Goal: Task Accomplishment & Management: Manage account settings

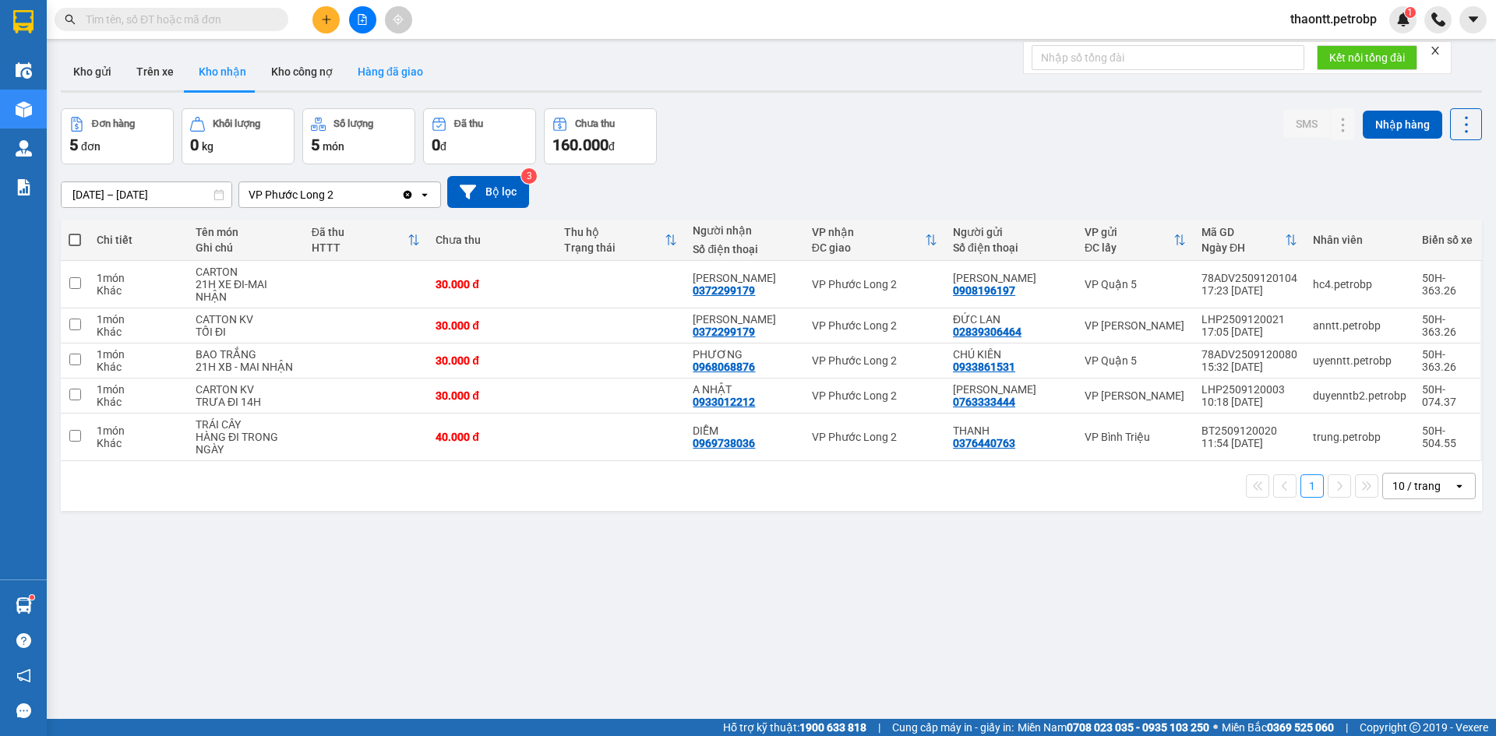
click at [418, 70] on button "Hàng đã giao" at bounding box center [390, 71] width 90 height 37
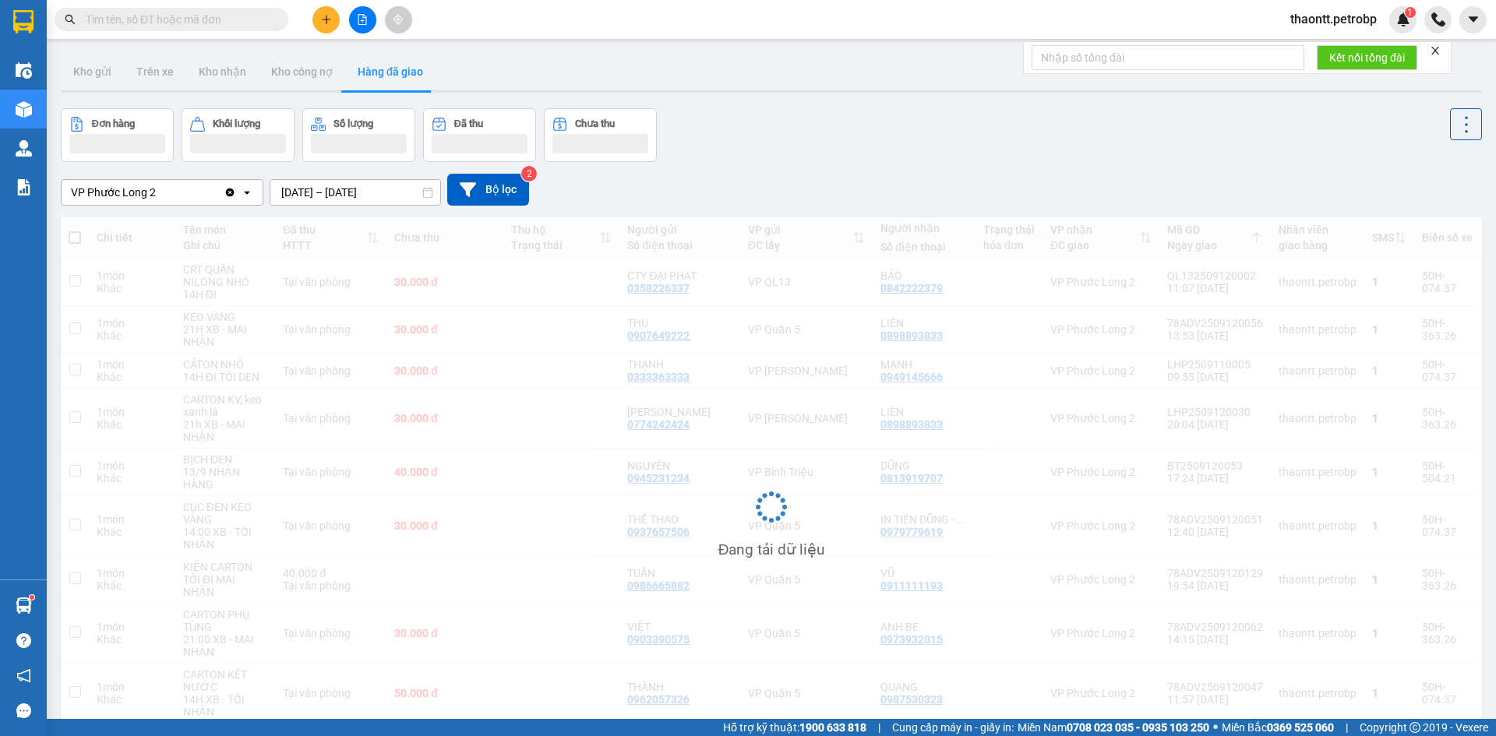
scroll to position [116, 0]
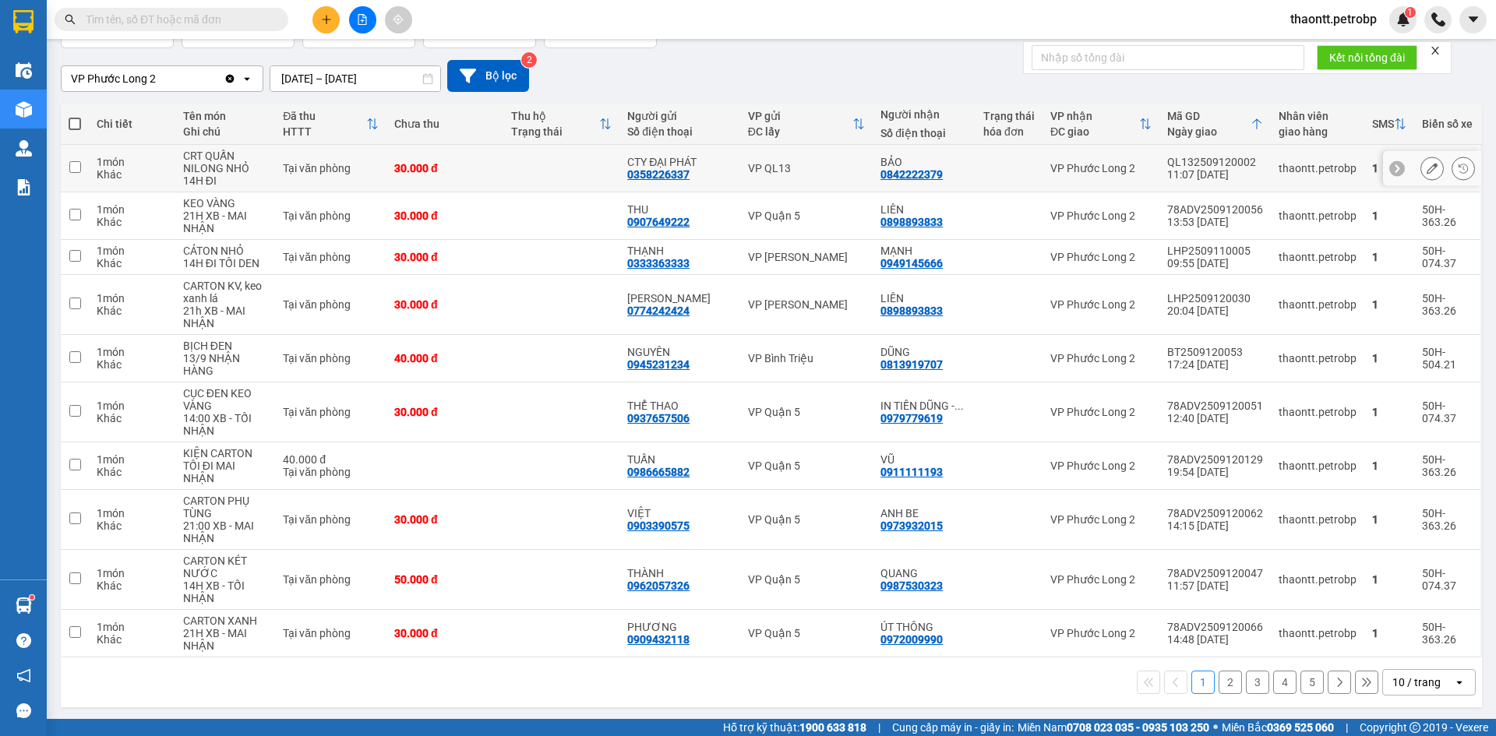
click at [543, 177] on td at bounding box center [561, 169] width 117 height 48
checkbox input "true"
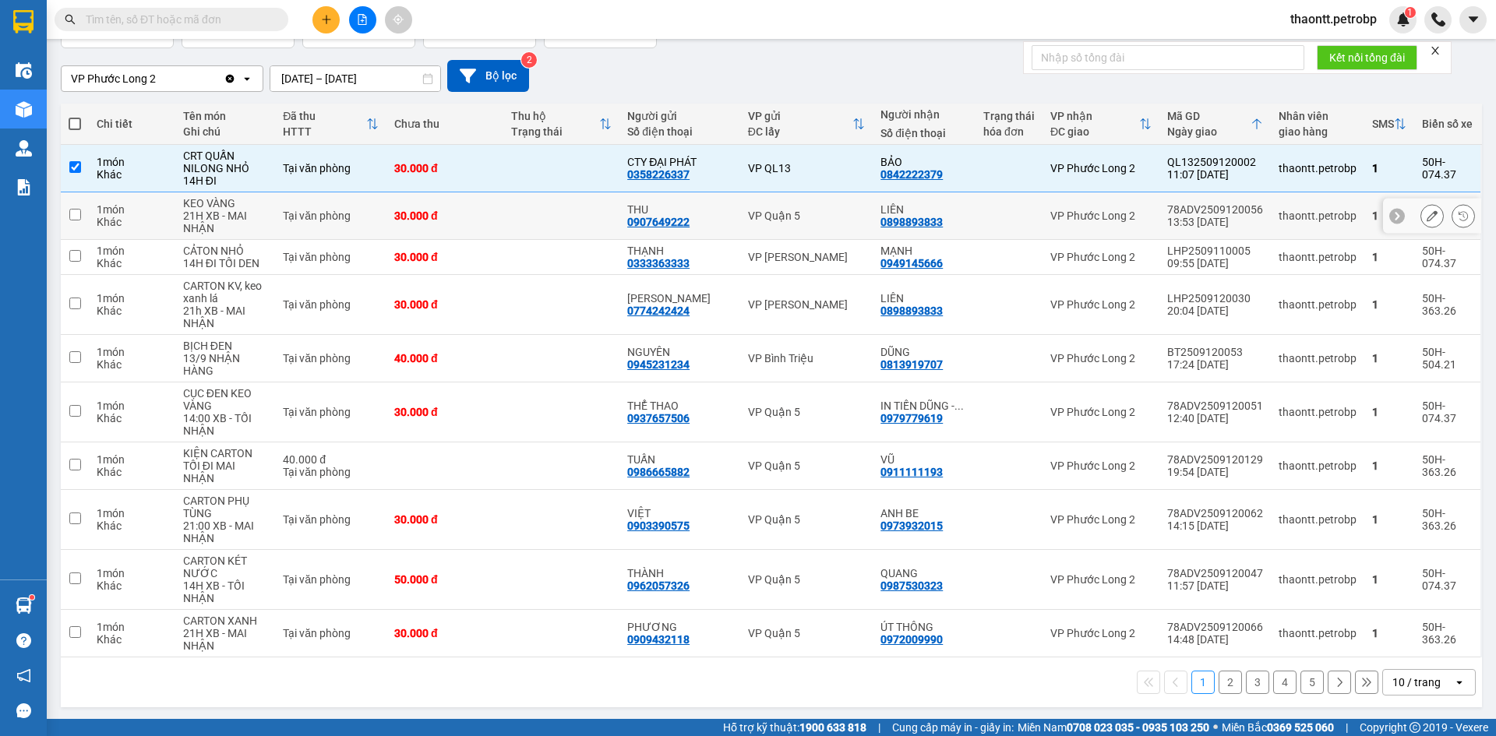
click at [531, 227] on td at bounding box center [561, 216] width 117 height 48
checkbox input "true"
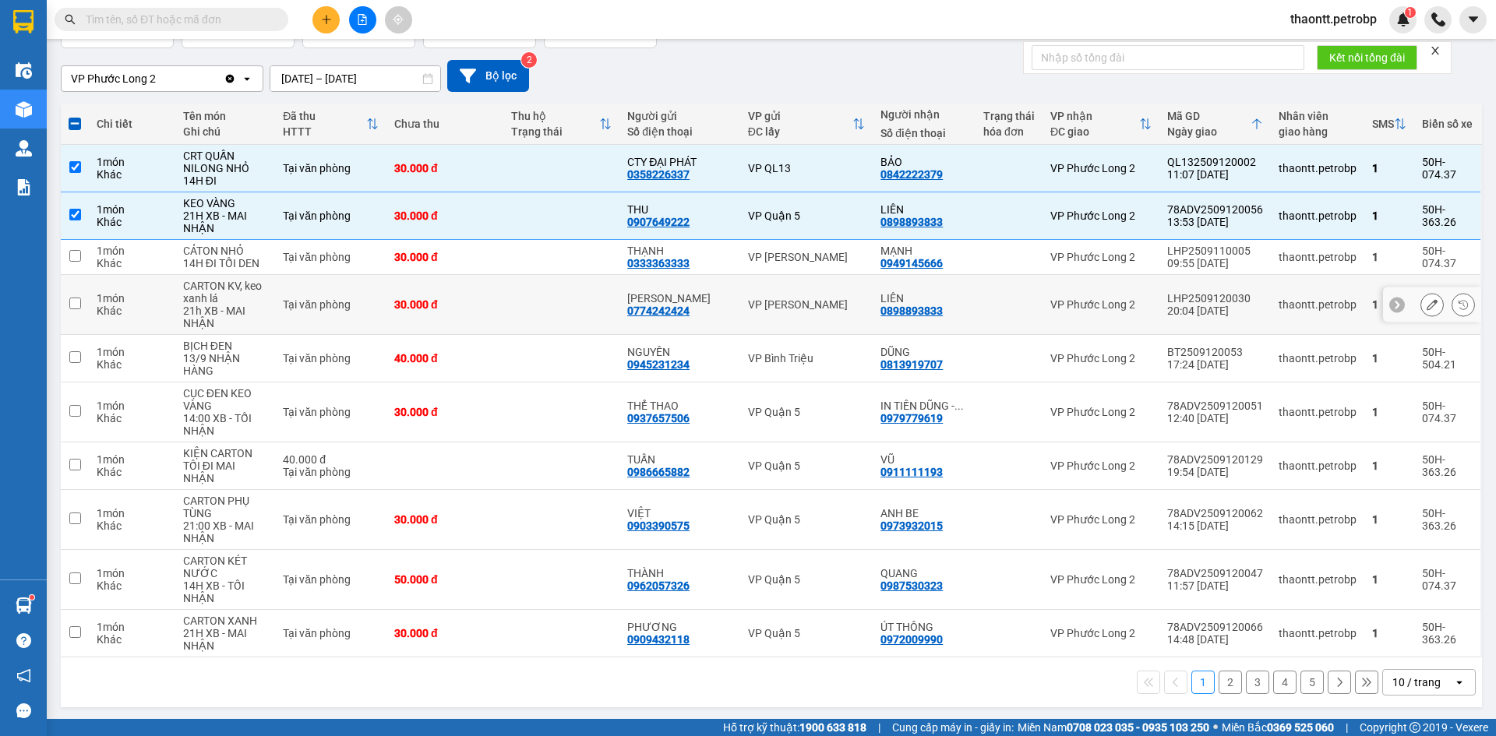
click at [521, 275] on td at bounding box center [561, 305] width 117 height 60
checkbox input "true"
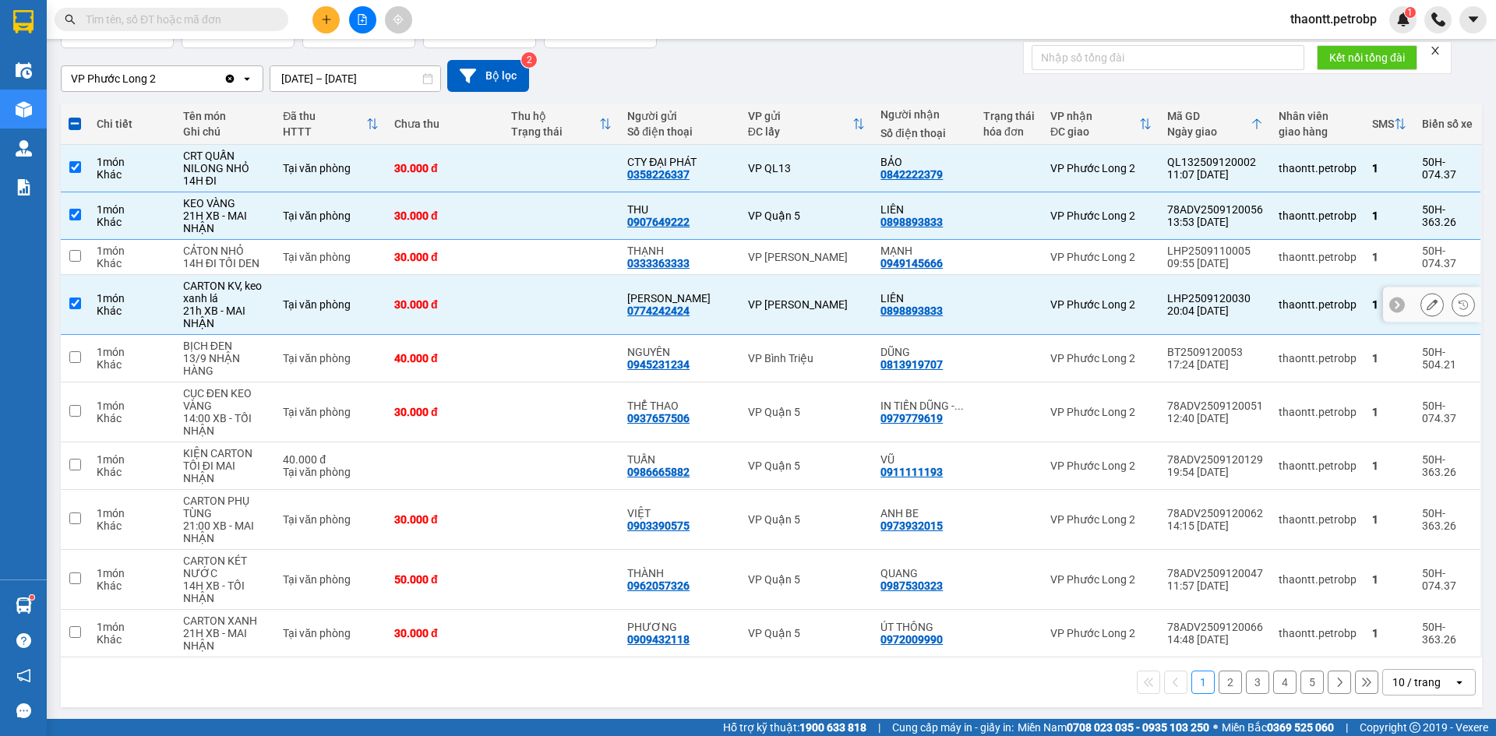
click at [531, 260] on td at bounding box center [561, 257] width 117 height 35
checkbox input "true"
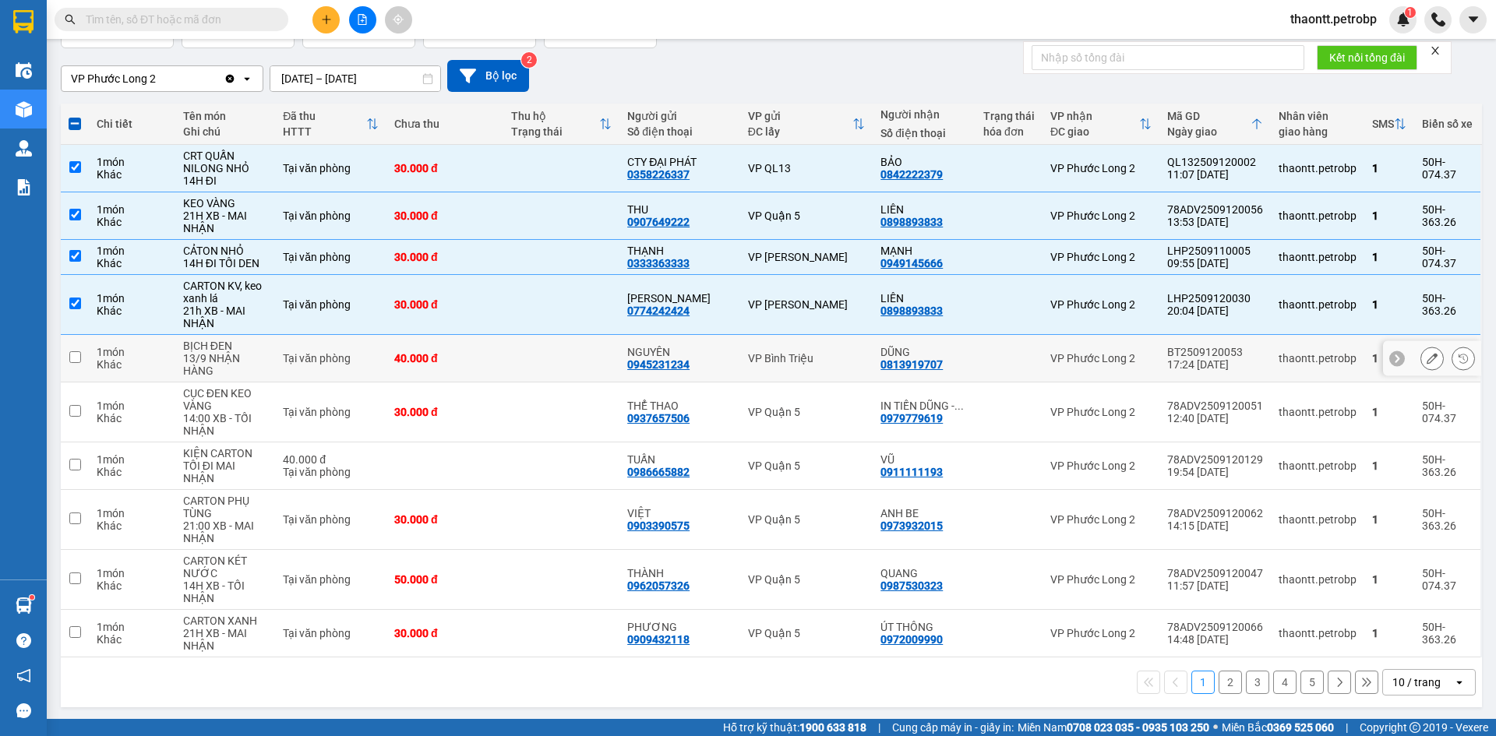
click at [508, 357] on td at bounding box center [561, 359] width 117 height 48
checkbox input "true"
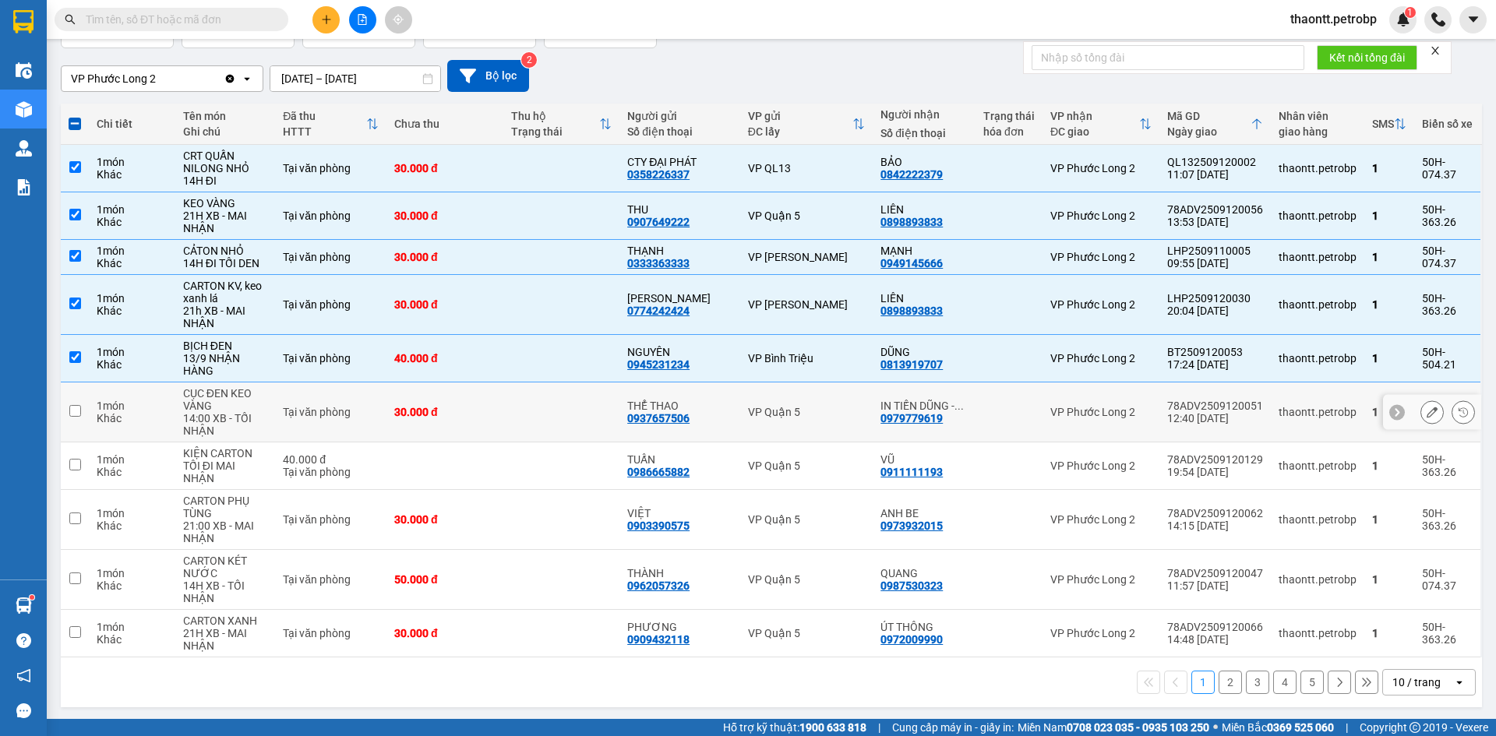
click at [495, 421] on td "30.000 đ" at bounding box center [444, 412] width 117 height 60
checkbox input "true"
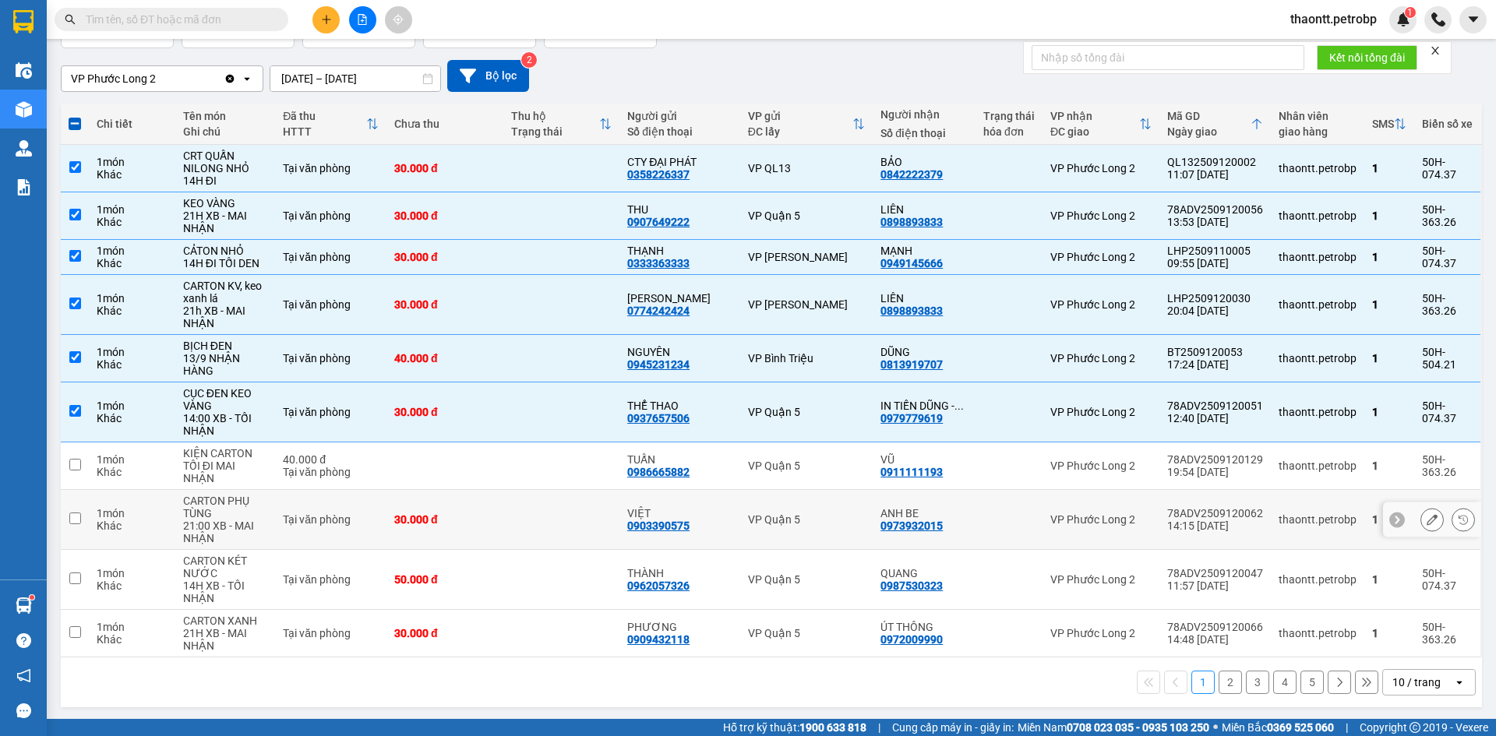
click at [485, 518] on div "30.000 đ" at bounding box center [444, 519] width 101 height 12
checkbox input "true"
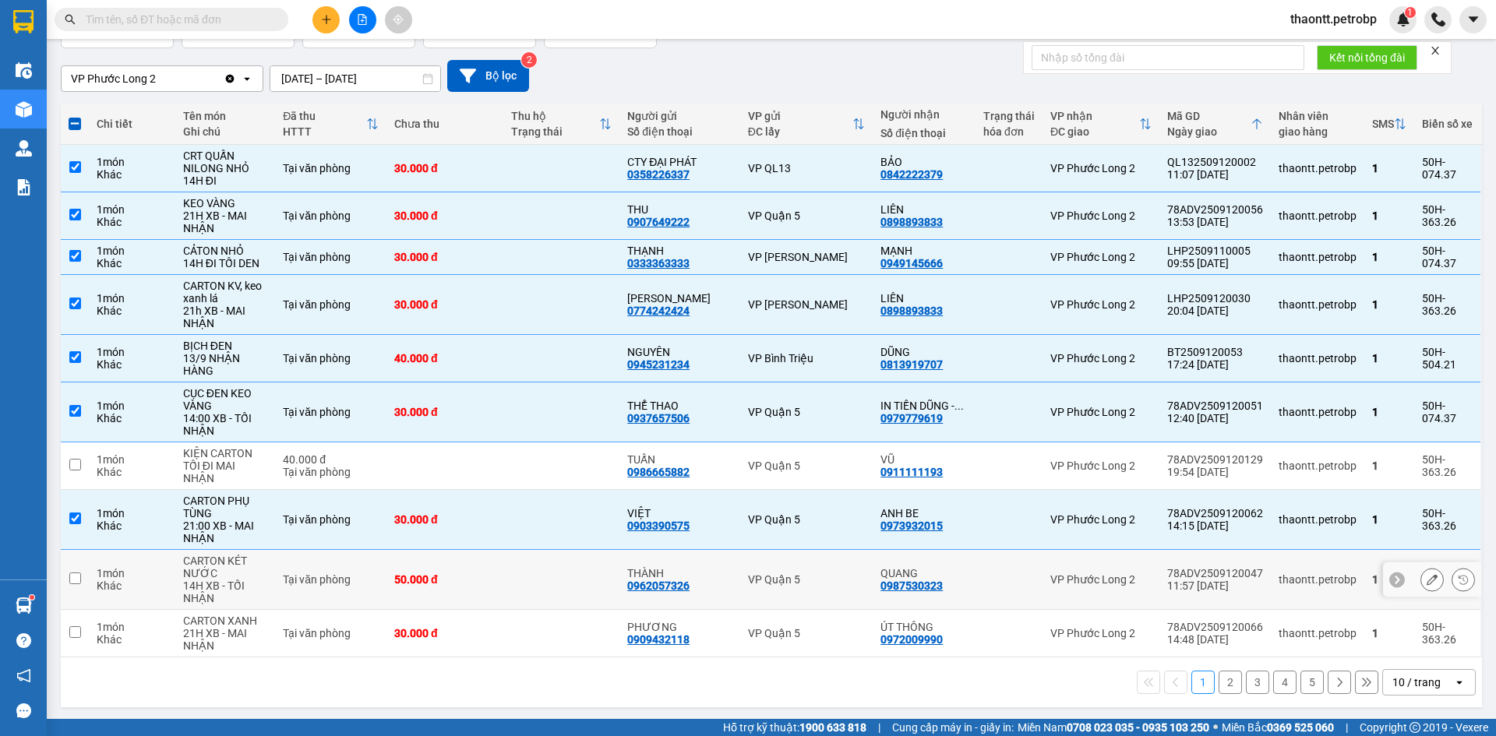
click at [510, 583] on td at bounding box center [561, 580] width 117 height 60
checkbox input "true"
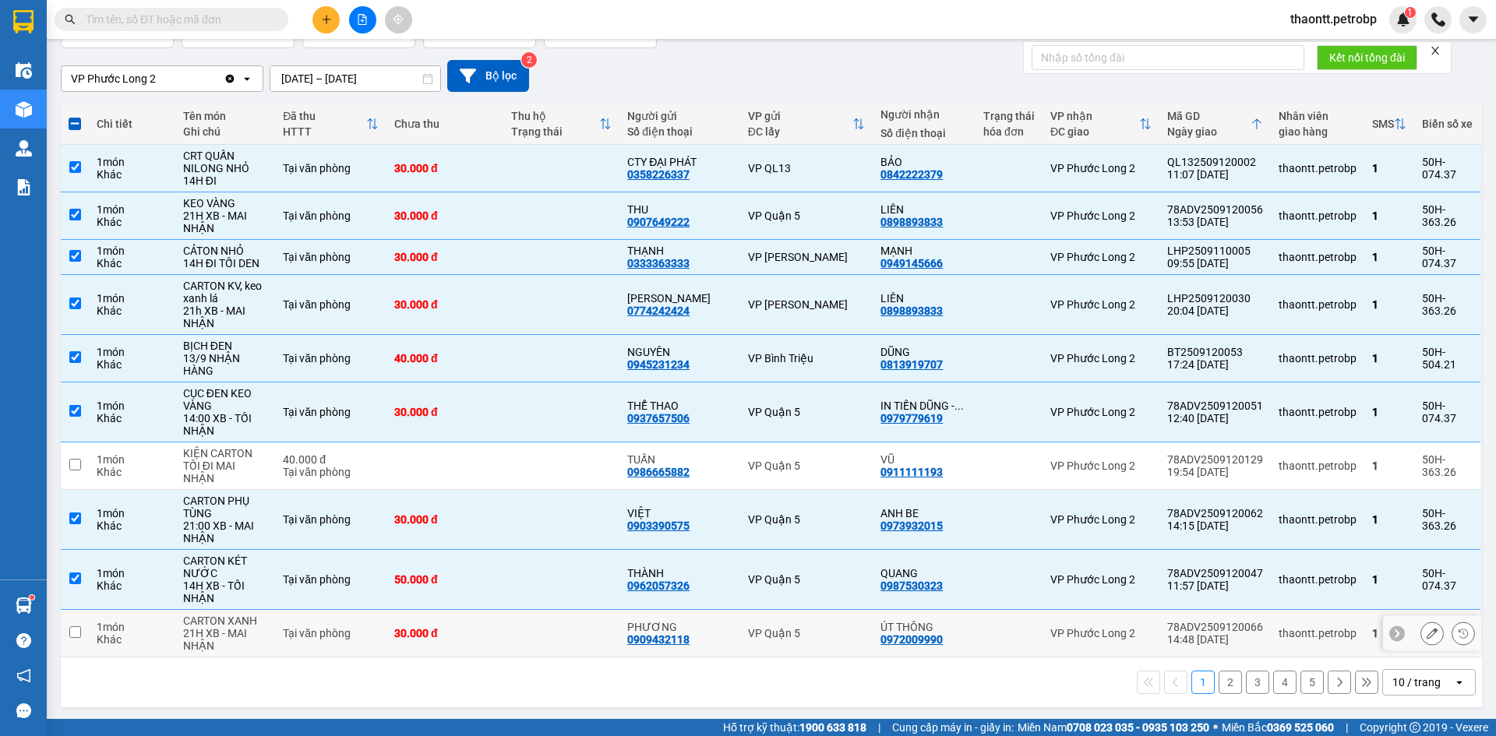
click at [531, 649] on td at bounding box center [561, 634] width 117 height 48
checkbox input "true"
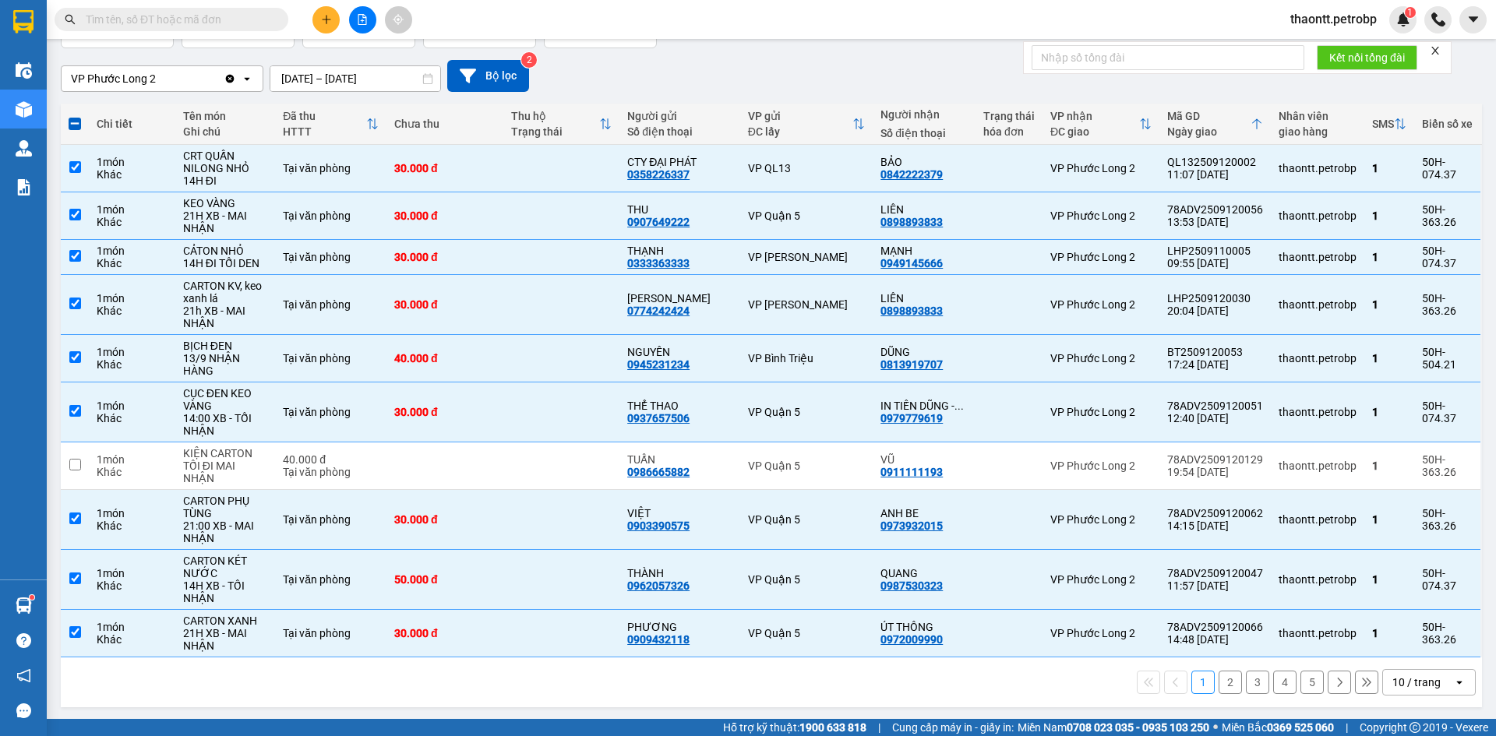
click at [1218, 688] on button "2" at bounding box center [1229, 682] width 23 height 23
checkbox input "false"
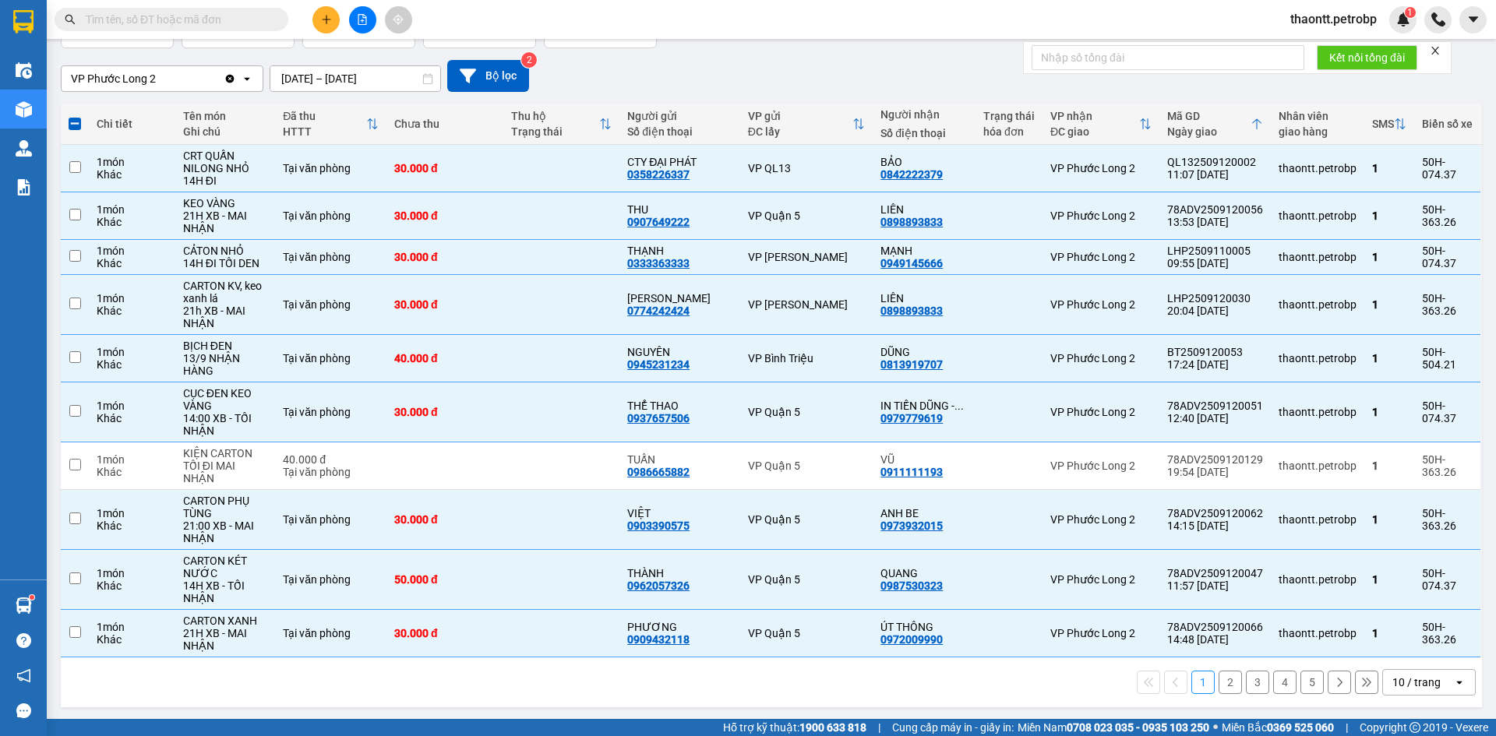
checkbox input "false"
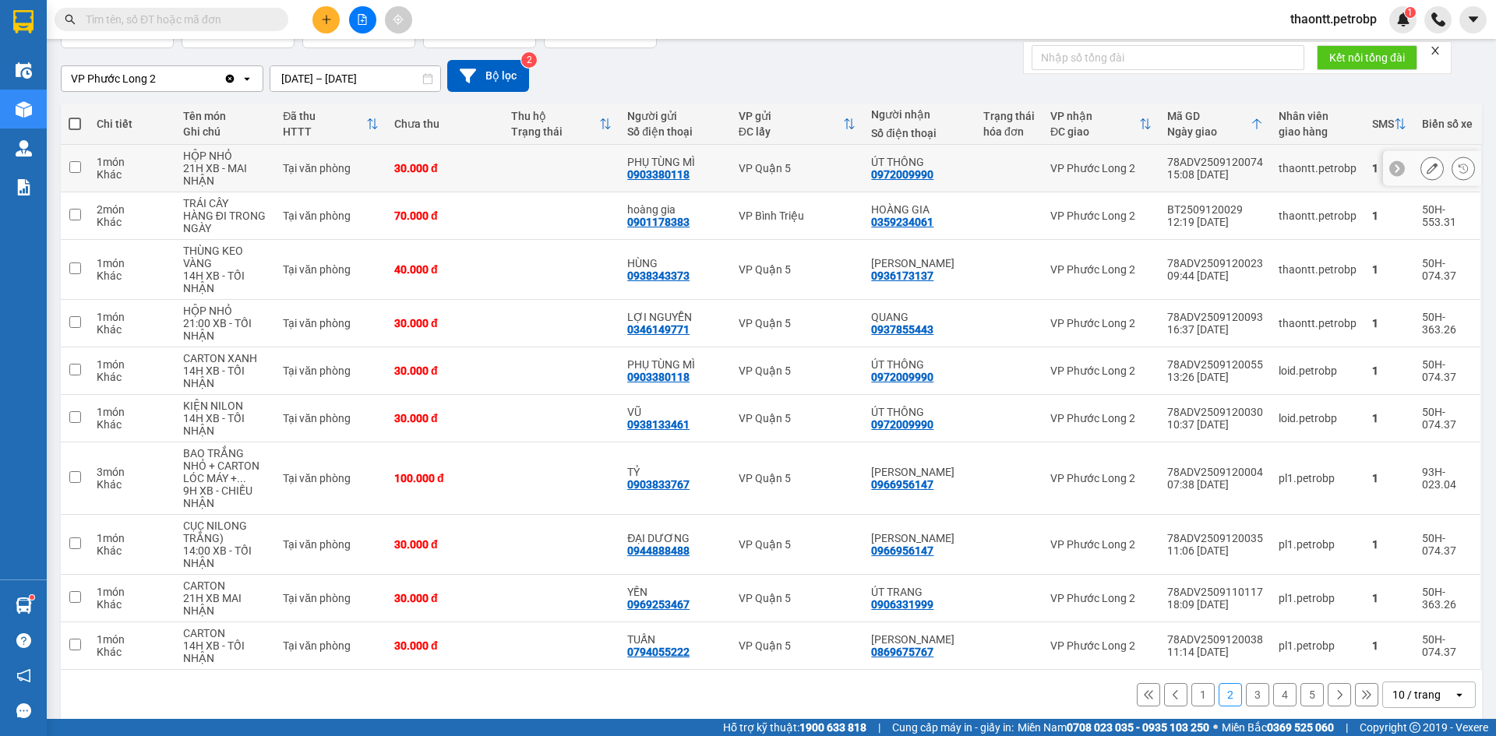
click at [521, 172] on td at bounding box center [561, 169] width 117 height 48
checkbox input "true"
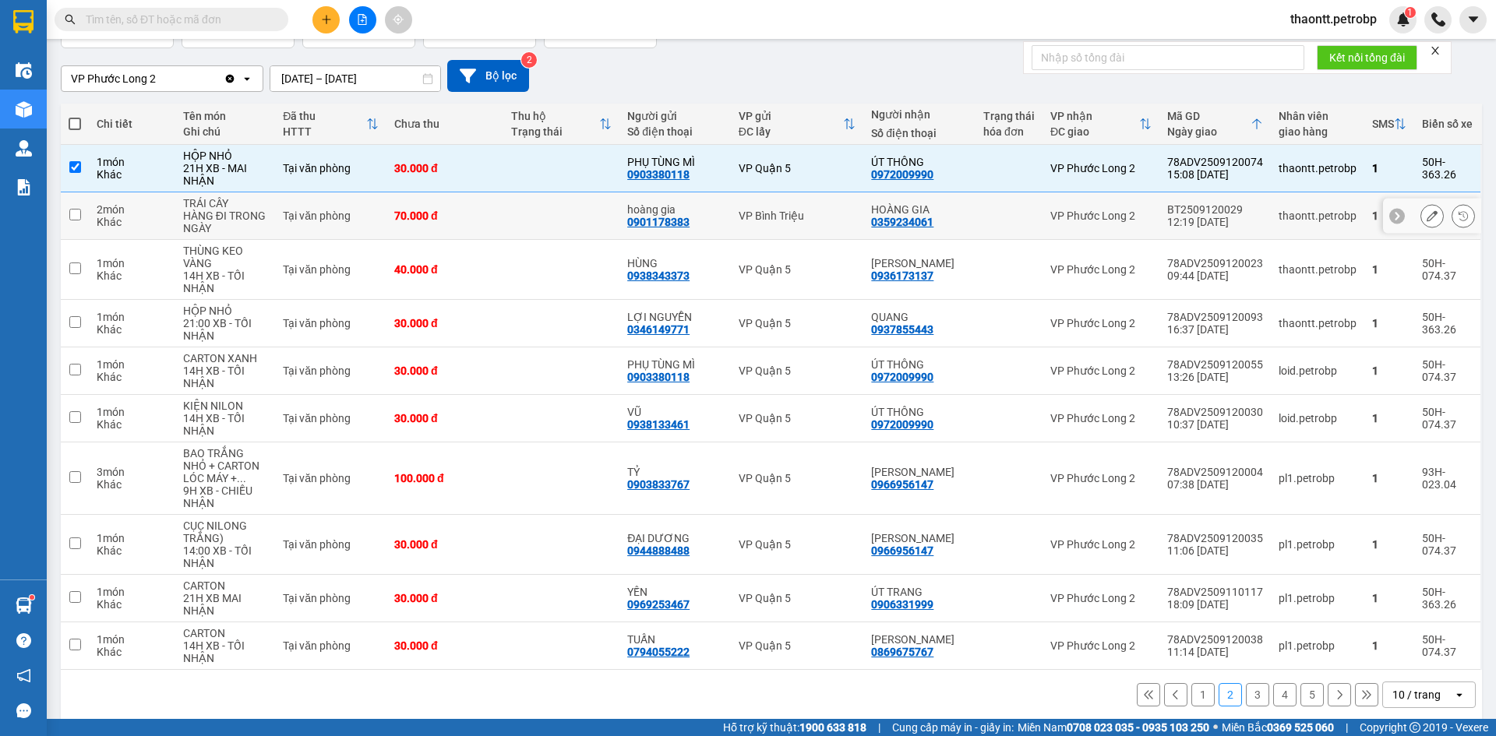
click at [525, 210] on td at bounding box center [561, 216] width 117 height 48
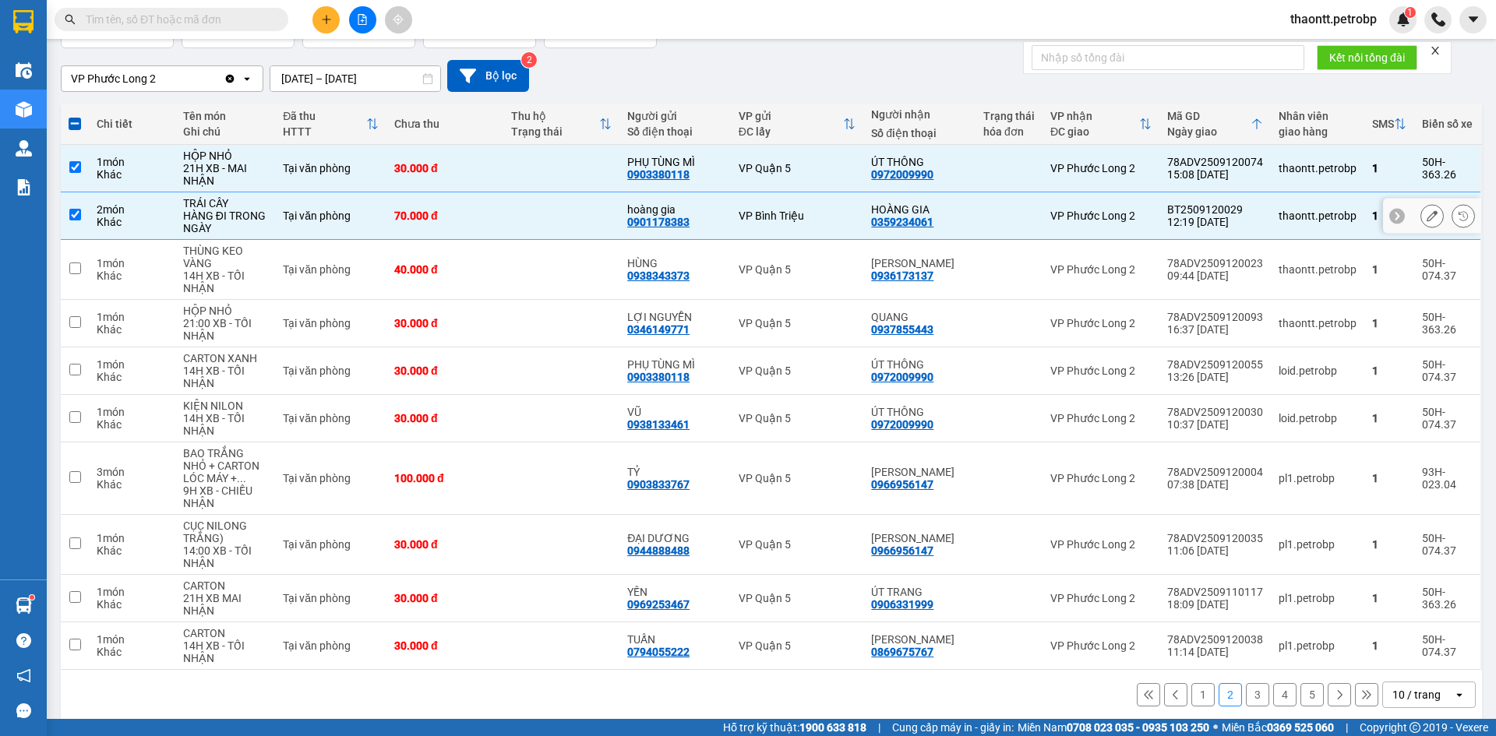
checkbox input "true"
click at [535, 261] on td at bounding box center [561, 270] width 117 height 60
checkbox input "true"
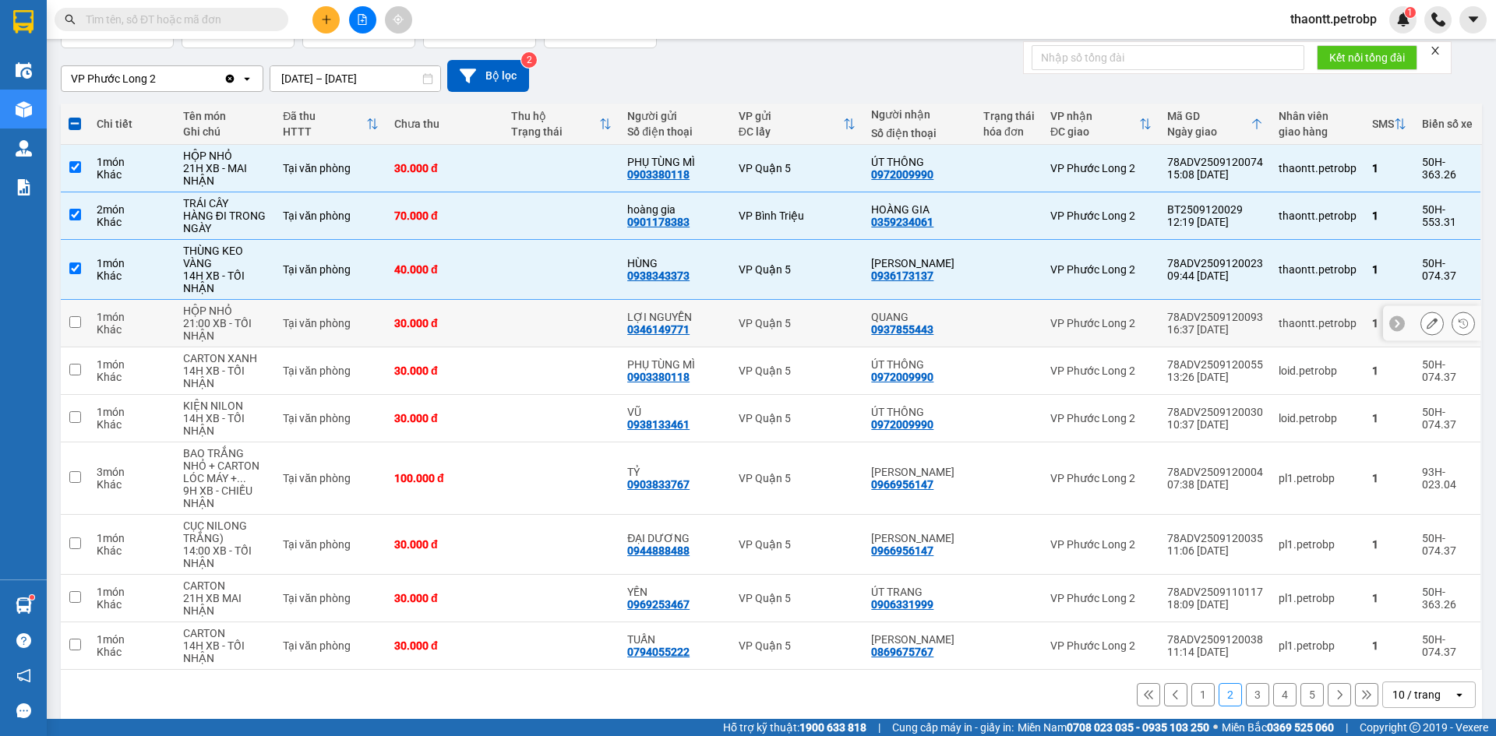
click at [530, 333] on td at bounding box center [561, 324] width 117 height 48
checkbox input "true"
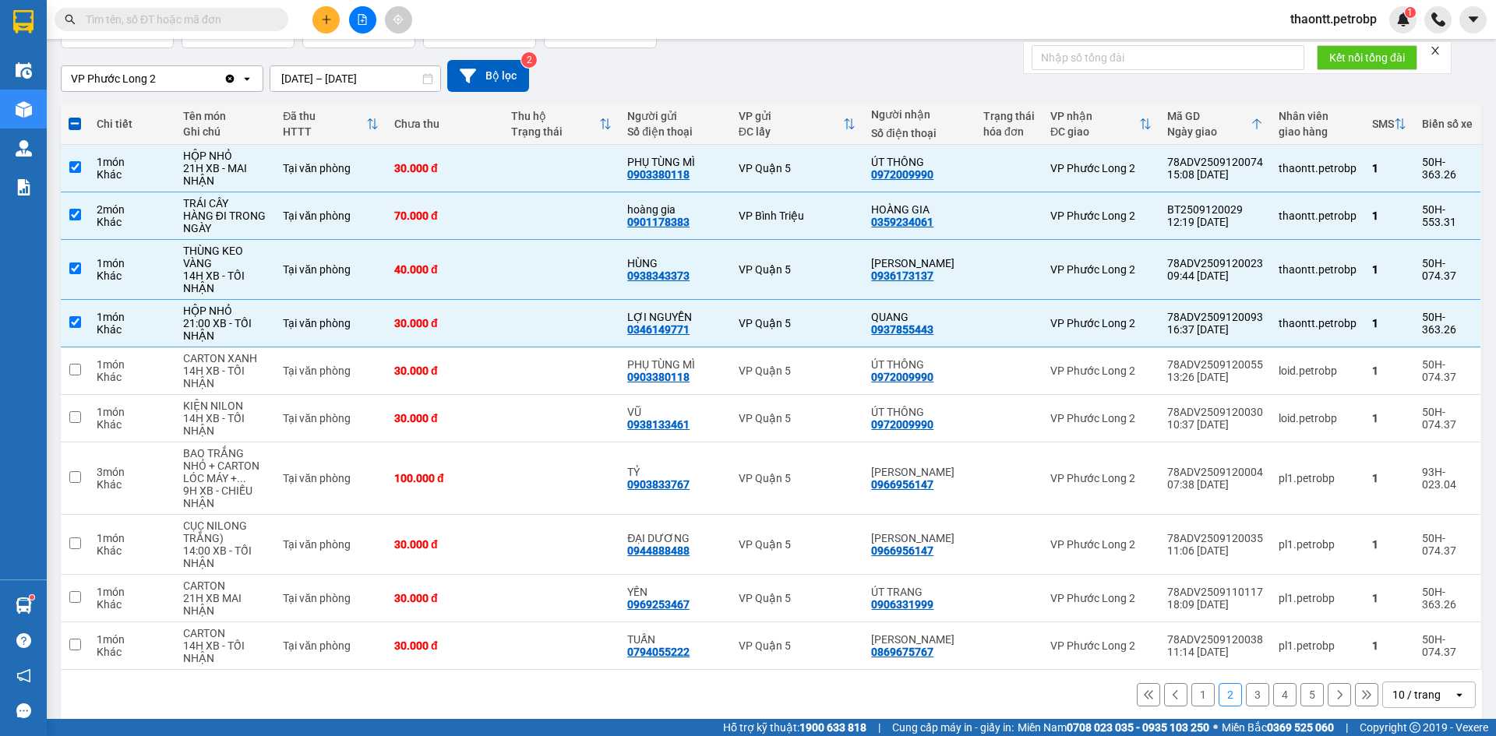
click at [1193, 692] on button "1" at bounding box center [1202, 694] width 23 height 23
checkbox input "false"
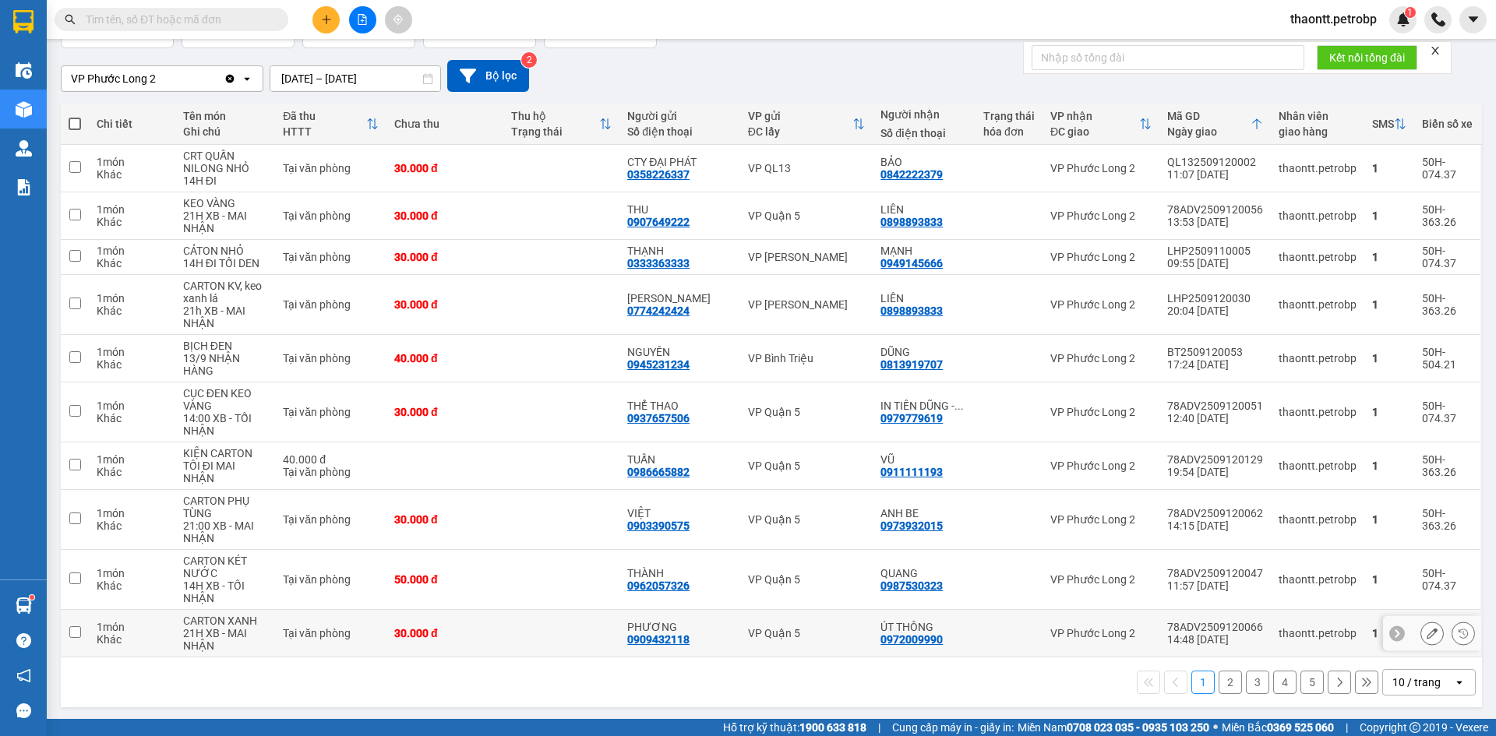
click at [502, 633] on td "30.000 đ" at bounding box center [444, 634] width 117 height 48
checkbox input "true"
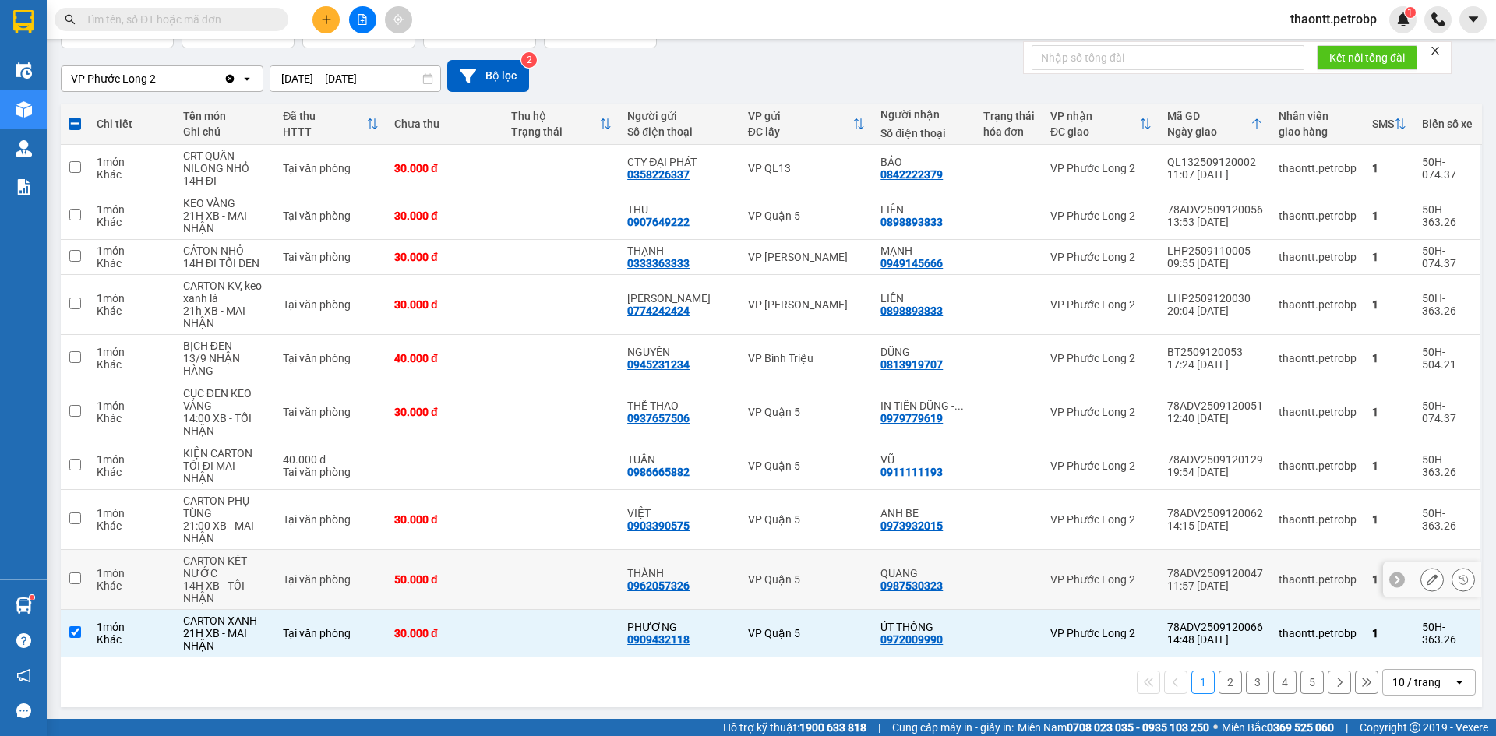
click at [502, 594] on td "50.000 đ" at bounding box center [444, 580] width 117 height 60
checkbox input "true"
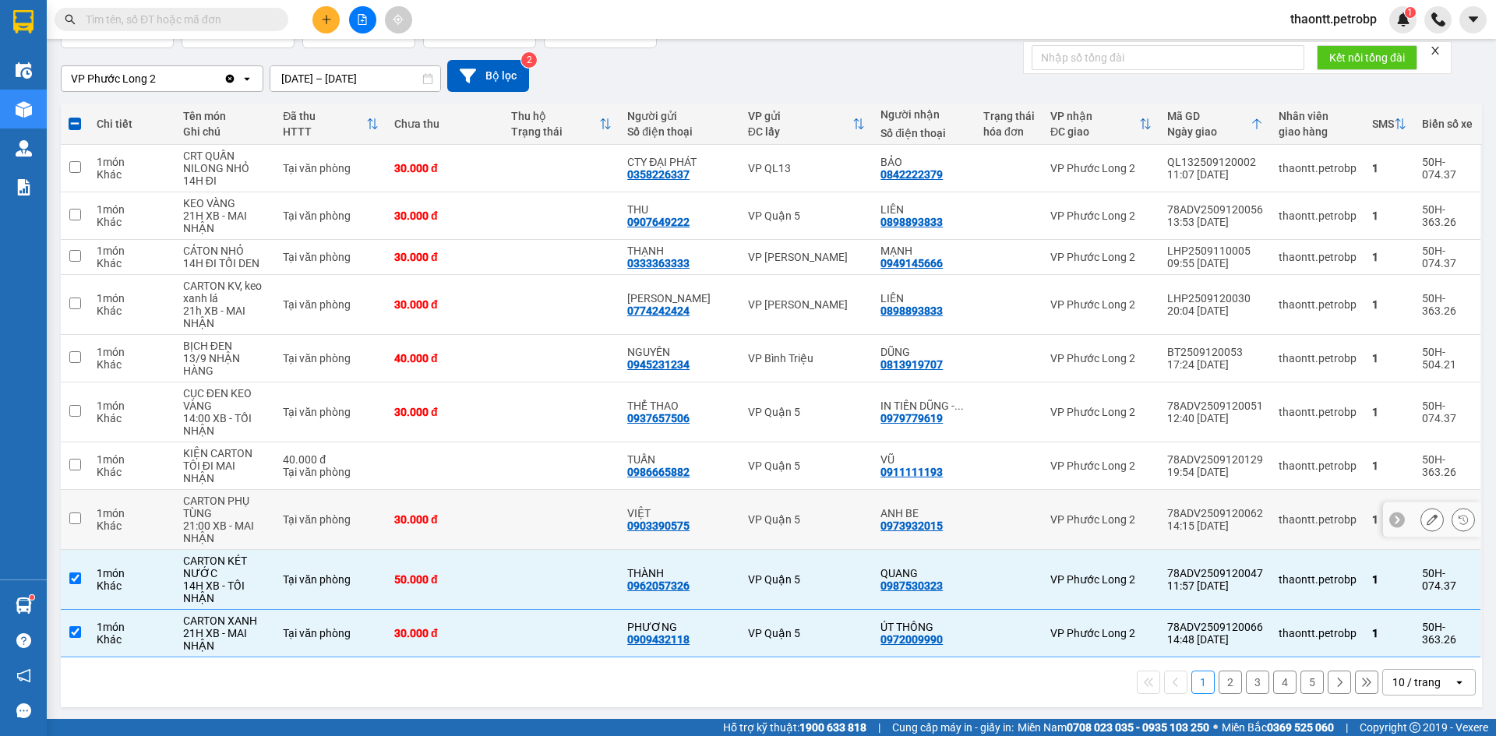
click at [489, 520] on div "30.000 đ" at bounding box center [444, 519] width 101 height 12
checkbox input "true"
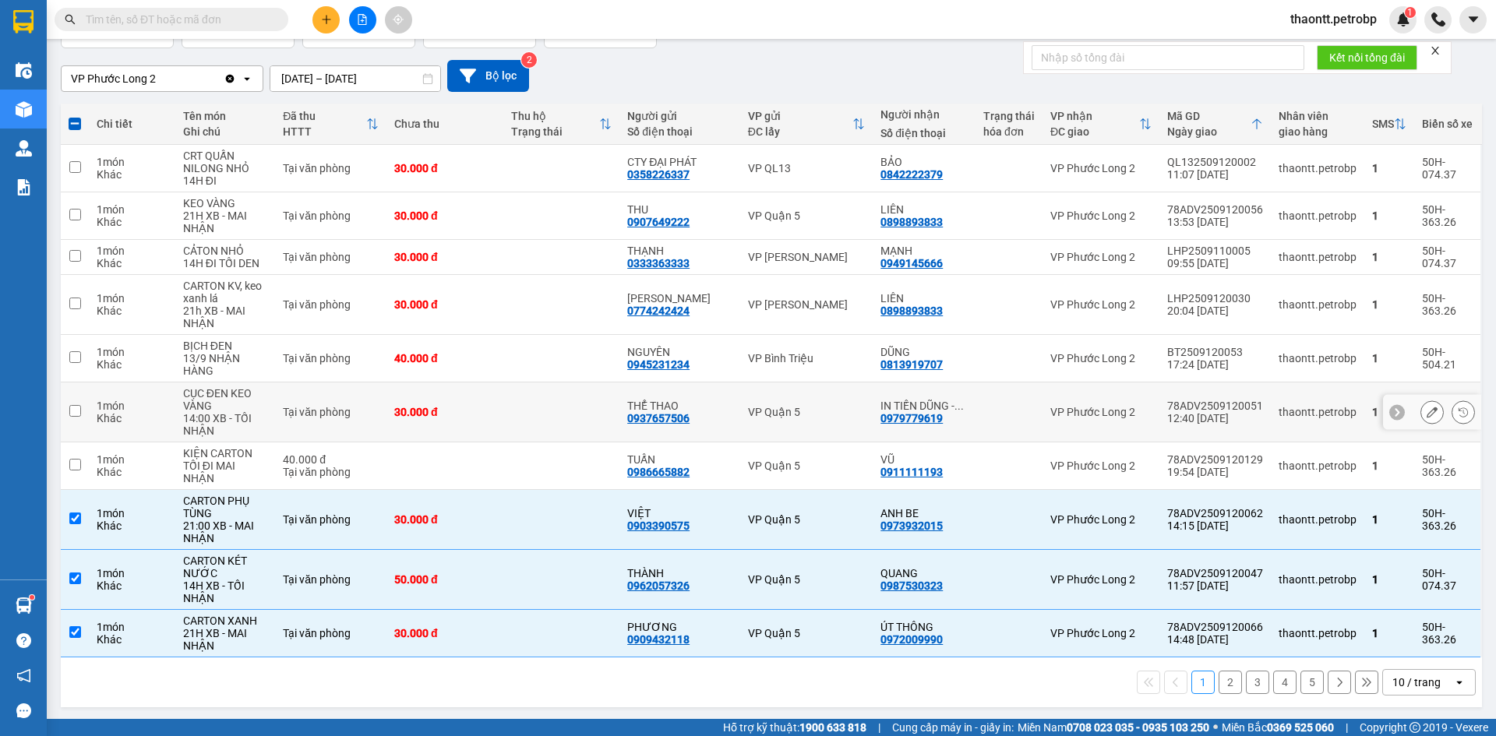
click at [473, 404] on td "30.000 đ" at bounding box center [444, 412] width 117 height 60
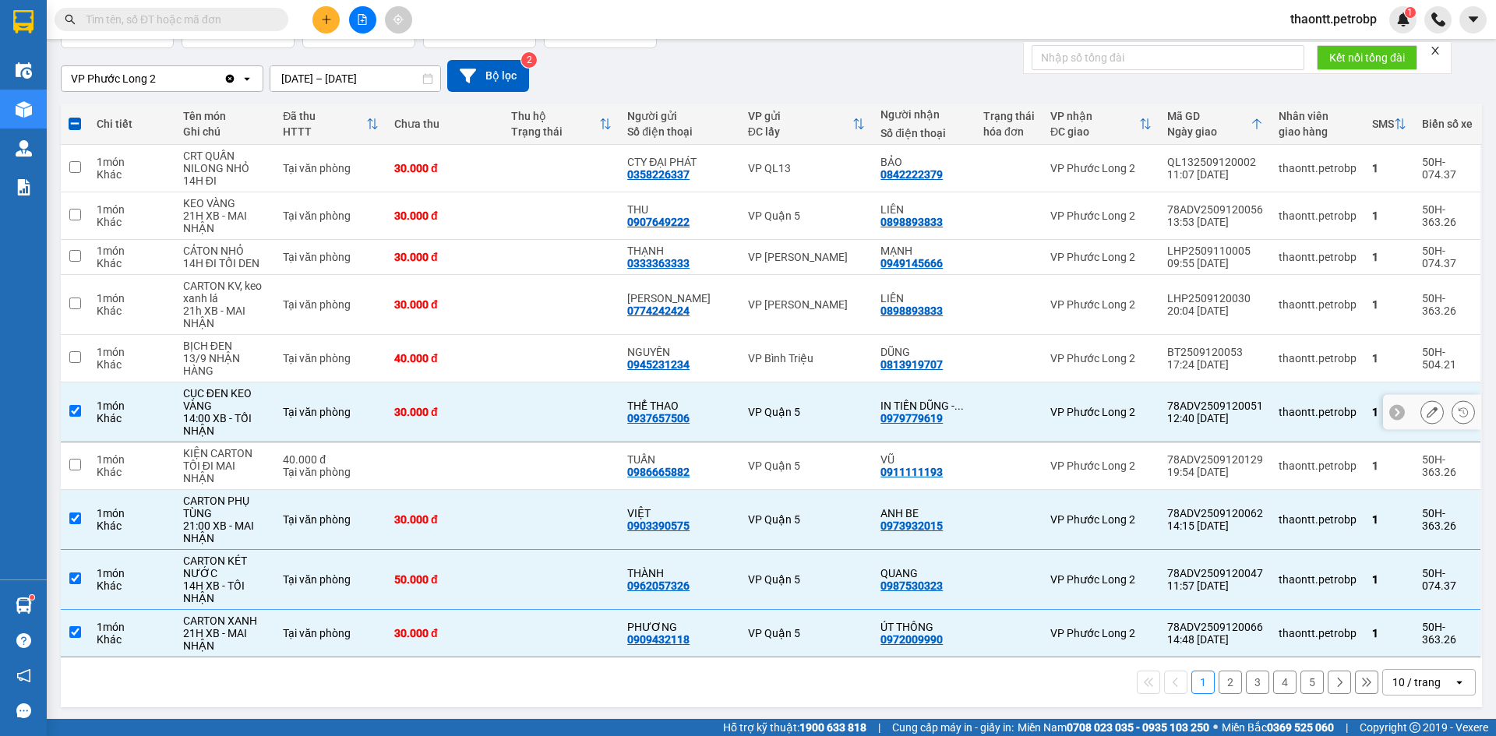
checkbox input "true"
click at [474, 362] on div "40.000 đ" at bounding box center [444, 358] width 101 height 12
checkbox input "true"
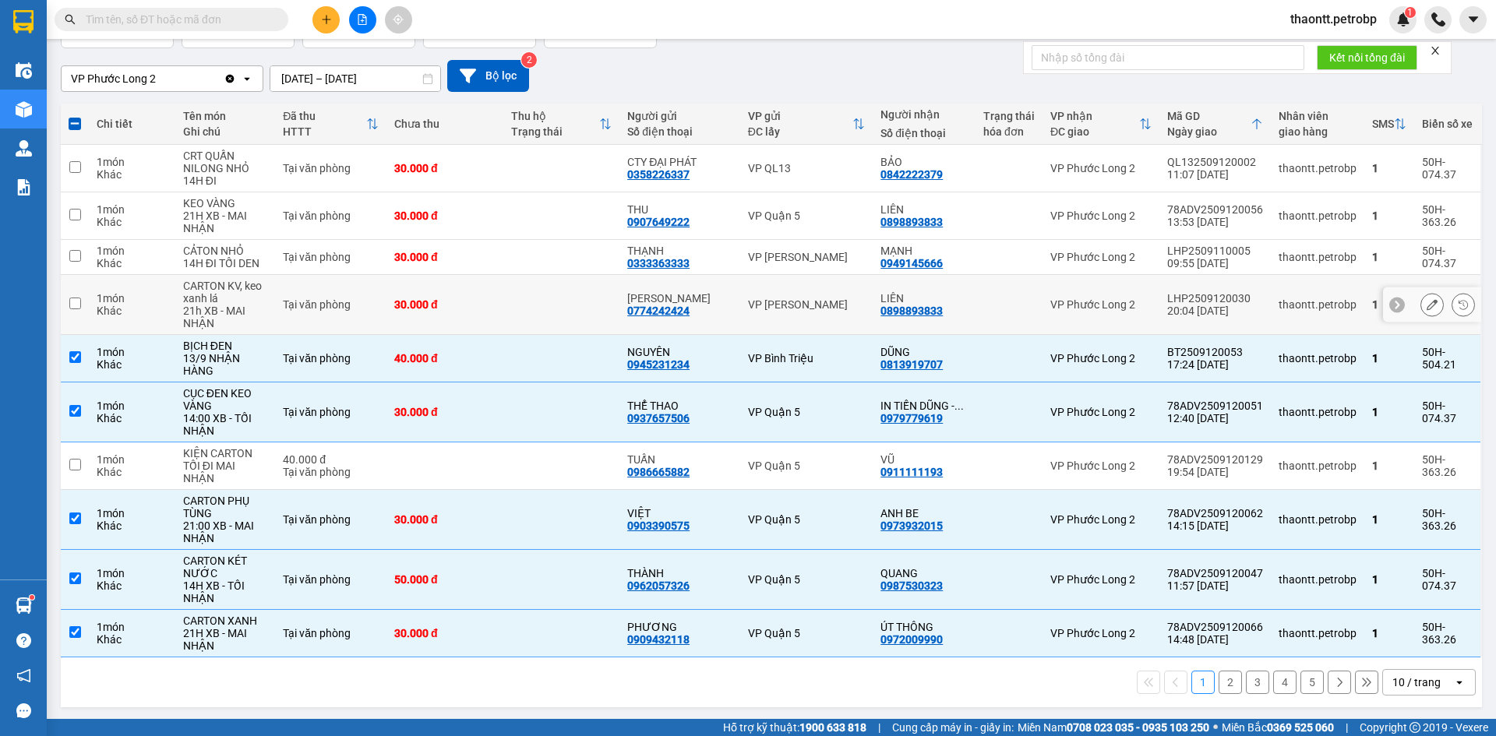
click at [485, 326] on td "30.000 đ" at bounding box center [444, 305] width 117 height 60
checkbox input "true"
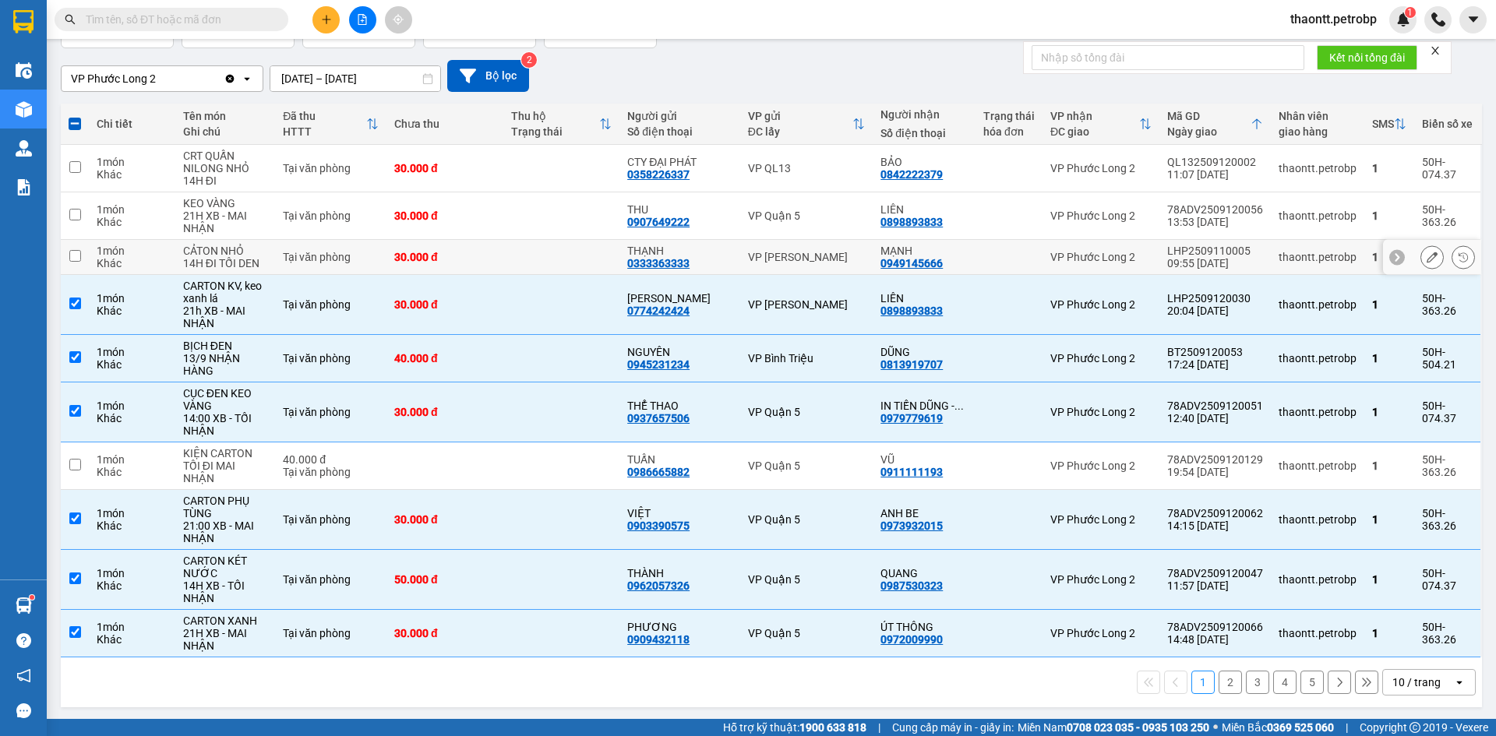
click at [510, 253] on td at bounding box center [561, 257] width 117 height 35
checkbox input "true"
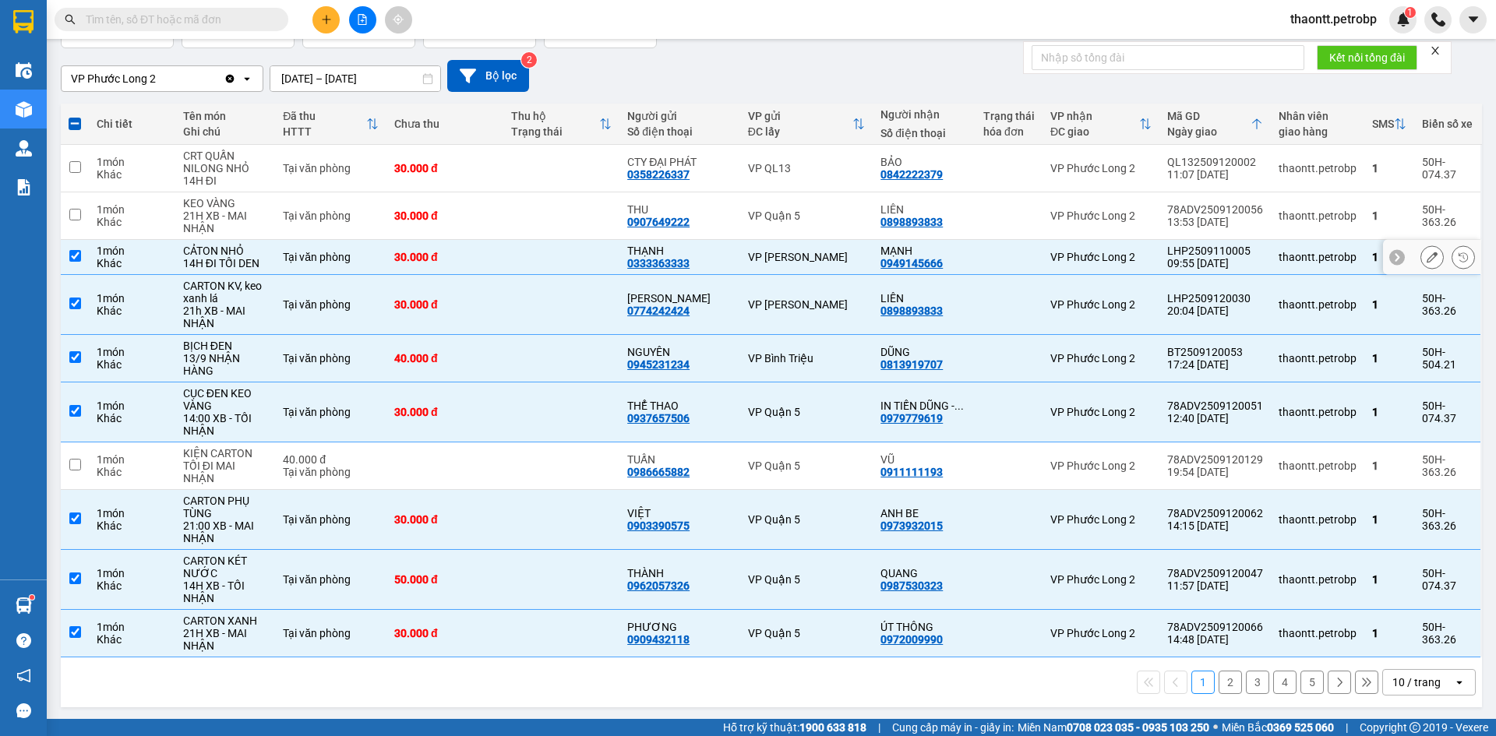
click at [516, 230] on td at bounding box center [561, 216] width 117 height 48
checkbox input "true"
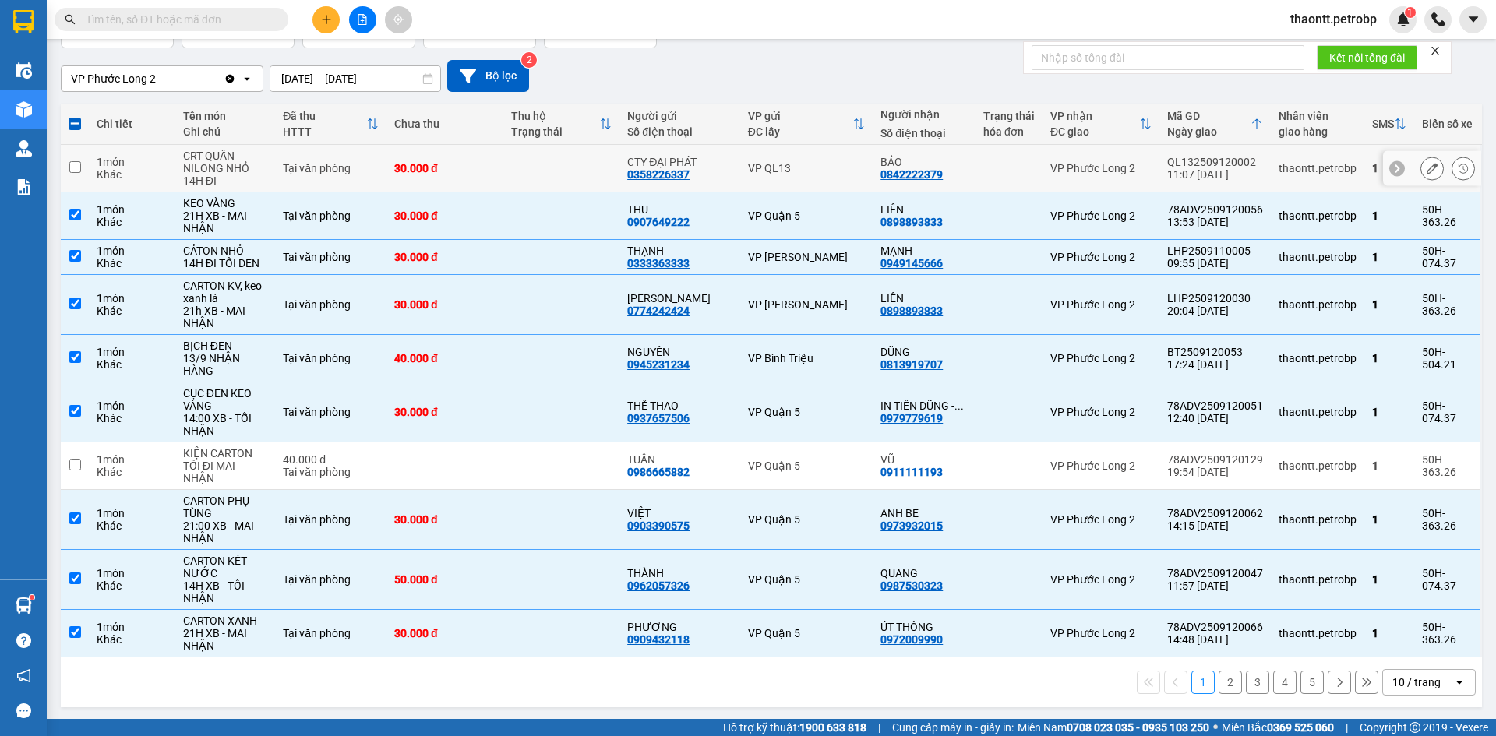
click at [527, 185] on td at bounding box center [561, 169] width 117 height 48
checkbox input "true"
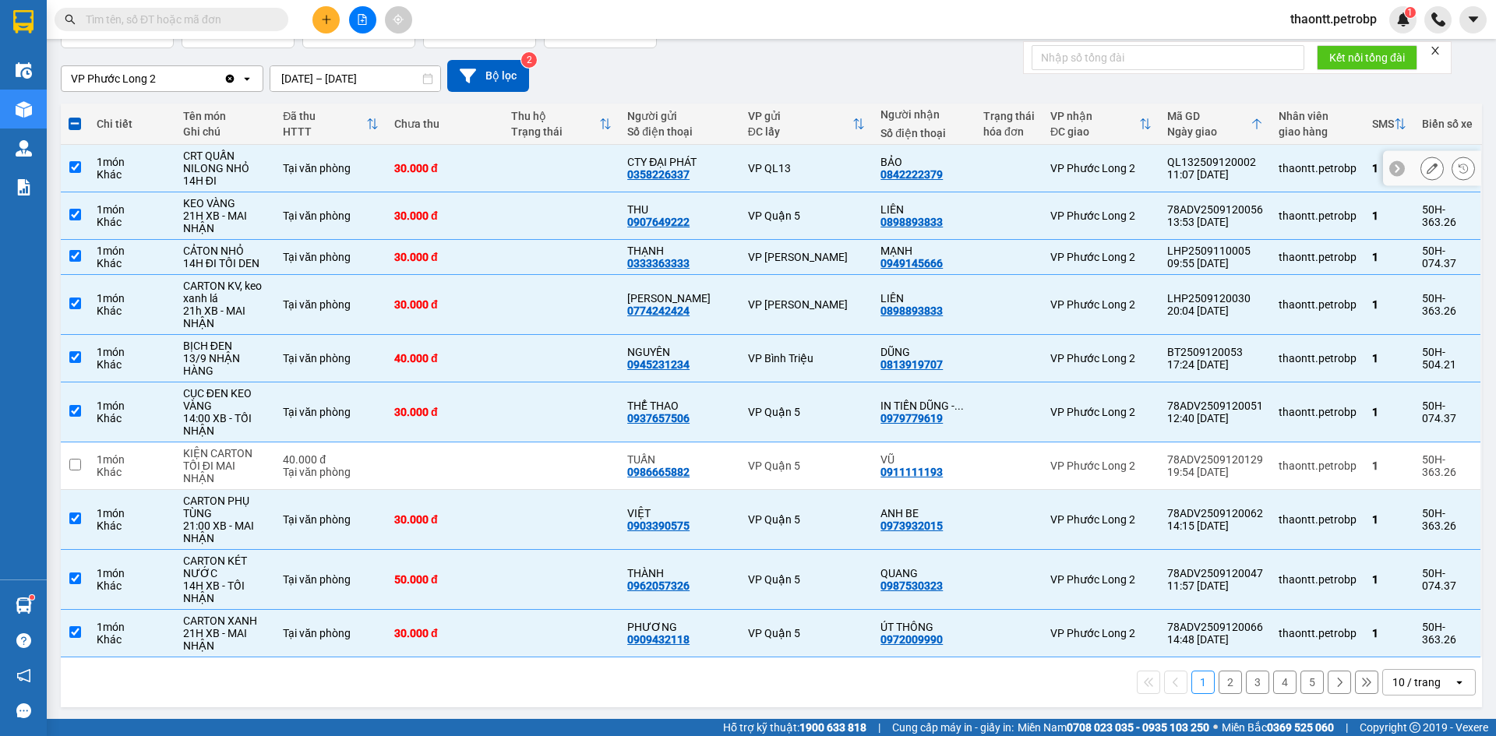
scroll to position [0, 0]
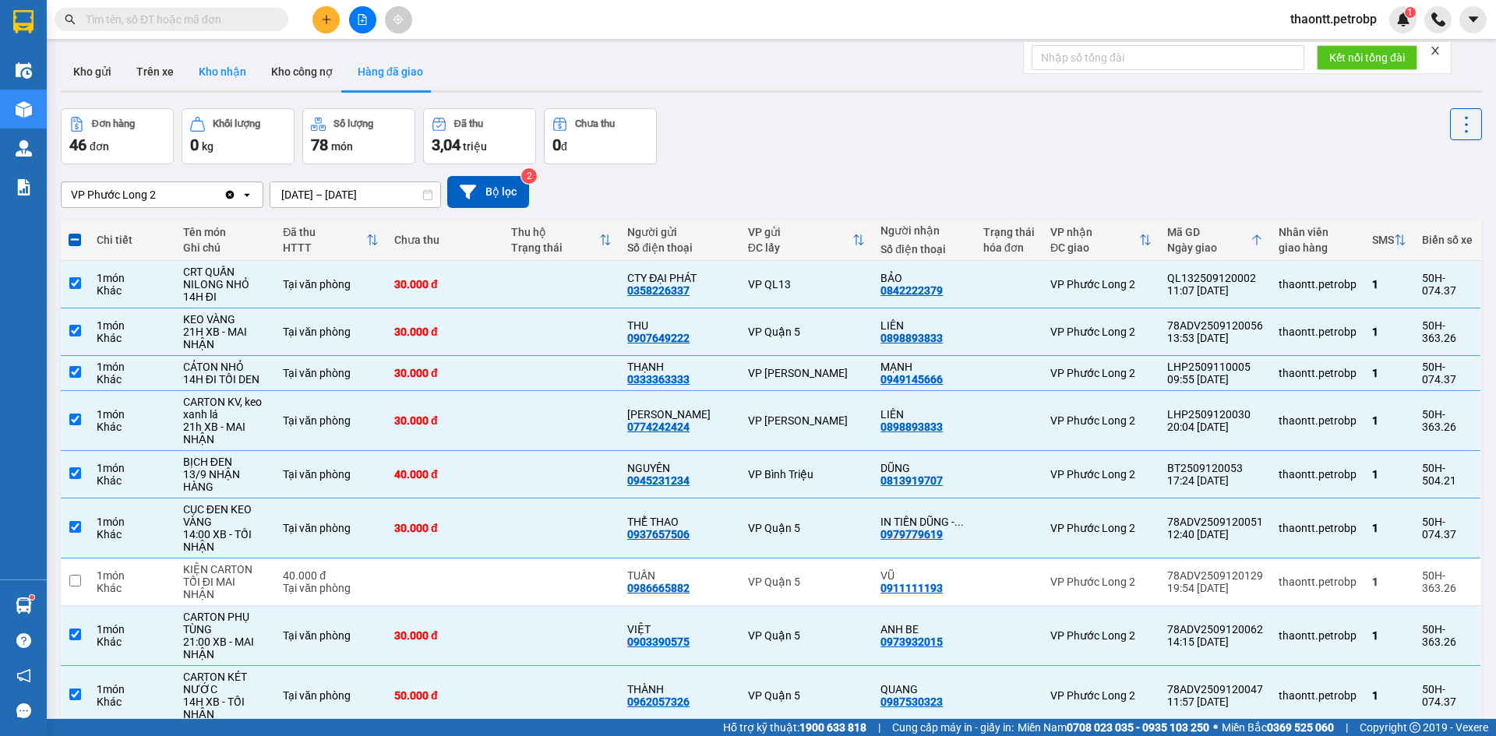
click at [194, 74] on button "Kho nhận" at bounding box center [222, 71] width 72 height 37
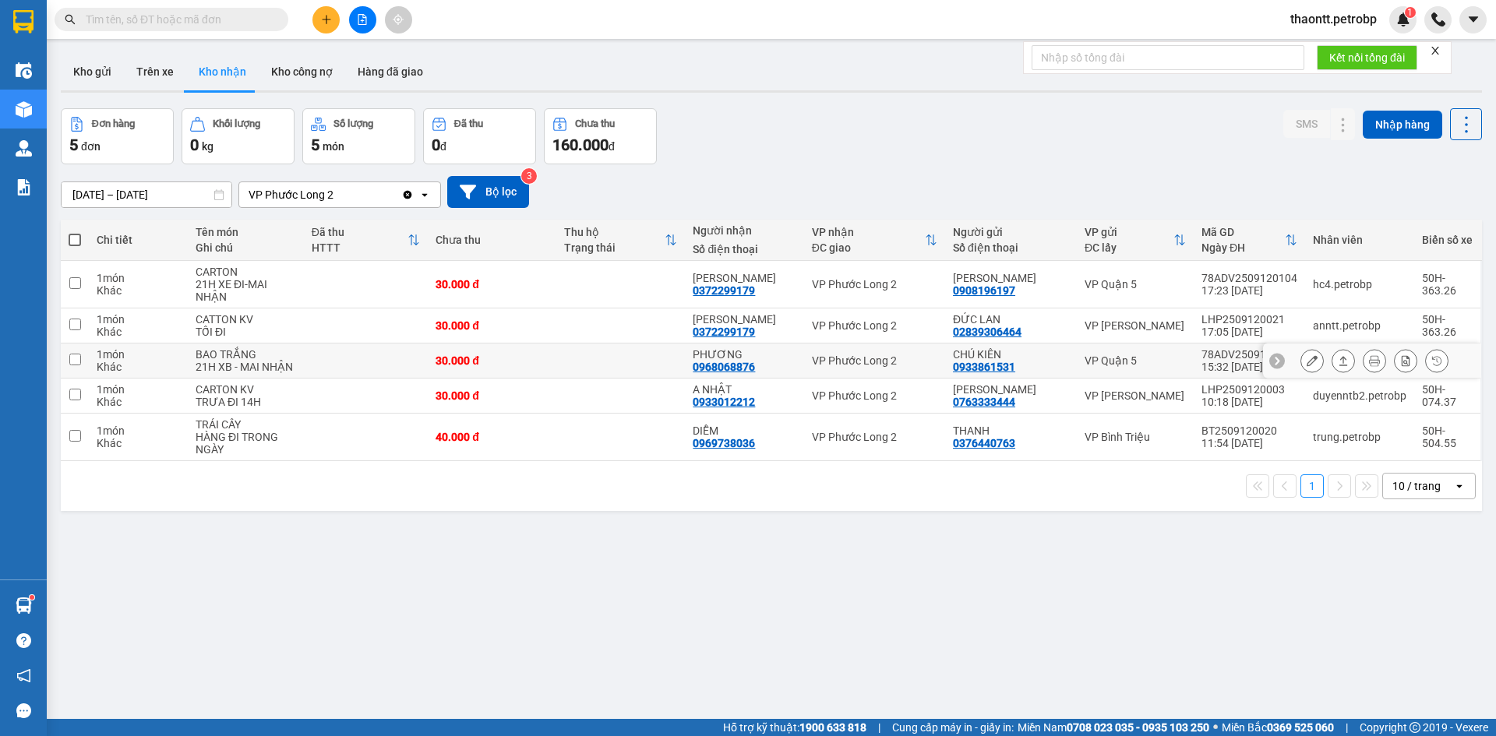
click at [678, 359] on td at bounding box center [620, 361] width 129 height 35
checkbox input "true"
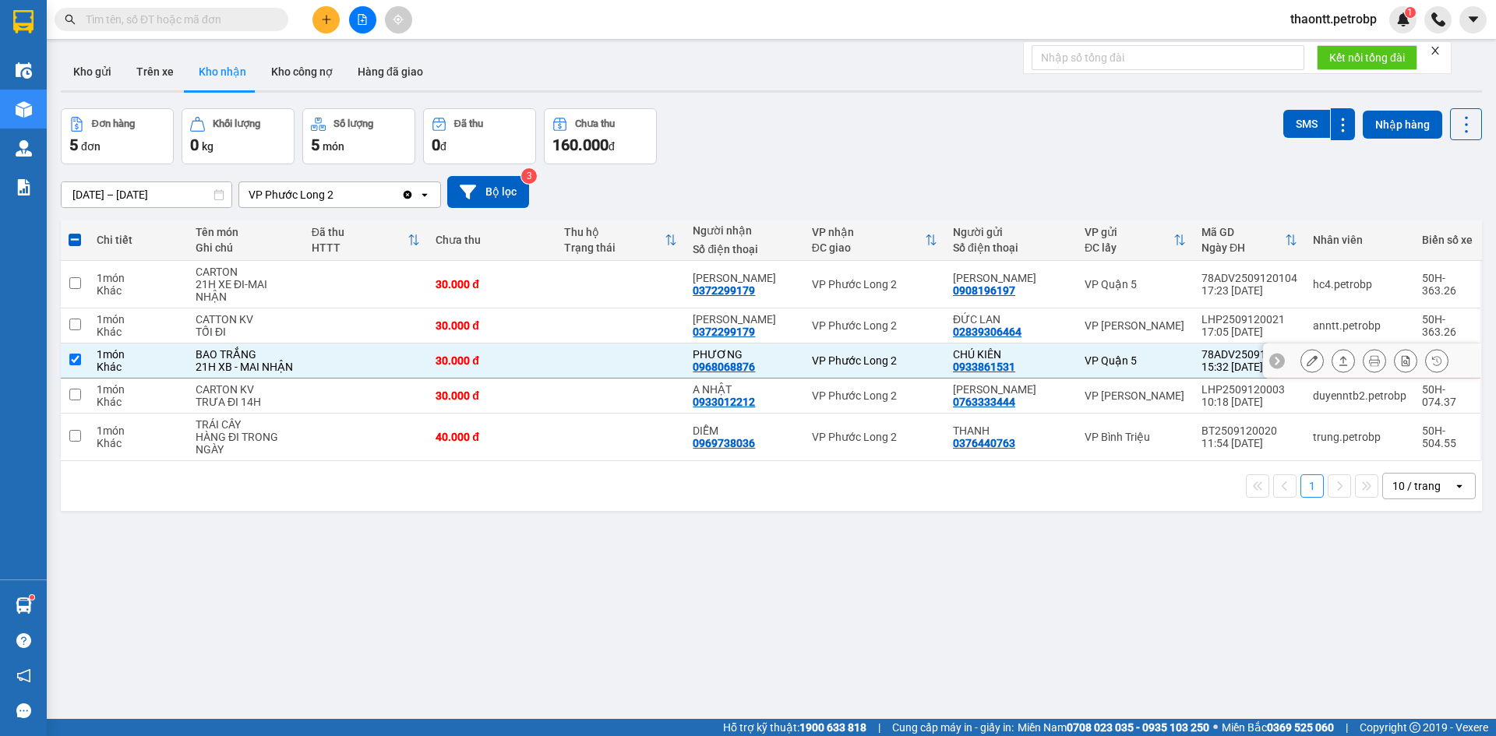
click at [1306, 362] on icon at bounding box center [1311, 360] width 11 height 11
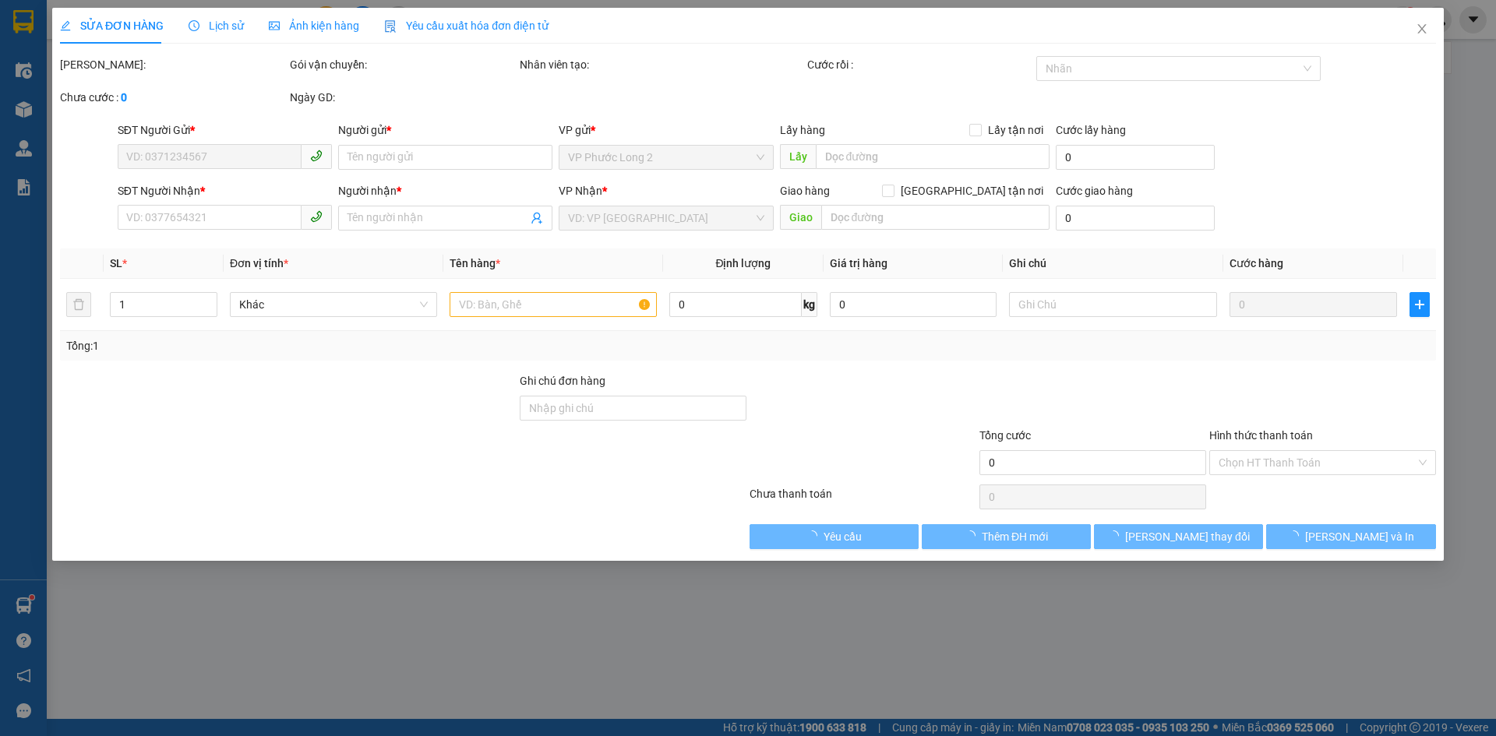
type input "0933861531"
type input "CHÚ KIÊN"
type input "0968068876"
type input "PHƯƠNG"
type input "30.000"
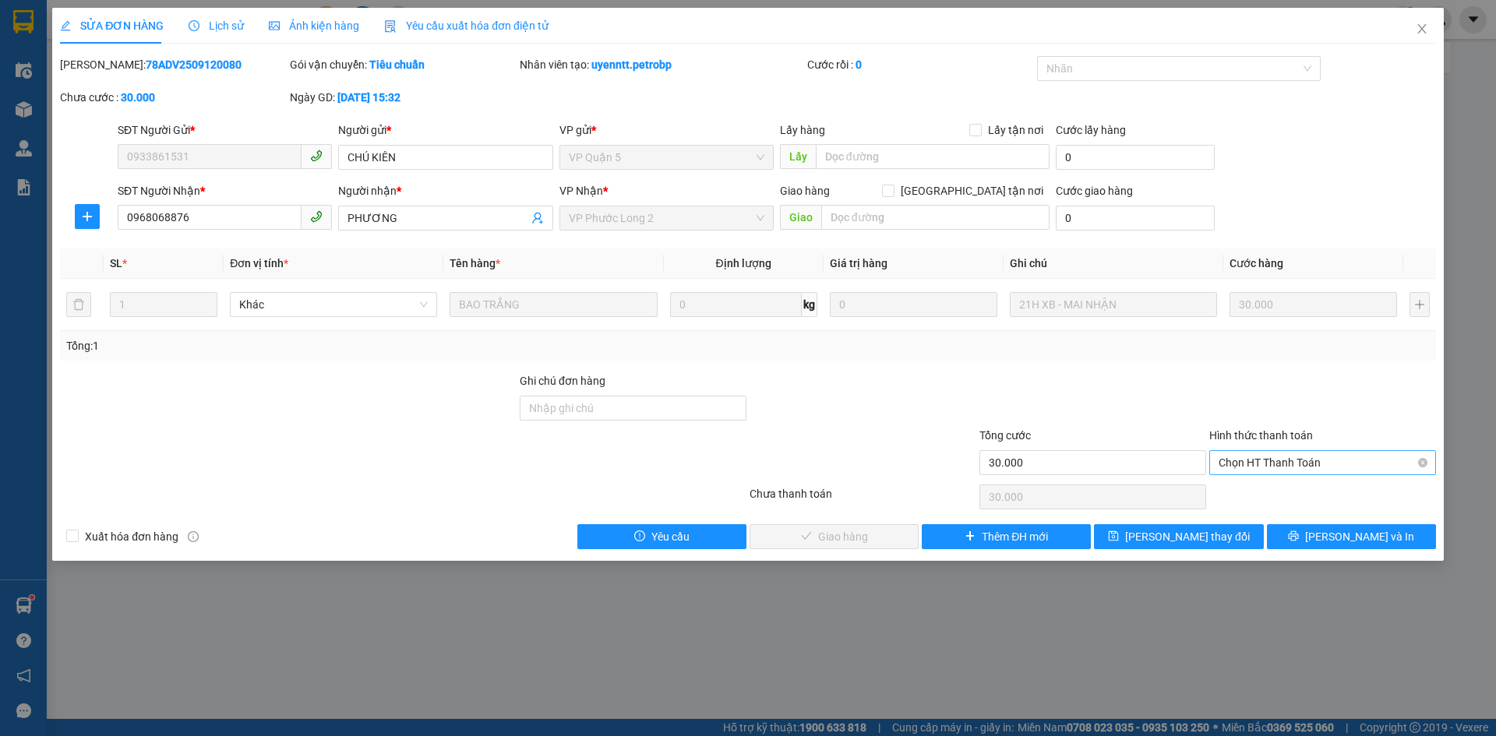
click at [1261, 460] on span "Chọn HT Thanh Toán" at bounding box center [1322, 462] width 208 height 23
click at [1247, 492] on div "Tại văn phòng" at bounding box center [1322, 493] width 208 height 17
type input "0"
click at [841, 543] on span "[PERSON_NAME] và Giao hàng" at bounding box center [854, 536] width 150 height 17
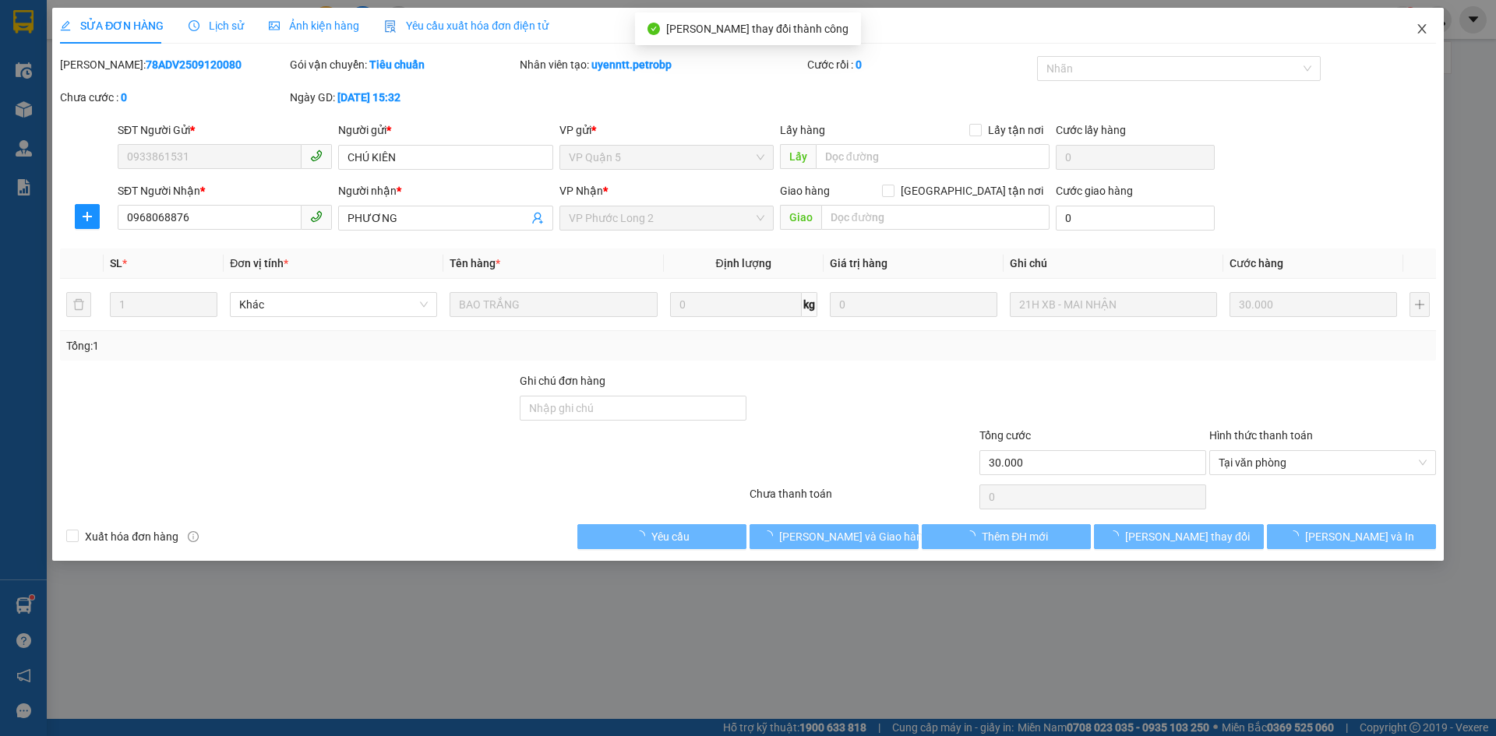
click at [1422, 29] on icon "close" at bounding box center [1421, 29] width 12 height 12
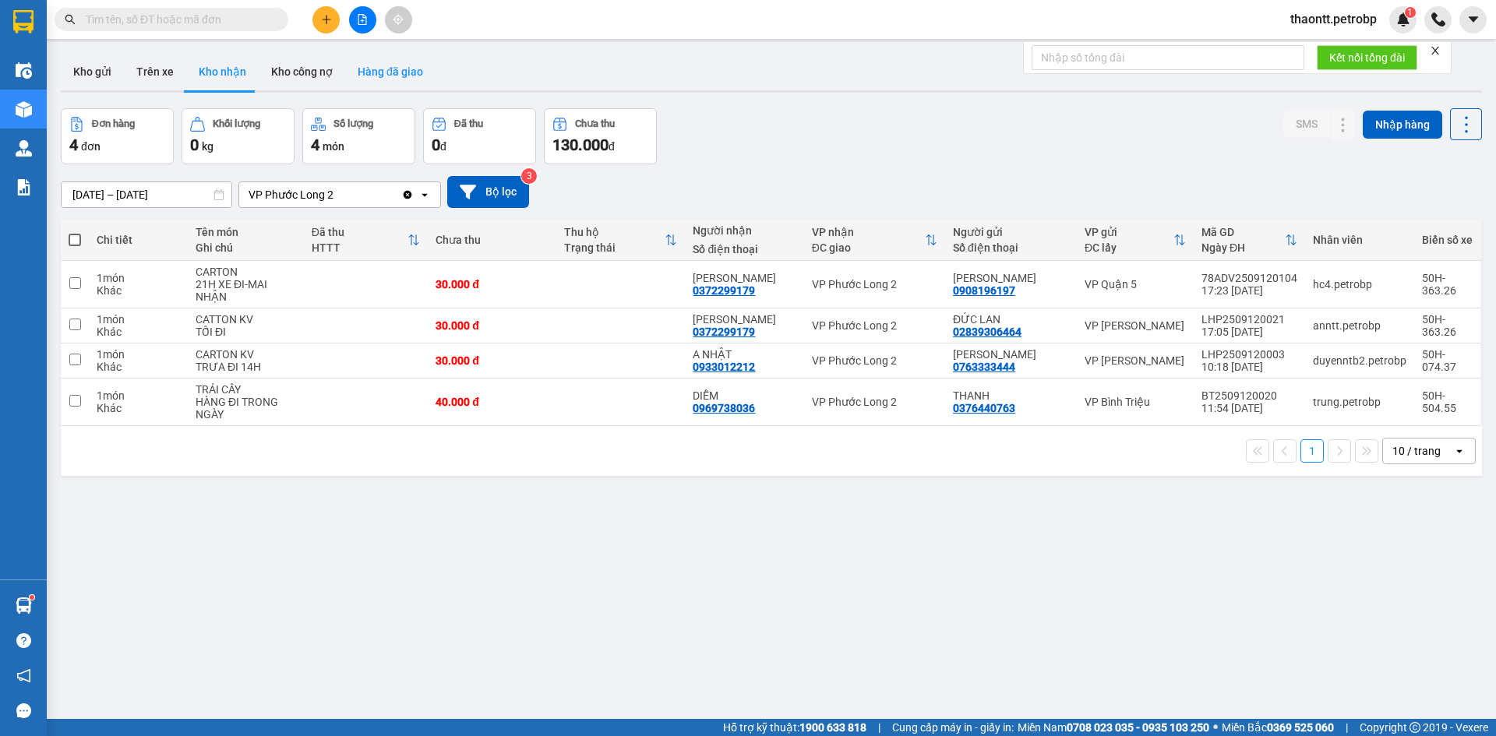
click at [410, 76] on button "Hàng đã giao" at bounding box center [390, 71] width 90 height 37
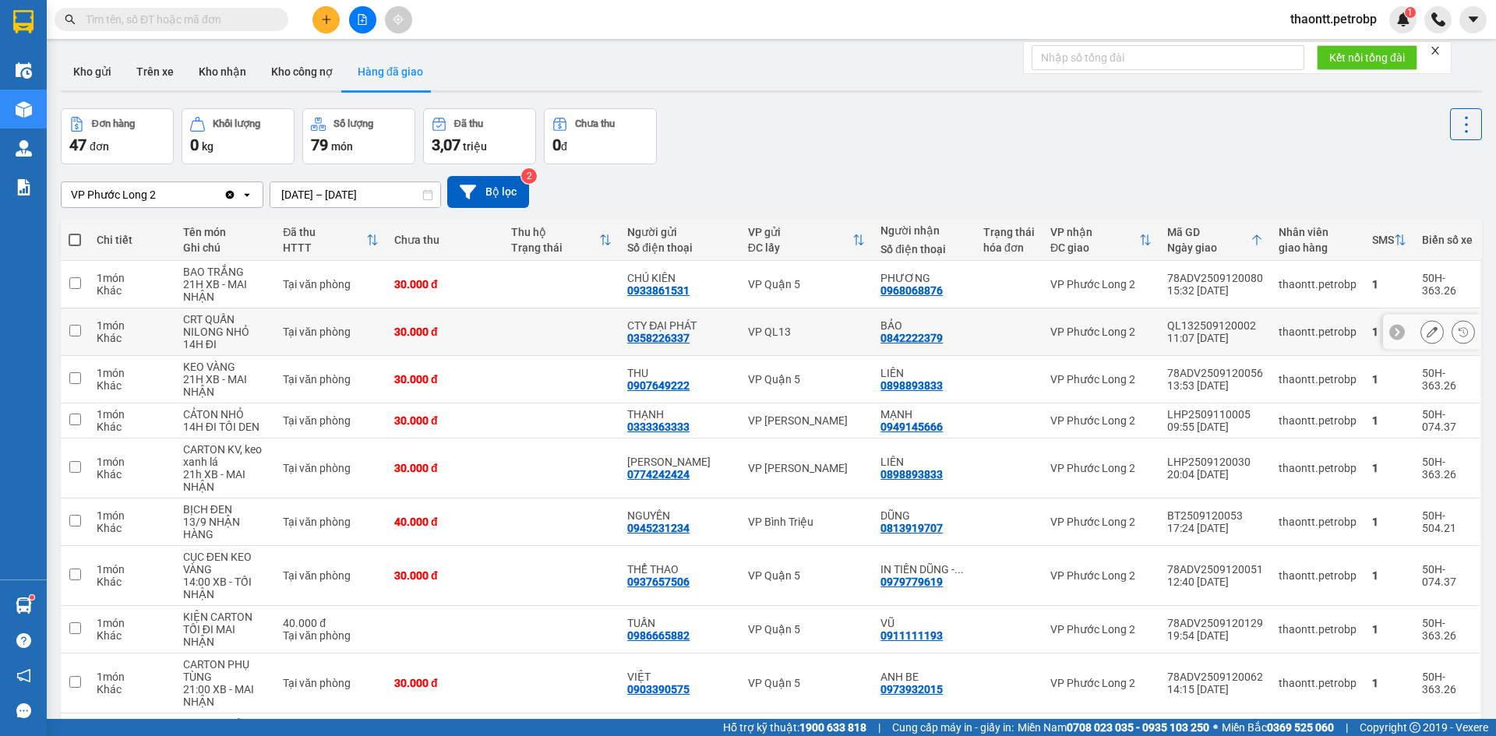
scroll to position [118, 0]
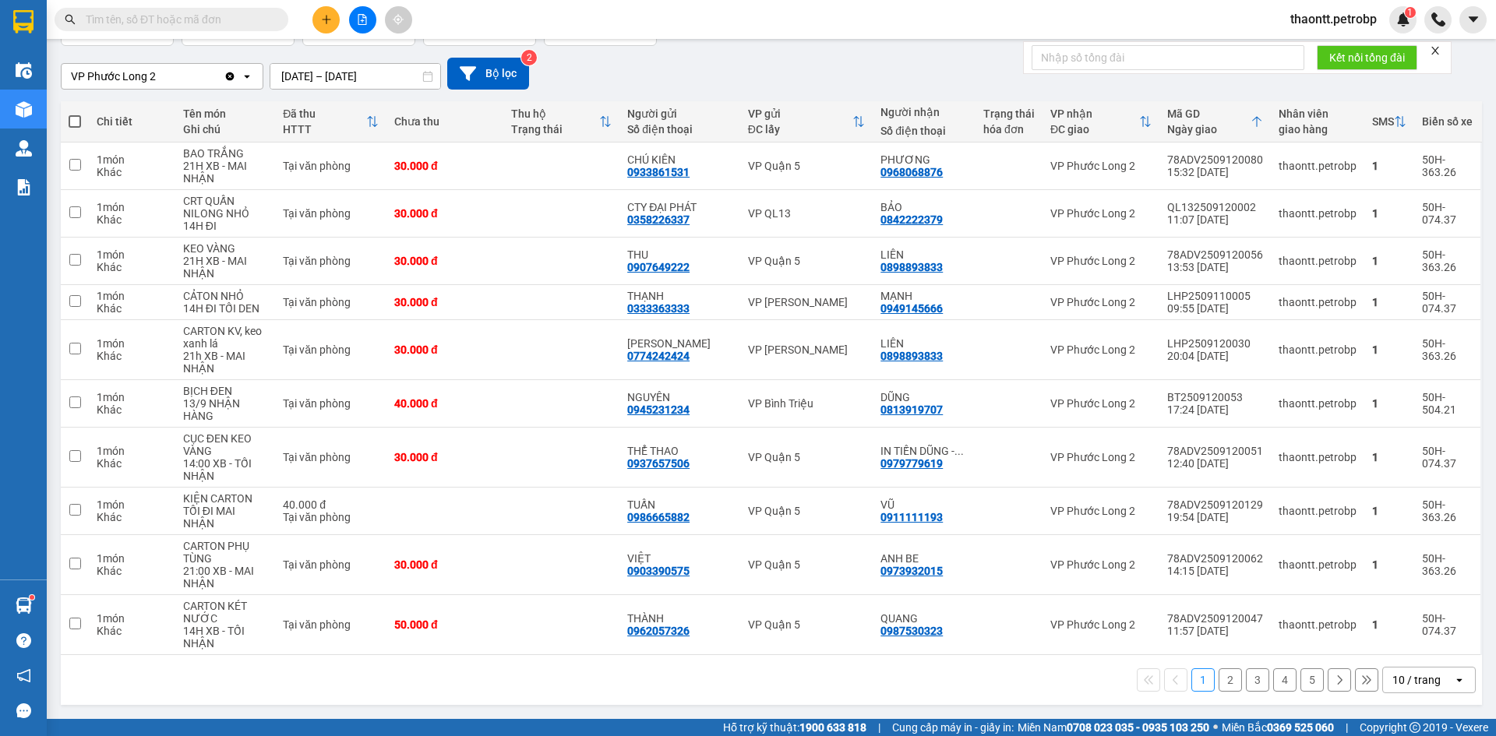
click at [1221, 685] on button "2" at bounding box center [1229, 679] width 23 height 23
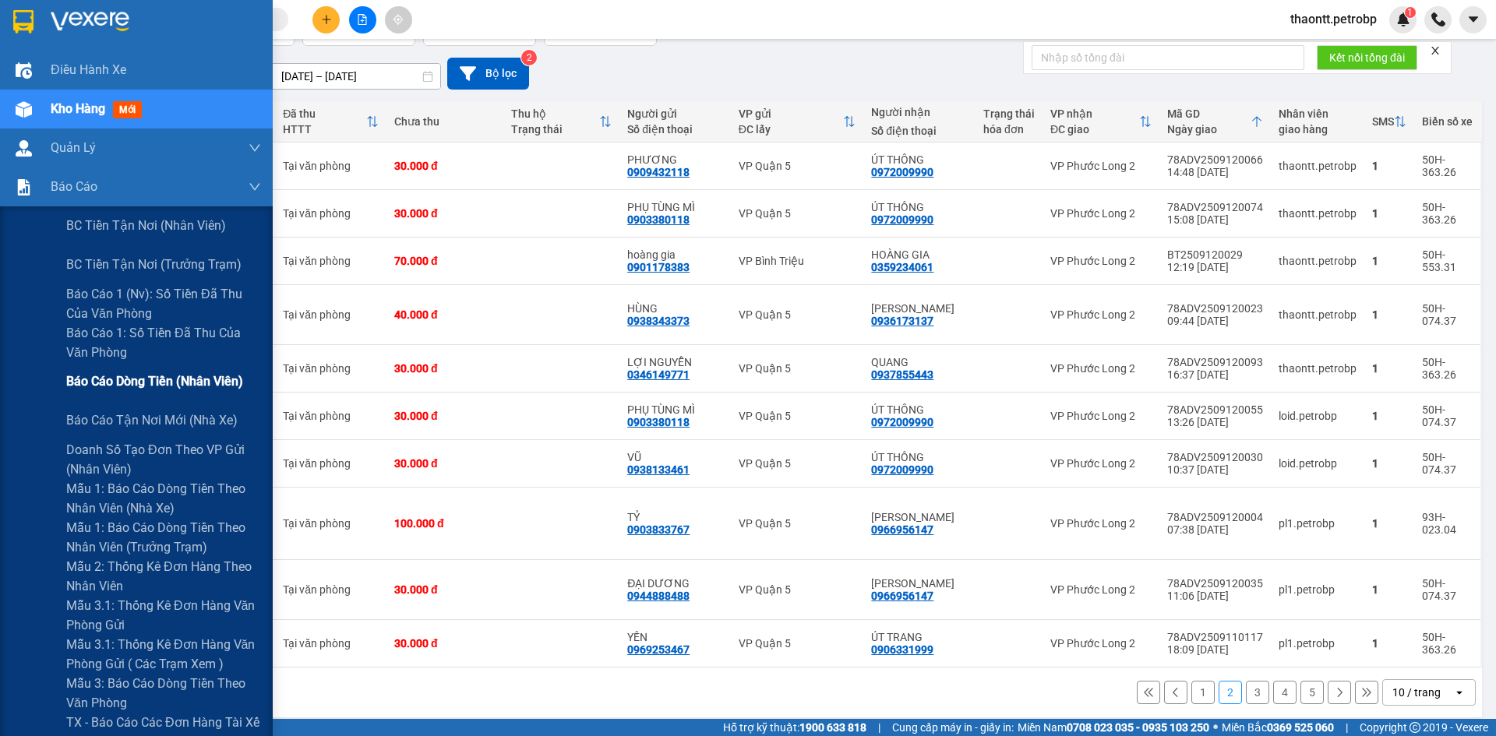
click at [101, 386] on span "Báo cáo dòng tiền (nhân viên)" at bounding box center [154, 381] width 177 height 19
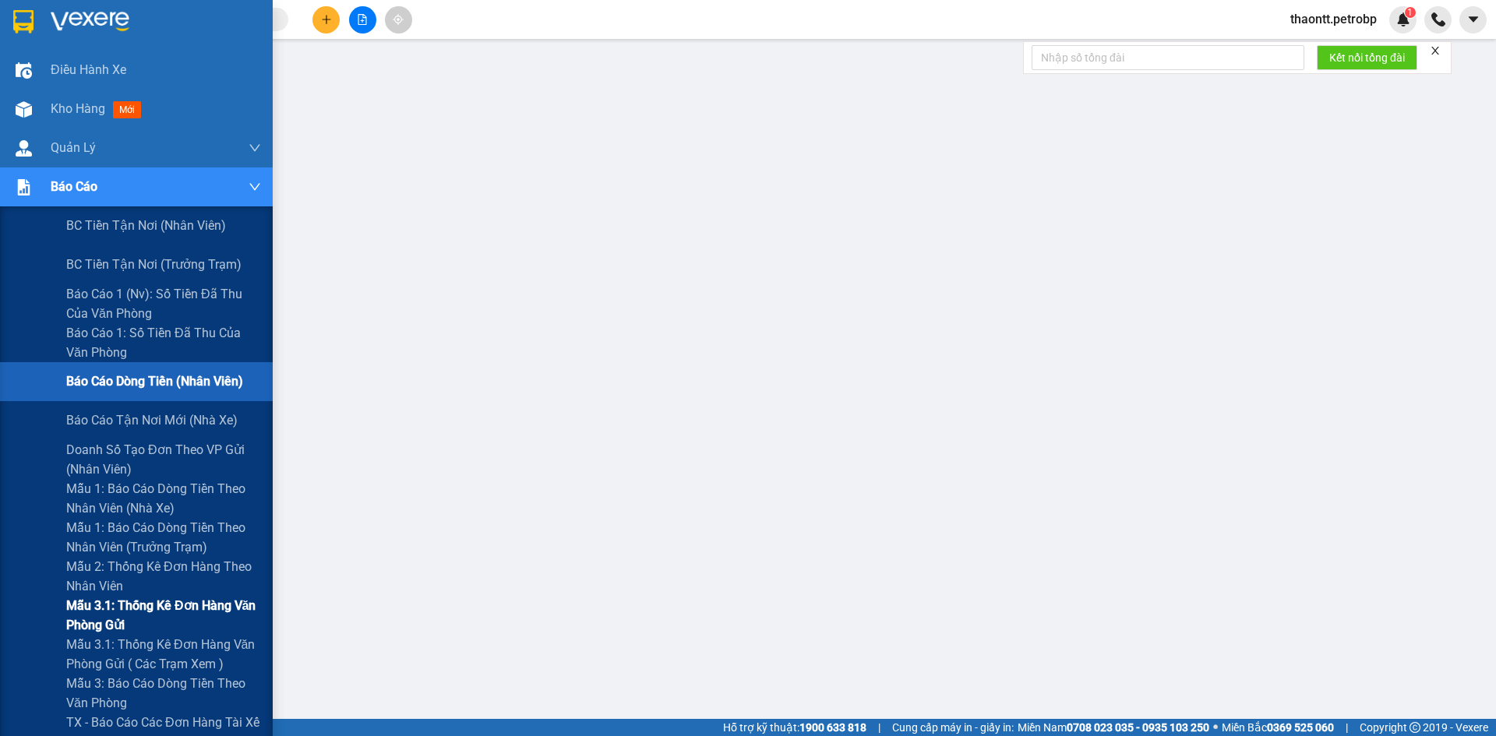
click at [97, 619] on span "Mẫu 3.1: Thống kê đơn hàng văn phòng gửi" at bounding box center [163, 615] width 195 height 39
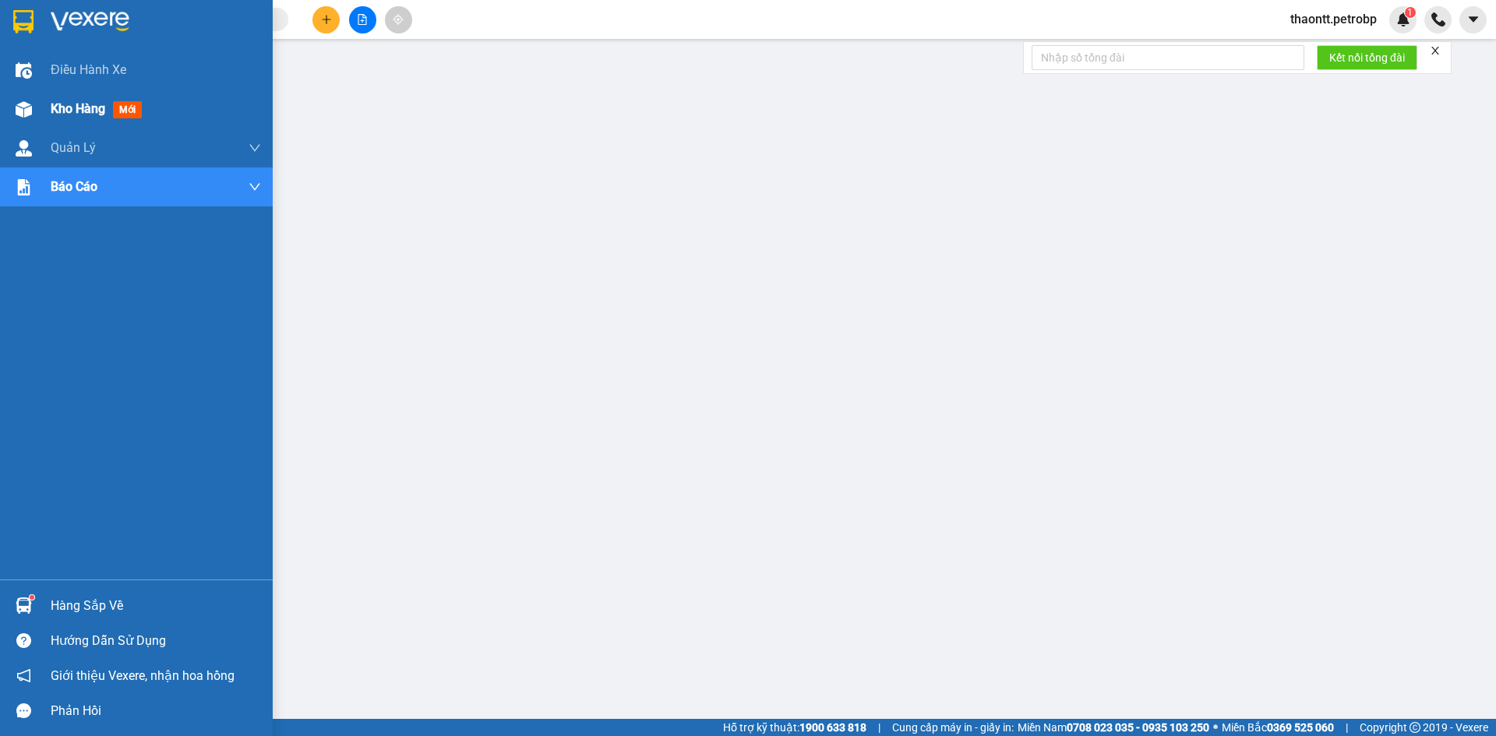
click at [36, 110] on div at bounding box center [23, 109] width 27 height 27
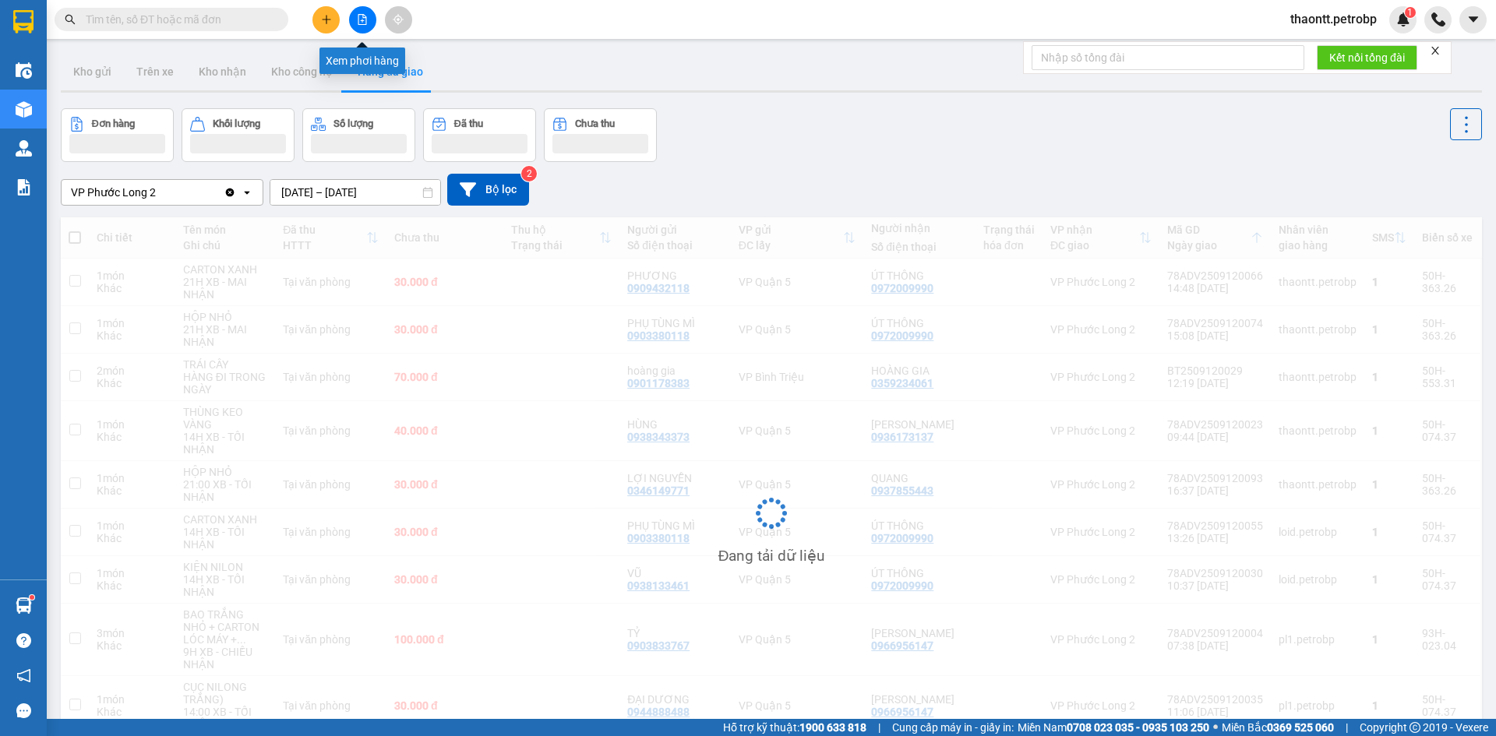
click at [358, 24] on icon "file-add" at bounding box center [362, 19] width 11 height 11
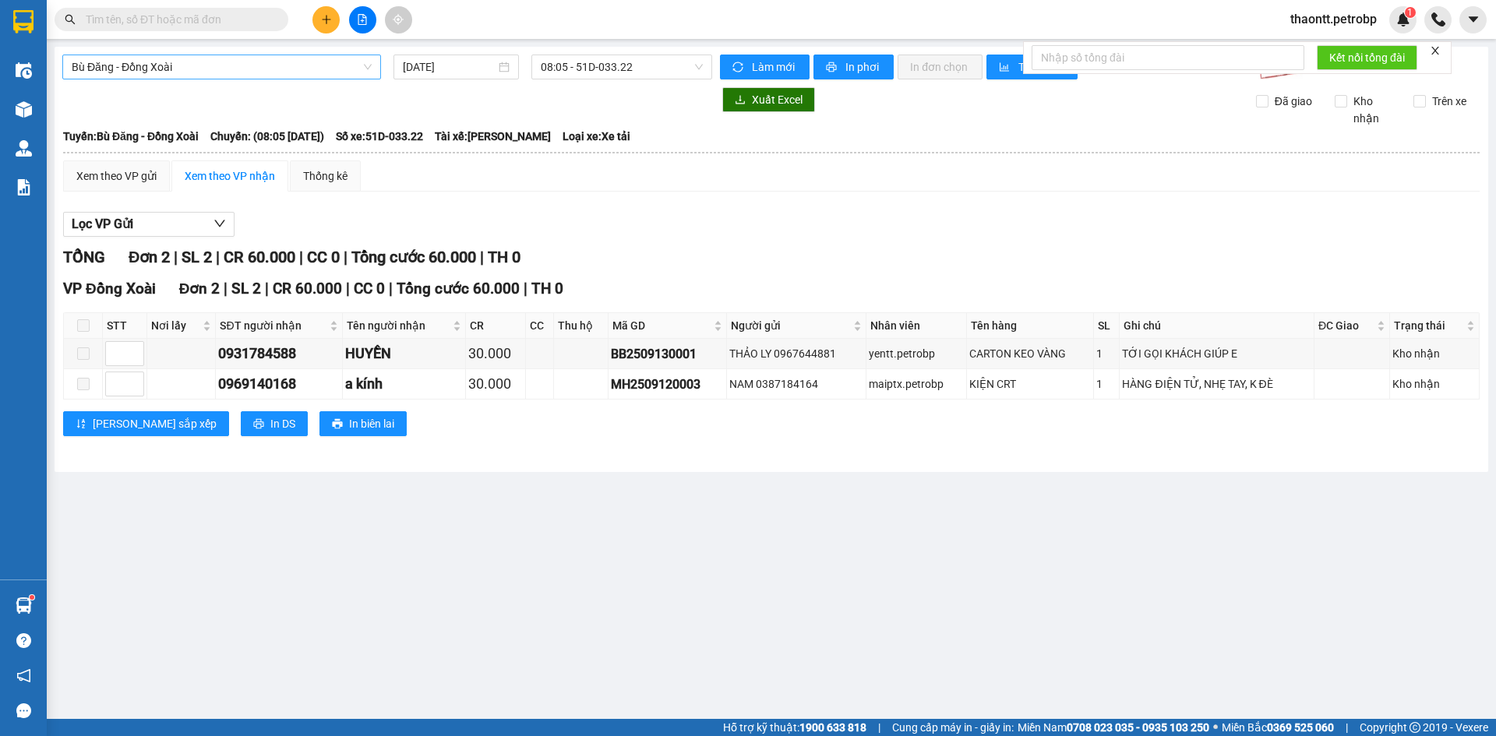
click at [213, 65] on span "Bù Đăng - Đồng Xoài" at bounding box center [222, 66] width 300 height 23
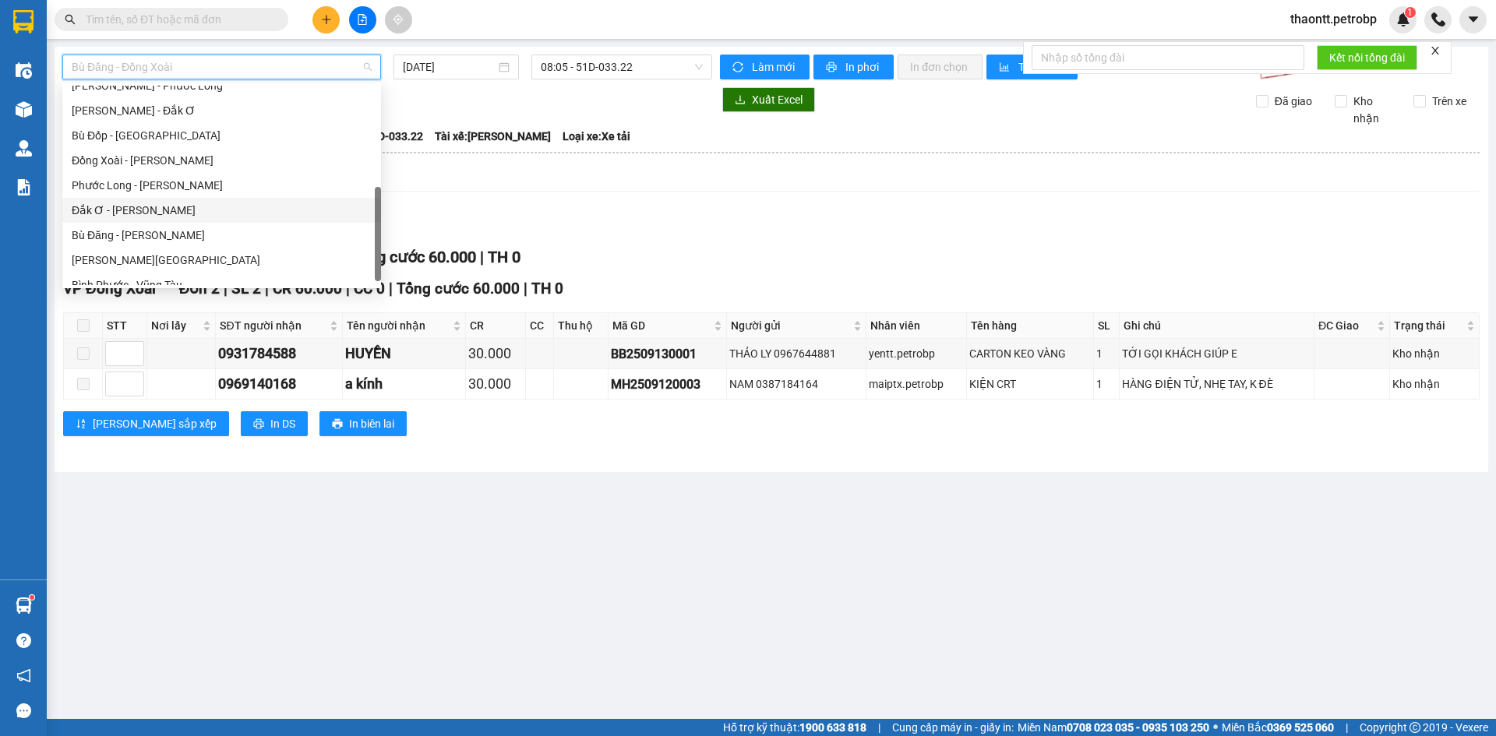
scroll to position [156, 0]
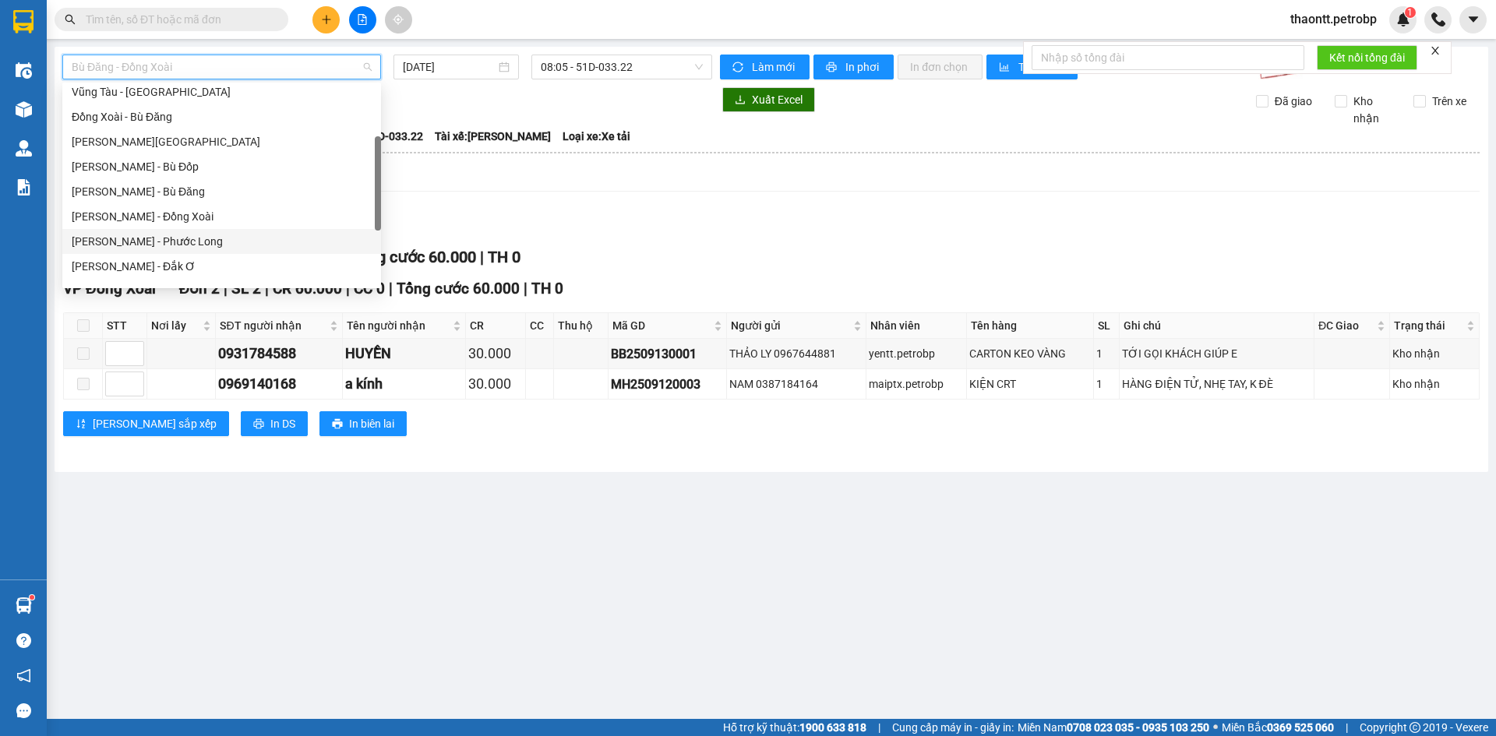
click at [192, 245] on div "[PERSON_NAME] - Phước Long" at bounding box center [222, 241] width 300 height 17
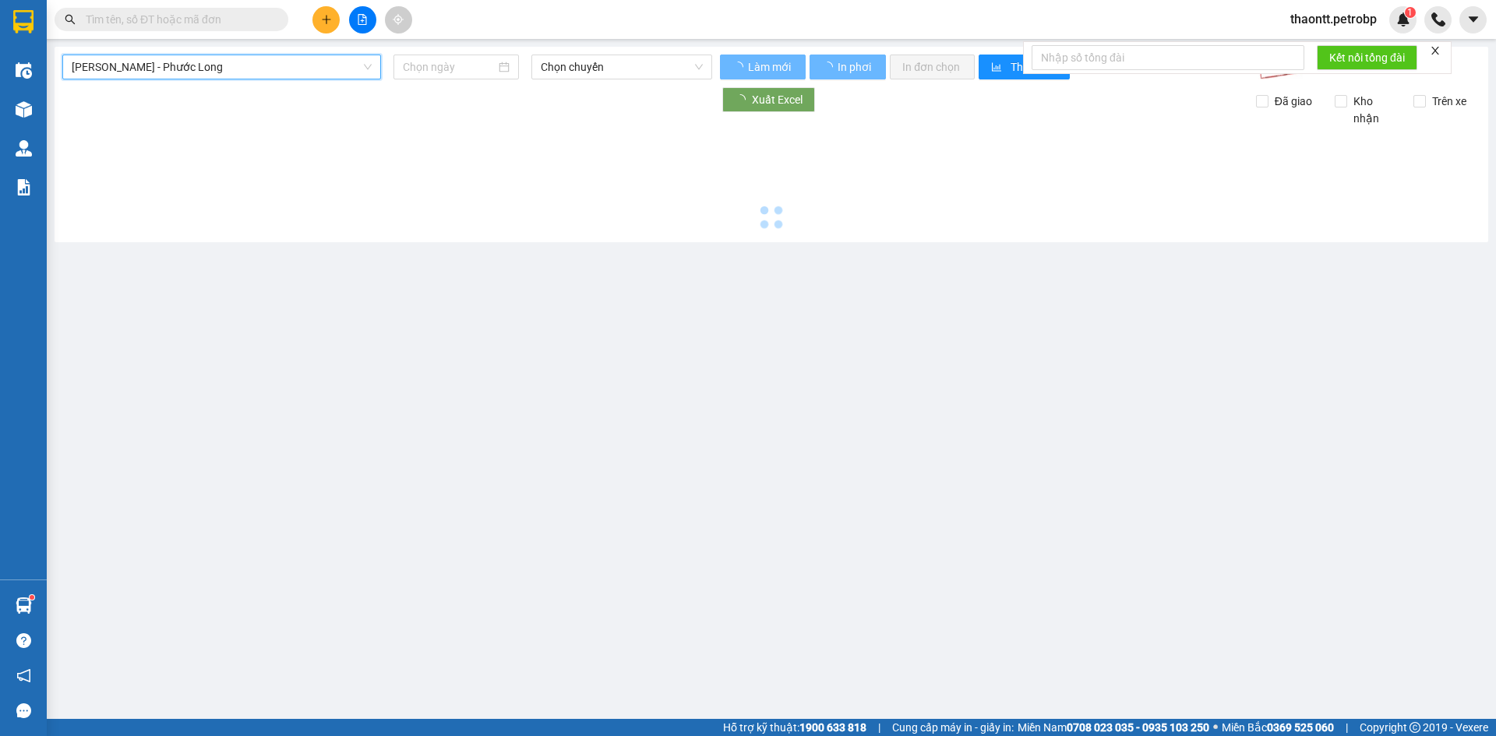
type input "[DATE]"
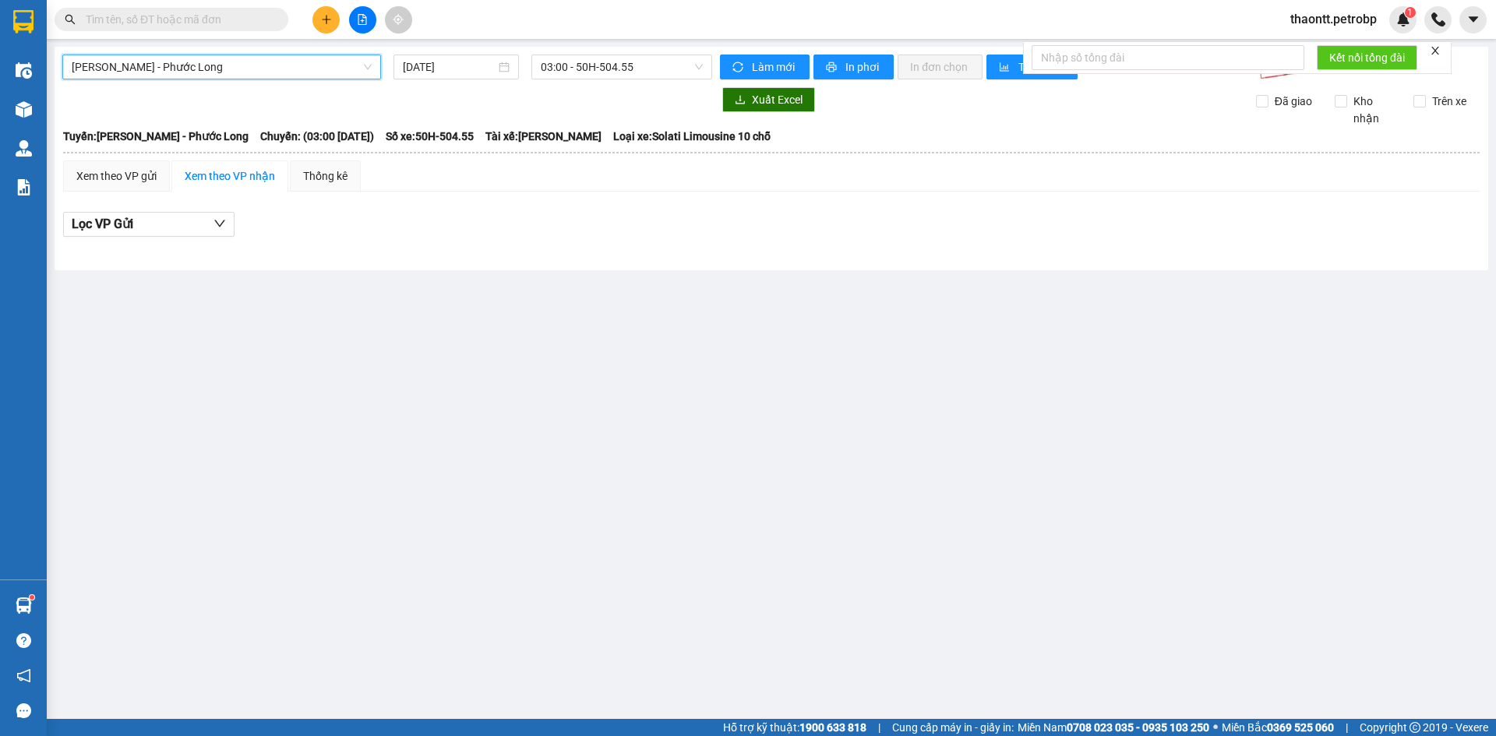
click at [583, 84] on div "Hồ Chí Minh - Phước Long Hồ Chí Minh - Phước Long 13/09/2025 03:00 - 50H-504.…" at bounding box center [771, 159] width 1433 height 224
click at [590, 74] on span "03:00 - 50H-504.55" at bounding box center [622, 66] width 162 height 23
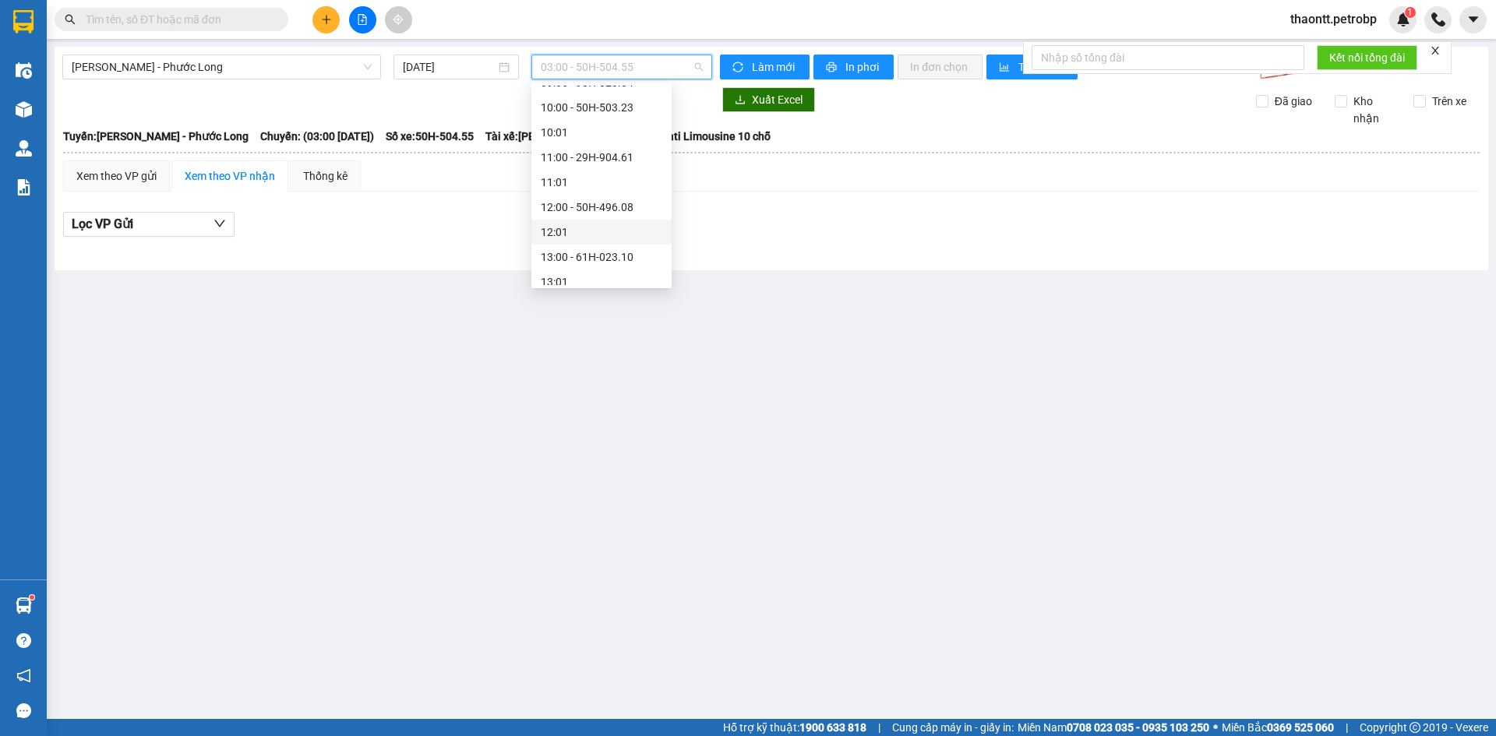
scroll to position [545, 0]
click at [621, 196] on div "14:05 - 50H-363.26" at bounding box center [602, 200] width 122 height 17
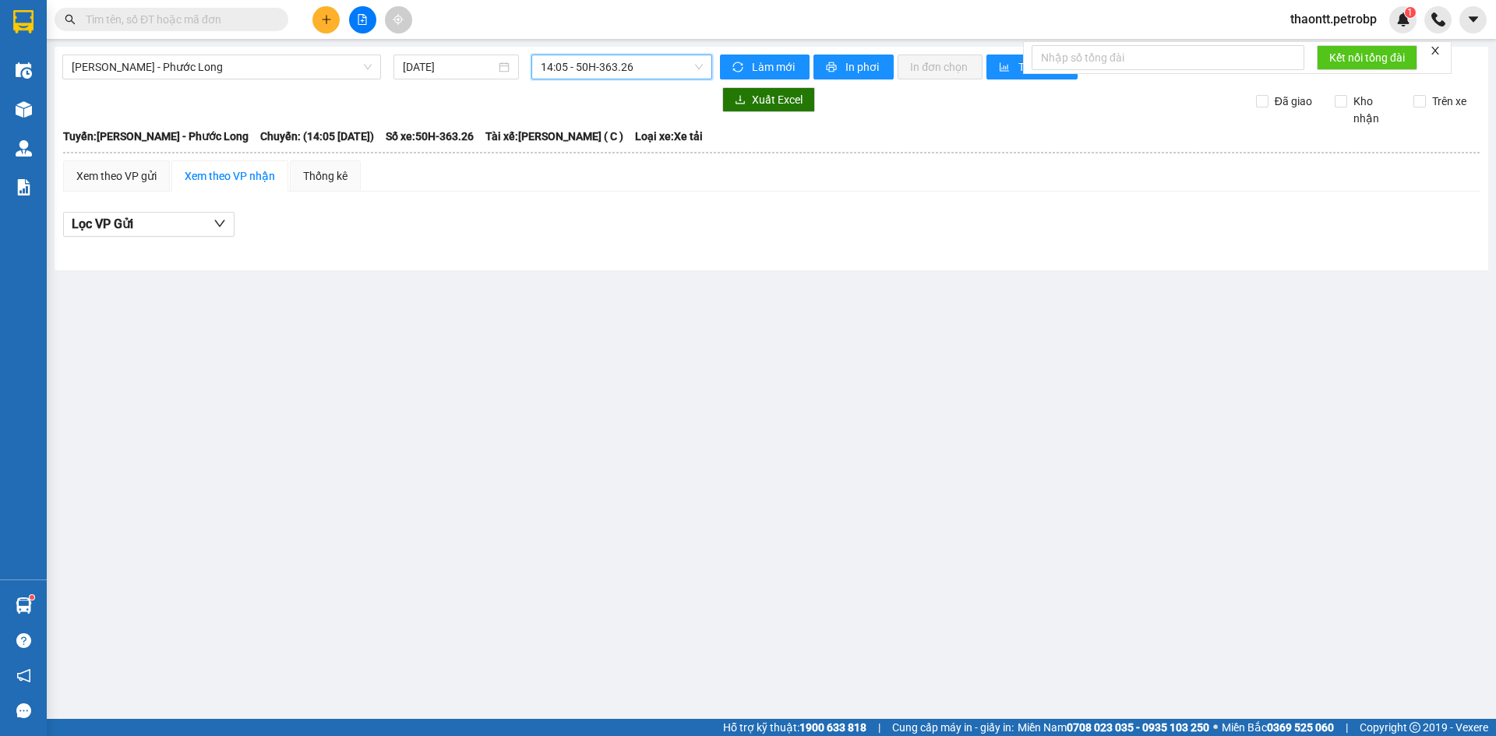
click at [324, 19] on icon "plus" at bounding box center [326, 19] width 9 height 1
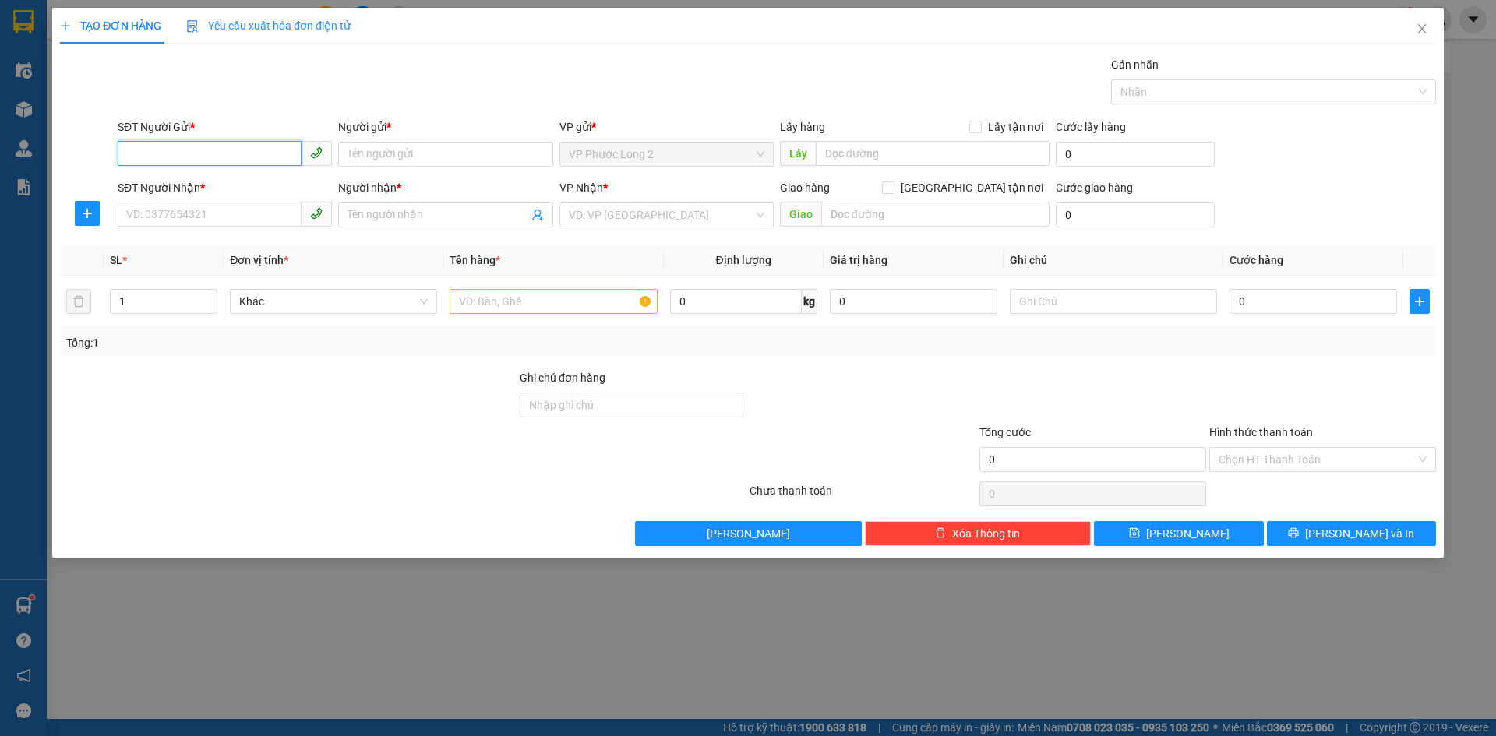
click at [232, 147] on input "SĐT Người Gửi *" at bounding box center [210, 153] width 184 height 25
click at [237, 143] on input "SĐT Người Gửi *" at bounding box center [210, 153] width 184 height 25
type input "0387680454"
click at [468, 160] on input "Người gửi *" at bounding box center [445, 154] width 214 height 25
type input "KIM PHƯỢNG"
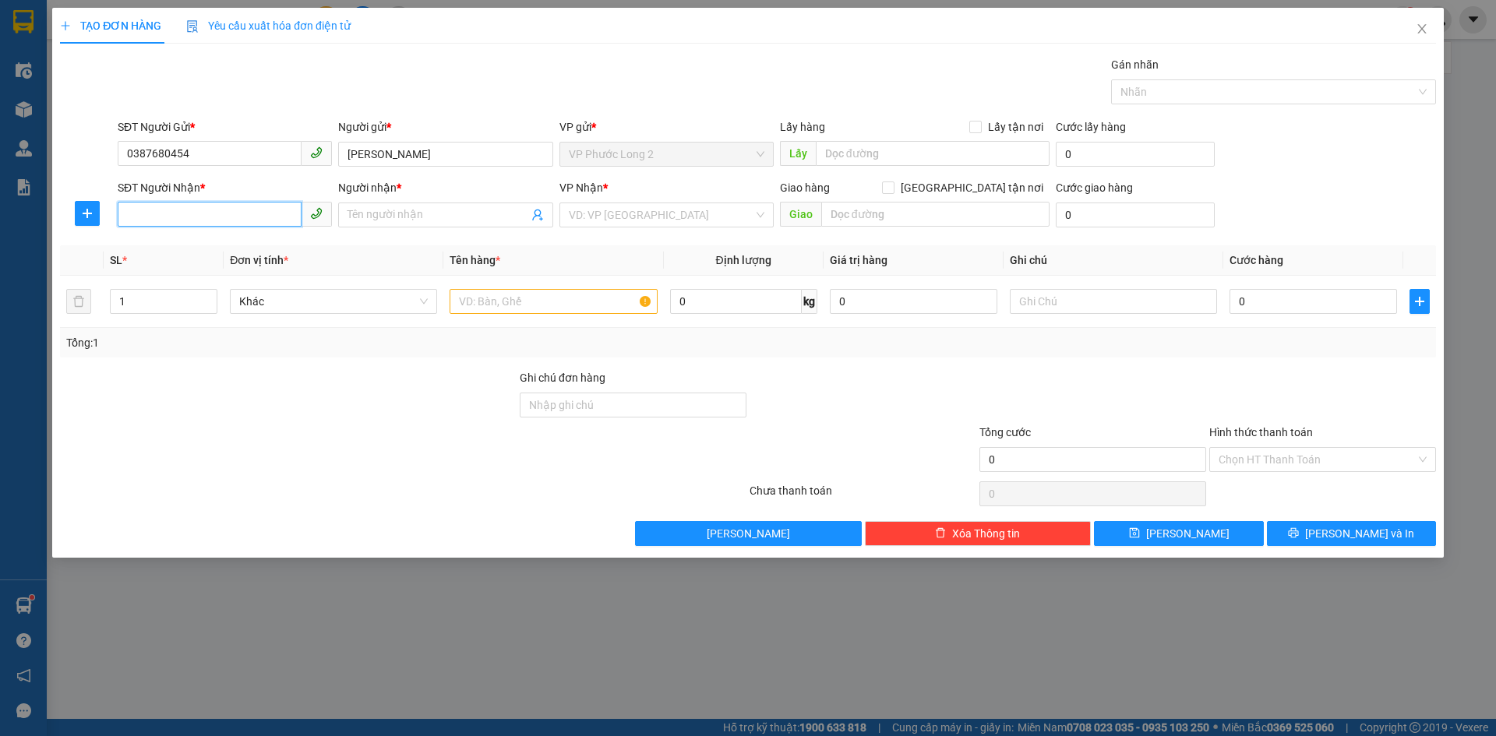
click at [252, 215] on input "SĐT Người Nhận *" at bounding box center [210, 214] width 184 height 25
type input "0382087200"
click at [412, 219] on input "Người nhận *" at bounding box center [437, 214] width 180 height 17
type input "Y"
type input "YENS NHI"
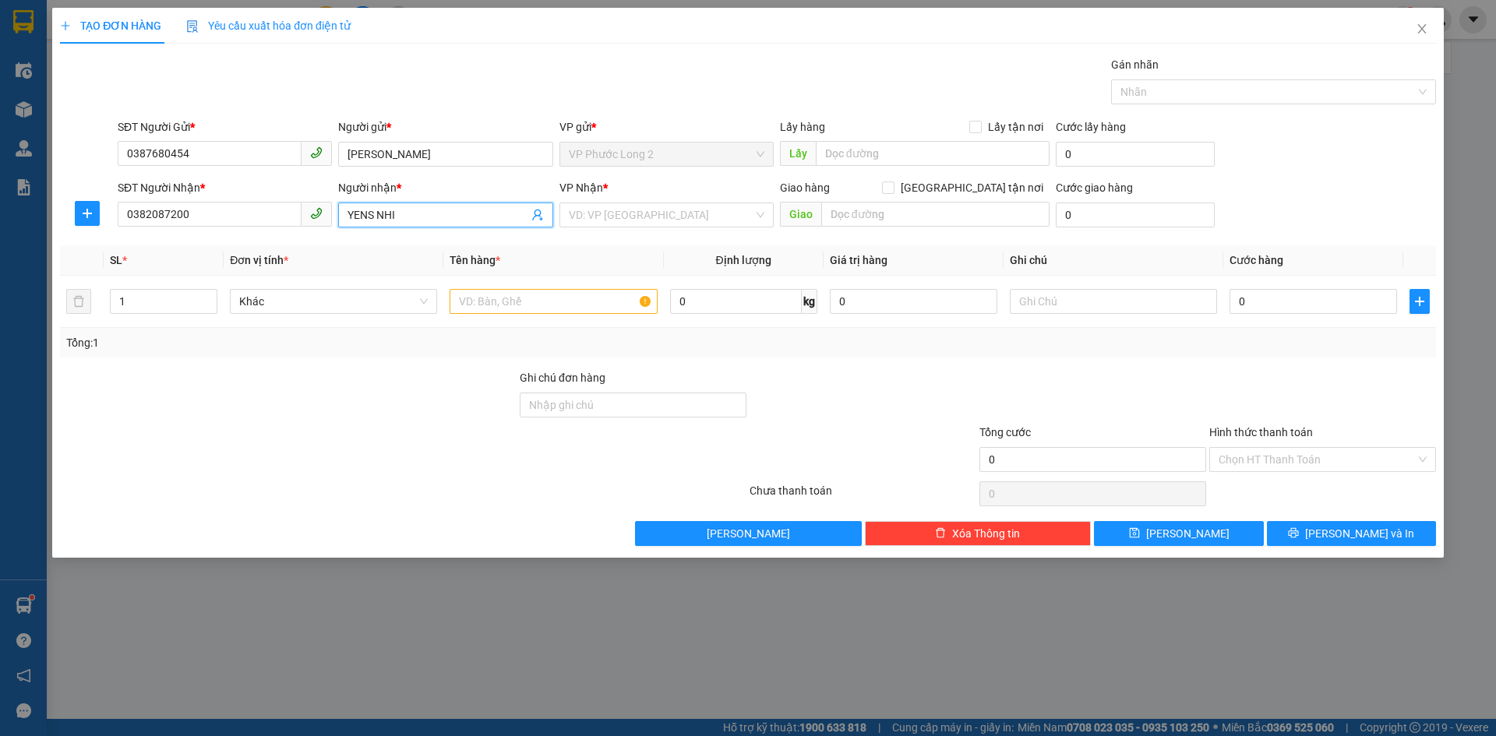
drag, startPoint x: 412, startPoint y: 208, endPoint x: 57, endPoint y: 178, distance: 356.5
click at [86, 238] on div "Transit Pickup Surcharge Ids Transit Deliver Surcharge Ids Transit Deliver Surc…" at bounding box center [748, 301] width 1376 height 490
type input "YẾN NHI"
click at [707, 209] on input "search" at bounding box center [661, 214] width 185 height 23
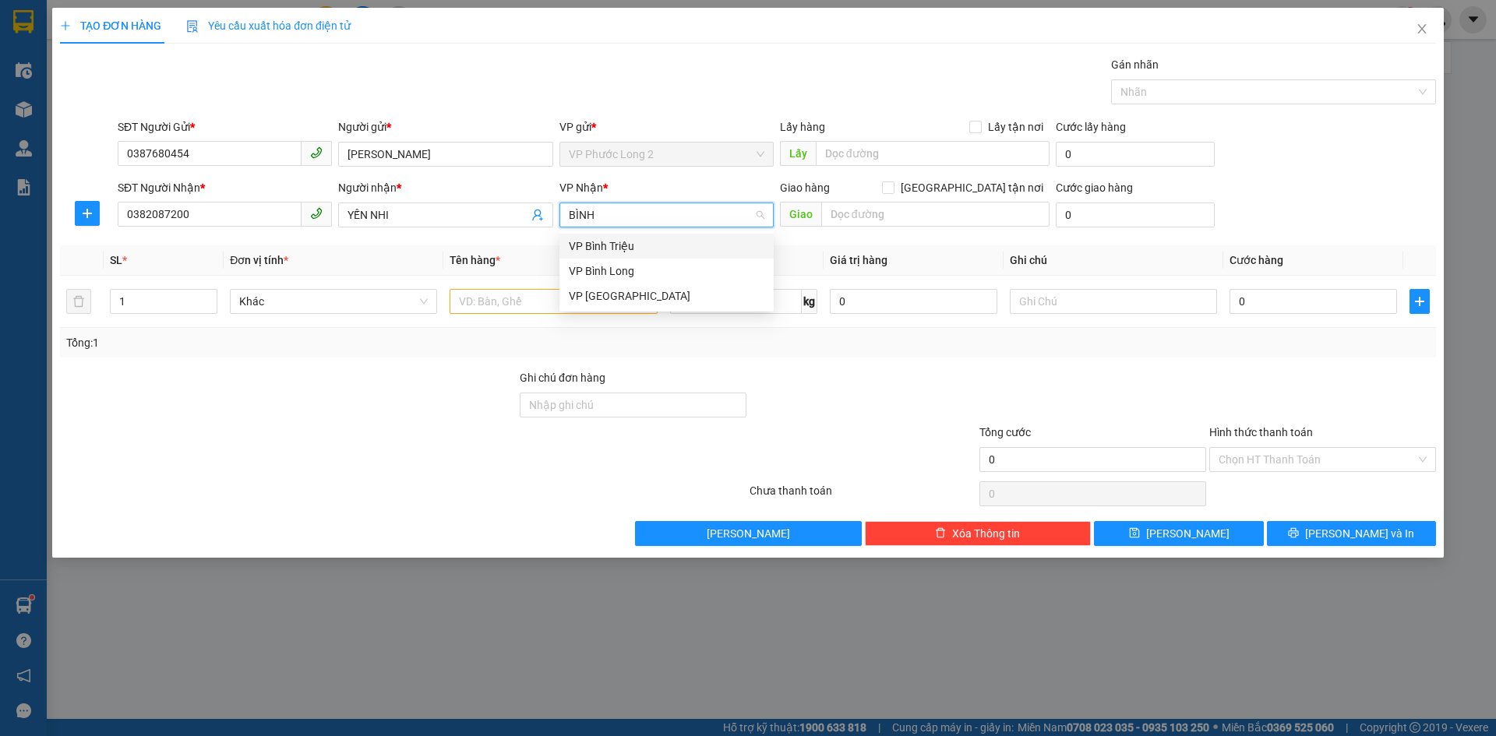
type input "BÌNH"
click at [647, 248] on div "VP Bình Triệu" at bounding box center [667, 246] width 196 height 17
click at [578, 296] on input "text" at bounding box center [552, 301] width 207 height 25
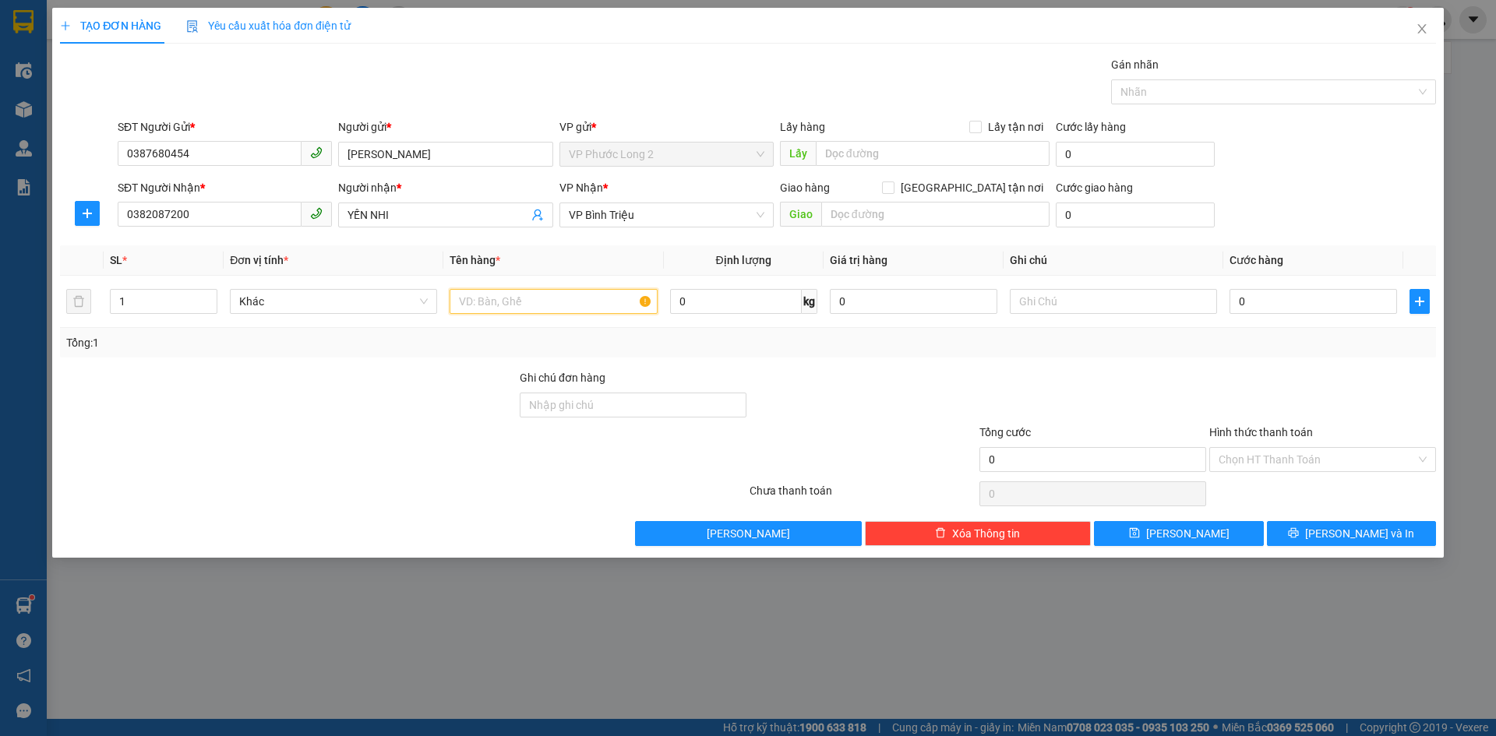
type input "D"
type input "Q"
type input "THÙNG QUẦN ÁO"
click at [1324, 301] on input "0" at bounding box center [1312, 301] width 167 height 25
type input "3"
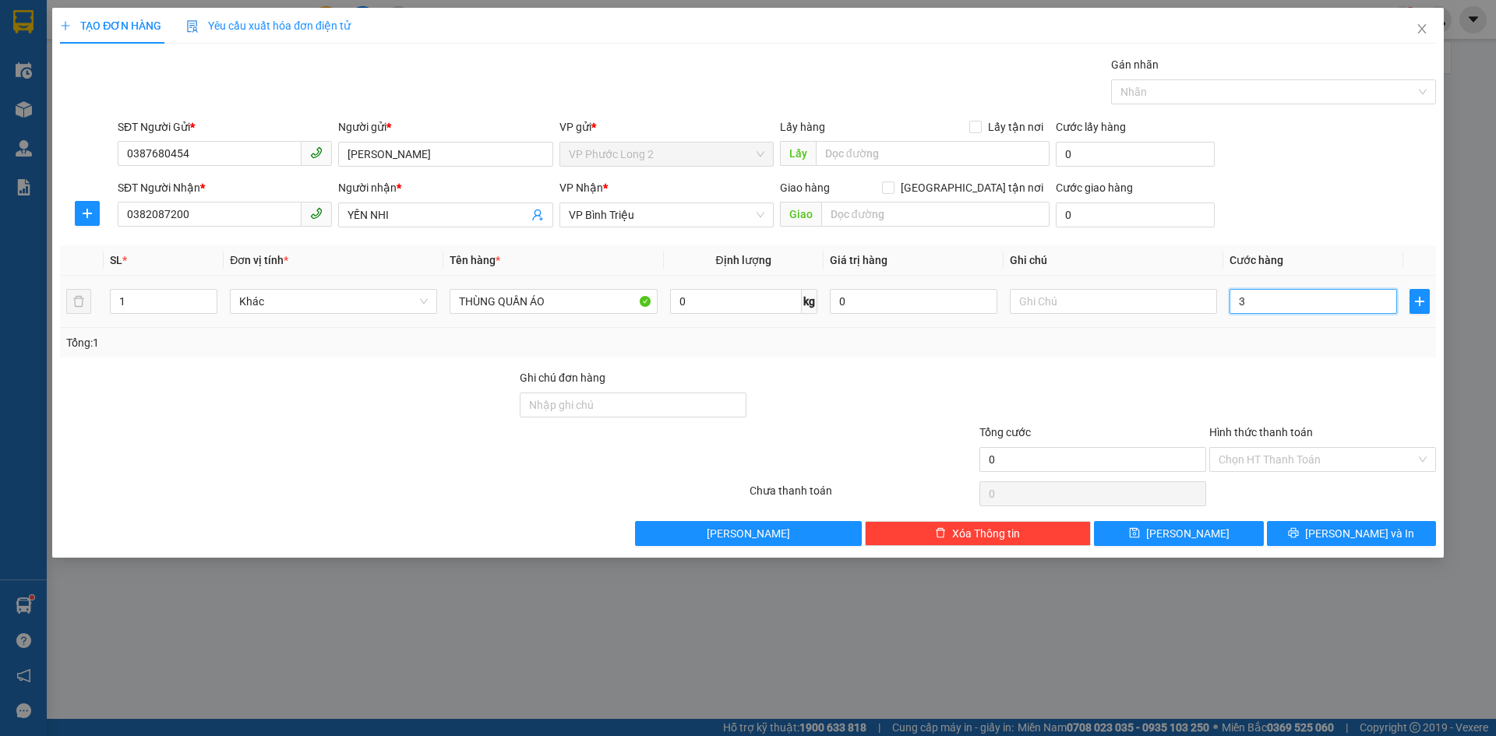
type input "3"
type input "30"
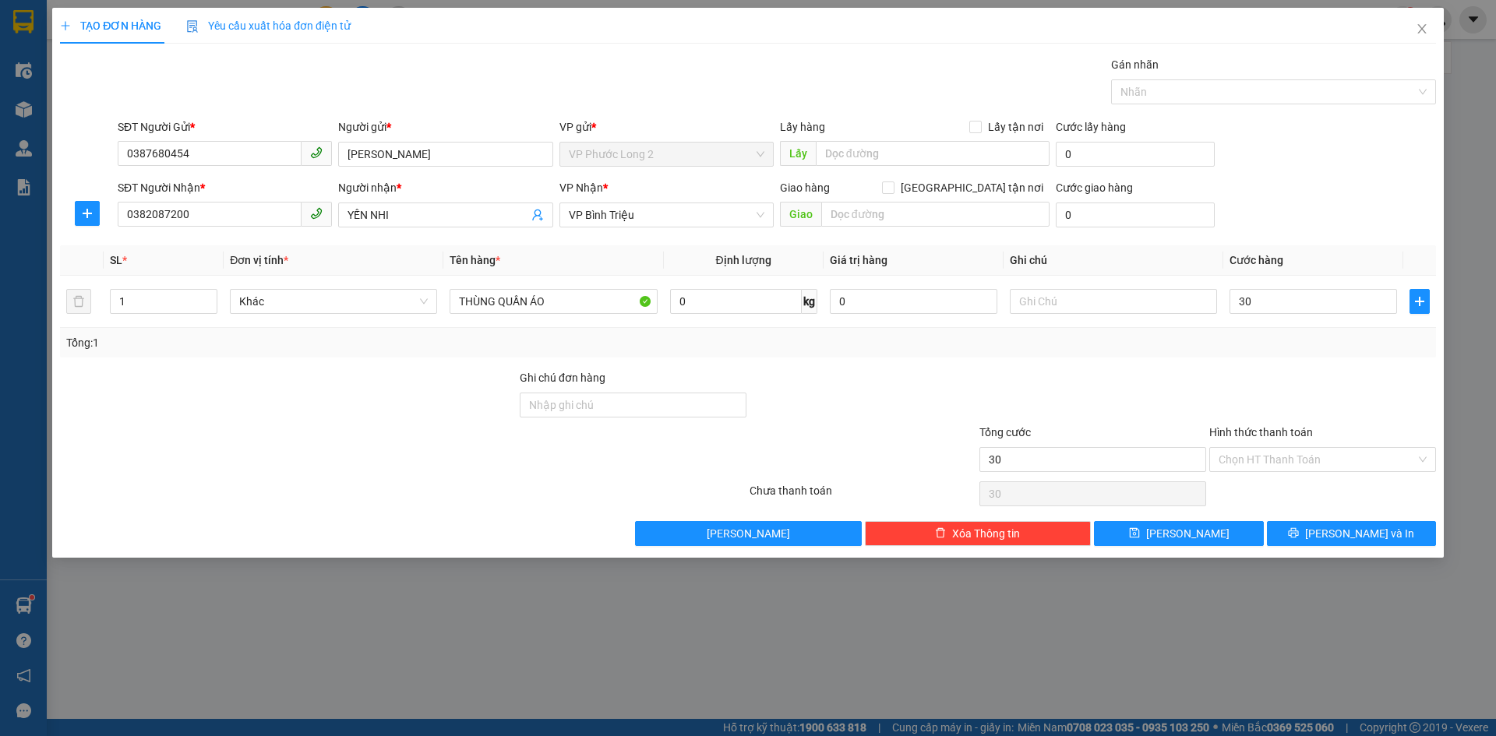
type input "30.000"
click at [1252, 157] on div "SĐT Người Gửi * 0387680454 Người gửi * KIM PHƯỢNG VP gửi * VP Phước Long 2 Lấy …" at bounding box center [777, 145] width 1324 height 55
click at [1313, 472] on div "Hình thức thanh toán Chọn HT Thanh Toán" at bounding box center [1322, 451] width 227 height 55
click at [1317, 460] on input "Hình thức thanh toán" at bounding box center [1316, 459] width 197 height 23
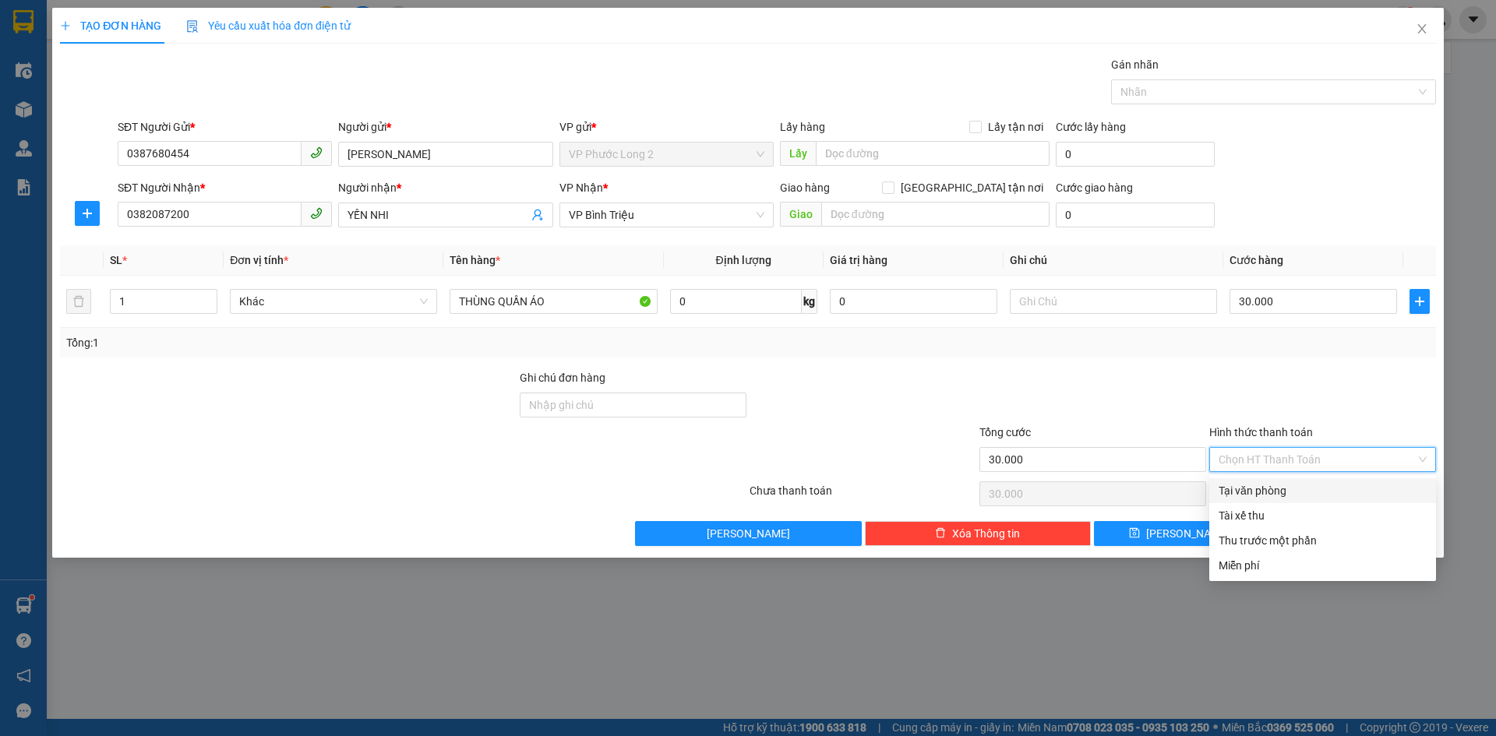
click at [1253, 492] on div "Tại văn phòng" at bounding box center [1322, 490] width 208 height 17
type input "0"
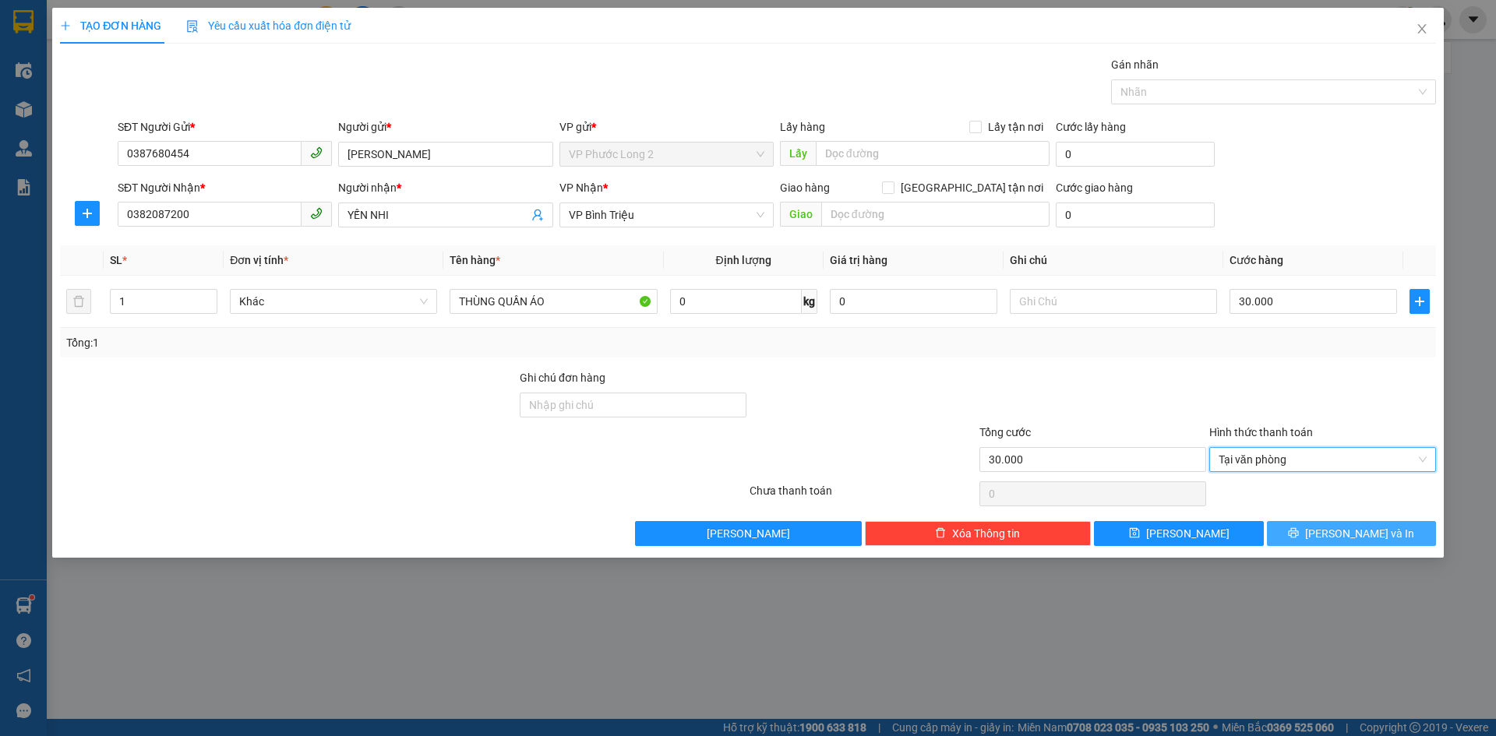
click at [1334, 544] on button "[PERSON_NAME] và In" at bounding box center [1351, 533] width 169 height 25
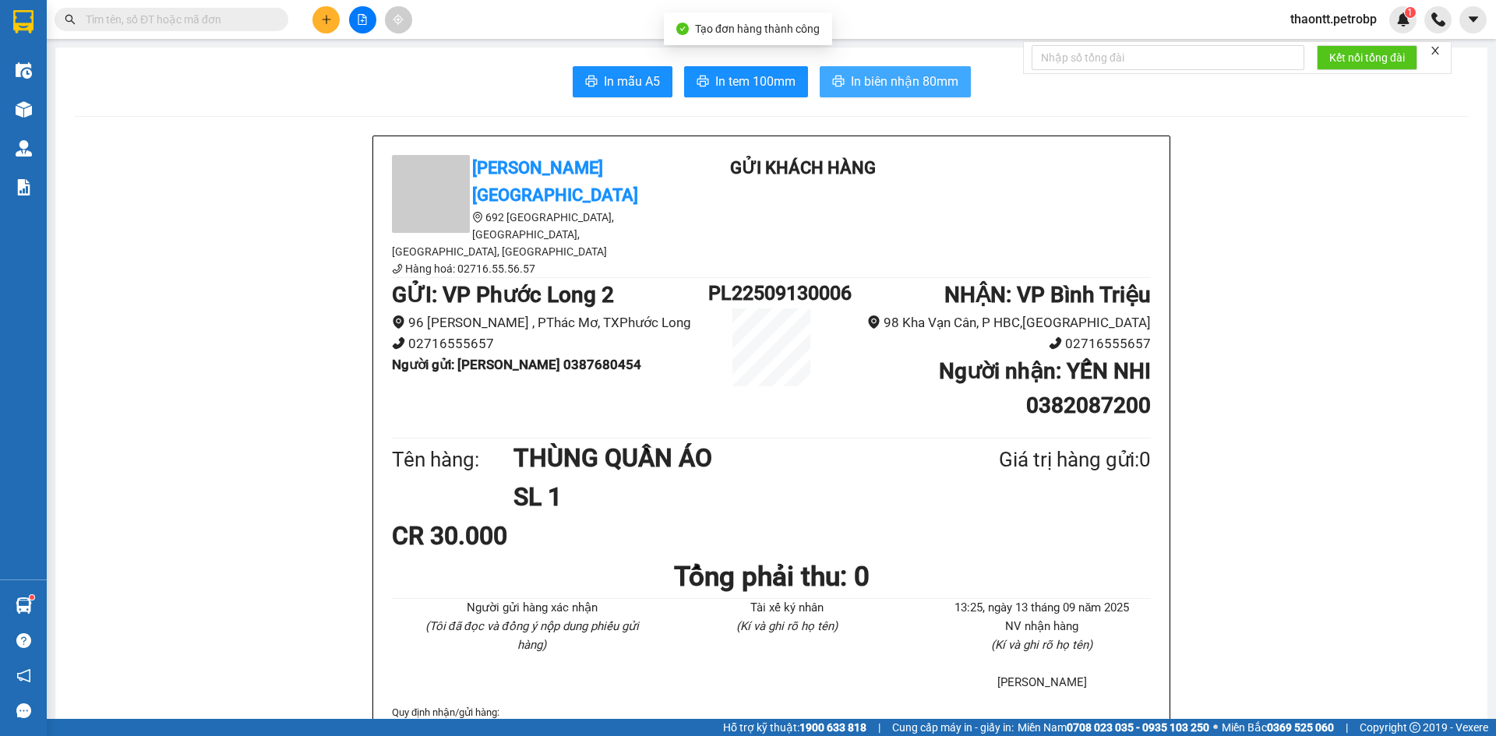
click at [912, 87] on span "In biên nhận 80mm" at bounding box center [905, 81] width 108 height 19
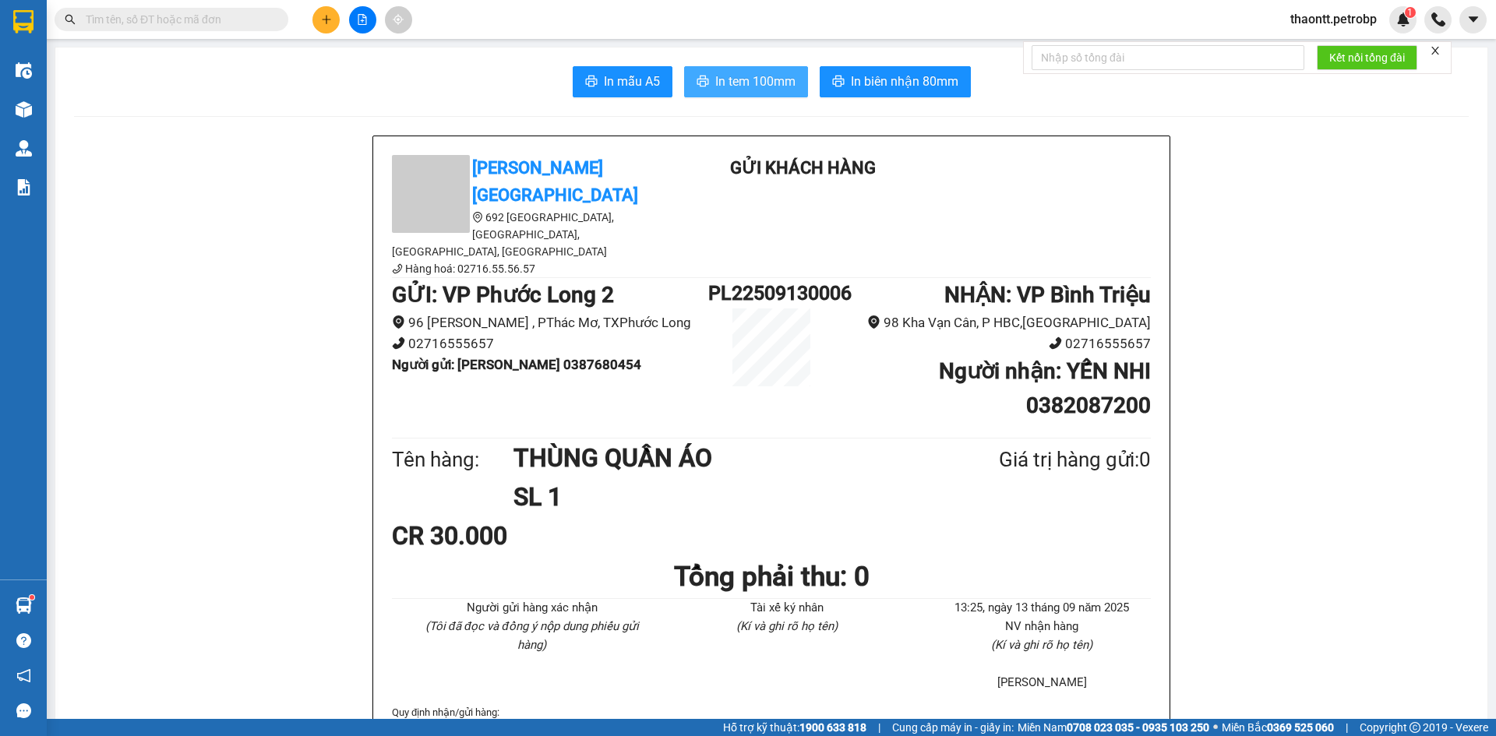
click at [783, 67] on button "In tem 100mm" at bounding box center [746, 81] width 124 height 31
click at [778, 81] on span "In tem 100mm" at bounding box center [755, 81] width 80 height 19
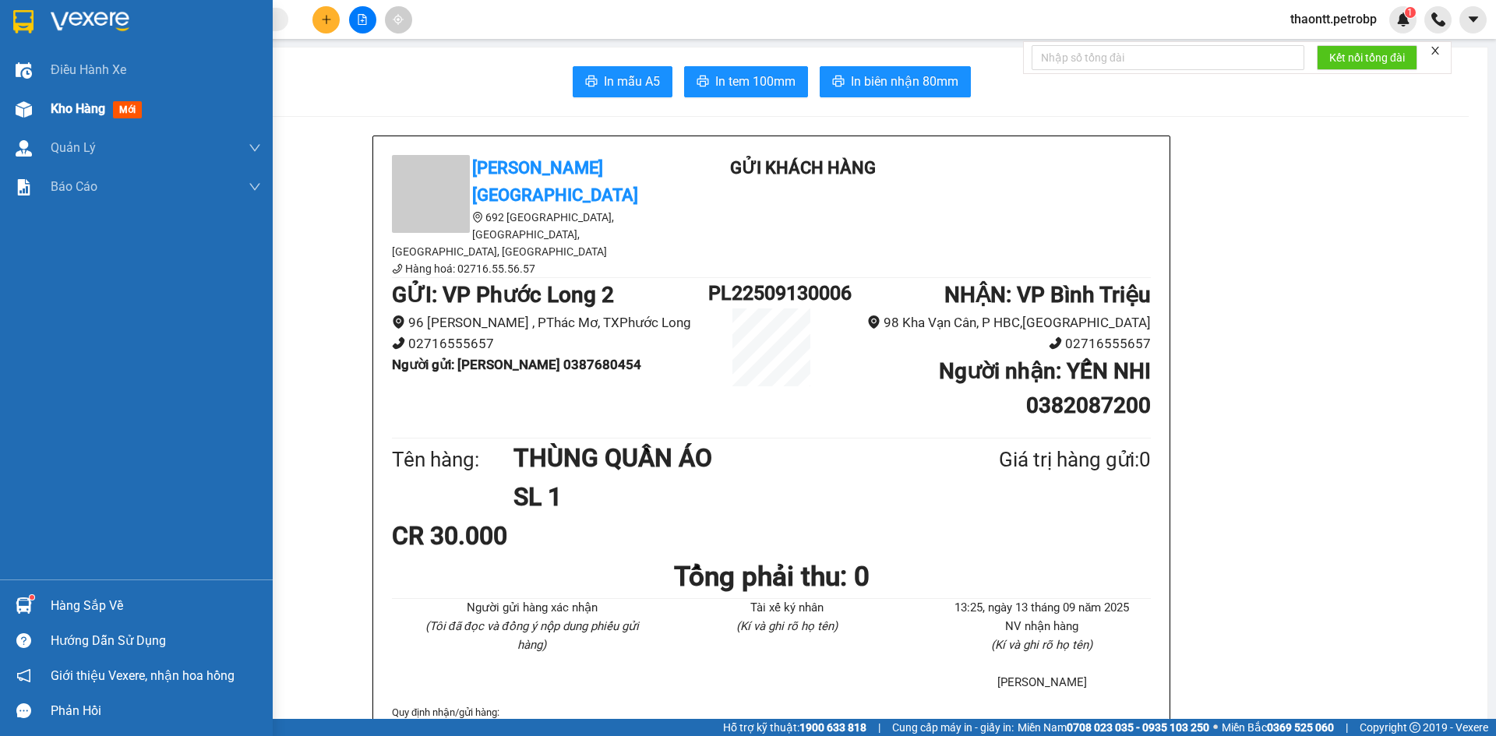
click at [75, 108] on span "Kho hàng" at bounding box center [78, 108] width 55 height 15
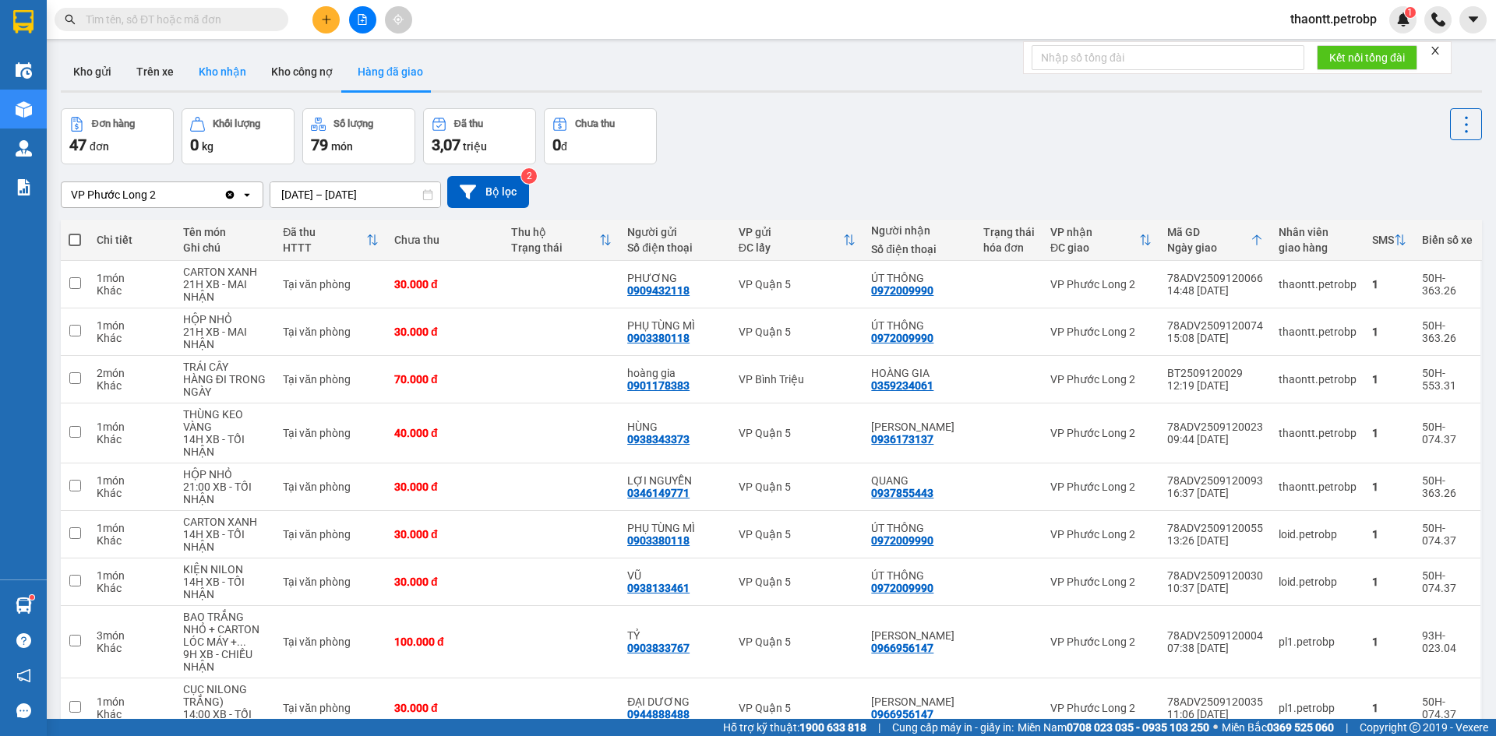
drag, startPoint x: 222, startPoint y: 68, endPoint x: 189, endPoint y: 82, distance: 36.3
click at [223, 68] on button "Kho nhận" at bounding box center [222, 71] width 72 height 37
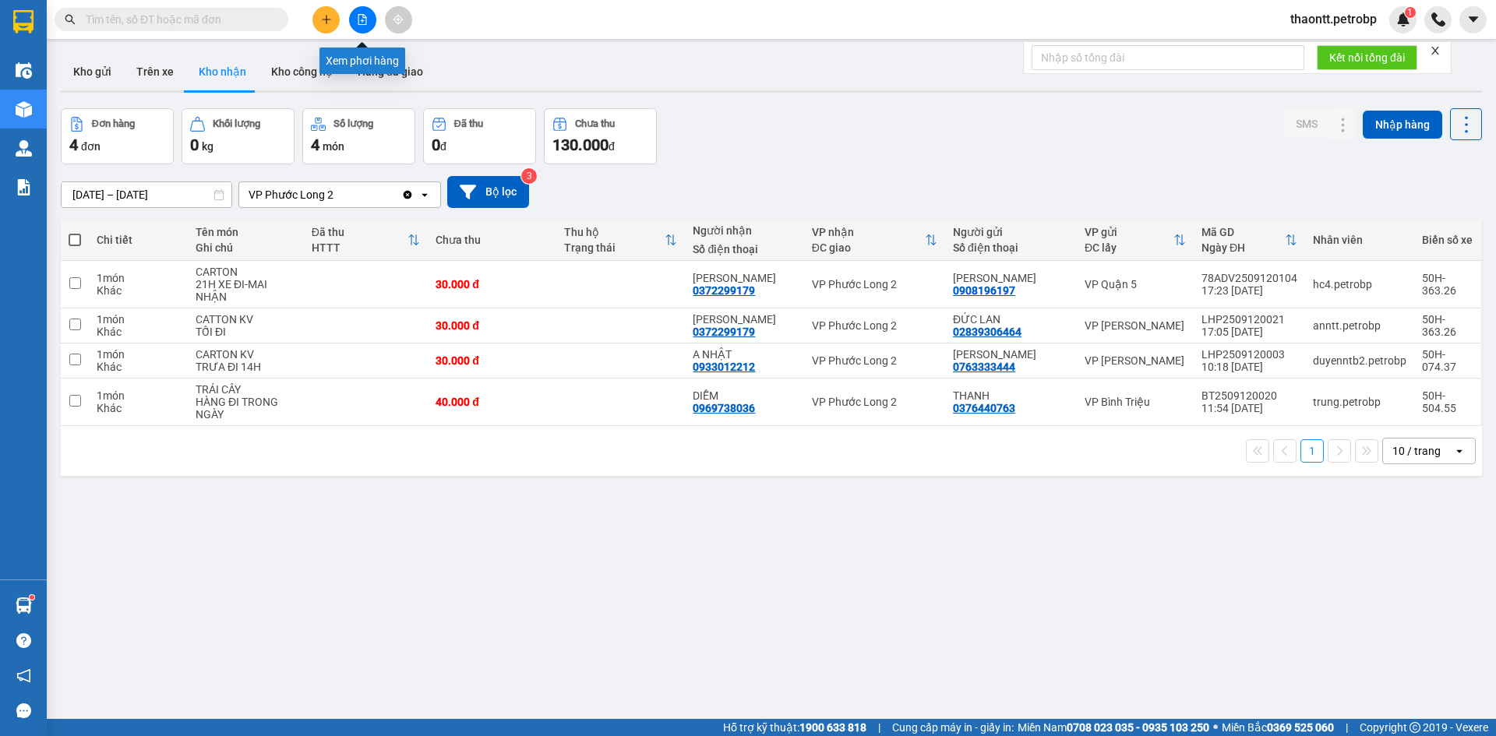
click at [355, 27] on button at bounding box center [362, 19] width 27 height 27
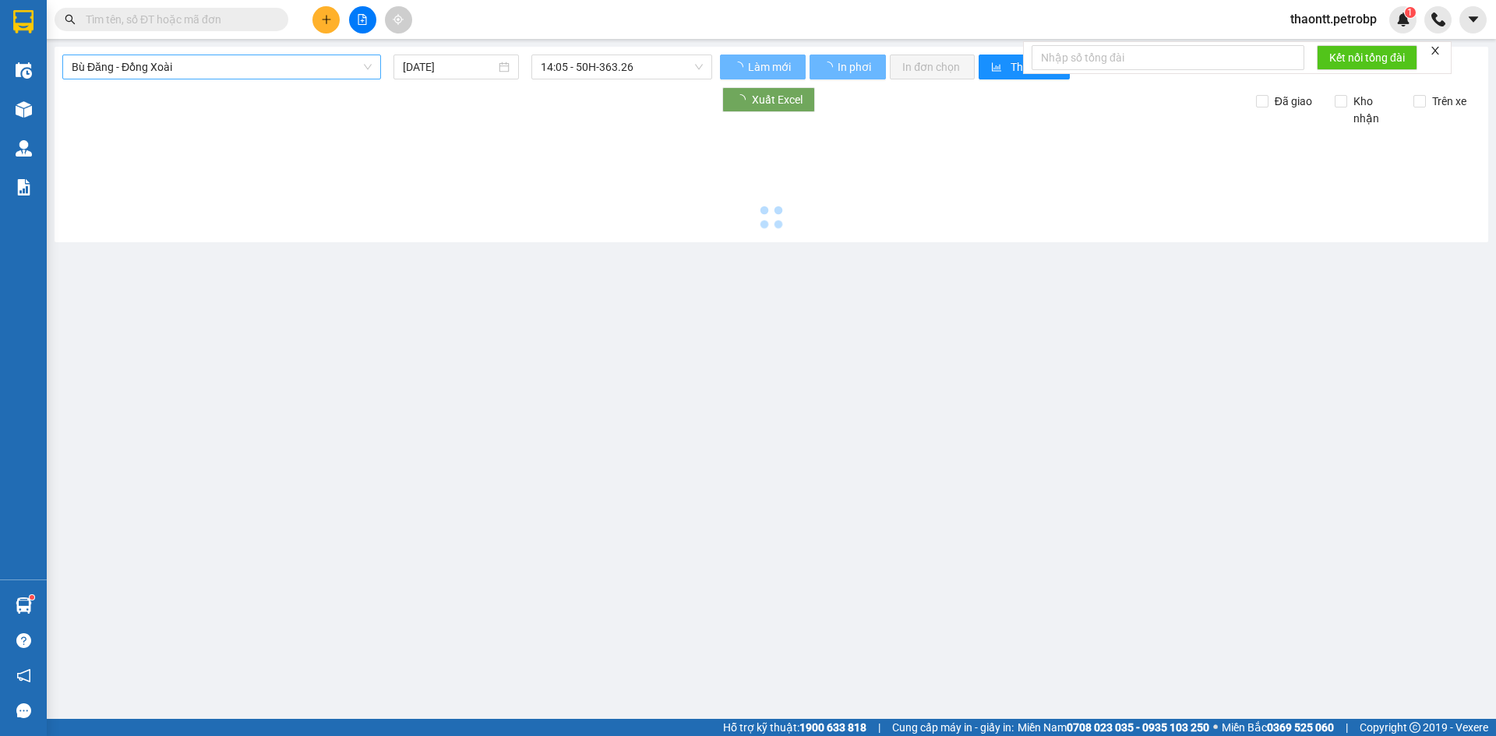
drag, startPoint x: 189, startPoint y: 70, endPoint x: 189, endPoint y: 79, distance: 8.6
click at [189, 69] on span "Bù Đăng - Đồng Xoài" at bounding box center [222, 66] width 300 height 23
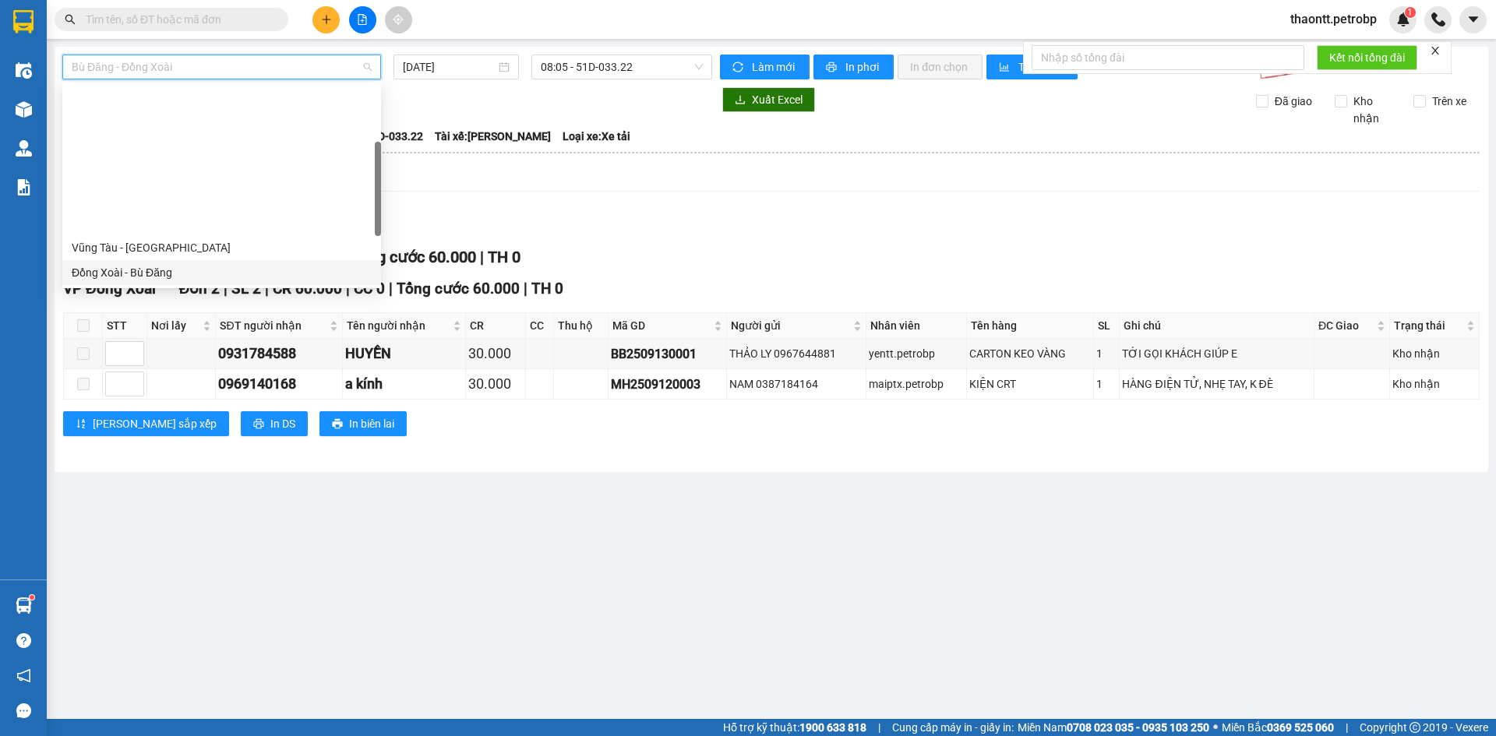
scroll to position [156, 0]
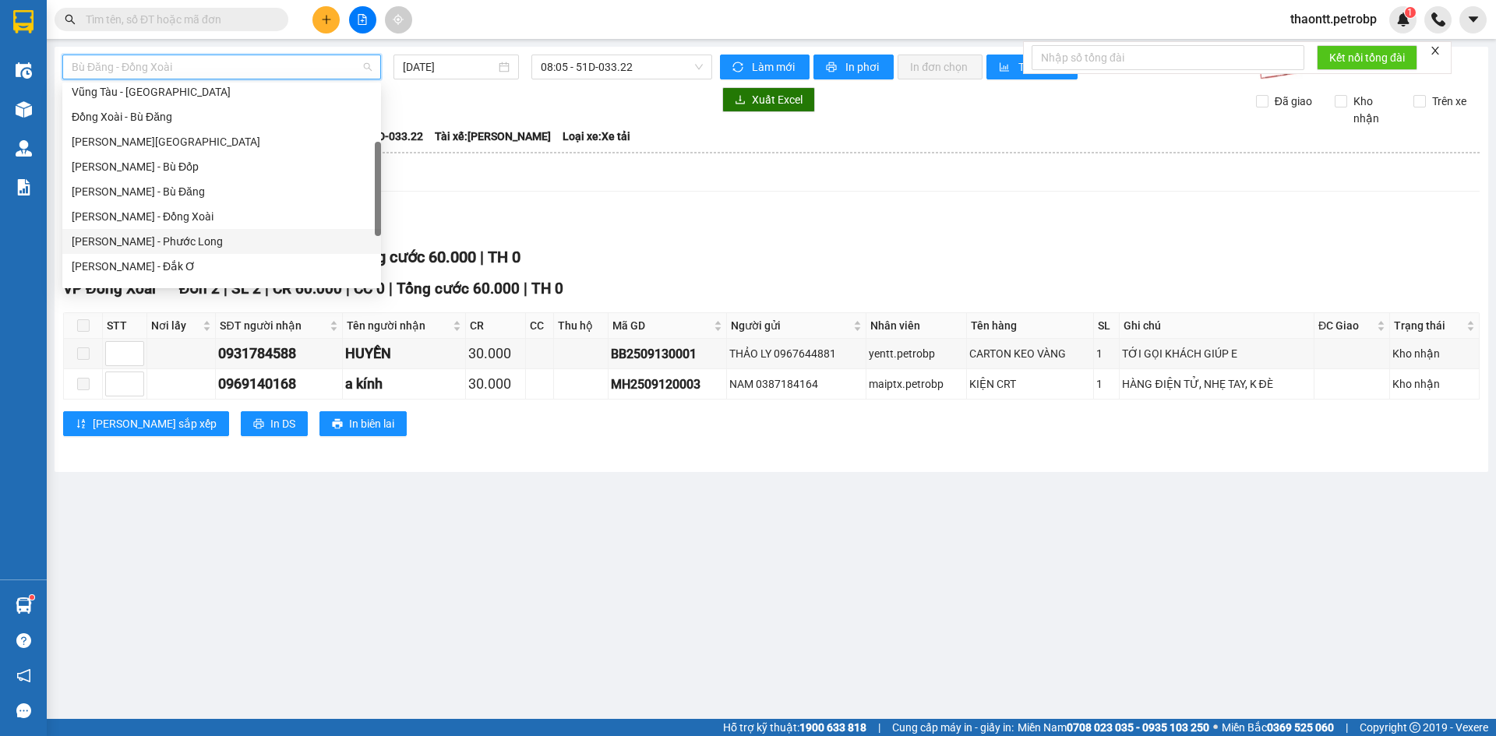
drag, startPoint x: 174, startPoint y: 242, endPoint x: 530, endPoint y: 109, distance: 380.1
click at [177, 241] on div "[PERSON_NAME] - Phước Long" at bounding box center [222, 241] width 300 height 17
type input "[DATE]"
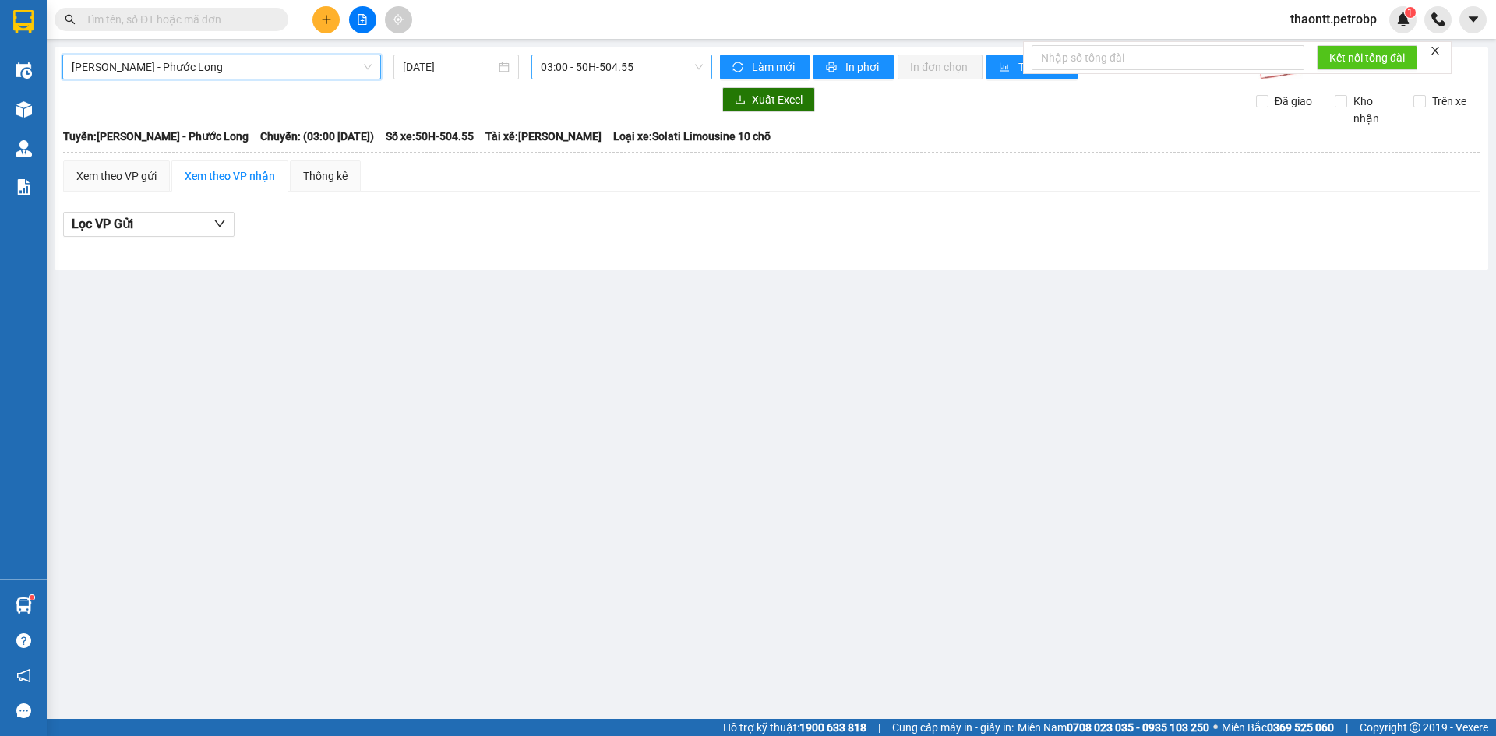
click at [548, 65] on span "03:00 - 50H-504.55" at bounding box center [622, 66] width 162 height 23
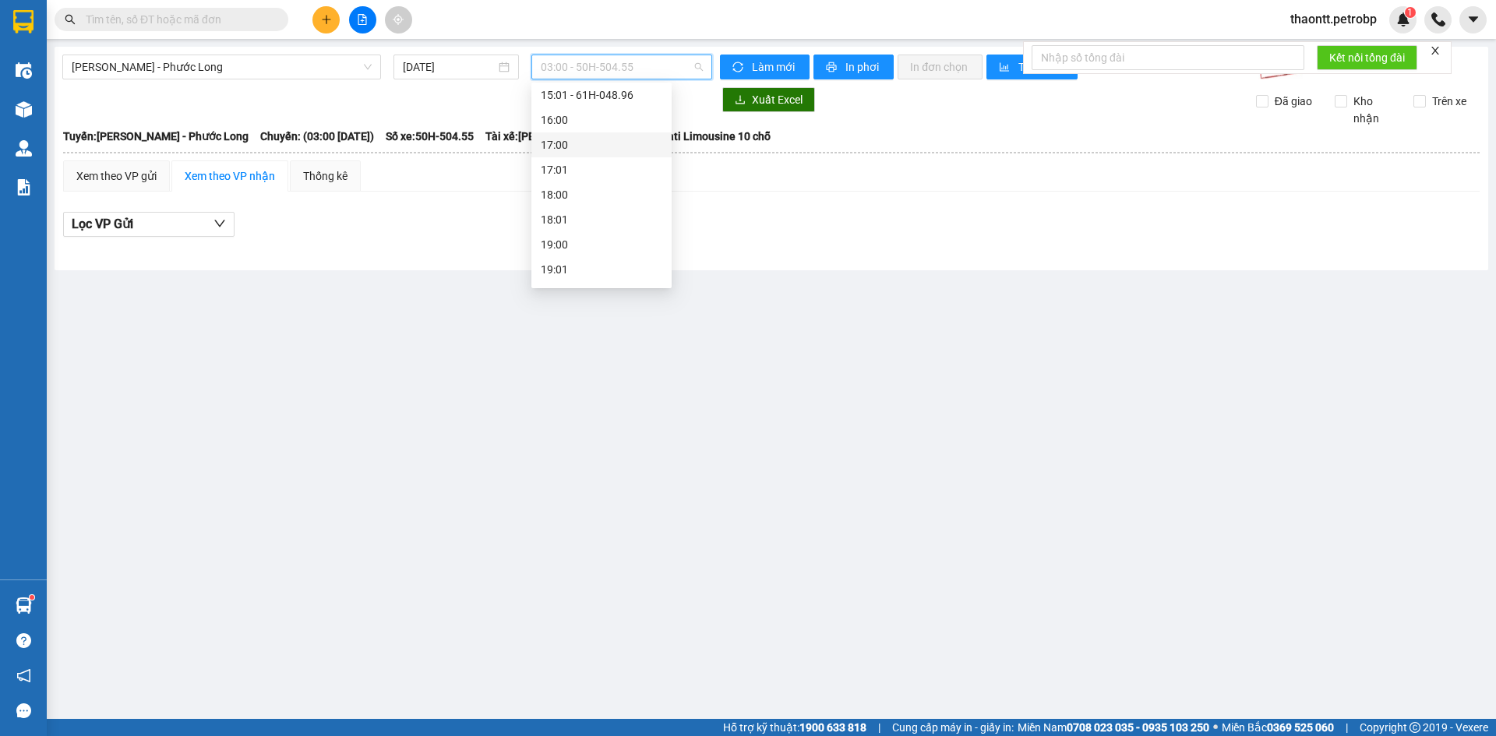
scroll to position [545, 0]
click at [613, 210] on div "14:05 - 50H-074.37" at bounding box center [601, 201] width 140 height 25
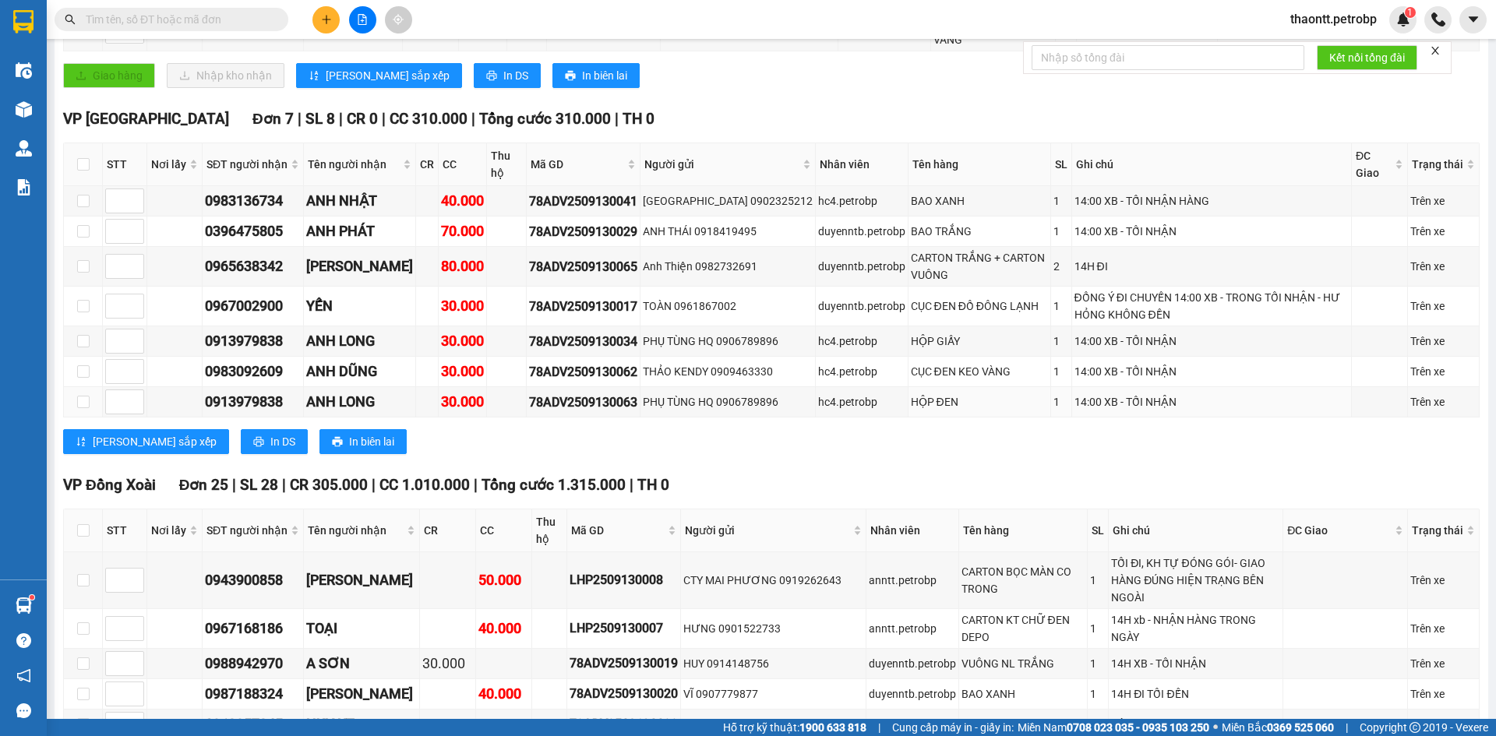
scroll to position [1091, 0]
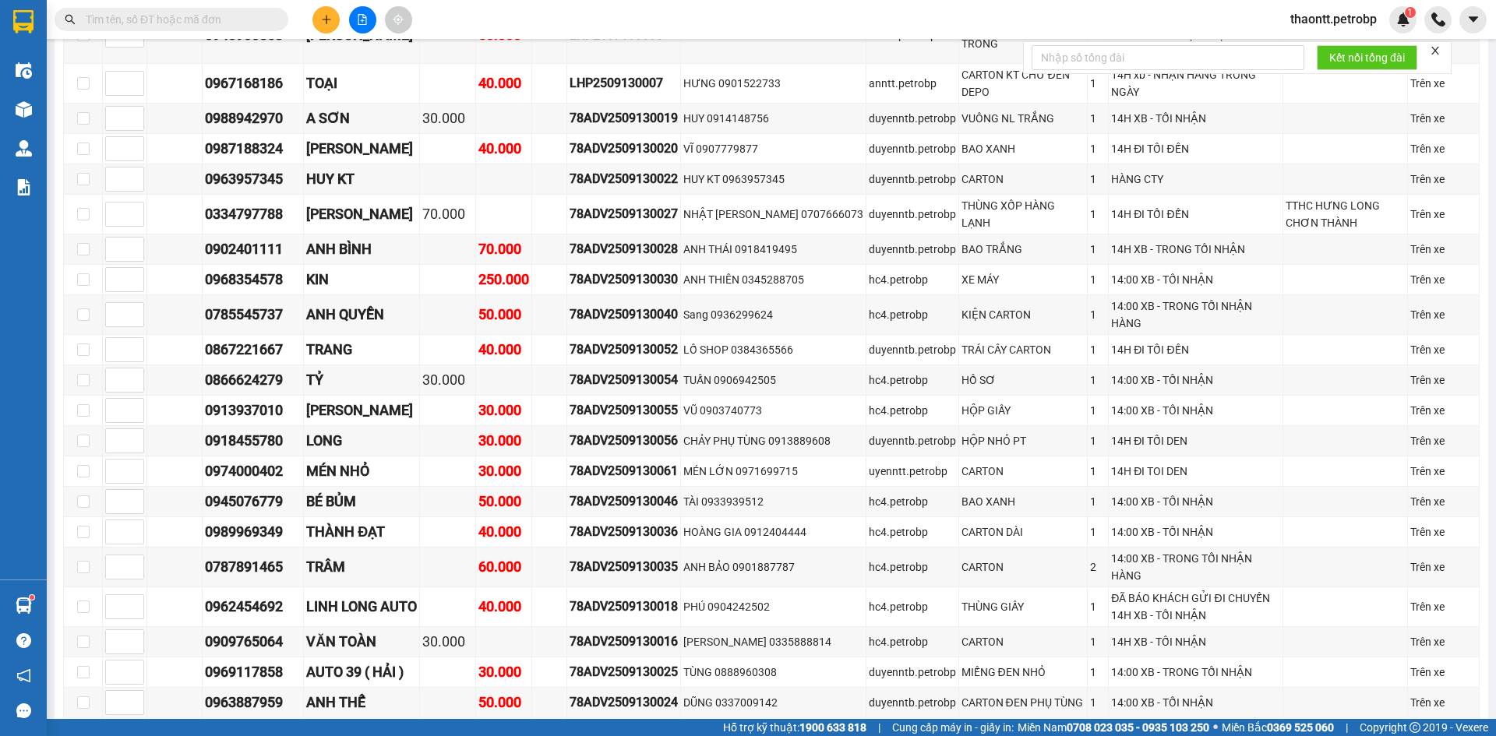
click at [1348, 12] on span "thaontt.petrobp" at bounding box center [1333, 18] width 111 height 19
click at [1332, 44] on span "Đăng xuất" at bounding box center [1339, 48] width 81 height 17
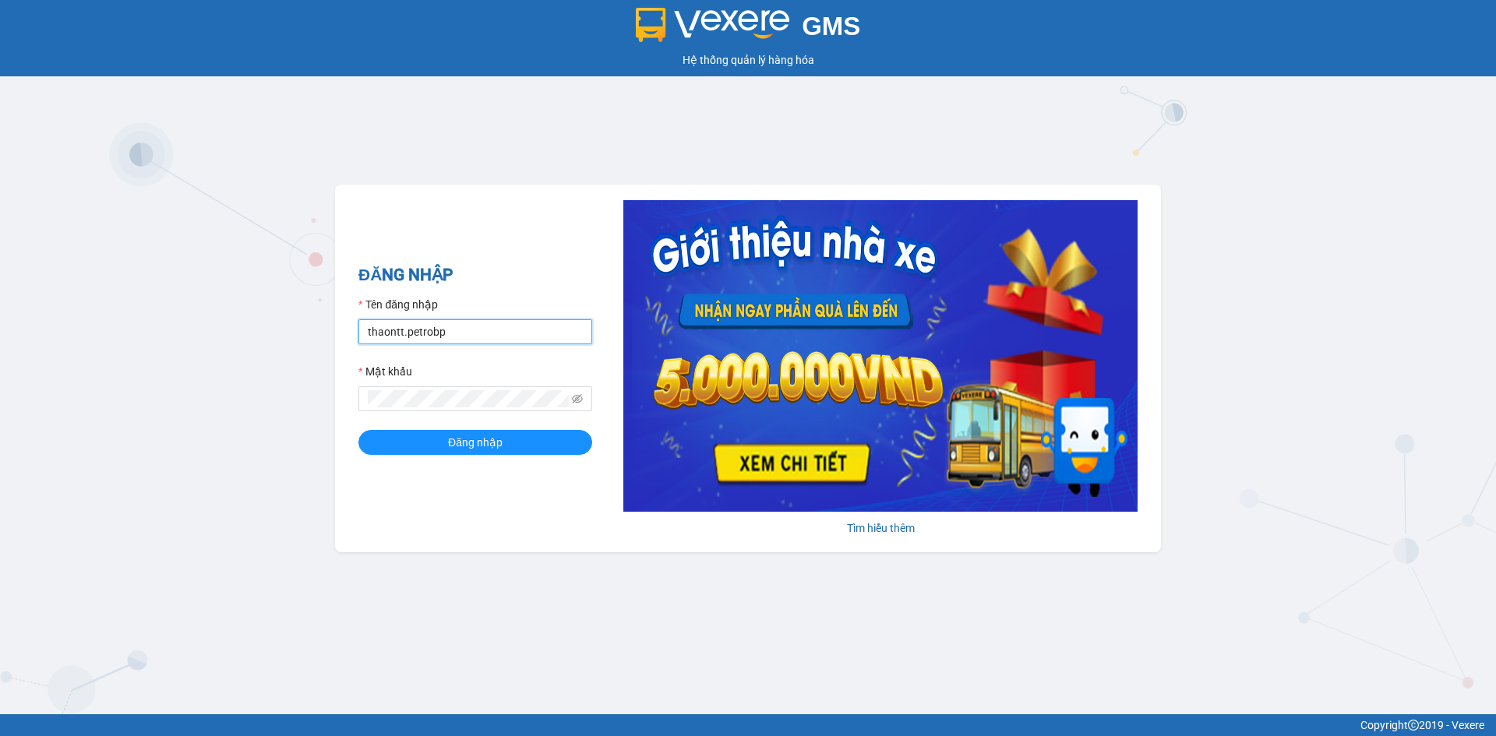
click at [509, 341] on input "thaontt.petrobp" at bounding box center [475, 331] width 234 height 25
type input "pl1.petrobp"
click at [485, 437] on span "Đăng nhập" at bounding box center [475, 442] width 55 height 17
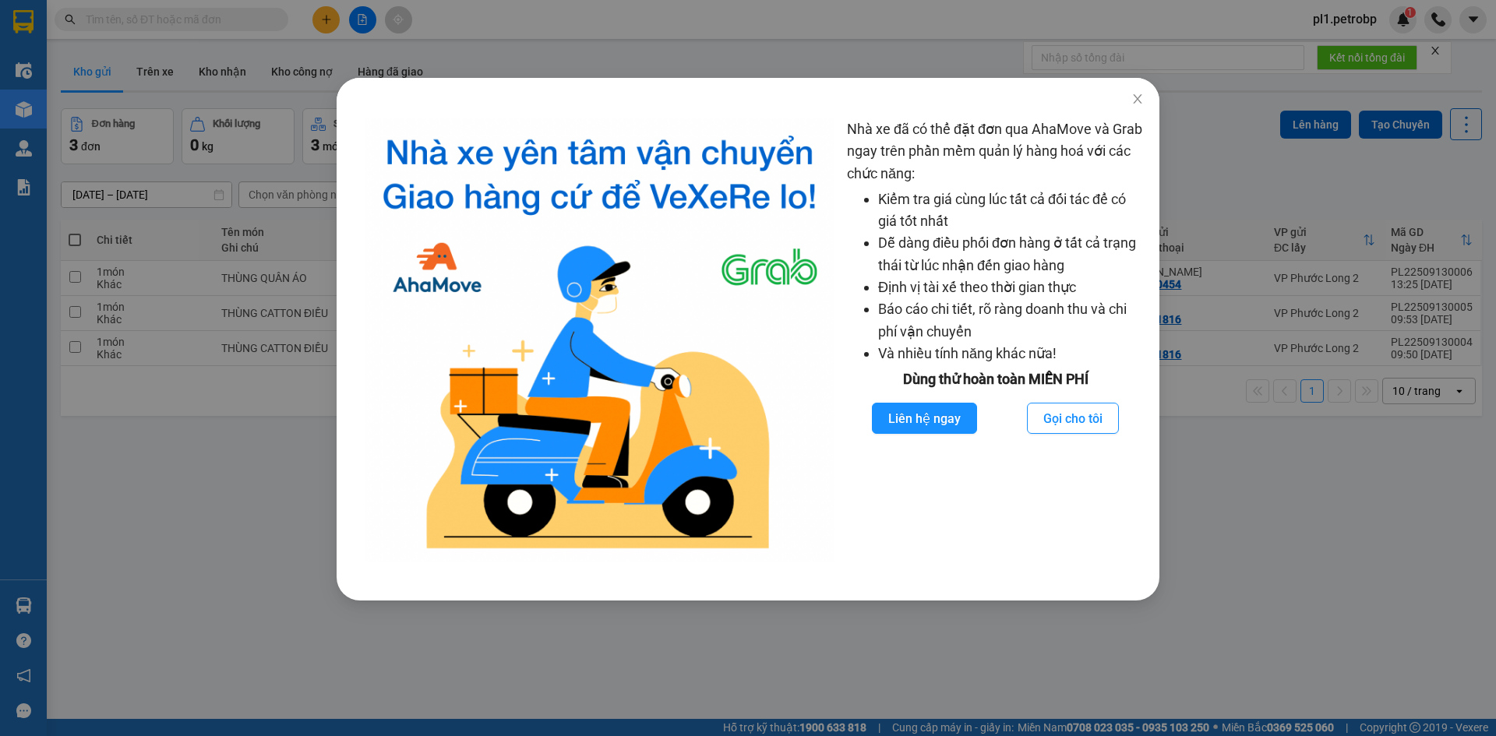
click at [265, 497] on div "Nhà xe đã có thể đặt đơn qua AhaMove và Grab ngay trên phần mềm quản lý hàng ho…" at bounding box center [748, 368] width 1496 height 736
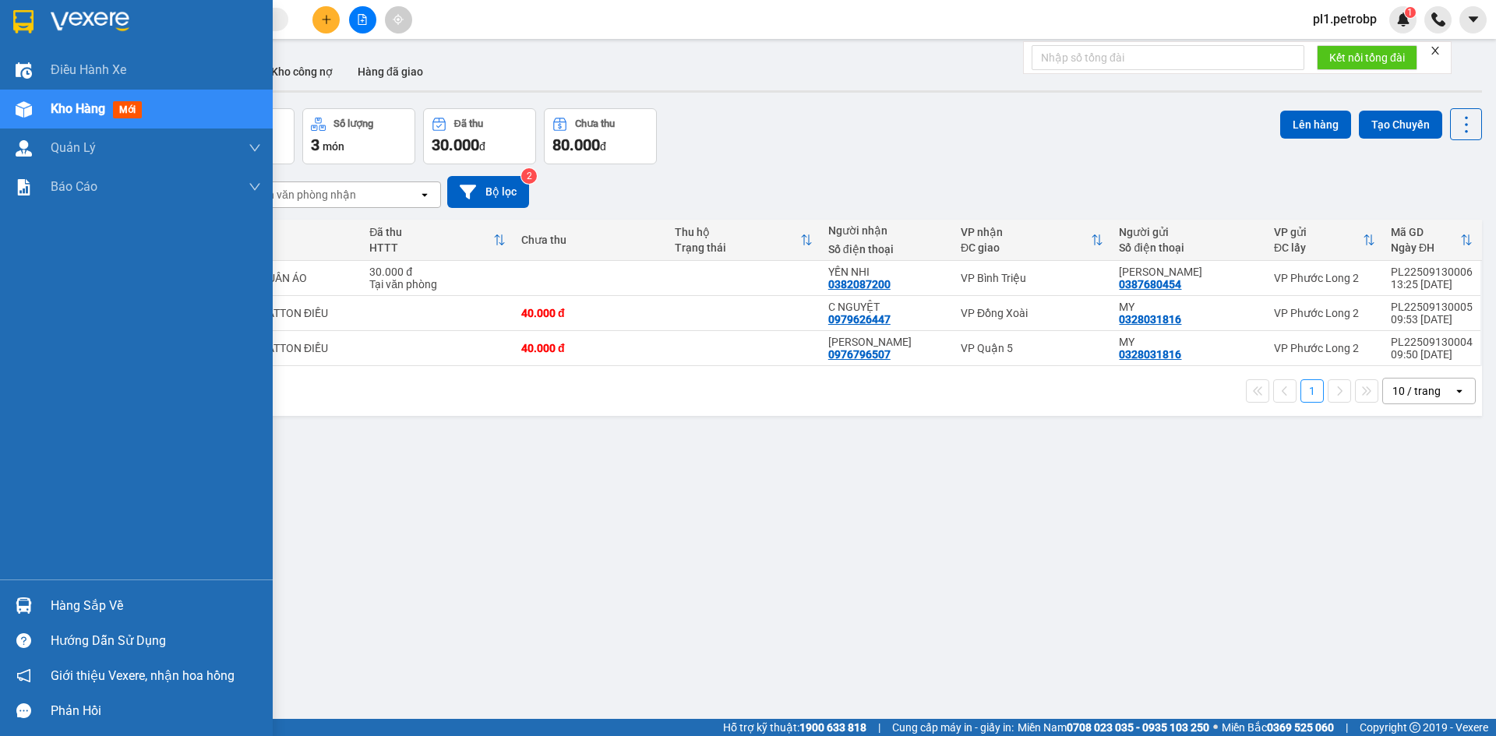
click at [85, 590] on div "Hàng sắp về" at bounding box center [136, 605] width 273 height 35
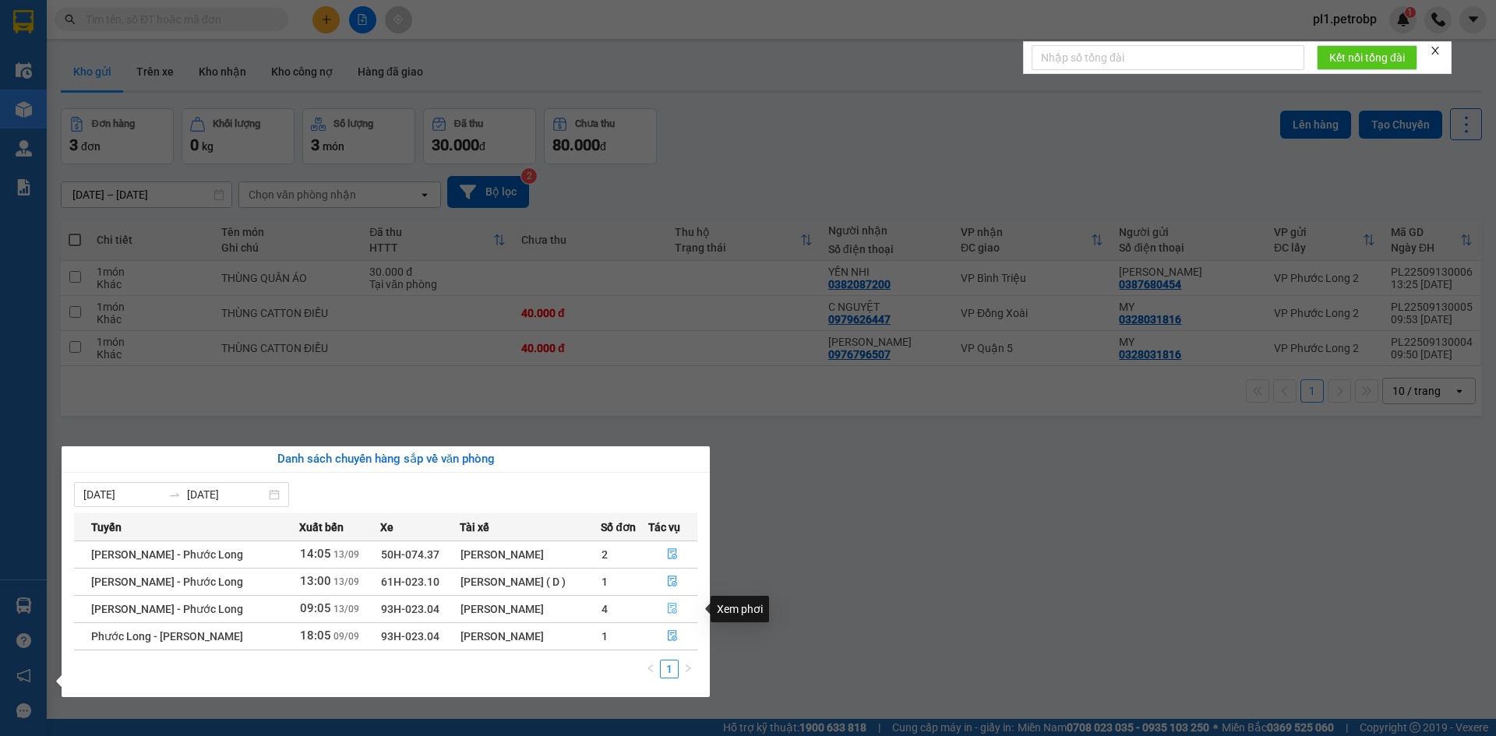
click at [675, 611] on icon "file-done" at bounding box center [672, 608] width 11 height 11
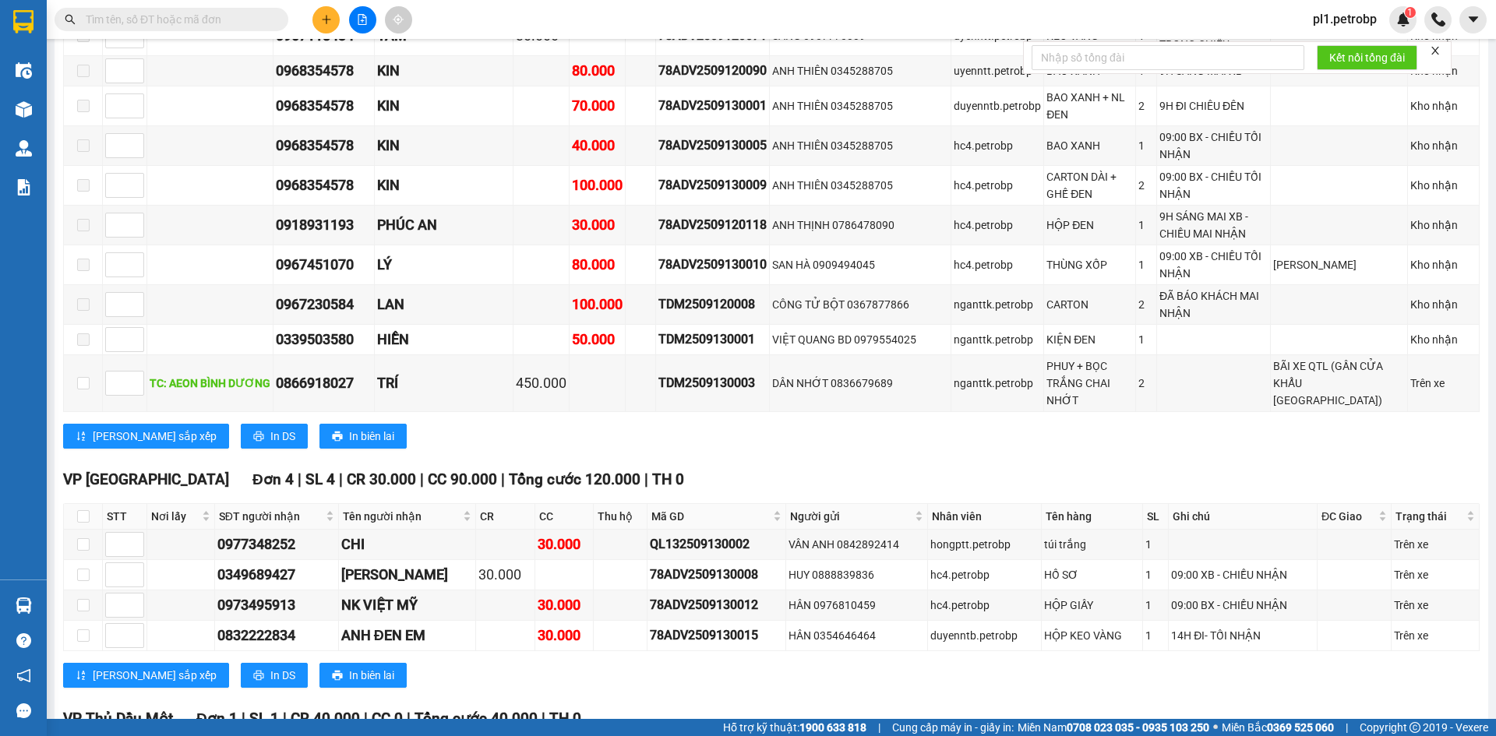
scroll to position [2259, 0]
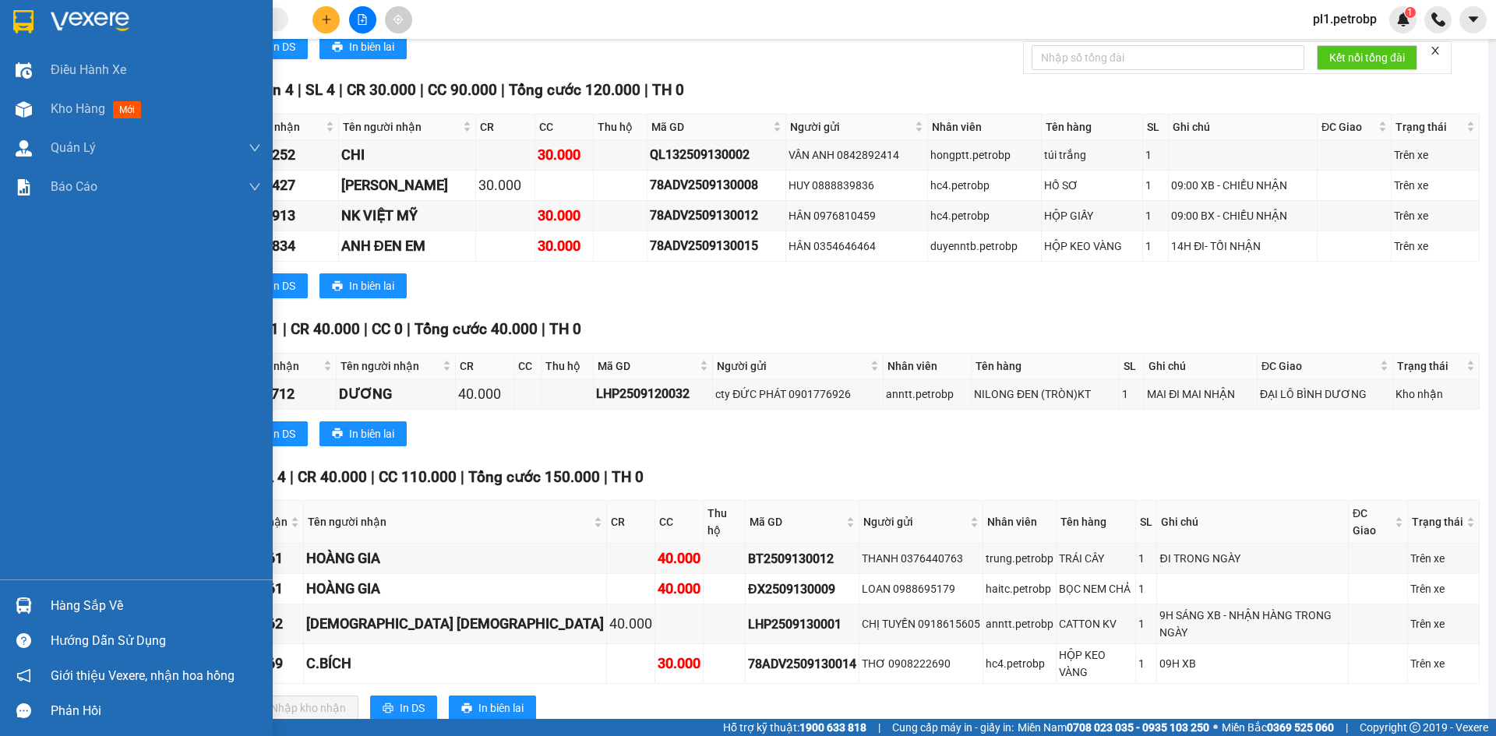
click at [73, 626] on div "Hướng dẫn sử dụng" at bounding box center [136, 640] width 273 height 35
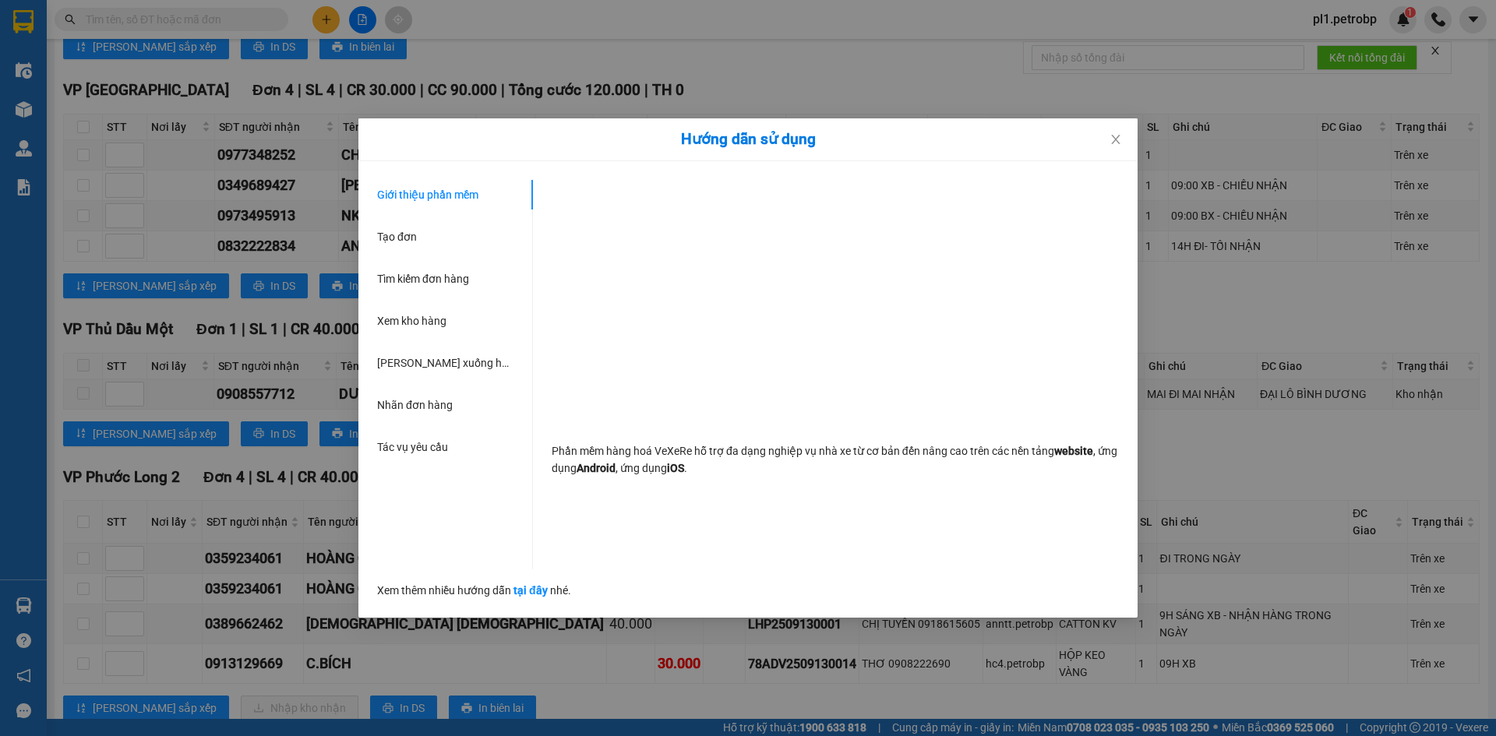
click at [107, 603] on div "Hướng dẫn sử dụng Giới thiệu phần mềm Tạo đơn Tìm kiếm đơn hàng Xem kho hàng Lê…" at bounding box center [748, 368] width 1496 height 736
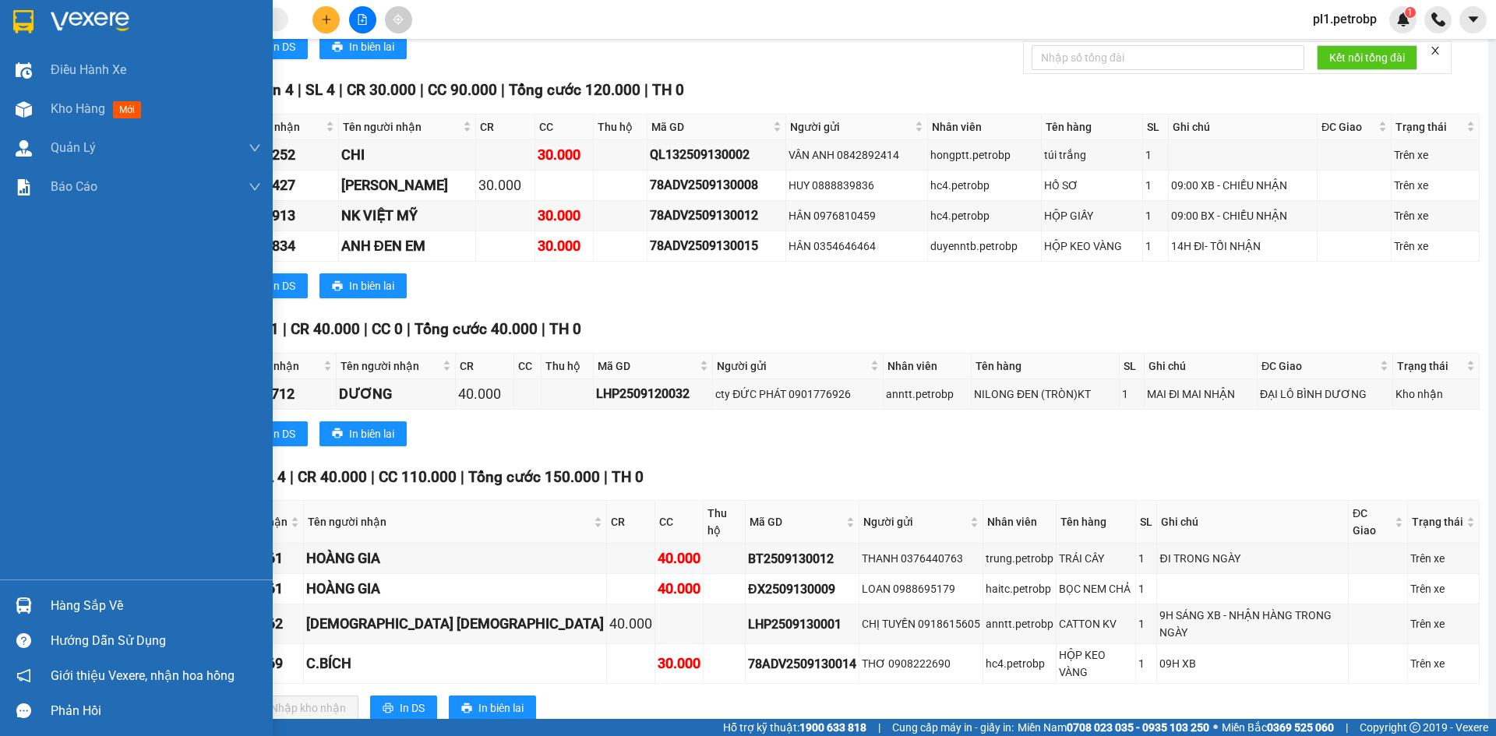
click at [24, 602] on img at bounding box center [24, 605] width 16 height 16
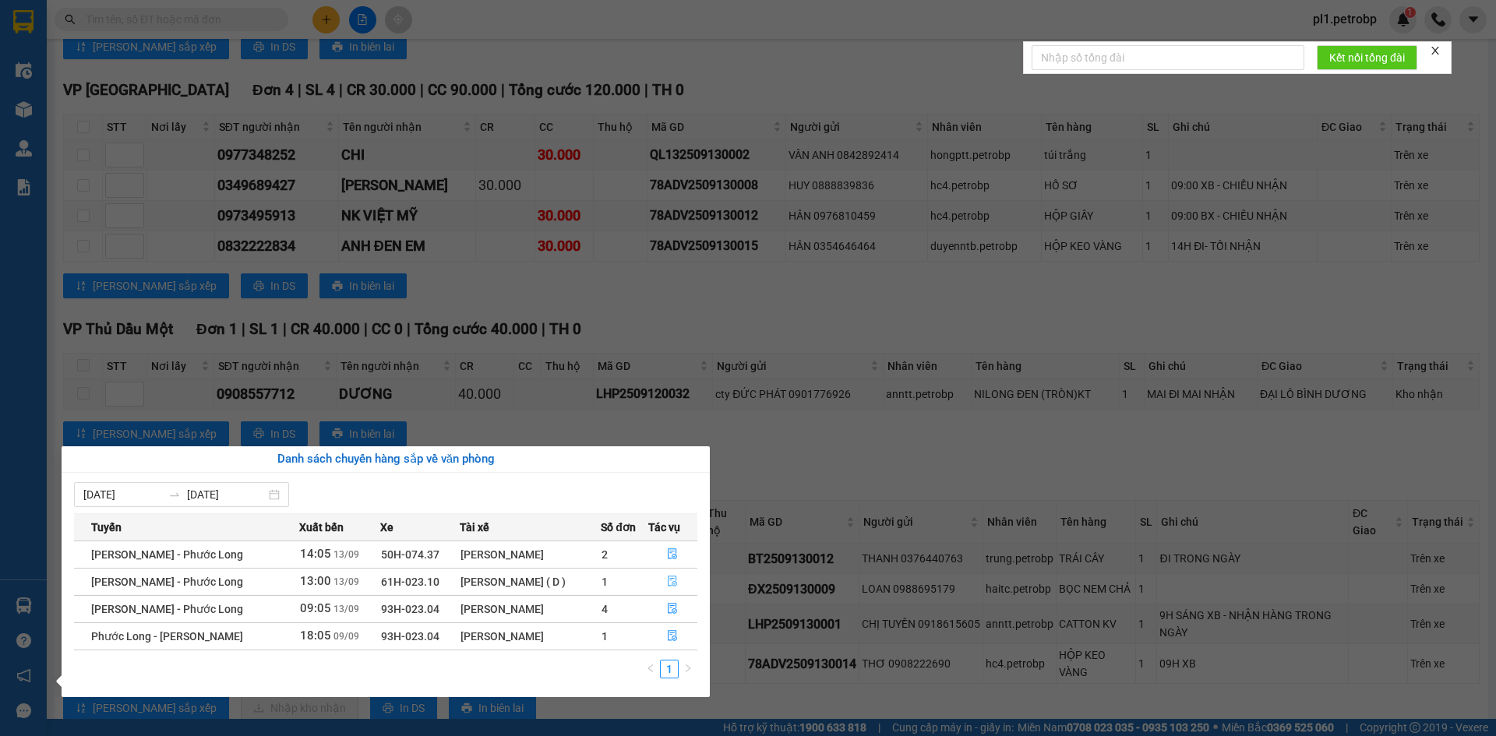
click at [671, 583] on icon "file-done" at bounding box center [672, 581] width 9 height 11
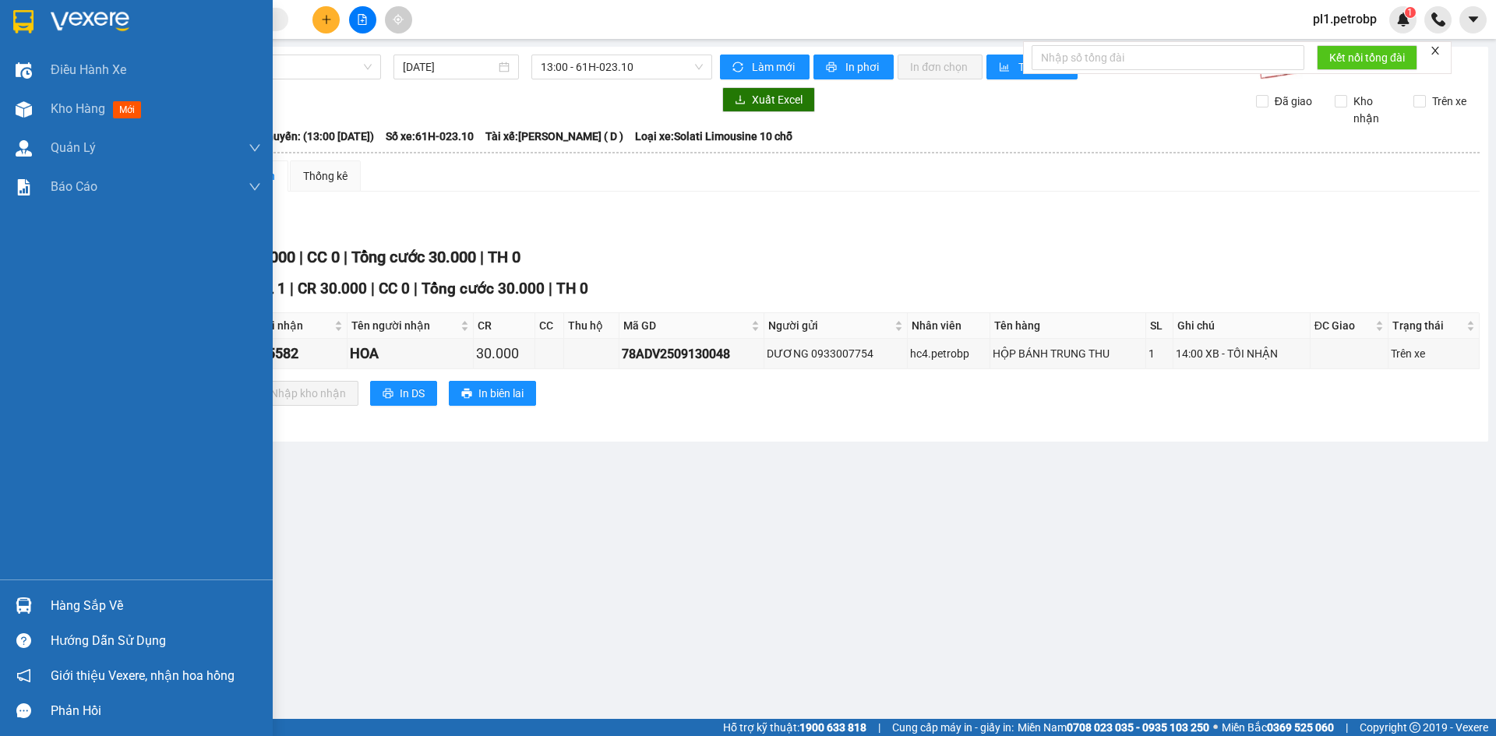
click at [83, 605] on div "Hàng sắp về" at bounding box center [156, 605] width 210 height 23
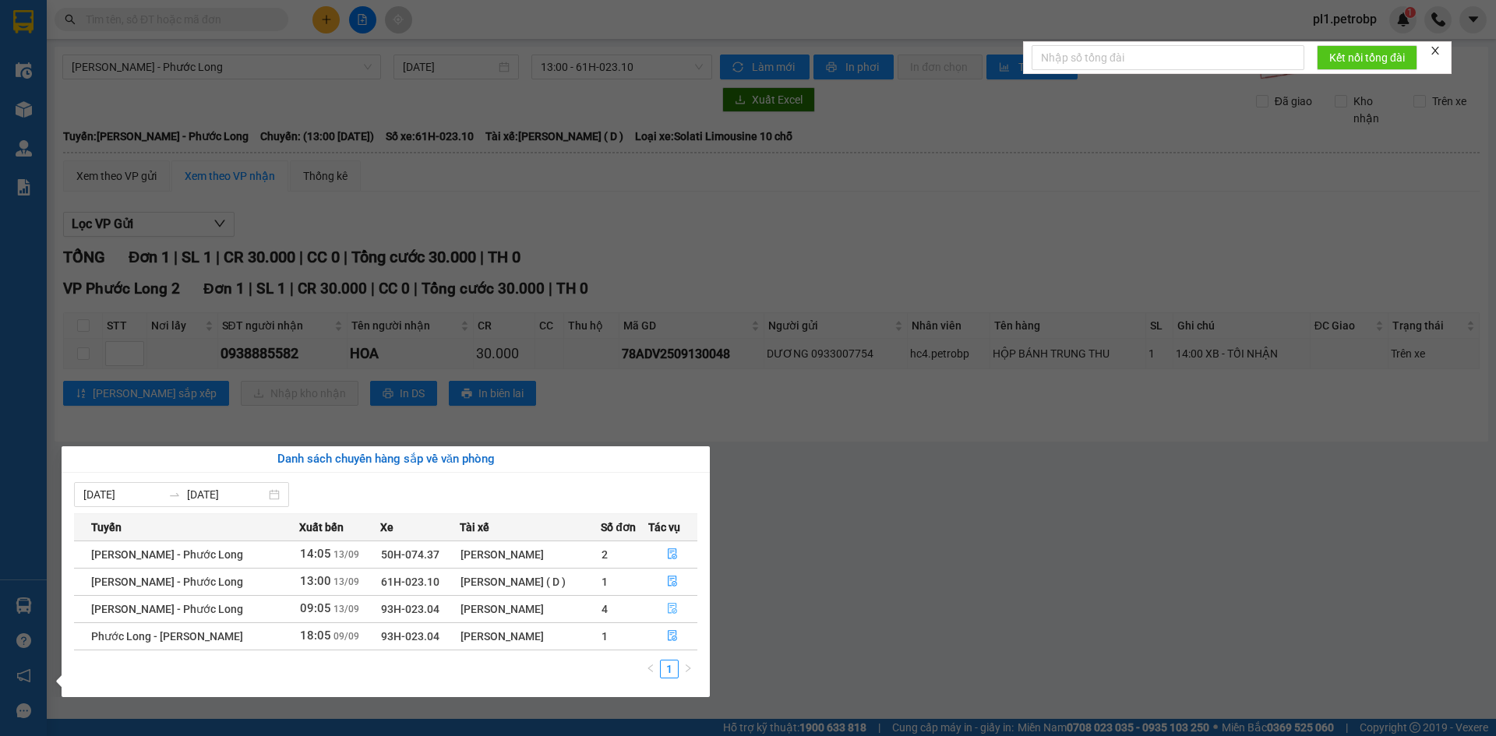
click at [668, 609] on icon "file-done" at bounding box center [672, 609] width 9 height 11
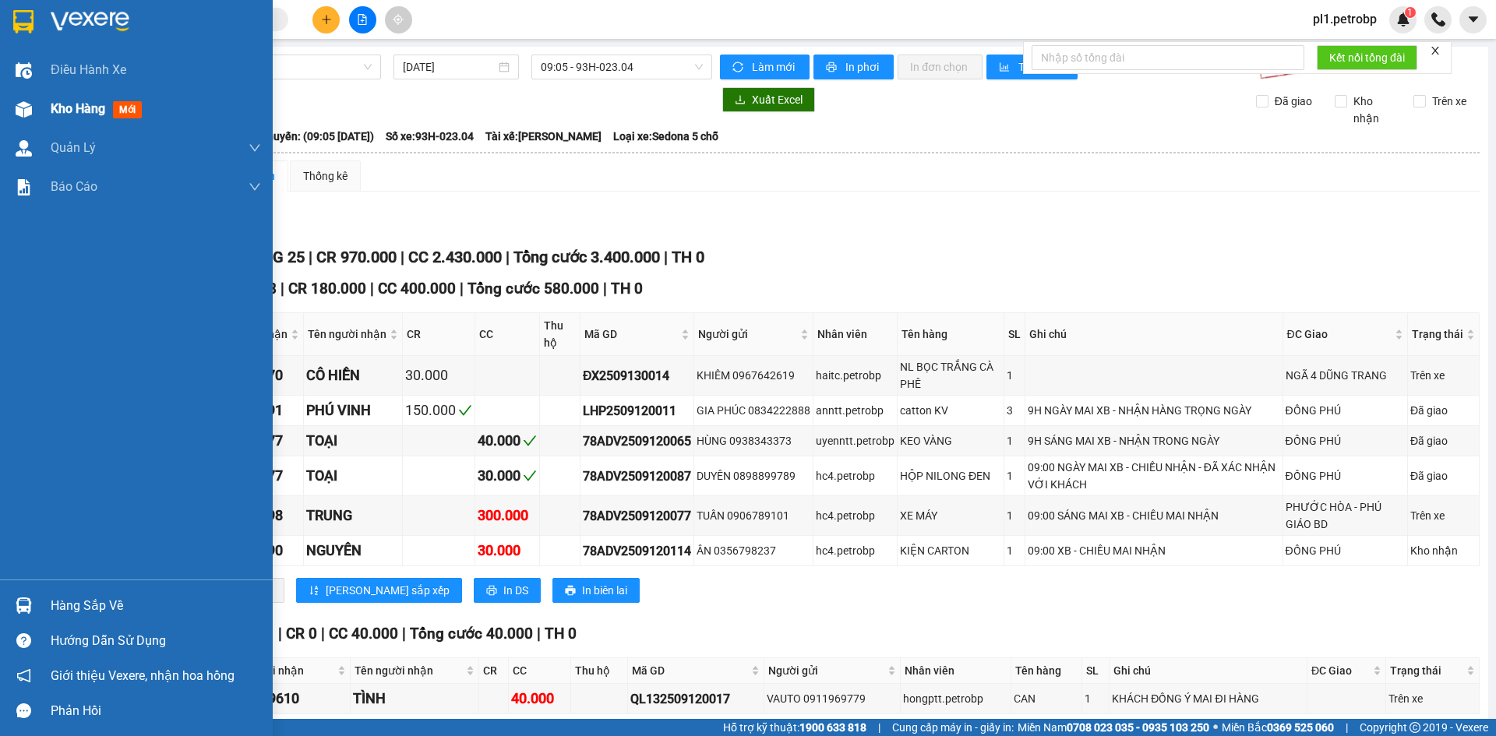
click at [93, 101] on span "Kho hàng" at bounding box center [78, 108] width 55 height 15
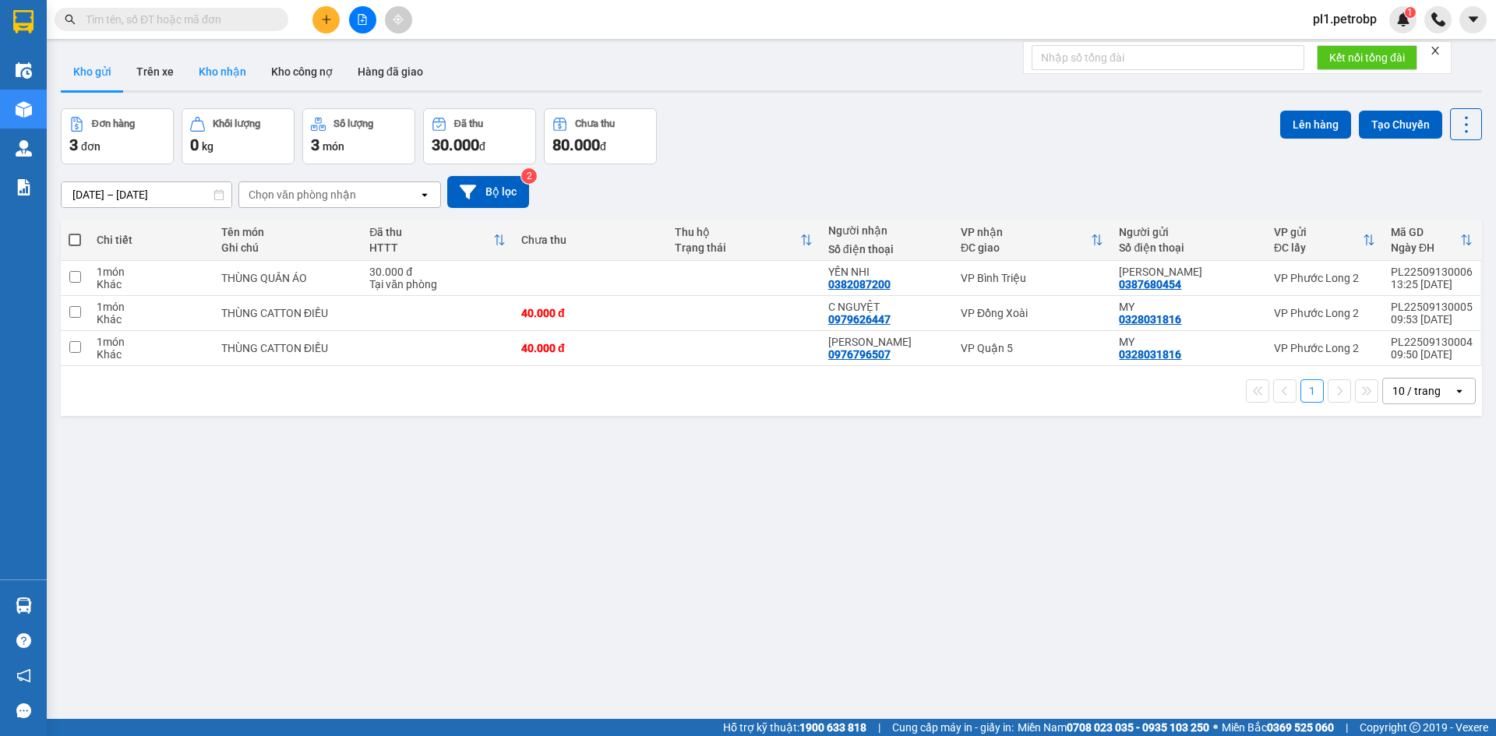
click at [216, 70] on button "Kho nhận" at bounding box center [222, 71] width 72 height 37
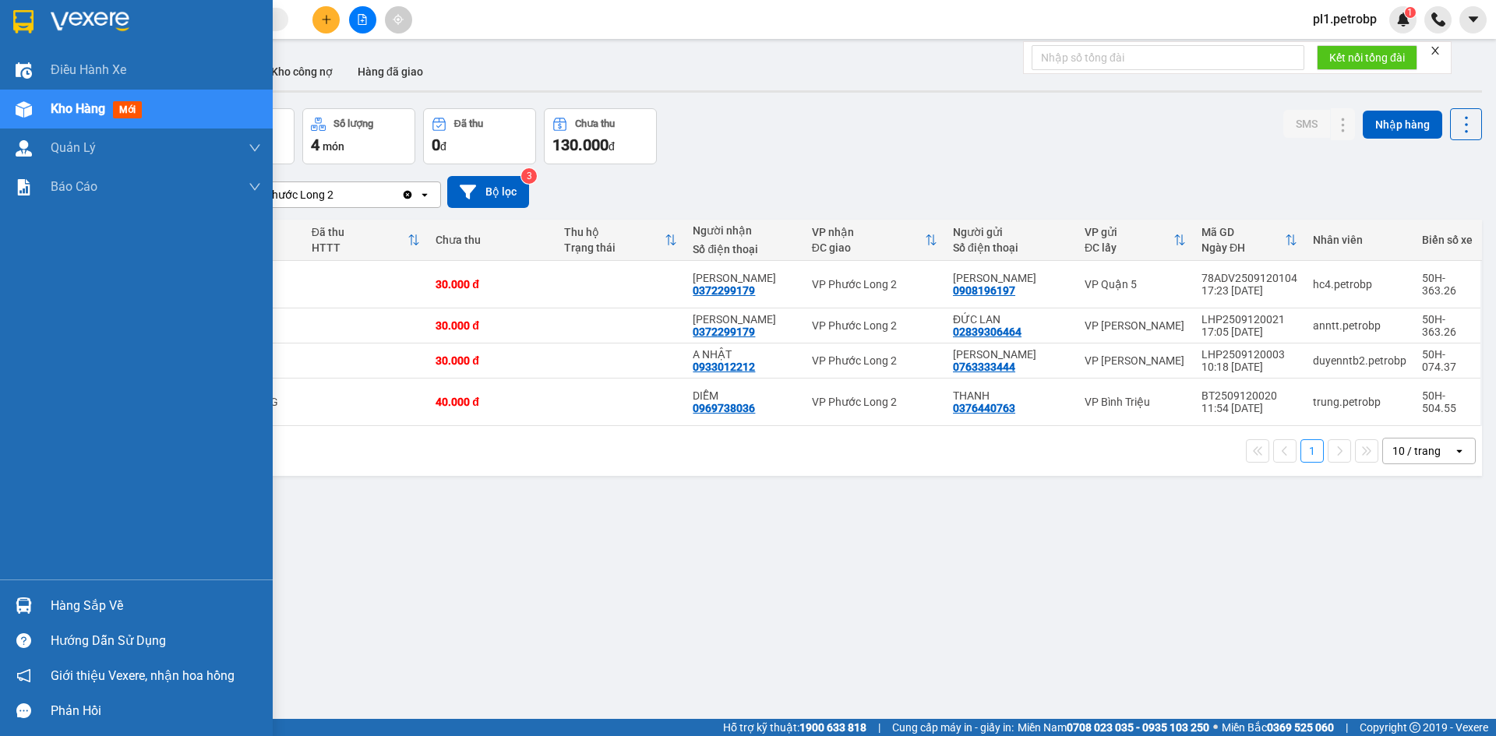
click at [21, 604] on img at bounding box center [24, 605] width 16 height 16
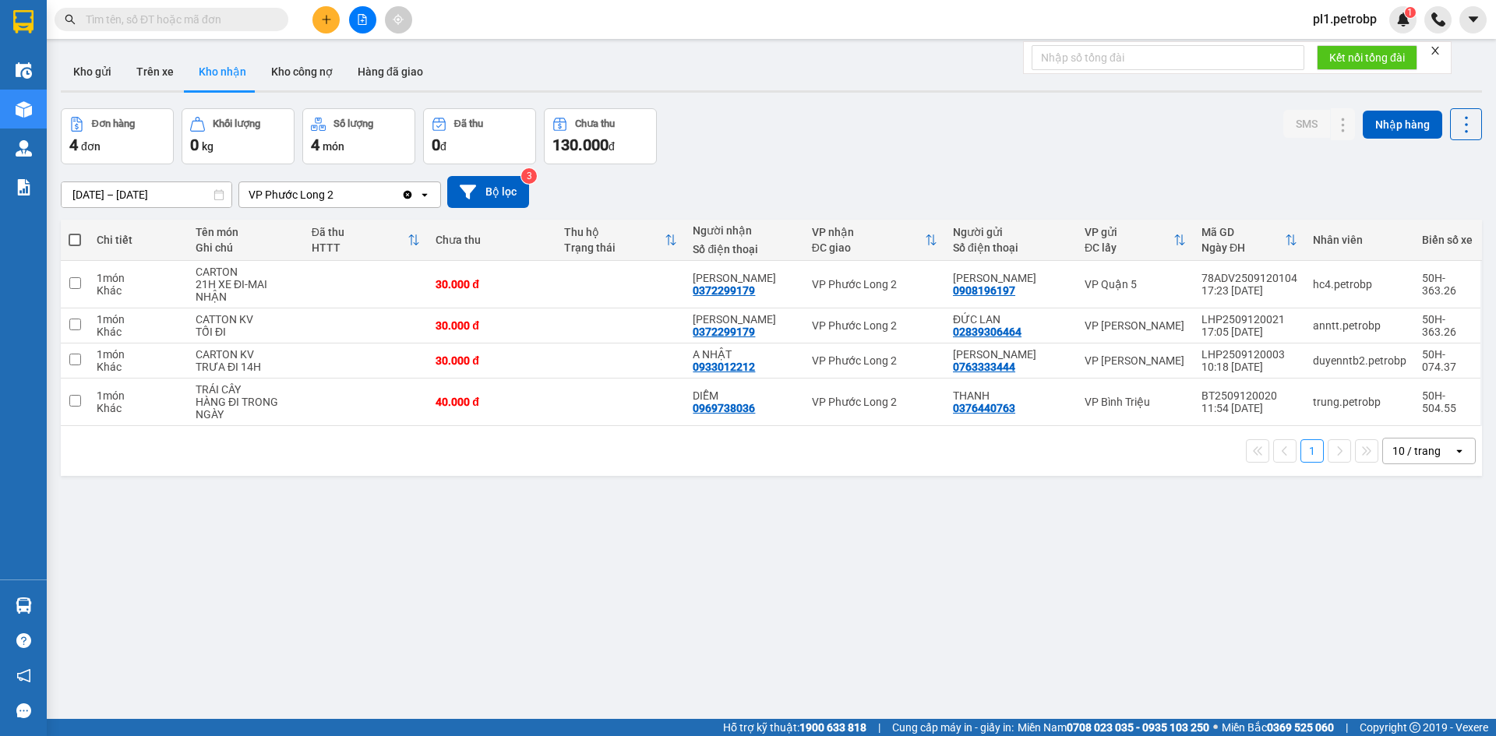
click at [889, 559] on section "Kết quả tìm kiếm ( 0 ) Bộ lọc No Data pl1.petrobp 1 Điều hành xe Kho hàng mới Q…" at bounding box center [748, 368] width 1496 height 736
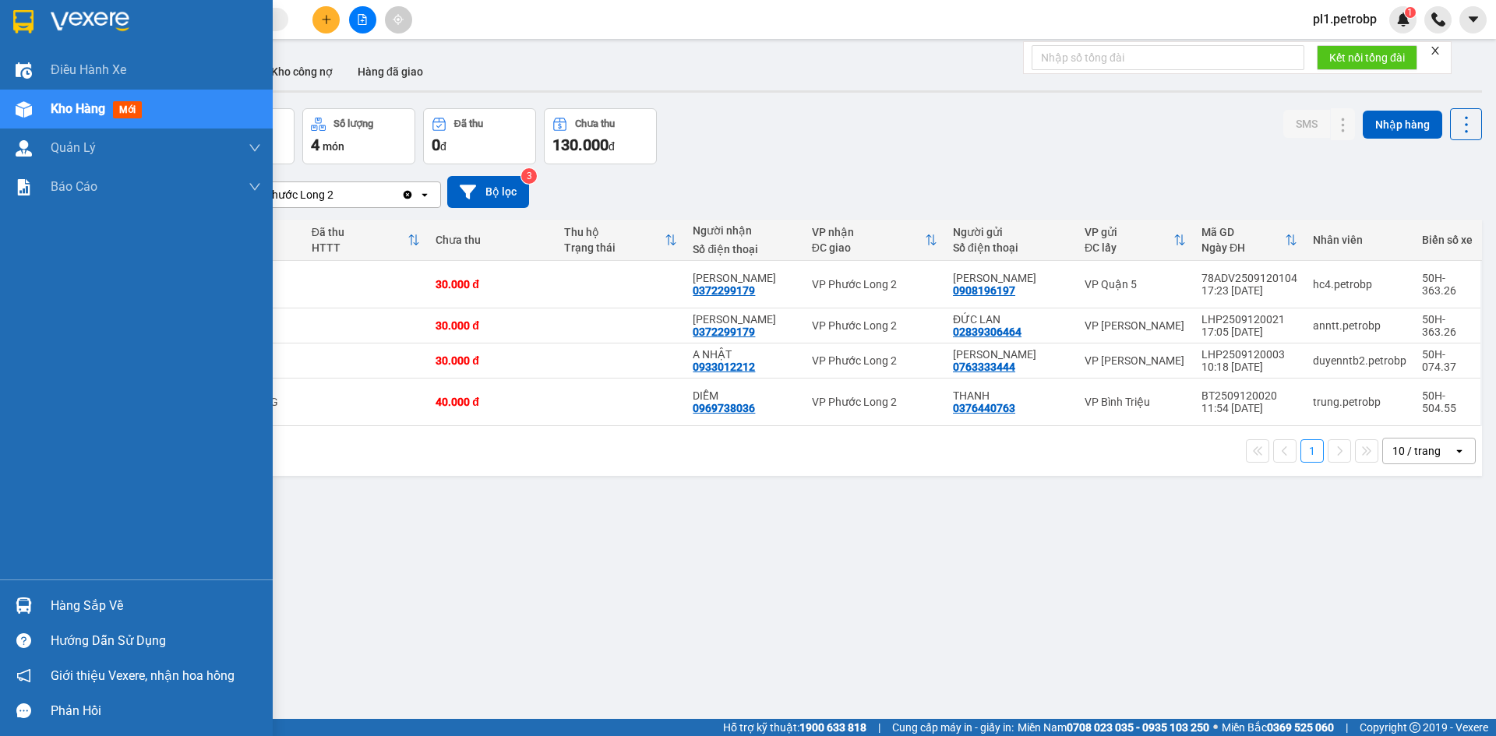
click at [92, 590] on div "Hàng sắp về" at bounding box center [136, 605] width 273 height 35
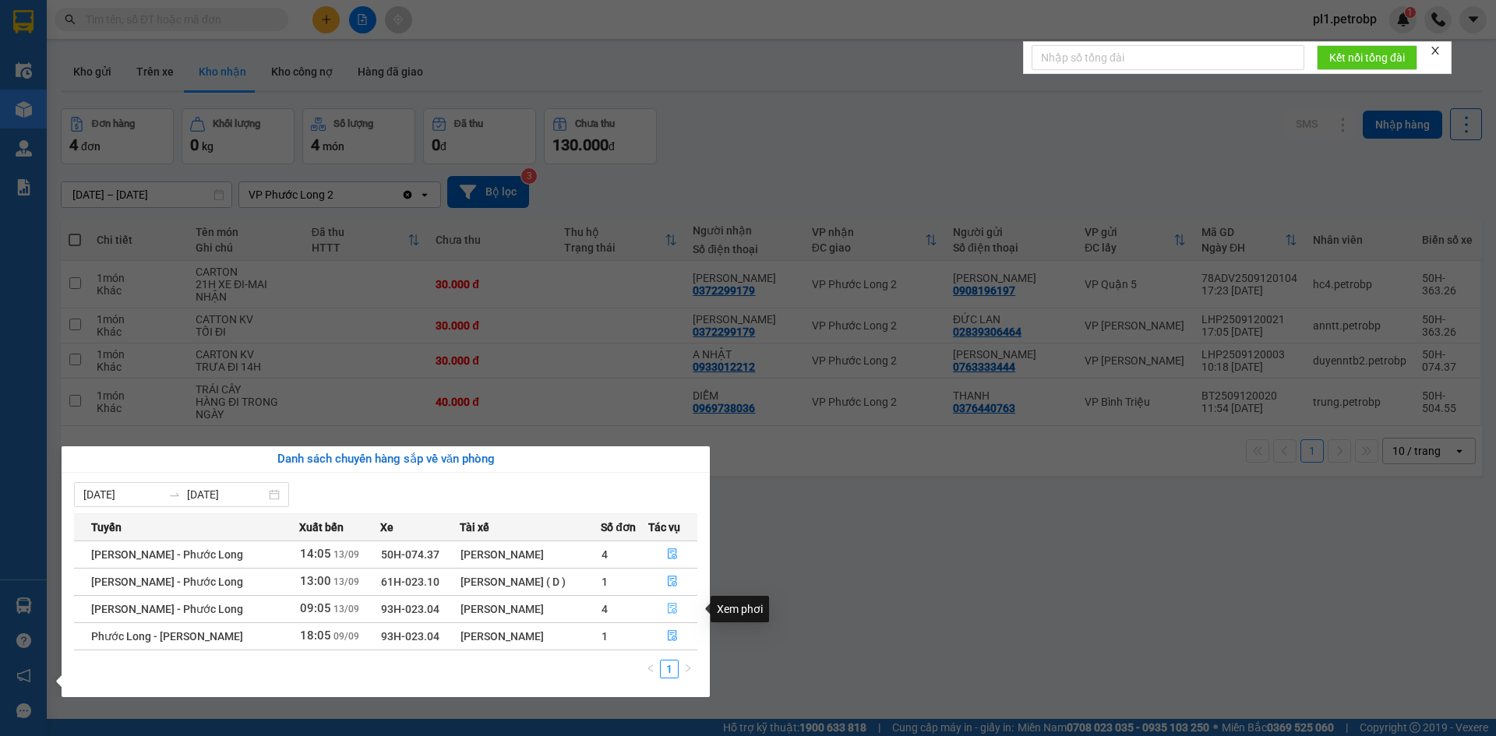
click at [676, 615] on span "file-done" at bounding box center [672, 609] width 11 height 12
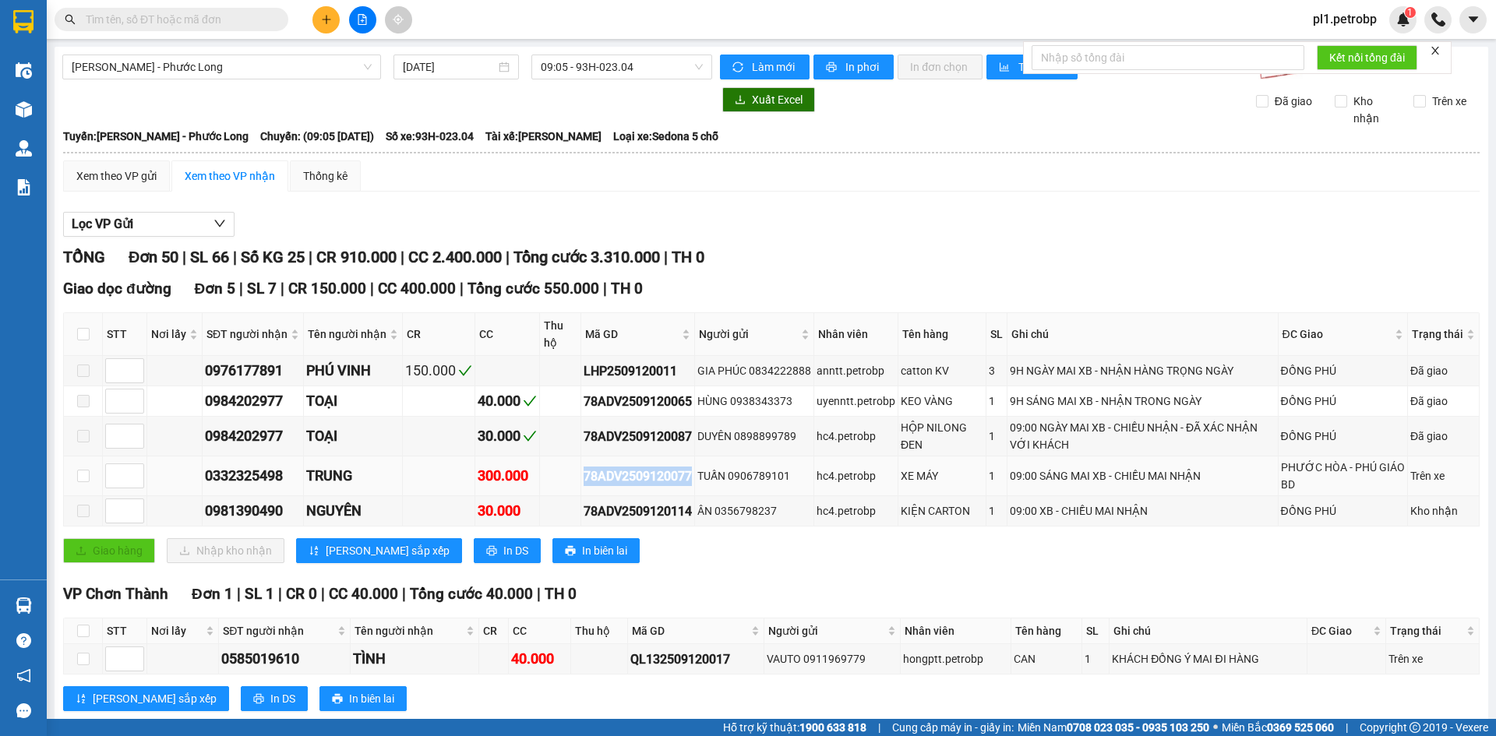
drag, startPoint x: 577, startPoint y: 478, endPoint x: 688, endPoint y: 487, distance: 110.9
click at [688, 487] on td "78ADV2509120077" at bounding box center [638, 476] width 114 height 40
copy div "78ADV2509120077"
paste input "78ADV2509120077"
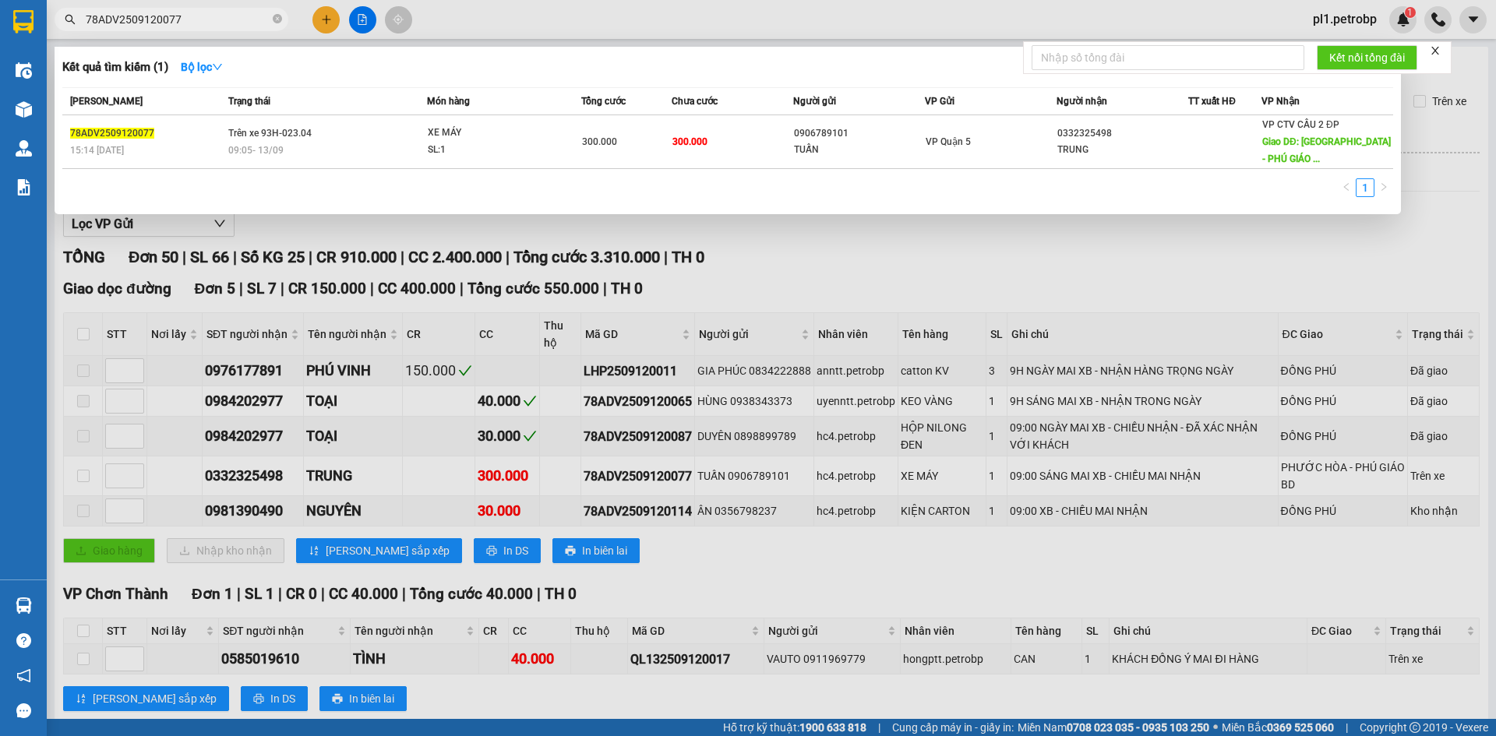
type input "78ADV2509120077"
click at [770, 278] on div at bounding box center [748, 368] width 1496 height 736
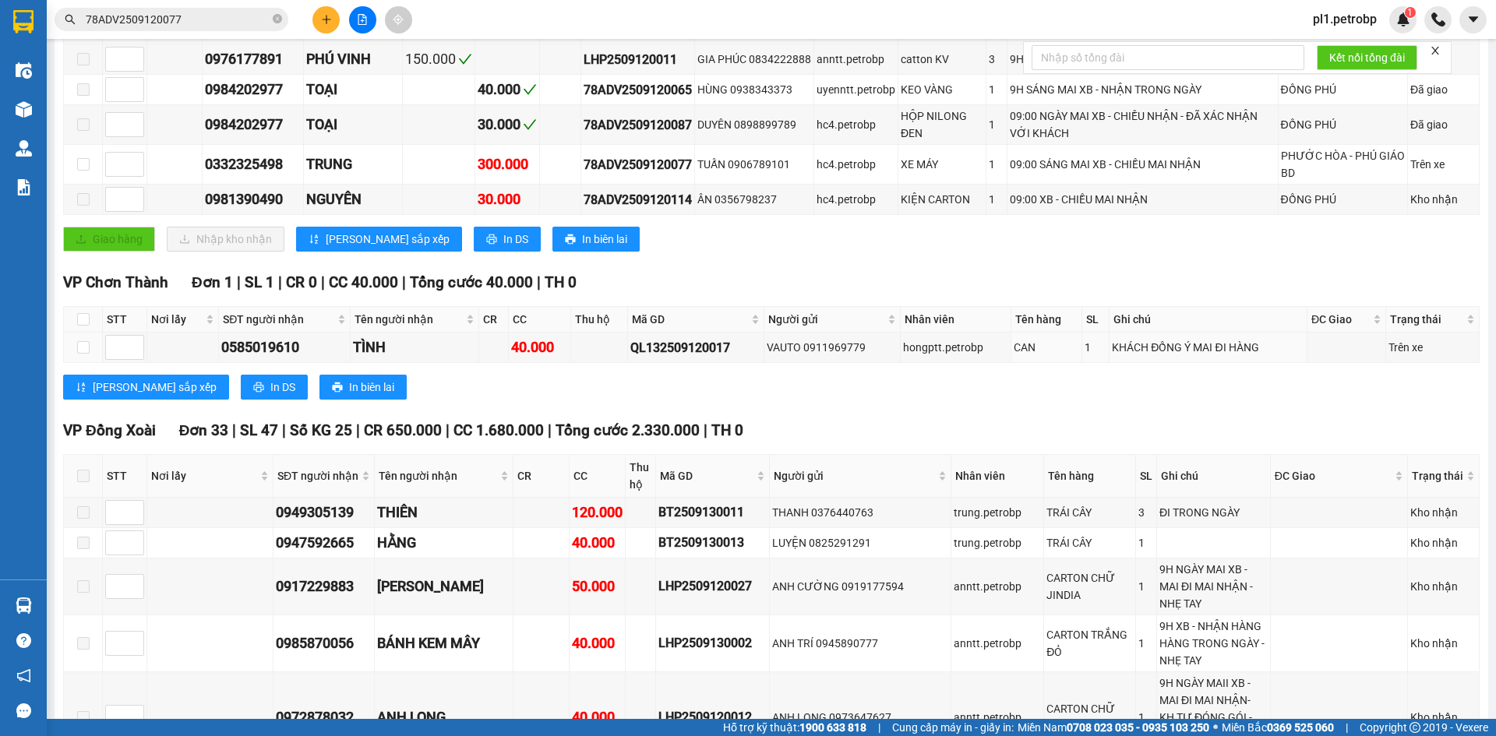
scroll to position [545, 0]
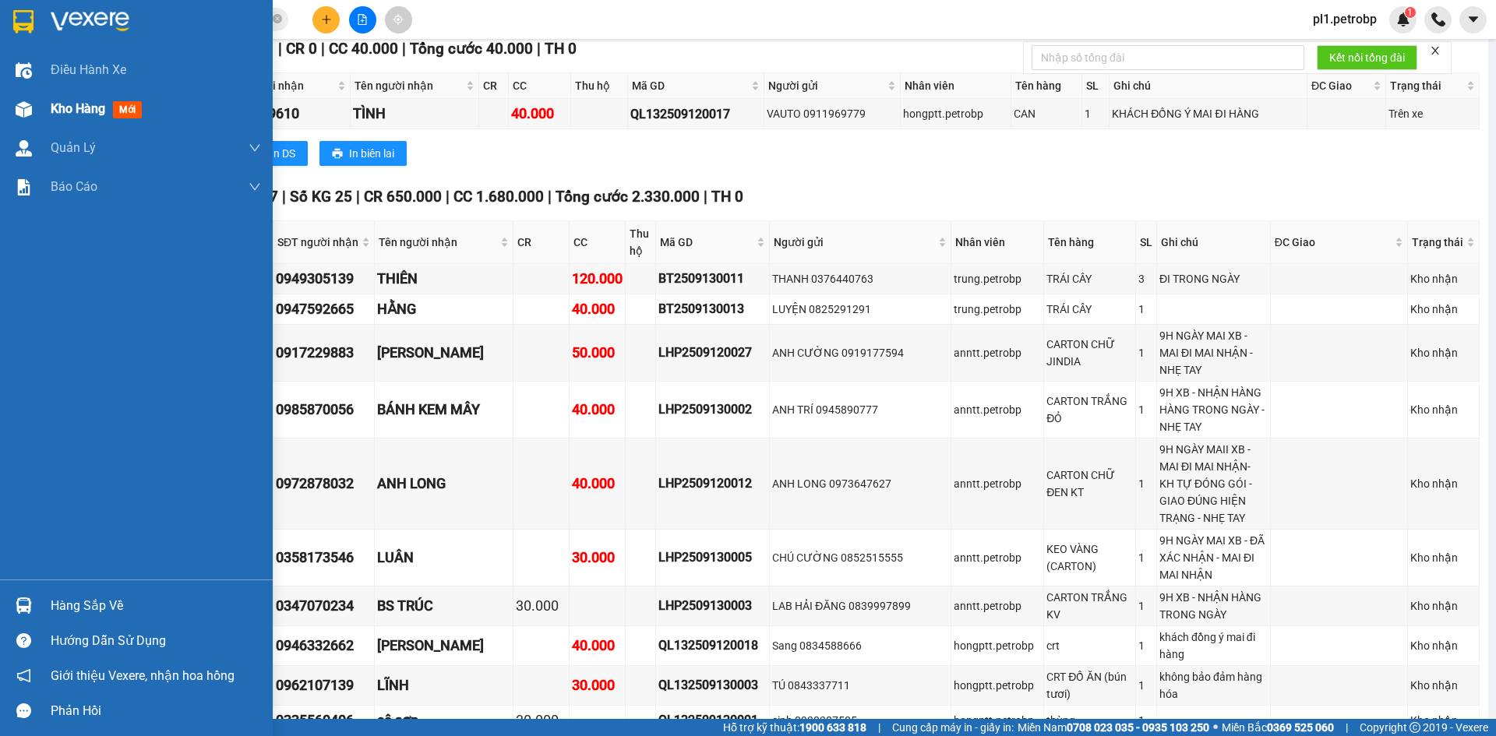
click at [62, 100] on div "Kho hàng mới" at bounding box center [99, 108] width 97 height 19
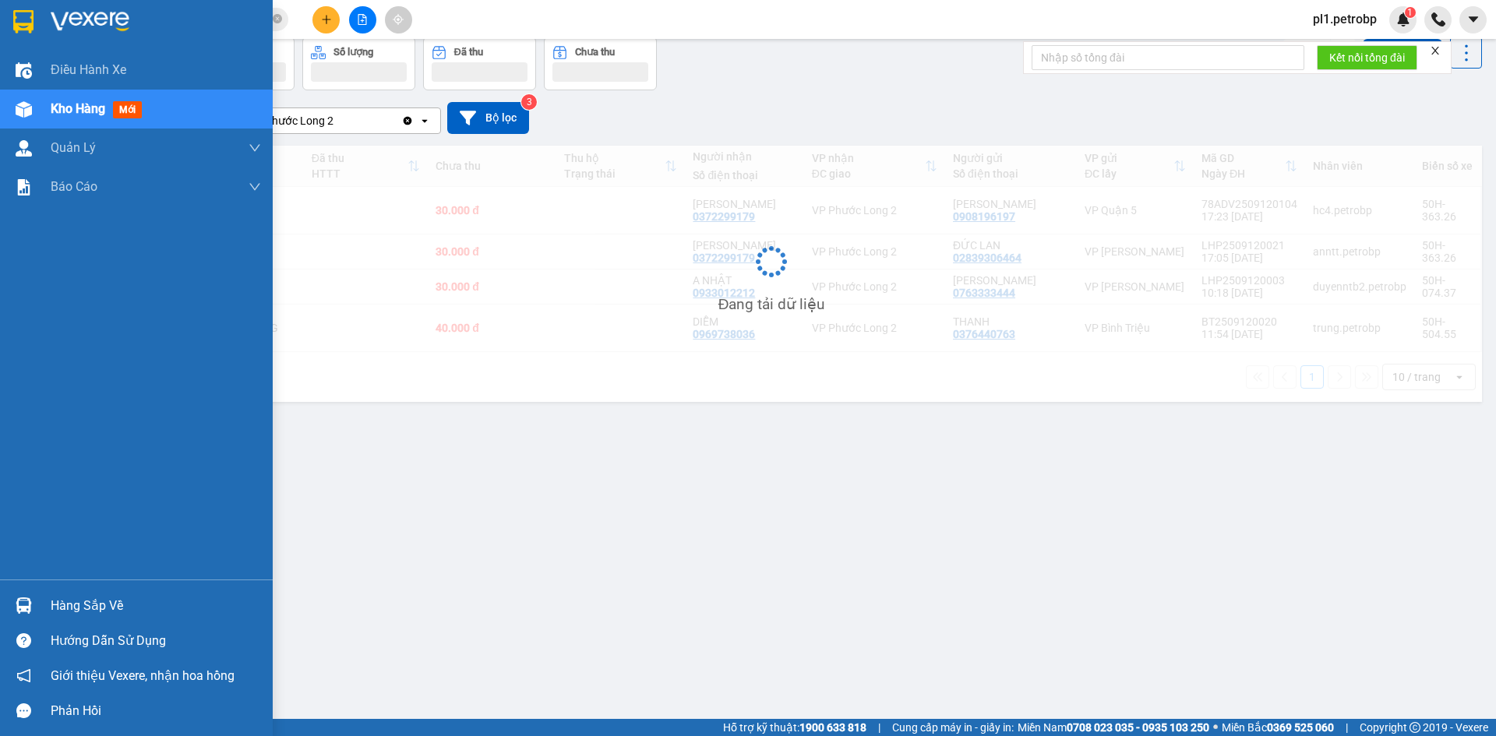
scroll to position [72, 0]
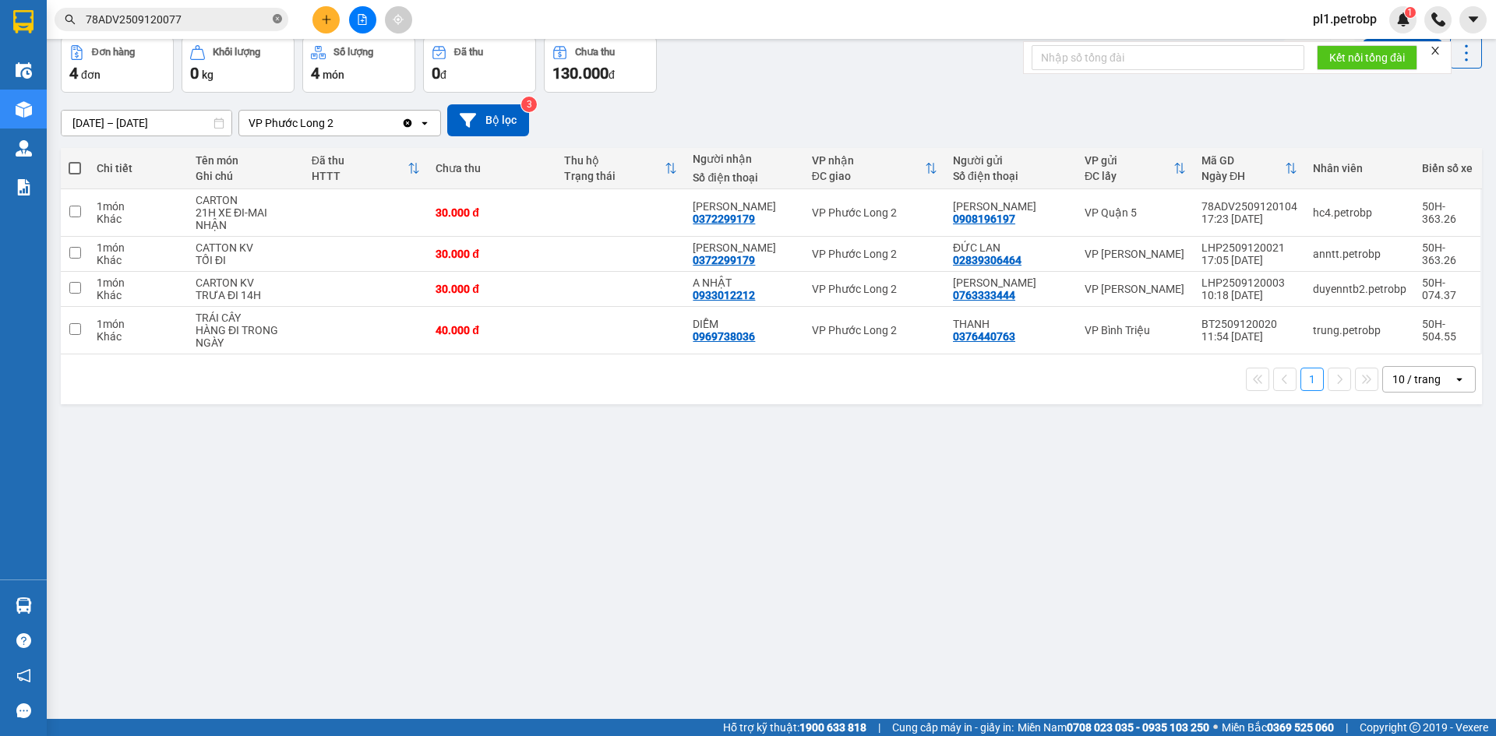
click at [277, 16] on icon "close-circle" at bounding box center [277, 18] width 9 height 9
paste input "QL132509120014"
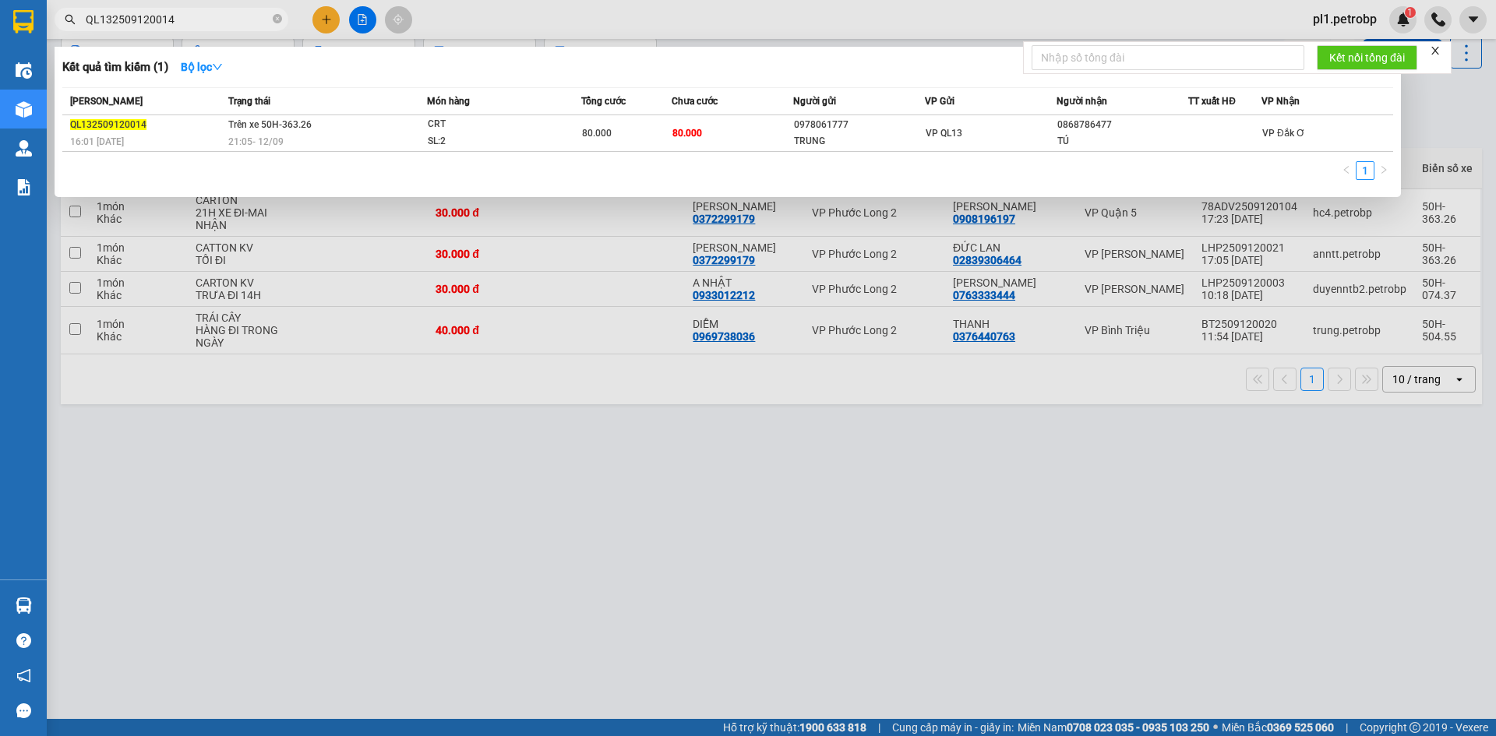
type input "QL132509120014"
click at [406, 484] on div at bounding box center [748, 368] width 1496 height 736
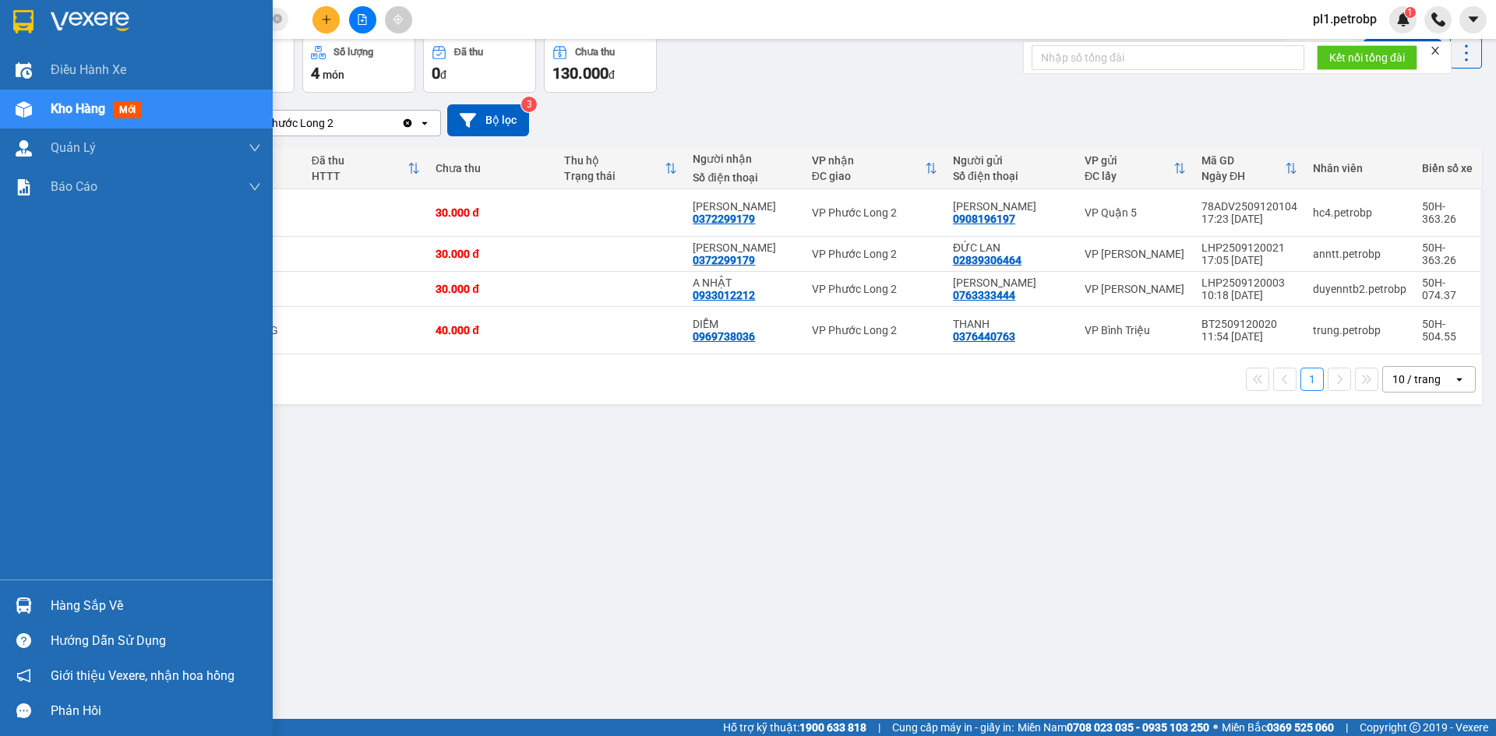
click at [99, 606] on div "Hàng sắp về" at bounding box center [156, 605] width 210 height 23
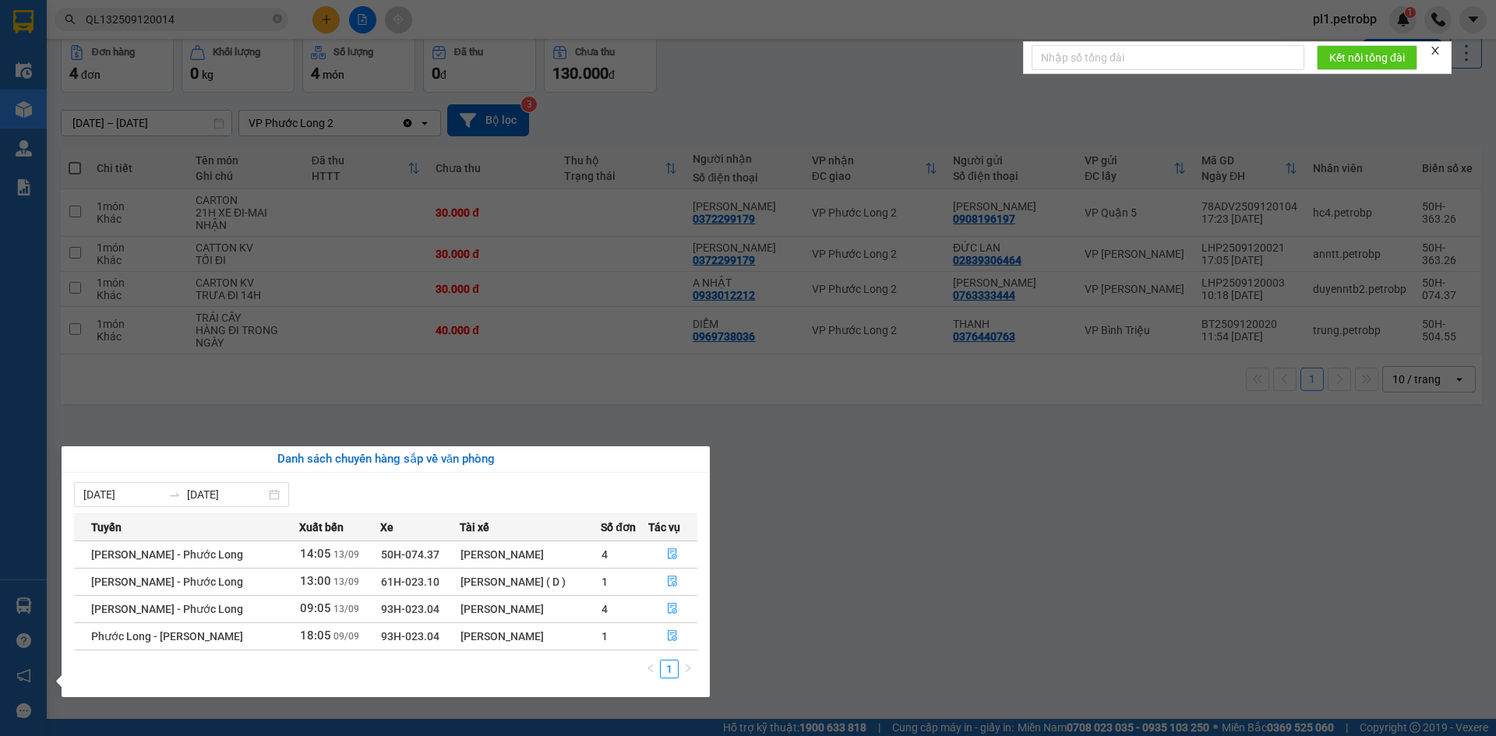
click at [828, 526] on section "Kết quả tìm kiếm ( 1 ) Bộ lọc Mã ĐH Trạng thái Món hàng Tổng cước Chưa cước Ngư…" at bounding box center [748, 368] width 1496 height 736
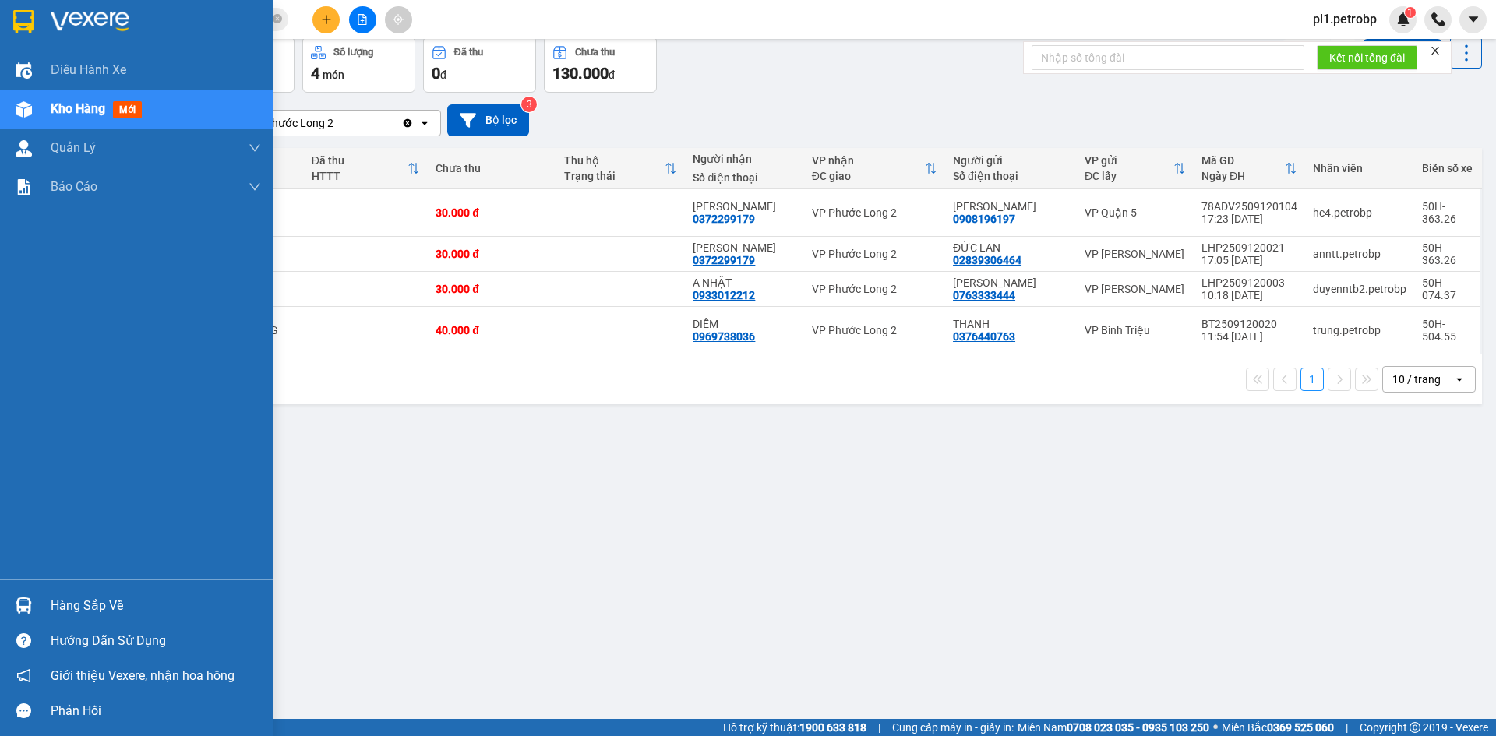
click at [88, 600] on div "Hàng sắp về" at bounding box center [156, 605] width 210 height 23
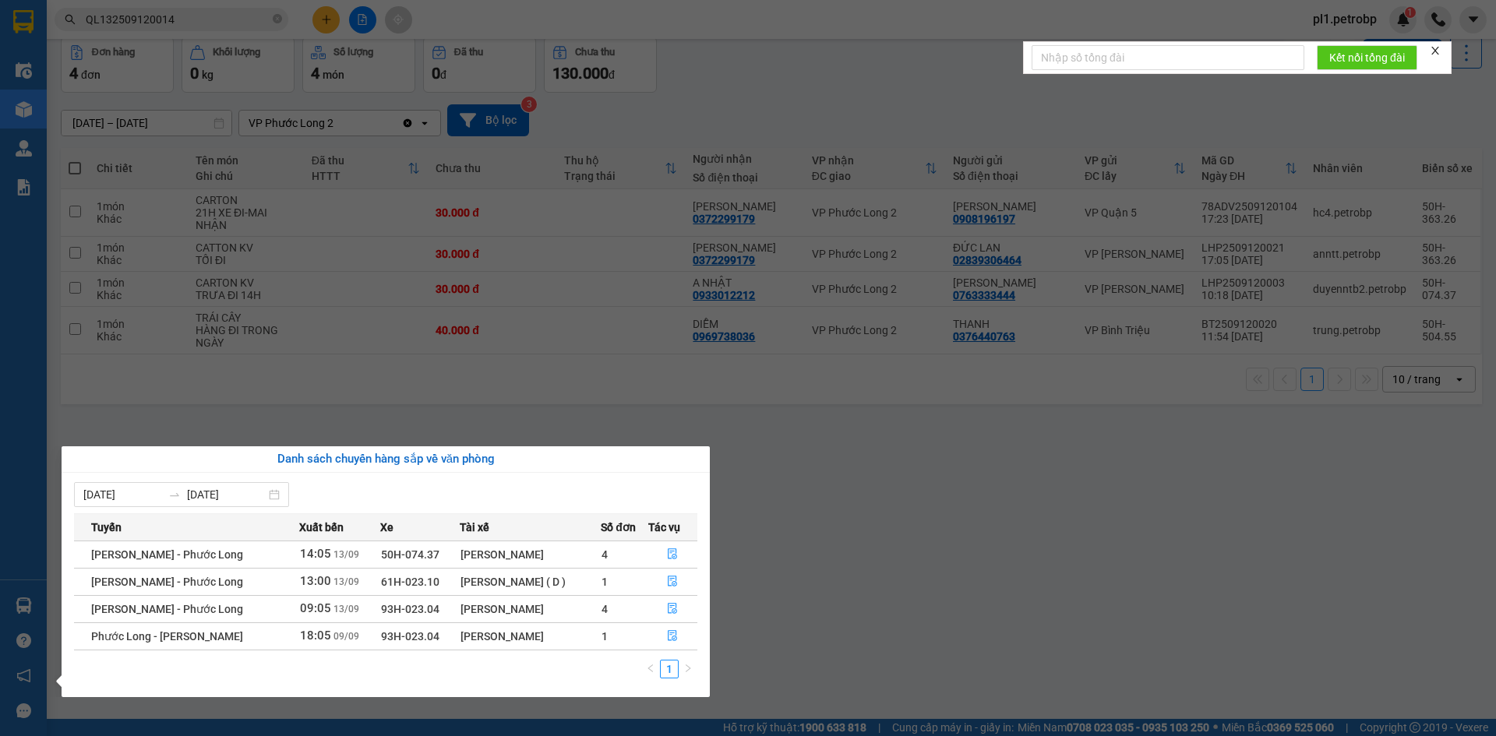
click at [879, 527] on section "Kết quả tìm kiếm ( 1 ) Bộ lọc Mã ĐH Trạng thái Món hàng Tổng cước Chưa cước Ngư…" at bounding box center [748, 368] width 1496 height 736
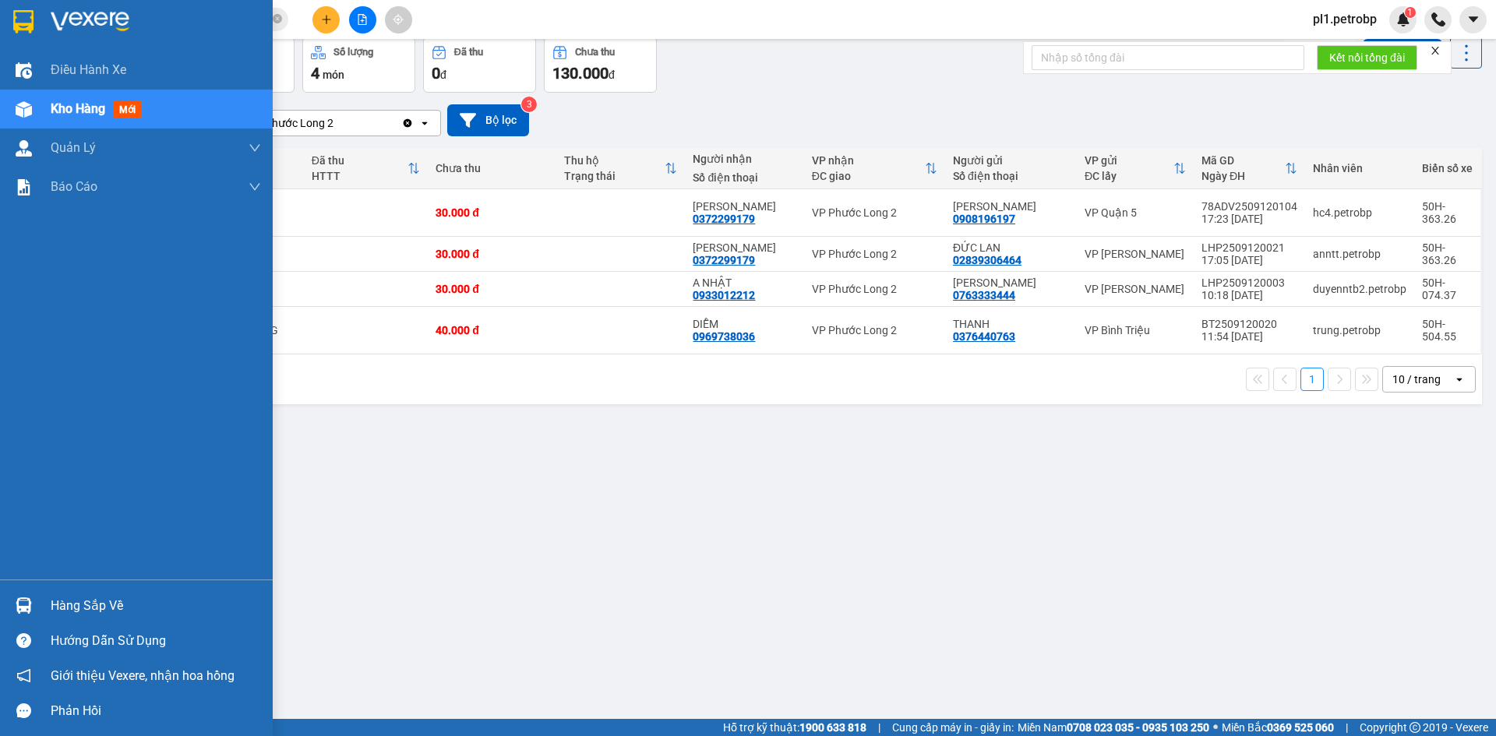
click at [64, 604] on div "Hàng sắp về" at bounding box center [156, 605] width 210 height 23
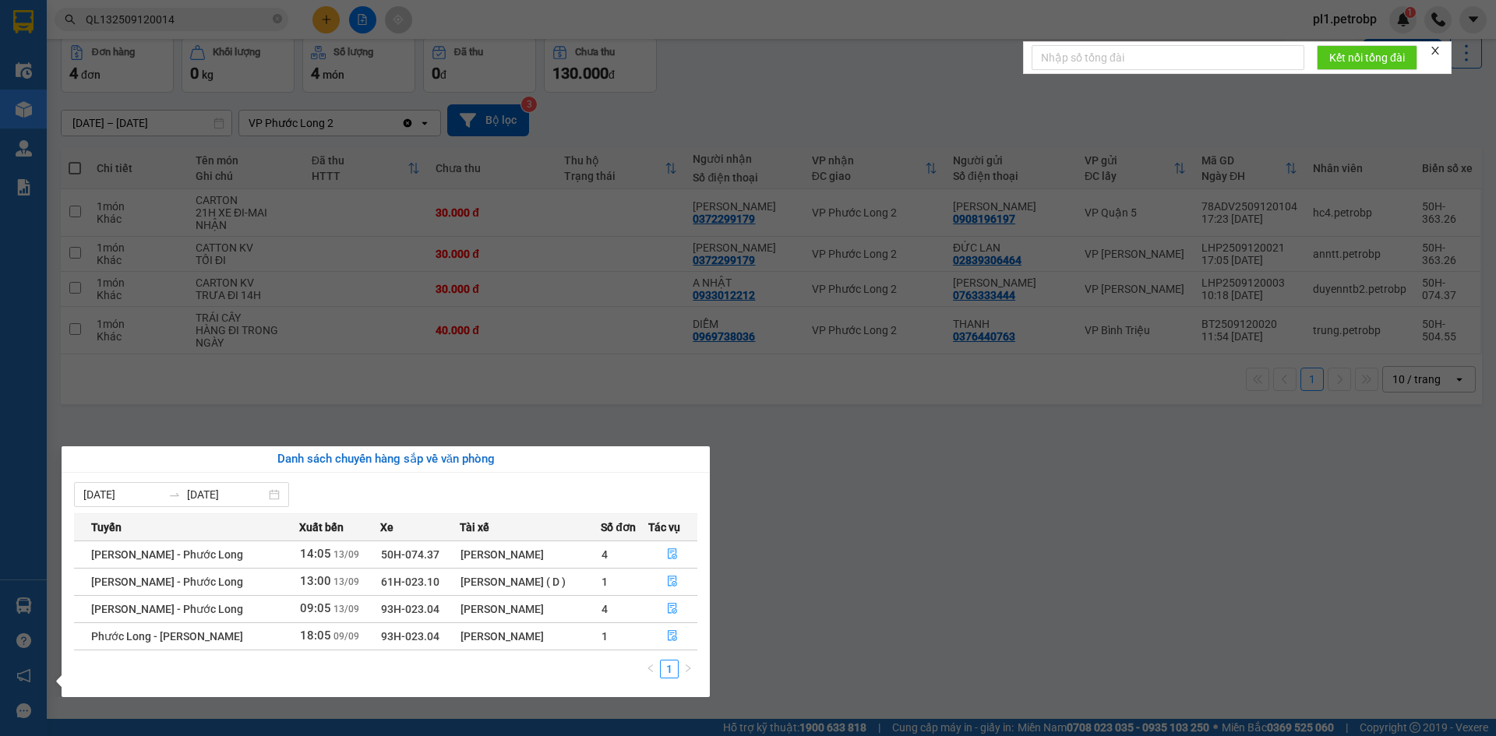
click at [1028, 497] on section "Kết quả tìm kiếm ( 1 ) Bộ lọc Mã ĐH Trạng thái Món hàng Tổng cước Chưa cước Ngư…" at bounding box center [748, 368] width 1496 height 736
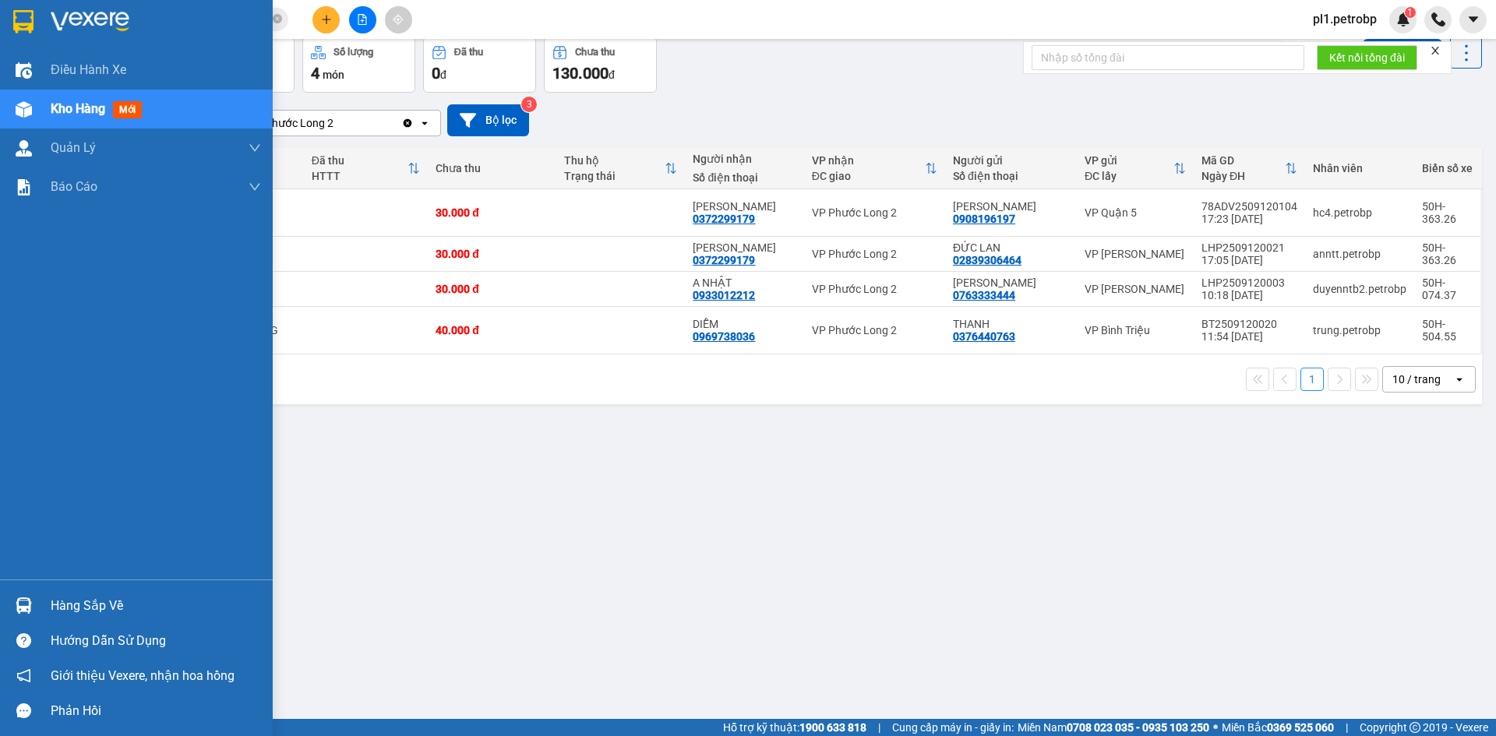
click at [22, 594] on div at bounding box center [23, 605] width 27 height 27
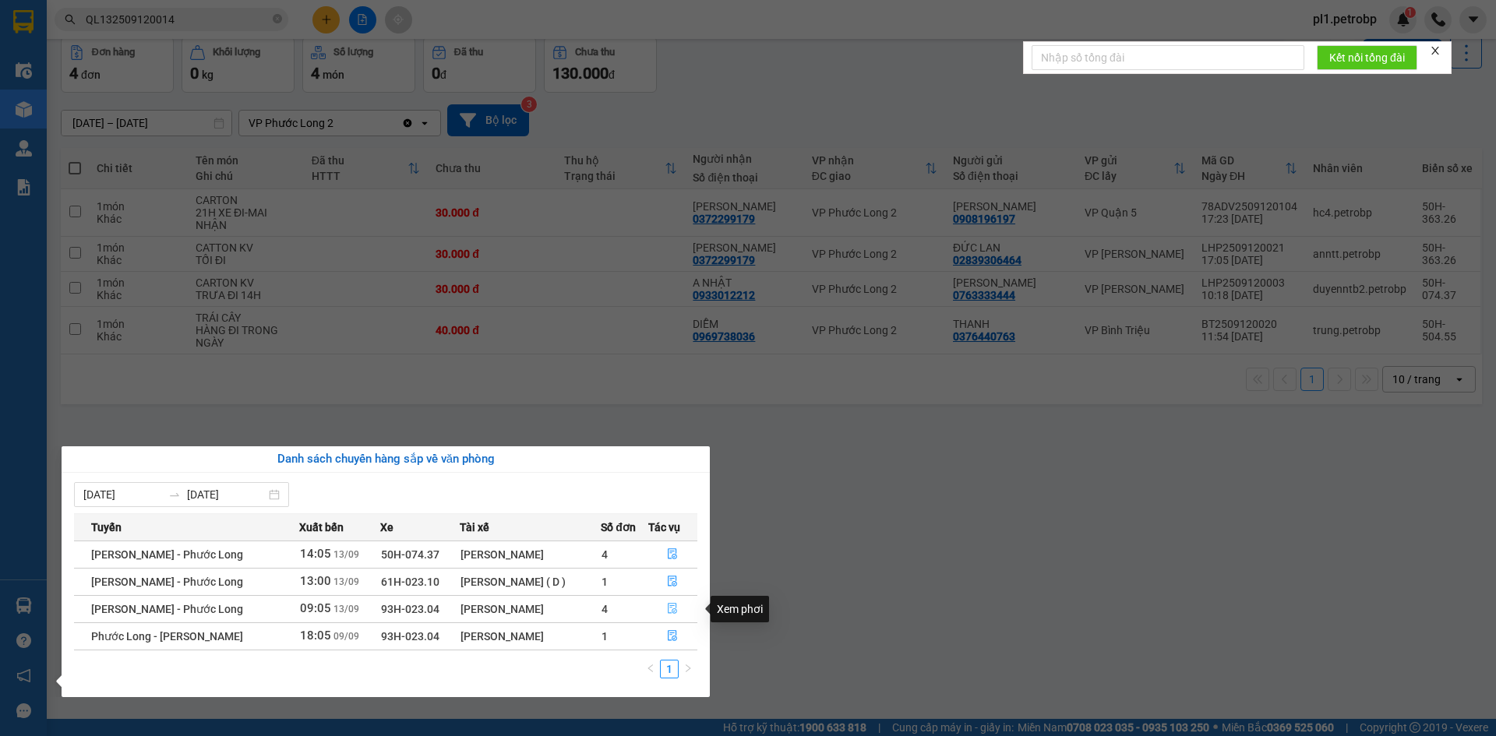
click at [678, 617] on button "button" at bounding box center [673, 609] width 48 height 25
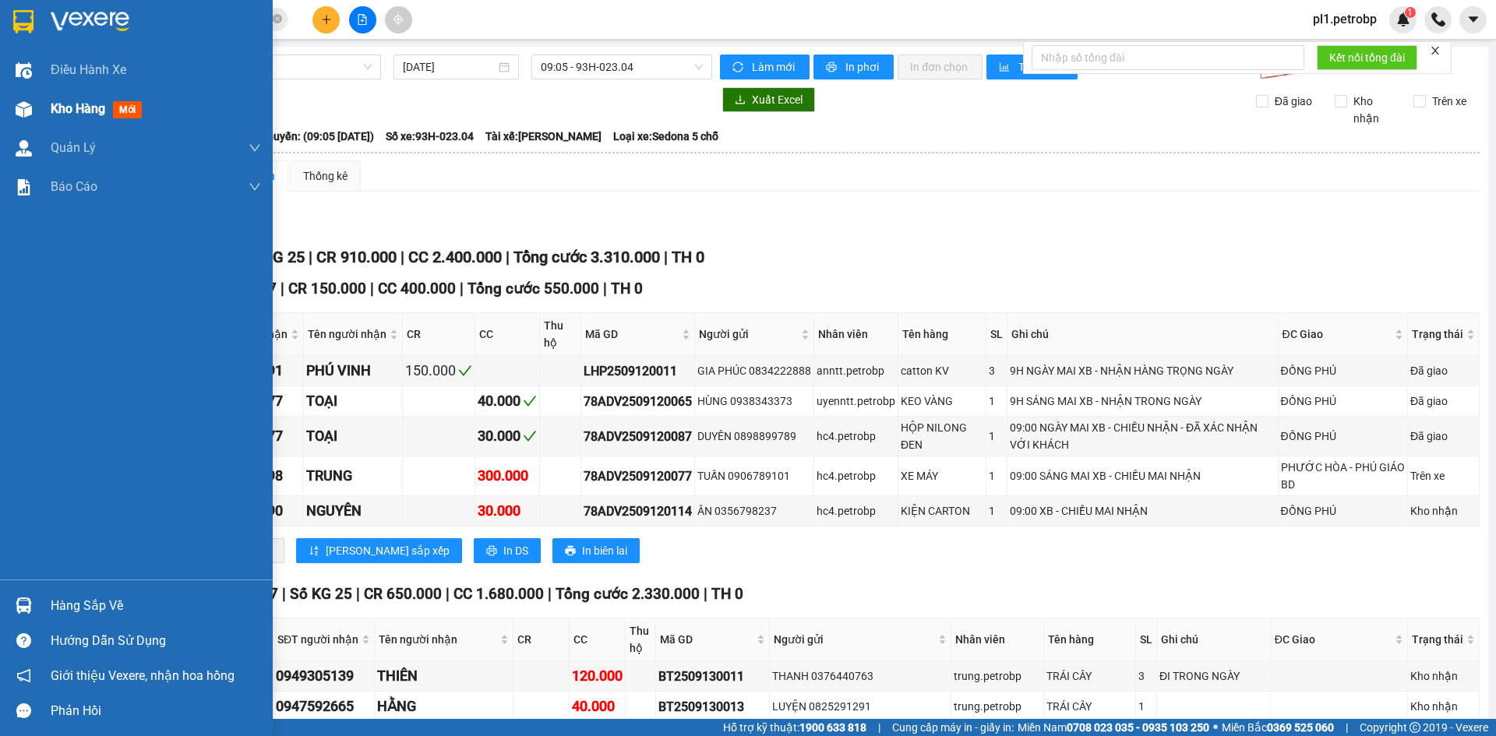
click at [42, 126] on div "Kho hàng mới" at bounding box center [136, 109] width 273 height 39
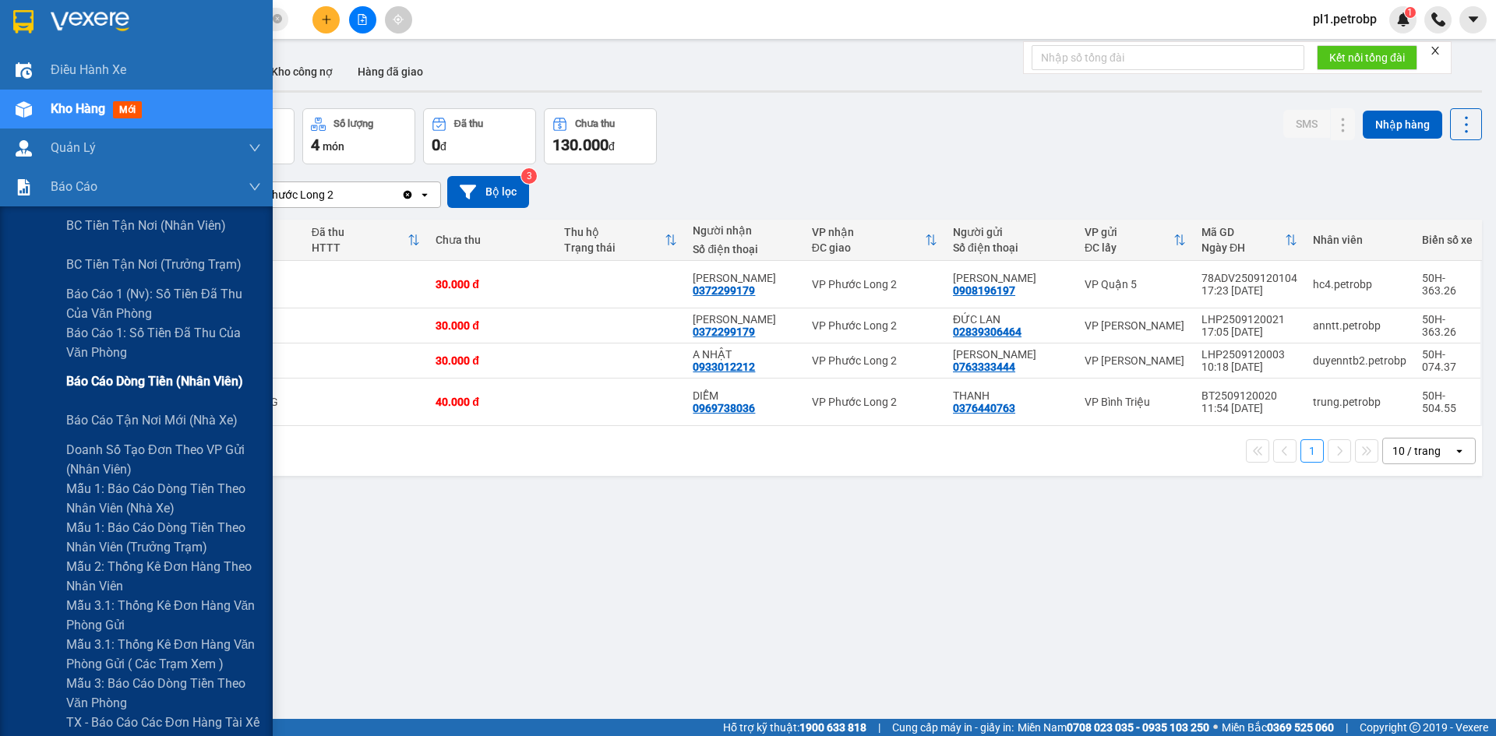
click at [209, 366] on div "Báo cáo dòng tiền (nhân viên)" at bounding box center [163, 381] width 195 height 39
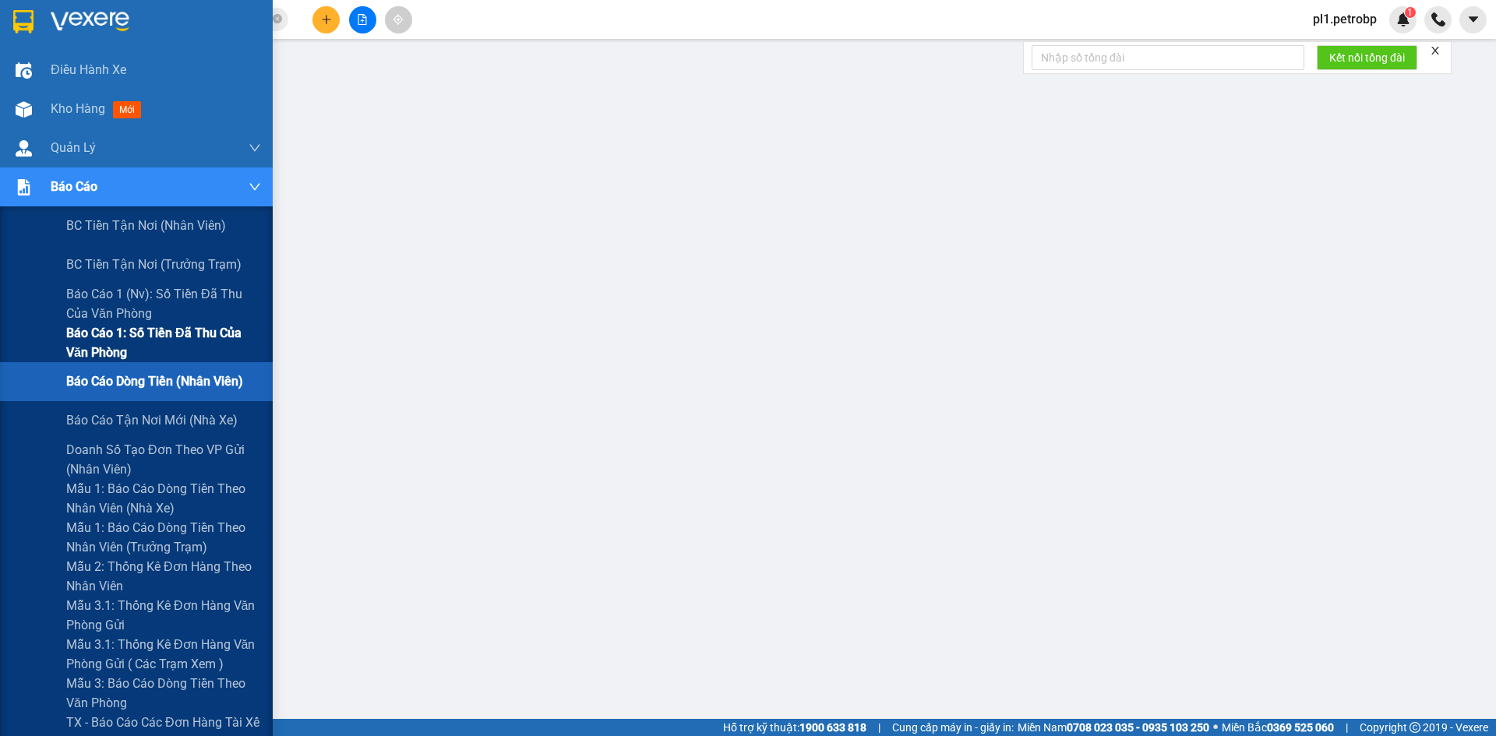
click at [196, 330] on span "Báo cáo 1: Số tiền đã thu của văn phòng" at bounding box center [163, 342] width 195 height 39
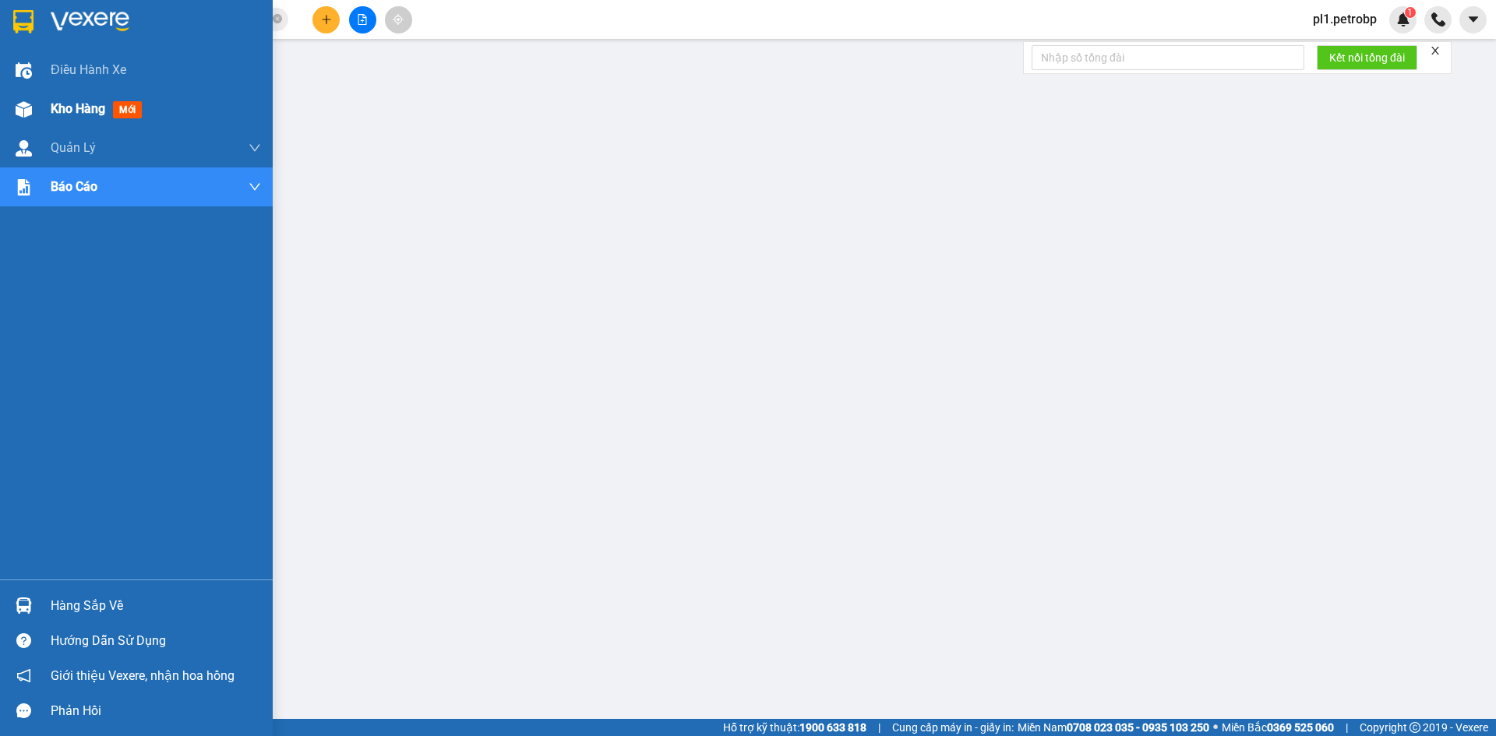
click at [45, 123] on div "Kho hàng mới" at bounding box center [136, 109] width 273 height 39
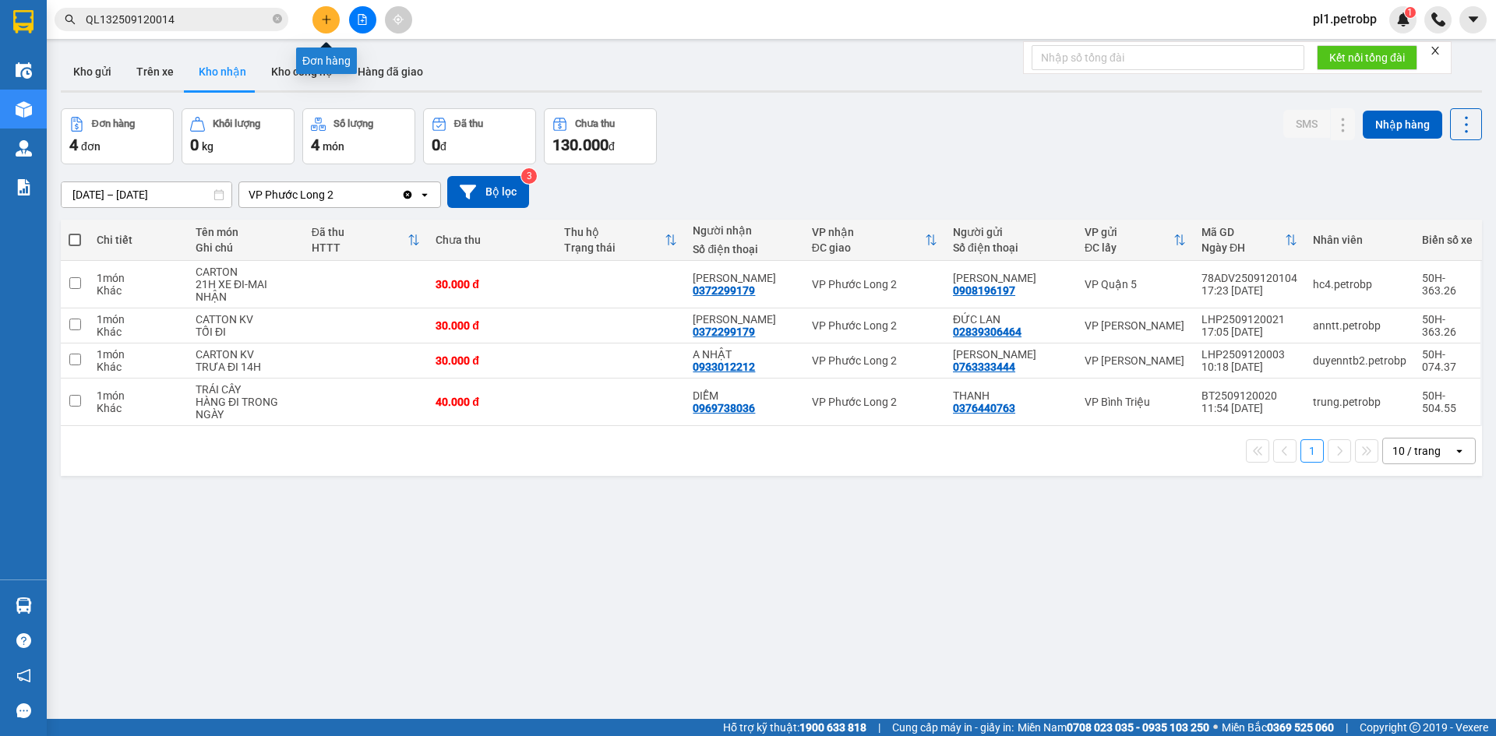
click at [323, 9] on button at bounding box center [325, 19] width 27 height 27
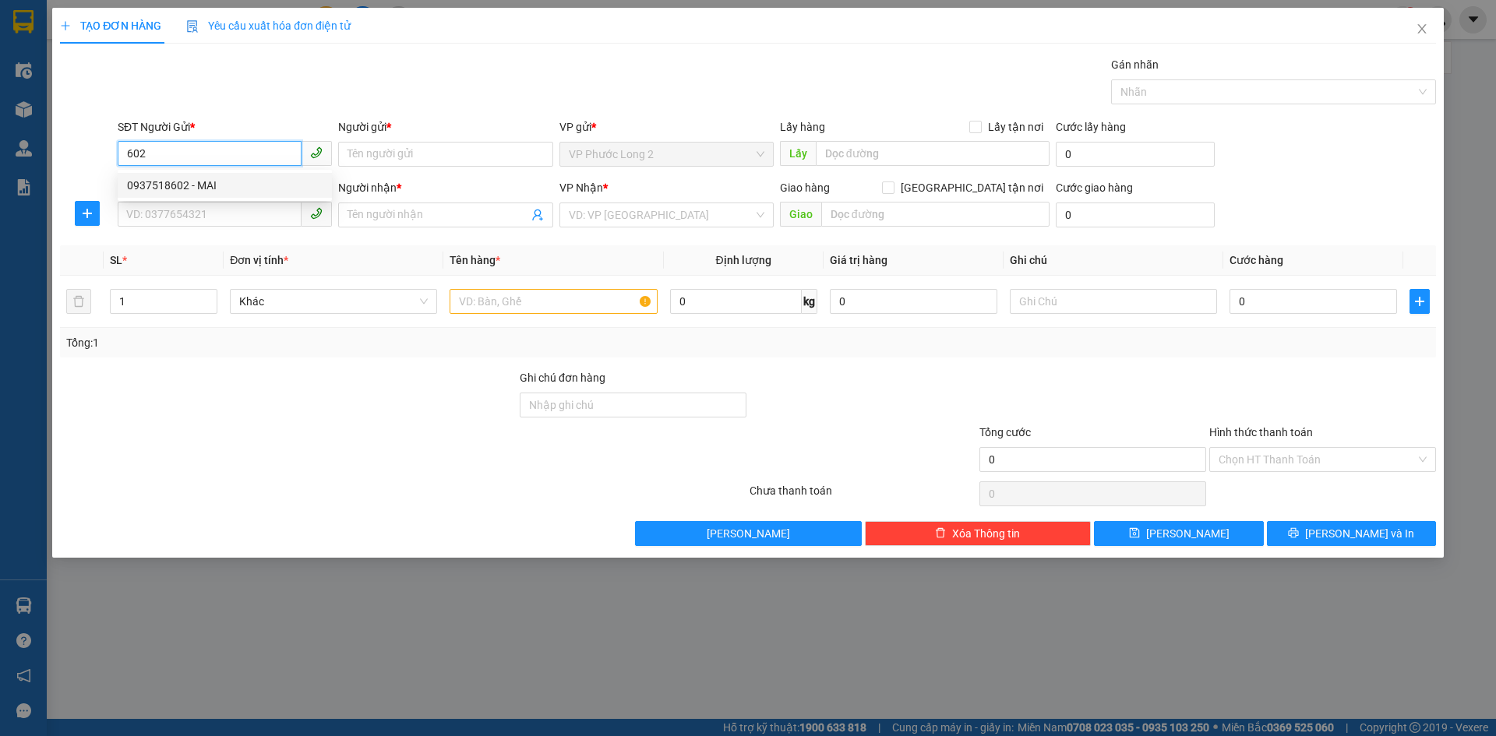
click at [208, 185] on div "0937518602 - MAI" at bounding box center [225, 185] width 196 height 17
type input "0937518602"
type input "MAI"
type input "0903044334"
type input "Nhung"
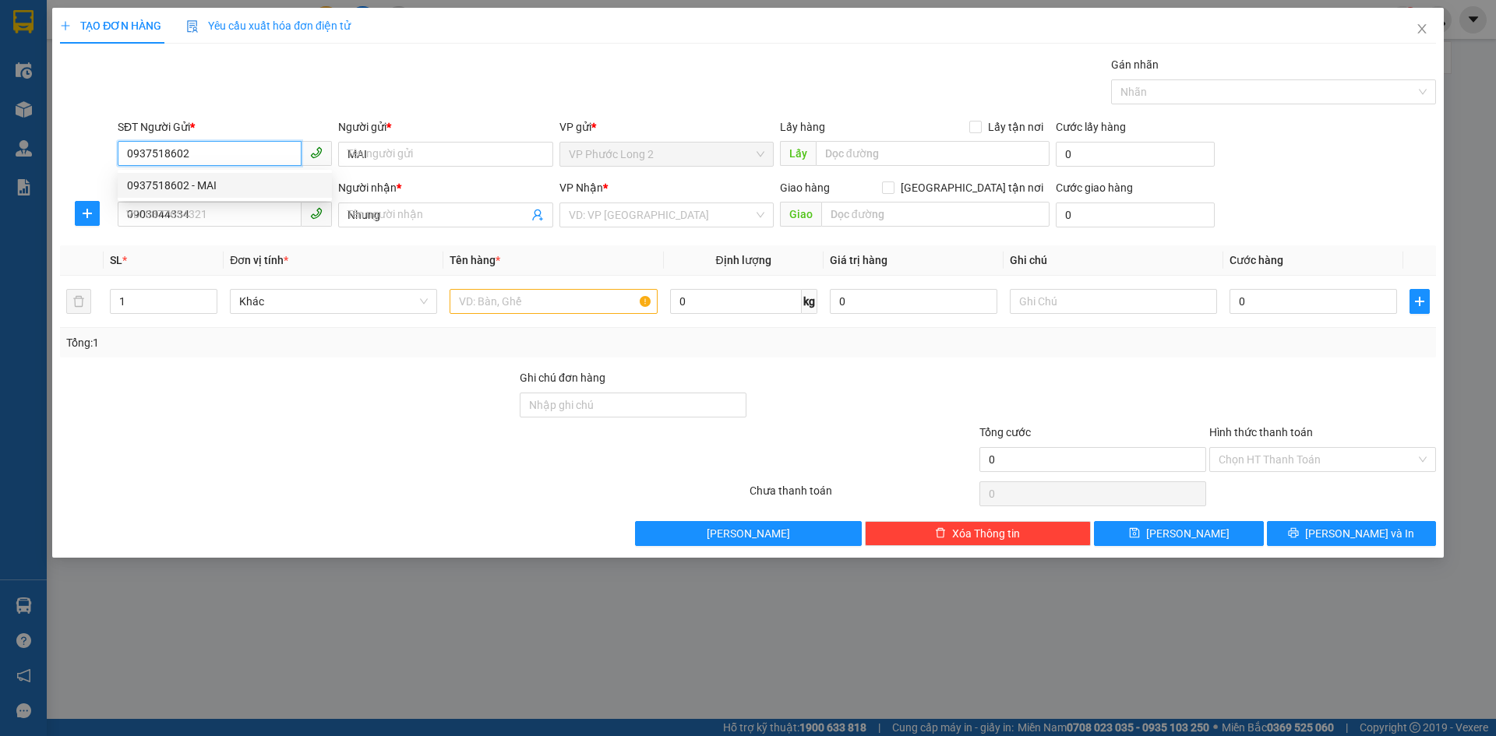
type input "30.000"
type input "0937518602"
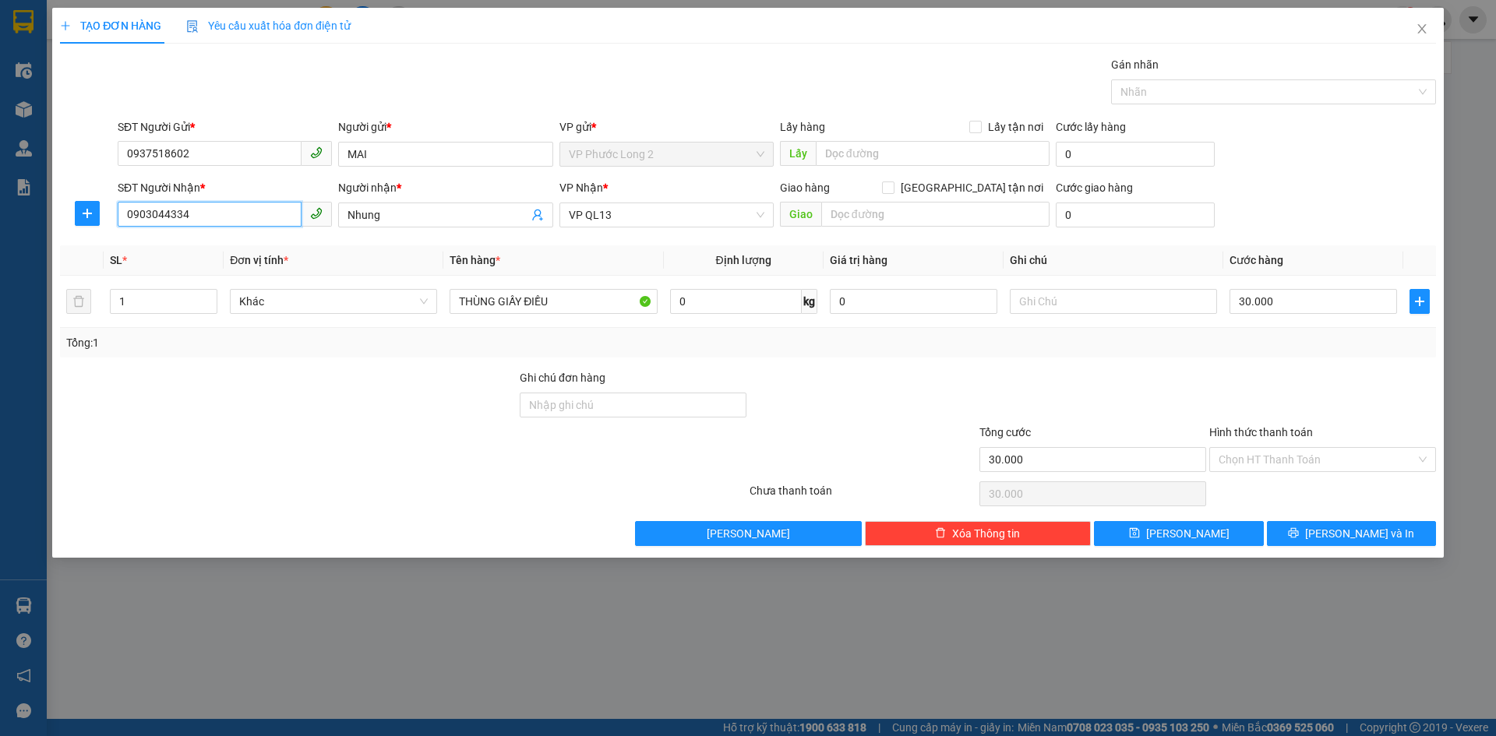
click at [261, 223] on input "0903044334" at bounding box center [210, 214] width 184 height 25
click at [275, 242] on div "0903044334 - Nhung" at bounding box center [225, 246] width 196 height 17
click at [1299, 529] on icon "printer" at bounding box center [1293, 533] width 10 height 10
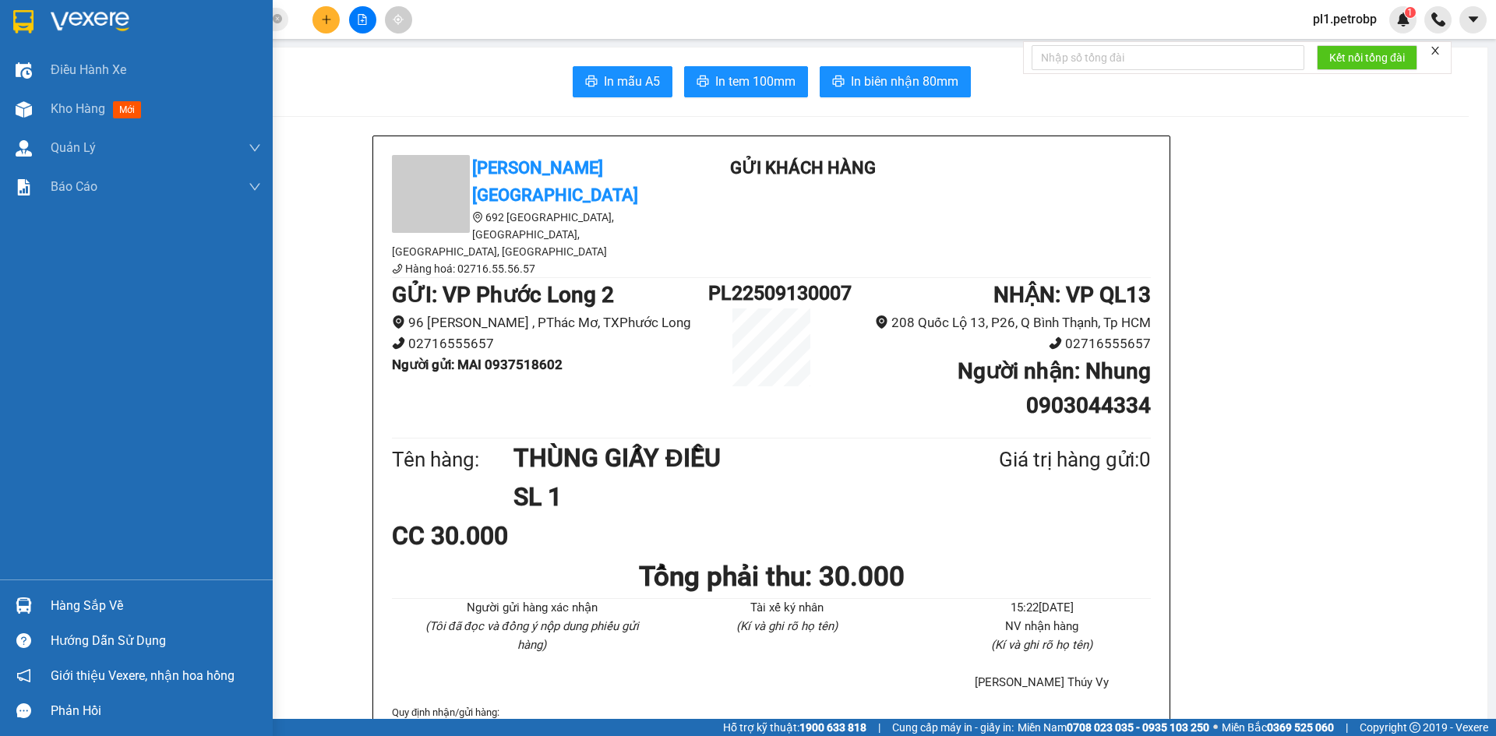
click at [72, 597] on div "Hàng sắp về" at bounding box center [156, 605] width 210 height 23
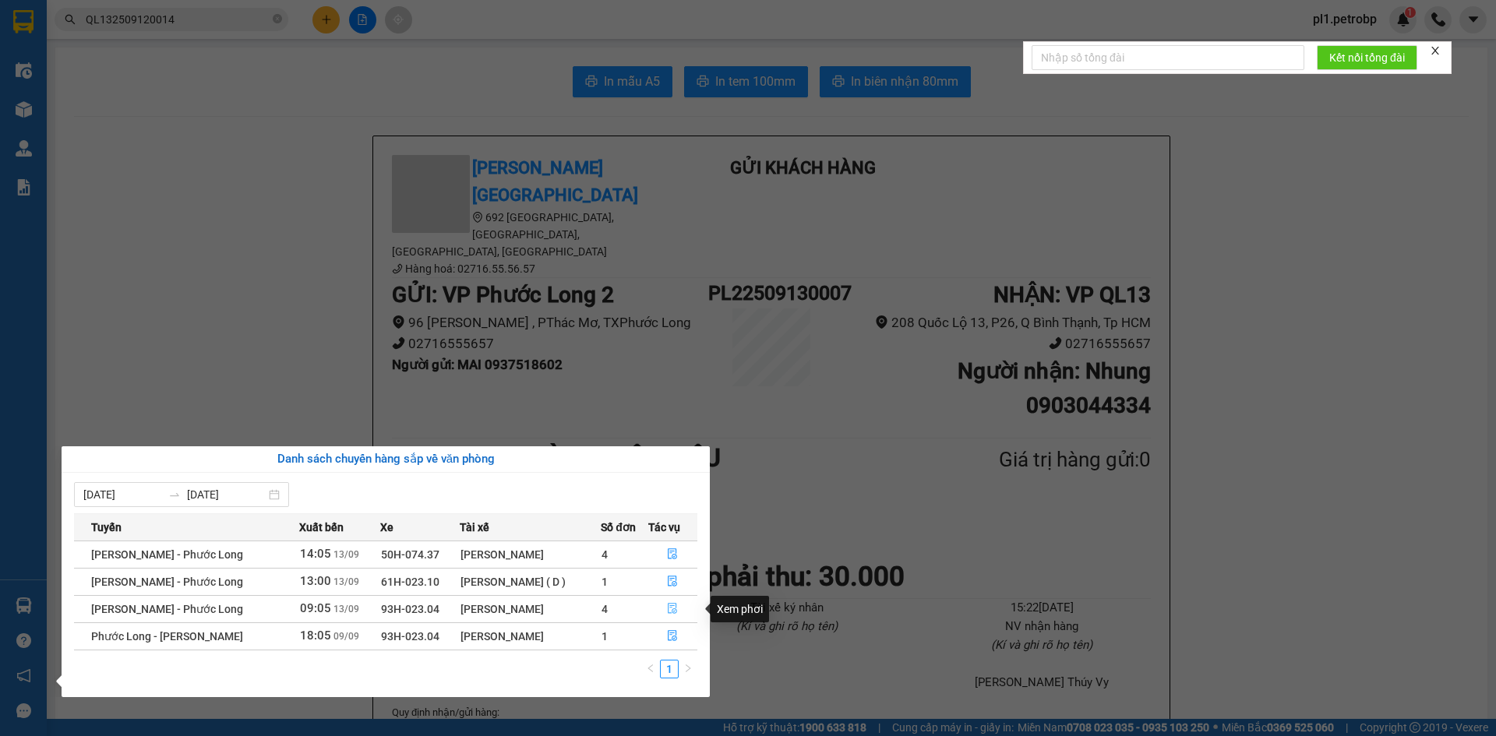
click at [671, 605] on icon "file-done" at bounding box center [672, 608] width 11 height 11
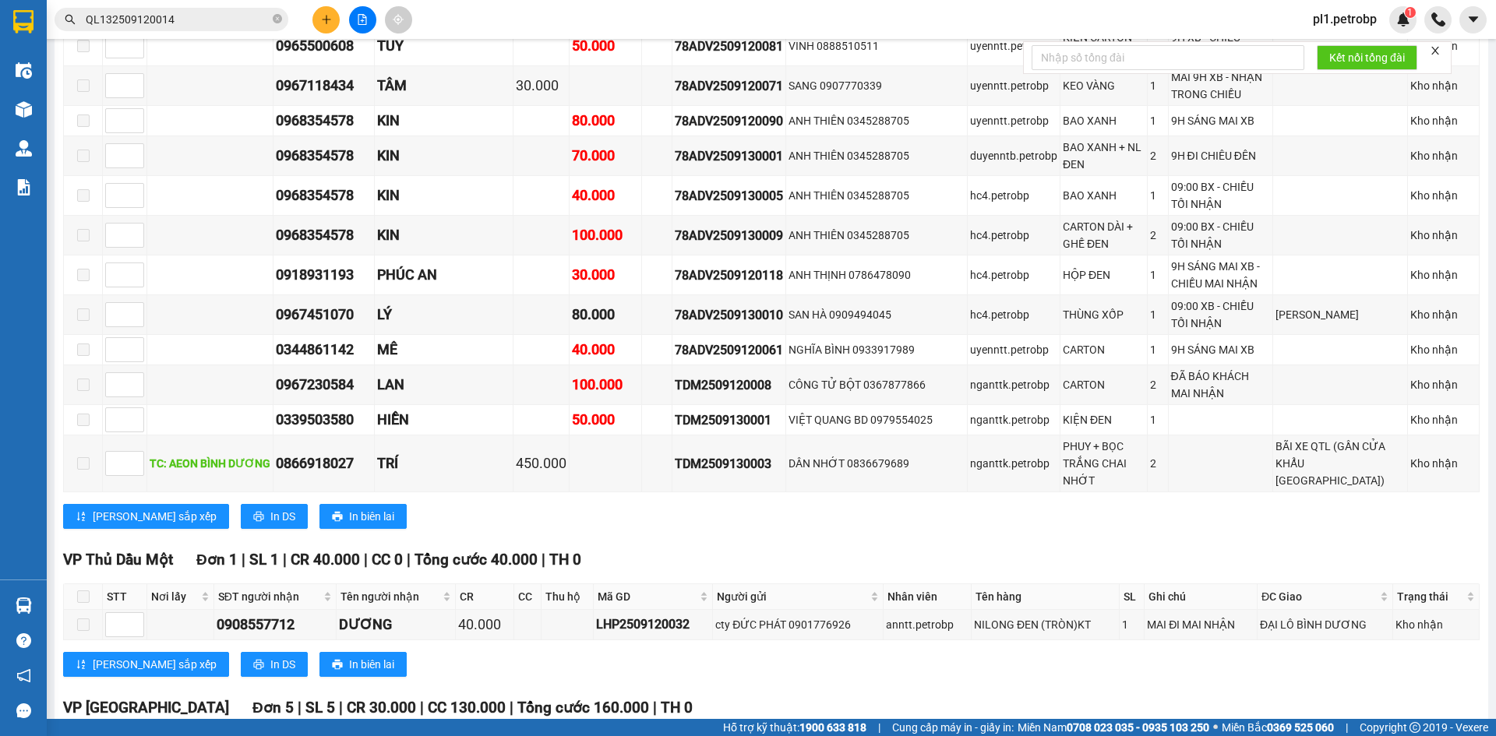
scroll to position [2103, 0]
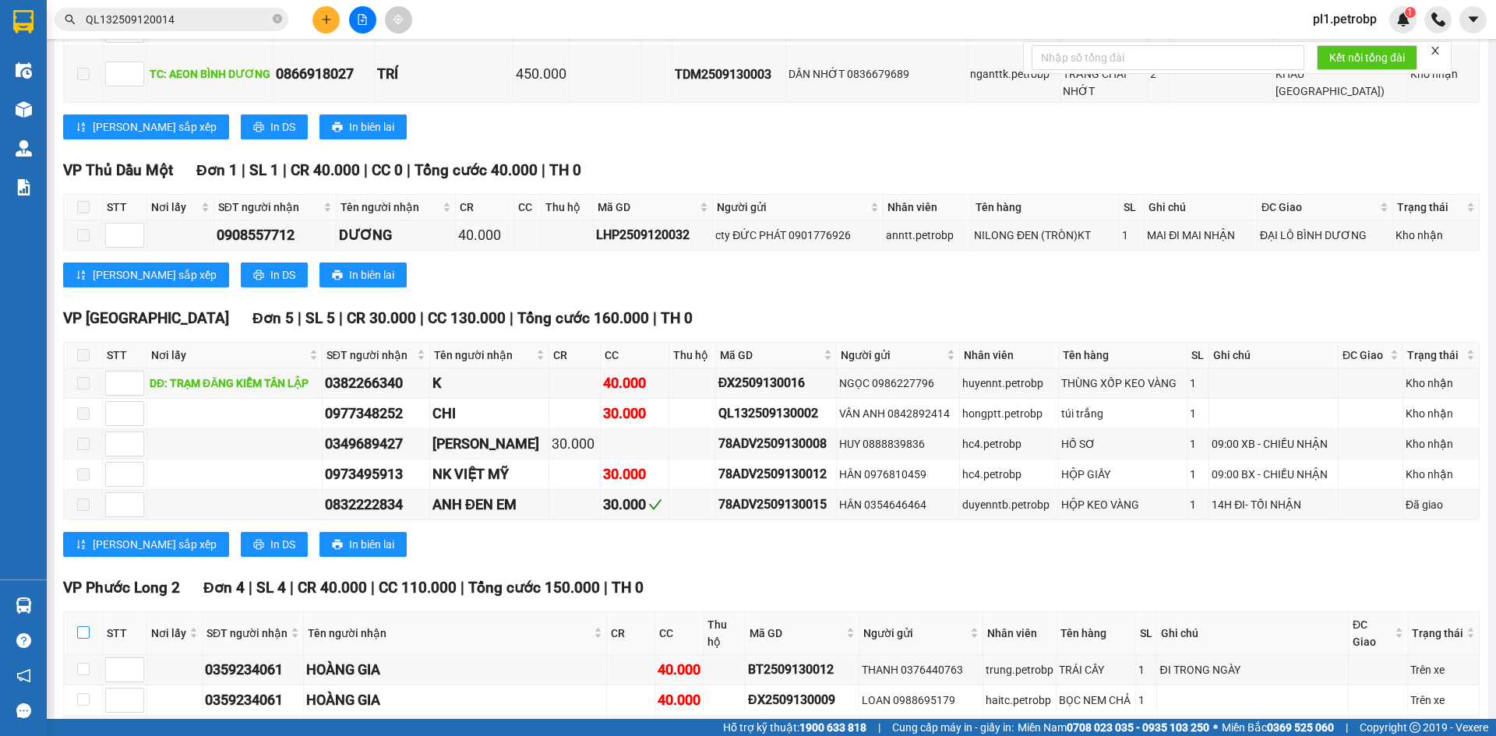
click at [81, 625] on label at bounding box center [83, 633] width 12 height 17
click at [81, 626] on input "checkbox" at bounding box center [83, 632] width 12 height 12
checkbox input "true"
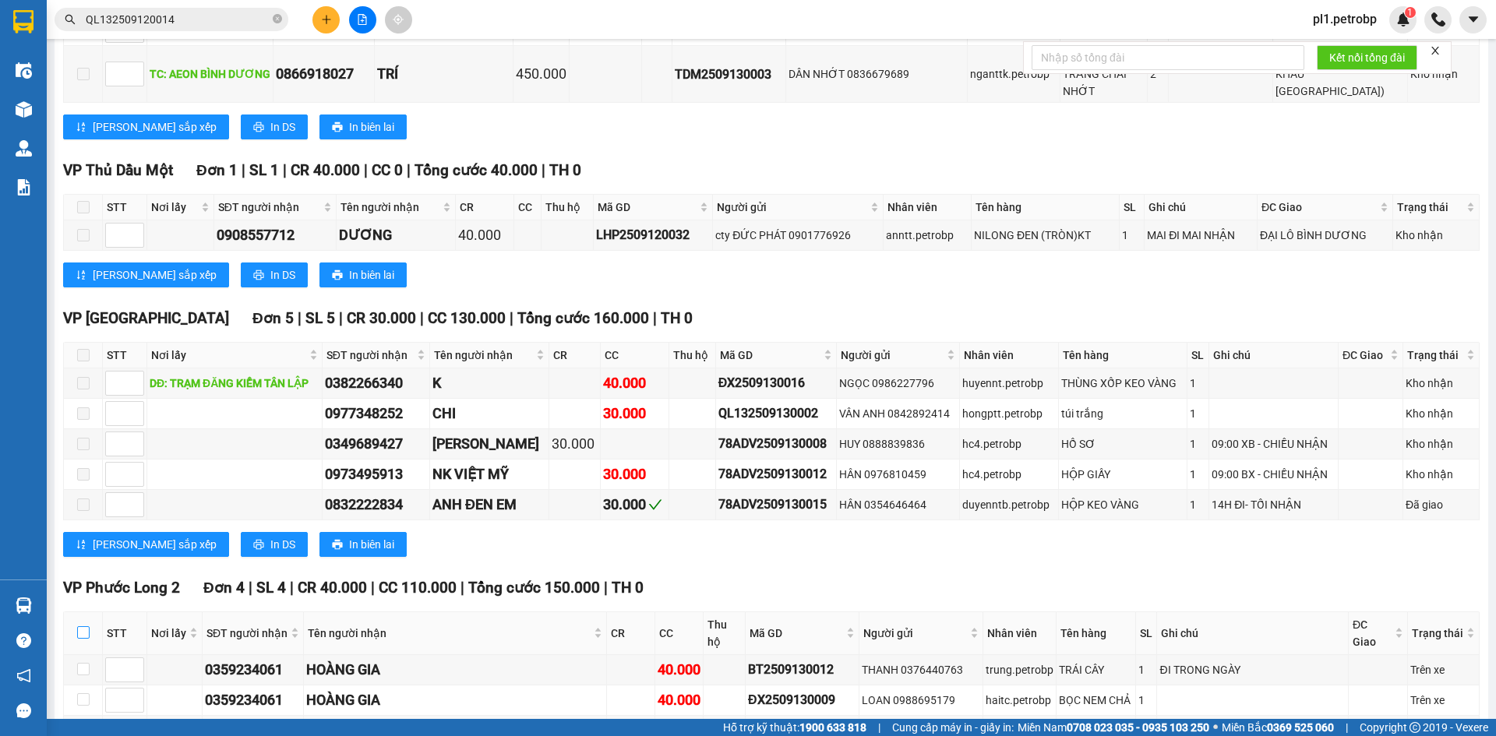
checkbox input "true"
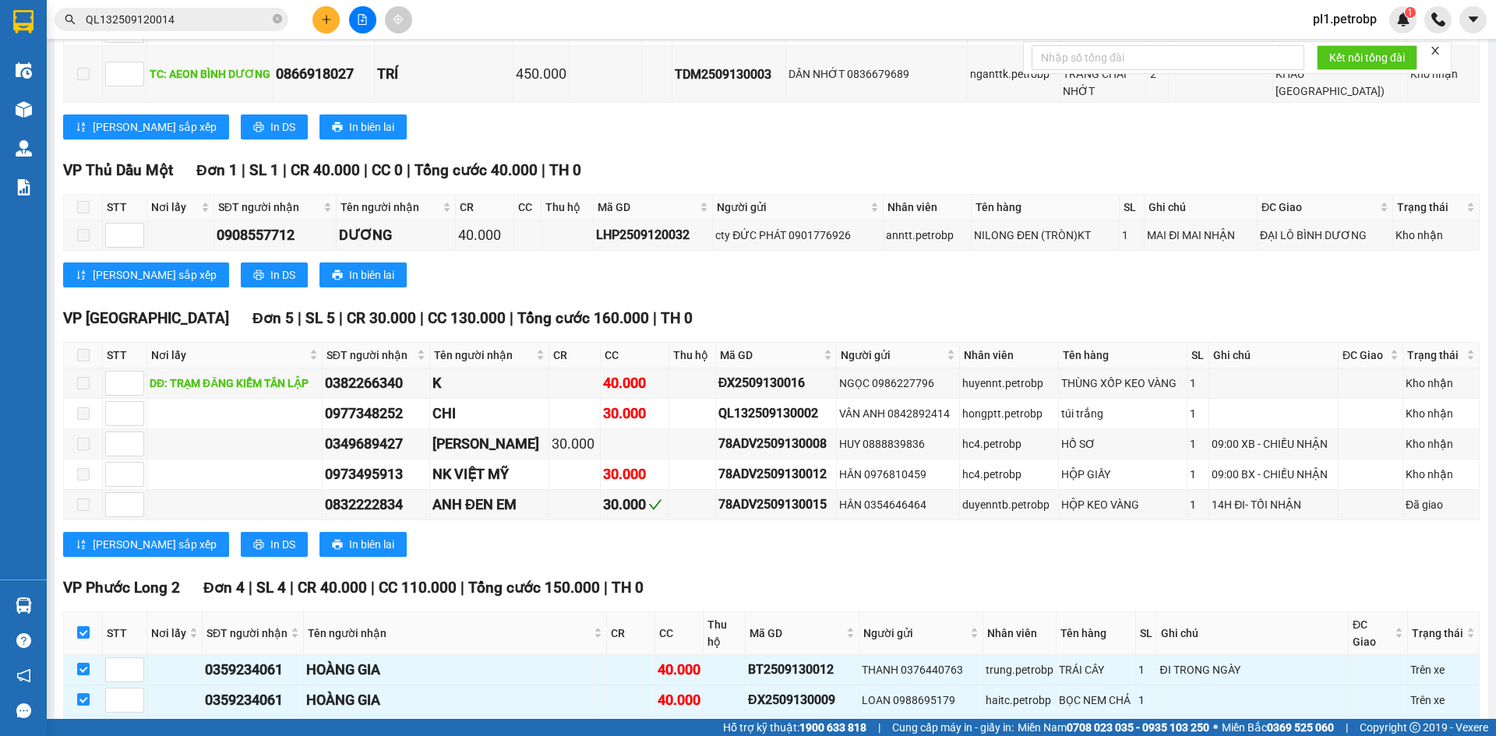
click at [263, 576] on div "VP Phước Long 2 Đơn 4 | SL 4 | CR 40.000 | CC 110.000 | Tổng cước 150.000 | TH …" at bounding box center [771, 709] width 1416 height 267
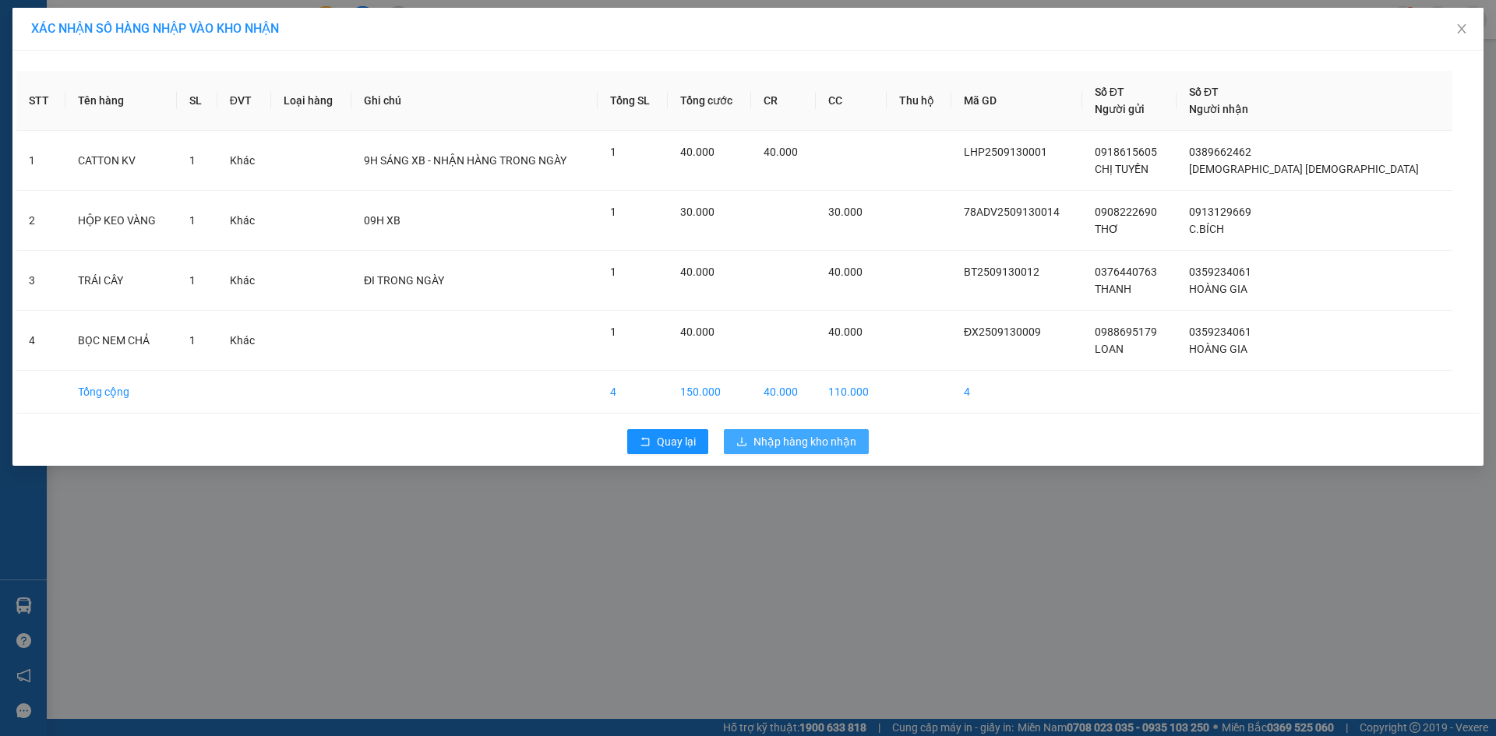
click at [782, 436] on span "Nhập hàng kho nhận" at bounding box center [804, 441] width 103 height 17
click at [859, 455] on div "Quay lại Nhập hàng kho nhận" at bounding box center [747, 441] width 1463 height 41
click at [816, 431] on button "Nhập hàng kho nhận" at bounding box center [796, 441] width 145 height 25
click at [801, 438] on span "Nhập hàng kho nhận" at bounding box center [804, 441] width 103 height 17
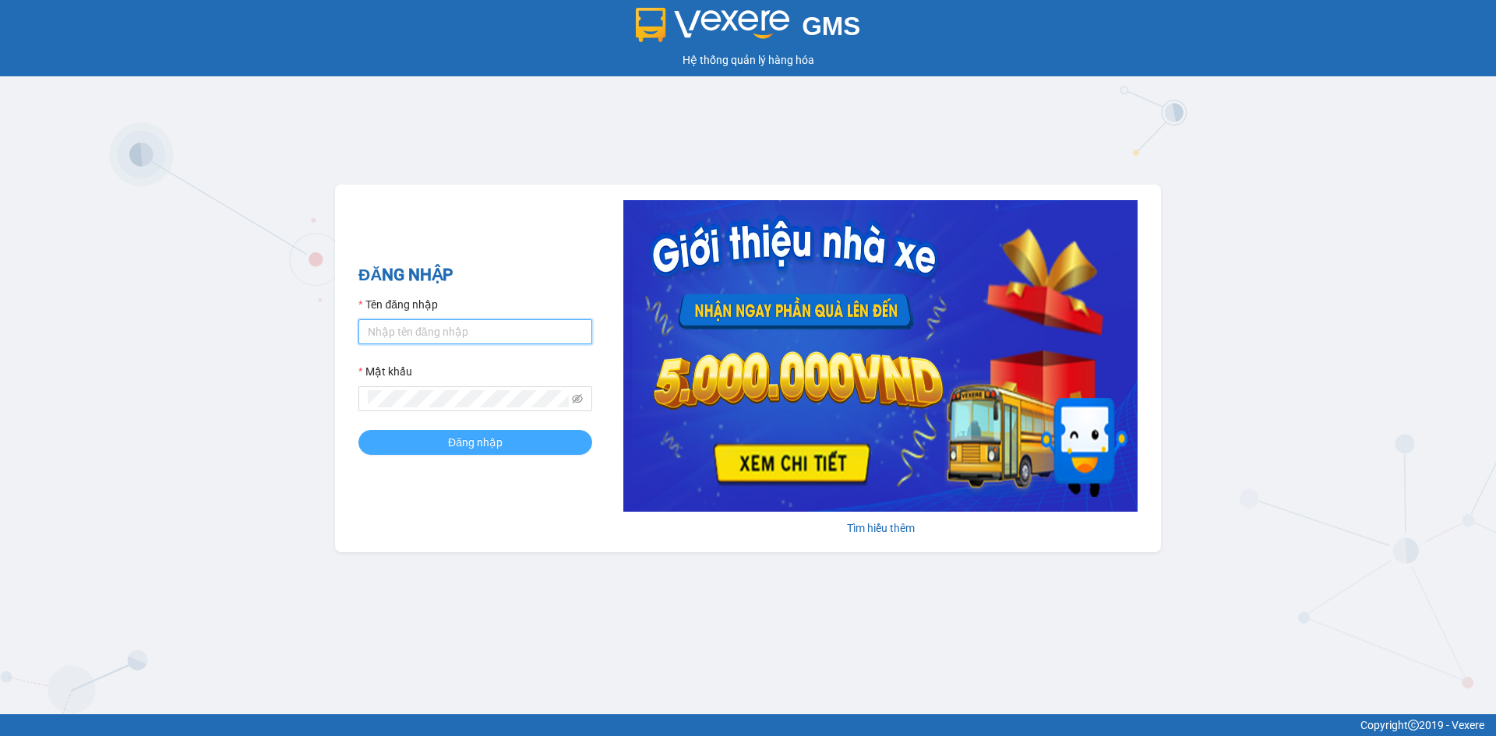
type input "pl1.petrobp"
click at [449, 444] on span "Đăng nhập" at bounding box center [475, 442] width 55 height 17
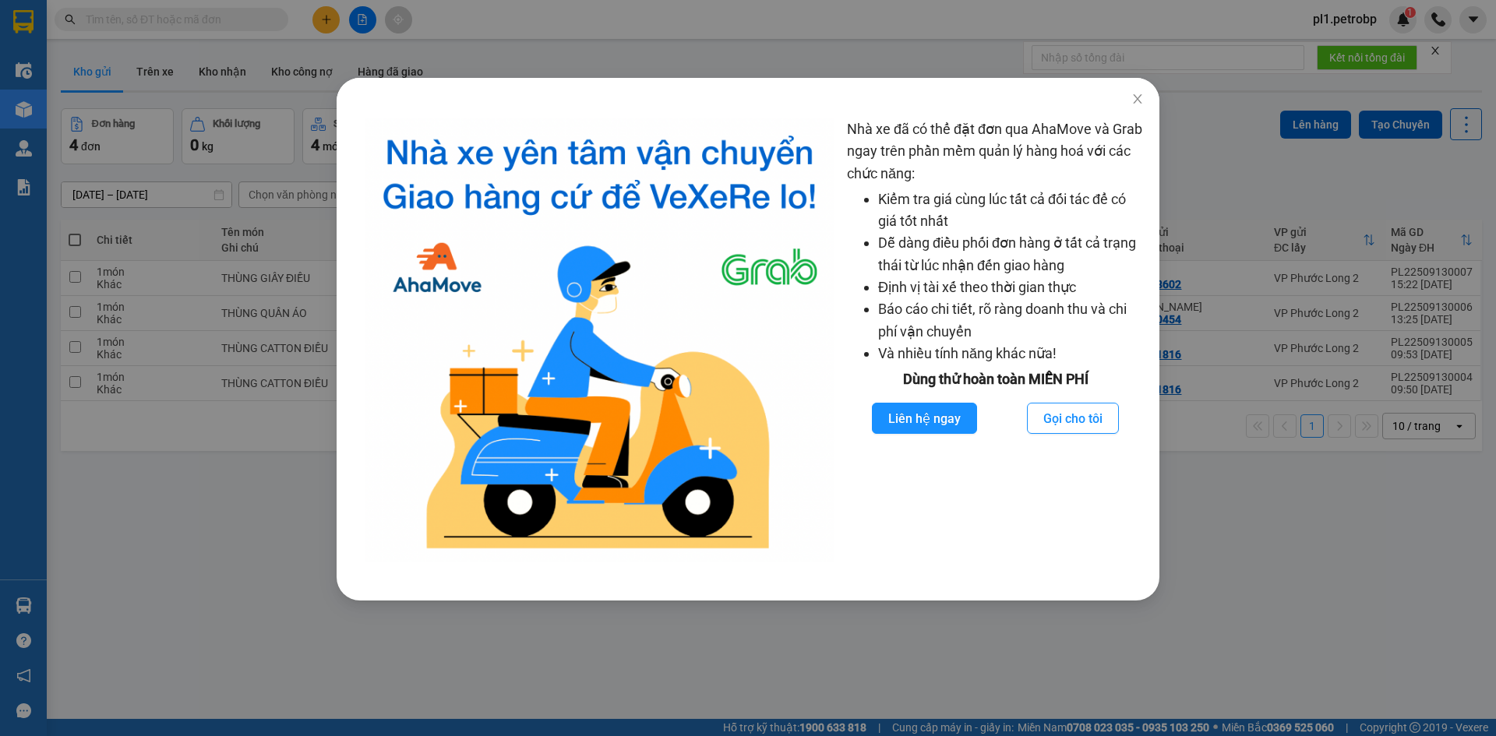
click at [351, 506] on div "Nhà xe đã có thể đặt đơn qua AhaMove và Grab ngay trên phần mềm quản lý hàng ho…" at bounding box center [748, 352] width 823 height 498
click at [176, 509] on div "Nhà xe đã có thể đặt đơn qua AhaMove và Grab ngay trên phần mềm quản lý hàng ho…" at bounding box center [748, 368] width 1496 height 736
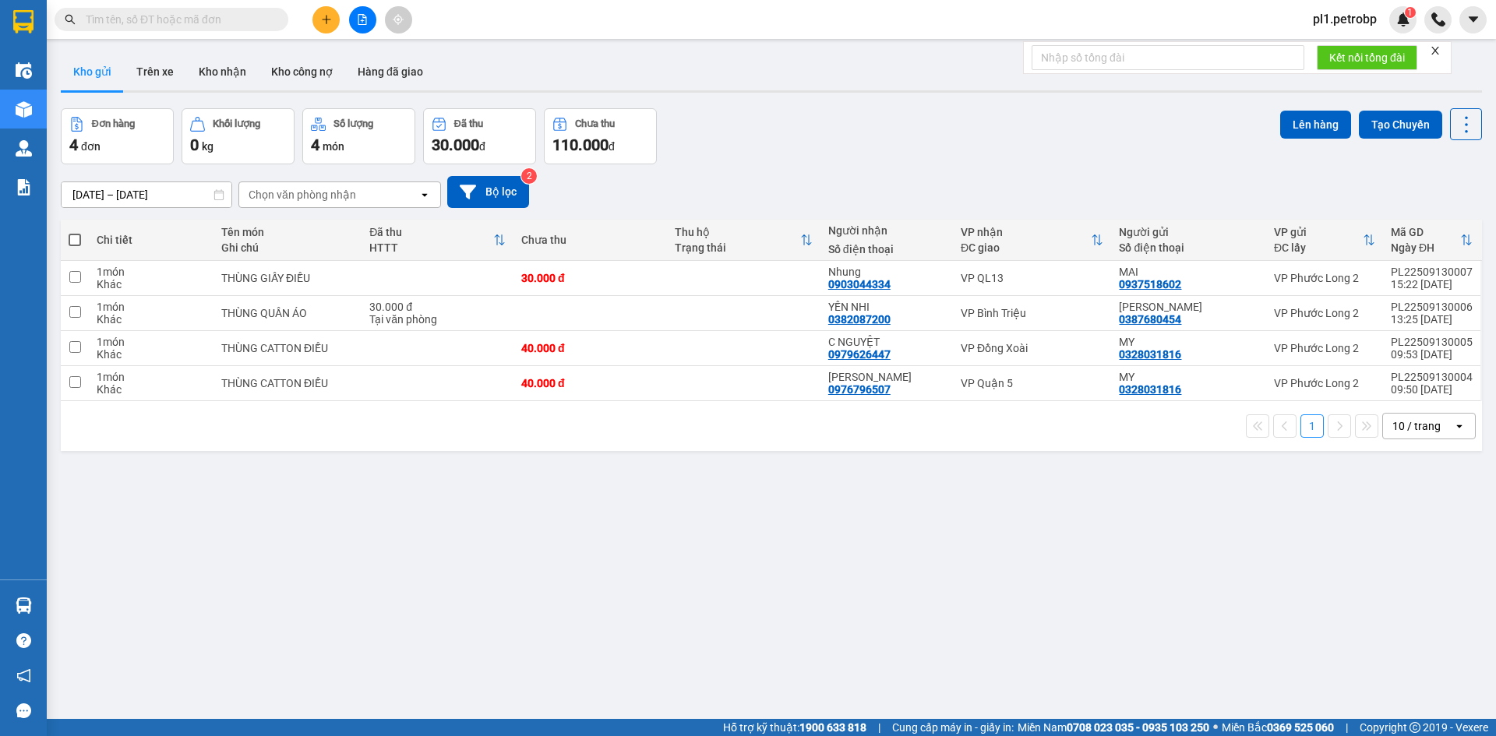
click at [283, 396] on td "THÙNG CATTON ĐIỀU" at bounding box center [287, 383] width 148 height 35
checkbox input "true"
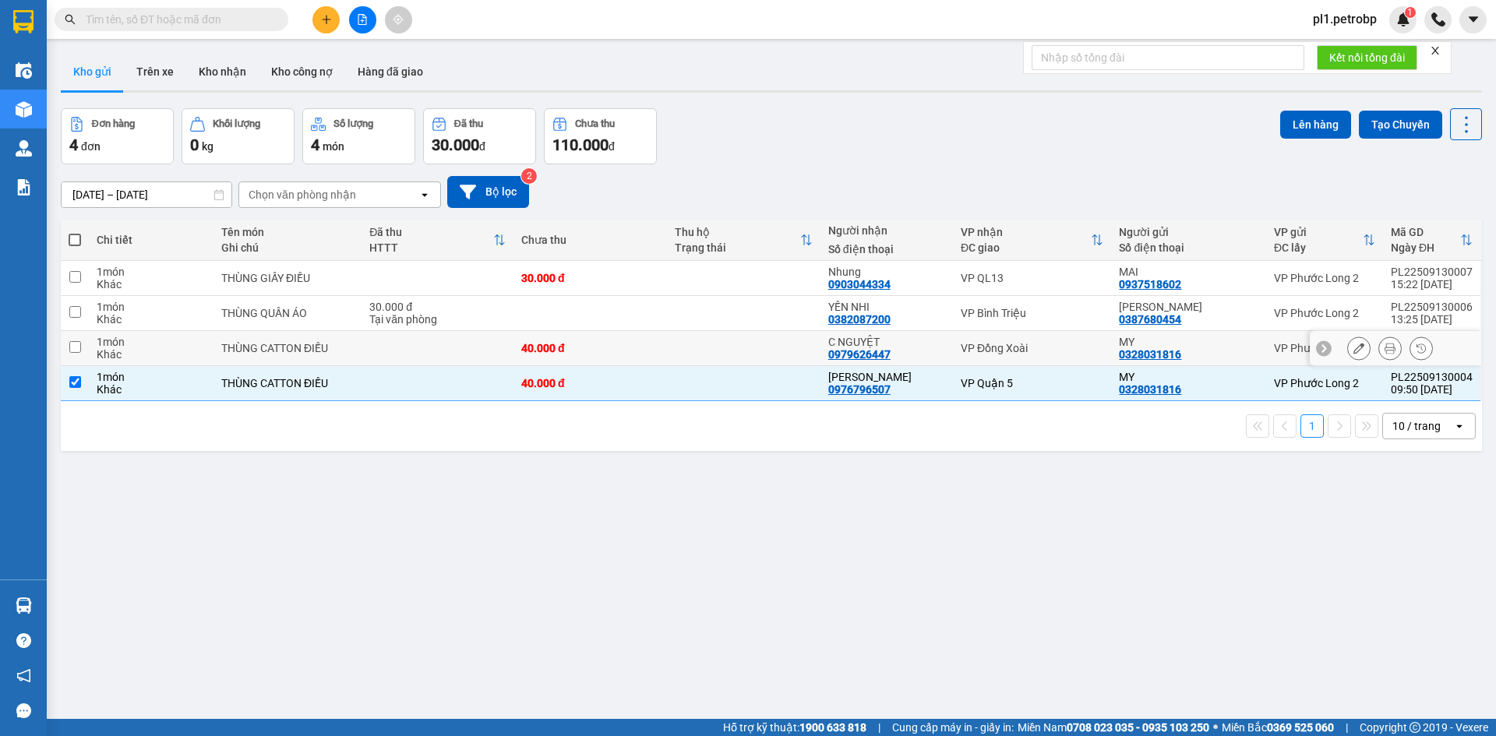
click at [306, 356] on td "THÙNG CATTON ĐIỀU" at bounding box center [287, 348] width 148 height 35
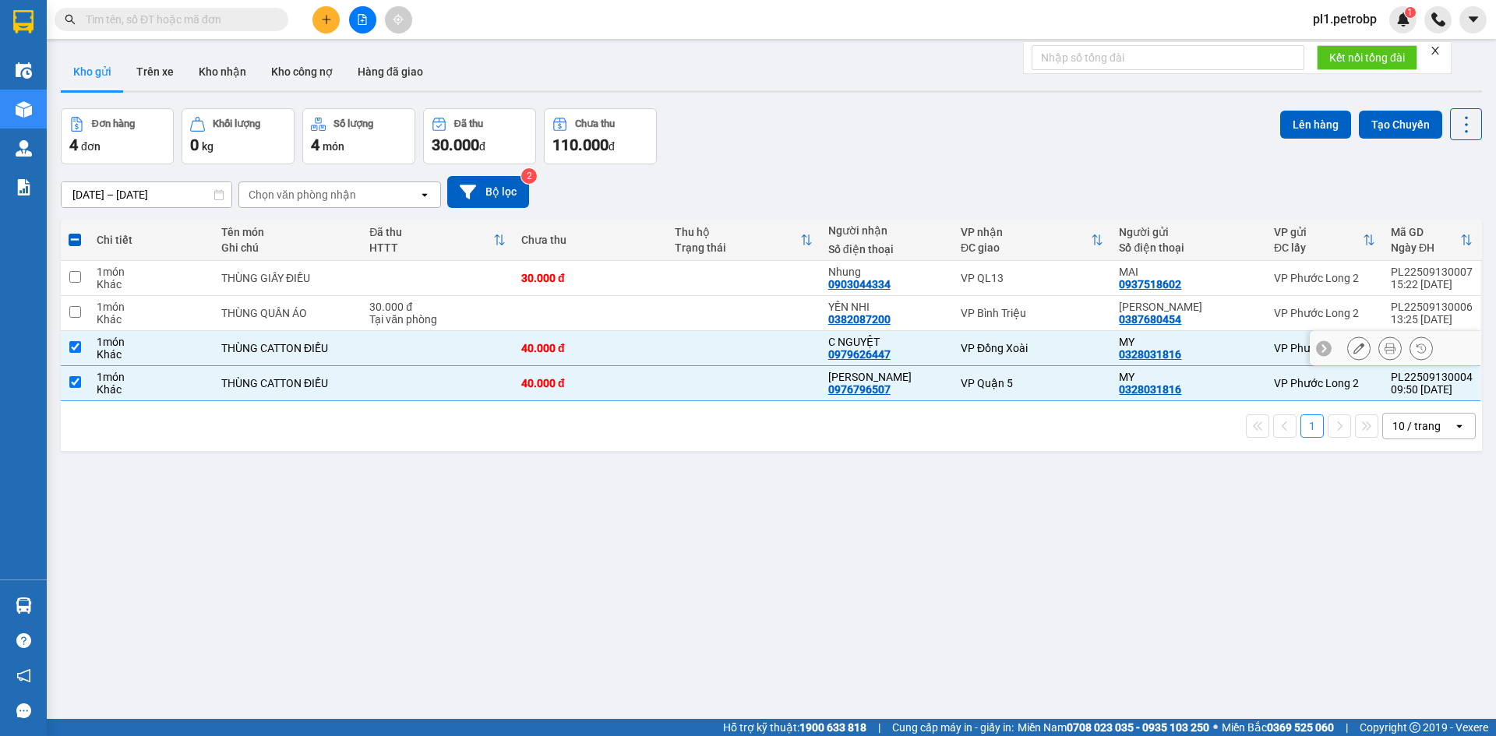
click at [314, 331] on td "THÙNG CATTON ĐIỀU" at bounding box center [287, 348] width 148 height 35
checkbox input "false"
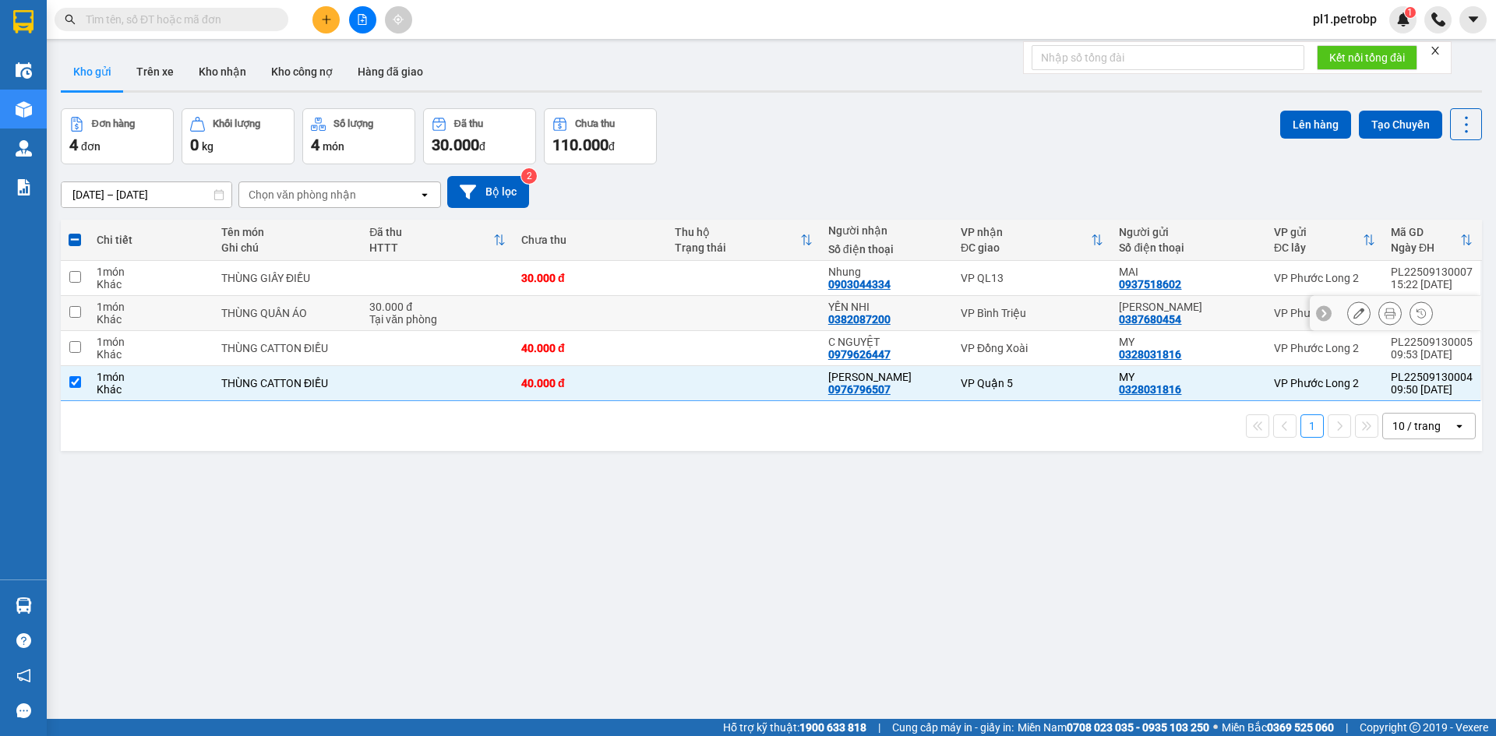
click at [330, 316] on div "THÙNG QUẦN ÁO" at bounding box center [287, 313] width 132 height 12
checkbox input "true"
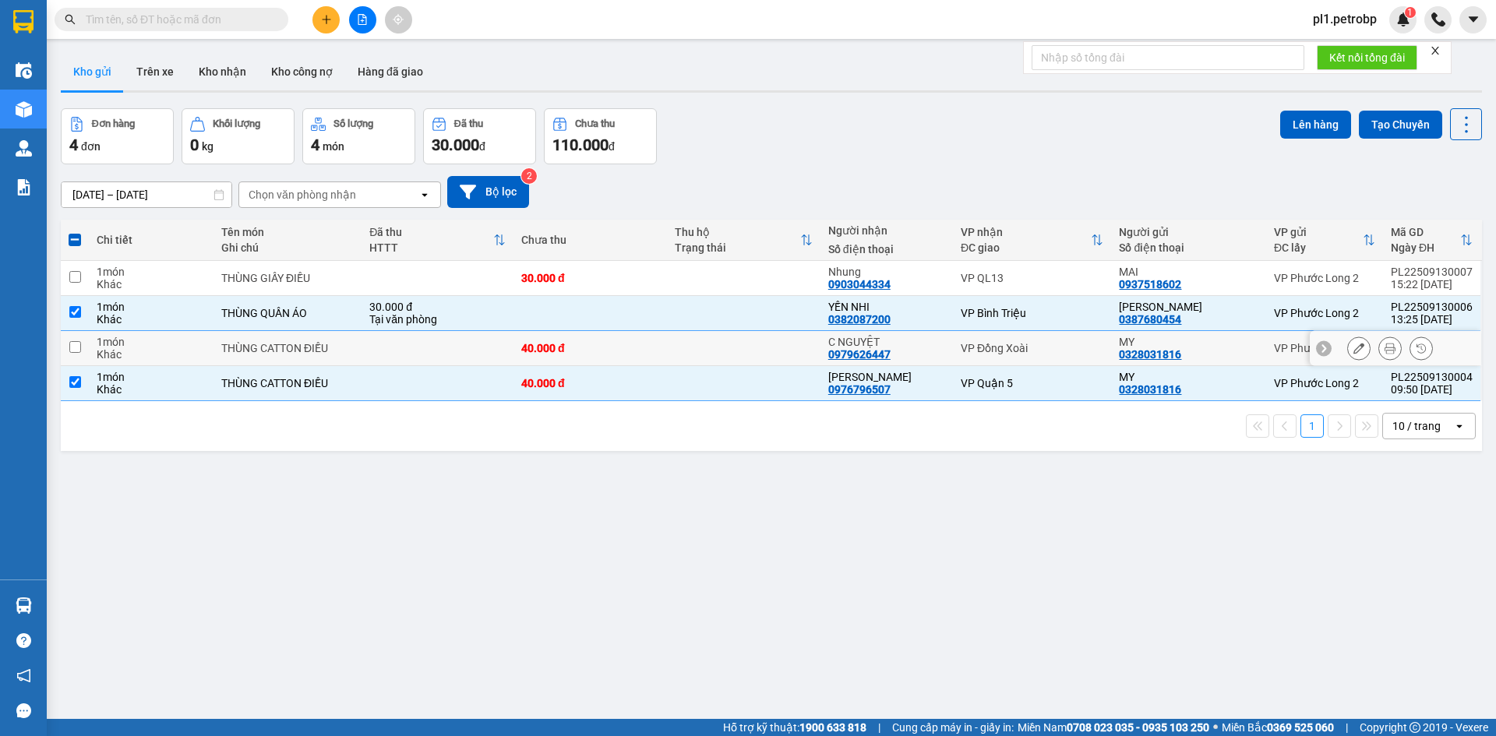
click at [324, 350] on div "THÙNG CATTON ĐIỀU" at bounding box center [287, 348] width 132 height 12
checkbox input "true"
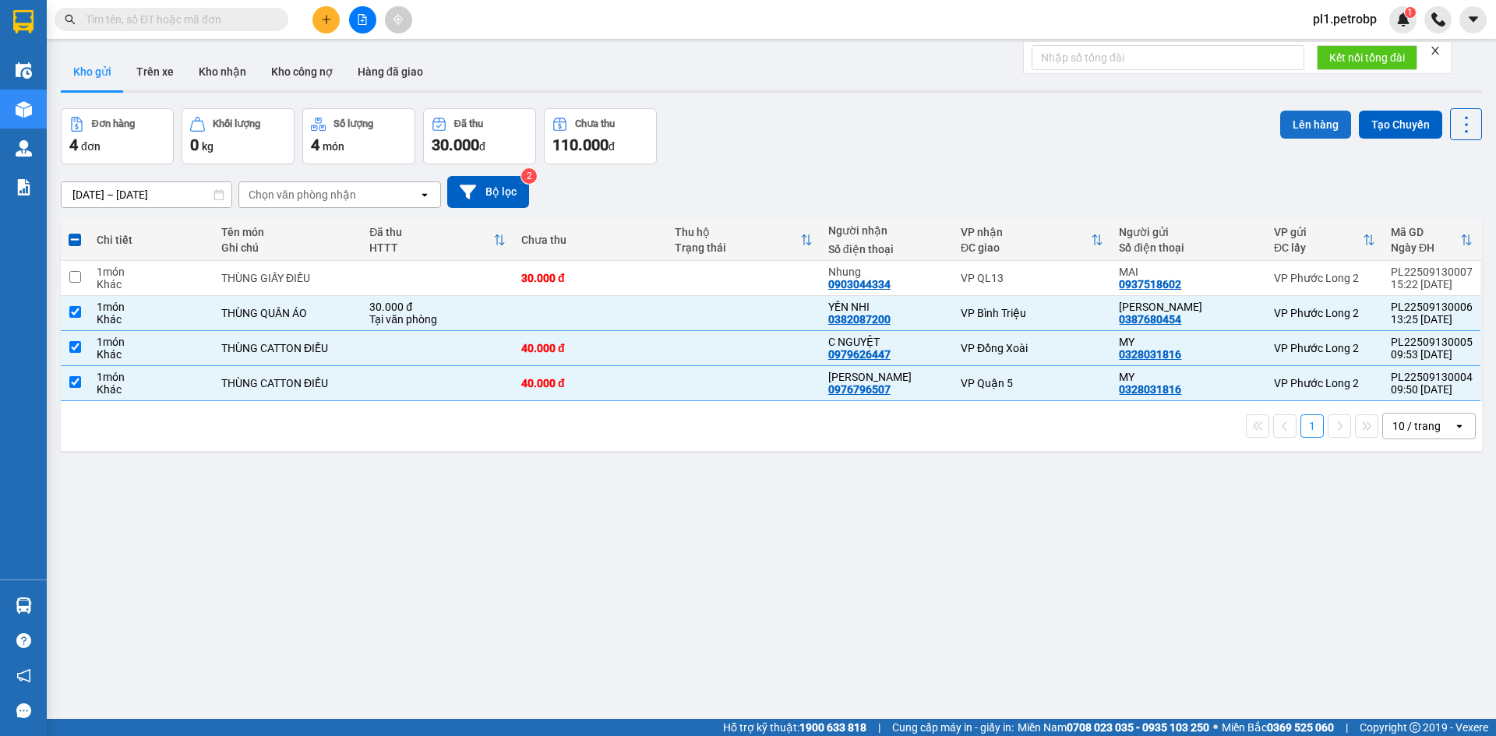
click at [1301, 120] on button "Lên hàng" at bounding box center [1315, 125] width 71 height 28
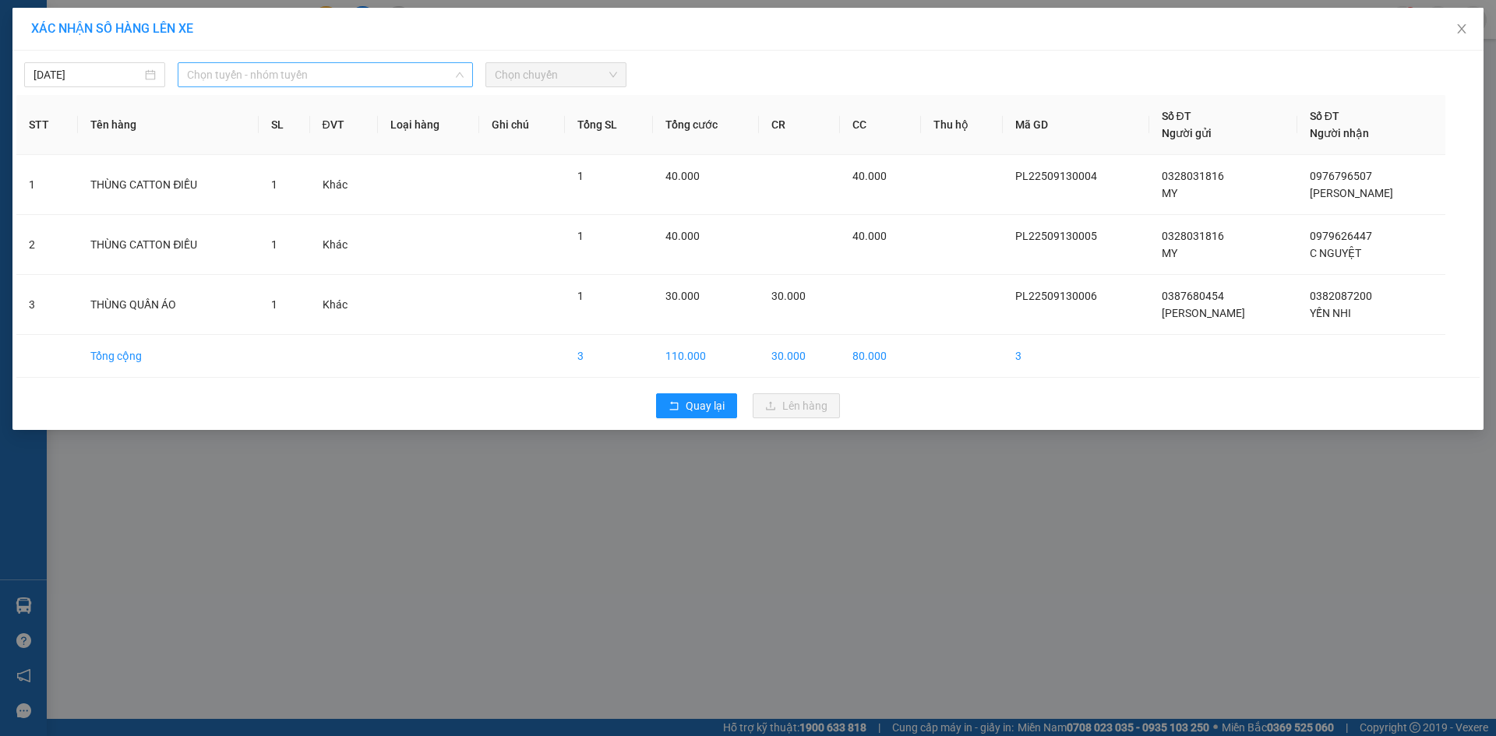
click at [343, 81] on span "Chọn tuyến - nhóm tuyến" at bounding box center [325, 74] width 277 height 23
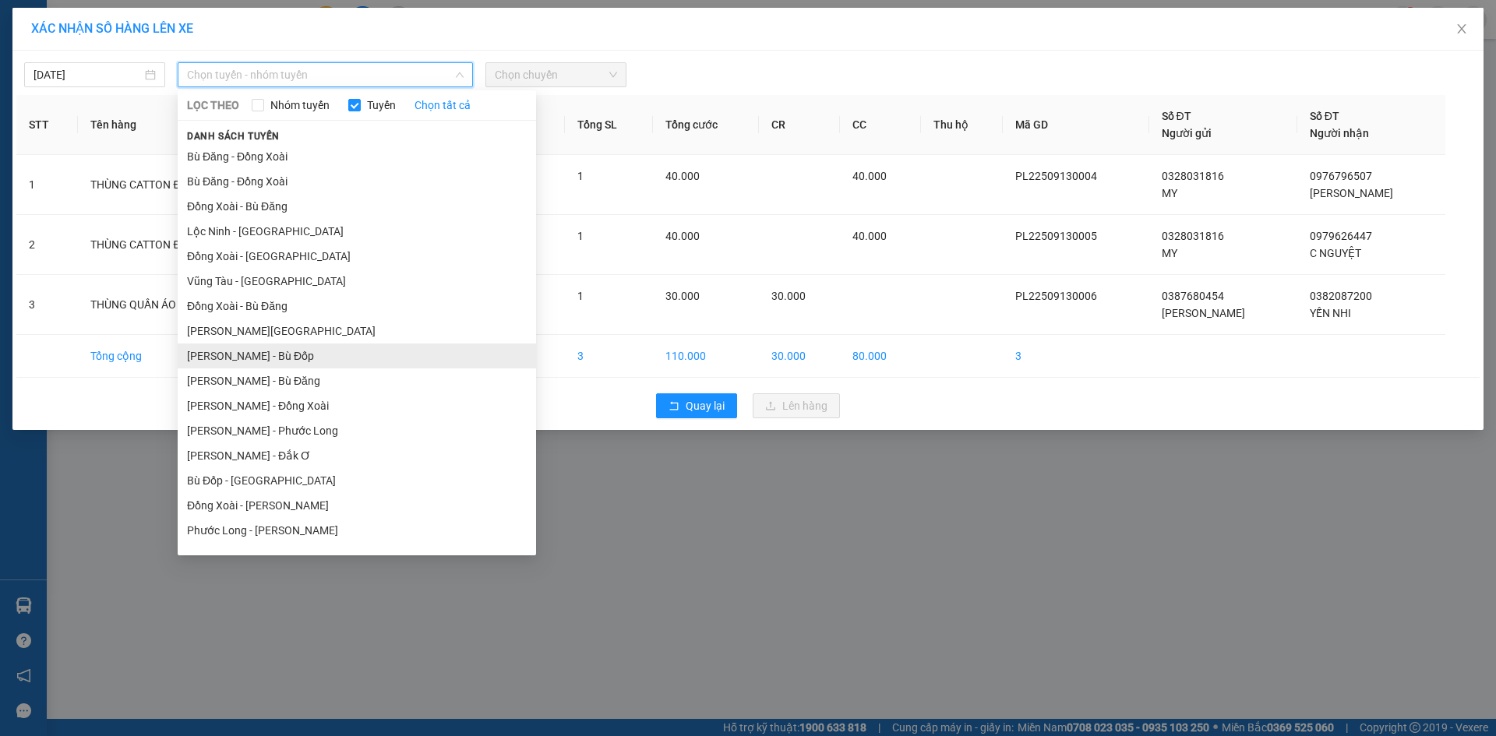
scroll to position [78, 0]
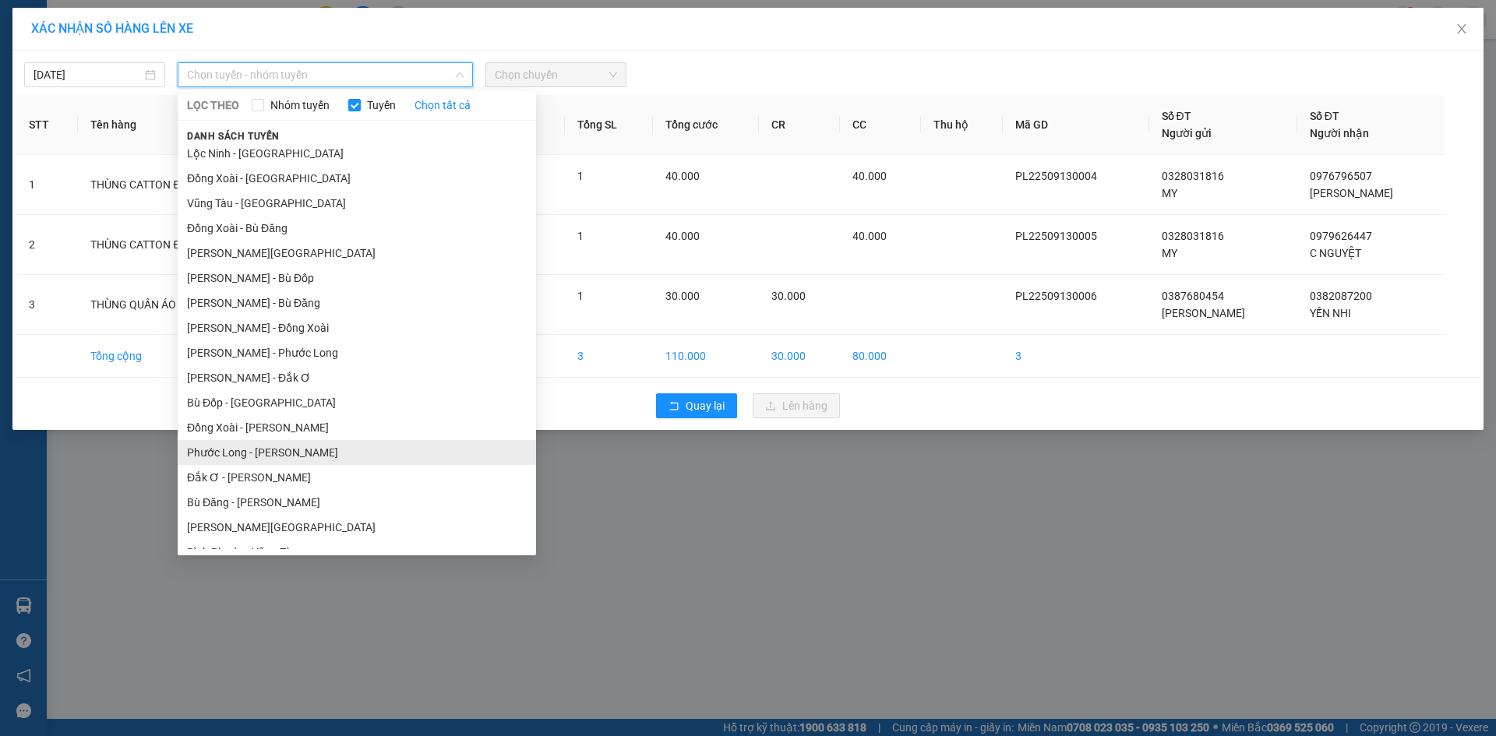
click at [305, 448] on li "Phước Long - [PERSON_NAME]" at bounding box center [357, 452] width 358 height 25
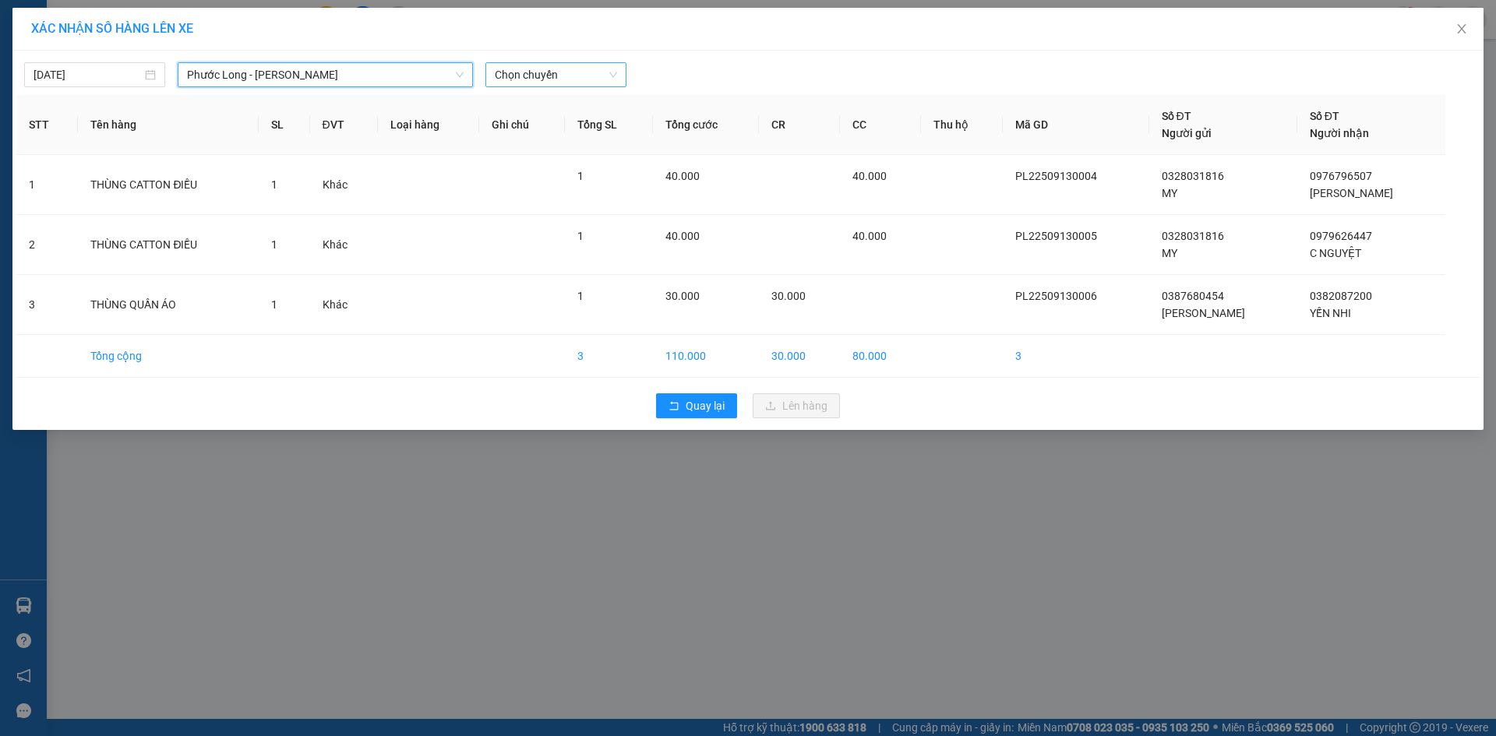
click at [582, 76] on span "Chọn chuyến" at bounding box center [556, 74] width 122 height 23
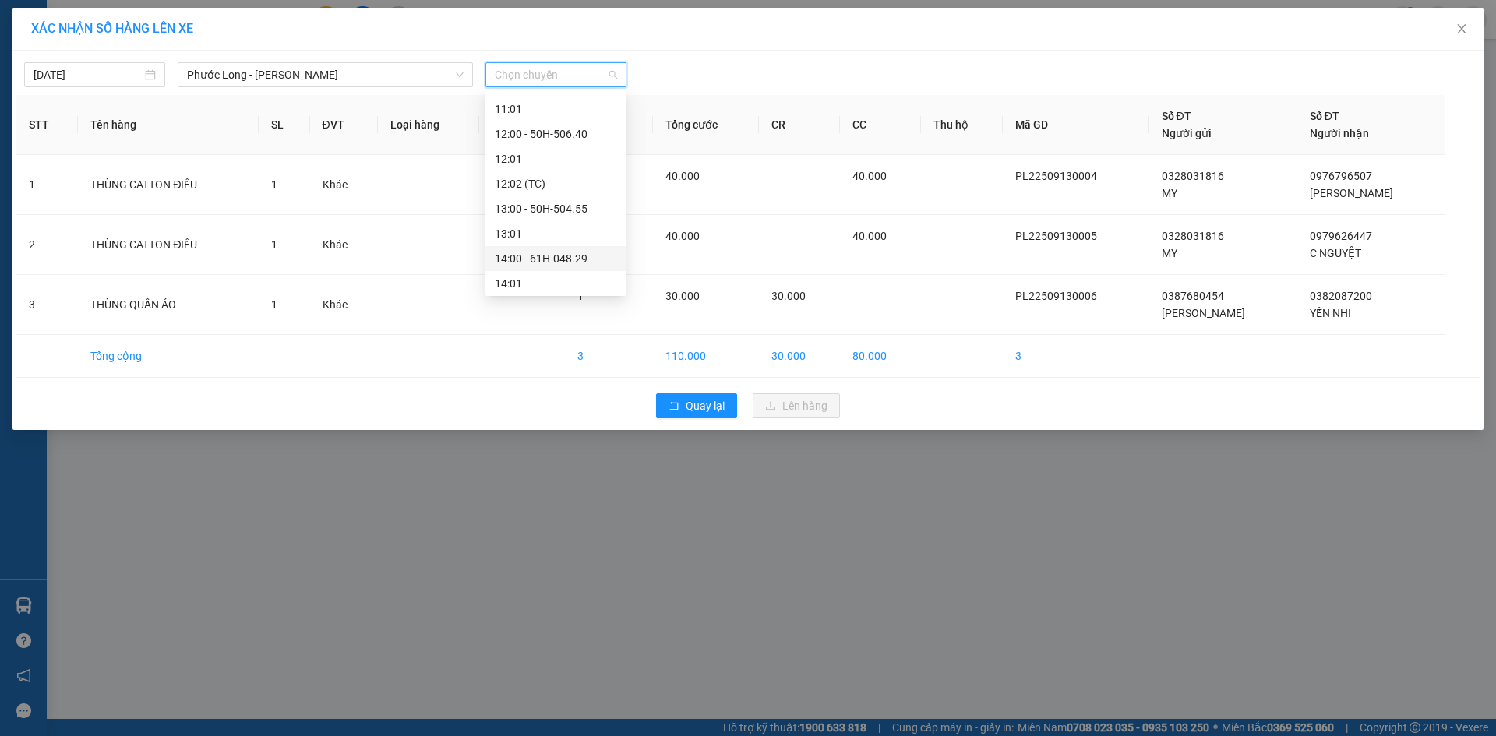
scroll to position [701, 0]
click at [588, 200] on div "15:05 - 50H-363.26" at bounding box center [556, 202] width 122 height 17
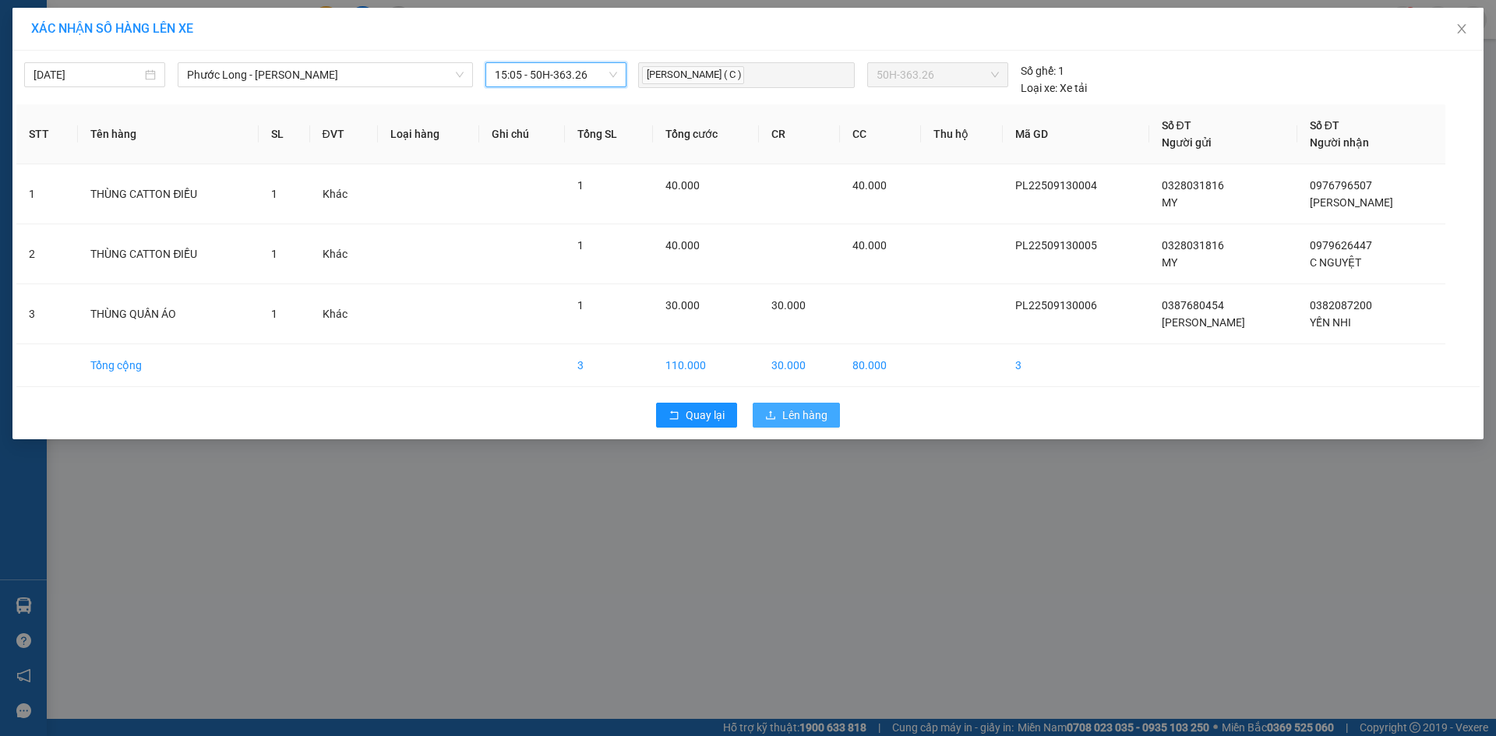
click at [790, 410] on span "Lên hàng" at bounding box center [804, 415] width 45 height 17
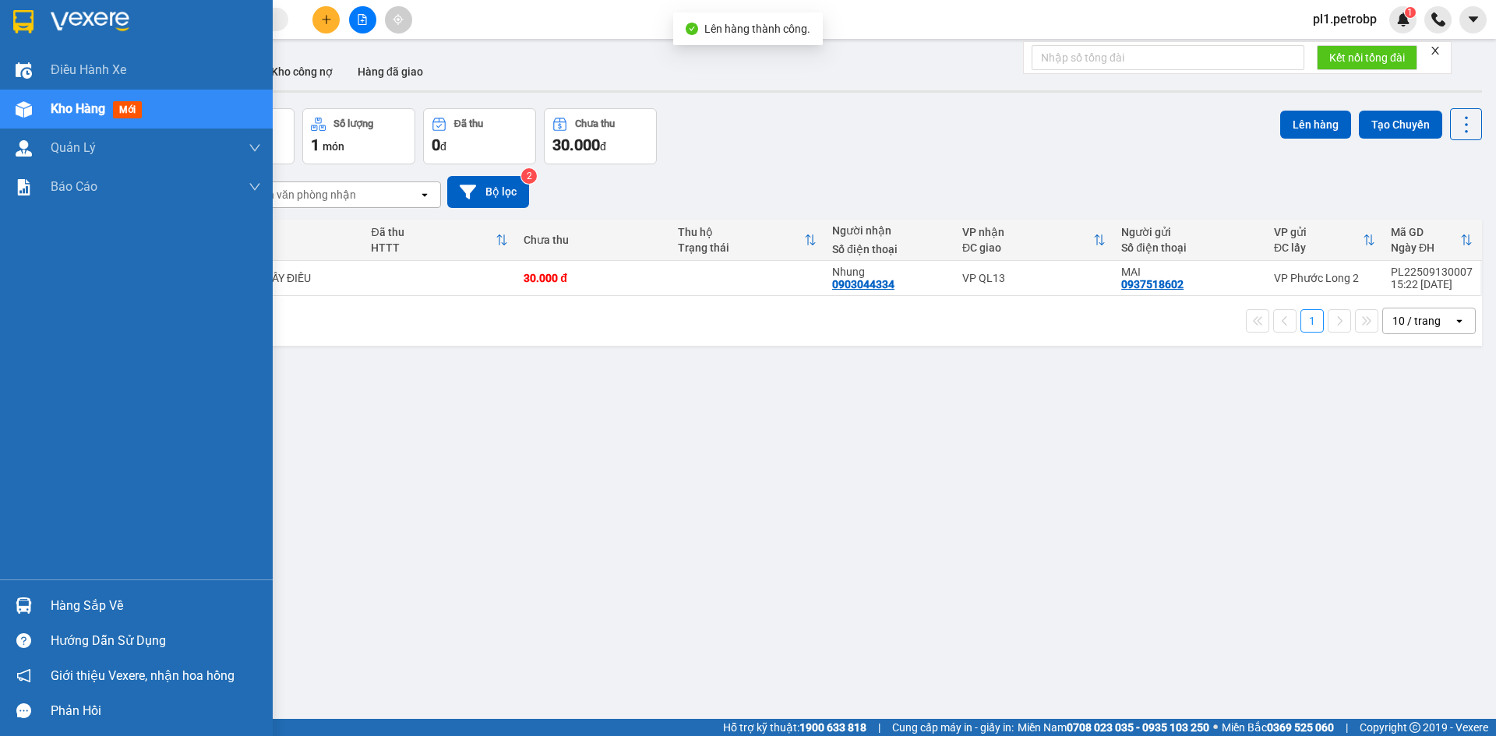
click at [33, 590] on div "Hàng sắp về" at bounding box center [136, 605] width 273 height 35
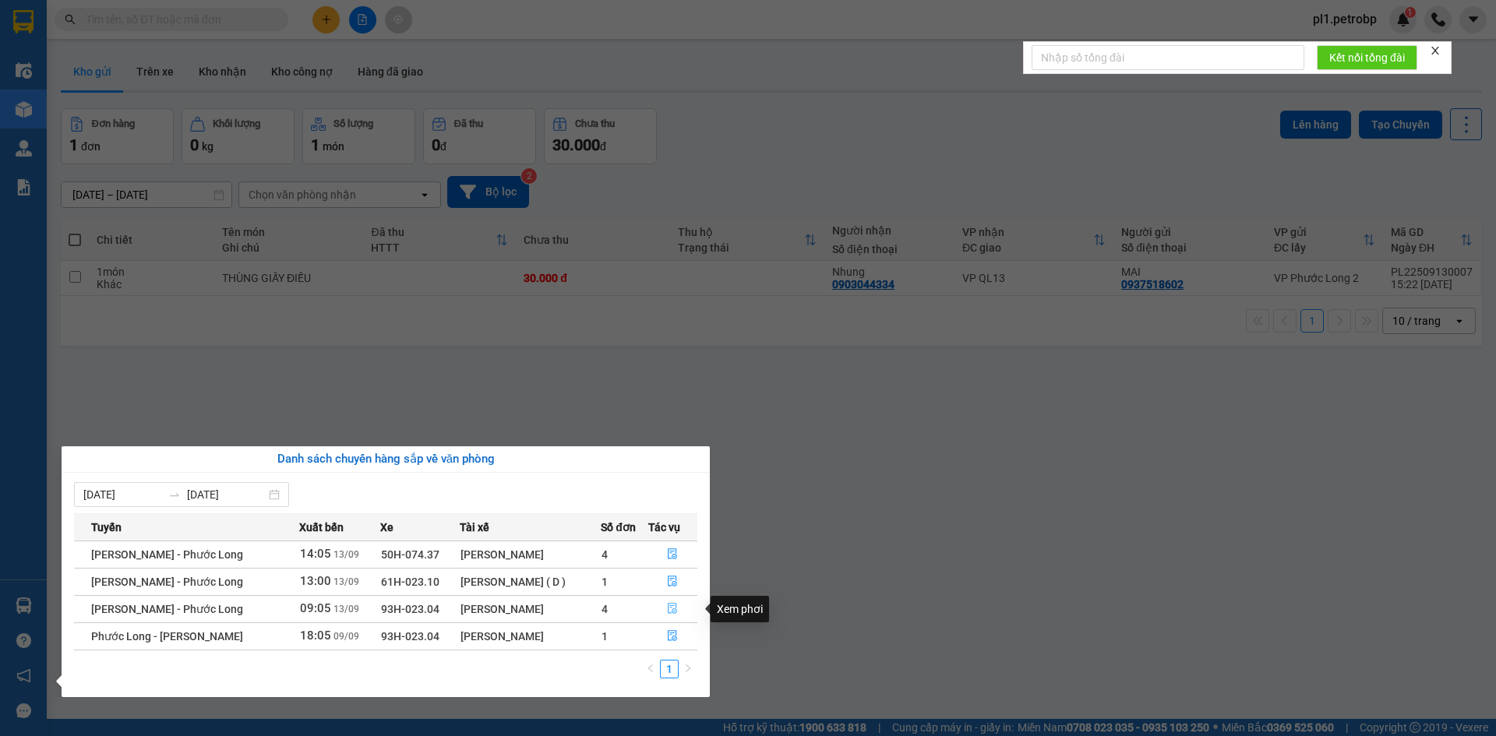
click at [674, 607] on icon "file-done" at bounding box center [672, 608] width 11 height 11
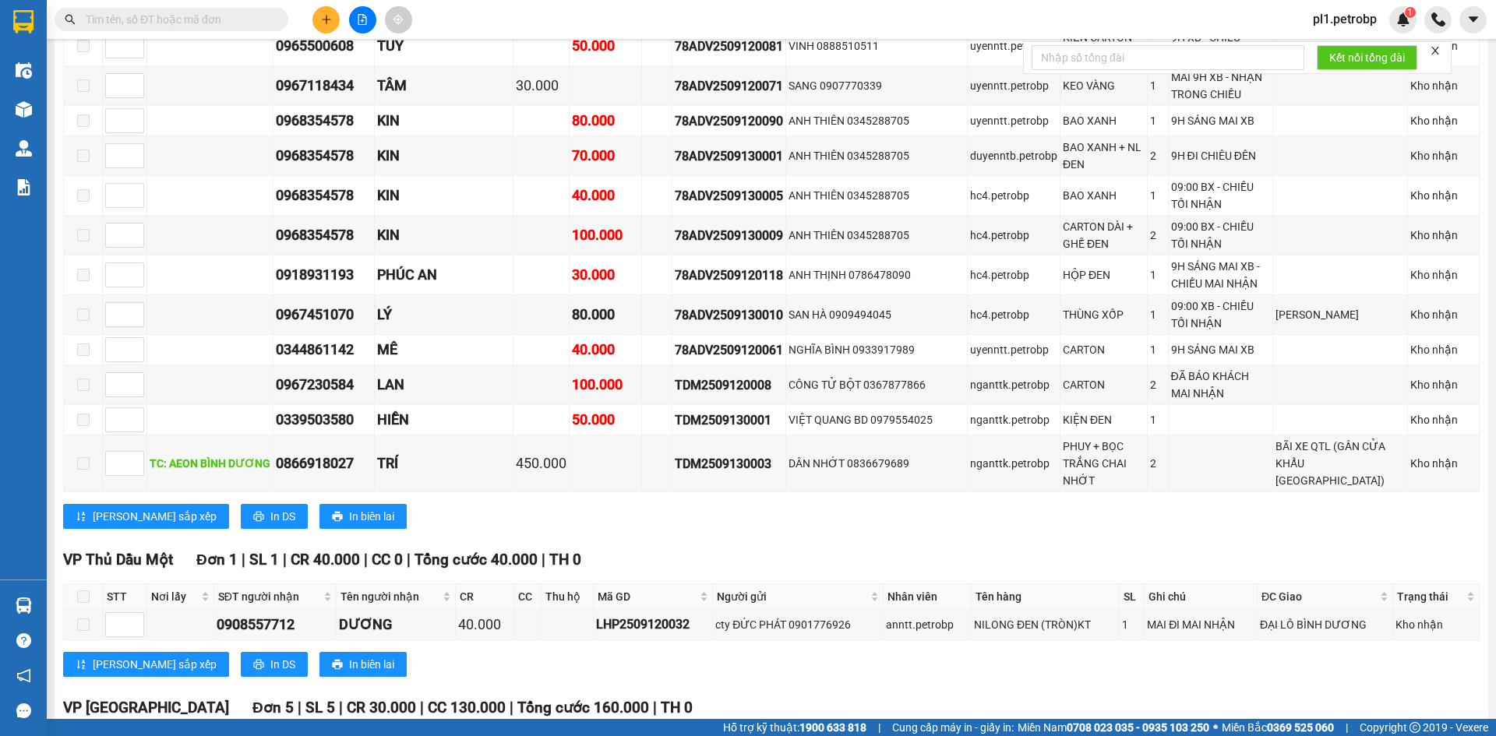
scroll to position [2025, 0]
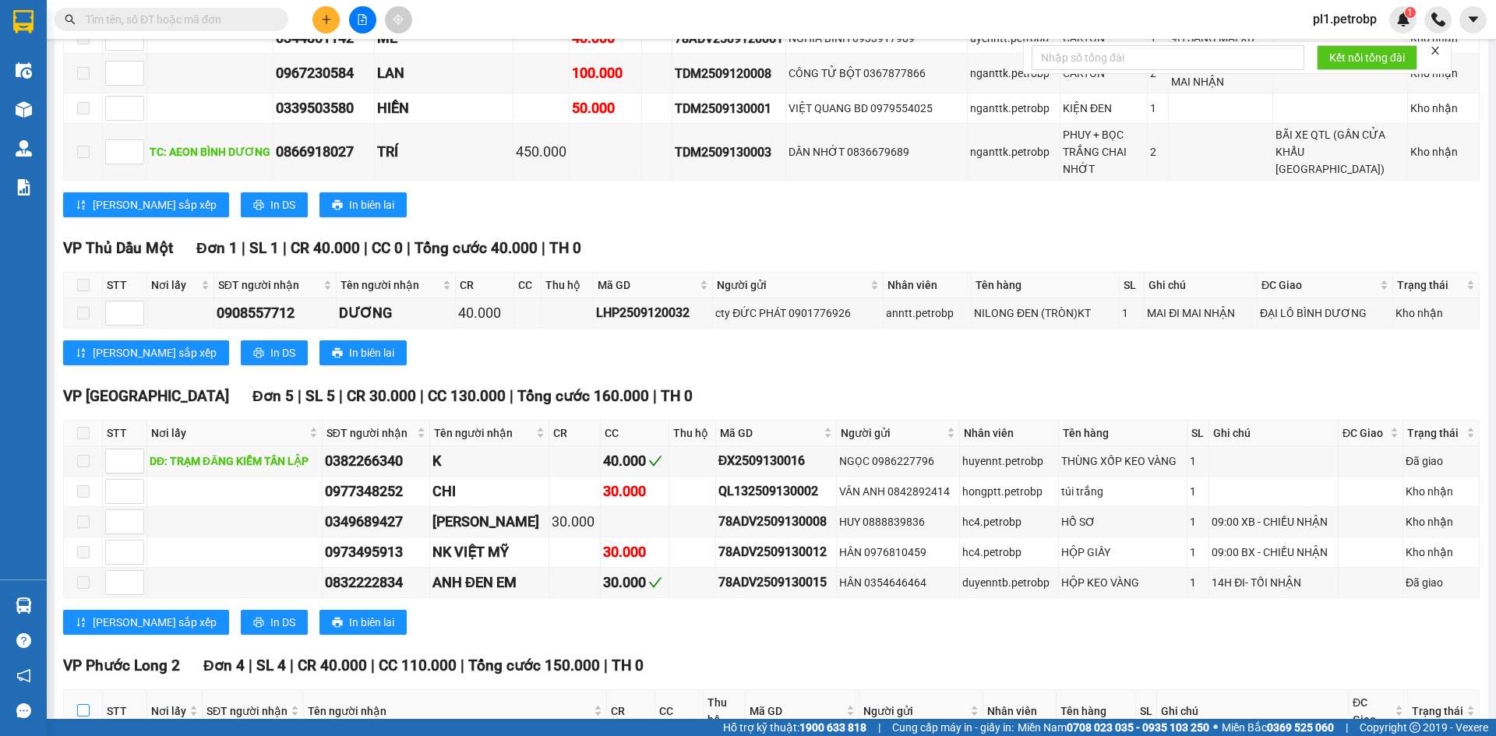
click at [81, 704] on input "checkbox" at bounding box center [83, 710] width 12 height 12
checkbox input "true"
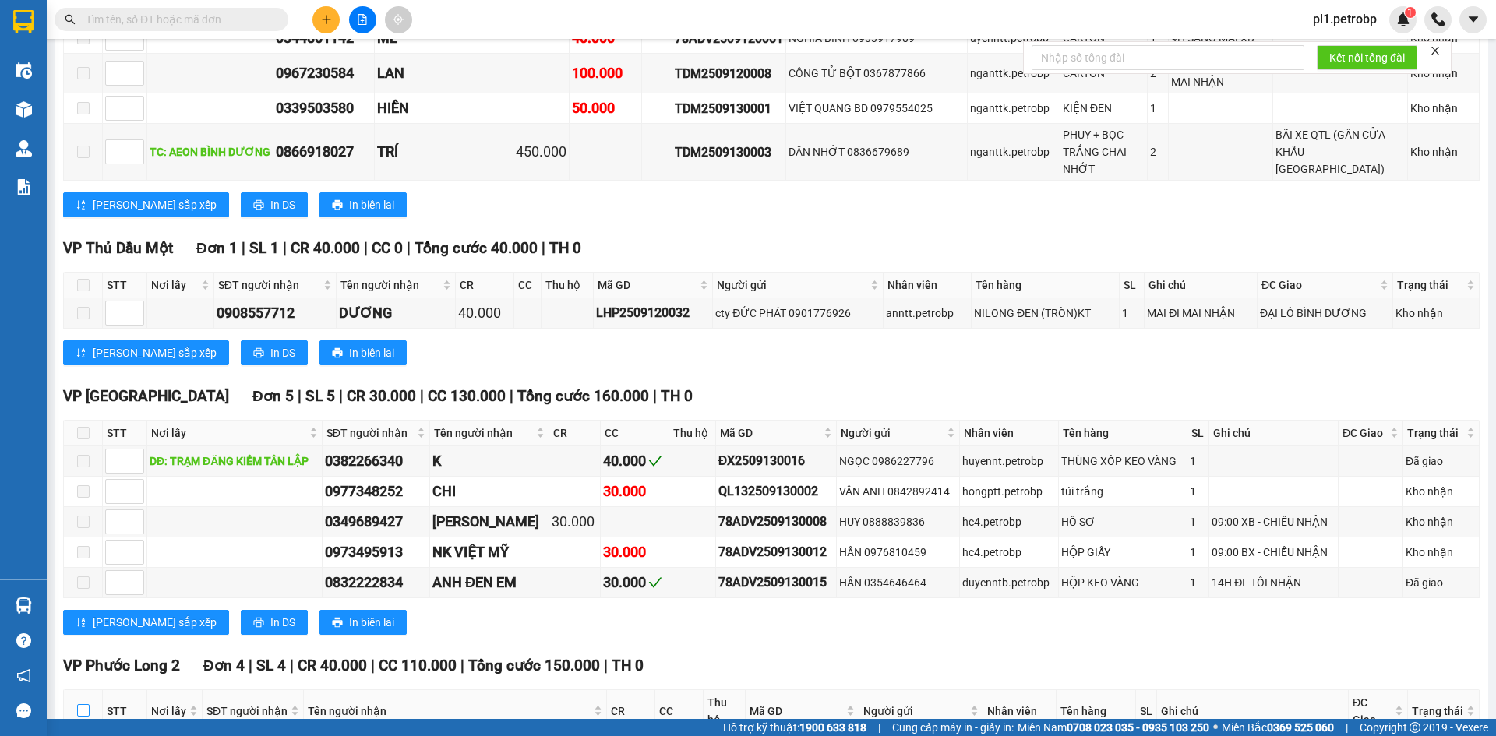
checkbox input "true"
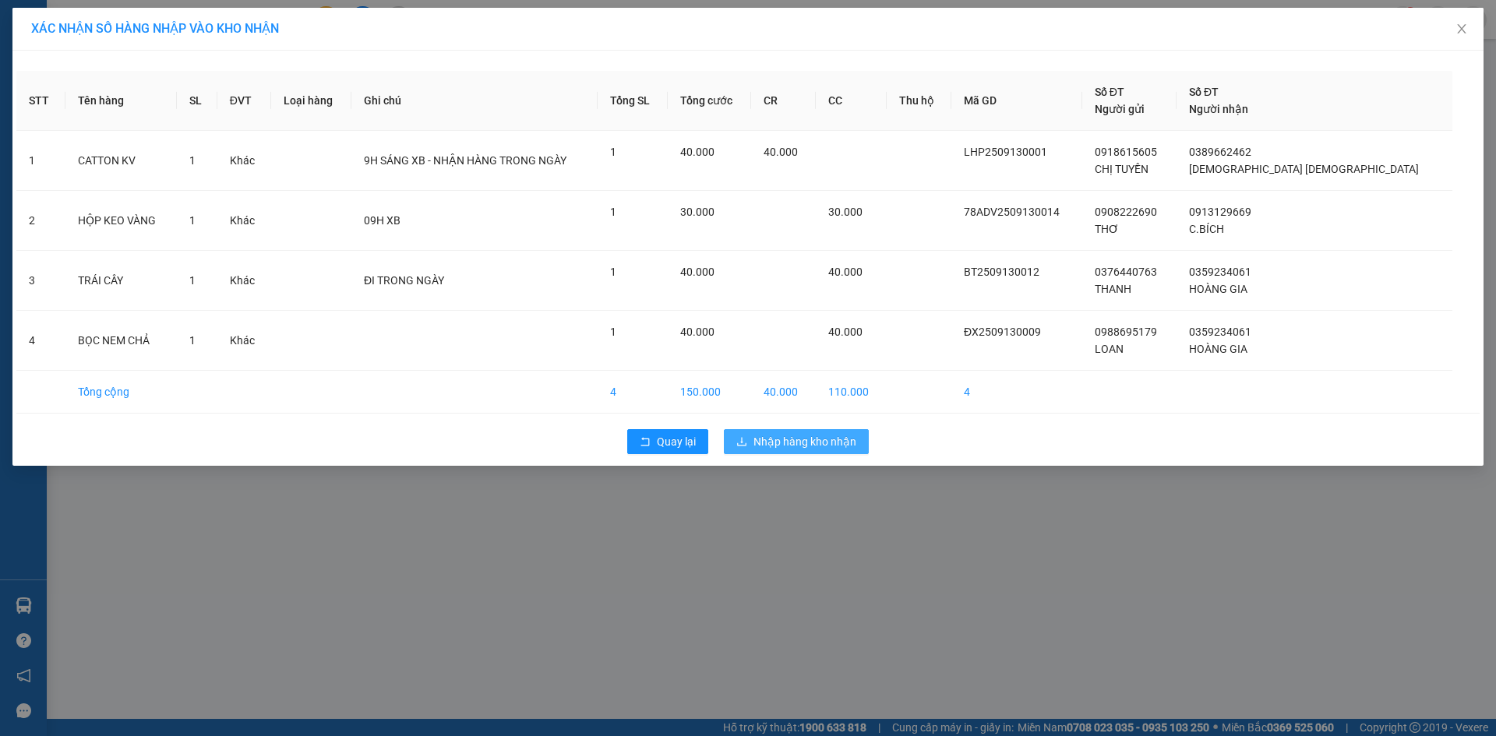
click at [791, 445] on span "Nhập hàng kho nhận" at bounding box center [804, 441] width 103 height 17
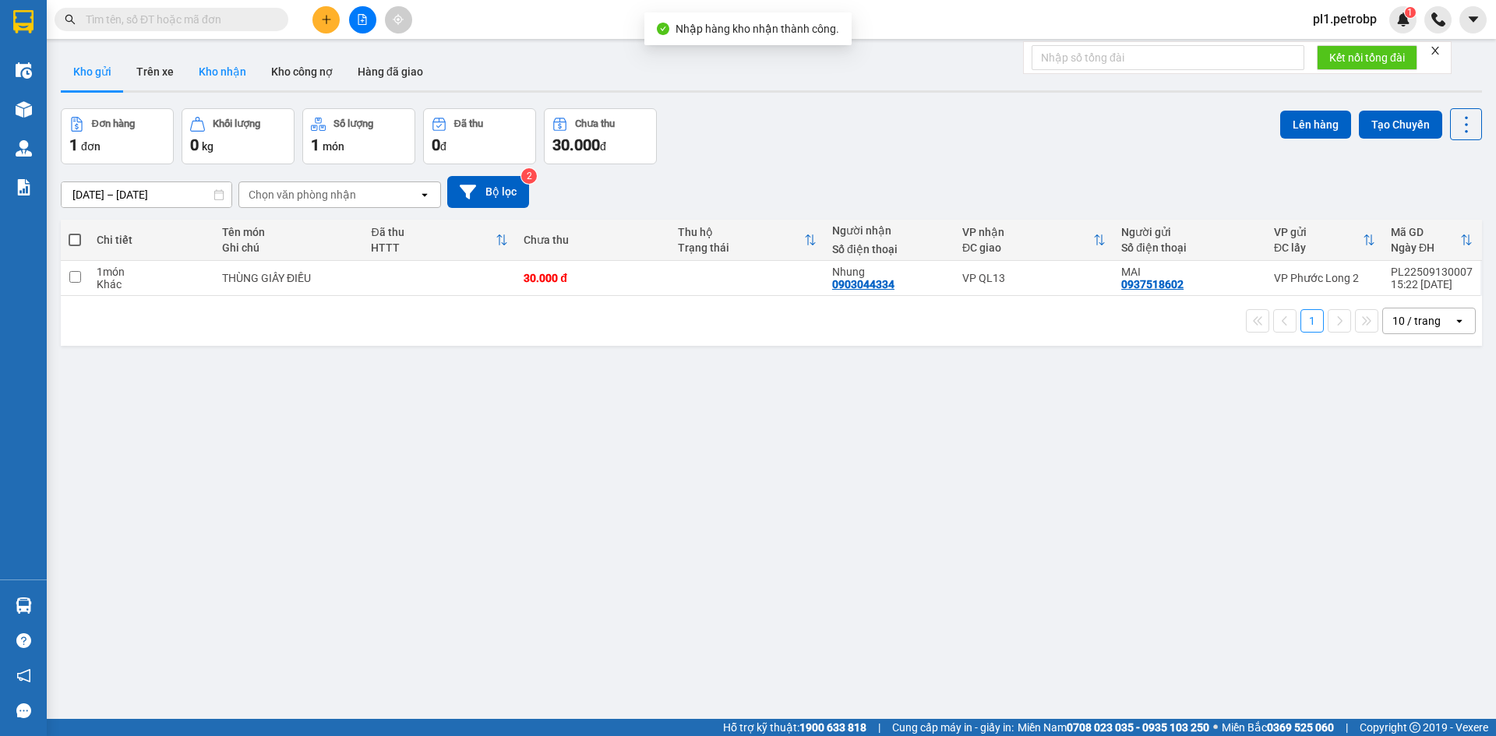
click at [231, 84] on button "Kho nhận" at bounding box center [222, 71] width 72 height 37
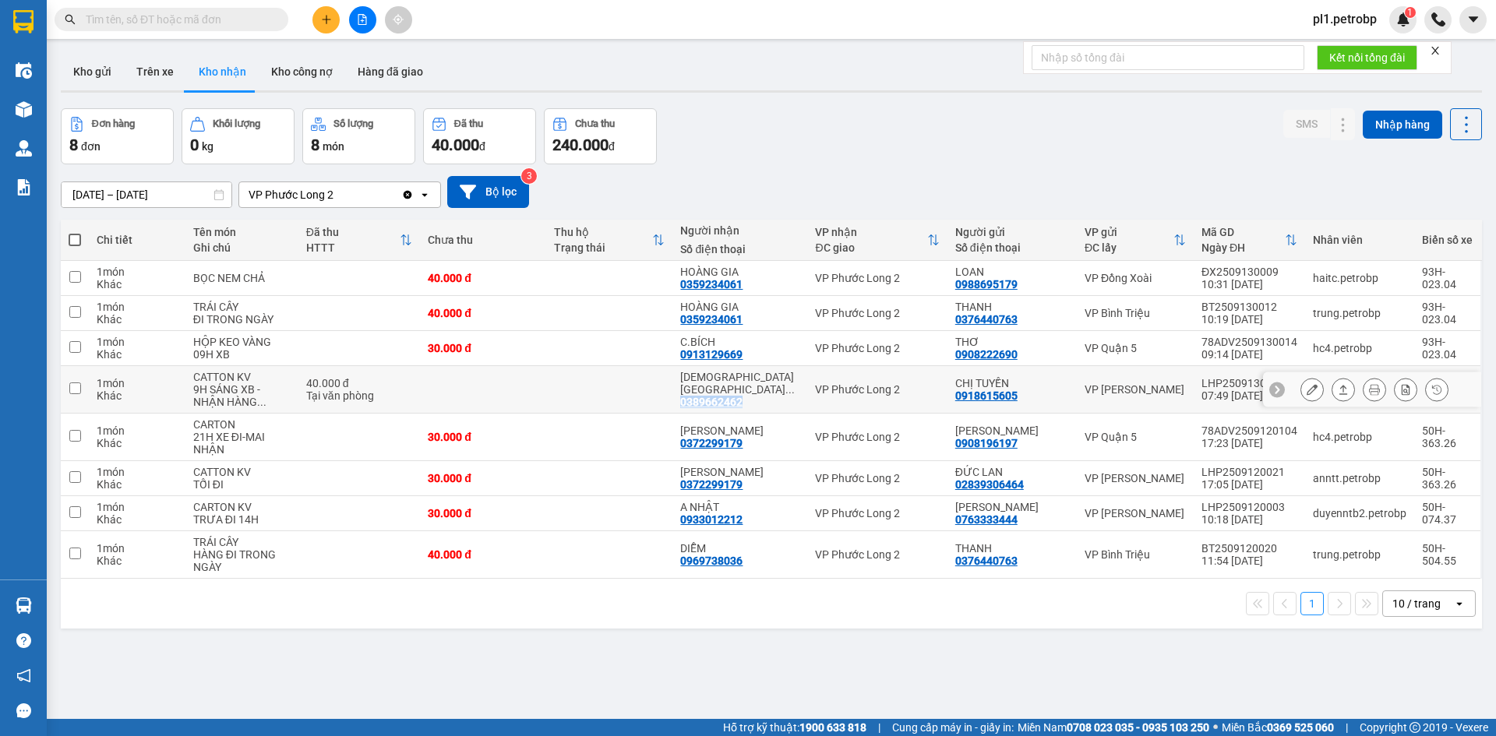
drag, startPoint x: 700, startPoint y: 393, endPoint x: 757, endPoint y: 400, distance: 58.1
click at [742, 400] on div "0389662462" at bounding box center [711, 402] width 62 height 12
copy div "0389662462"
click at [100, 59] on button "Kho gửi" at bounding box center [92, 71] width 63 height 37
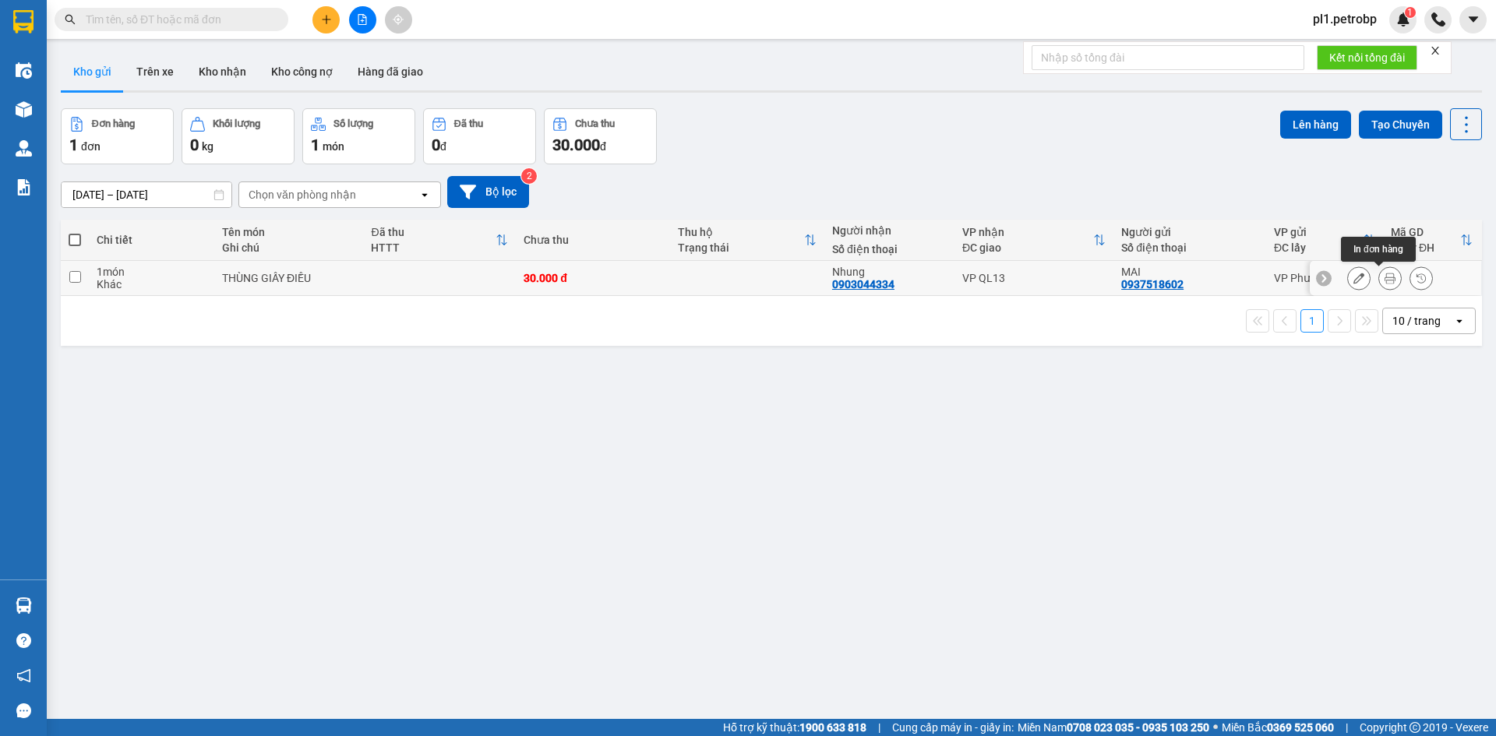
click at [1379, 286] on button at bounding box center [1390, 278] width 22 height 27
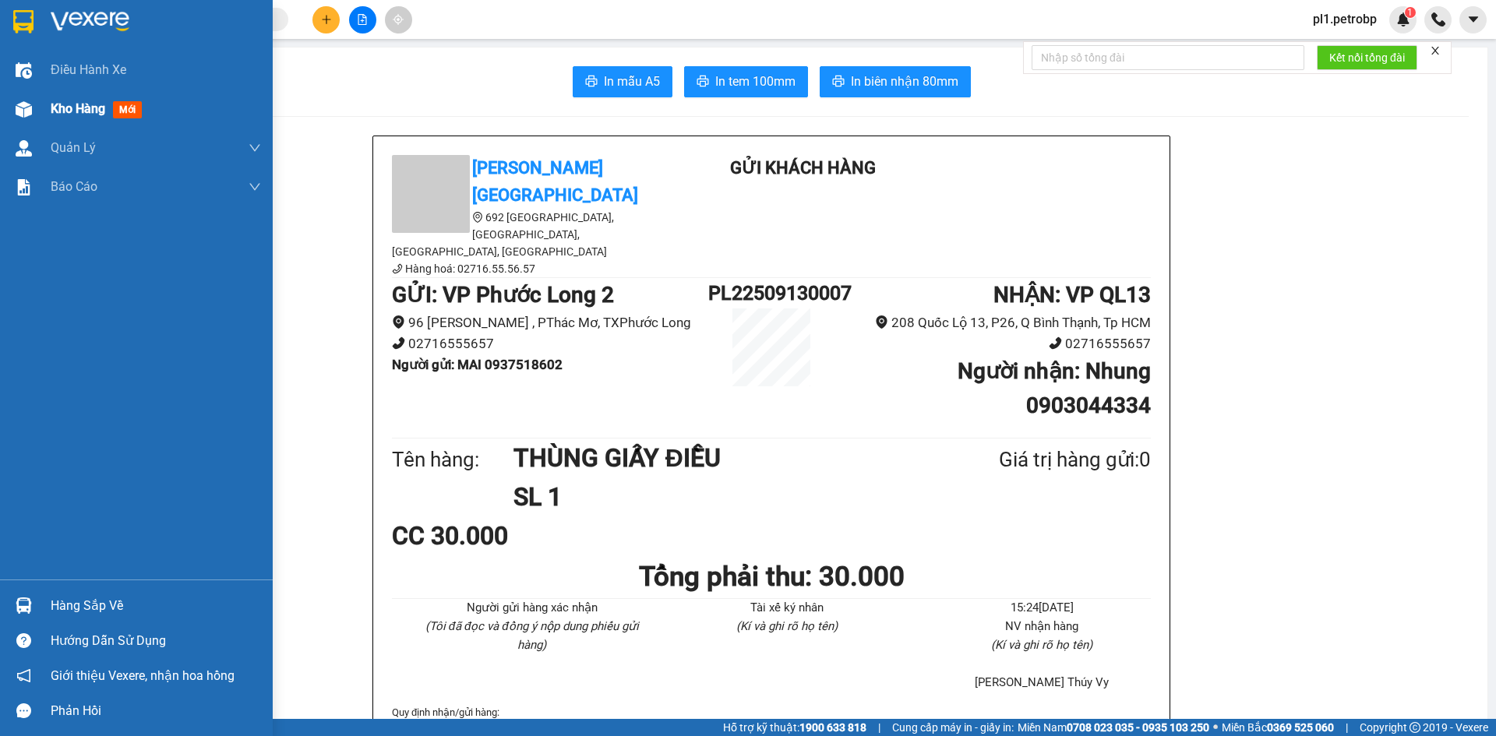
click at [12, 115] on div at bounding box center [23, 109] width 27 height 27
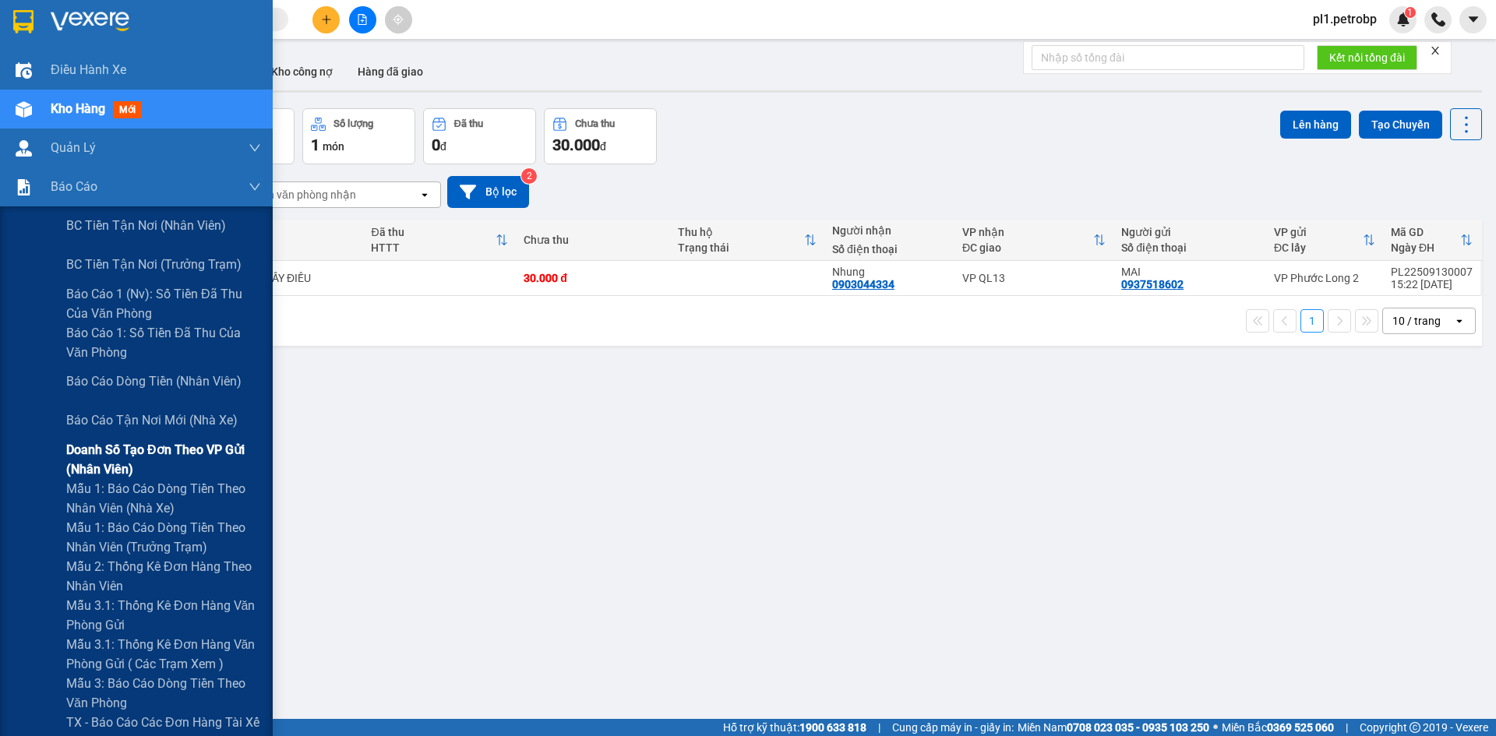
scroll to position [172, 0]
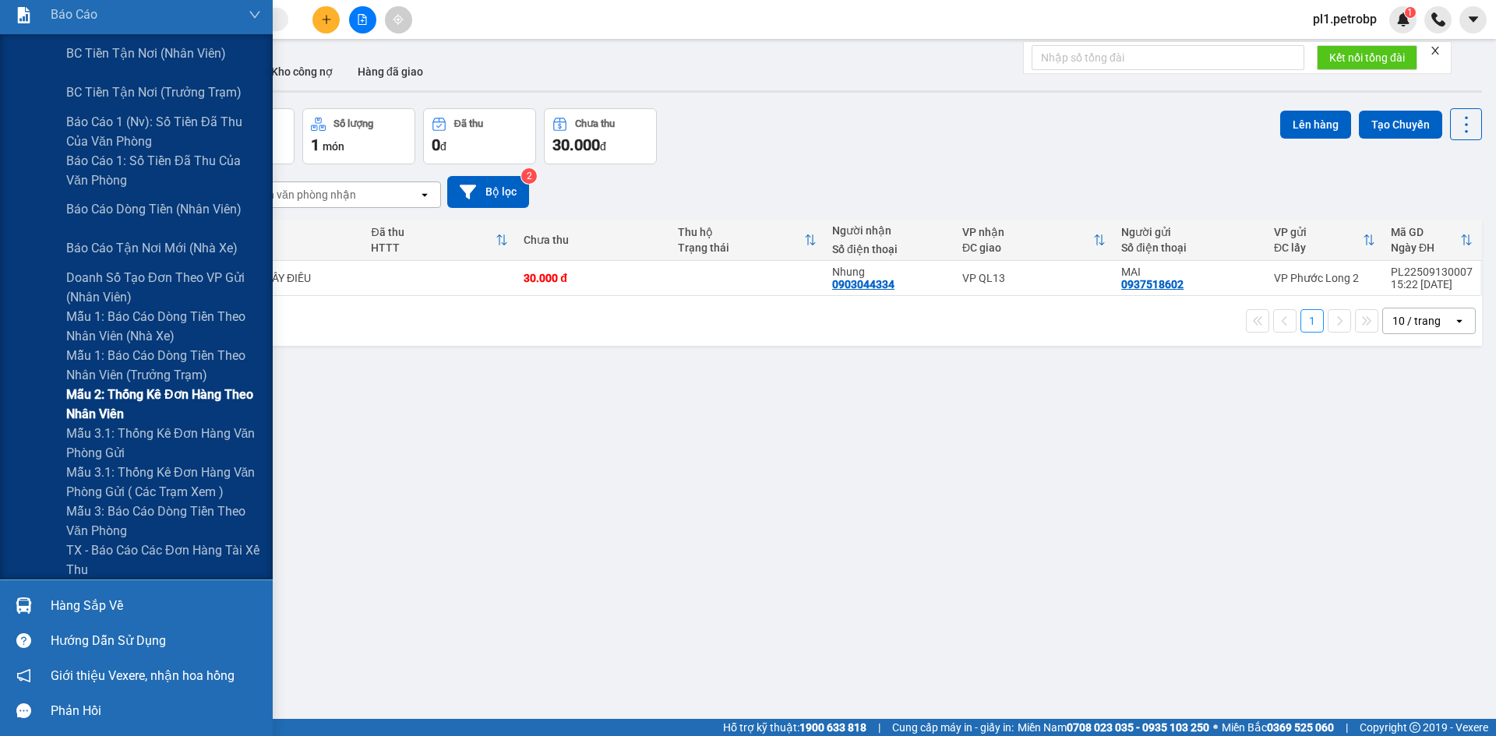
click at [180, 413] on span "Mẫu 2: Thống kê đơn hàng theo nhân viên" at bounding box center [163, 404] width 195 height 39
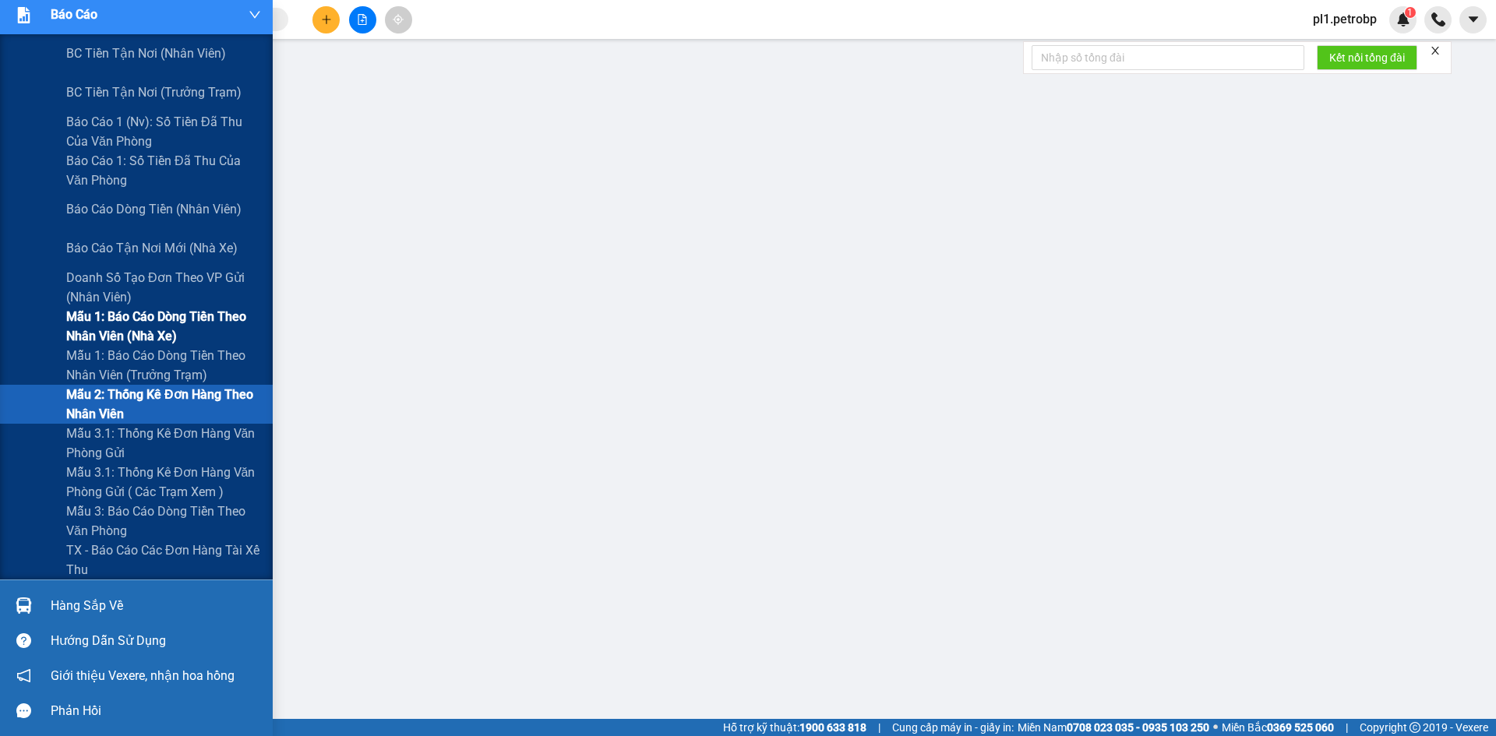
click at [164, 319] on span "Mẫu 1: Báo cáo dòng tiền theo nhân viên (nhà xe)" at bounding box center [163, 326] width 195 height 39
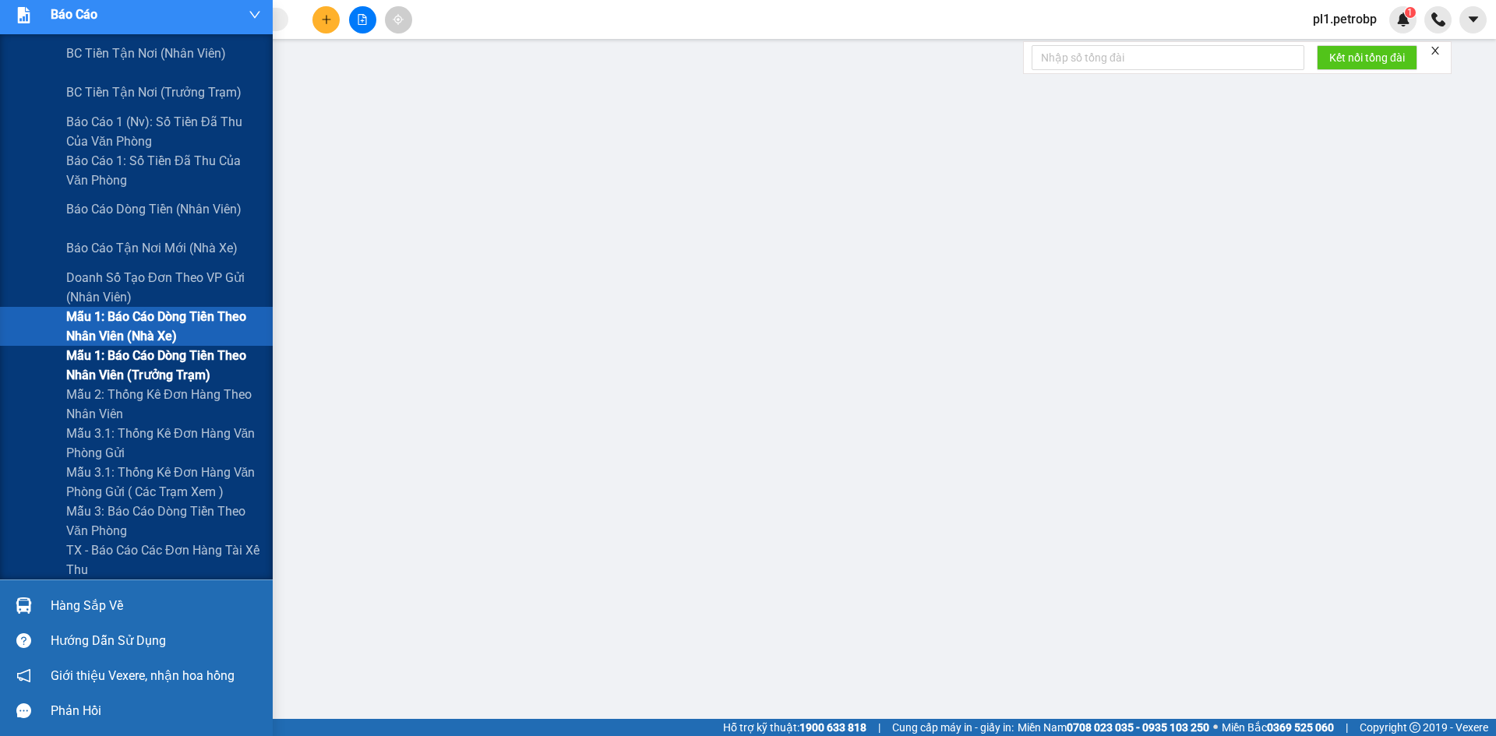
click at [164, 368] on span "Mẫu 1: Báo cáo dòng tiền theo nhân viên (trưởng trạm)" at bounding box center [163, 365] width 195 height 39
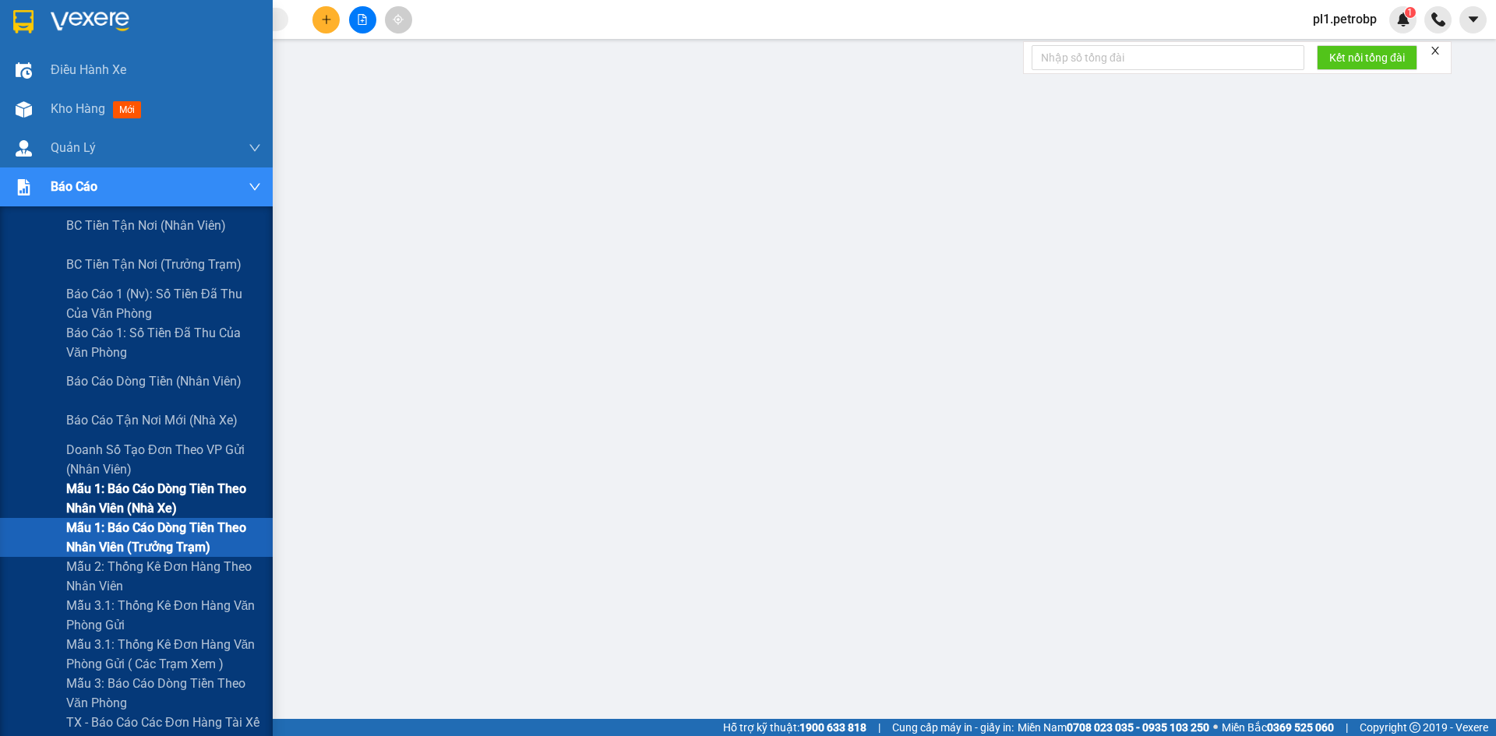
click at [176, 495] on span "Mẫu 1: Báo cáo dòng tiền theo nhân viên (nhà xe)" at bounding box center [163, 498] width 195 height 39
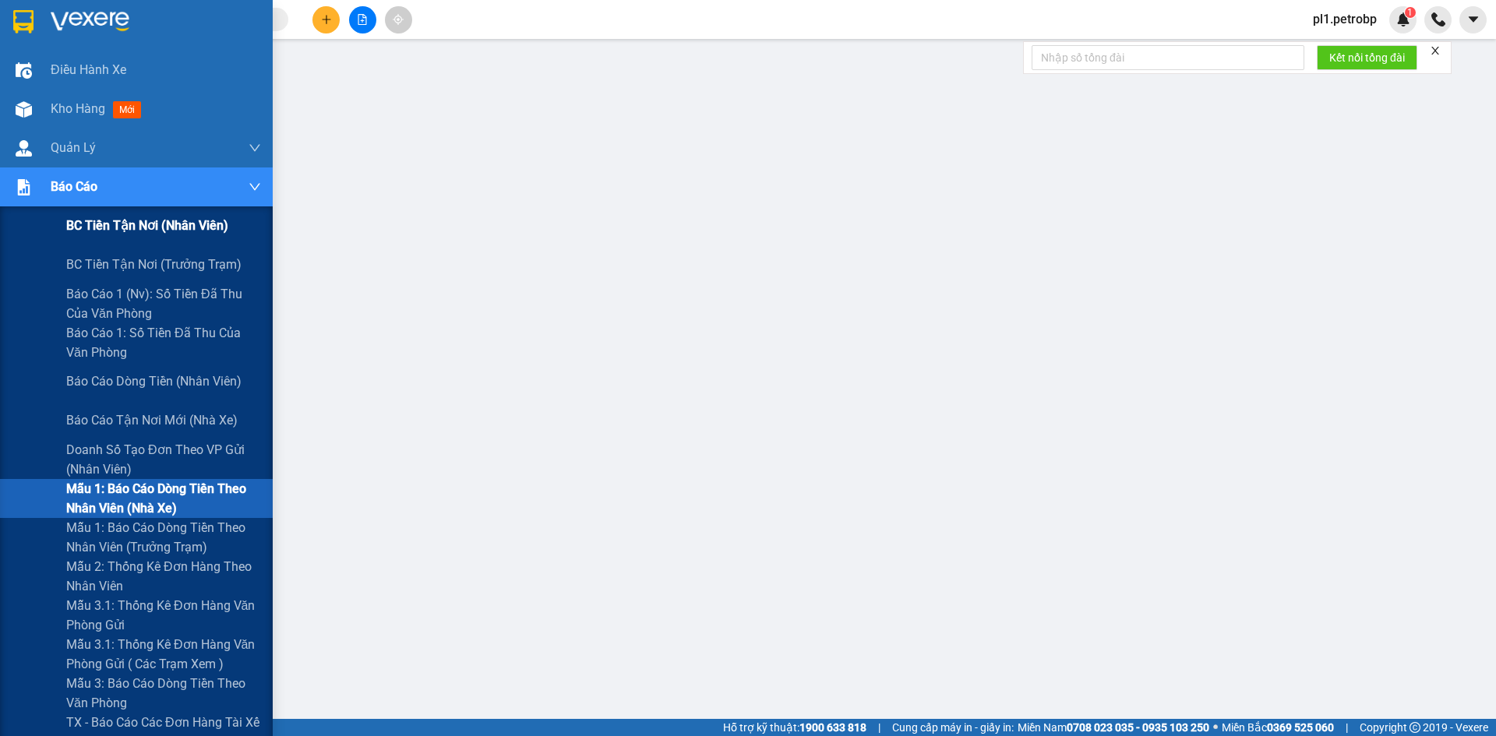
click at [109, 231] on span "BC tiền tận nơi (nhân viên)" at bounding box center [147, 225] width 162 height 19
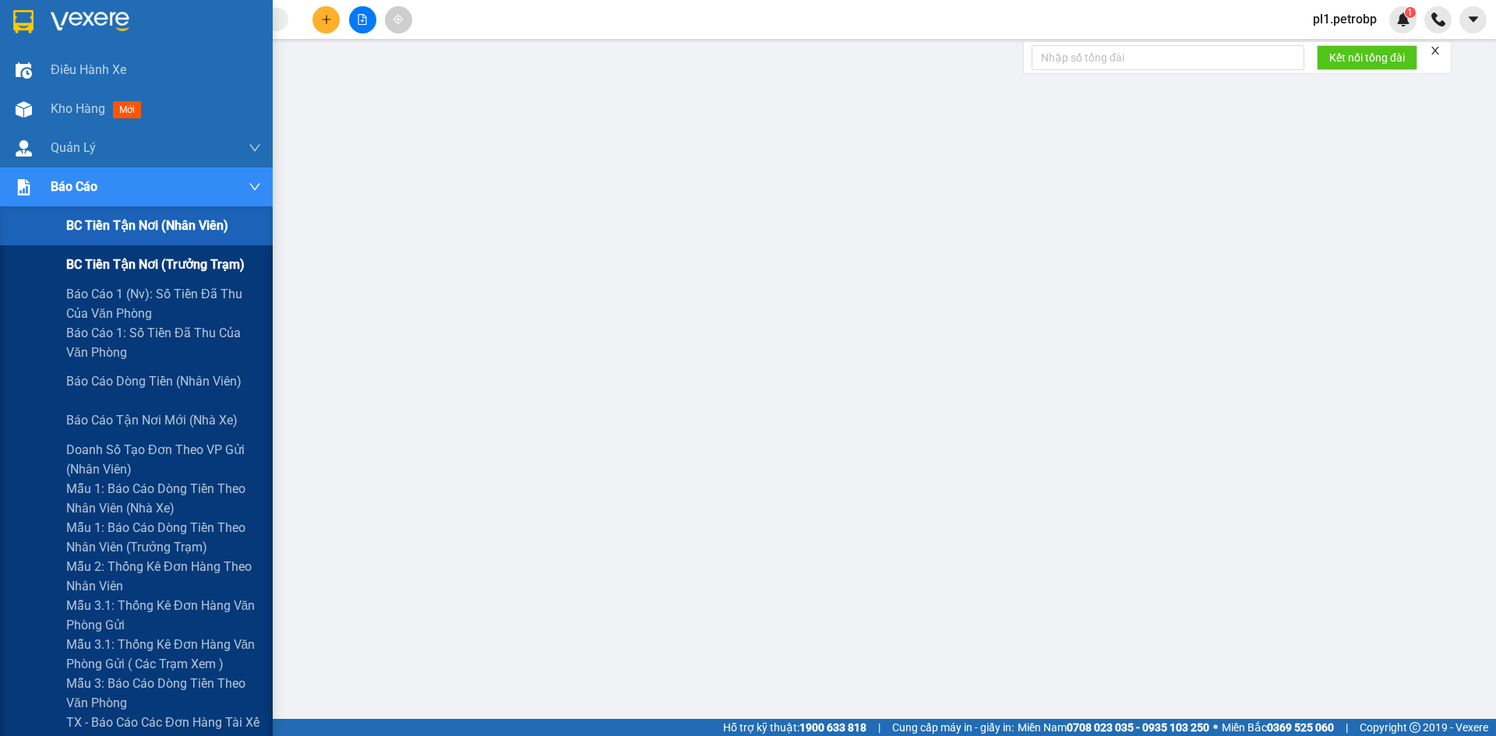
click at [191, 263] on span "BC tiền tận nơi (trưởng trạm)" at bounding box center [155, 264] width 178 height 19
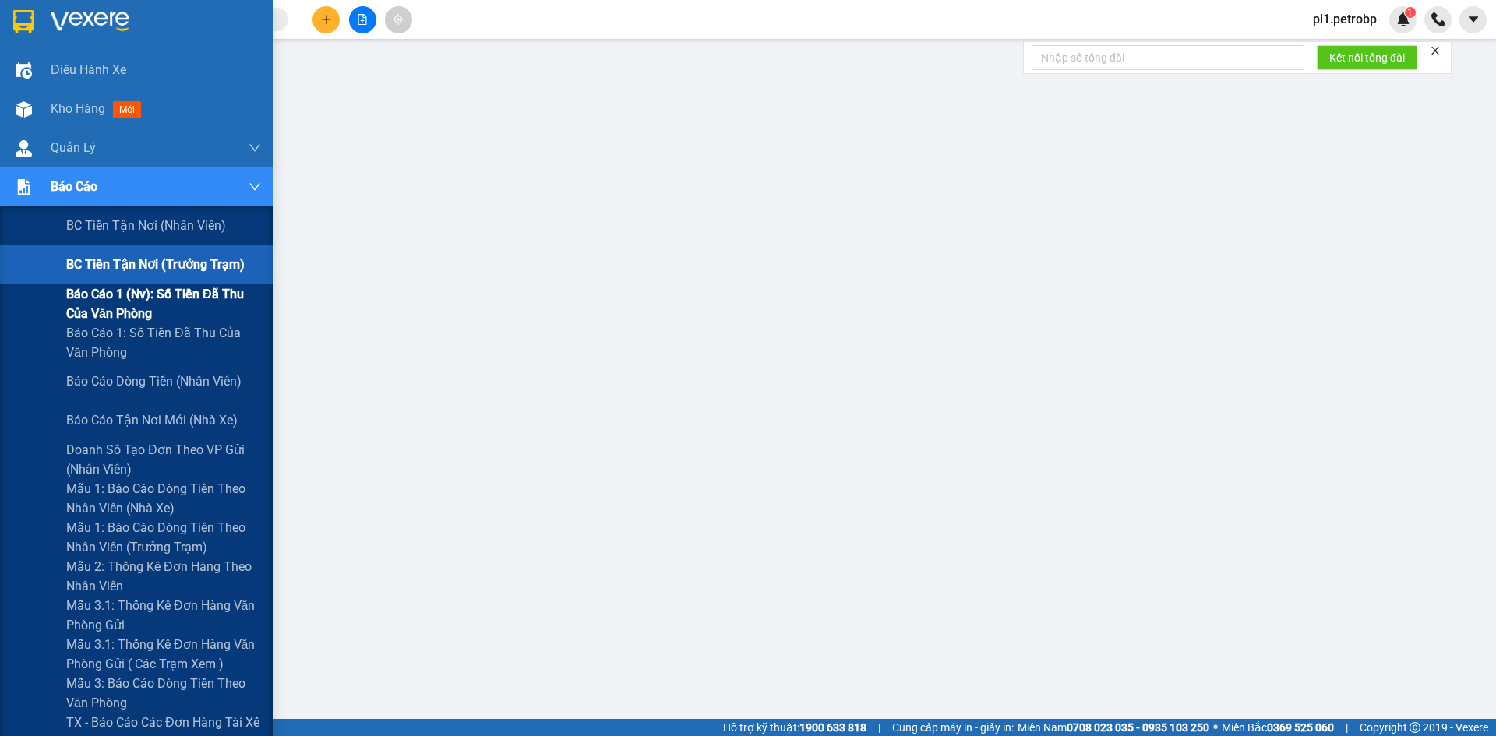
click at [227, 298] on span "Báo cáo 1 (nv): Số tiền đã thu của văn phòng" at bounding box center [163, 303] width 195 height 39
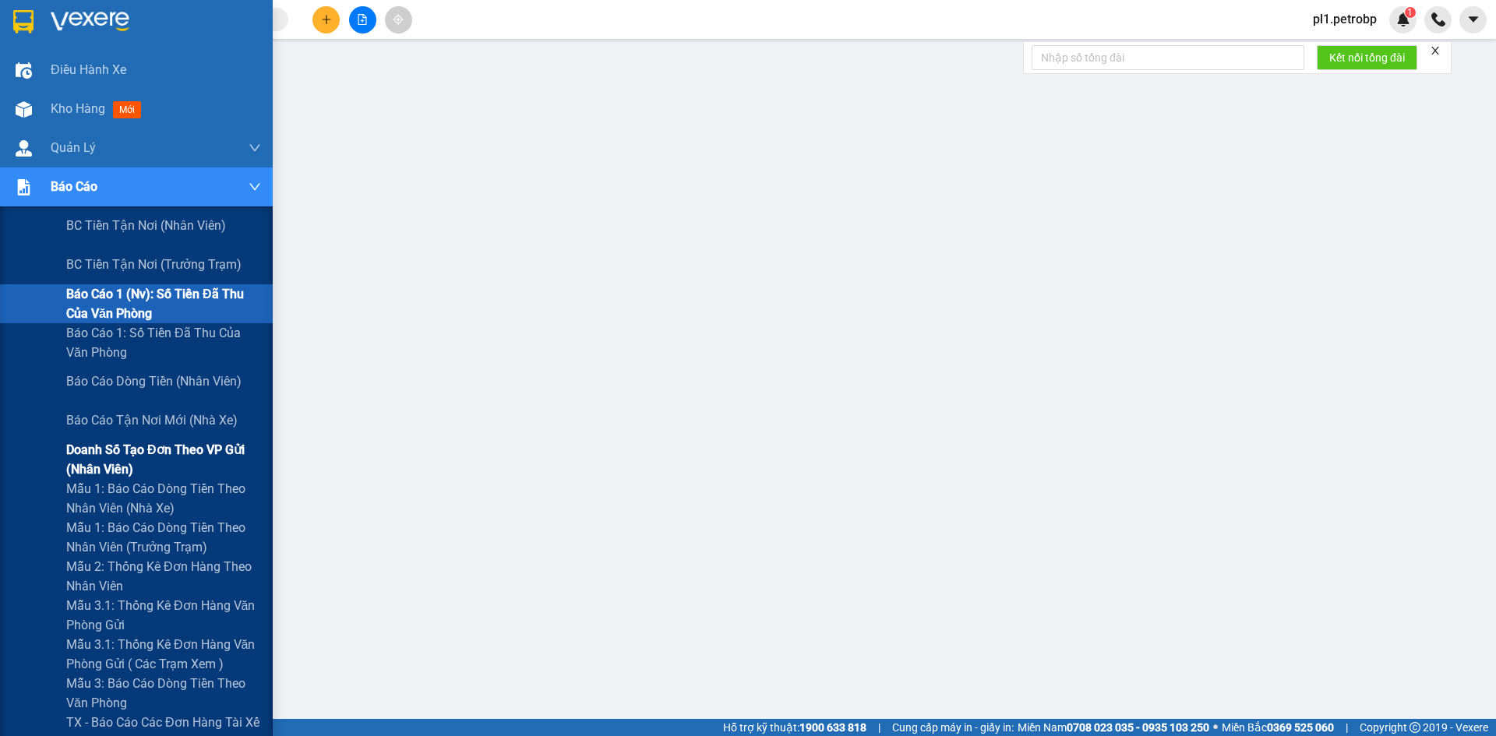
click at [129, 454] on span "Doanh số tạo đơn theo VP gửi (nhân viên)" at bounding box center [163, 459] width 195 height 39
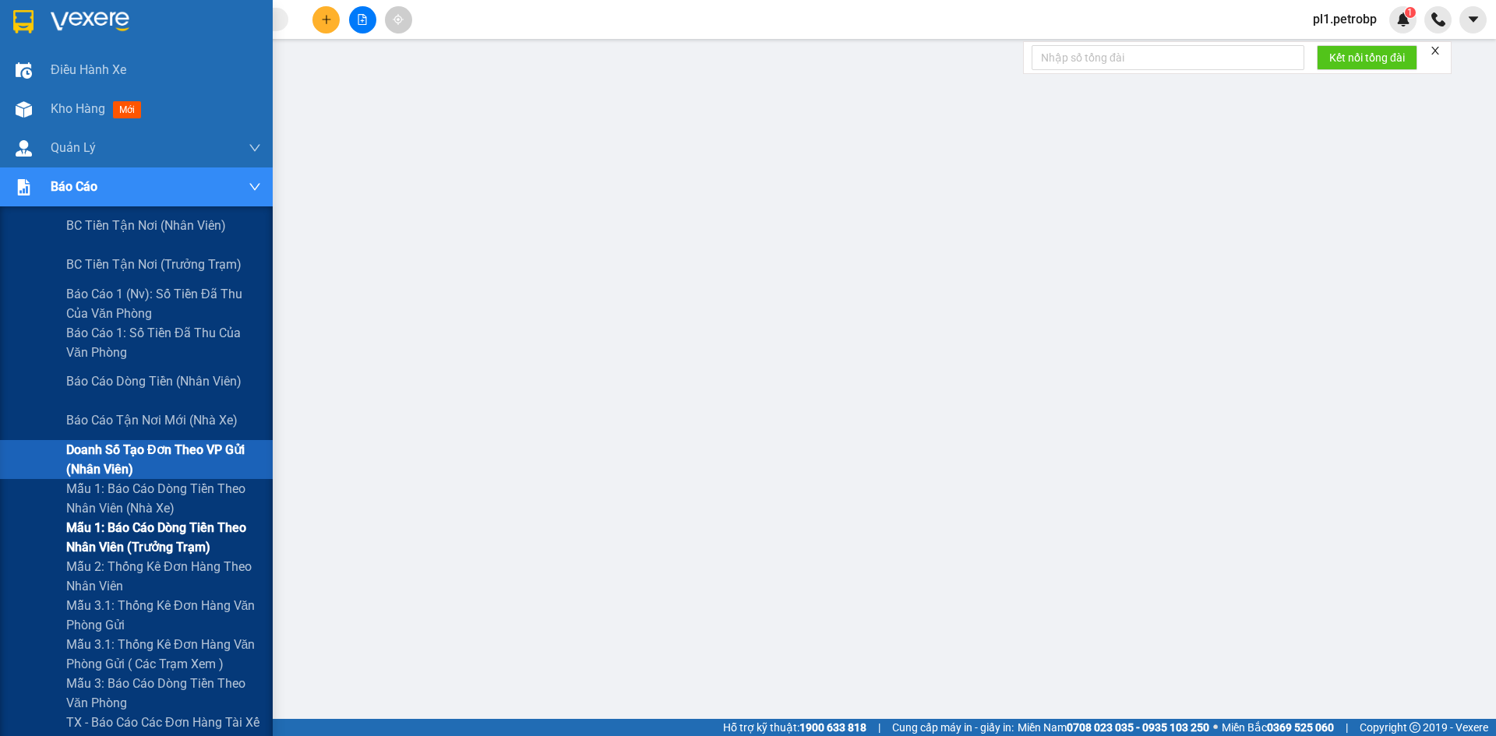
scroll to position [172, 0]
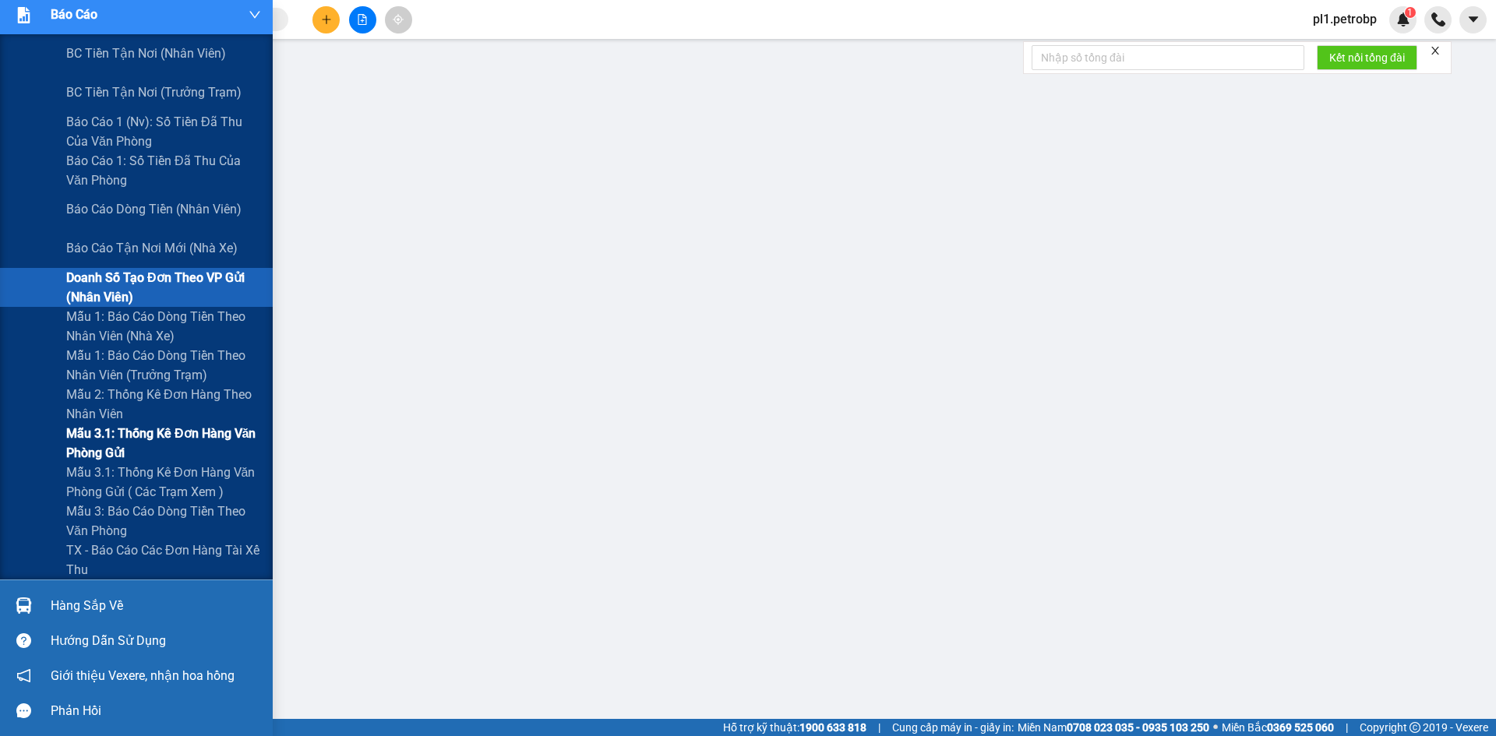
click at [161, 446] on span "Mẫu 3.1: Thống kê đơn hàng văn phòng gửi" at bounding box center [163, 443] width 195 height 39
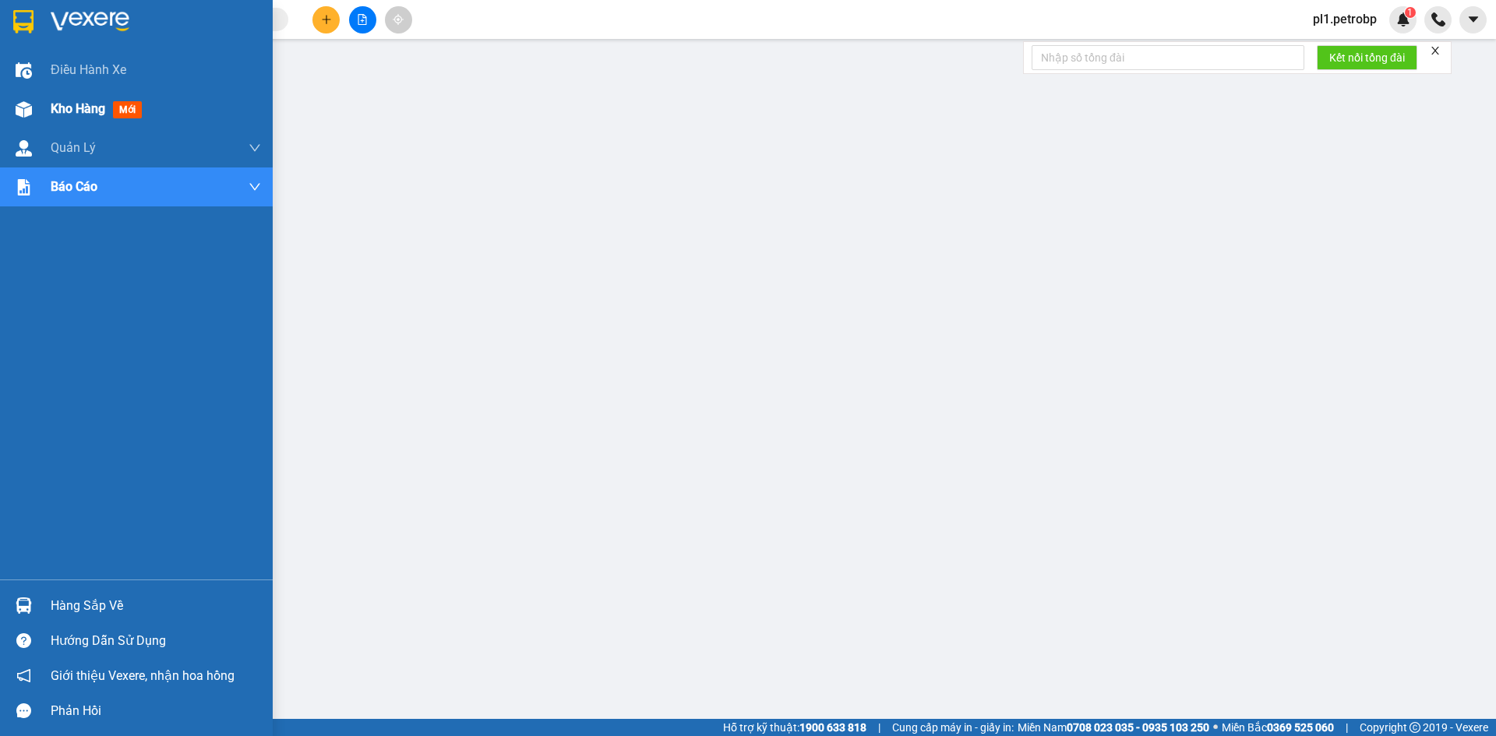
click at [41, 122] on div "Kho hàng mới" at bounding box center [136, 109] width 273 height 39
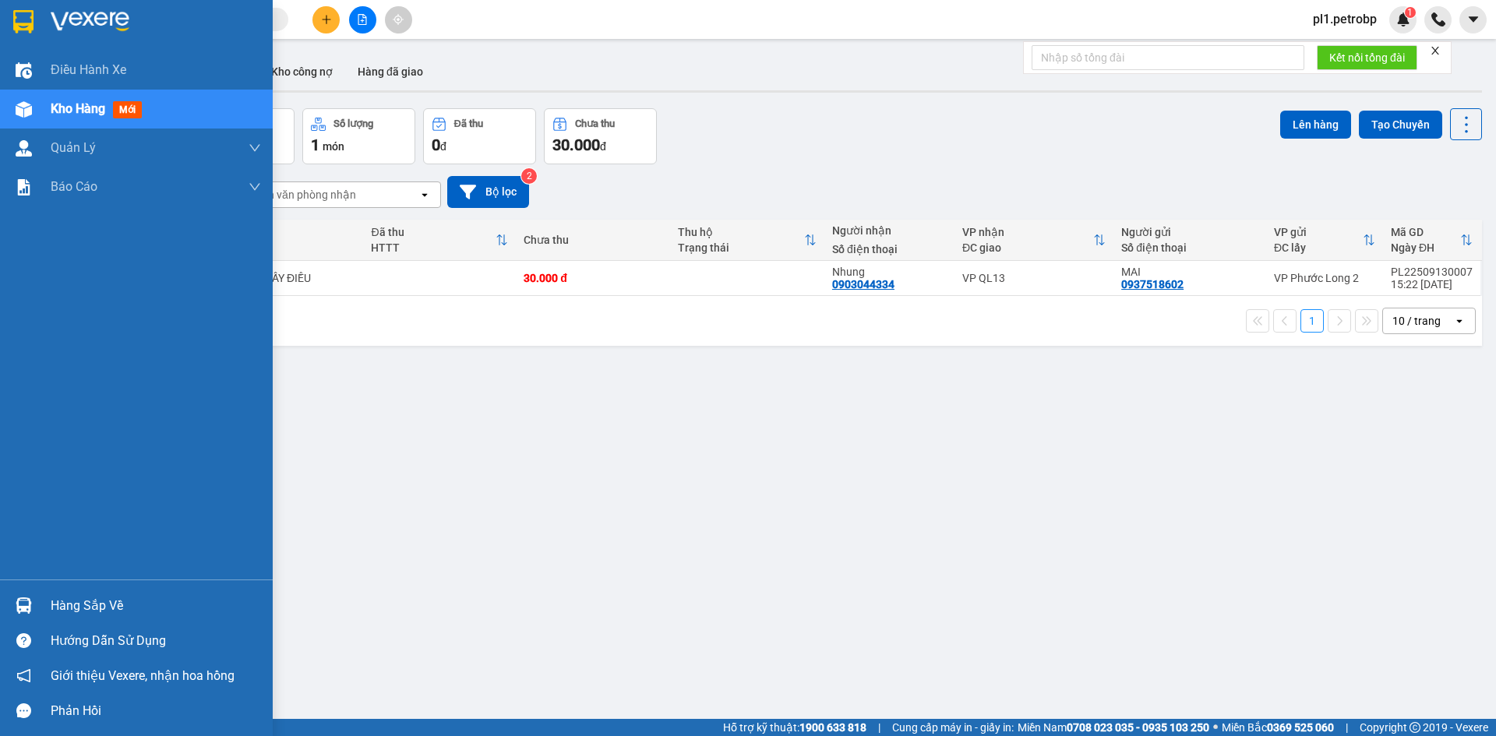
click at [94, 601] on div "Hàng sắp về" at bounding box center [156, 605] width 210 height 23
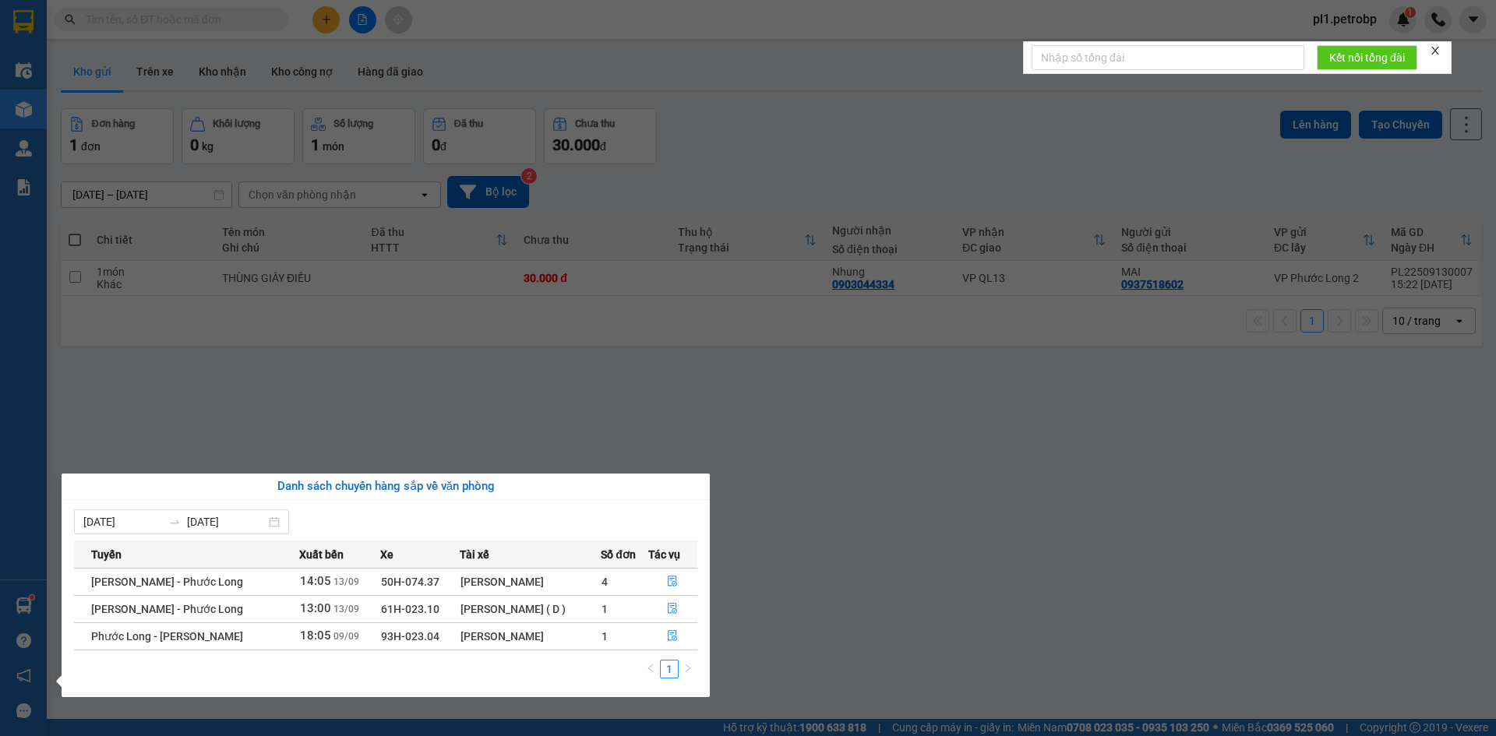
click at [796, 580] on section "Kết quả tìm kiếm ( 0 ) Bộ lọc No Data pl1.petrobp 1 Điều hành xe Kho hàng mới Q…" at bounding box center [748, 368] width 1496 height 736
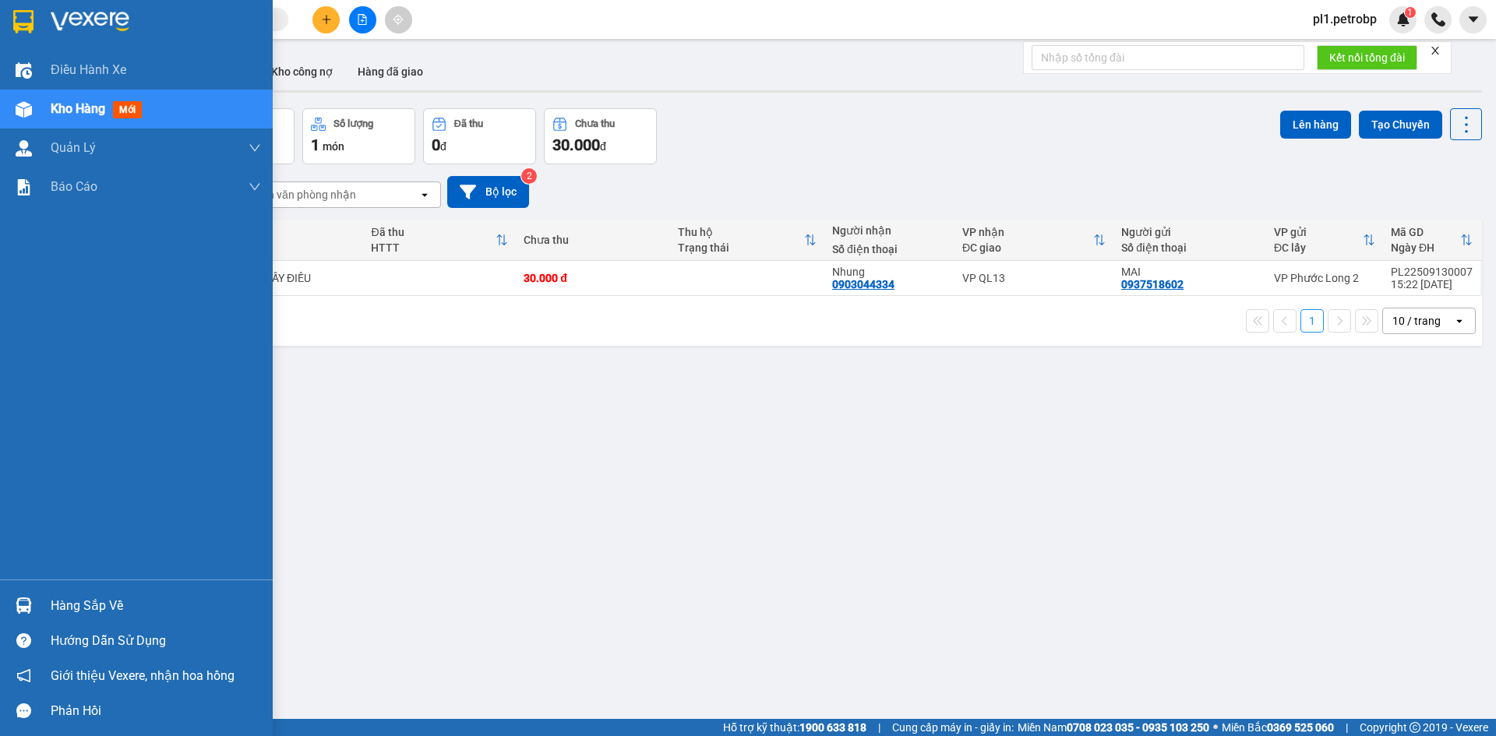
click at [53, 599] on div "Hàng sắp về" at bounding box center [156, 605] width 210 height 23
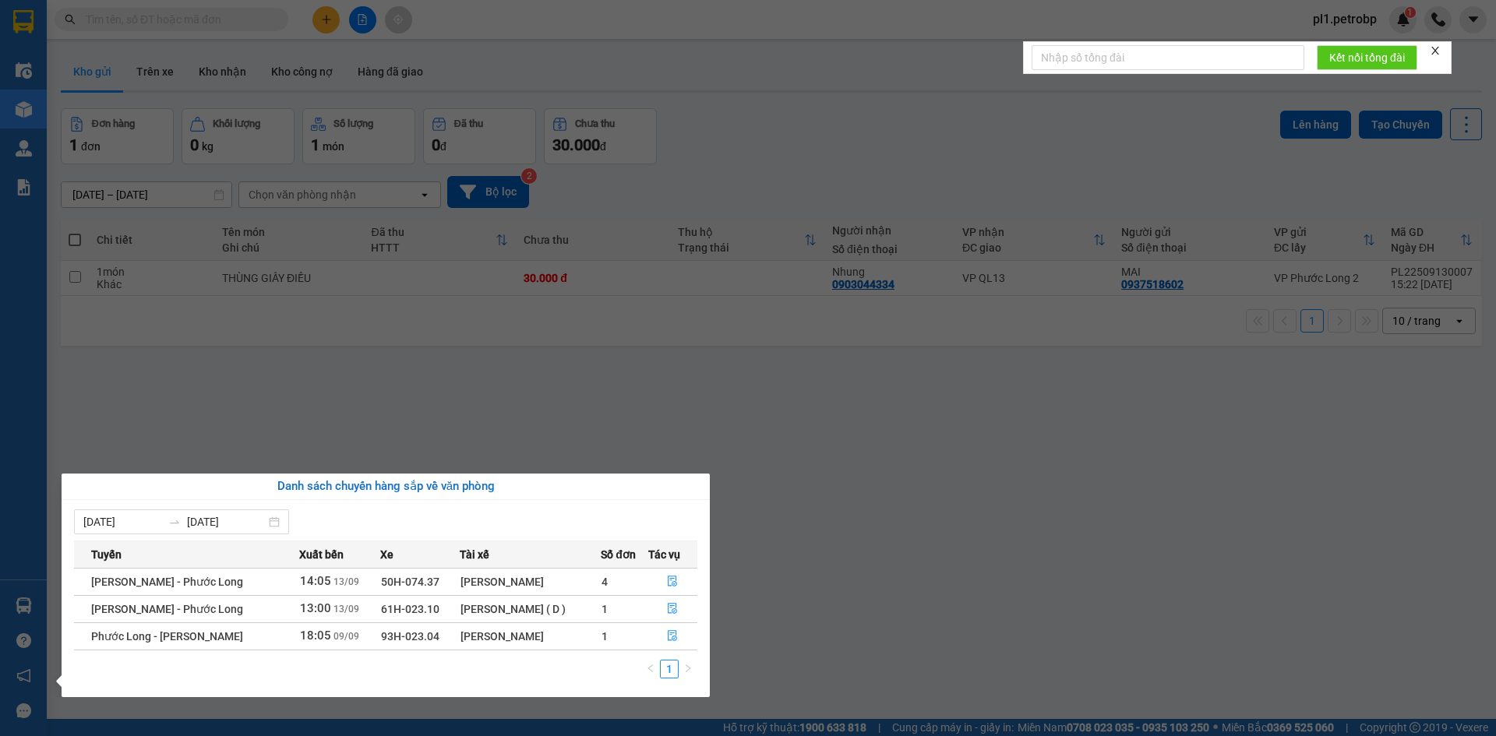
click at [689, 443] on section "Kết quả tìm kiếm ( 0 ) Bộ lọc No Data pl1.petrobp 1 Điều hành xe Kho hàng mới Q…" at bounding box center [748, 368] width 1496 height 736
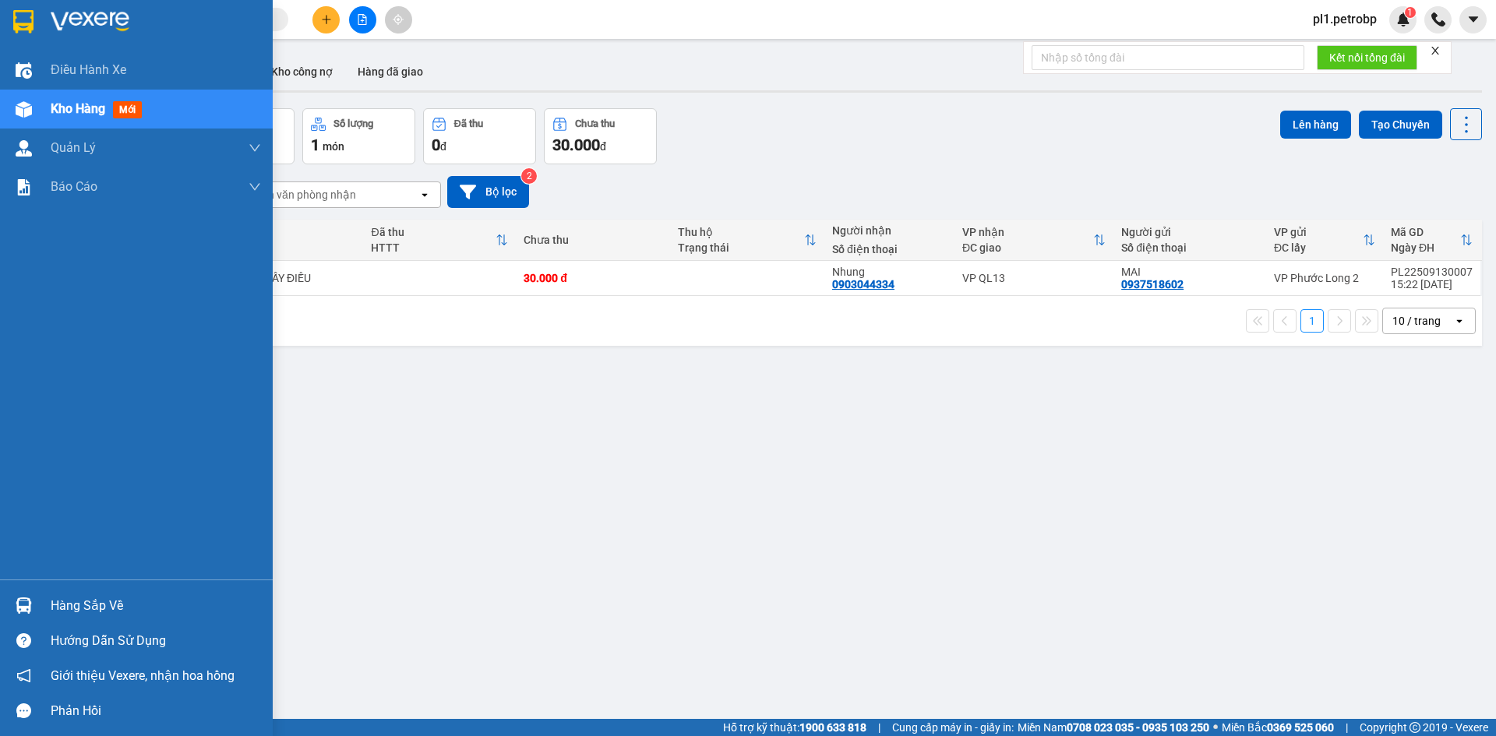
click at [40, 602] on div "Hàng sắp về" at bounding box center [136, 605] width 273 height 35
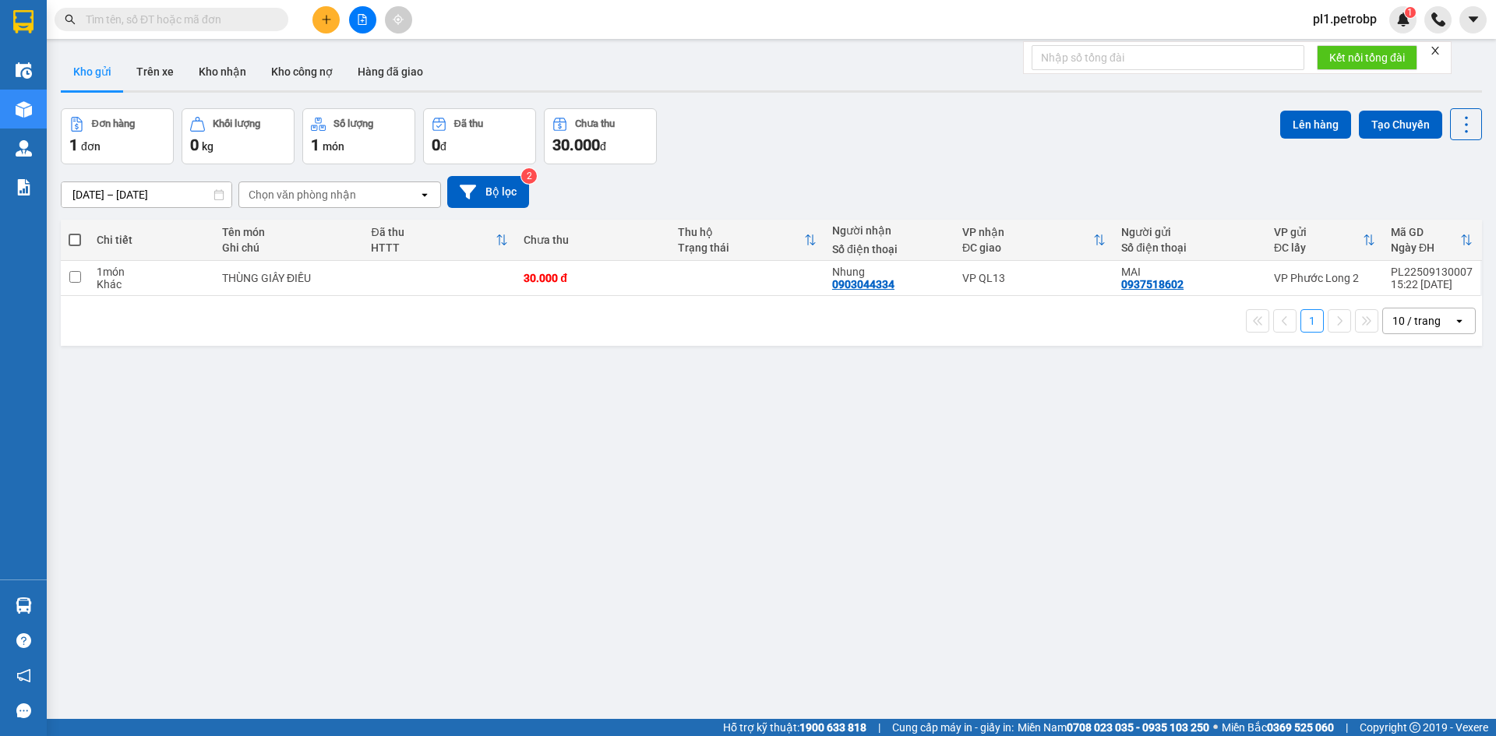
click at [752, 495] on section "Kết quả tìm kiếm ( 0 ) Bộ lọc No Data pl1.petrobp 1 Điều hành xe Kho hàng mới Q…" at bounding box center [748, 368] width 1496 height 736
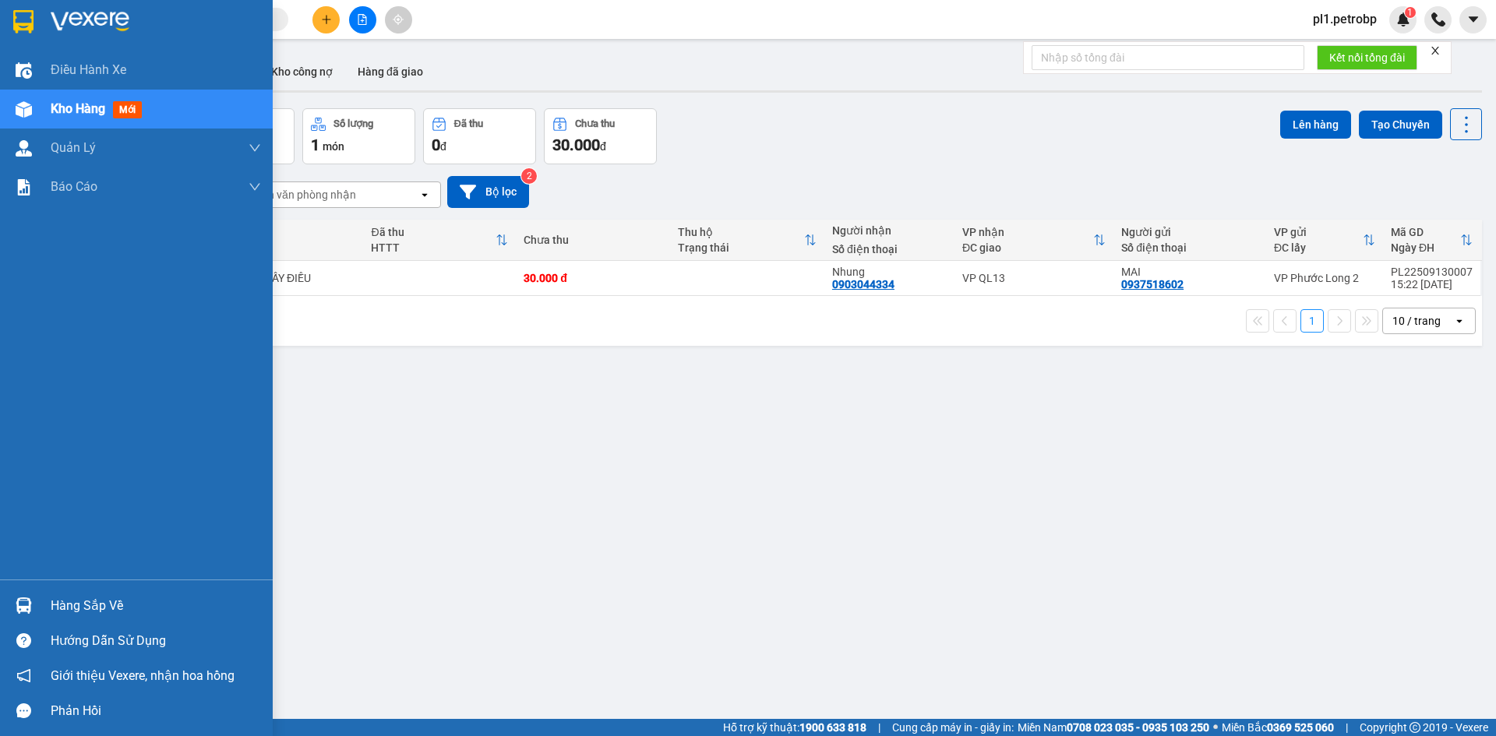
click at [95, 590] on div "Hàng sắp về" at bounding box center [136, 605] width 273 height 35
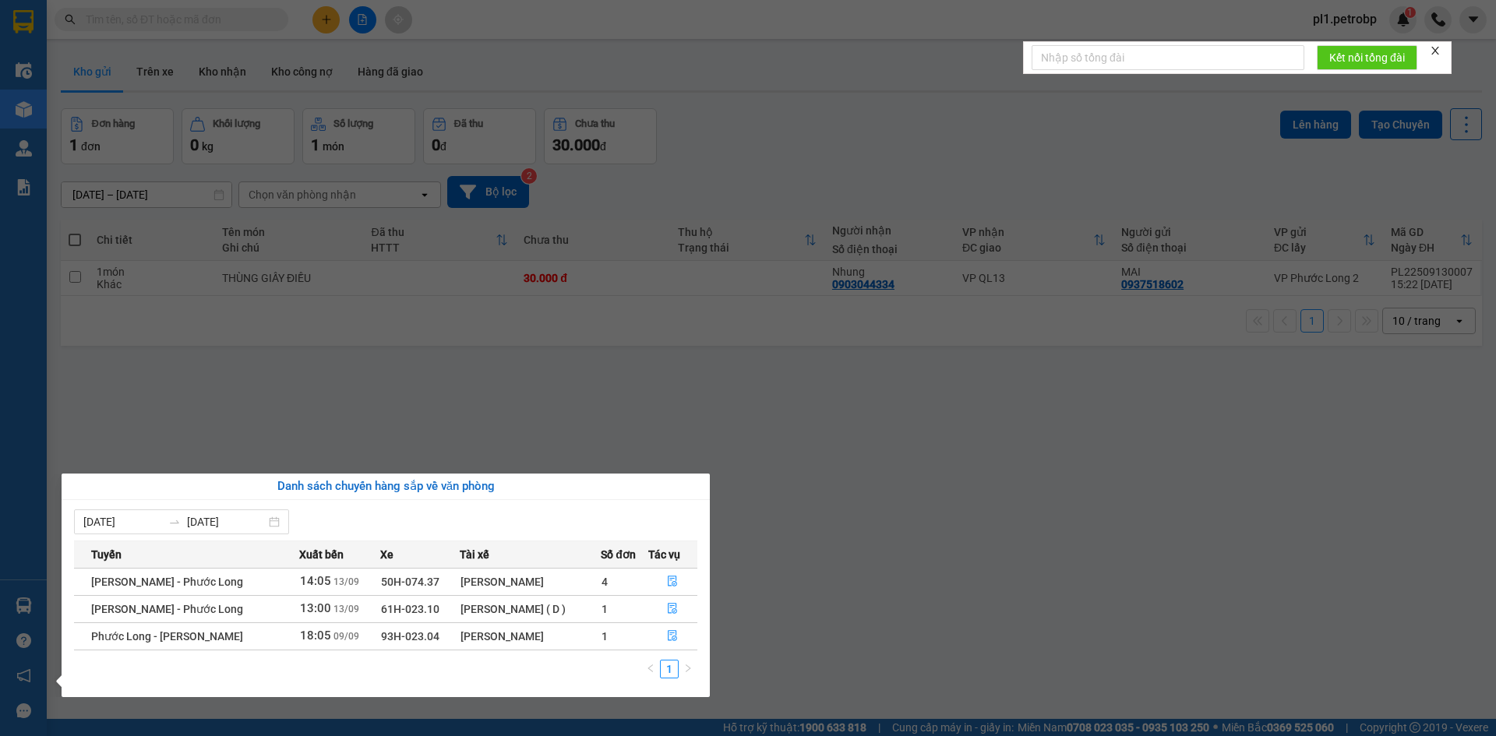
click at [841, 414] on section "Kết quả tìm kiếm ( 0 ) Bộ lọc No Data pl1.petrobp 1 Điều hành xe Kho hàng mới Q…" at bounding box center [748, 368] width 1496 height 736
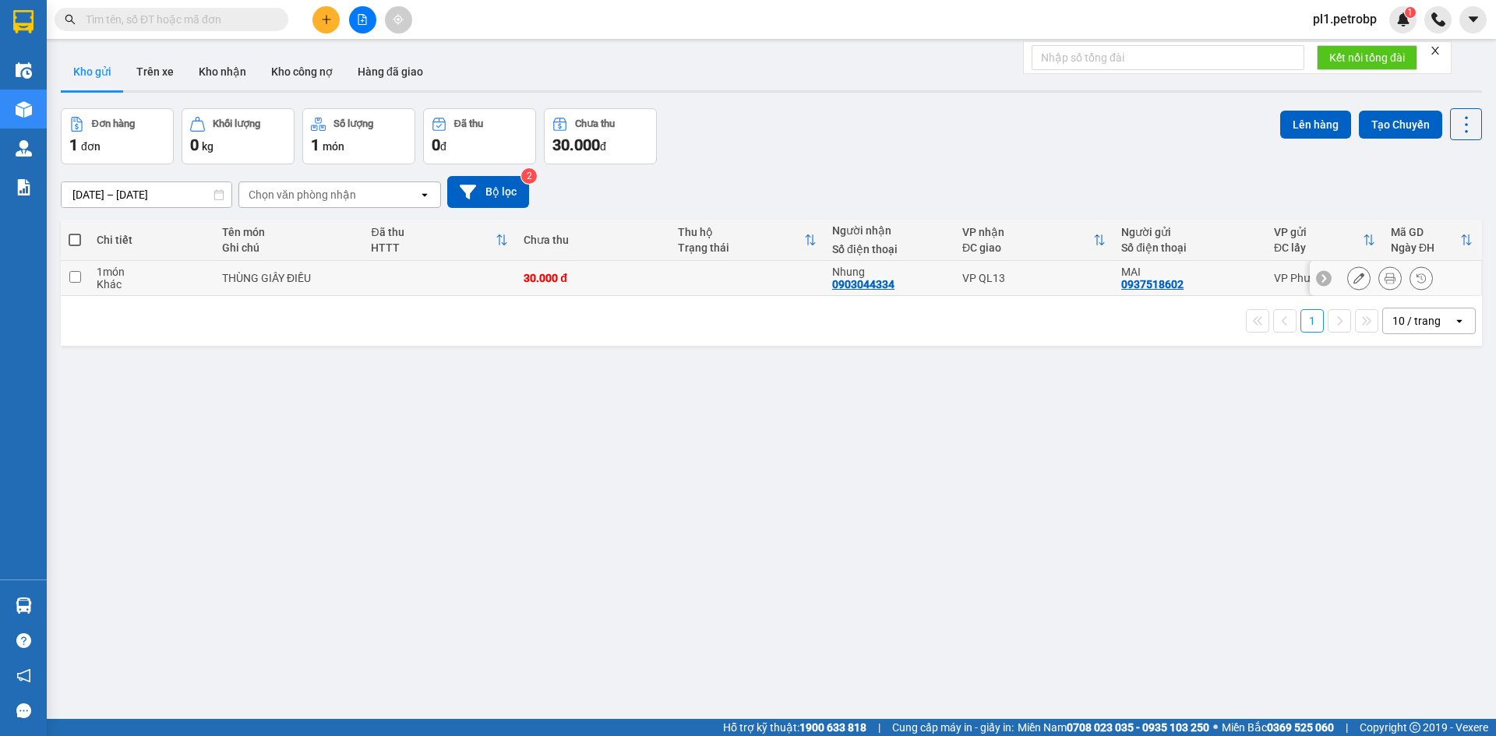
click at [1385, 264] on div at bounding box center [1394, 278] width 171 height 35
click at [1385, 266] on div at bounding box center [1389, 277] width 23 height 23
click at [1378, 288] on div at bounding box center [1389, 277] width 23 height 23
click at [1384, 280] on icon at bounding box center [1389, 278] width 11 height 11
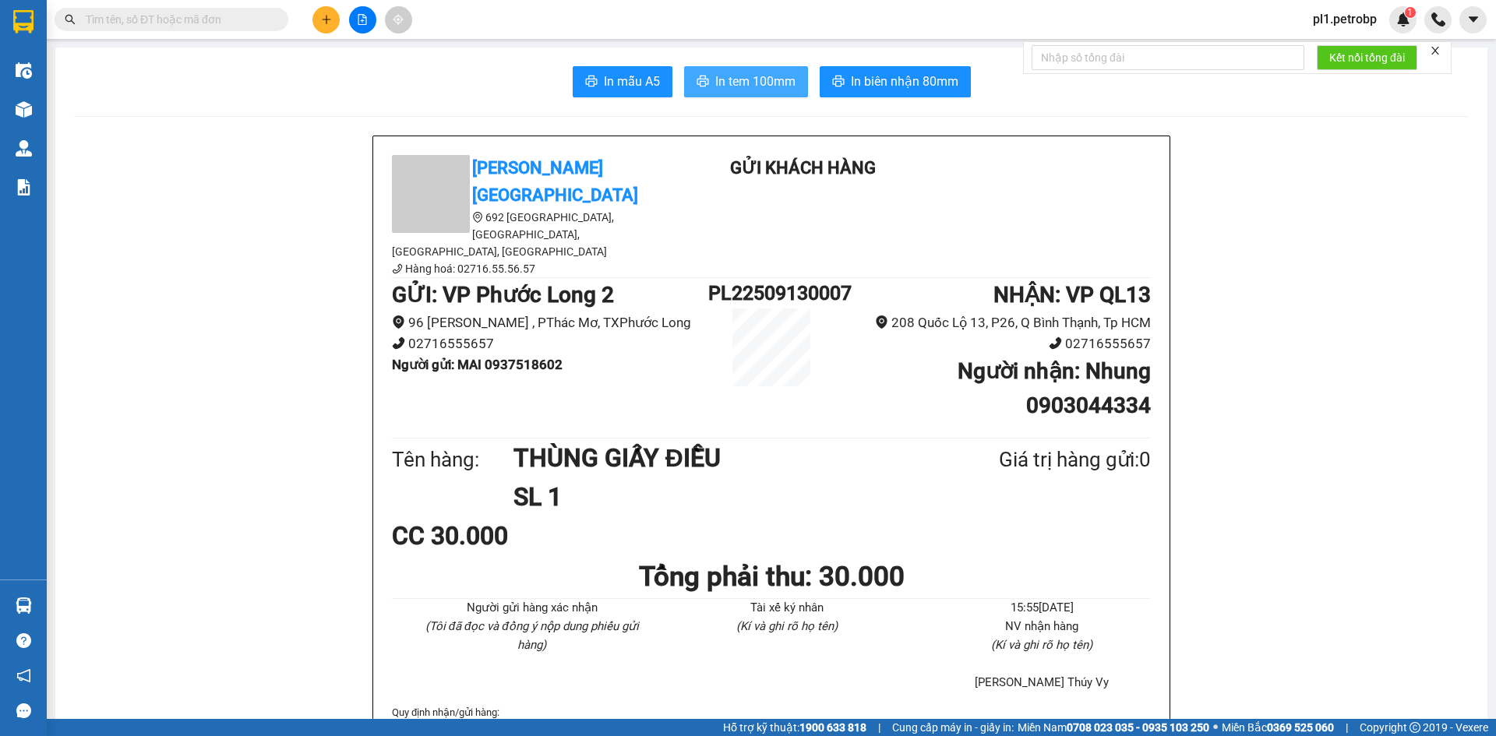
click at [758, 76] on span "In tem 100mm" at bounding box center [755, 81] width 80 height 19
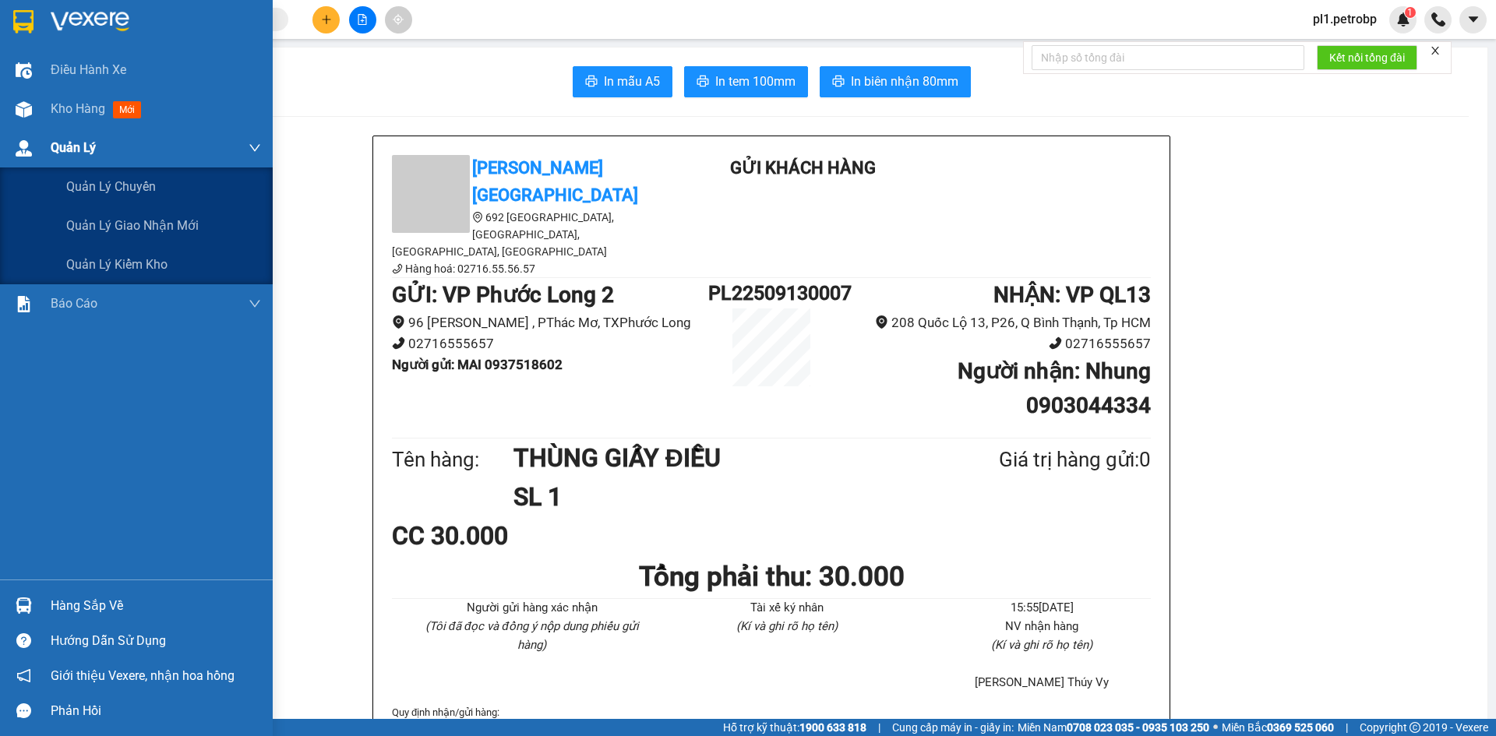
click at [73, 104] on span "Kho hàng" at bounding box center [78, 108] width 55 height 15
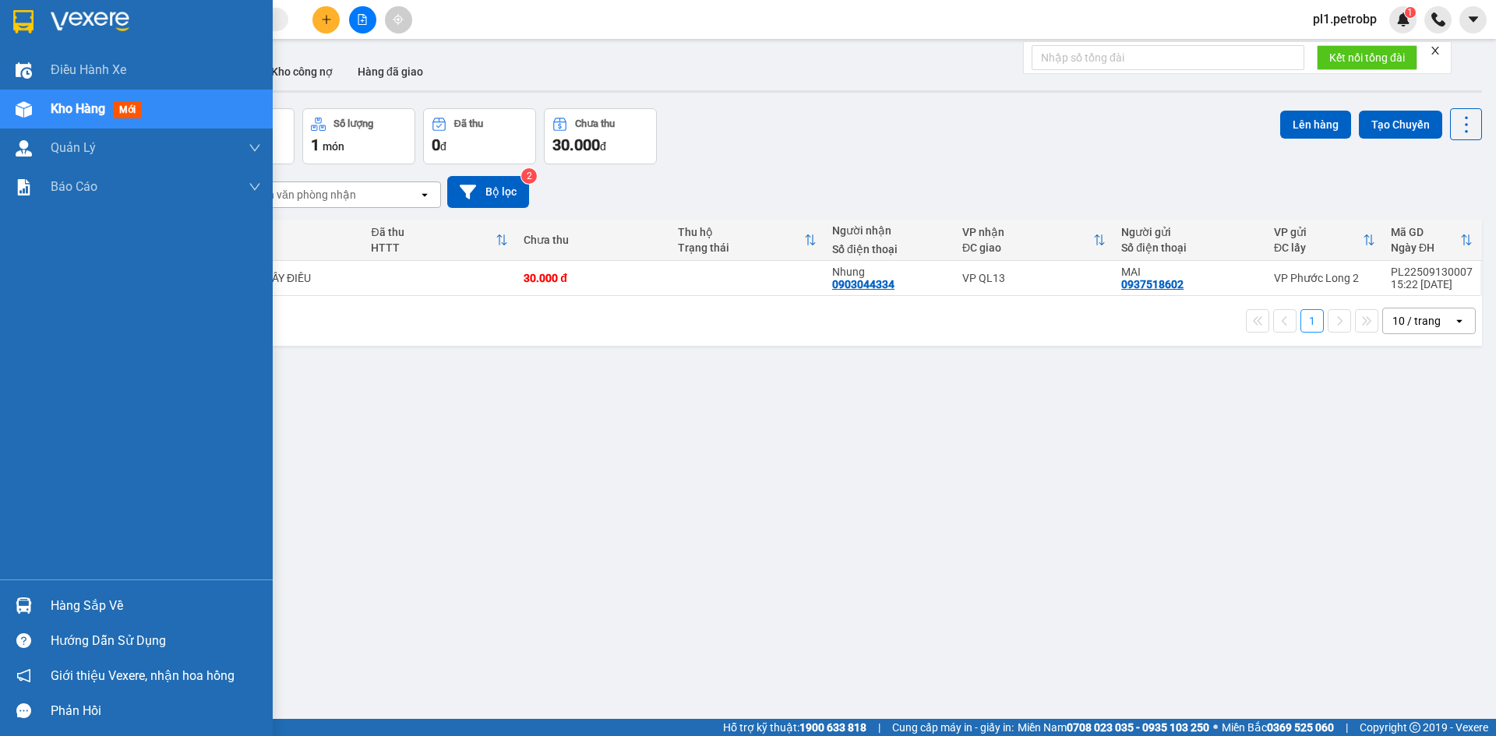
click at [115, 607] on div "Hàng sắp về" at bounding box center [156, 605] width 210 height 23
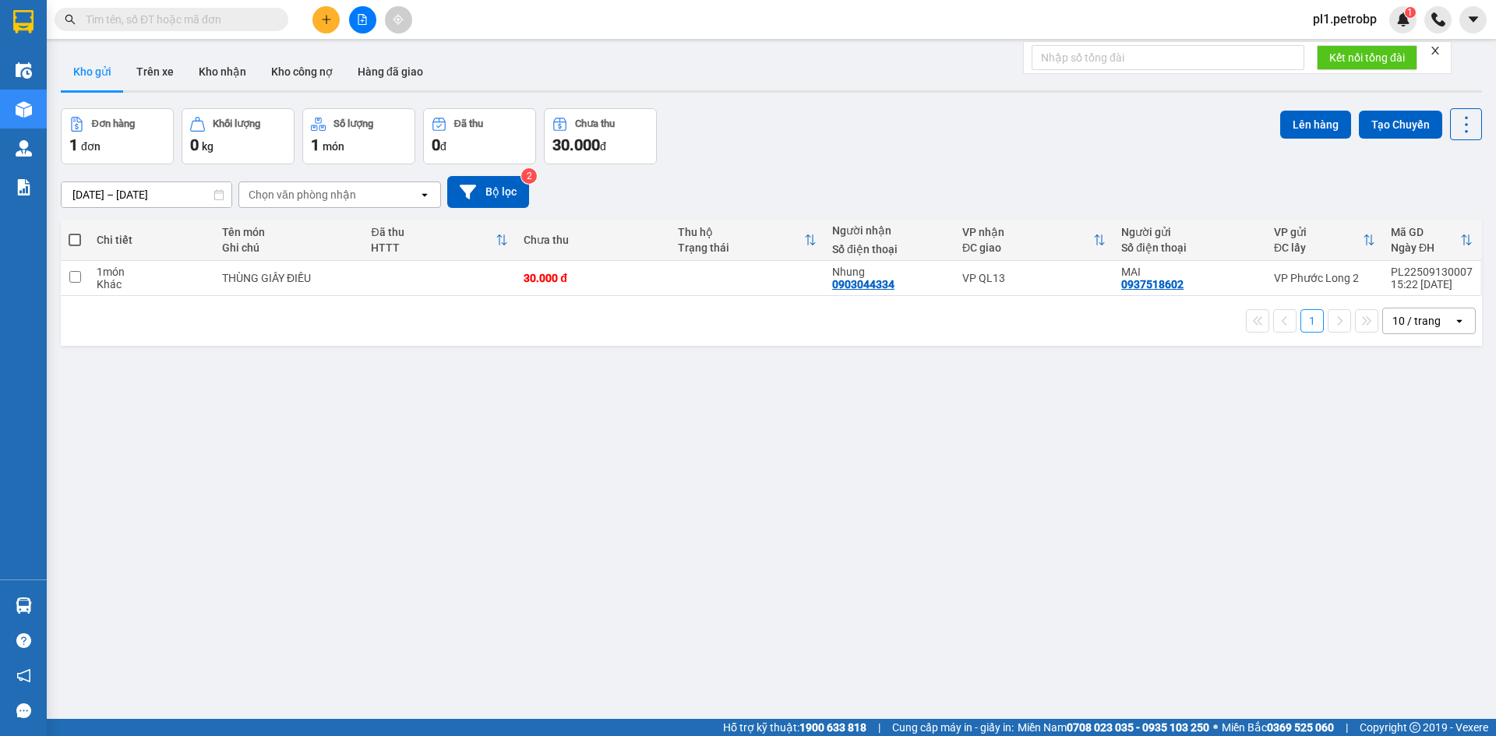
click at [803, 545] on section "Kết quả tìm kiếm ( 0 ) Bộ lọc No Data pl1.petrobp 1 Điều hành xe Kho hàng mới Q…" at bounding box center [748, 368] width 1496 height 736
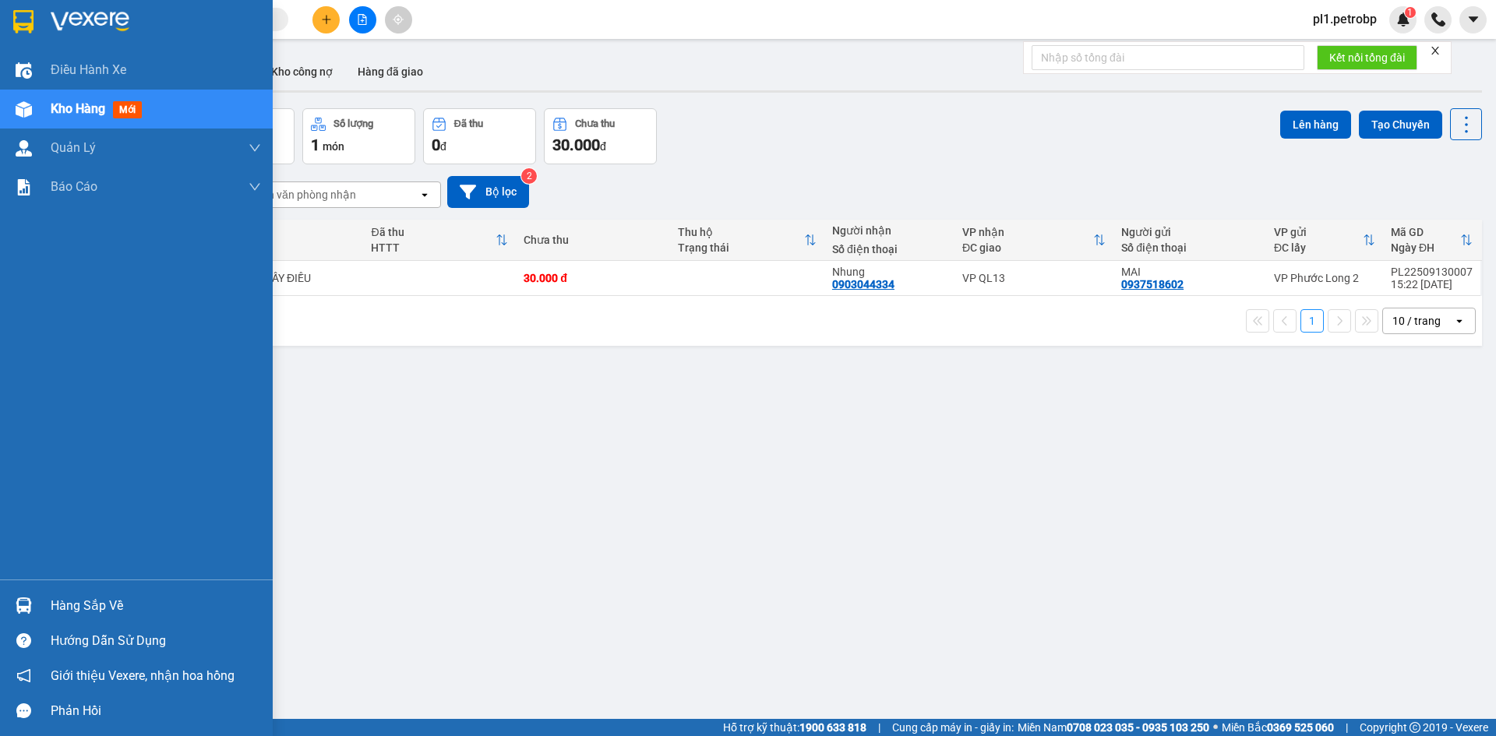
click at [20, 622] on div "Hàng sắp về" at bounding box center [136, 605] width 273 height 35
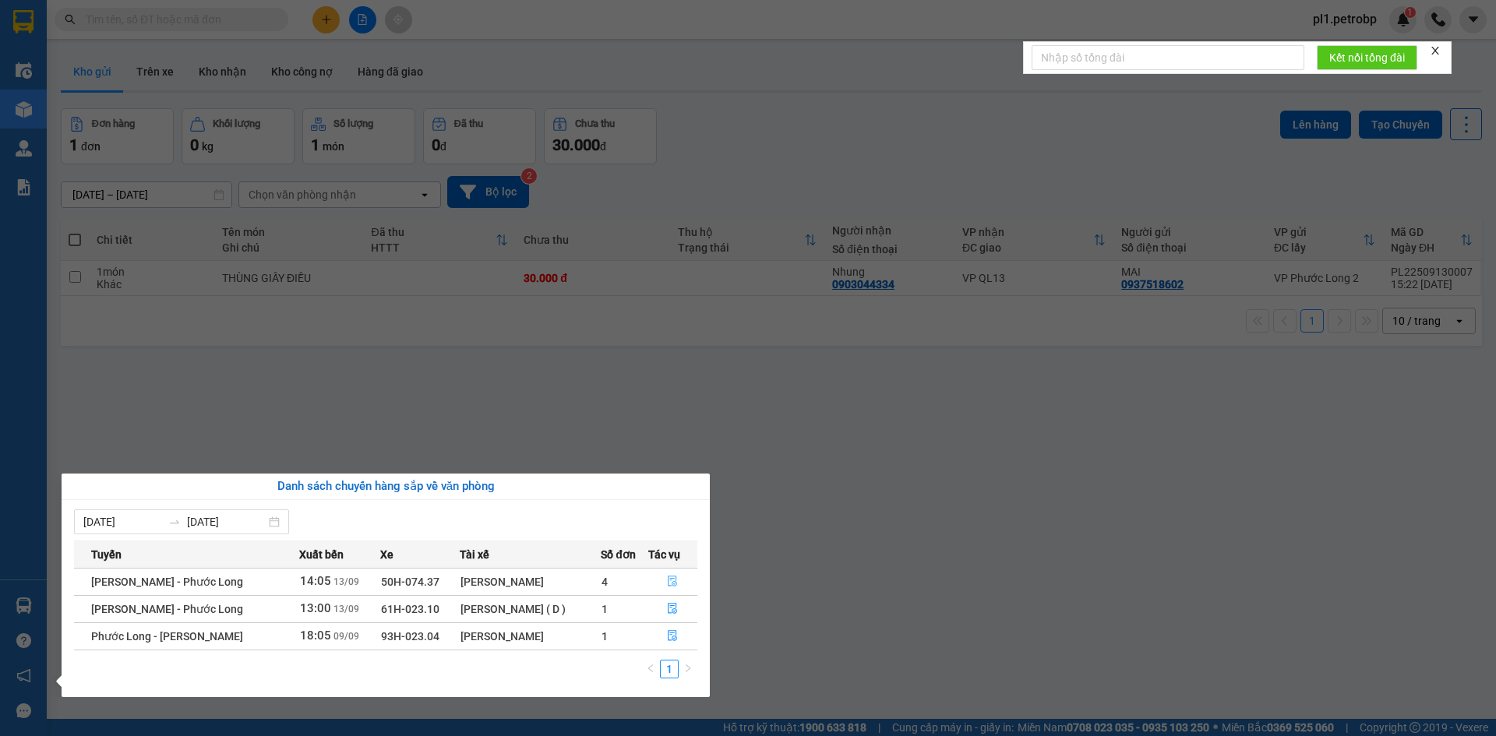
click at [695, 586] on button "button" at bounding box center [673, 581] width 48 height 25
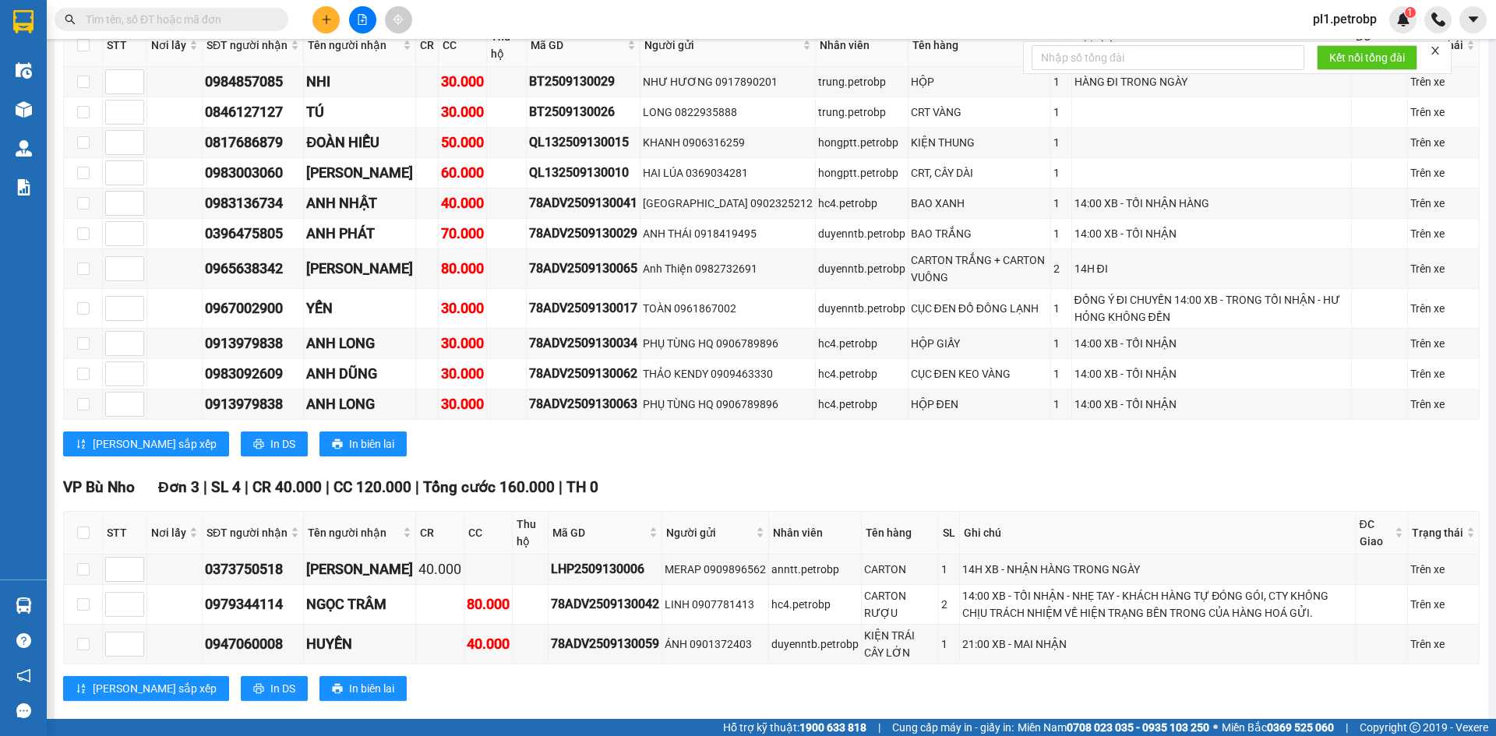
scroll to position [2415, 0]
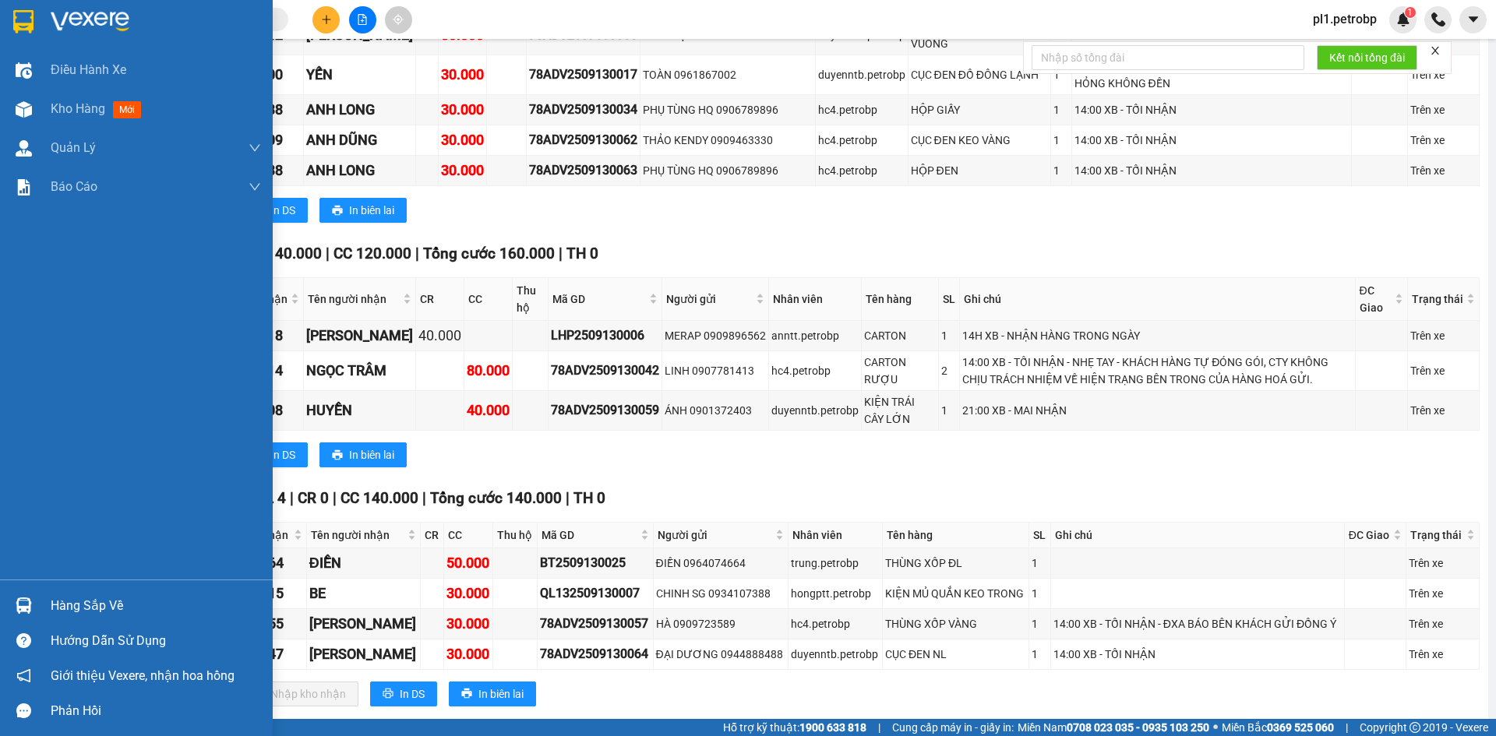
click at [129, 616] on div "Hàng sắp về" at bounding box center [156, 605] width 210 height 23
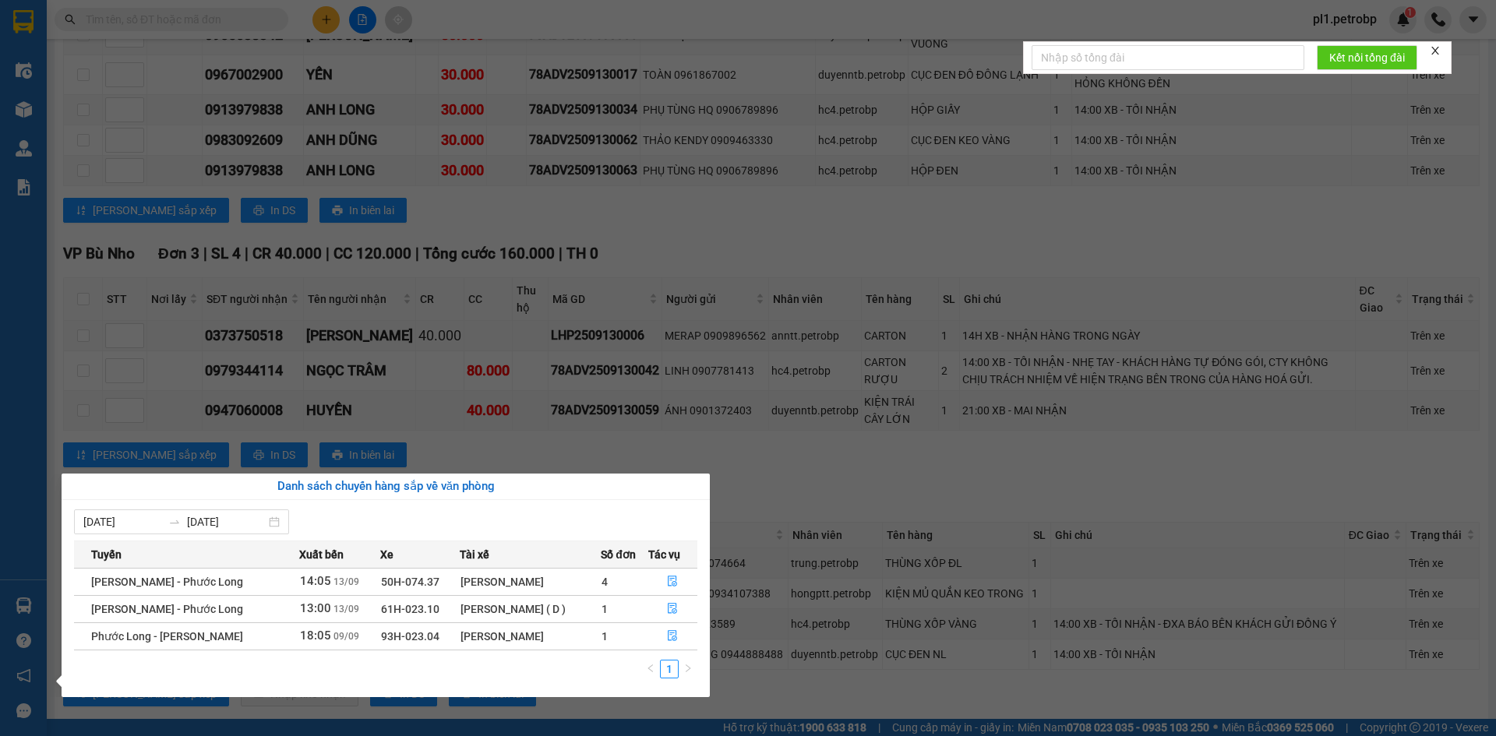
click at [804, 553] on section "Kết quả tìm kiếm ( 0 ) Bộ lọc No Data pl1.petrobp 1 Điều hành xe Kho hàng mới Q…" at bounding box center [748, 368] width 1496 height 736
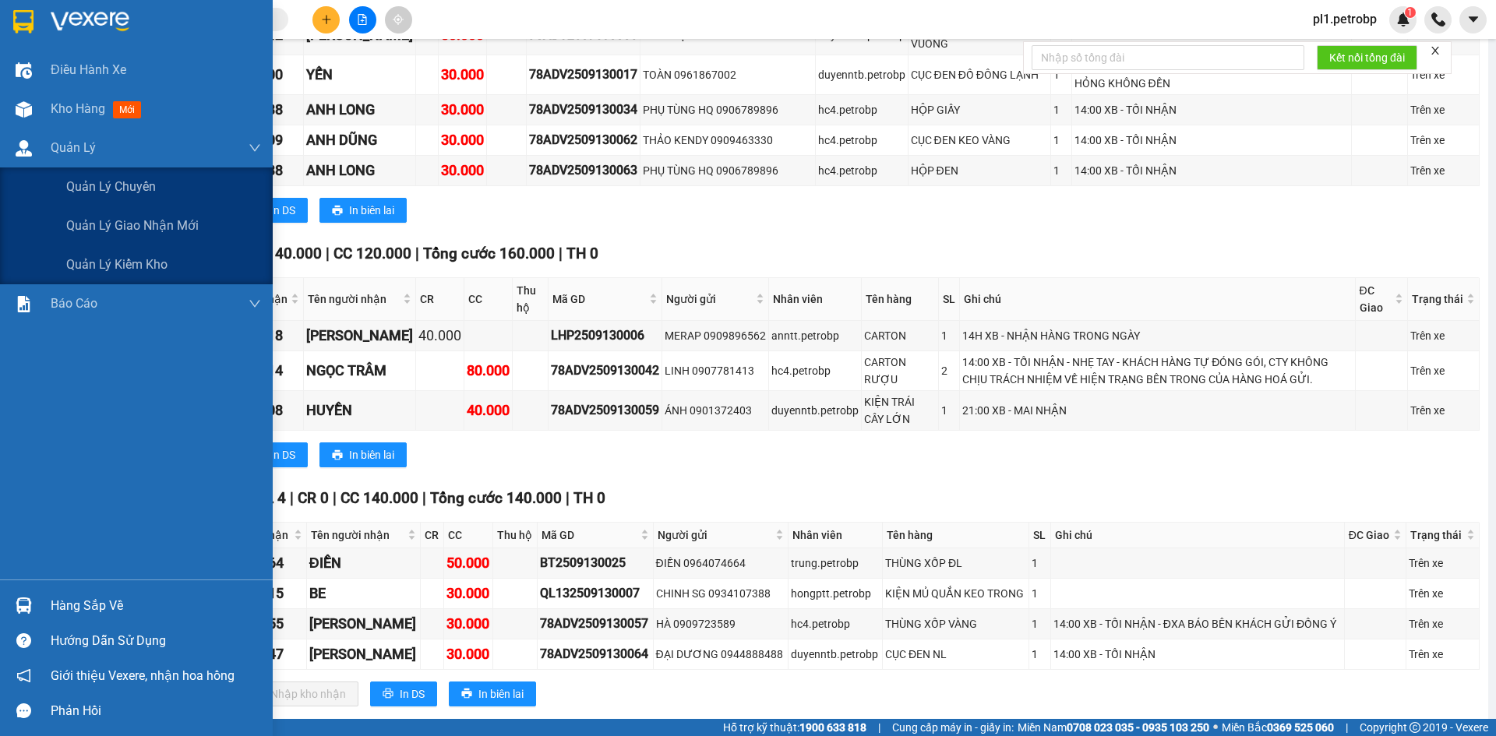
click at [72, 115] on span "Kho hàng" at bounding box center [78, 108] width 55 height 15
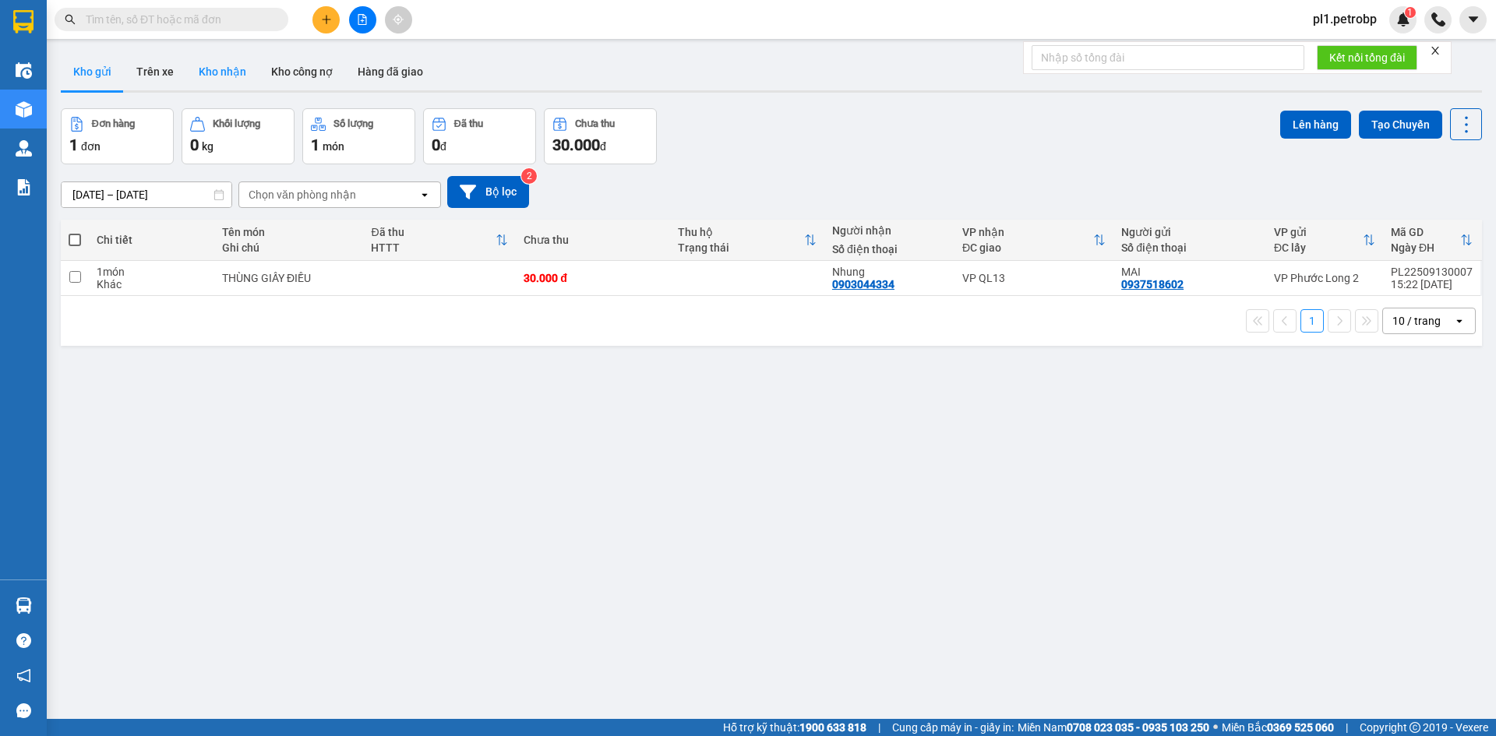
click at [238, 64] on button "Kho nhận" at bounding box center [222, 71] width 72 height 37
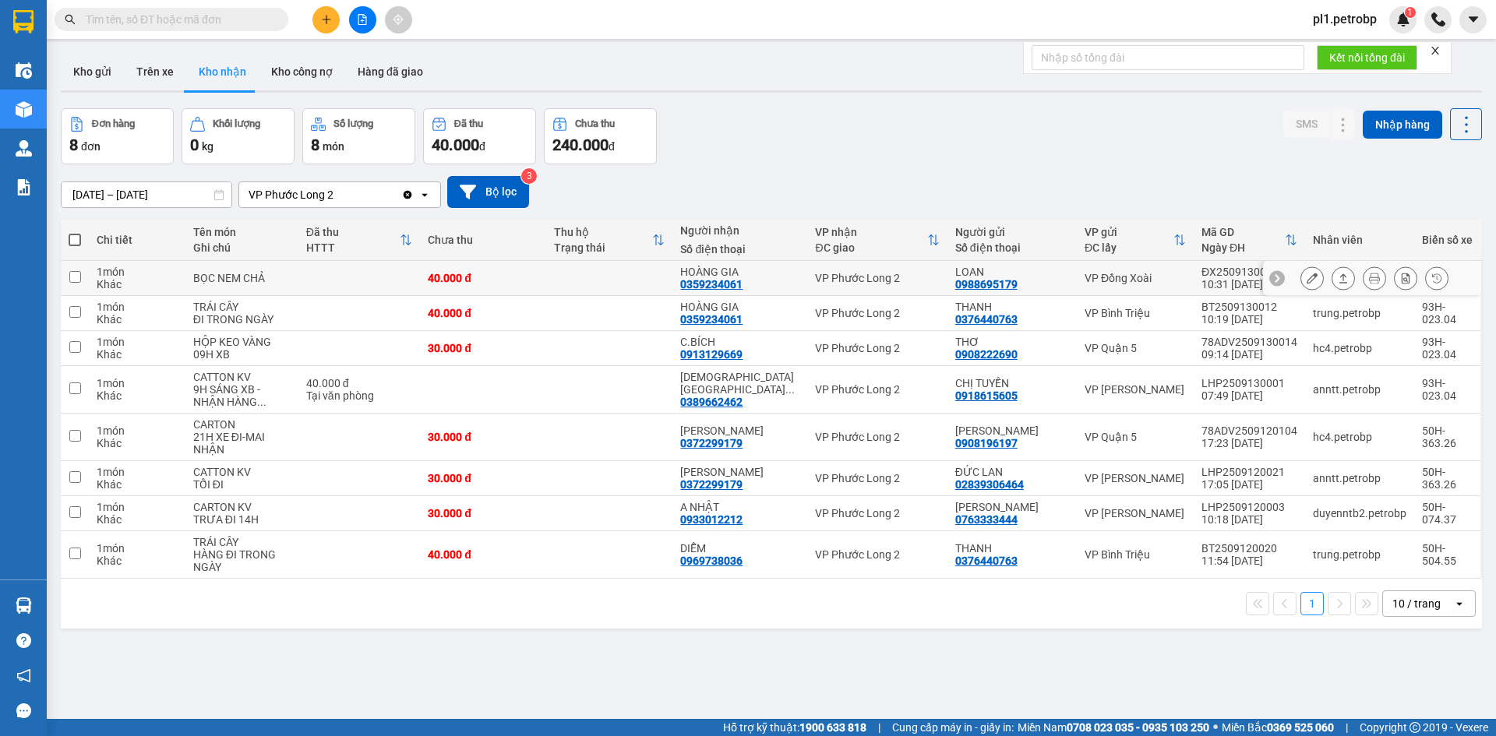
click at [1301, 282] on button at bounding box center [1312, 278] width 22 height 27
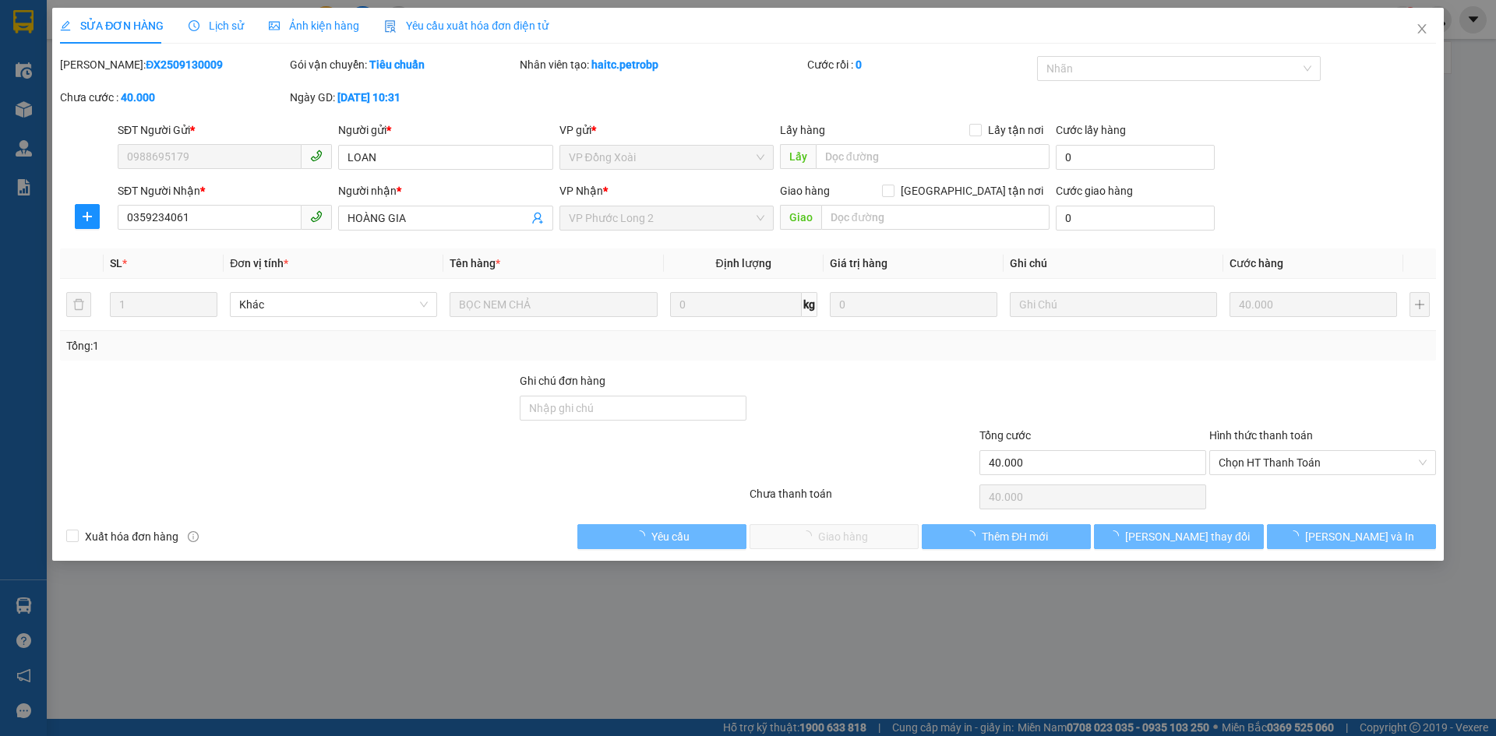
type input "0988695179"
type input "LOAN"
type input "0359234061"
type input "HOÀNG GIA"
type input "40.000"
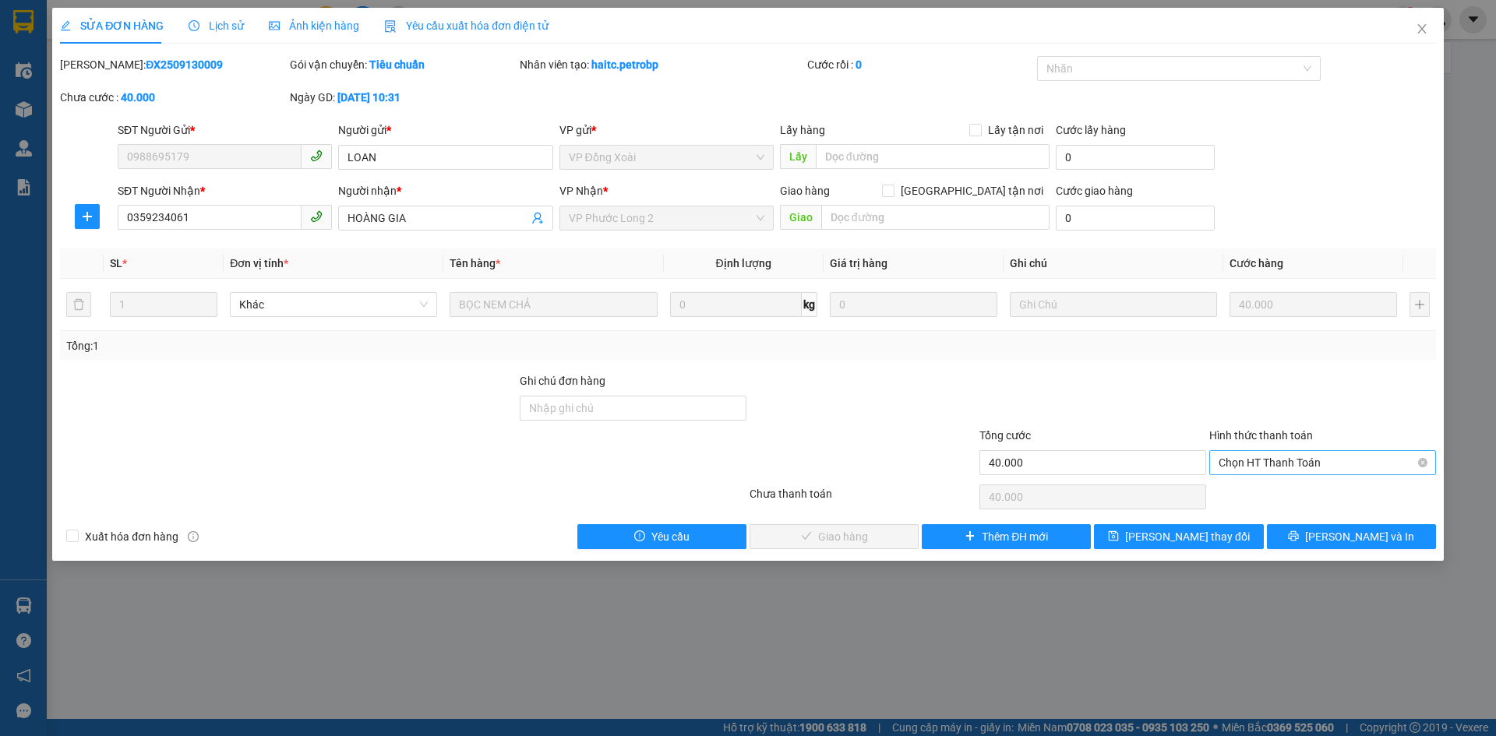
click at [1269, 468] on span "Chọn HT Thanh Toán" at bounding box center [1322, 462] width 208 height 23
click at [1267, 490] on div "Tại văn phòng" at bounding box center [1322, 493] width 208 height 17
type input "0"
click at [872, 551] on div "SỬA ĐƠN HÀNG Lịch sử Ảnh kiện hàng Yêu cầu xuất hóa đơn điện tử Total Paid Fee …" at bounding box center [747, 284] width 1391 height 553
click at [872, 541] on span "[PERSON_NAME] và Giao hàng" at bounding box center [854, 536] width 150 height 17
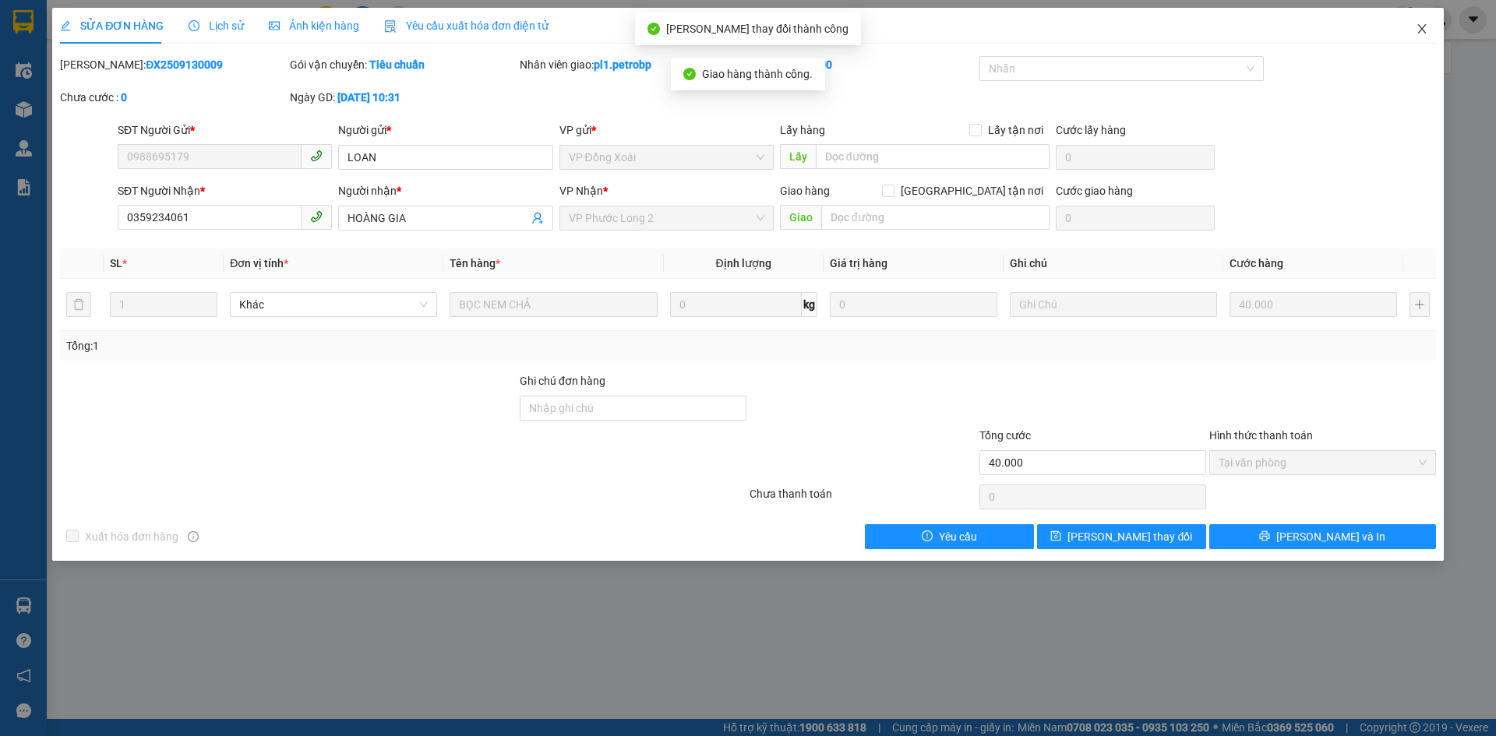
click at [1419, 37] on span "Close" at bounding box center [1422, 30] width 44 height 44
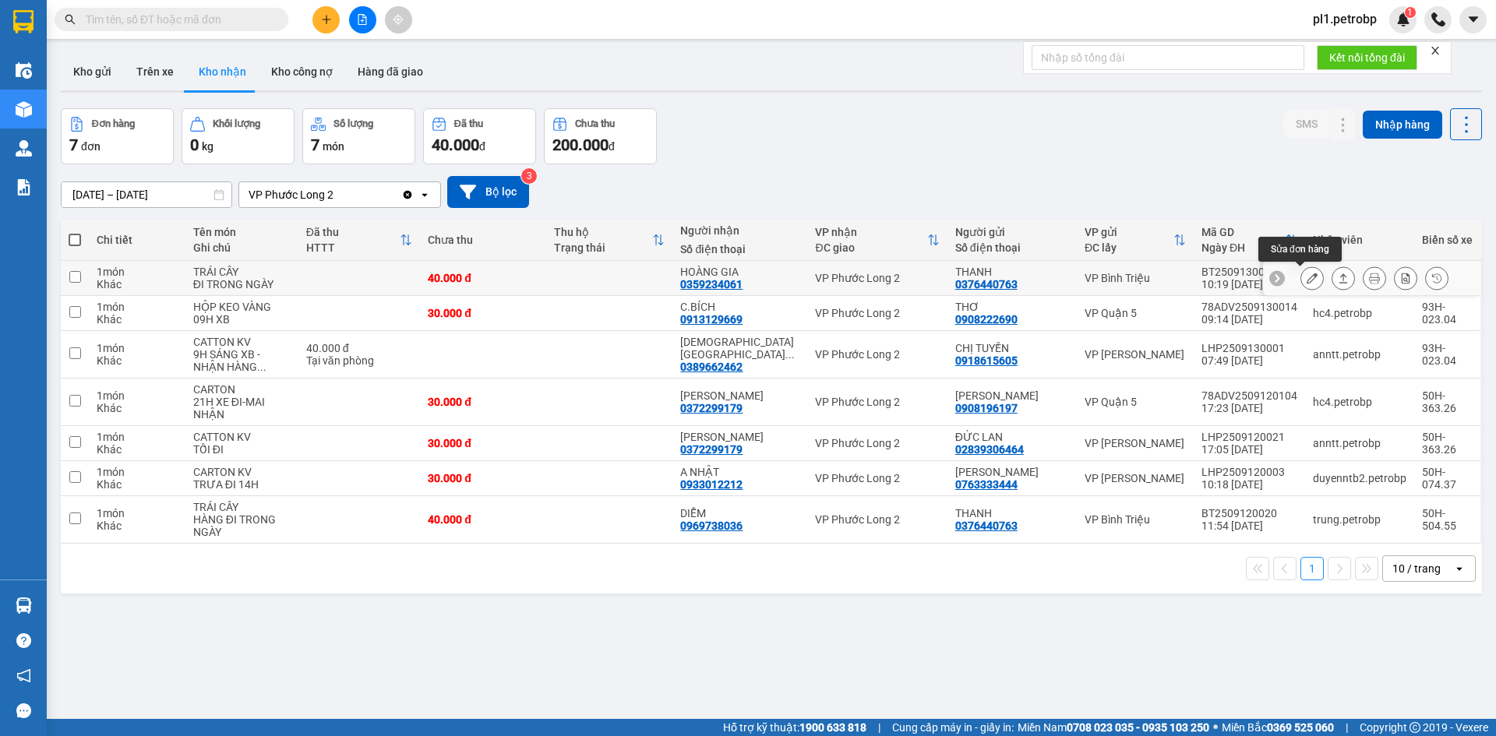
click at [1306, 281] on icon at bounding box center [1311, 278] width 11 height 11
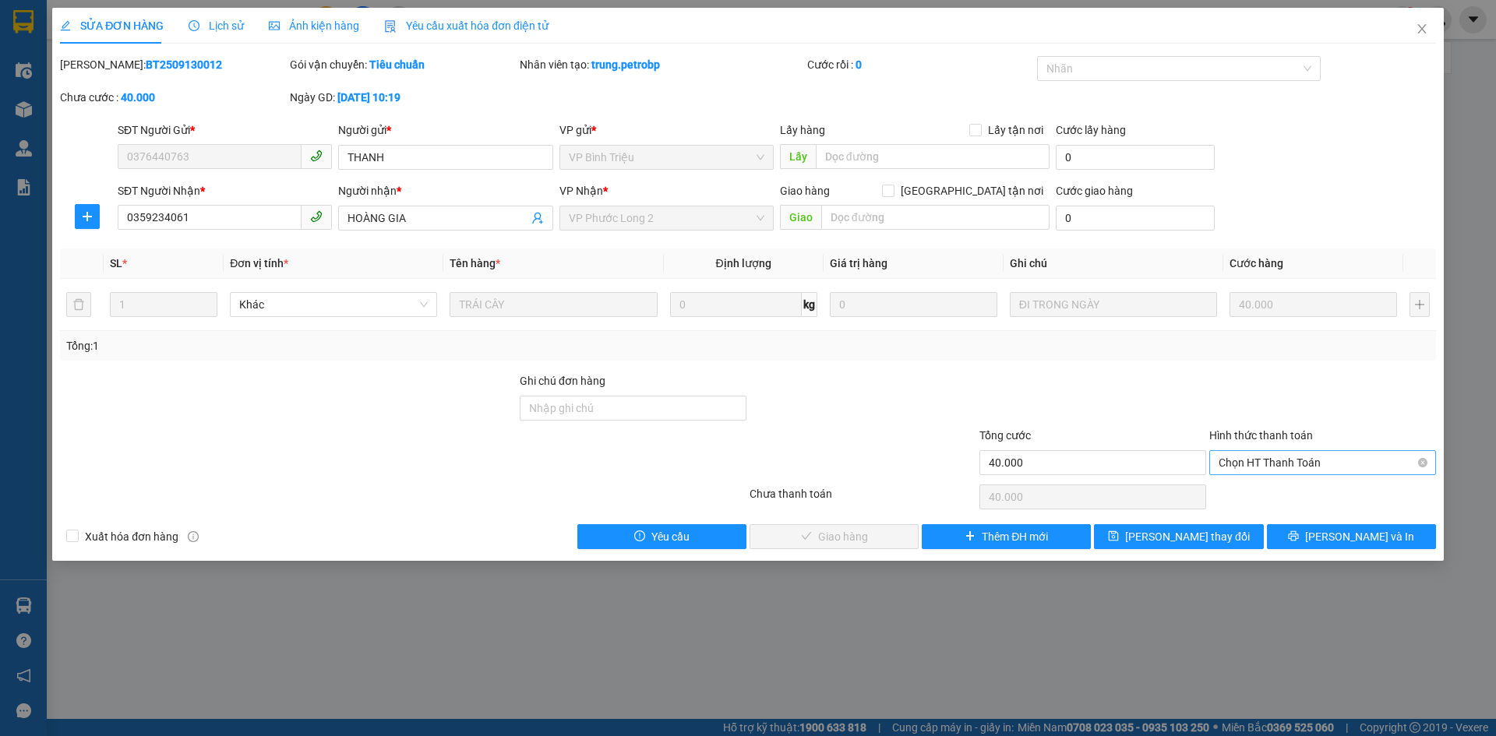
click at [1253, 473] on span "Chọn HT Thanh Toán" at bounding box center [1322, 462] width 208 height 23
click at [1246, 495] on div "Tại văn phòng" at bounding box center [1322, 493] width 208 height 17
type input "0"
click at [842, 545] on span "[PERSON_NAME] và Giao hàng" at bounding box center [854, 536] width 150 height 17
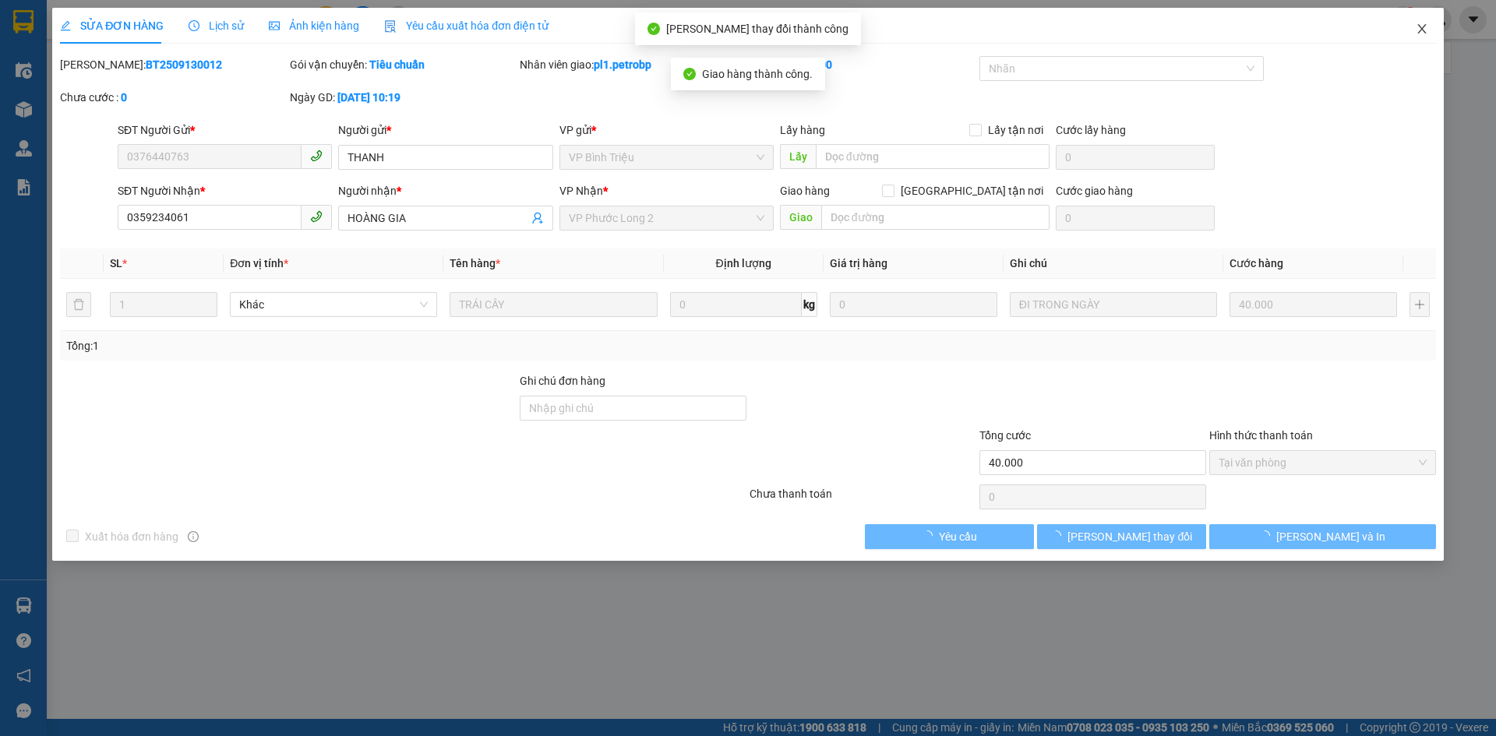
click at [1426, 21] on span "Close" at bounding box center [1422, 30] width 44 height 44
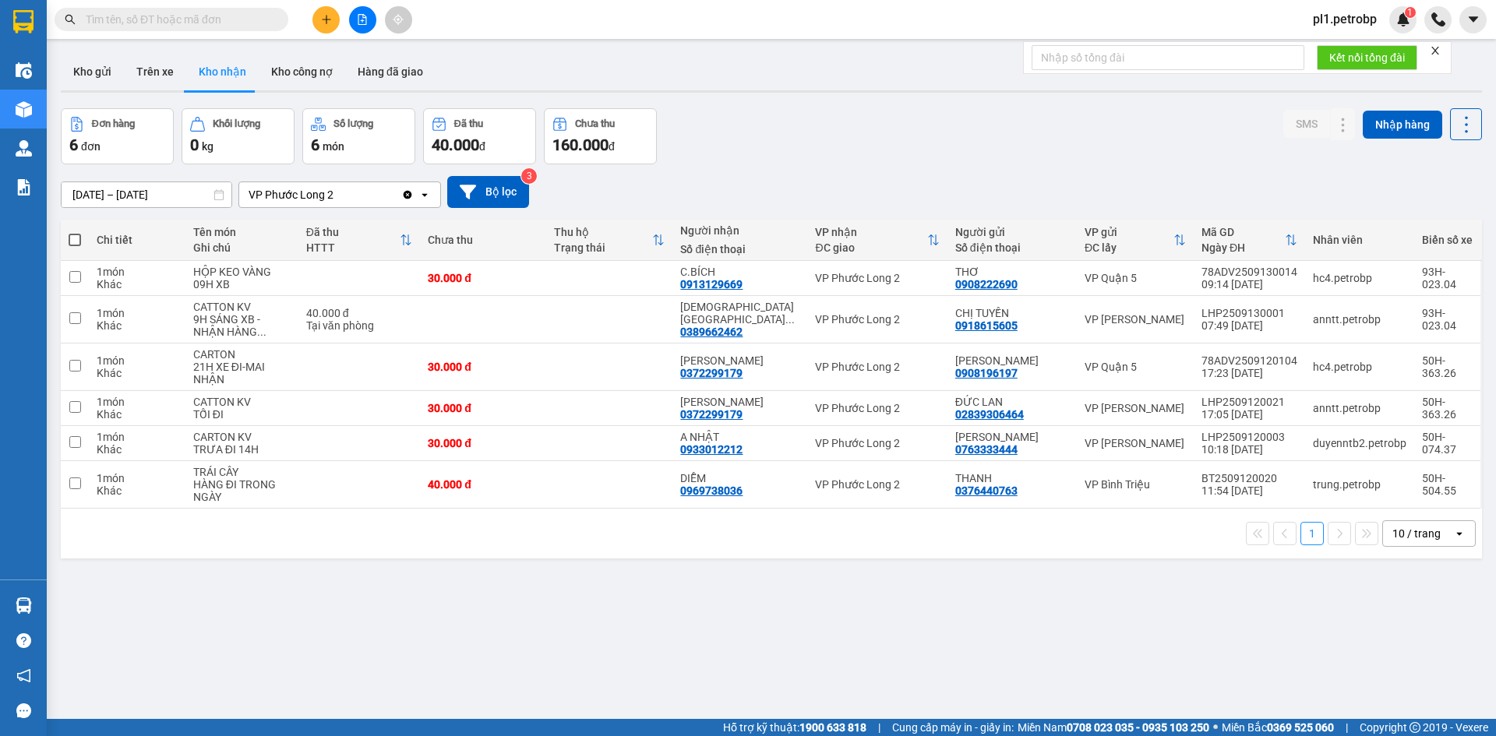
click at [224, 23] on input "text" at bounding box center [178, 19] width 184 height 17
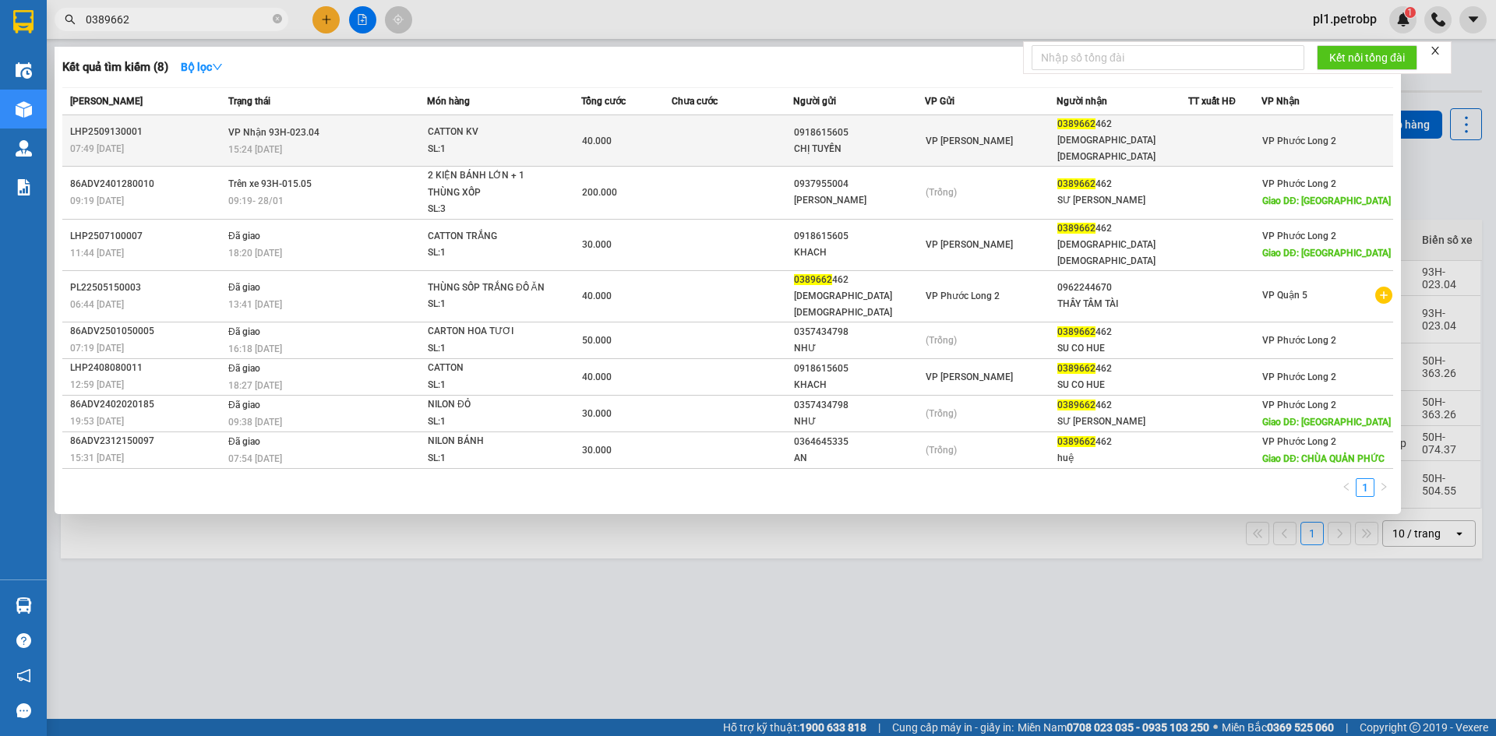
type input "0389662"
click at [475, 141] on div "SL: 1" at bounding box center [486, 149] width 117 height 17
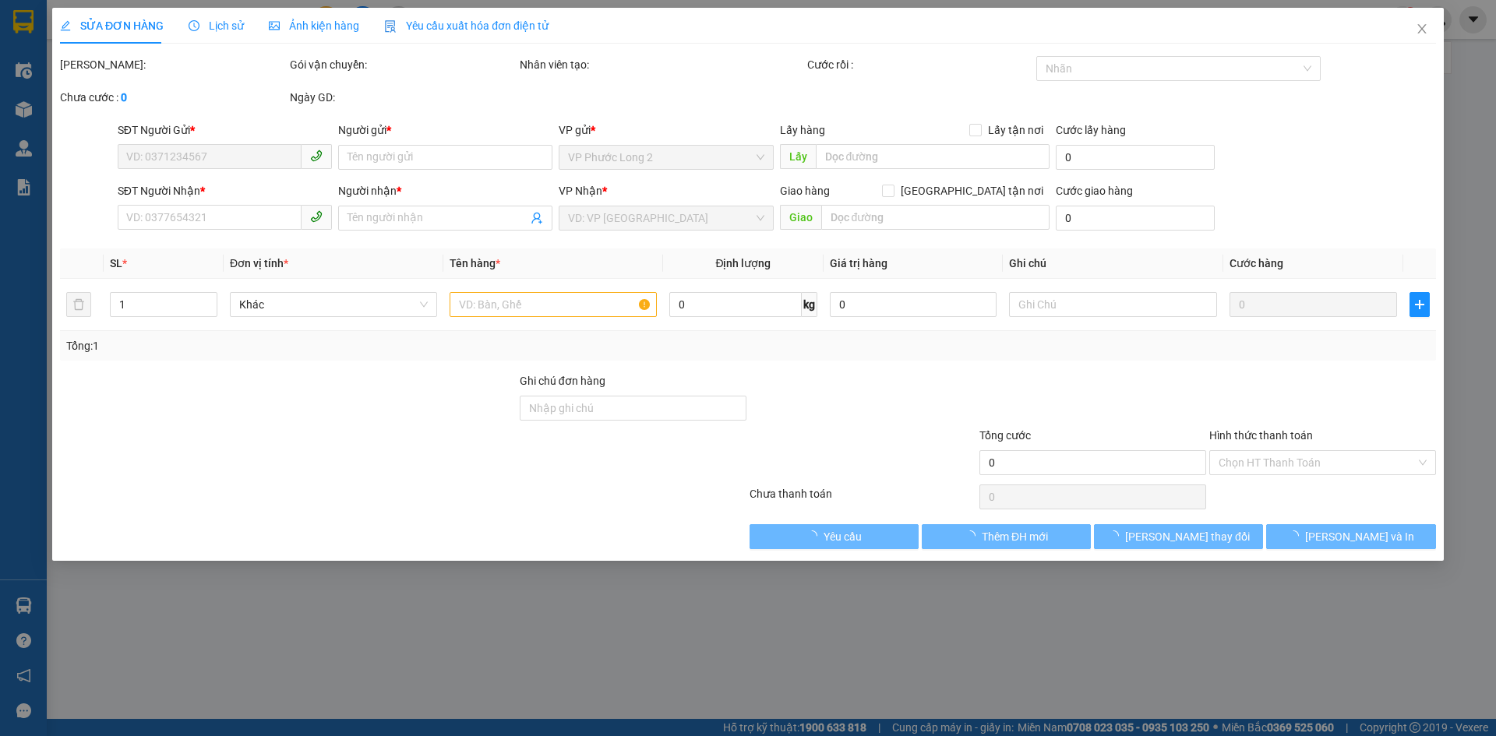
type input "0918615605"
type input "CHỊ TUYỀN"
type input "0389662462"
type input "CHÙA QUẢNG PHƯỚC"
type input "40.000"
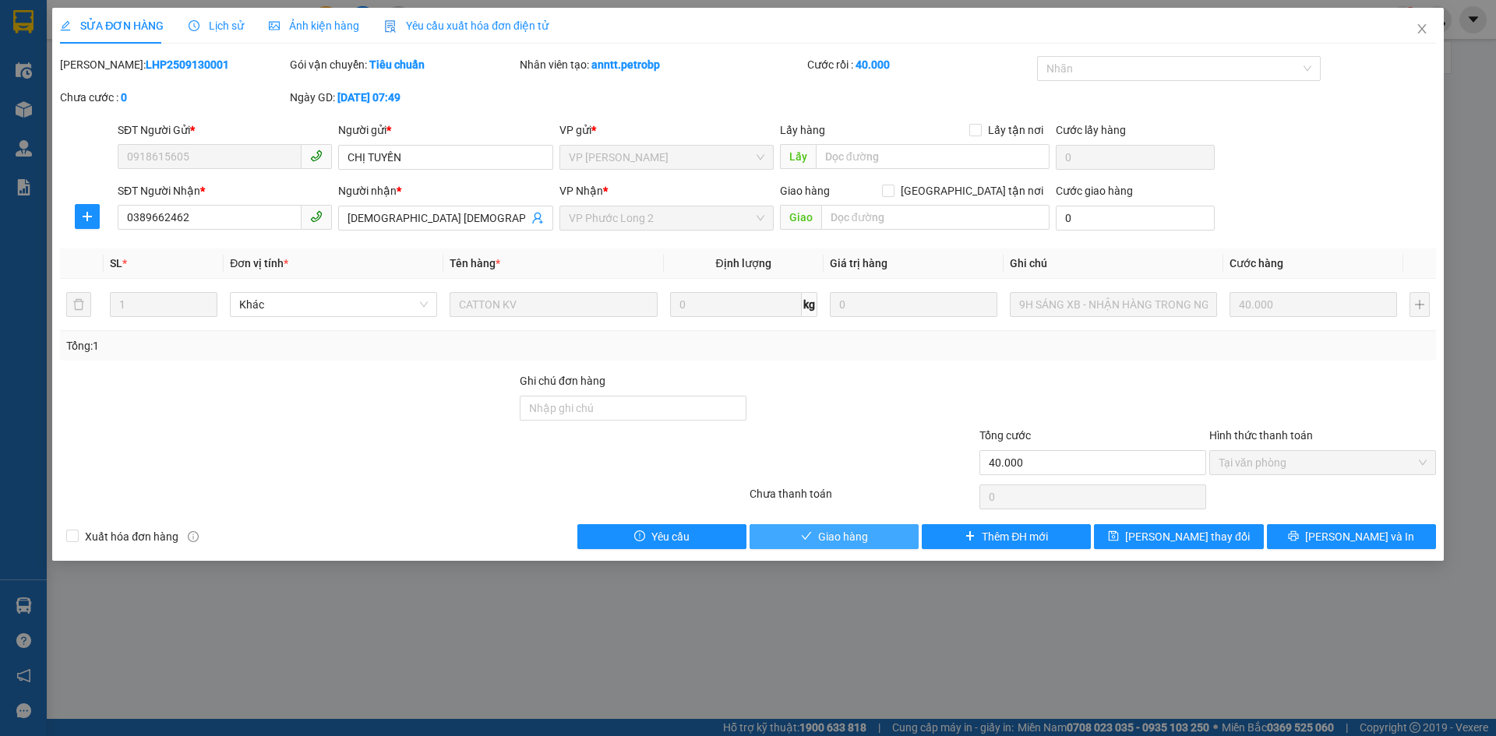
click at [889, 530] on button "Giao hàng" at bounding box center [833, 536] width 169 height 25
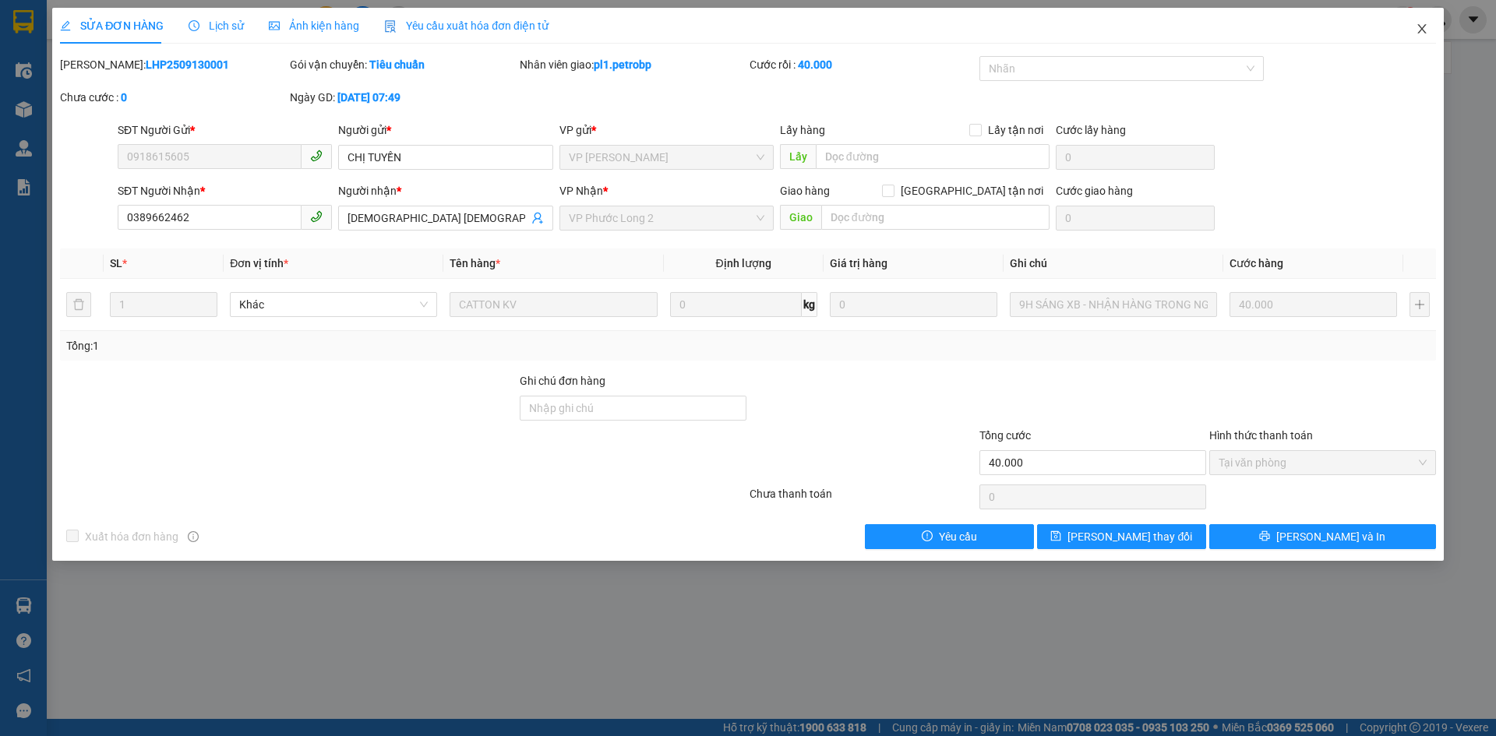
click at [1422, 26] on icon "close" at bounding box center [1421, 29] width 12 height 12
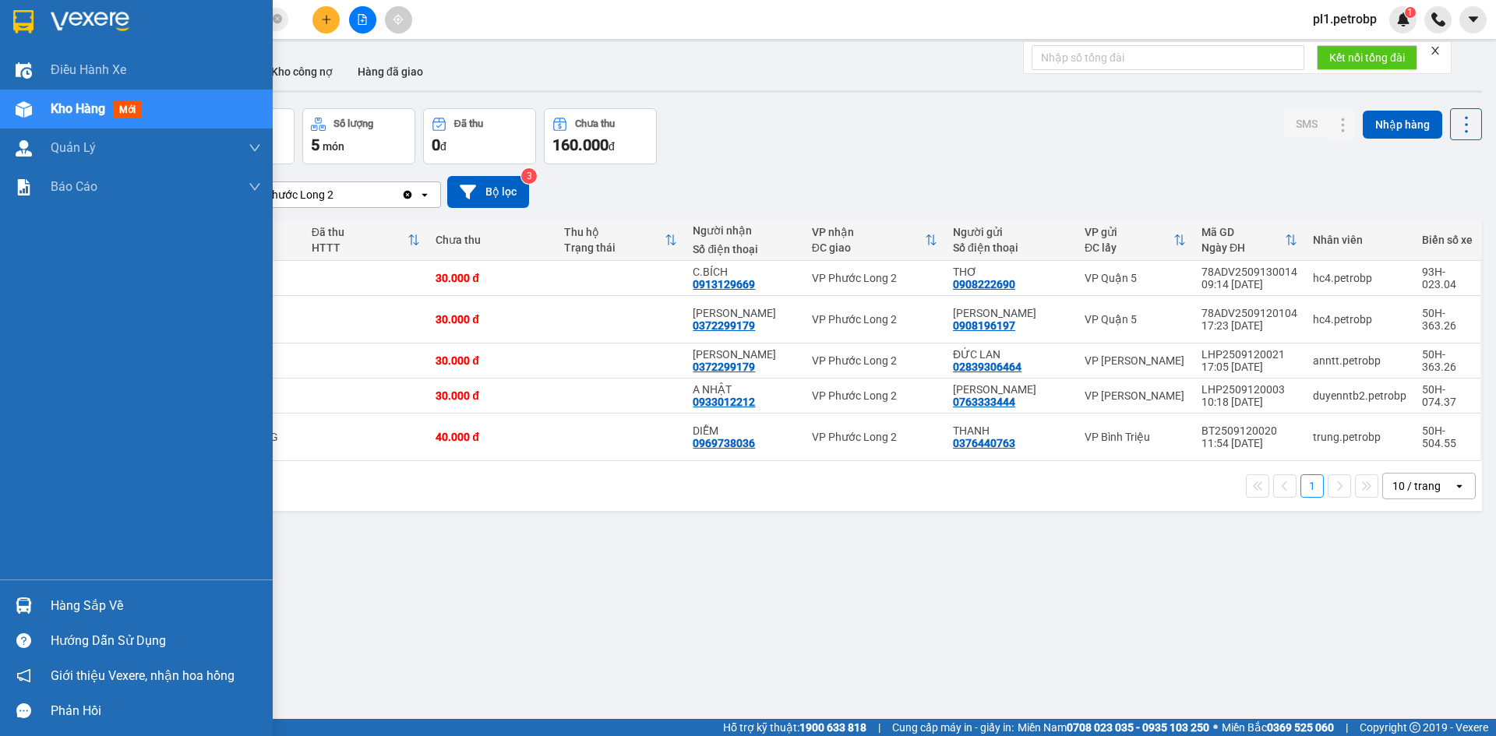
click at [90, 605] on div "Hàng sắp về" at bounding box center [156, 605] width 210 height 23
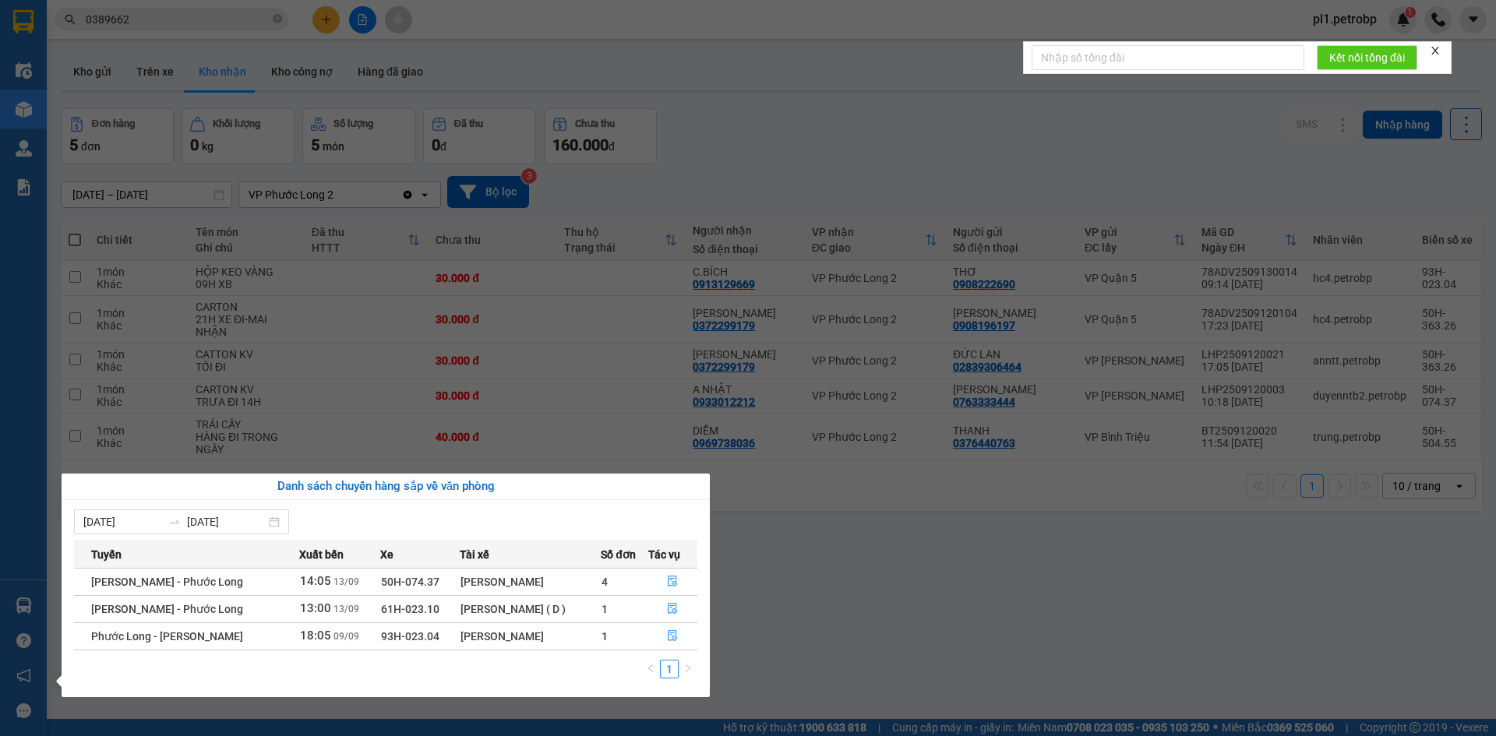
click at [778, 590] on section "Kết quả tìm kiếm ( 8 ) Bộ lọc Mã ĐH Trạng thái Món hàng Tổng cước Chưa cước Ngư…" at bounding box center [748, 368] width 1496 height 736
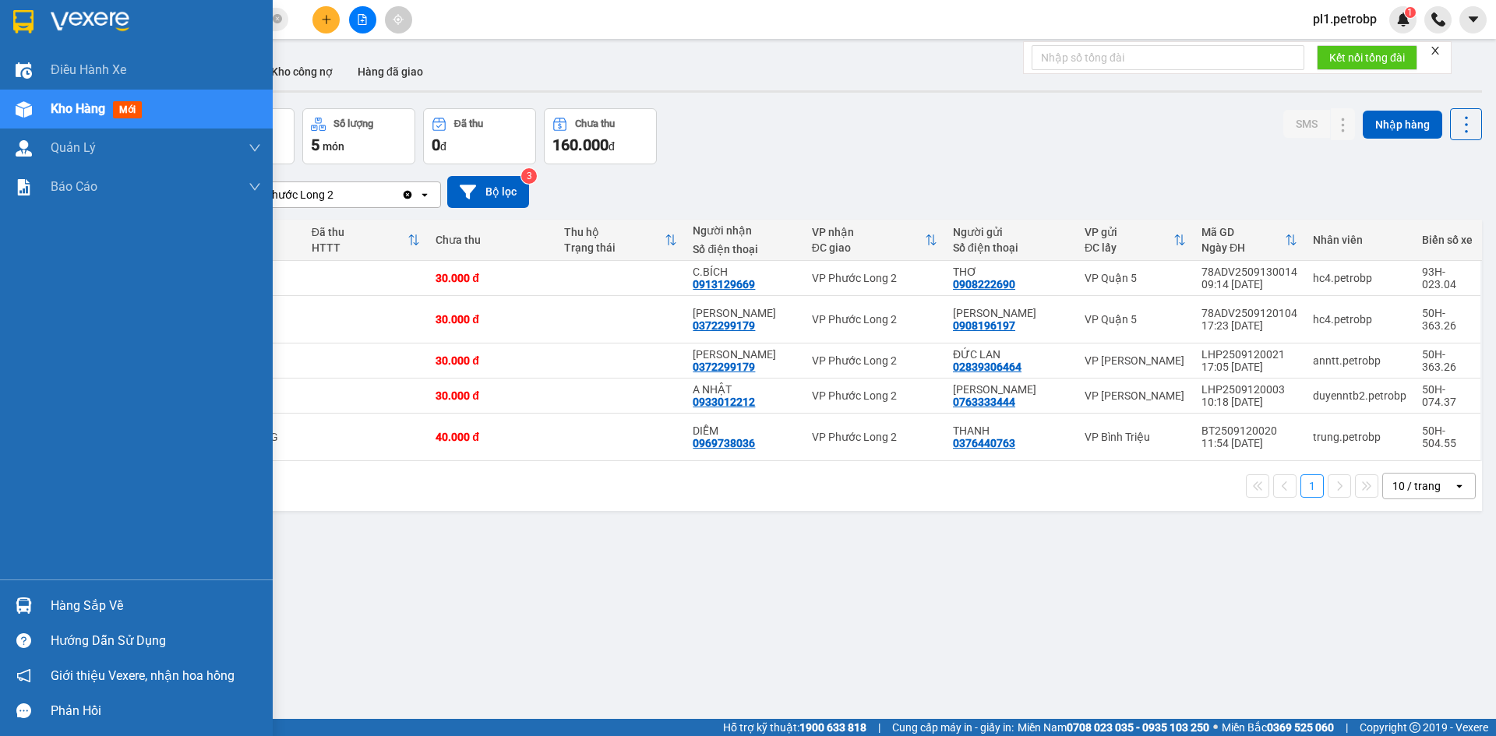
click at [65, 600] on div "Hàng sắp về" at bounding box center [156, 605] width 210 height 23
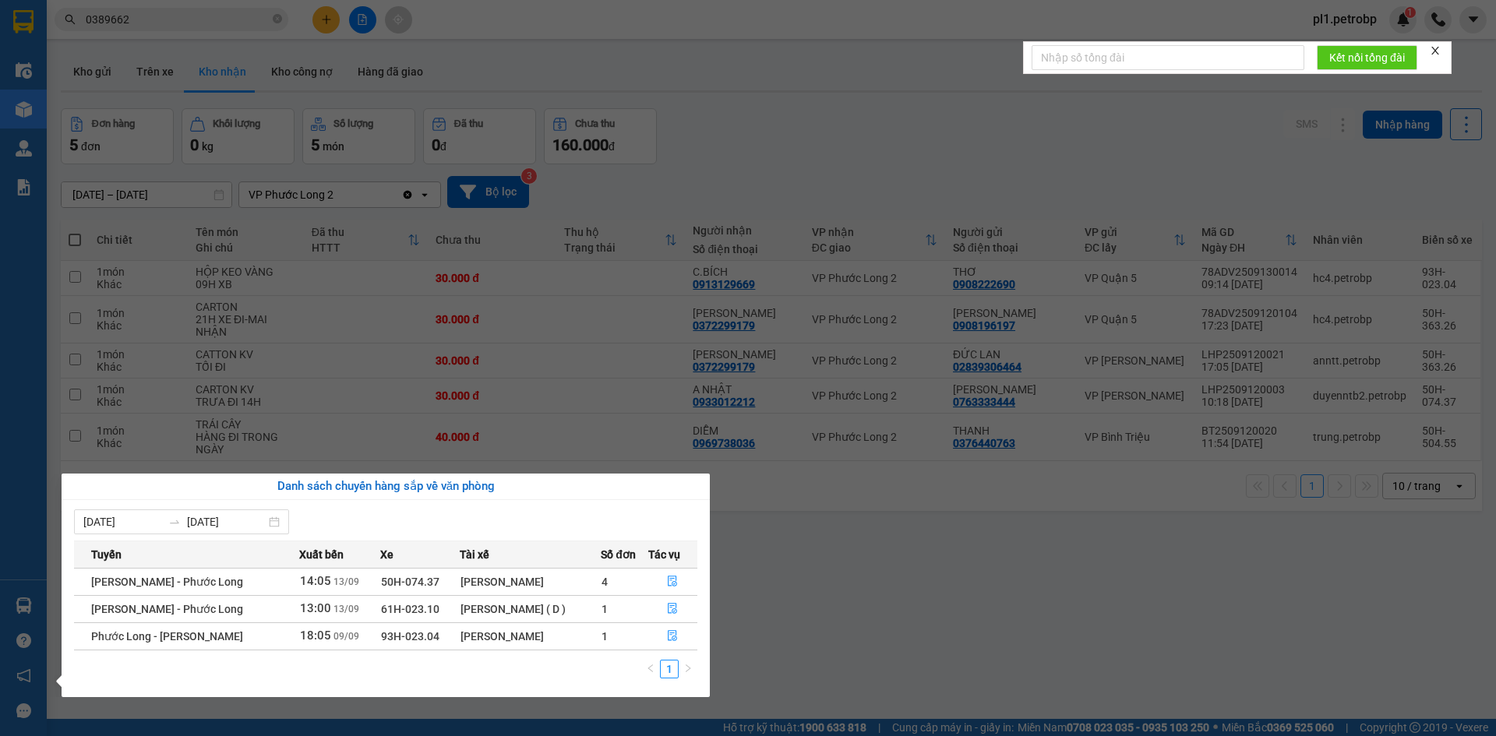
click at [865, 534] on section "Kết quả tìm kiếm ( 8 ) Bộ lọc Mã ĐH Trạng thái Món hàng Tổng cước Chưa cước Ngư…" at bounding box center [748, 368] width 1496 height 736
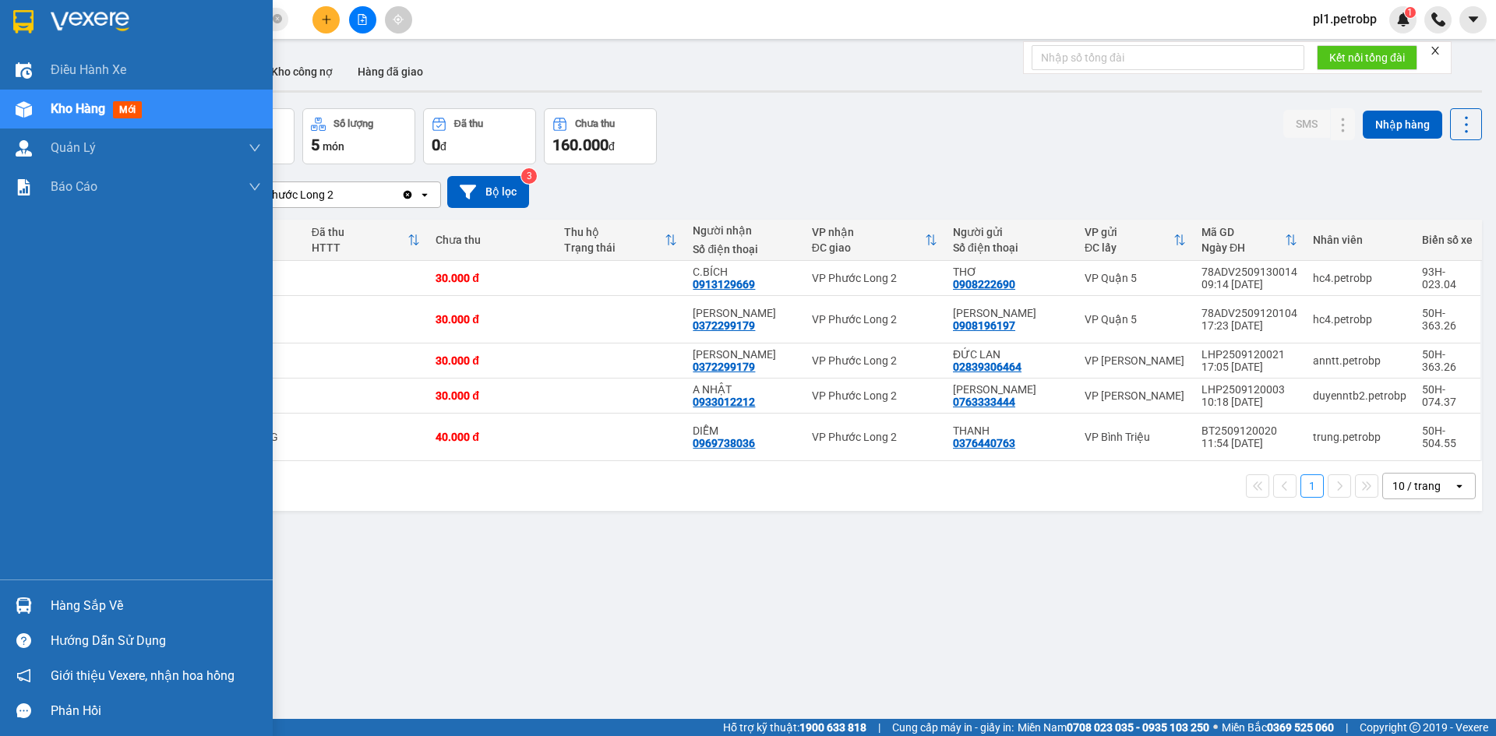
click at [49, 593] on div "Hàng sắp về" at bounding box center [136, 605] width 273 height 35
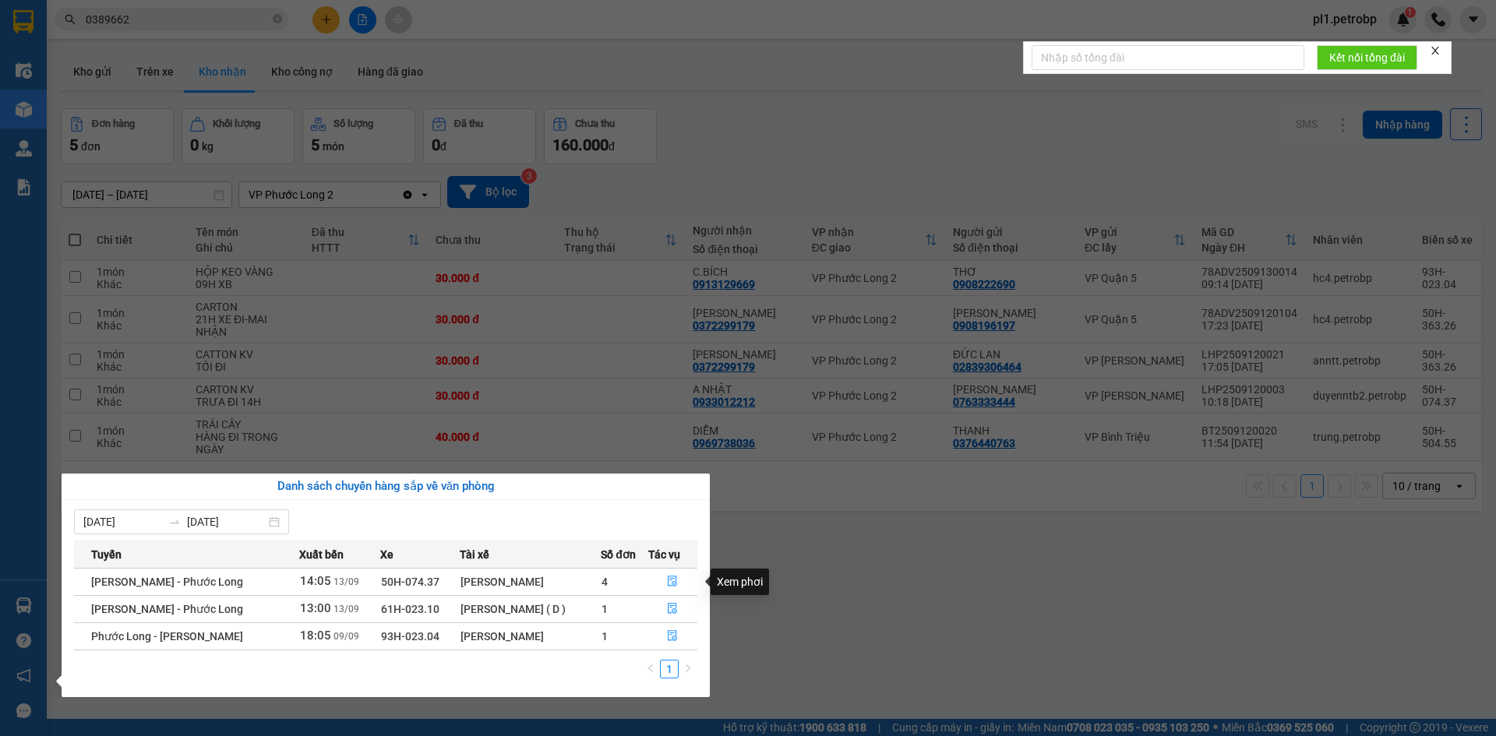
click at [848, 594] on section "Kết quả tìm kiếm ( 8 ) Bộ lọc Mã ĐH Trạng thái Món hàng Tổng cước Chưa cước Ngư…" at bounding box center [748, 368] width 1496 height 736
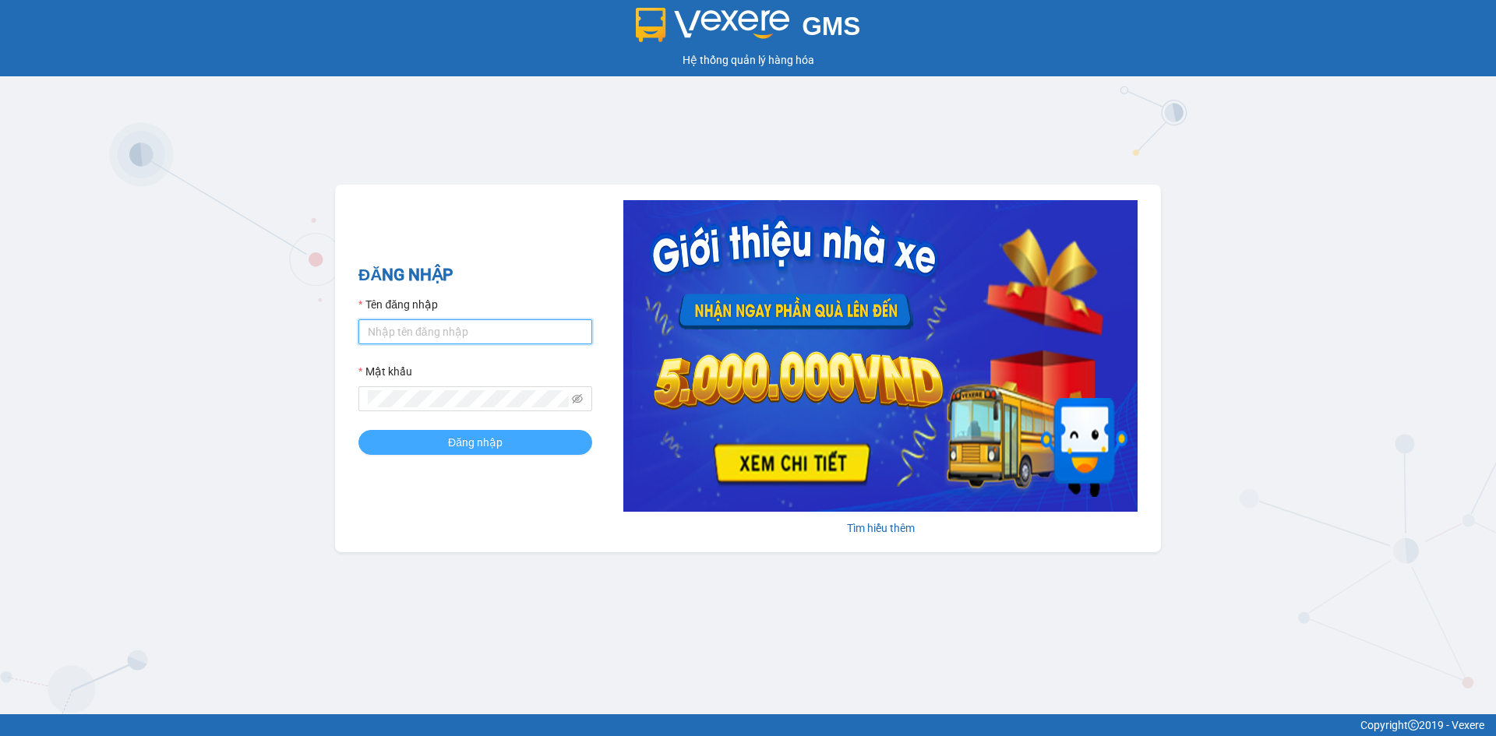
type input "pl1.petrobp"
click at [467, 445] on span "Đăng nhập" at bounding box center [475, 442] width 55 height 17
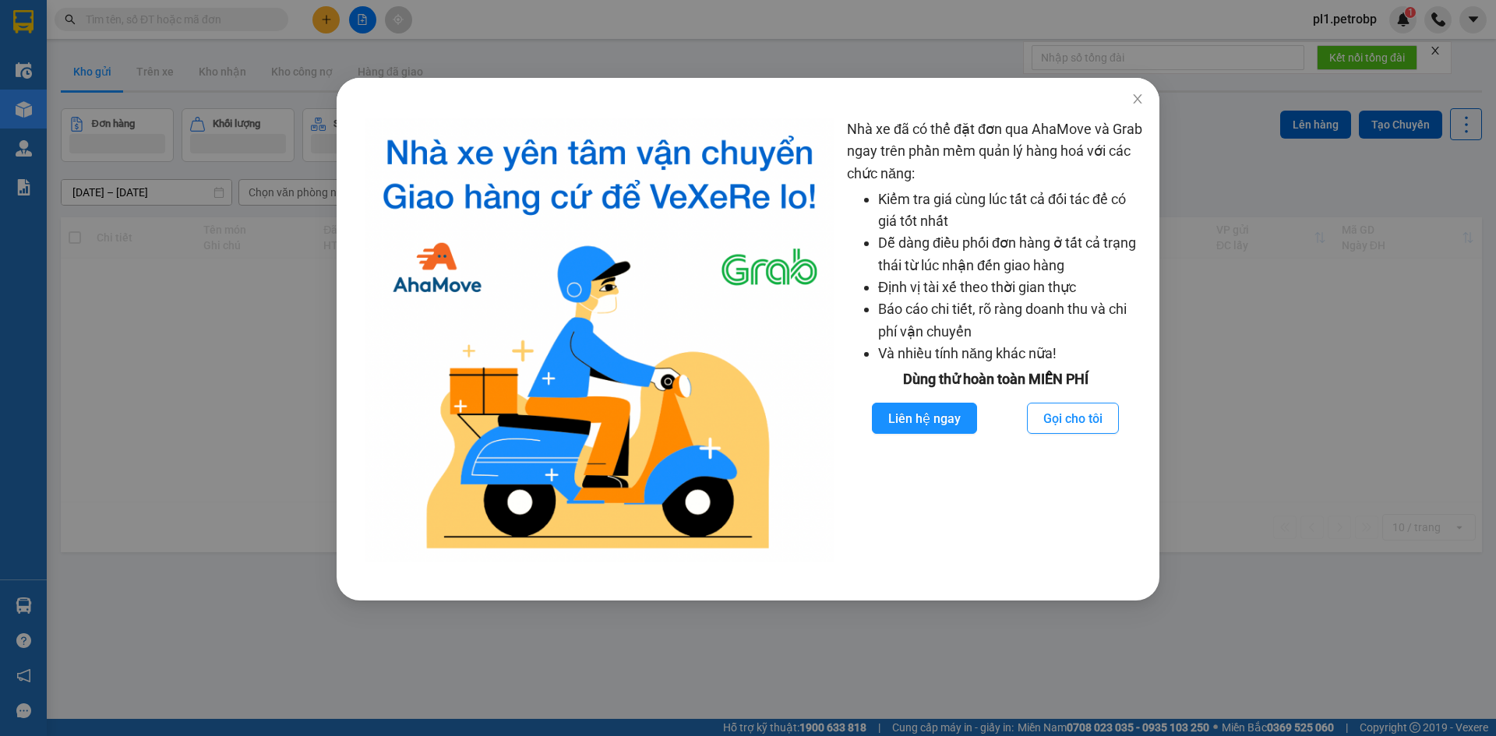
click at [248, 333] on div "Nhà xe đã có thể đặt đơn qua AhaMove và Grab ngay trên phần mềm quản lý hàng ho…" at bounding box center [748, 368] width 1496 height 736
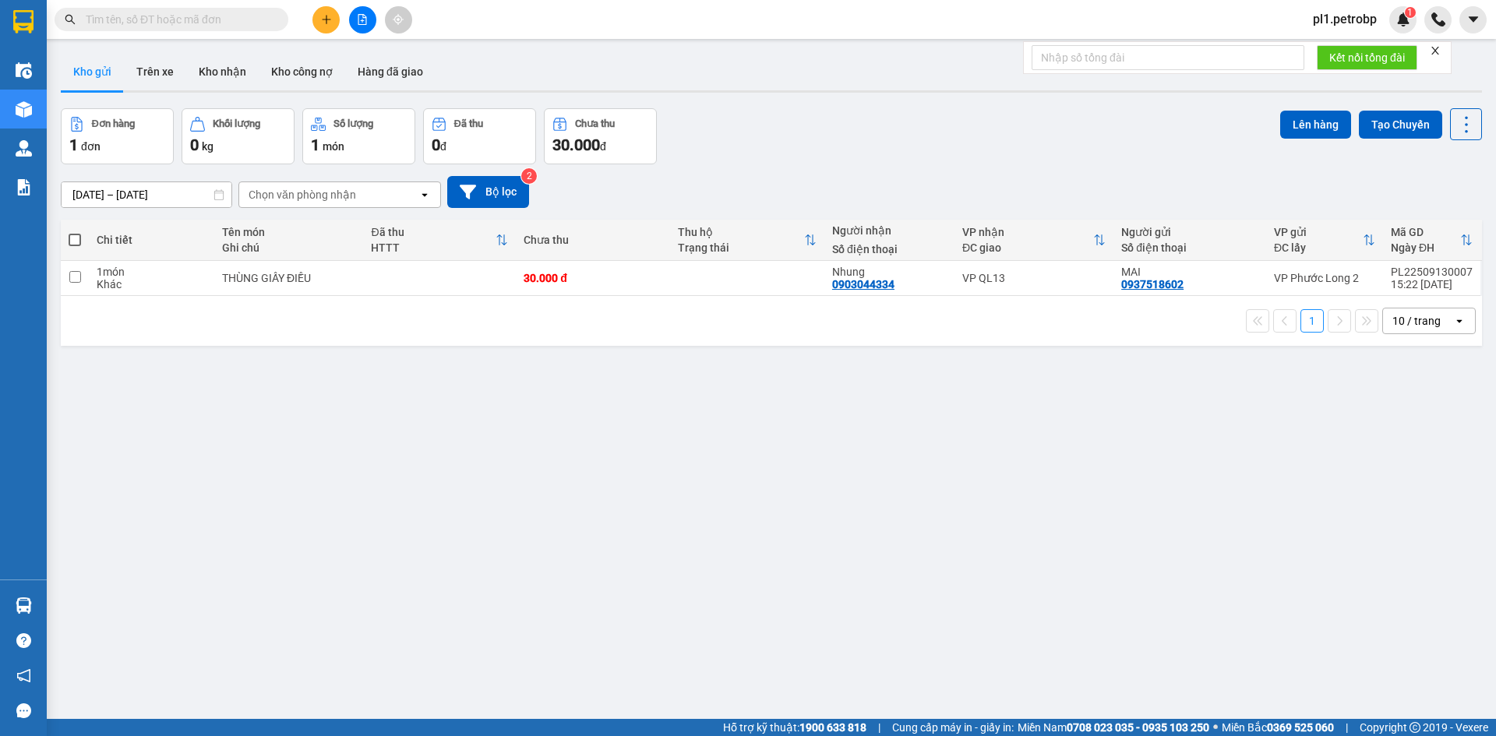
click at [205, 27] on input "text" at bounding box center [178, 19] width 184 height 17
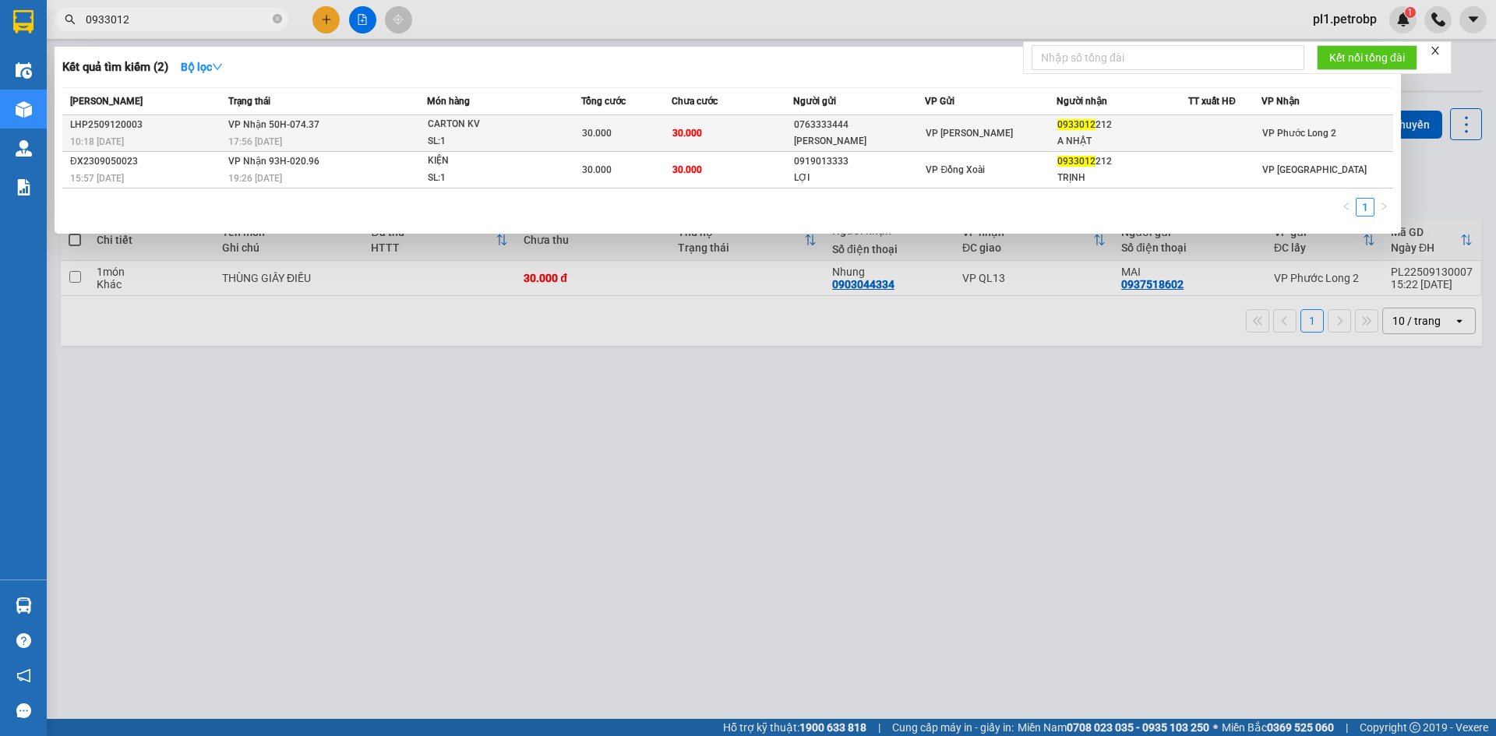
type input "0933012"
click at [883, 124] on div "0763333444" at bounding box center [859, 125] width 130 height 16
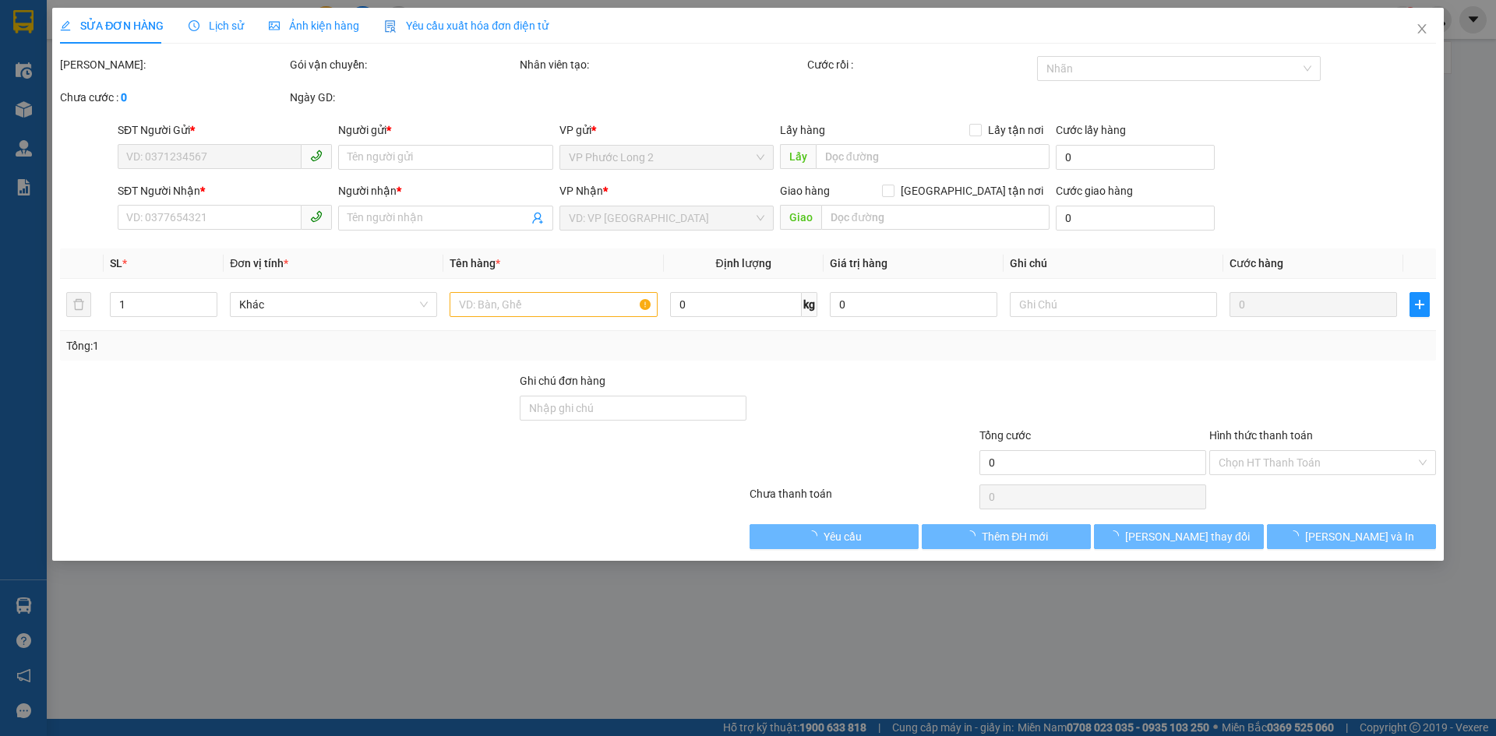
type input "0763333444"
type input "[PERSON_NAME]"
type input "0933012212"
type input "A NHẬT"
type input "30.000"
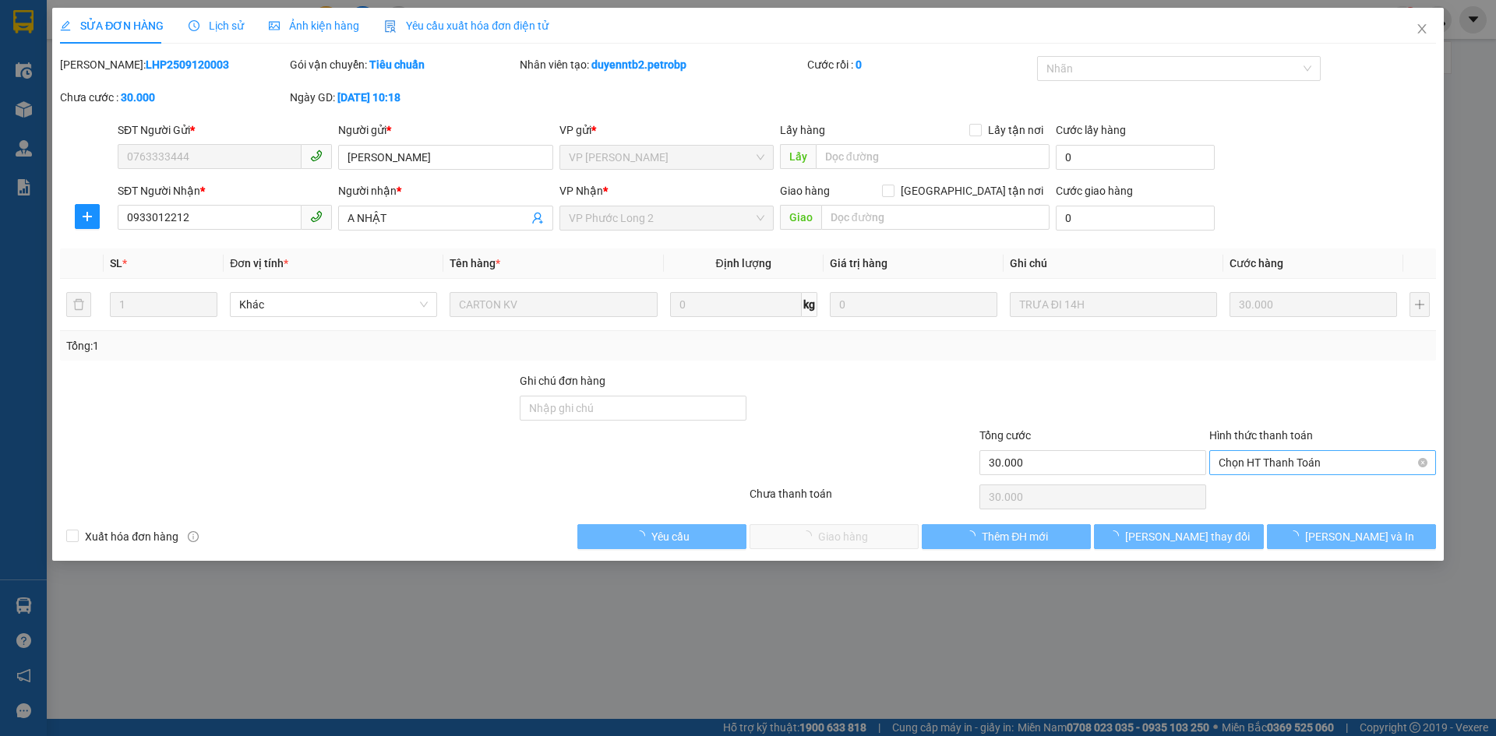
click at [1235, 473] on span "Chọn HT Thanh Toán" at bounding box center [1322, 462] width 208 height 23
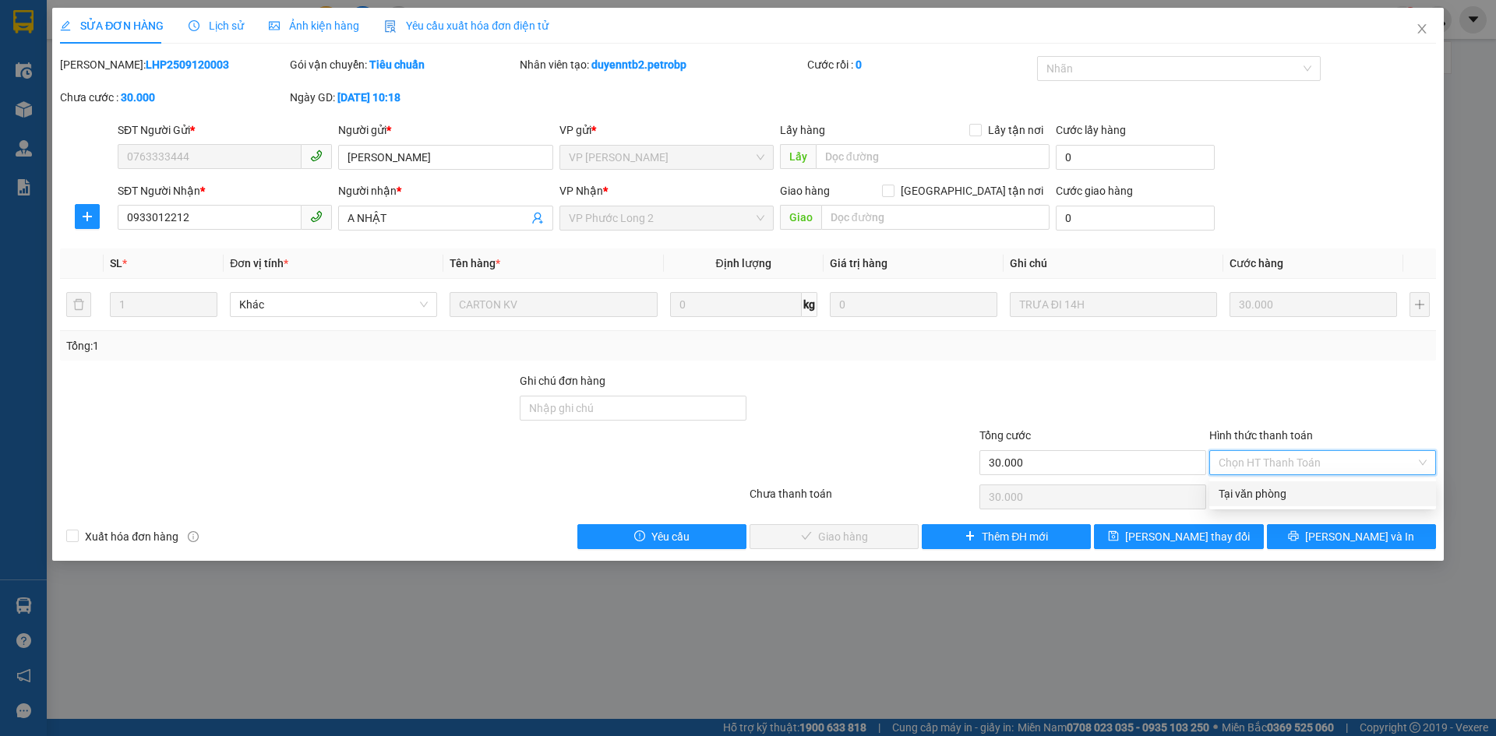
click at [1239, 501] on div "Tại văn phòng" at bounding box center [1322, 493] width 208 height 17
type input "0"
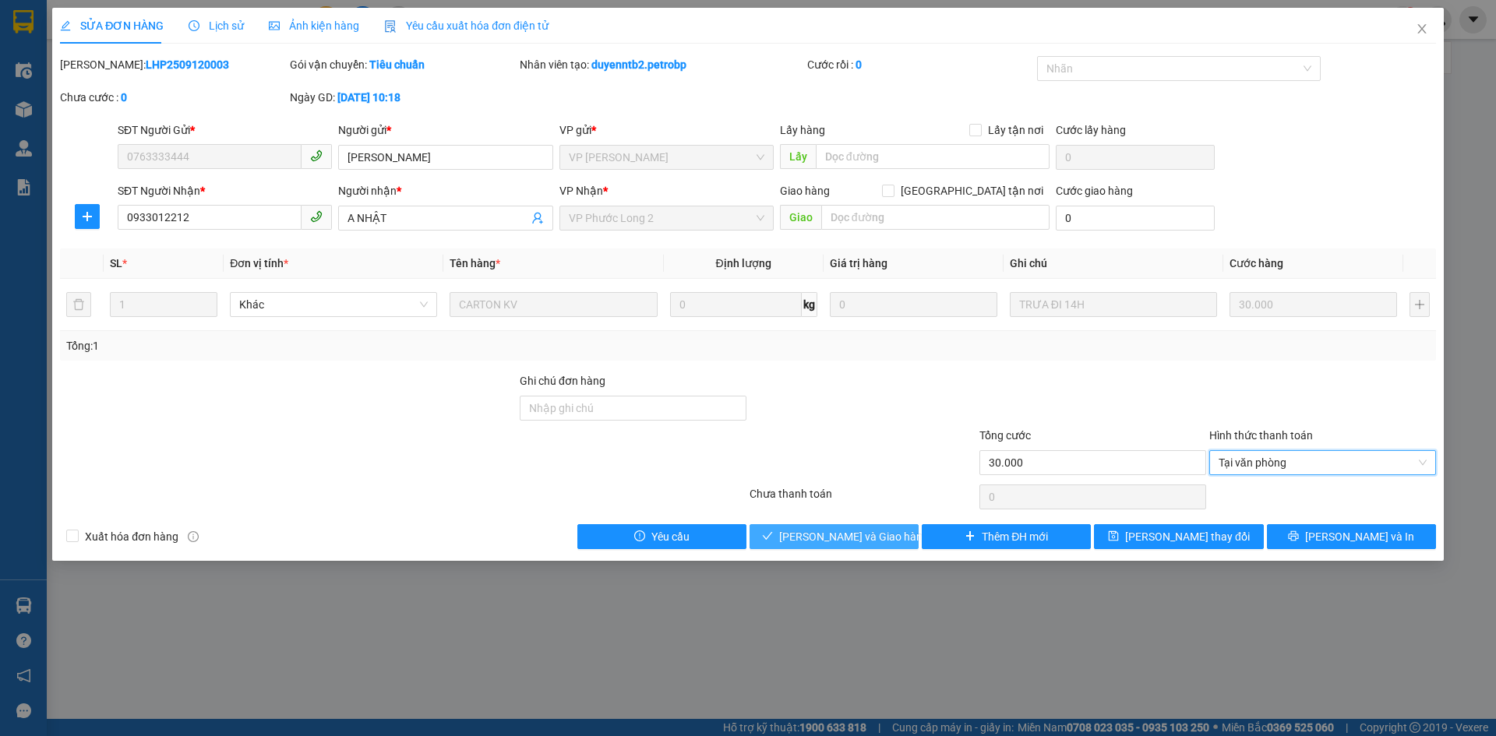
click at [856, 541] on span "[PERSON_NAME] và Giao hàng" at bounding box center [854, 536] width 150 height 17
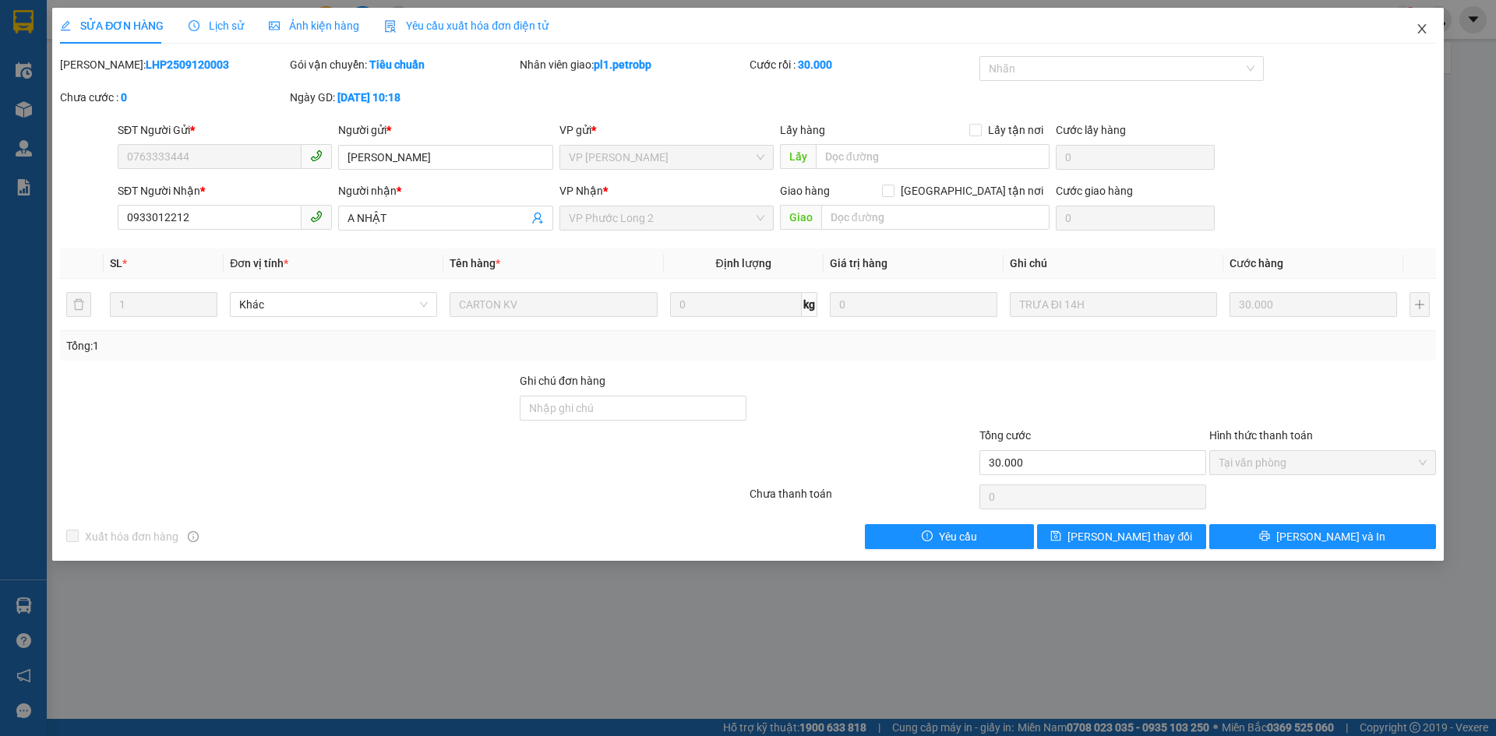
click at [1429, 35] on span "Close" at bounding box center [1422, 30] width 44 height 44
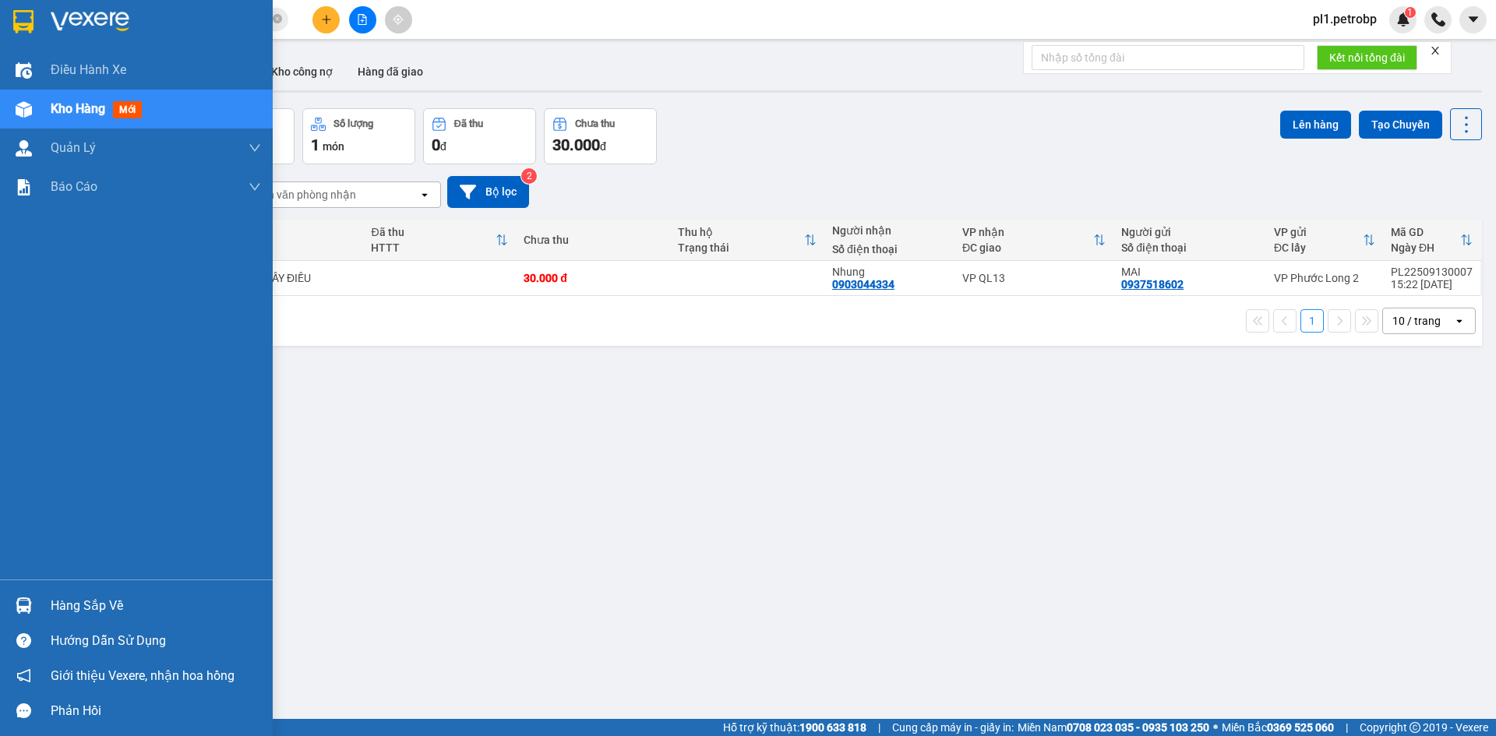
click at [31, 620] on div "Hàng sắp về" at bounding box center [136, 605] width 273 height 35
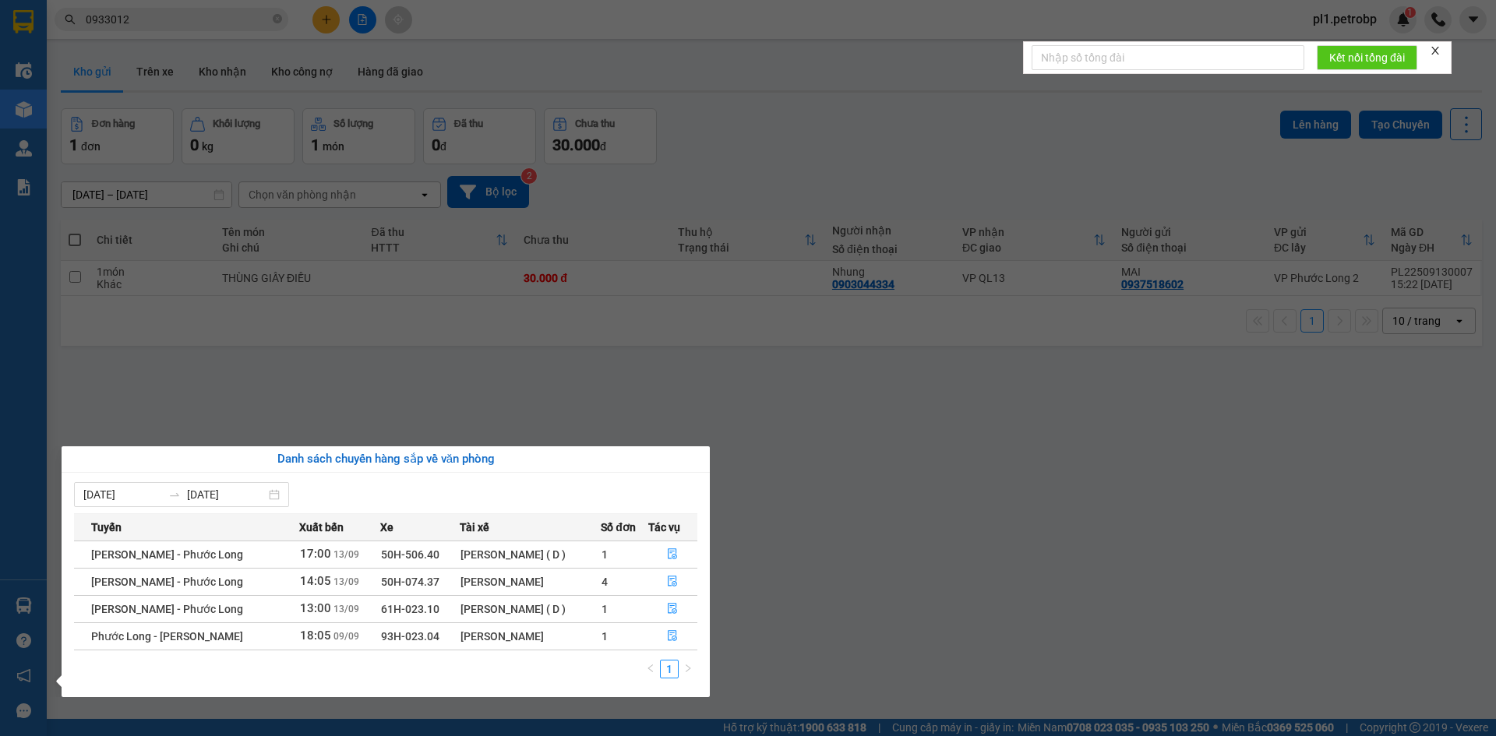
click at [816, 460] on section "Kết quả tìm kiếm ( 2 ) Bộ lọc Mã ĐH Trạng thái Món hàng Tổng cước Chưa cước Ngư…" at bounding box center [748, 368] width 1496 height 736
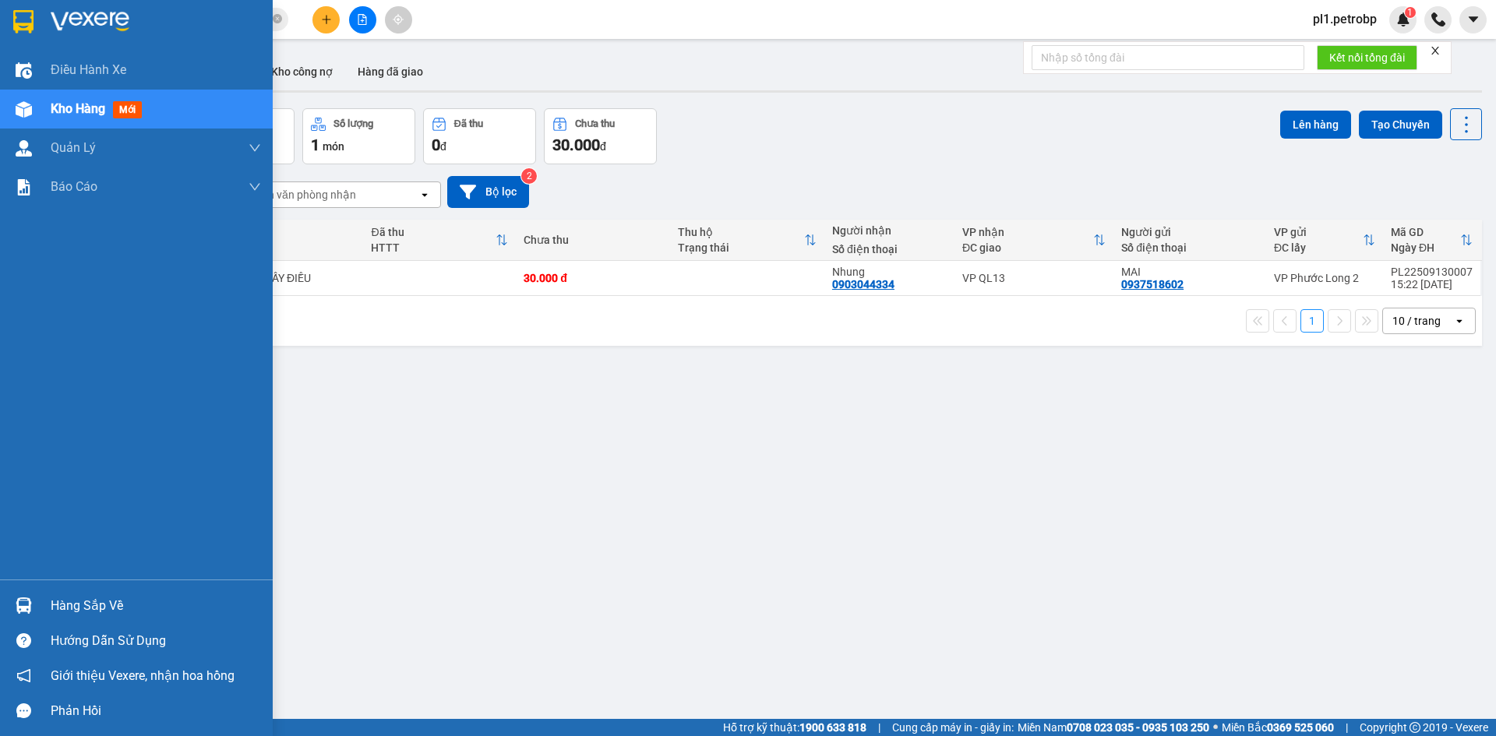
click at [87, 613] on div "Hàng sắp về" at bounding box center [156, 605] width 210 height 23
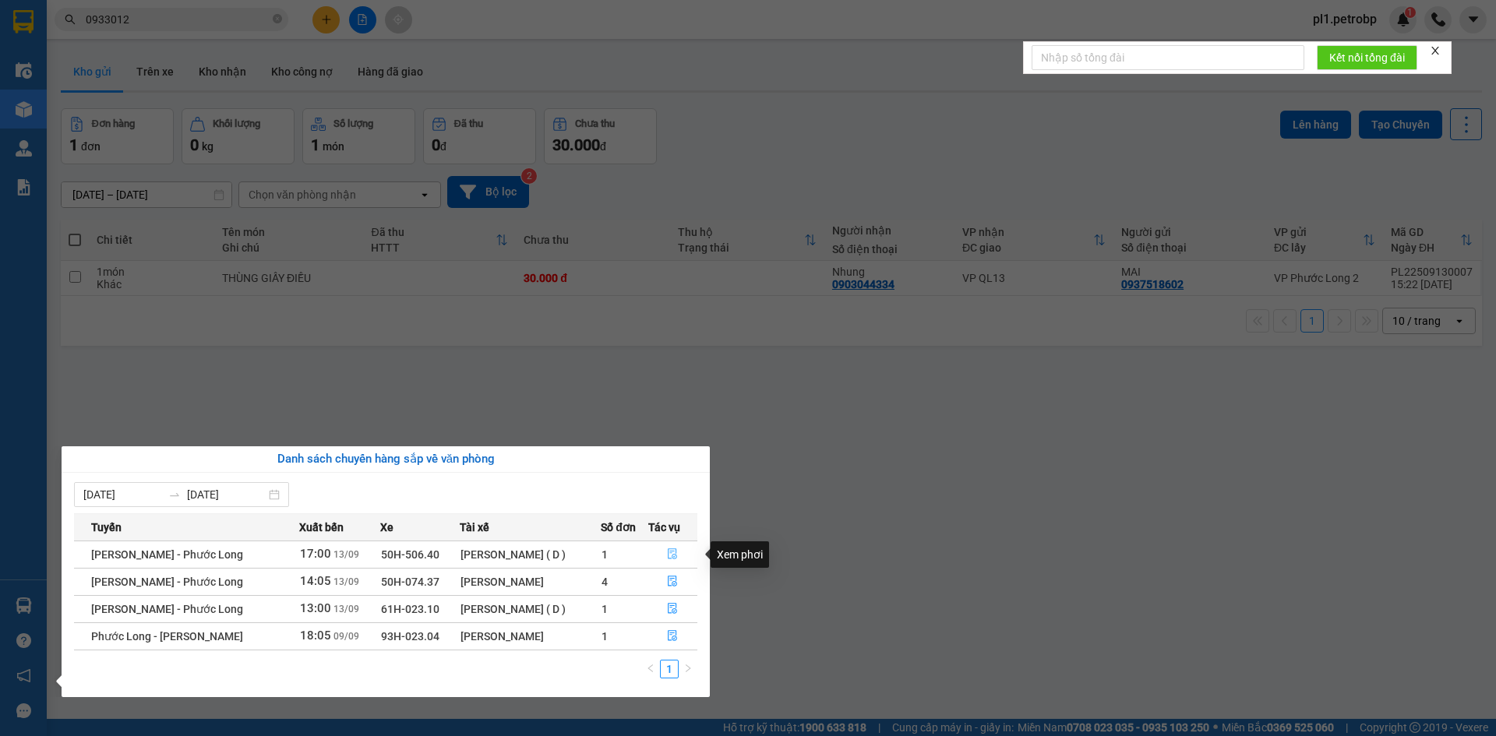
click at [668, 557] on icon "file-done" at bounding box center [672, 554] width 9 height 11
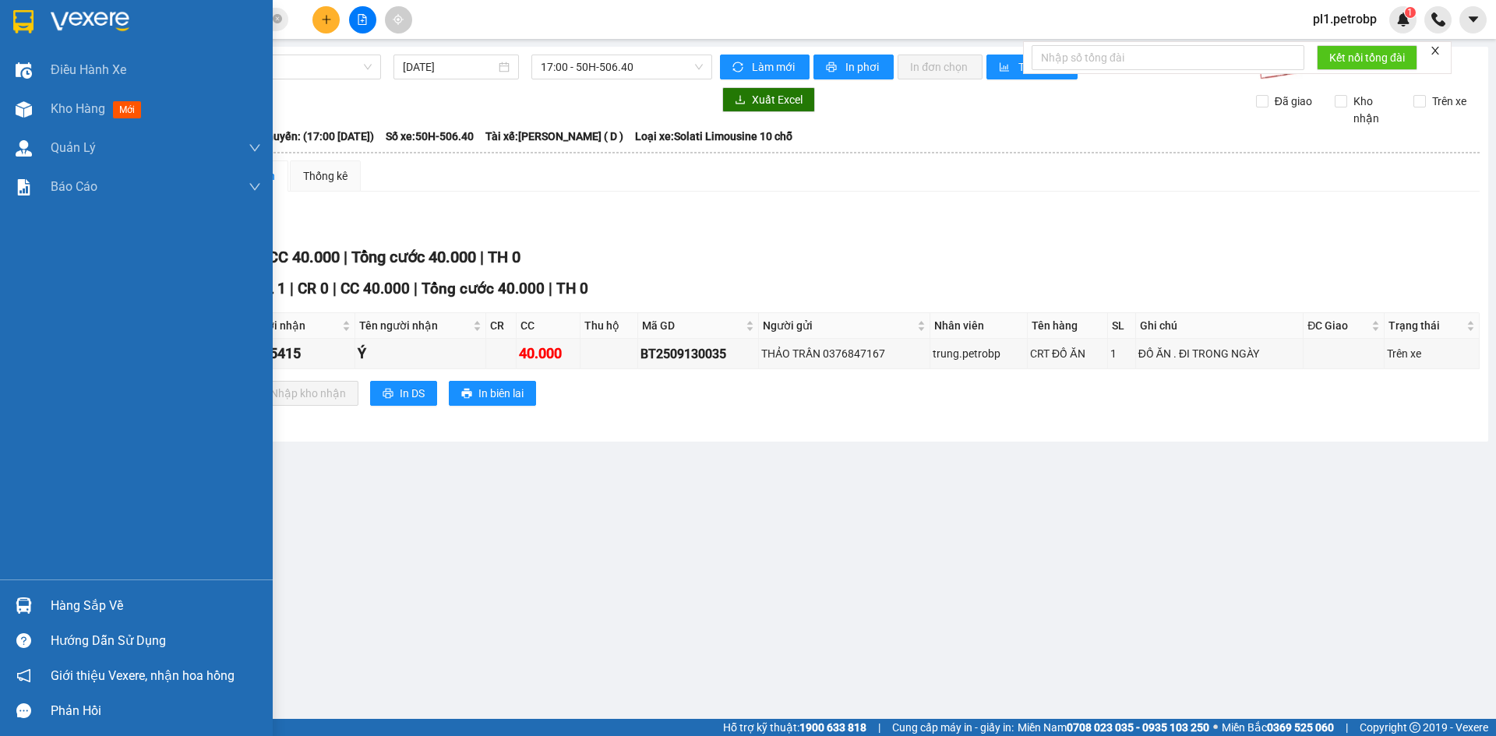
click at [108, 586] on div "Hàng sắp về Hướng dẫn sử dụng Giới thiệu Vexere, nhận hoa hồng Phản hồi" at bounding box center [136, 654] width 273 height 149
click at [111, 607] on div "Hàng sắp về" at bounding box center [156, 605] width 210 height 23
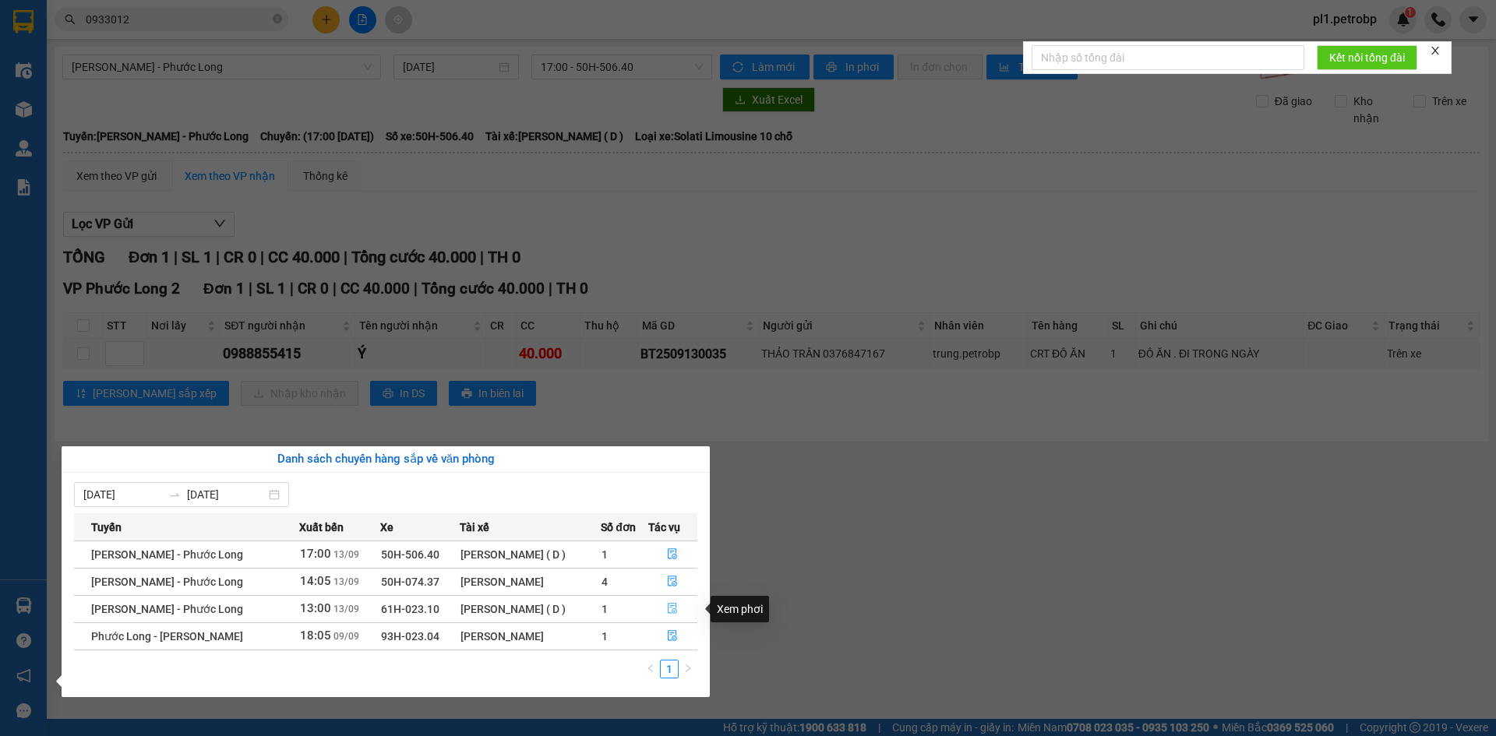
click at [673, 601] on button "button" at bounding box center [673, 609] width 48 height 25
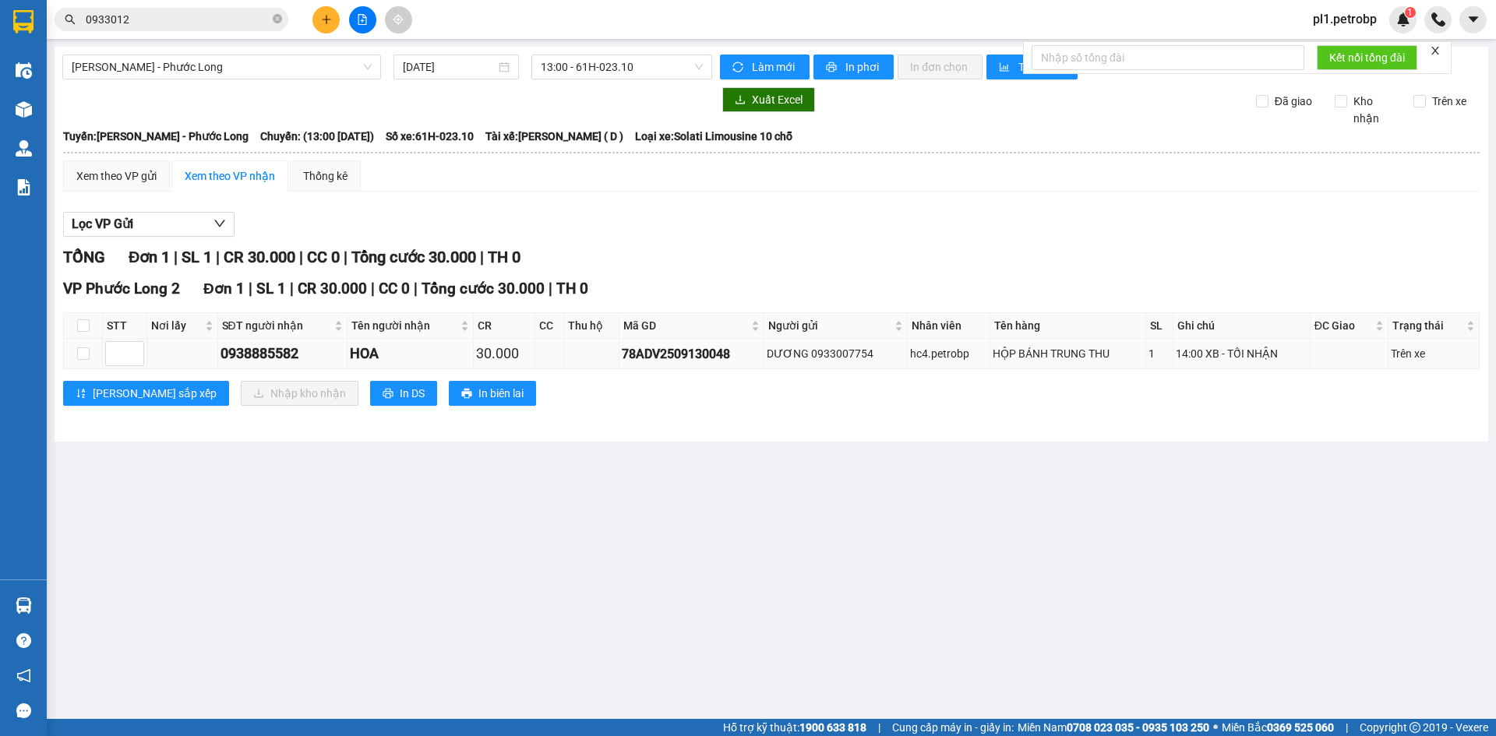
click at [90, 351] on td at bounding box center [83, 354] width 39 height 30
click at [79, 354] on input "checkbox" at bounding box center [83, 353] width 12 height 12
checkbox input "true"
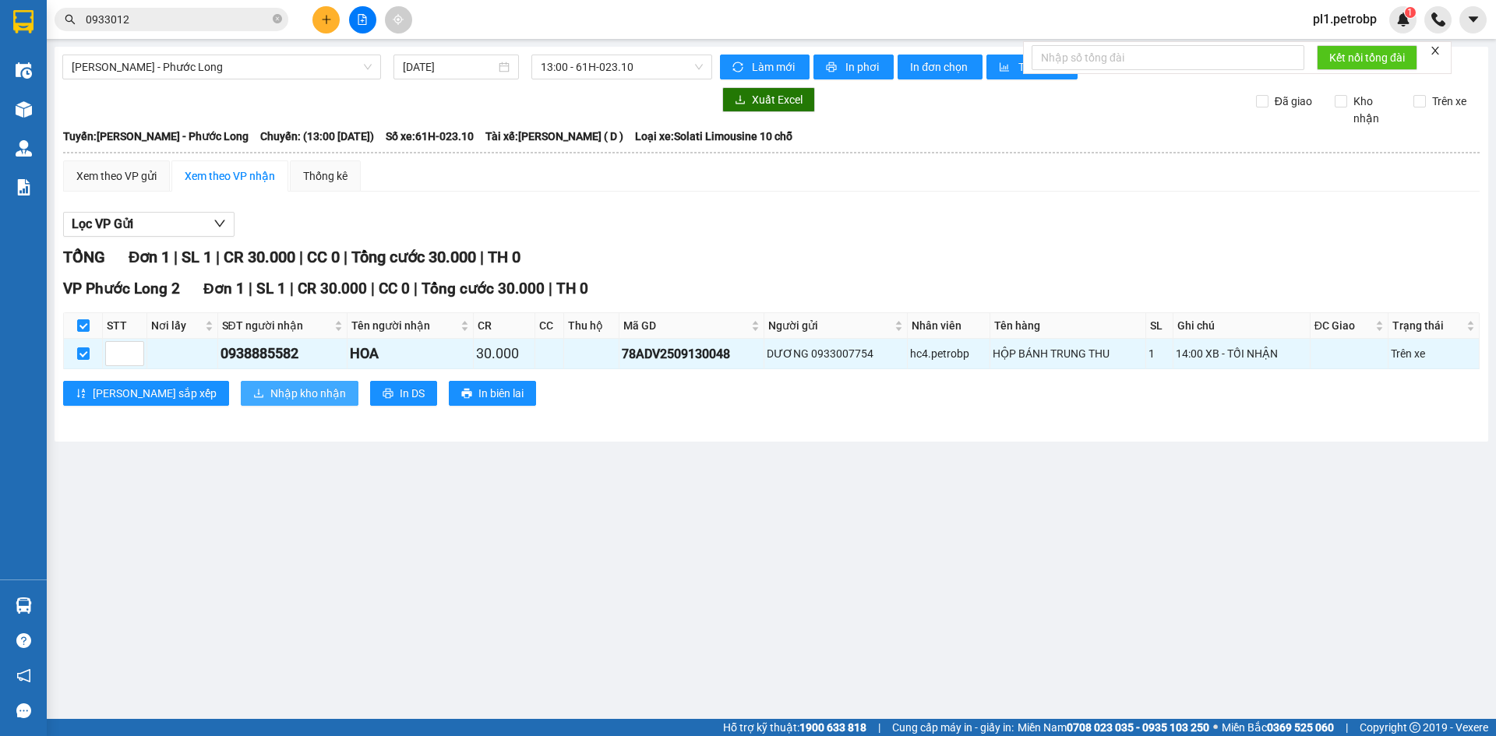
click at [270, 391] on span "Nhập kho nhận" at bounding box center [308, 393] width 76 height 17
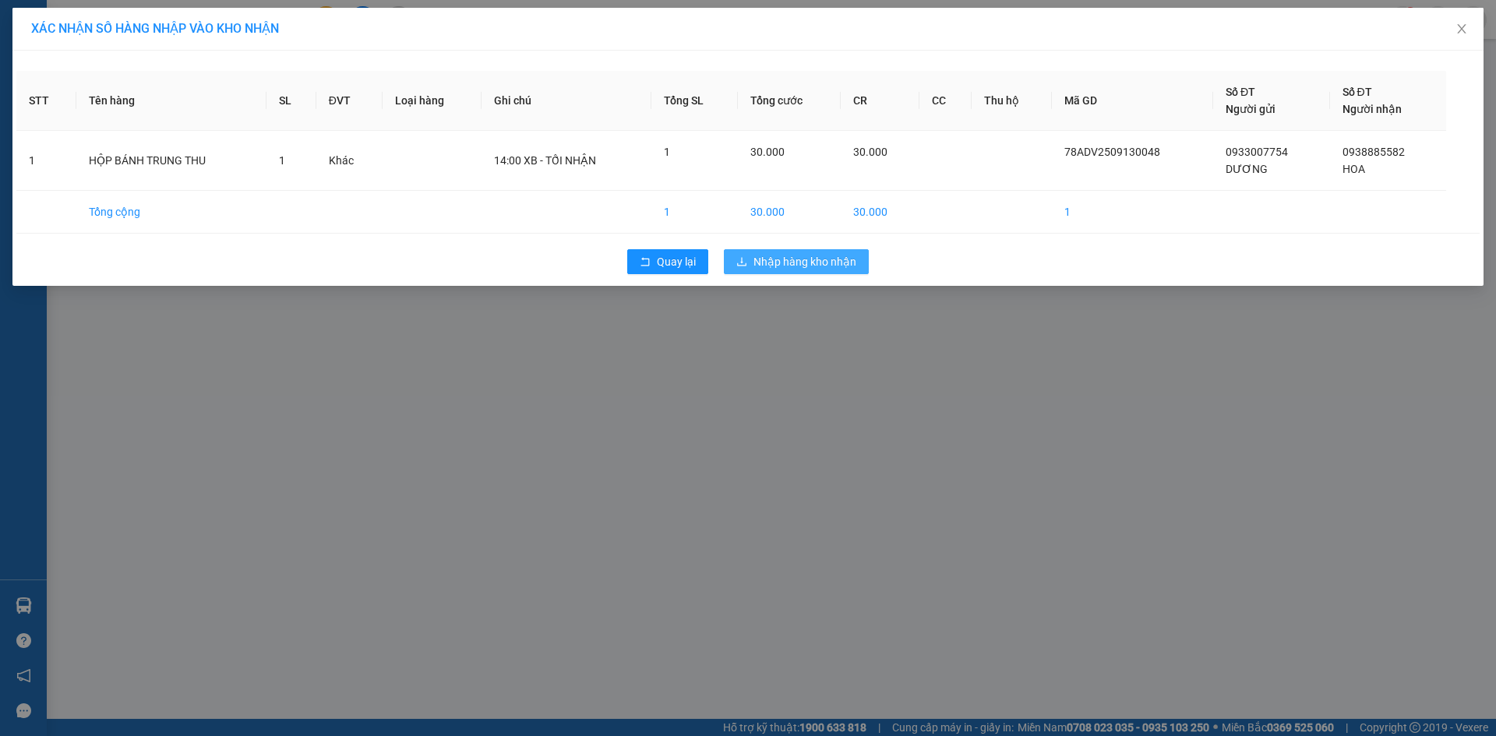
click at [767, 251] on button "Nhập hàng kho nhận" at bounding box center [796, 261] width 145 height 25
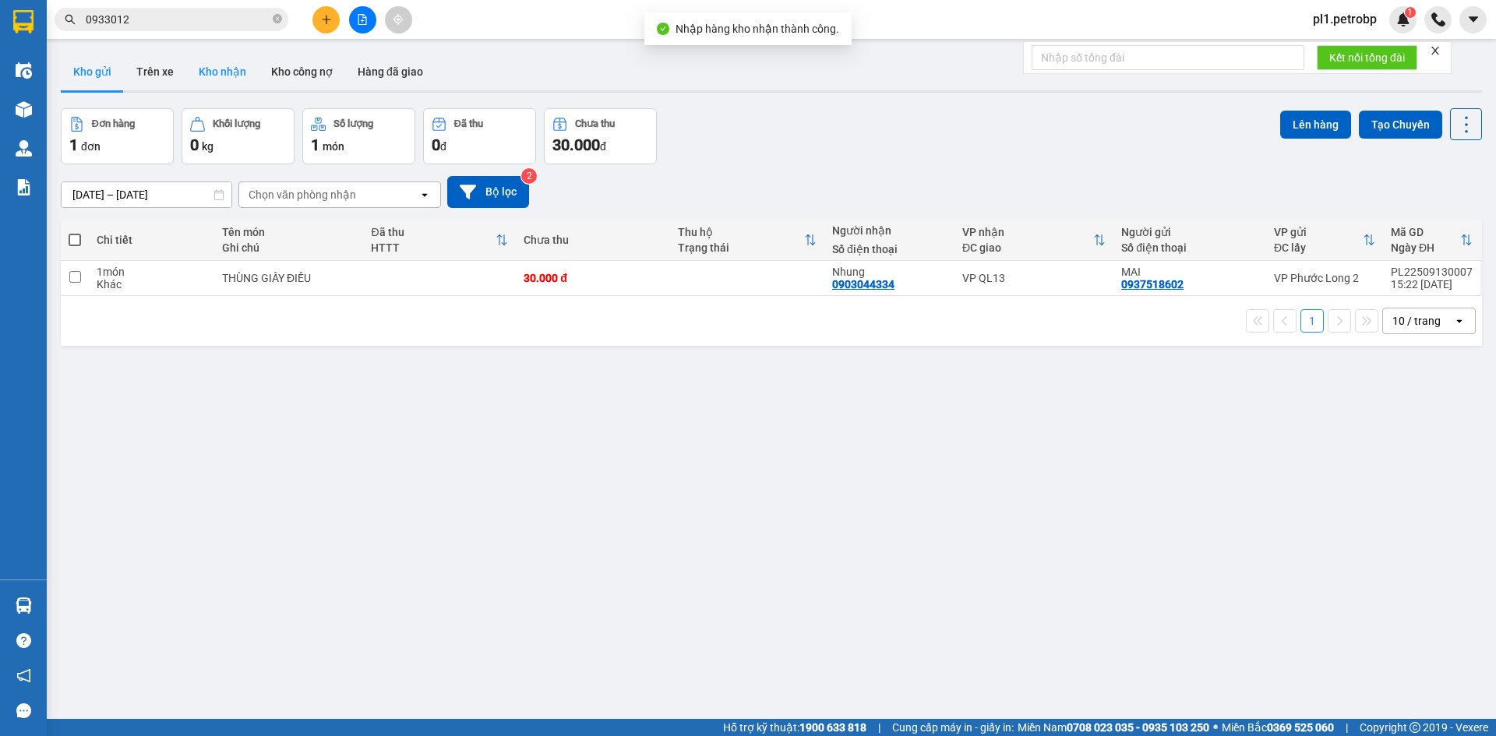
click at [235, 79] on button "Kho nhận" at bounding box center [222, 71] width 72 height 37
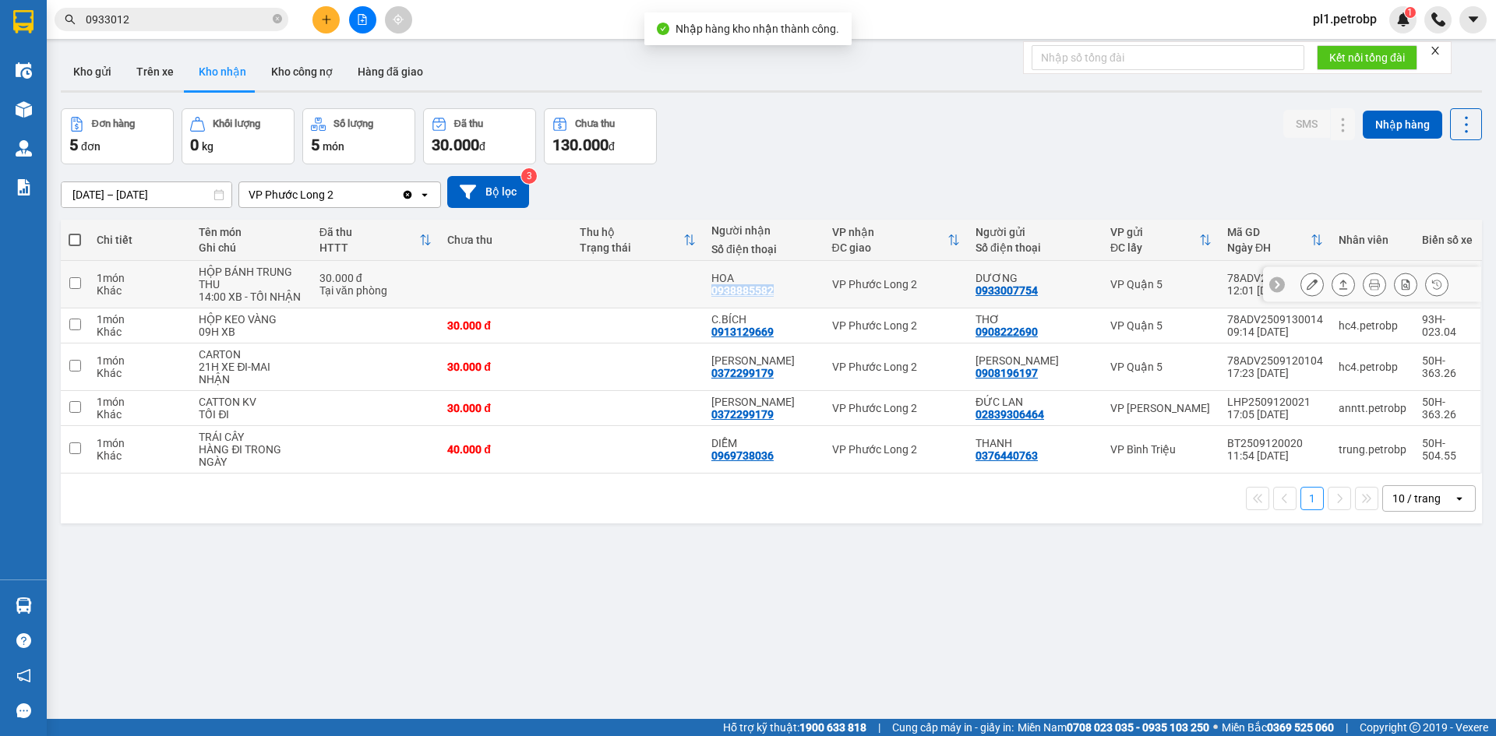
drag, startPoint x: 717, startPoint y: 288, endPoint x: 777, endPoint y: 291, distance: 59.3
click at [777, 291] on div "HOA 0938885582" at bounding box center [763, 284] width 105 height 25
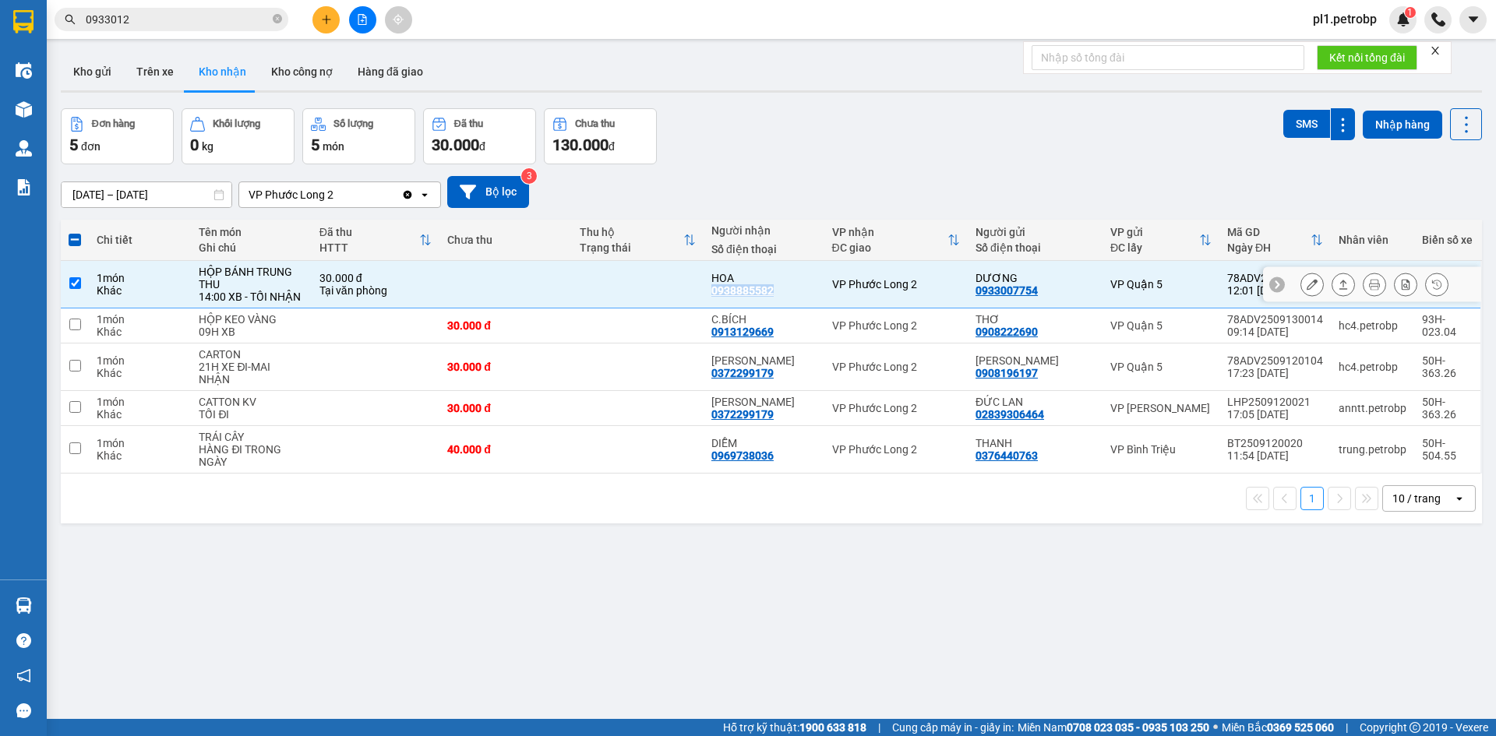
copy div "0938885582"
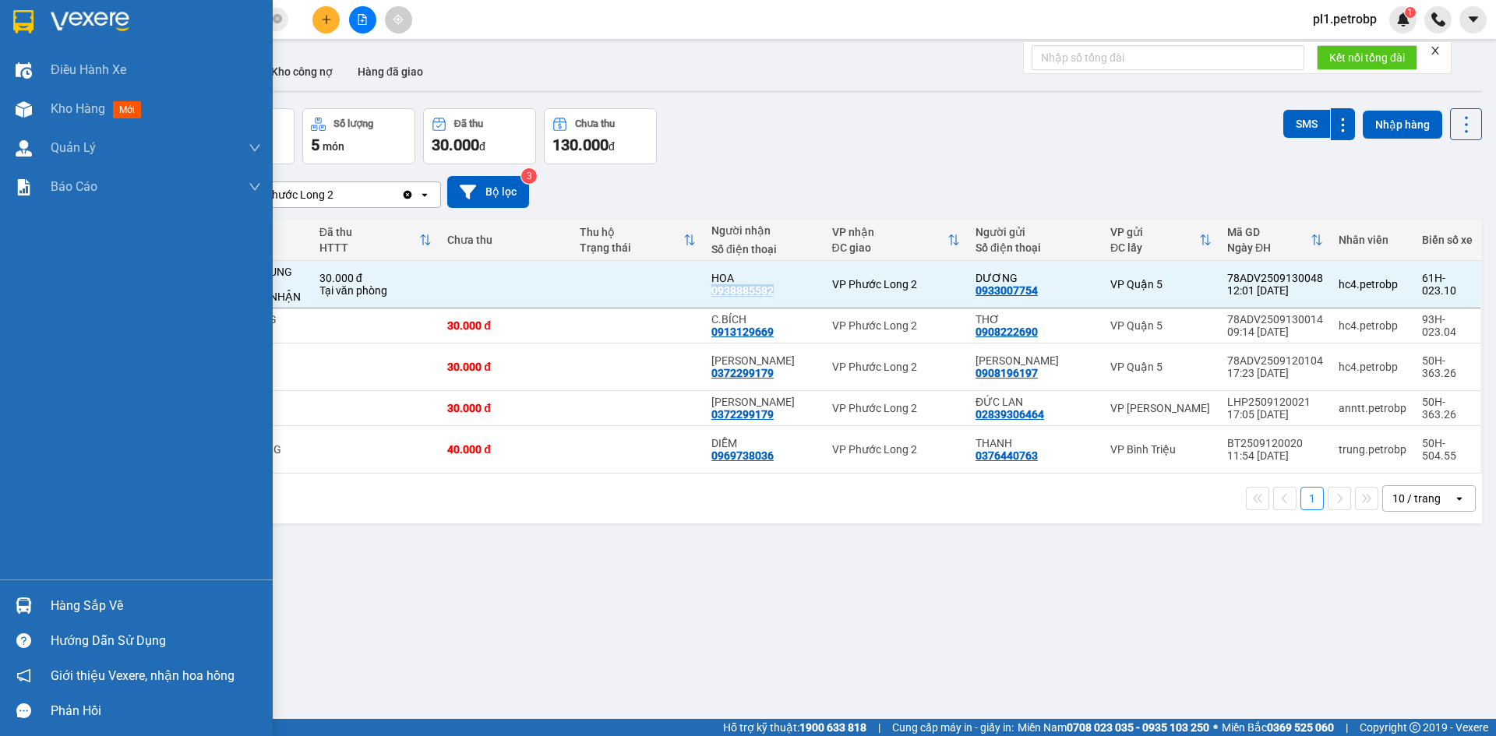
click at [19, 603] on img at bounding box center [24, 605] width 16 height 16
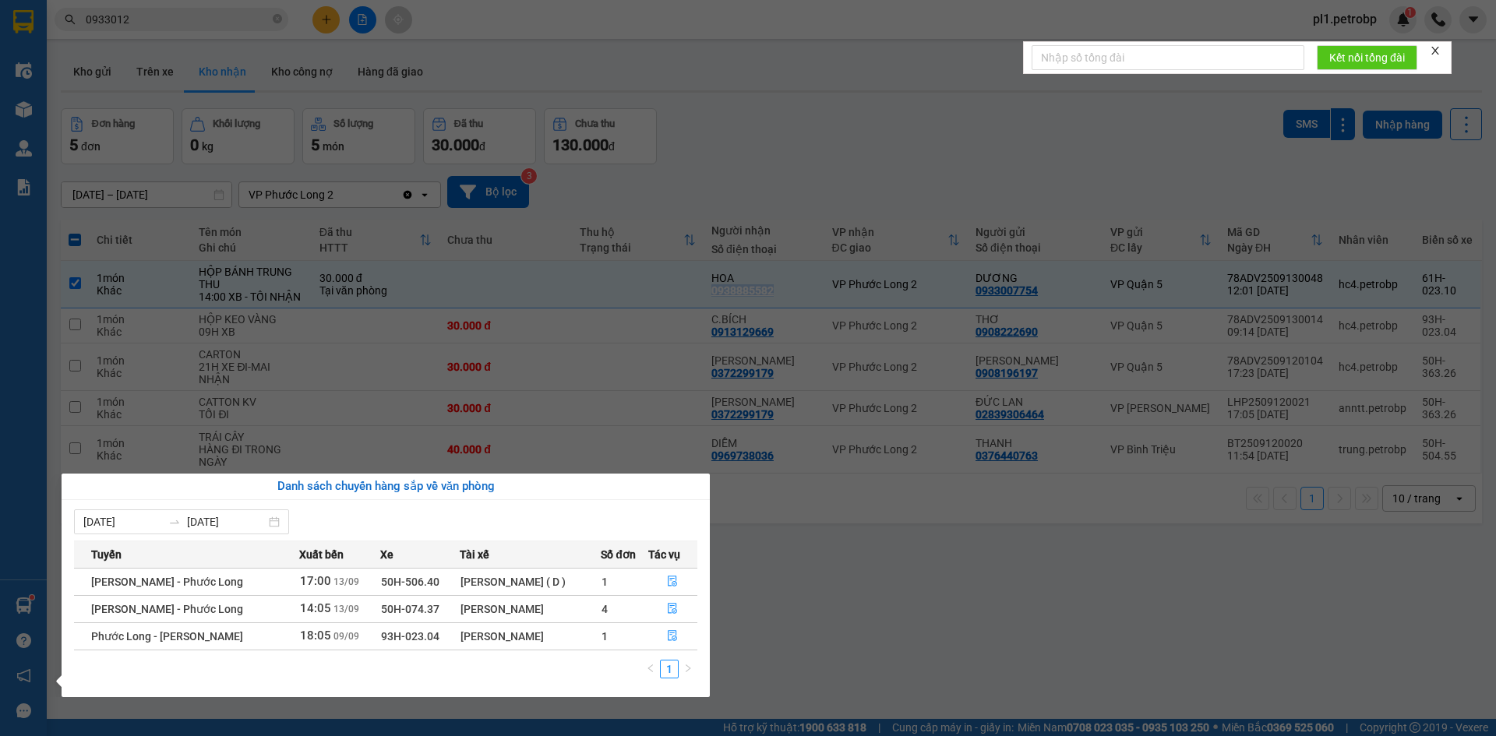
click at [781, 577] on section "Kết quả tìm kiếm ( 2 ) Bộ lọc Mã ĐH Trạng thái Món hàng Tổng cước Chưa cước Ngư…" at bounding box center [748, 368] width 1496 height 736
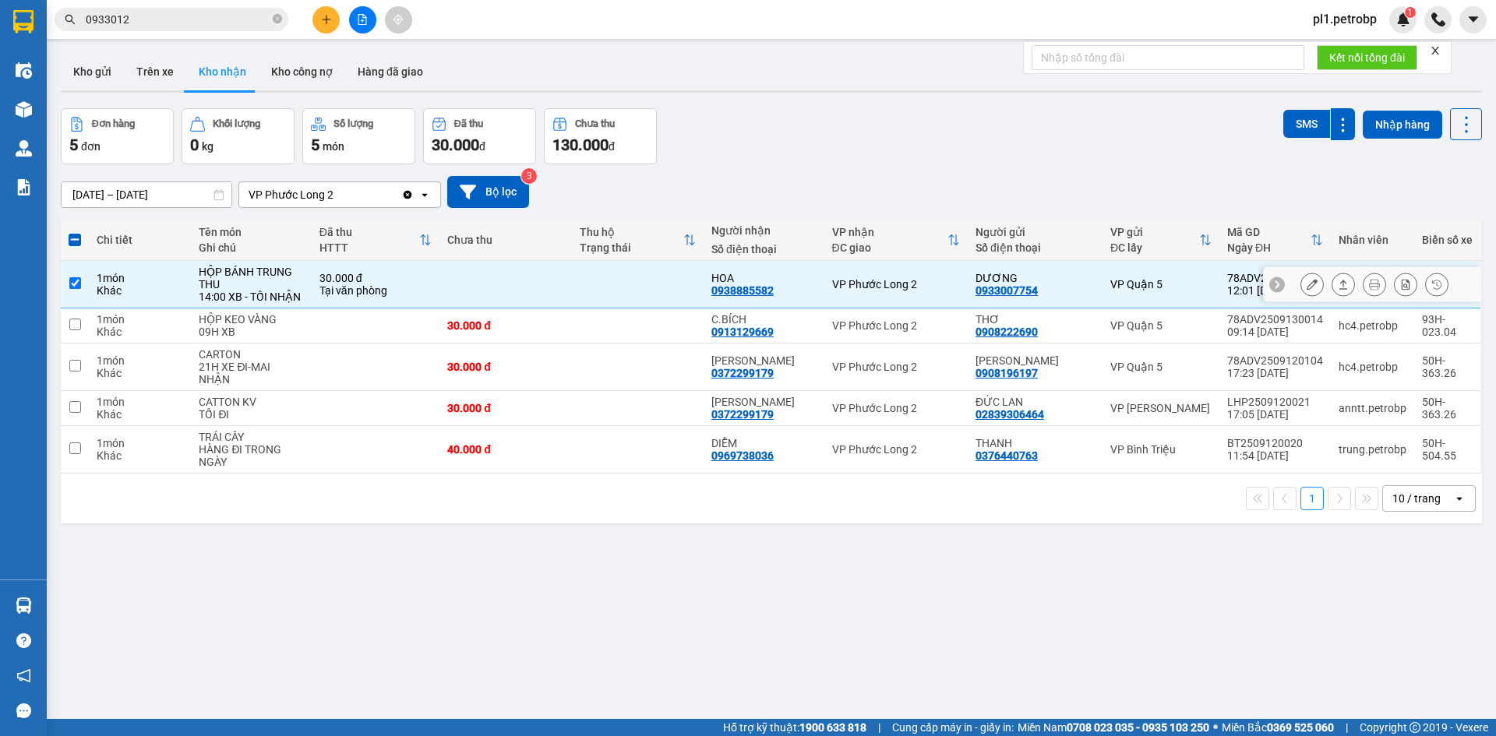
click at [199, 297] on td "HỘP BÁNH TRUNG THU 14:00 XB - TỐI NHẬN" at bounding box center [251, 285] width 120 height 48
checkbox input "false"
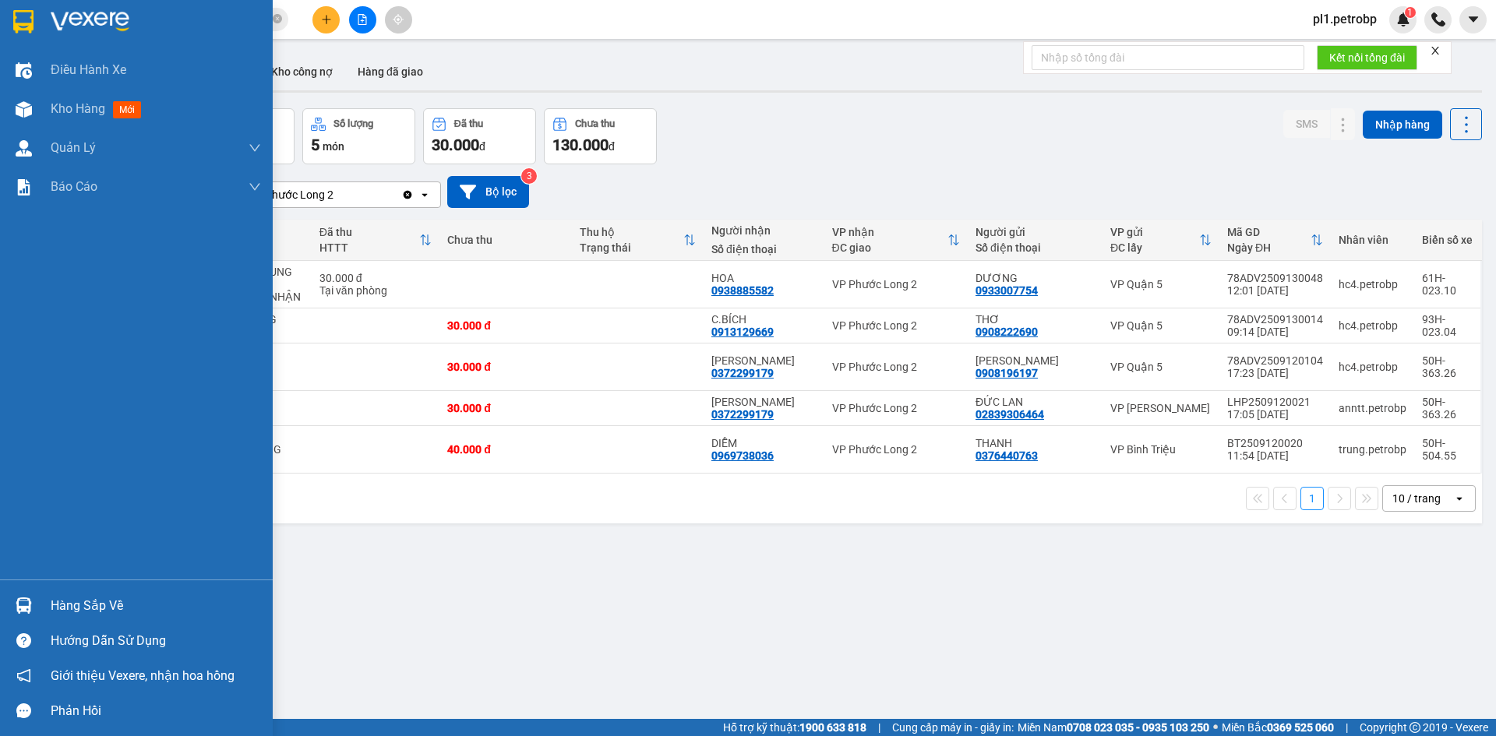
click at [19, 600] on img at bounding box center [24, 605] width 16 height 16
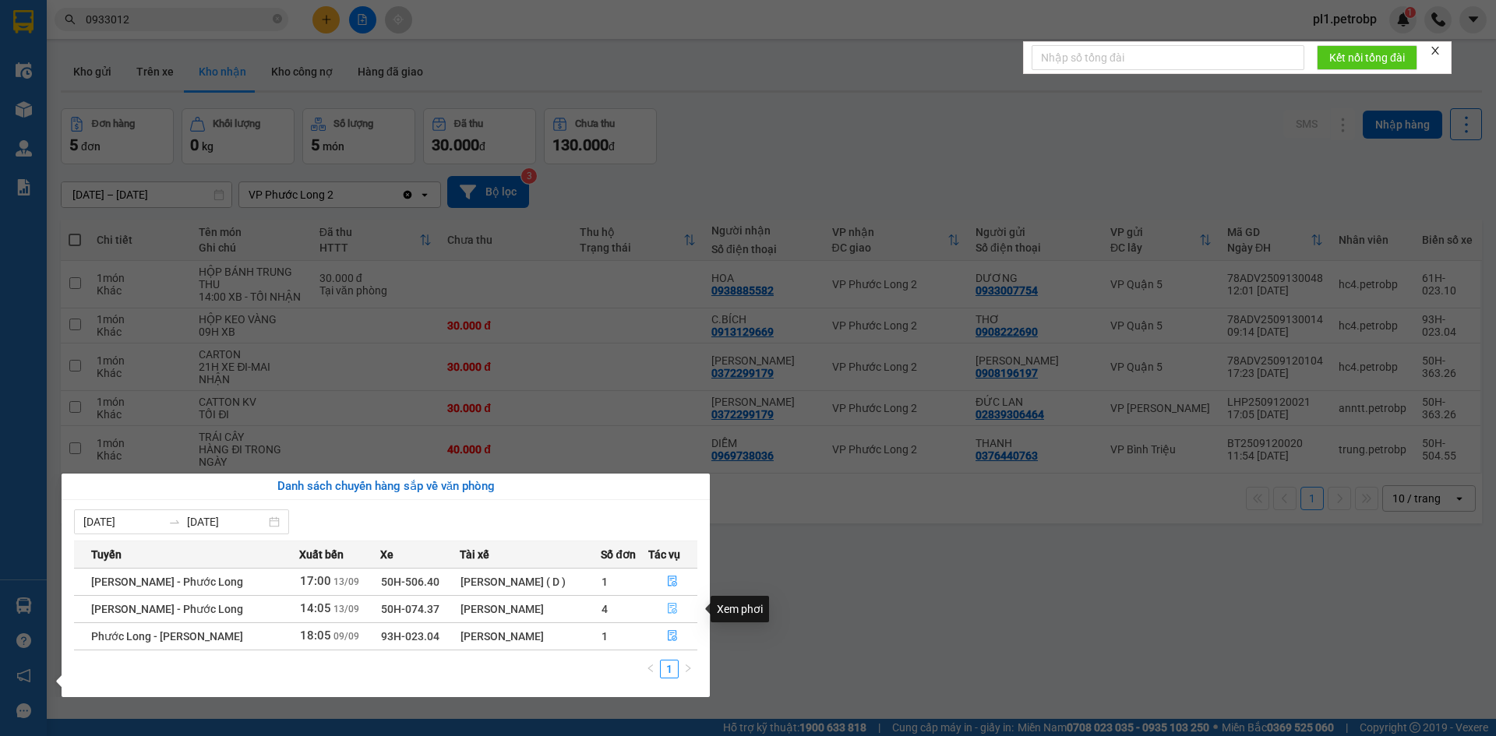
click at [664, 607] on button "button" at bounding box center [673, 609] width 48 height 25
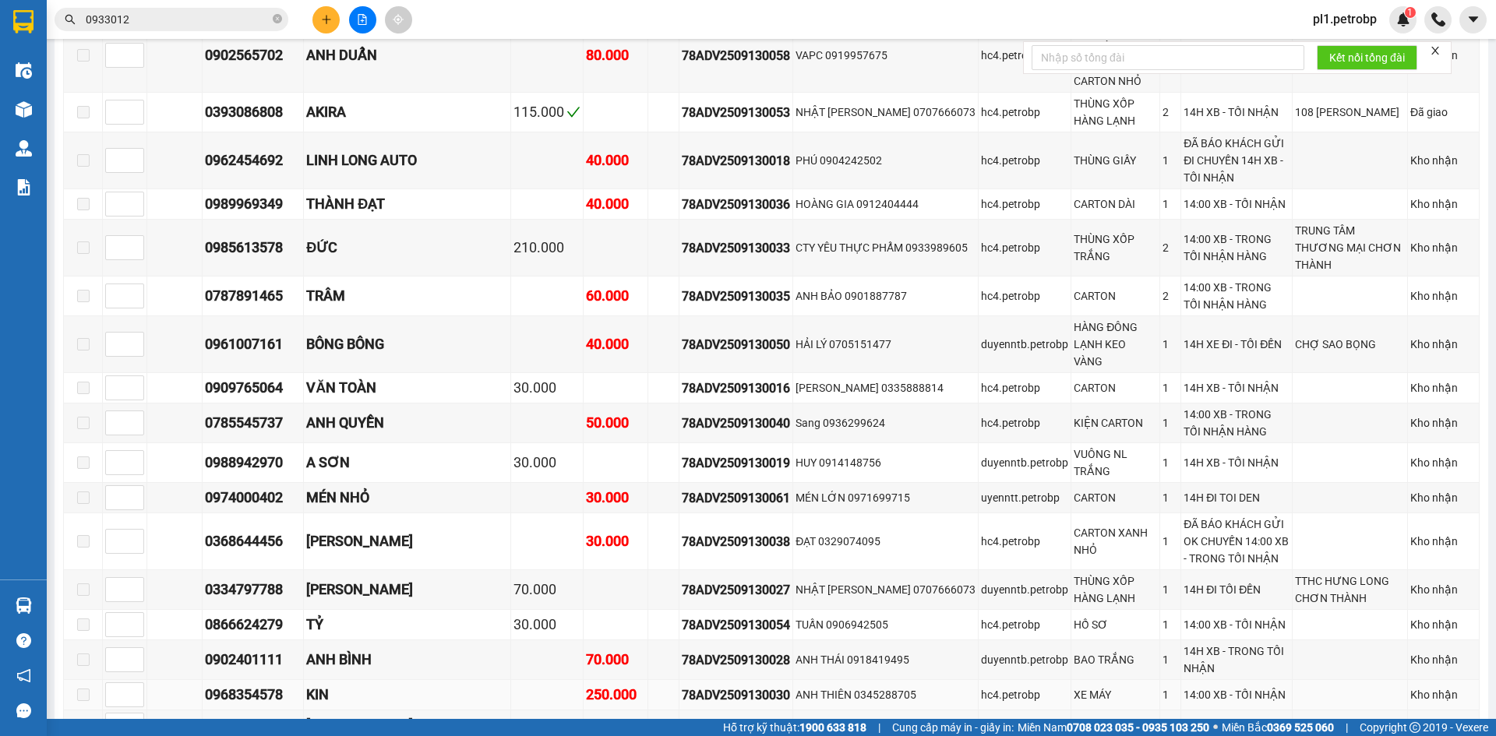
scroll to position [1870, 0]
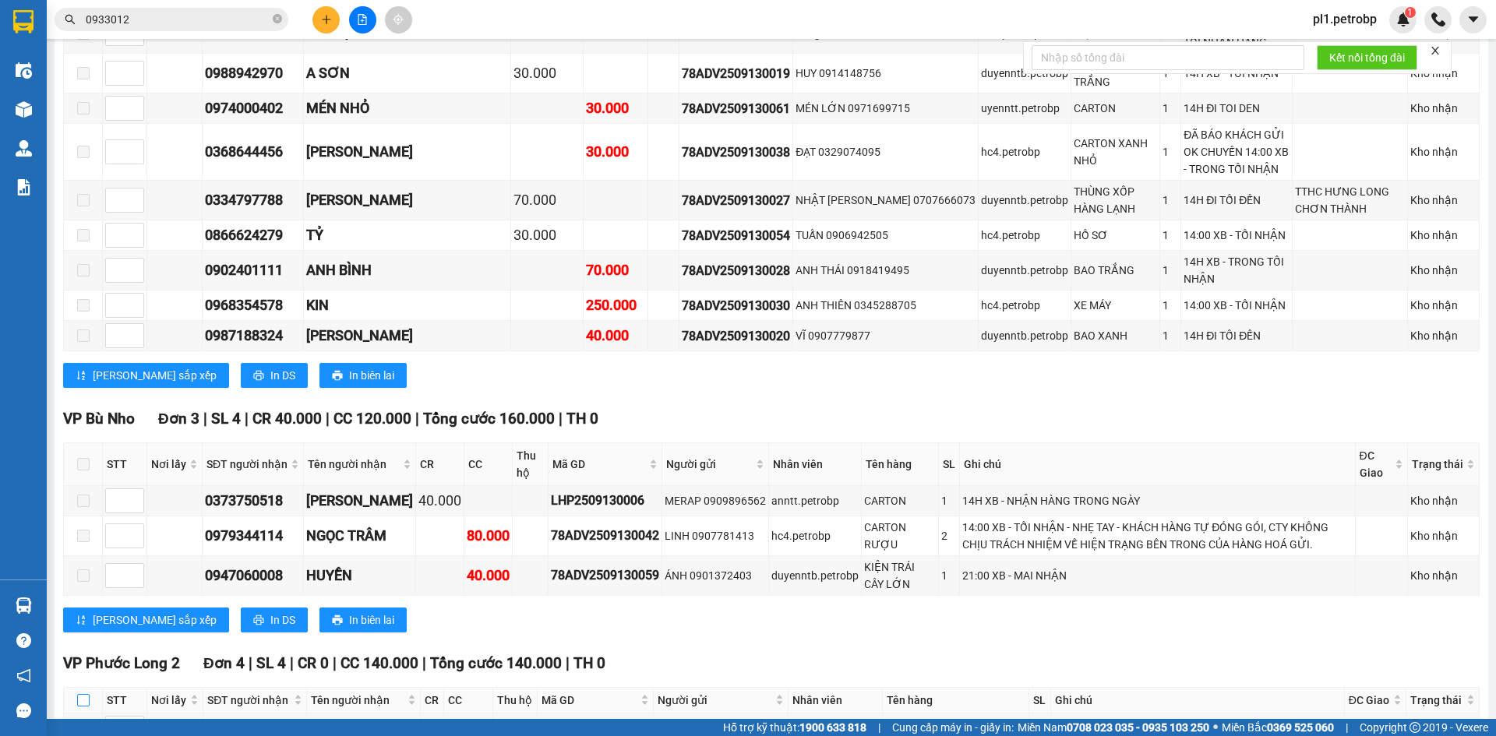
click at [86, 694] on input "checkbox" at bounding box center [83, 700] width 12 height 12
checkbox input "true"
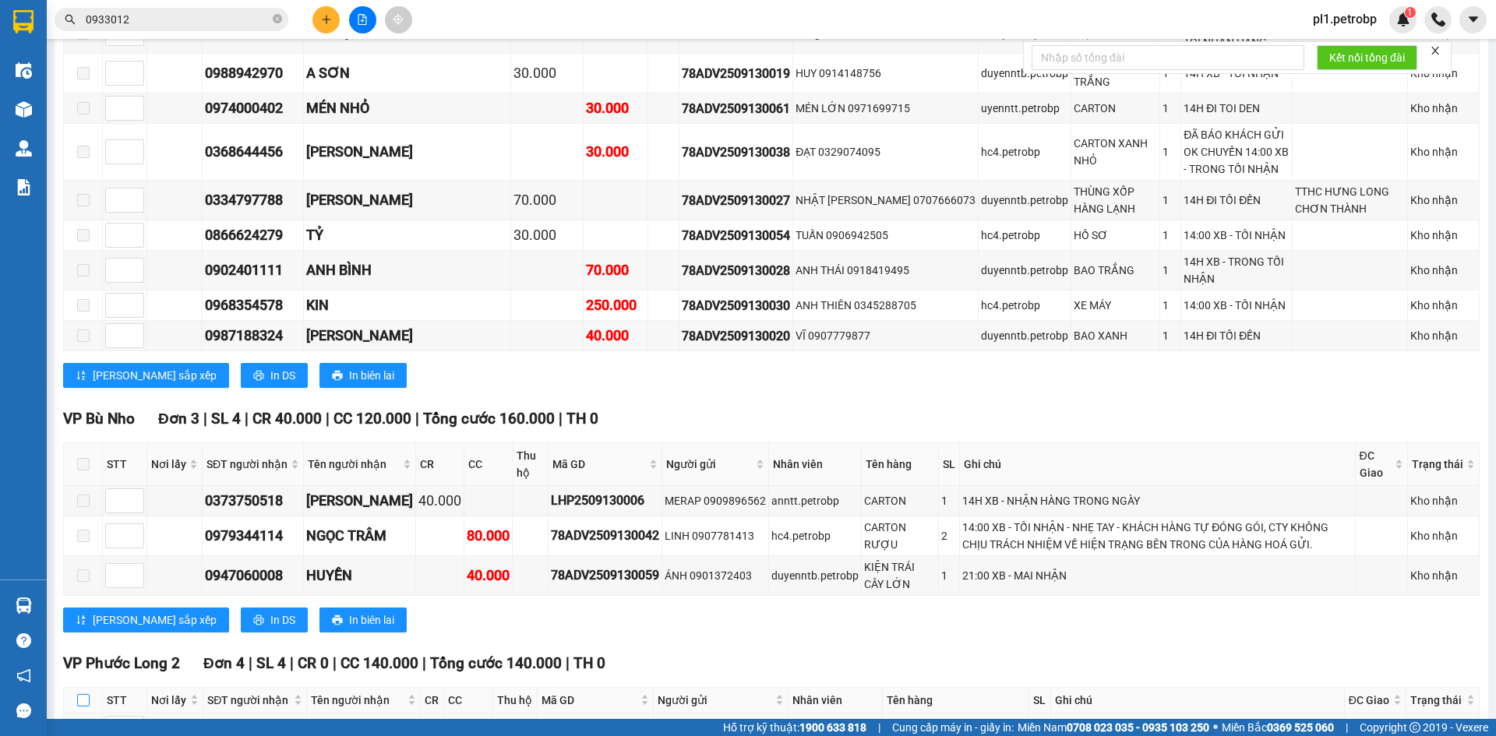
checkbox input "true"
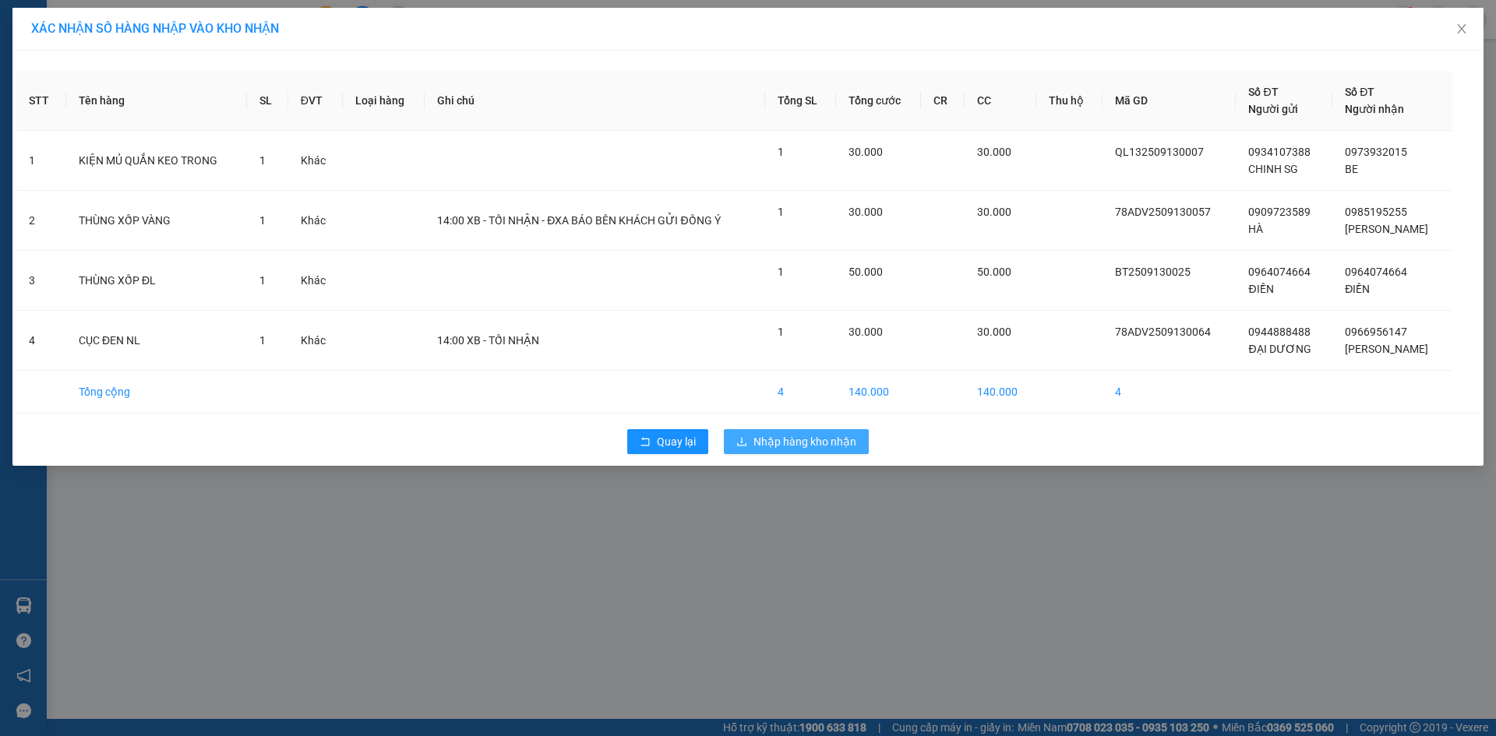
click at [777, 451] on button "Nhập hàng kho nhận" at bounding box center [796, 441] width 145 height 25
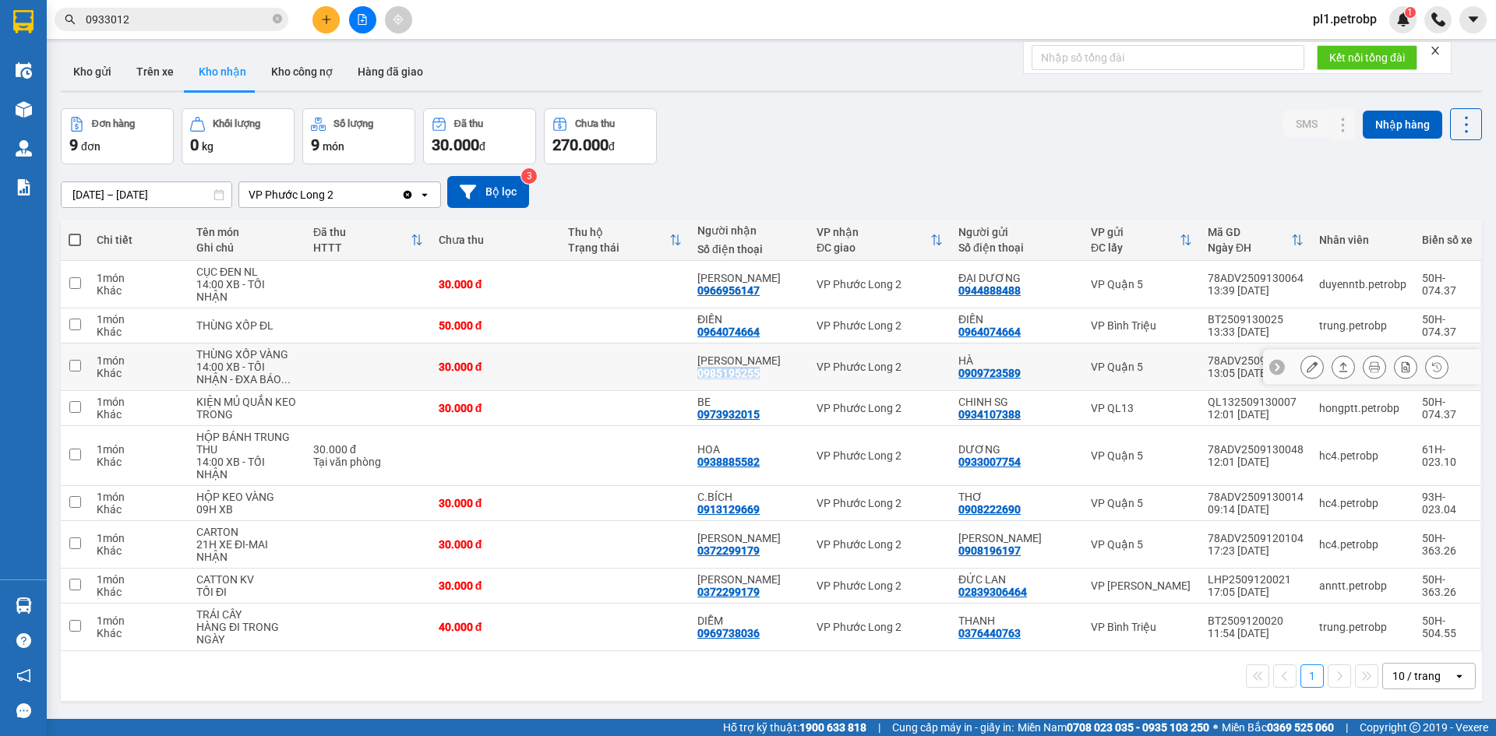
drag, startPoint x: 697, startPoint y: 379, endPoint x: 763, endPoint y: 375, distance: 65.5
click at [763, 375] on td "[PERSON_NAME] 0985195255" at bounding box center [748, 368] width 119 height 48
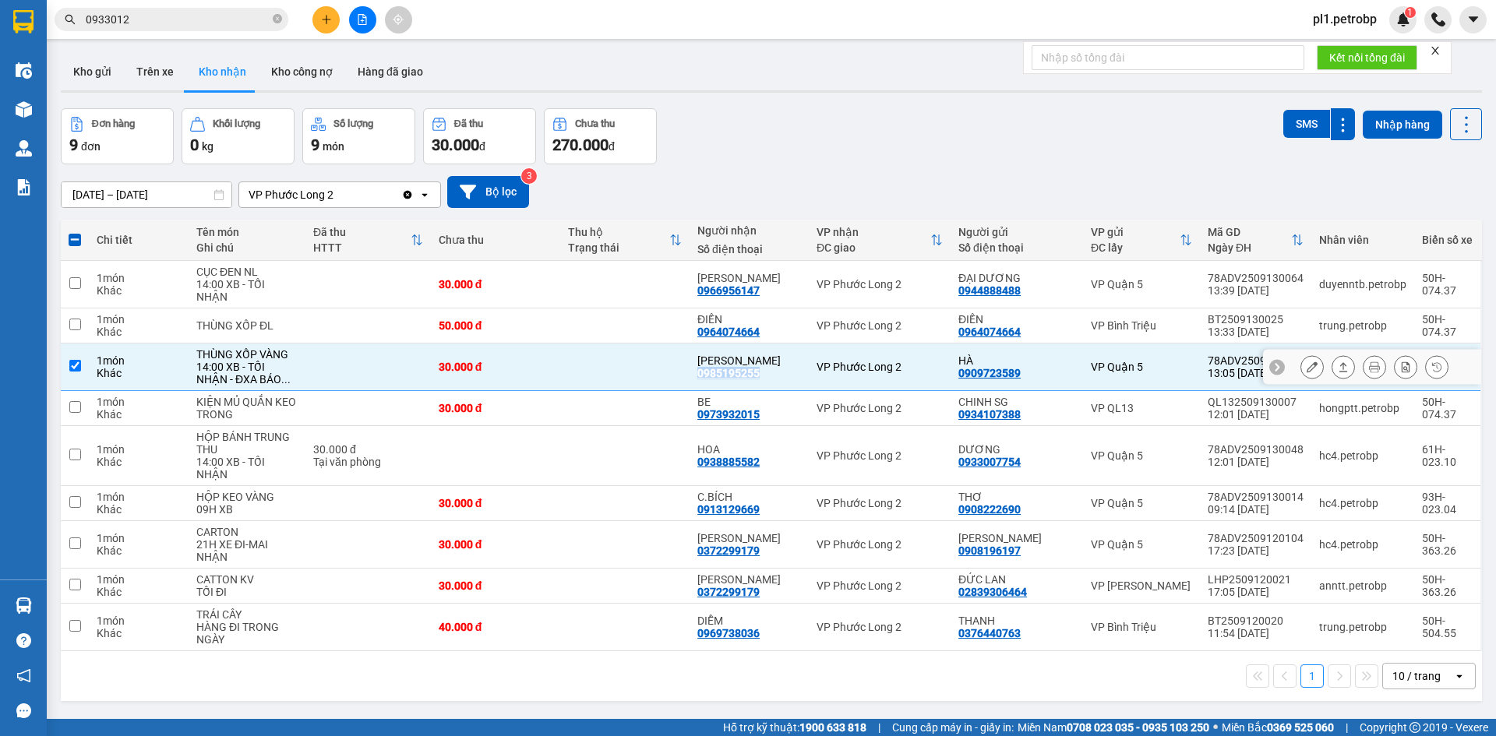
copy div "0985195255"
click at [633, 374] on td at bounding box center [624, 368] width 129 height 48
checkbox input "false"
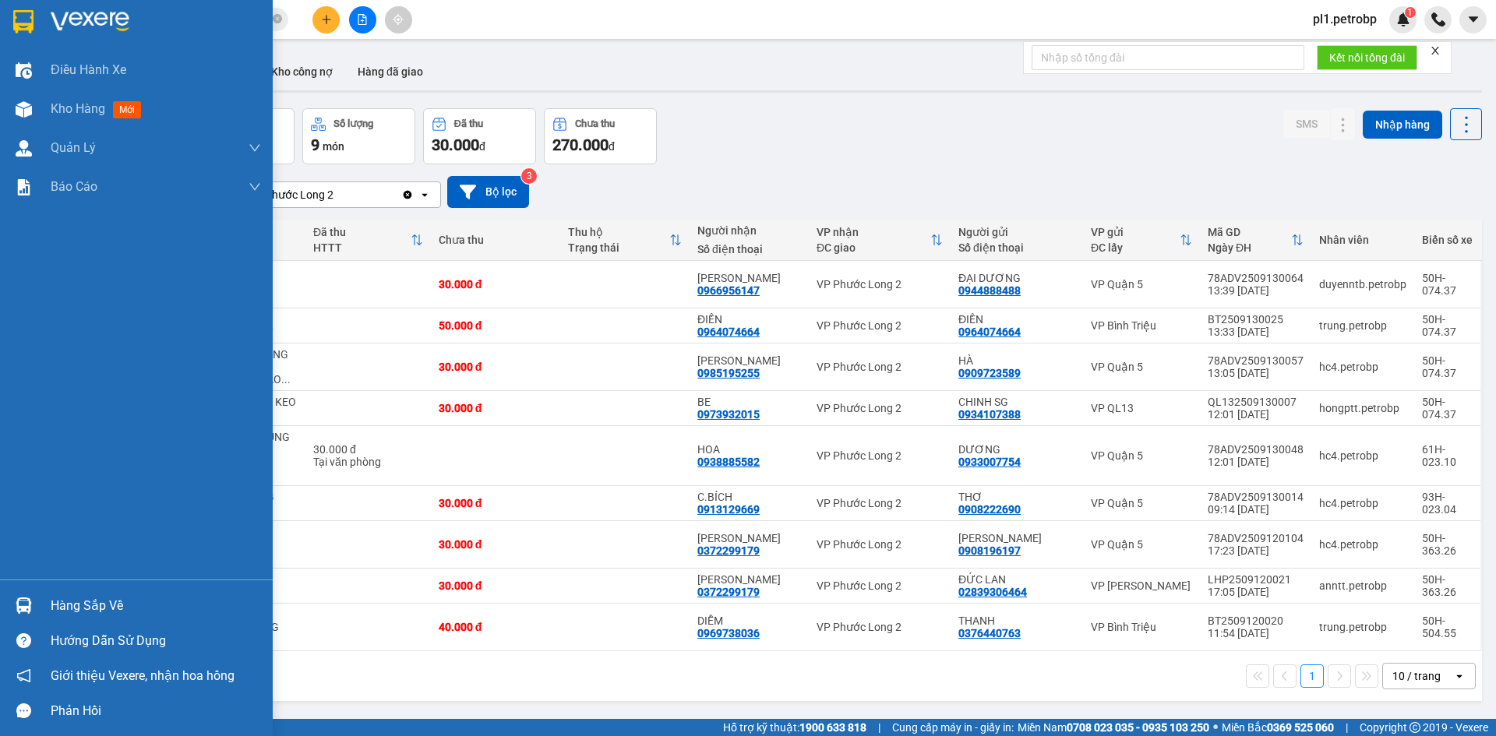
click at [60, 612] on div "Hàng sắp về" at bounding box center [156, 605] width 210 height 23
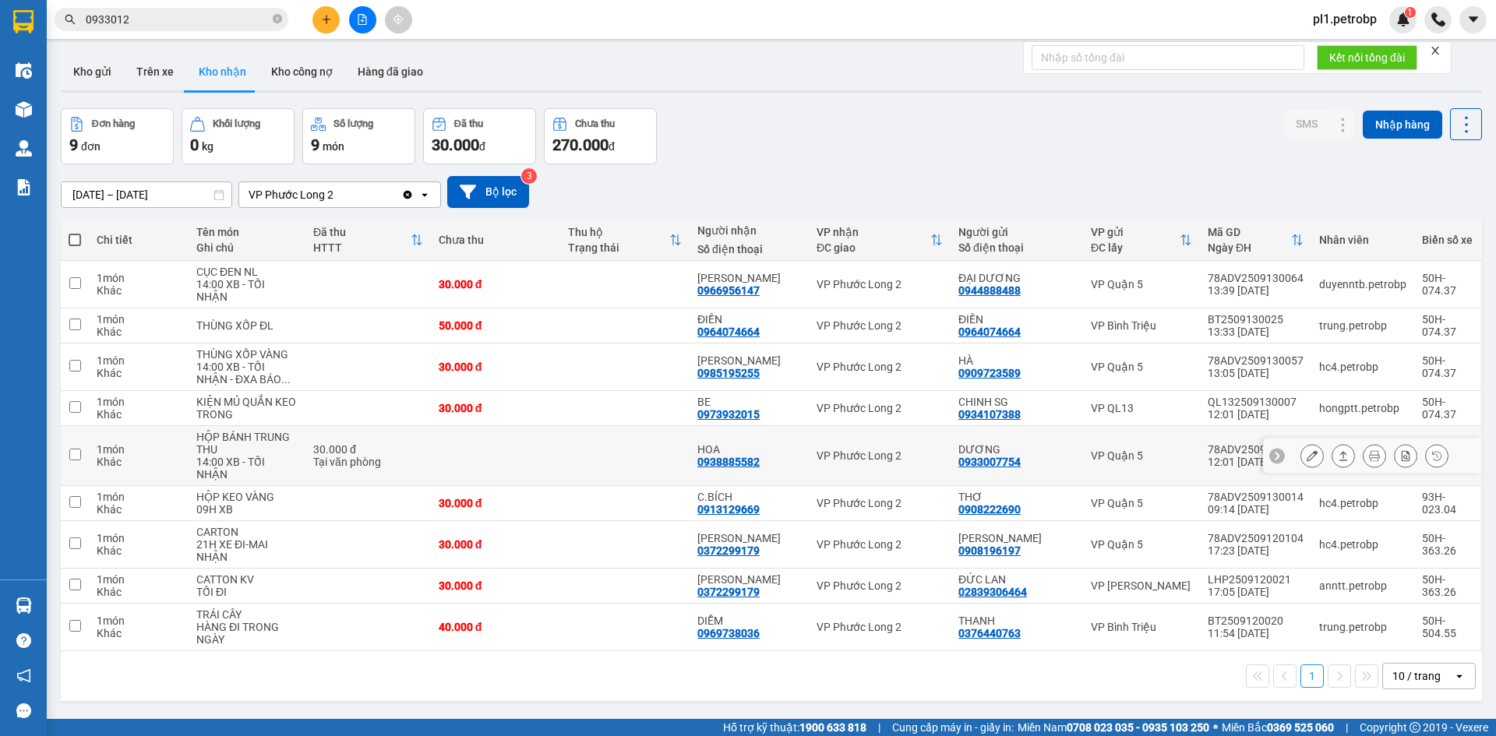
click at [633, 464] on section "Kết quả tìm kiếm ( 2 ) Bộ lọc Mã ĐH Trạng thái Món hàng Tổng cước Chưa cước Ngư…" at bounding box center [748, 368] width 1496 height 736
click at [98, 70] on button "Kho gửi" at bounding box center [92, 71] width 63 height 37
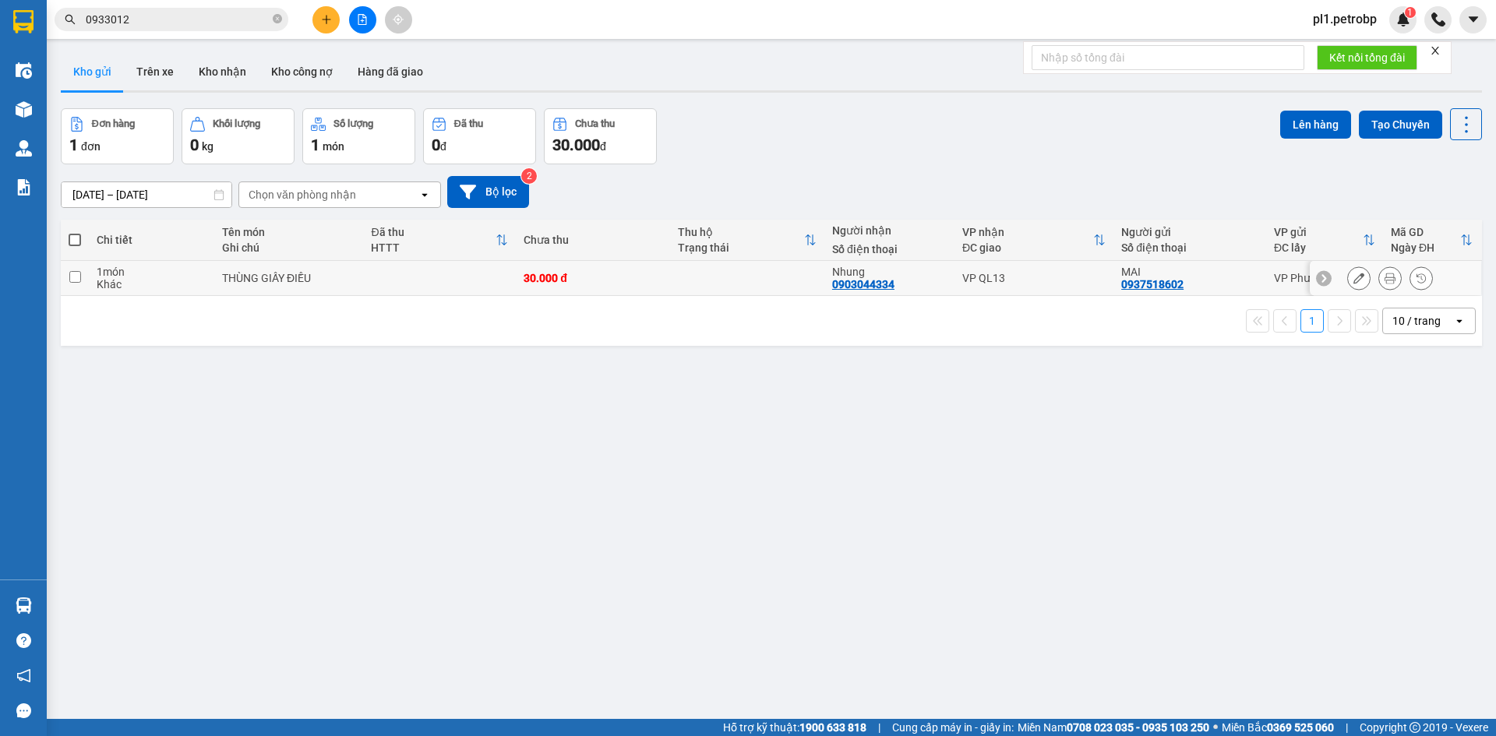
click at [301, 268] on td "THÙNG GIẤY ĐIỀU" at bounding box center [288, 278] width 149 height 35
checkbox input "true"
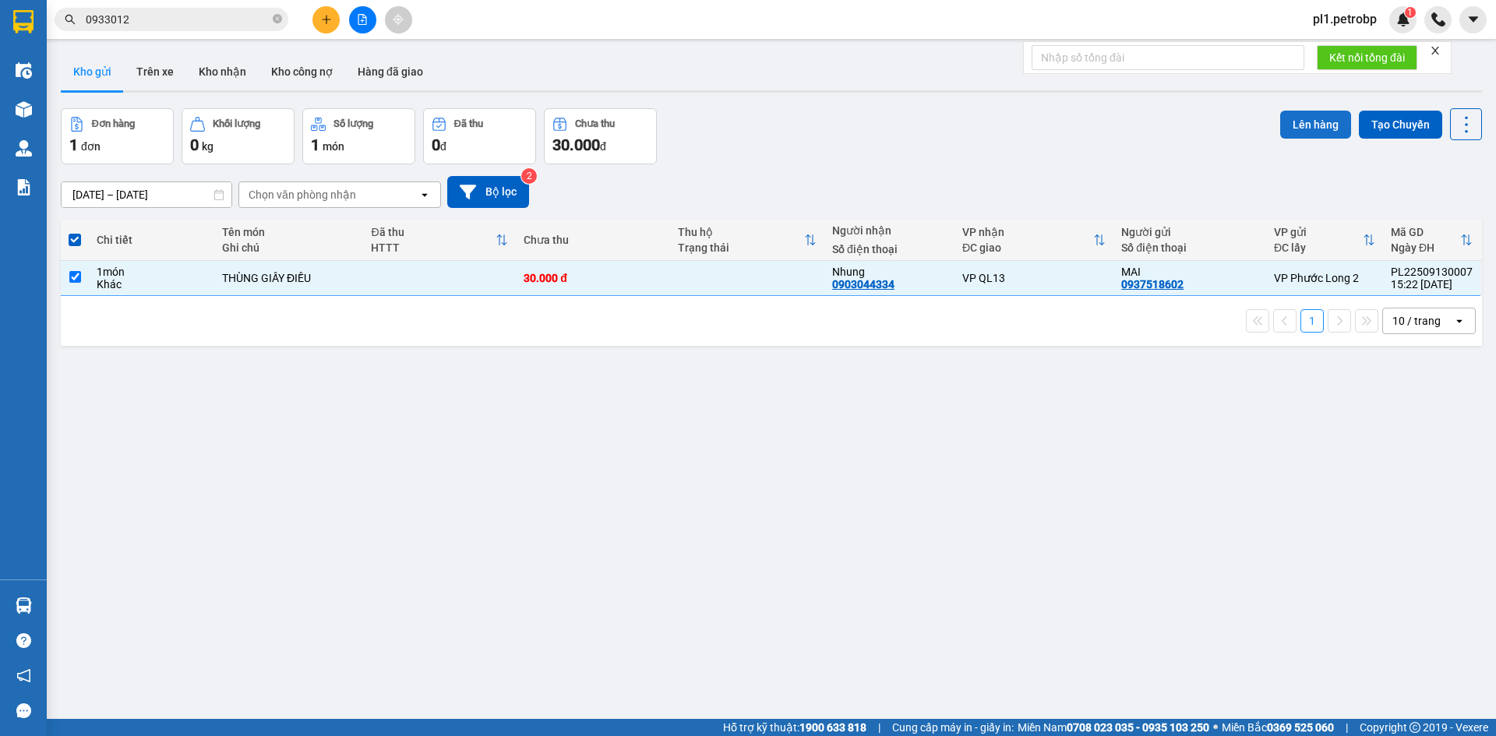
click at [1280, 129] on button "Lên hàng" at bounding box center [1315, 125] width 71 height 28
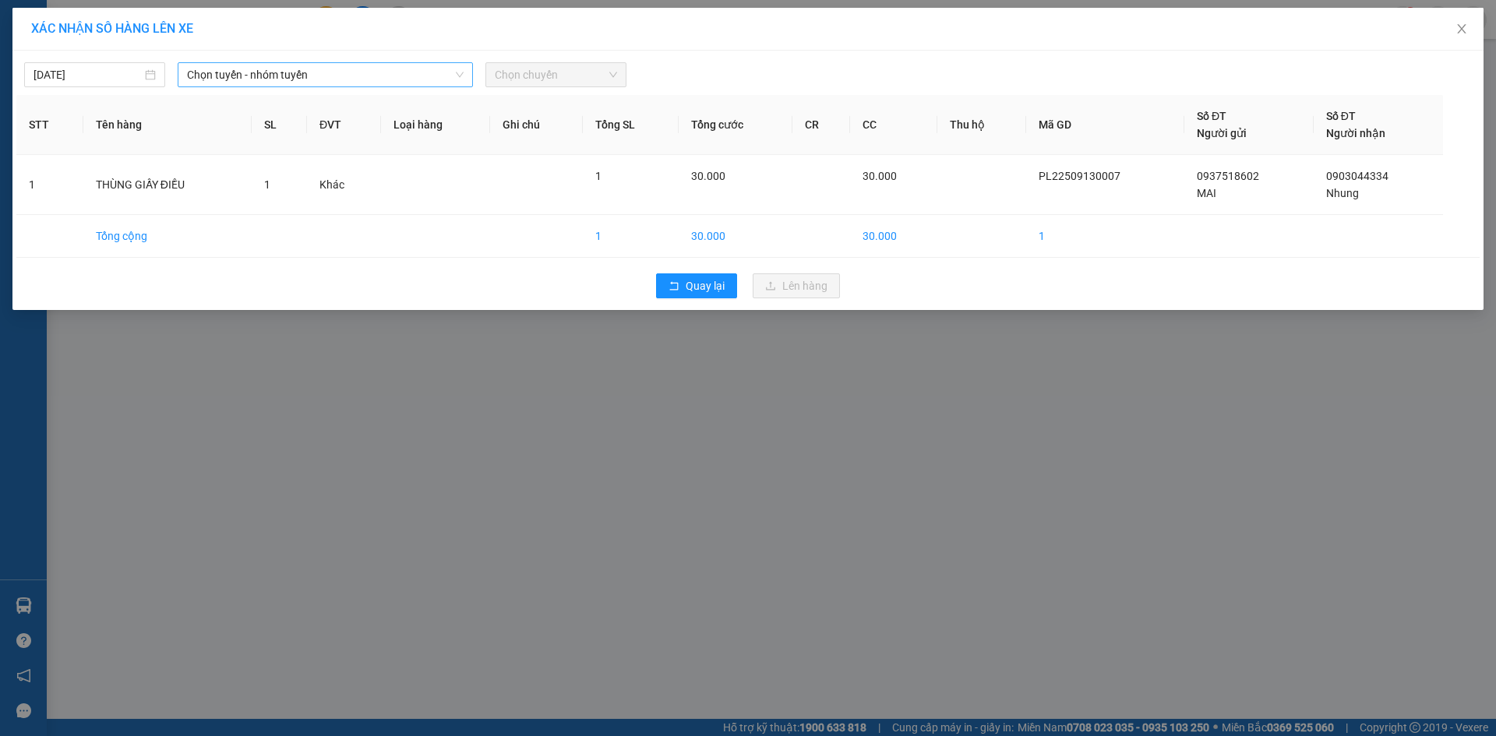
click at [334, 83] on span "Chọn tuyến - nhóm tuyến" at bounding box center [325, 74] width 277 height 23
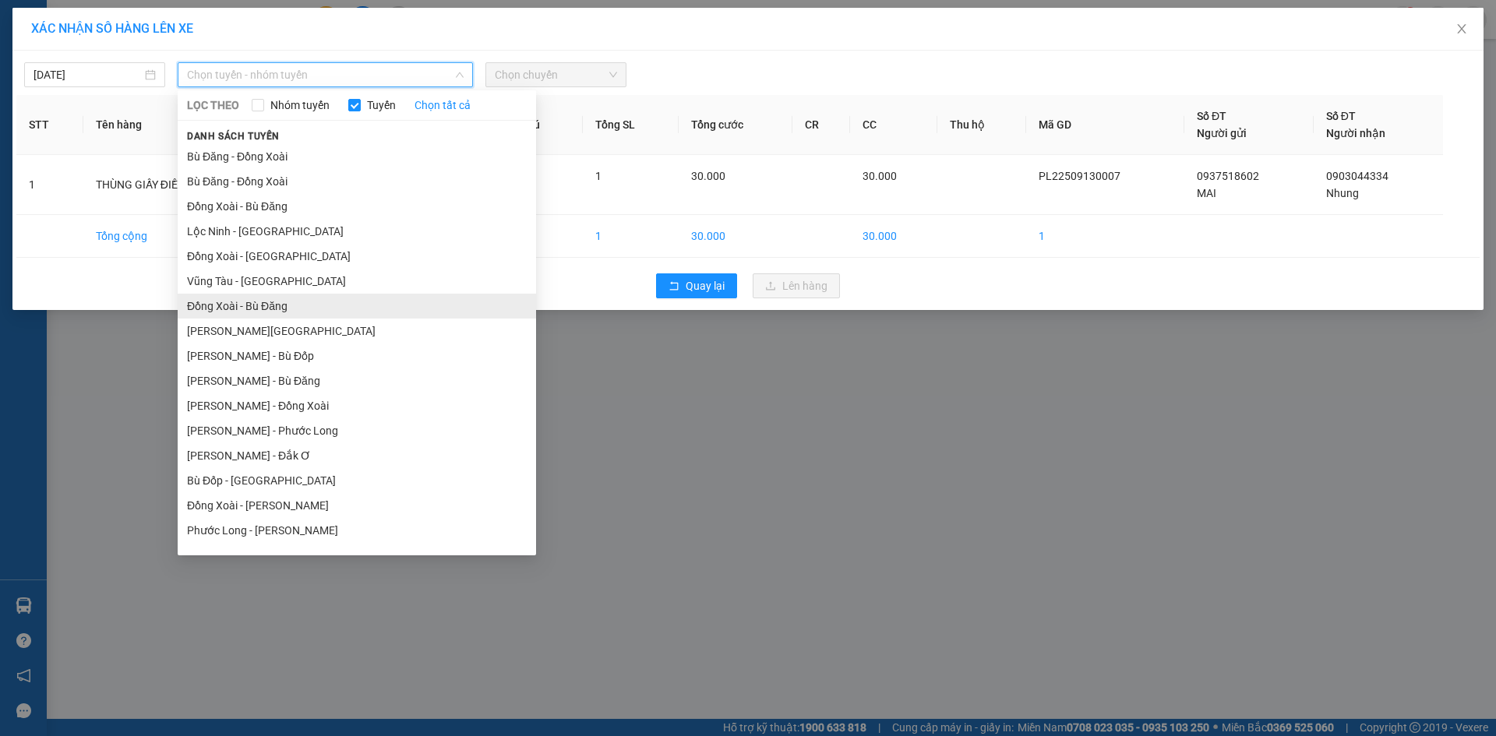
scroll to position [93, 0]
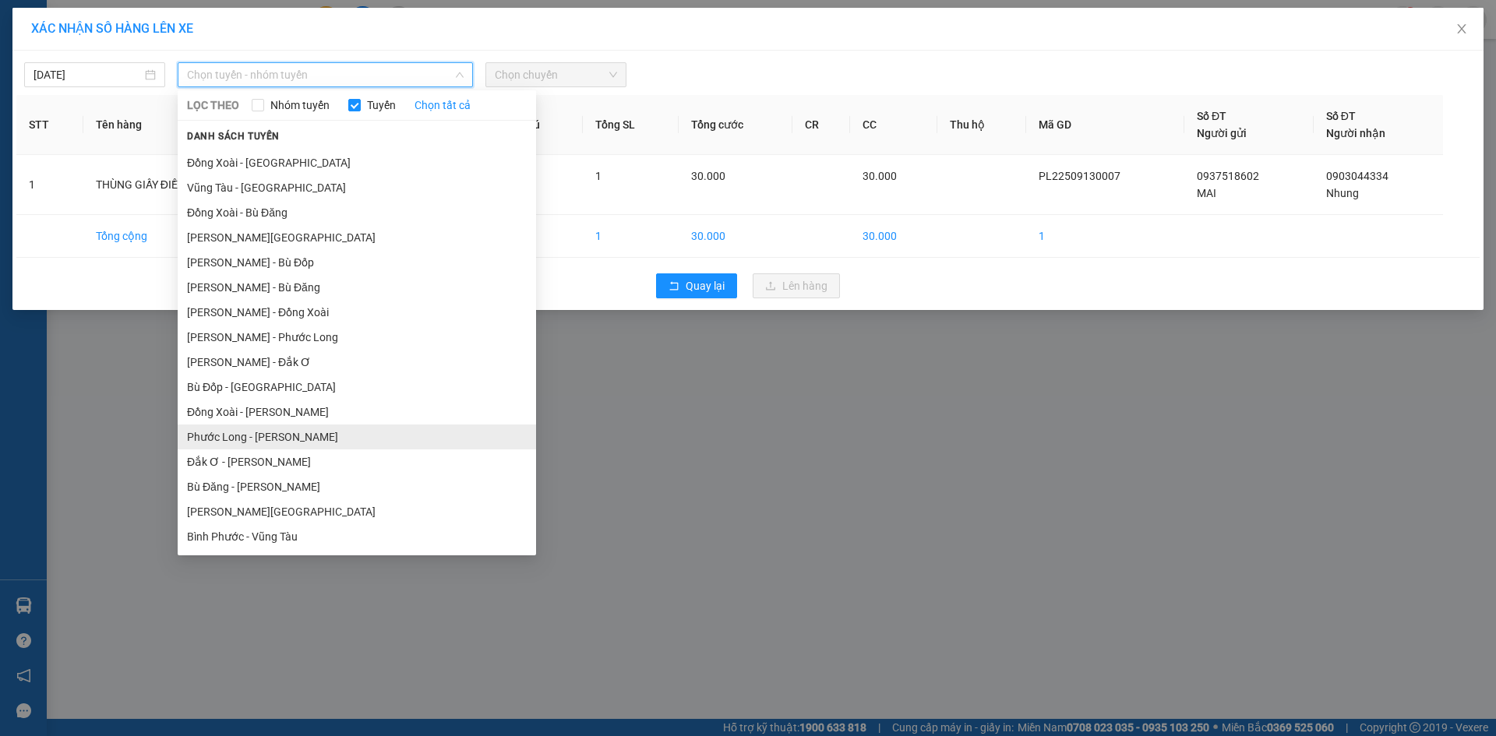
click at [312, 429] on li "Phước Long - [PERSON_NAME]" at bounding box center [357, 437] width 358 height 25
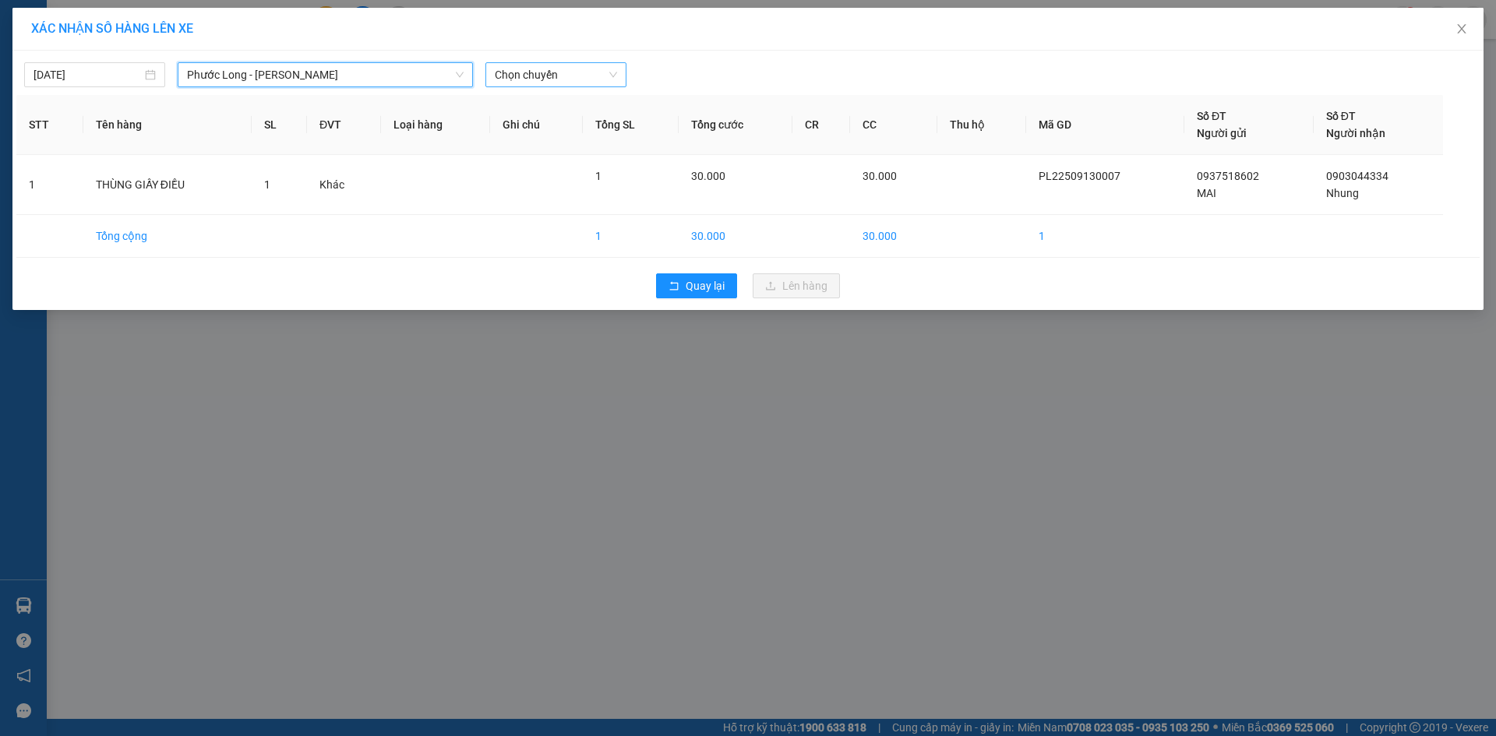
click at [609, 78] on span "Chọn chuyến" at bounding box center [556, 74] width 122 height 23
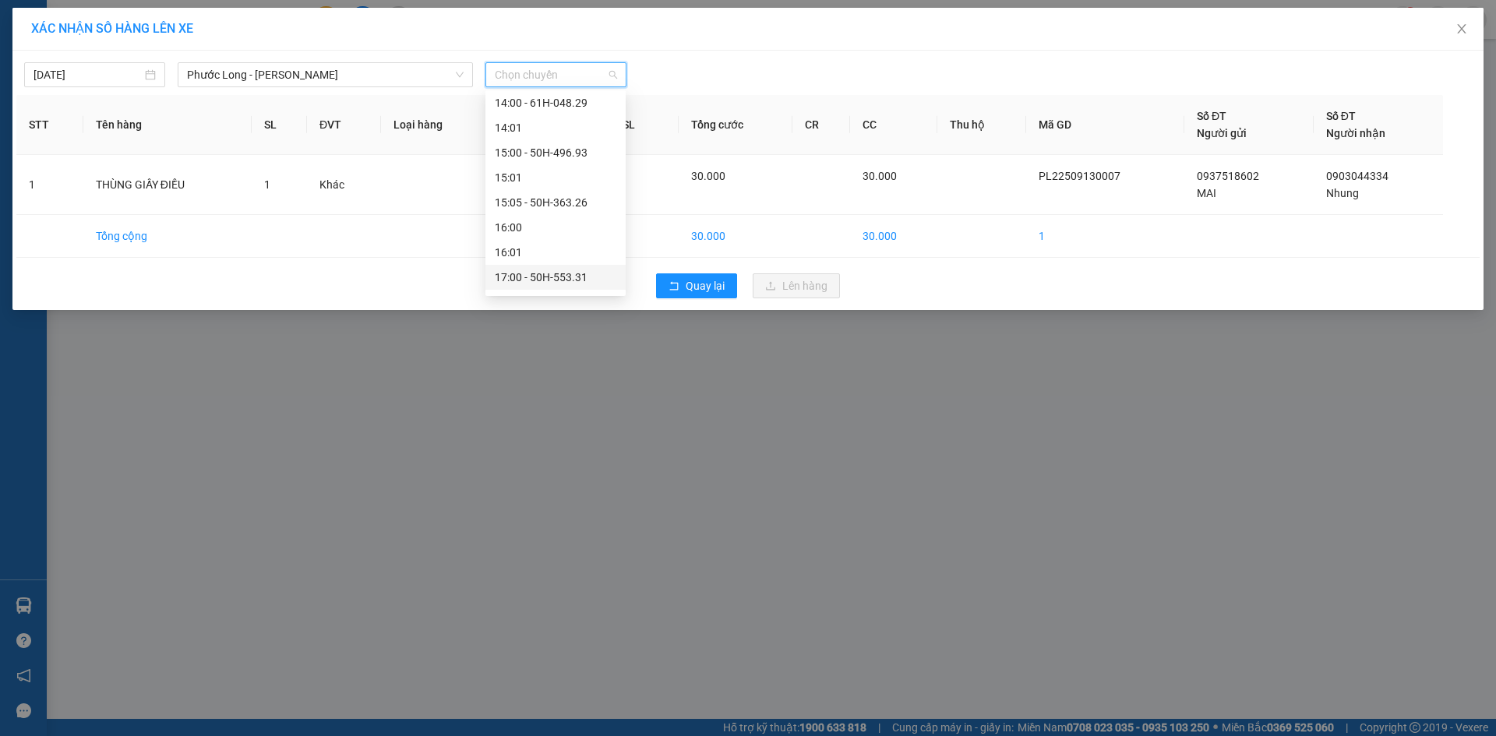
scroll to position [848, 0]
click at [585, 224] on div "18:05 - 93H-023.04" at bounding box center [556, 230] width 122 height 17
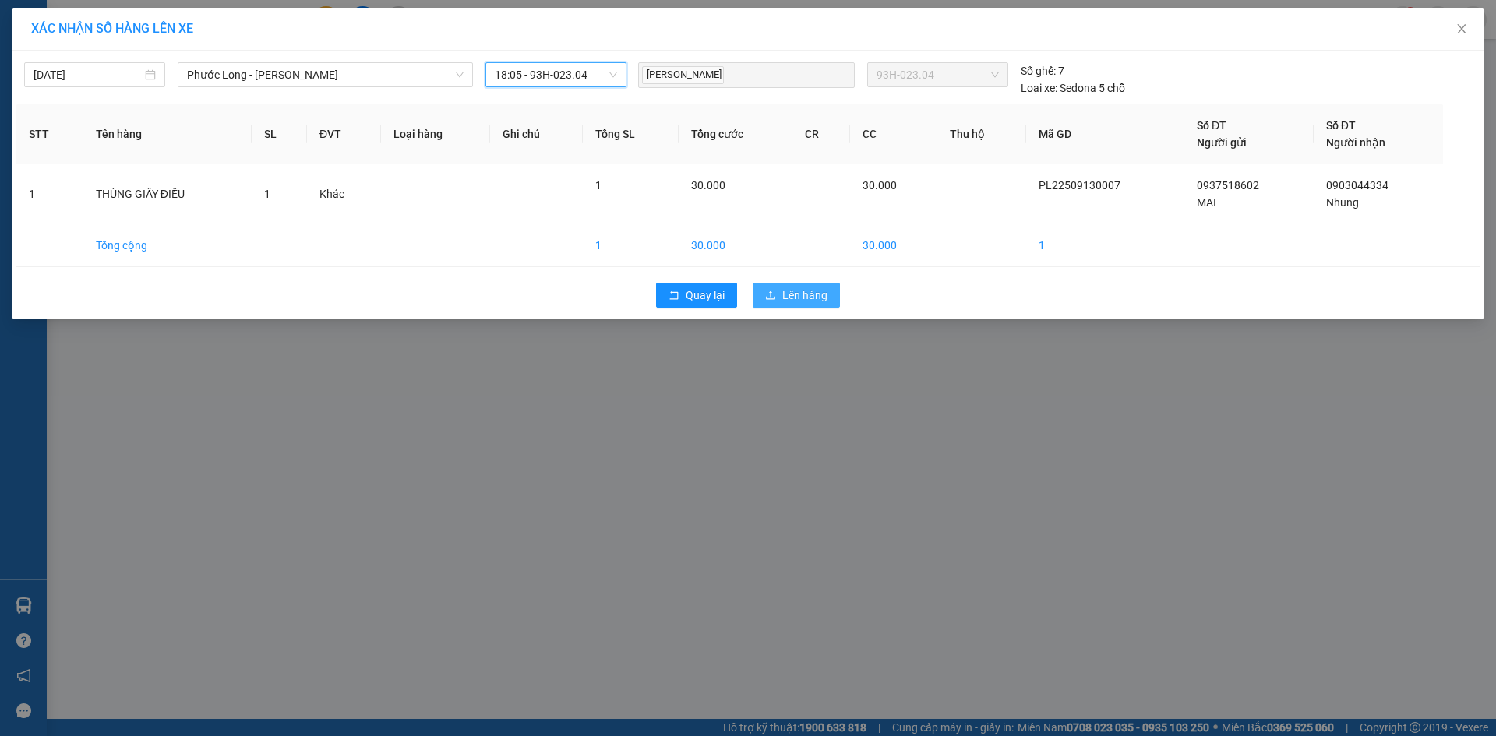
click at [805, 305] on button "Lên hàng" at bounding box center [796, 295] width 87 height 25
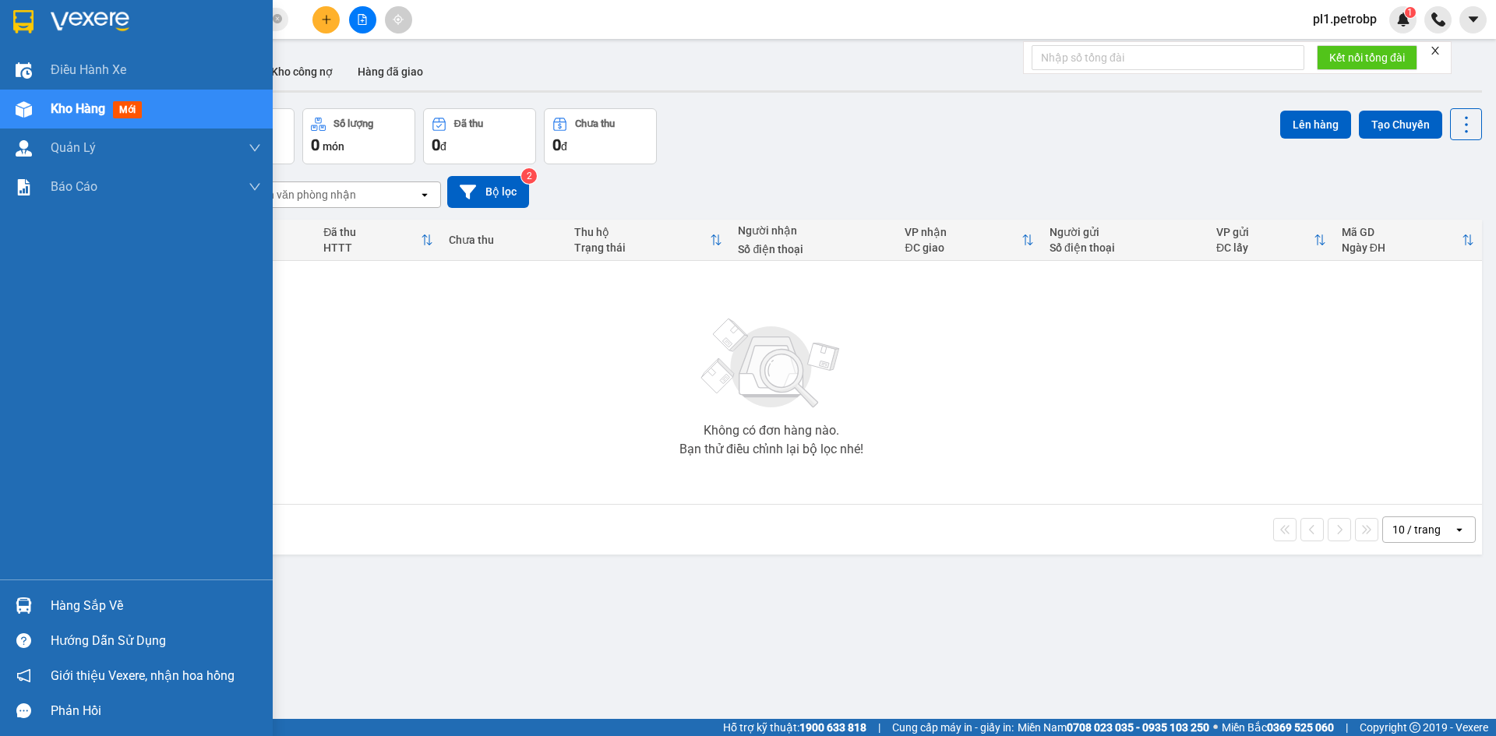
click at [56, 600] on div "Hàng sắp về" at bounding box center [156, 605] width 210 height 23
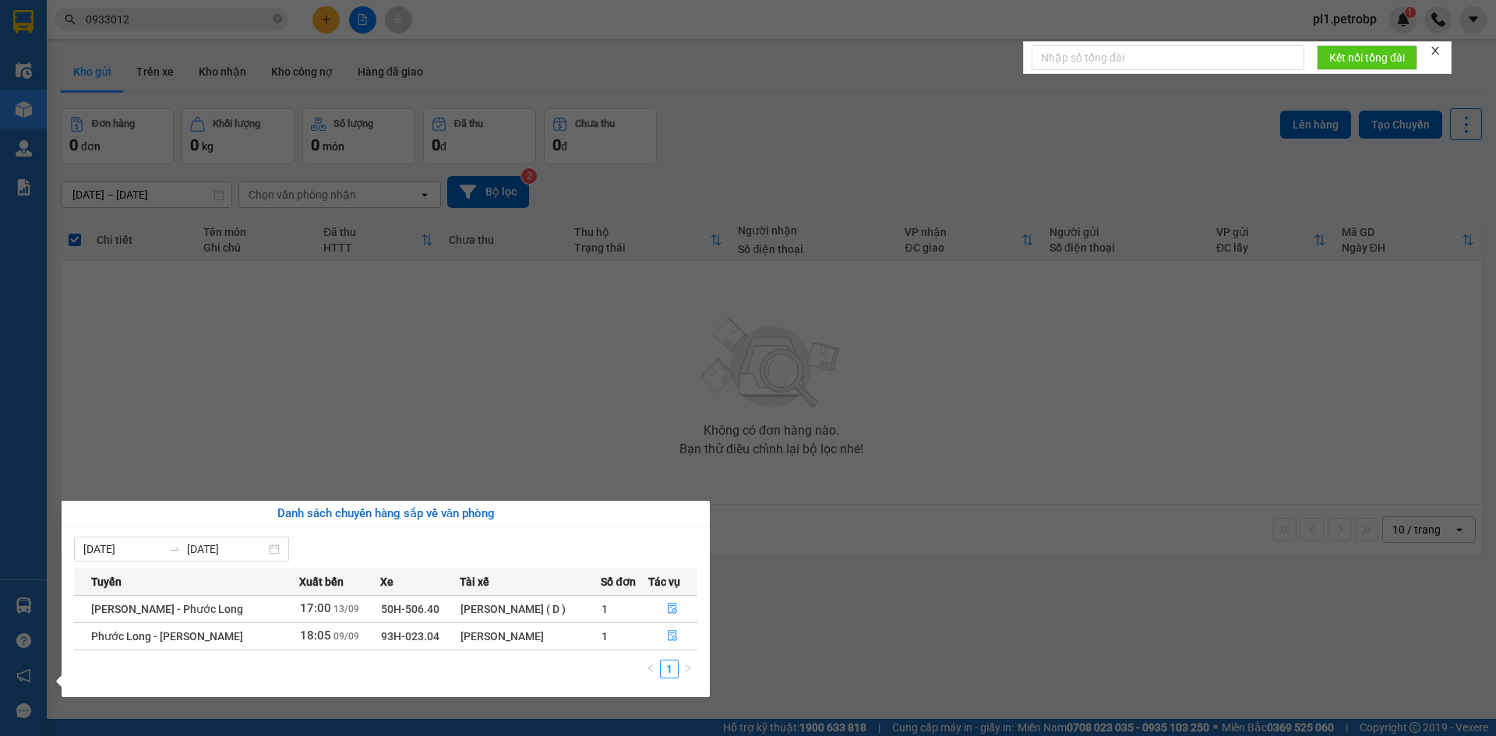
click at [265, 358] on section "Kết quả tìm kiếm ( 2 ) Bộ lọc Mã ĐH Trạng thái Món hàng Tổng cước Chưa cước Ngư…" at bounding box center [748, 368] width 1496 height 736
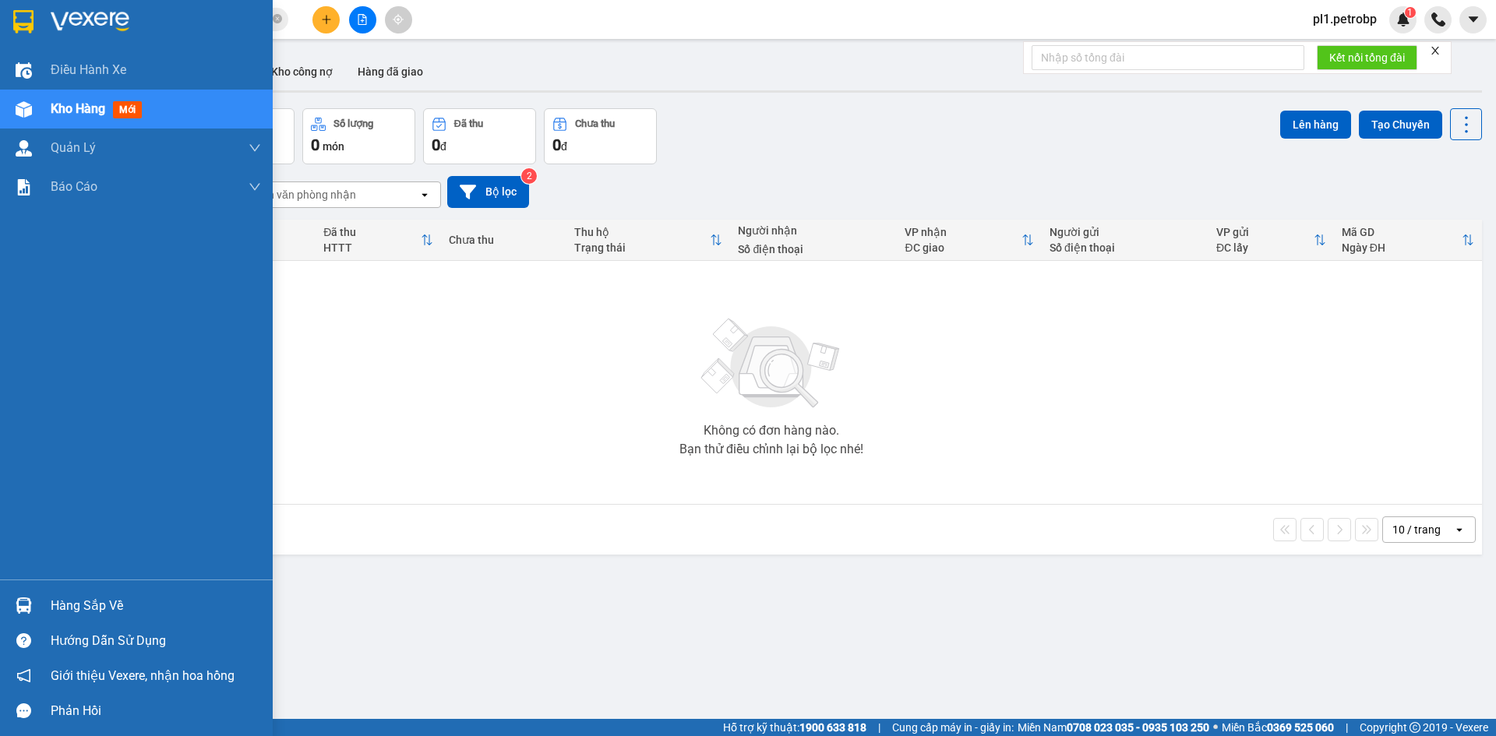
click at [85, 600] on div "Hàng sắp về" at bounding box center [156, 605] width 210 height 23
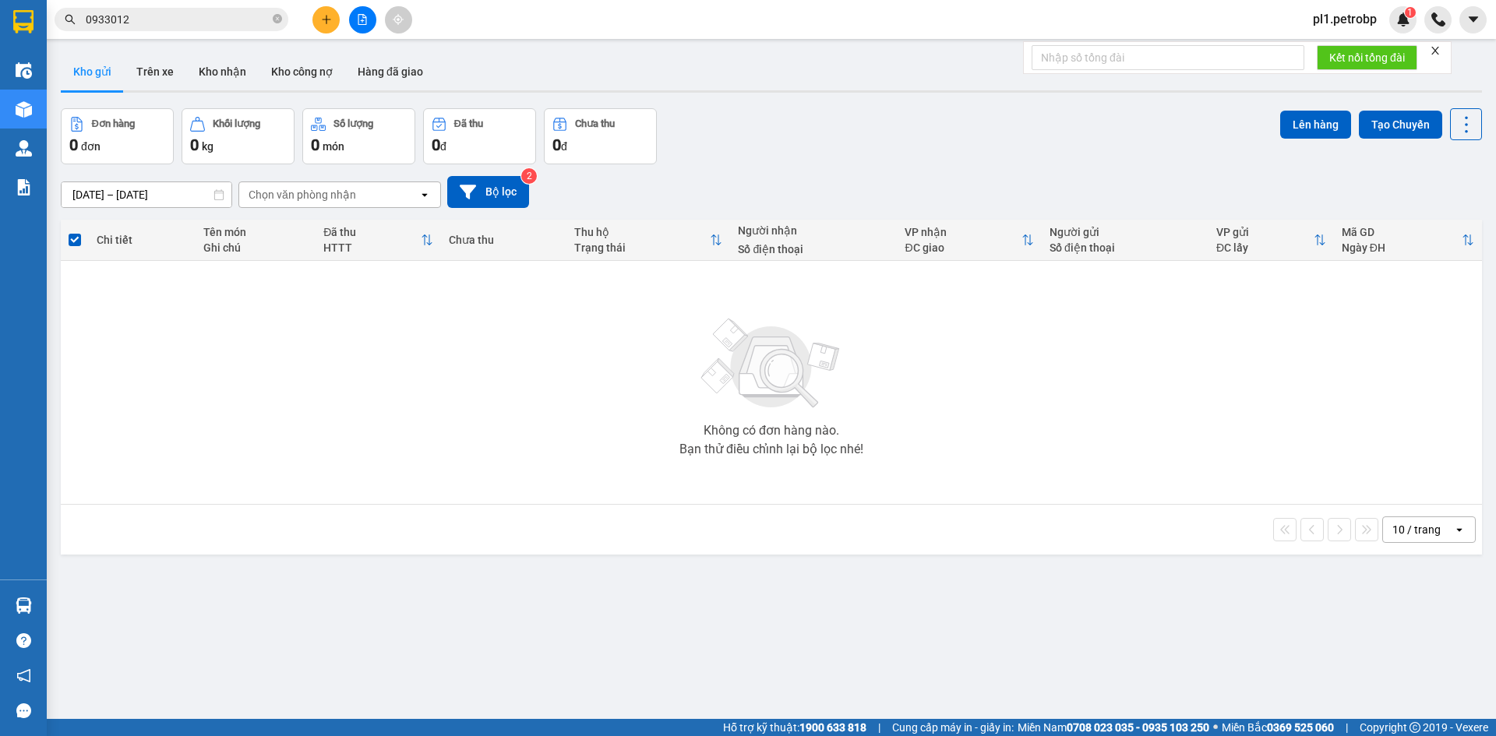
click at [892, 549] on section "Kết quả tìm kiếm ( 2 ) Bộ lọc Mã ĐH Trạng thái Món hàng Tổng cước Chưa cước Ngư…" at bounding box center [748, 368] width 1496 height 736
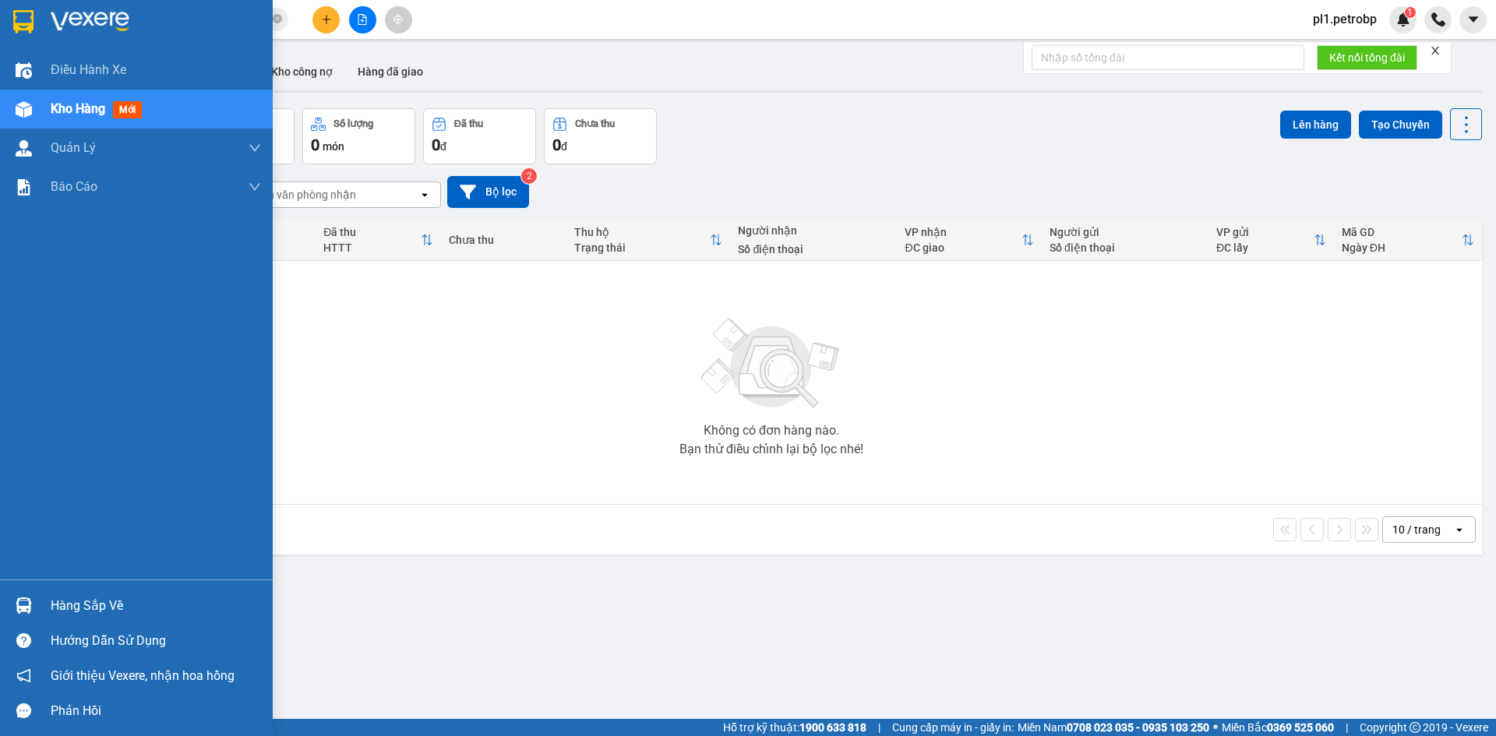
click at [93, 603] on div "Hàng sắp về" at bounding box center [156, 605] width 210 height 23
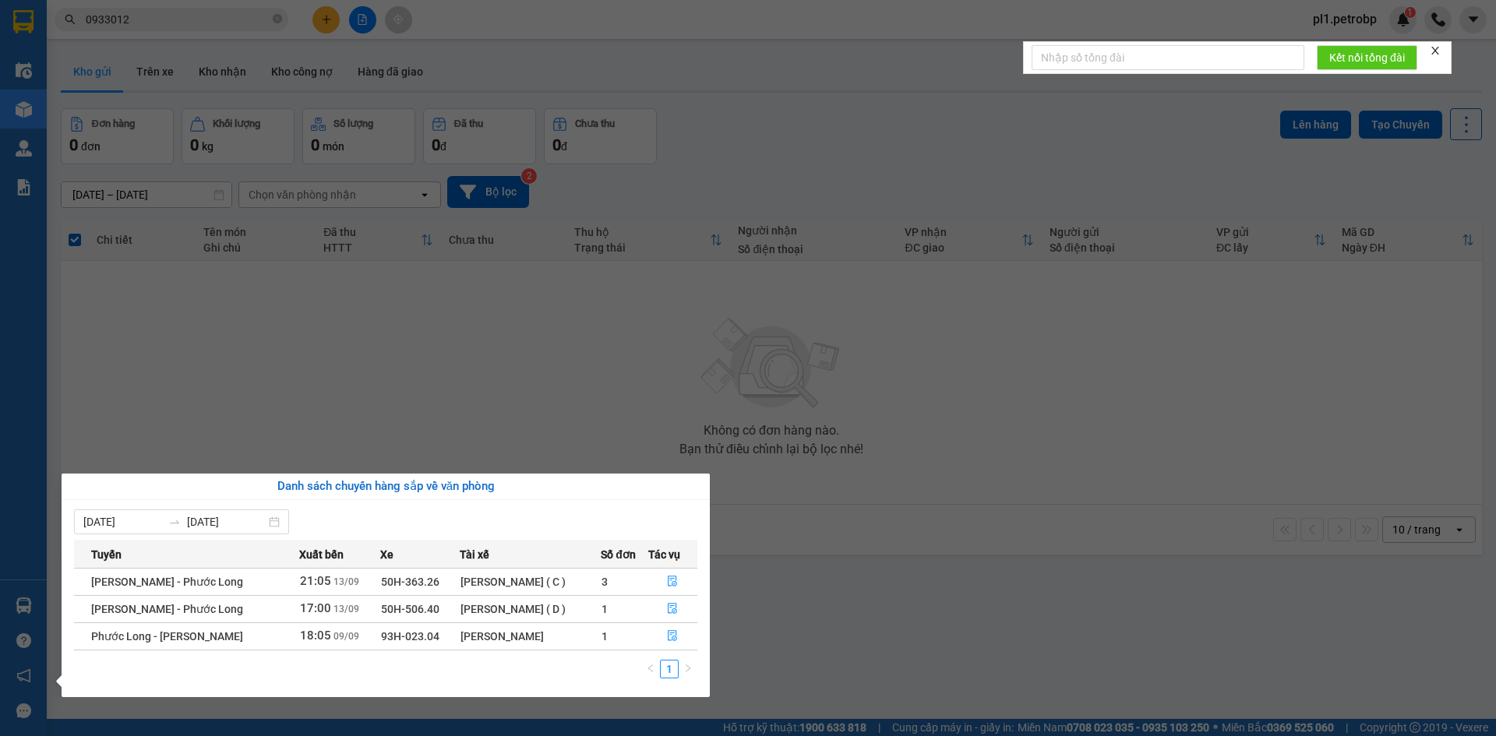
click at [377, 422] on section "Kết quả tìm kiếm ( 2 ) Bộ lọc Mã ĐH Trạng thái Món hàng Tổng cước Chưa cước Ngư…" at bounding box center [748, 368] width 1496 height 736
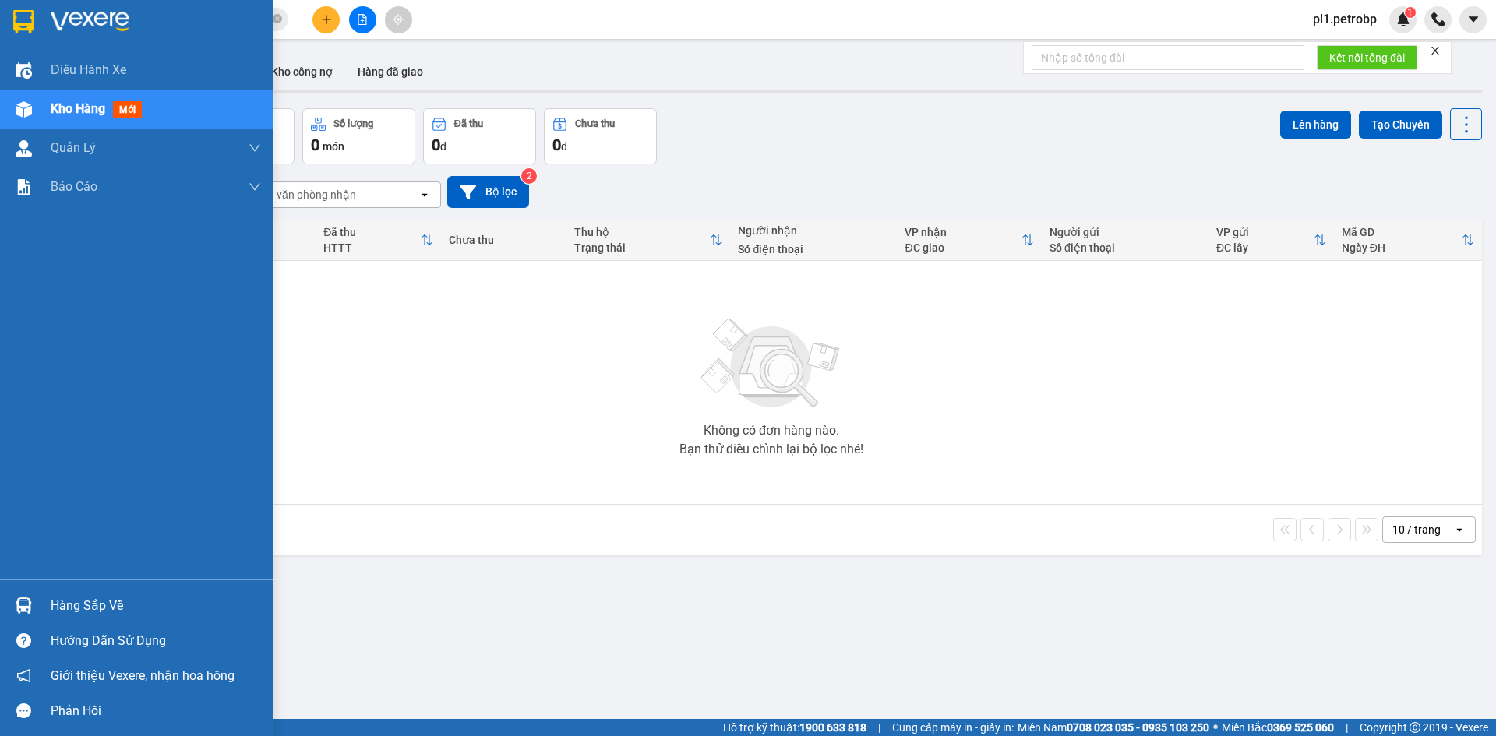
click at [51, 598] on div "Hàng sắp về" at bounding box center [156, 605] width 210 height 23
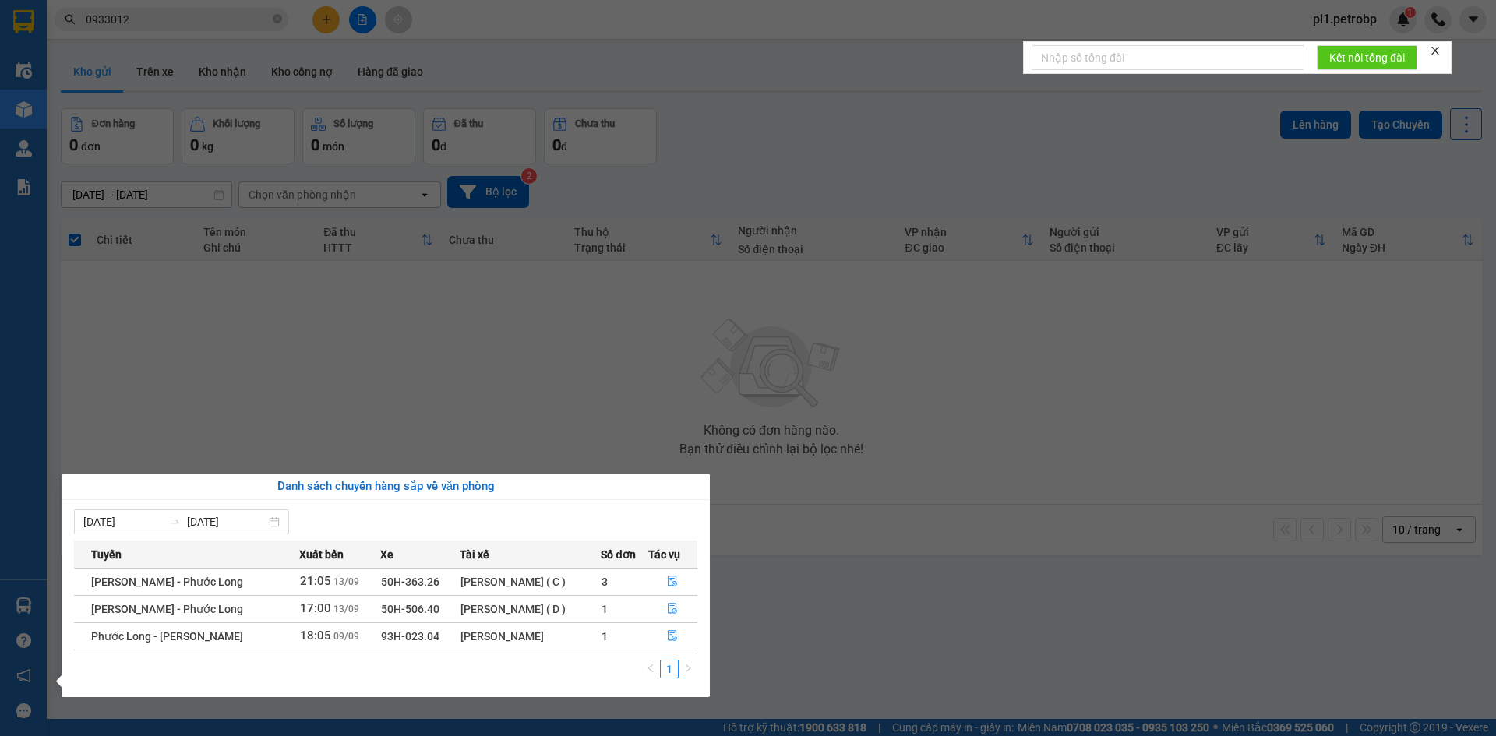
click at [731, 427] on section "Kết quả tìm kiếm ( 2 ) Bộ lọc Mã ĐH Trạng thái Món hàng Tổng cước Chưa cước Ngư…" at bounding box center [748, 368] width 1496 height 736
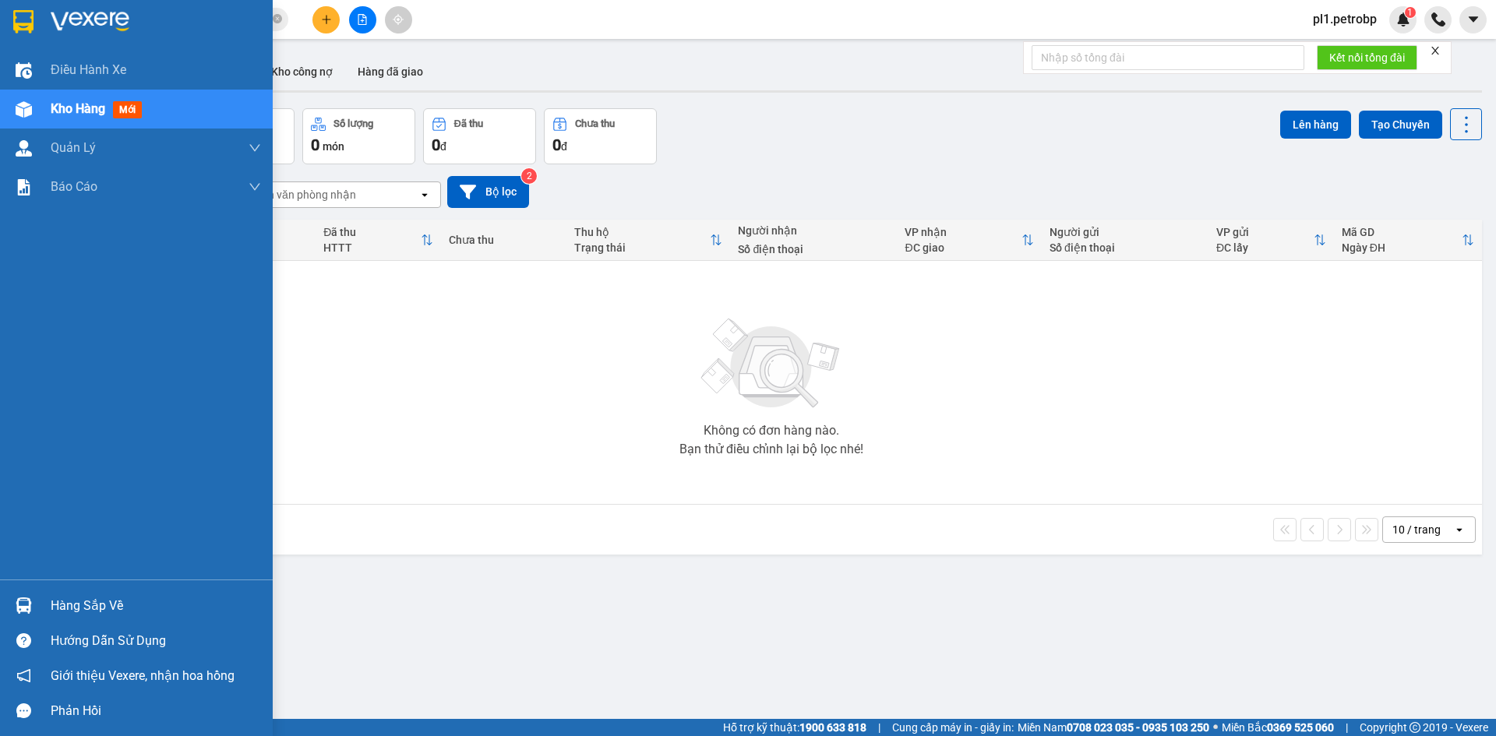
click at [69, 601] on div "Hàng sắp về" at bounding box center [156, 605] width 210 height 23
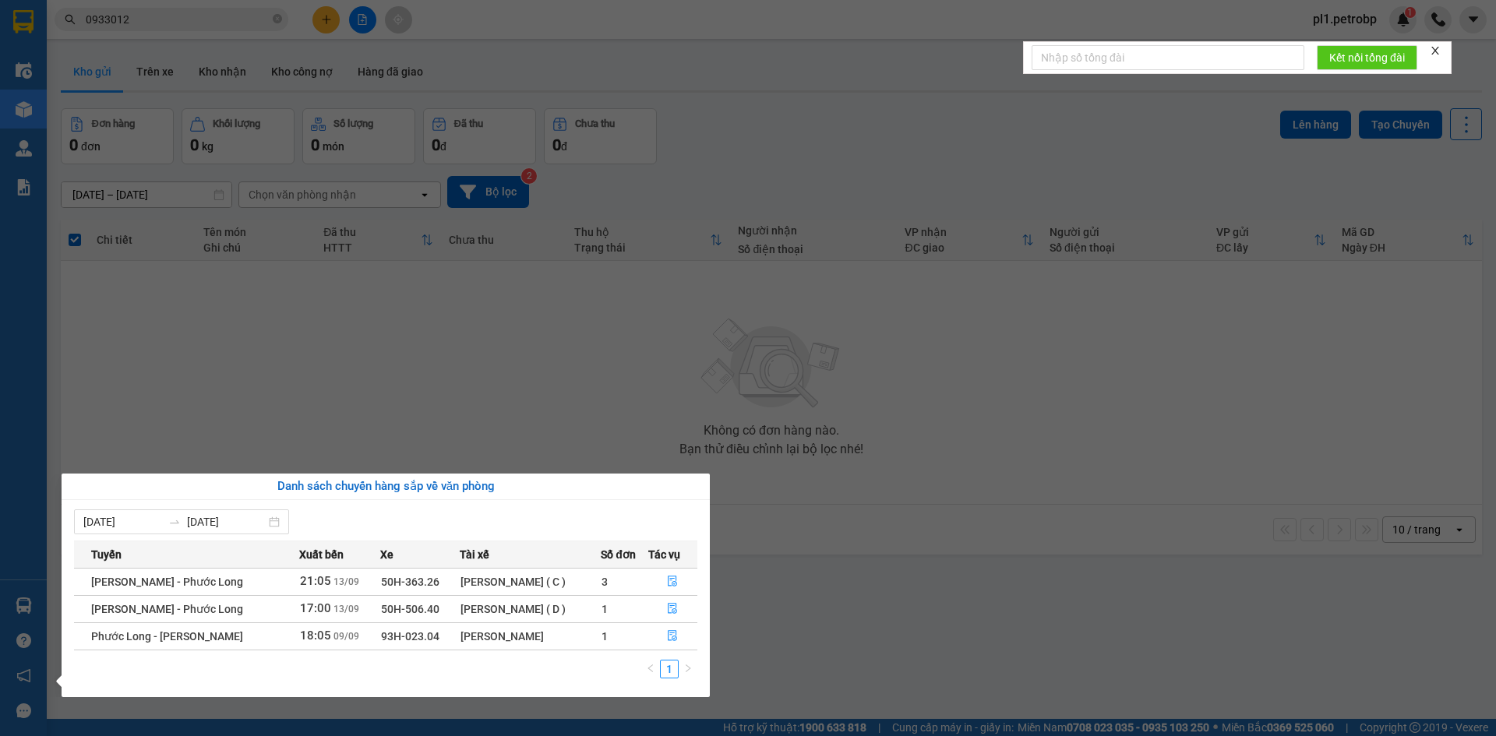
click at [964, 531] on section "Kết quả tìm kiếm ( 2 ) Bộ lọc Mã ĐH Trạng thái Món hàng Tổng cước Chưa cước Ngư…" at bounding box center [748, 368] width 1496 height 736
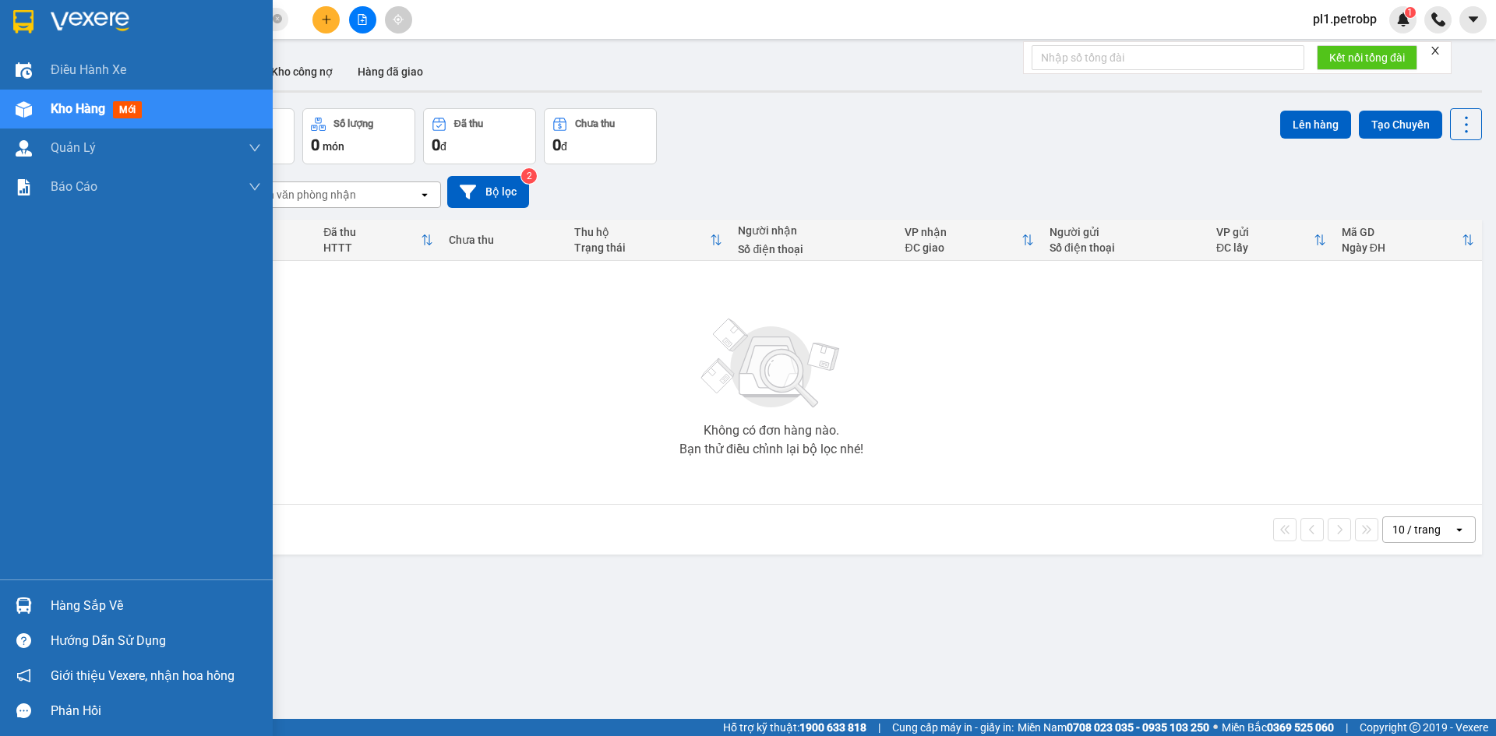
click at [56, 601] on div "Hàng sắp về" at bounding box center [156, 605] width 210 height 23
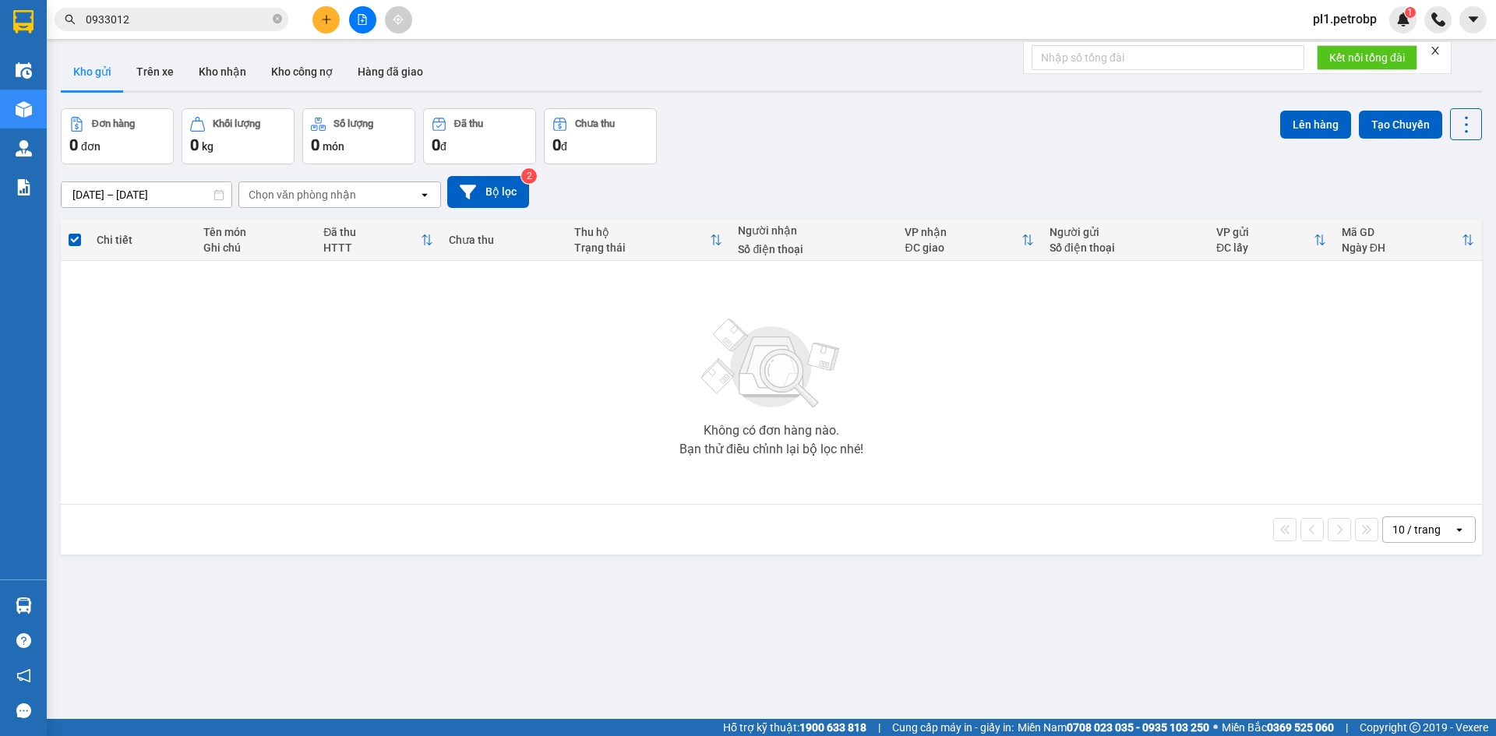
click at [407, 372] on section "Kết quả tìm kiếm ( 2 ) Bộ lọc Mã ĐH Trạng thái Món hàng Tổng cước Chưa cước Ngư…" at bounding box center [748, 368] width 1496 height 736
click at [179, 18] on input "0933012" at bounding box center [178, 19] width 184 height 17
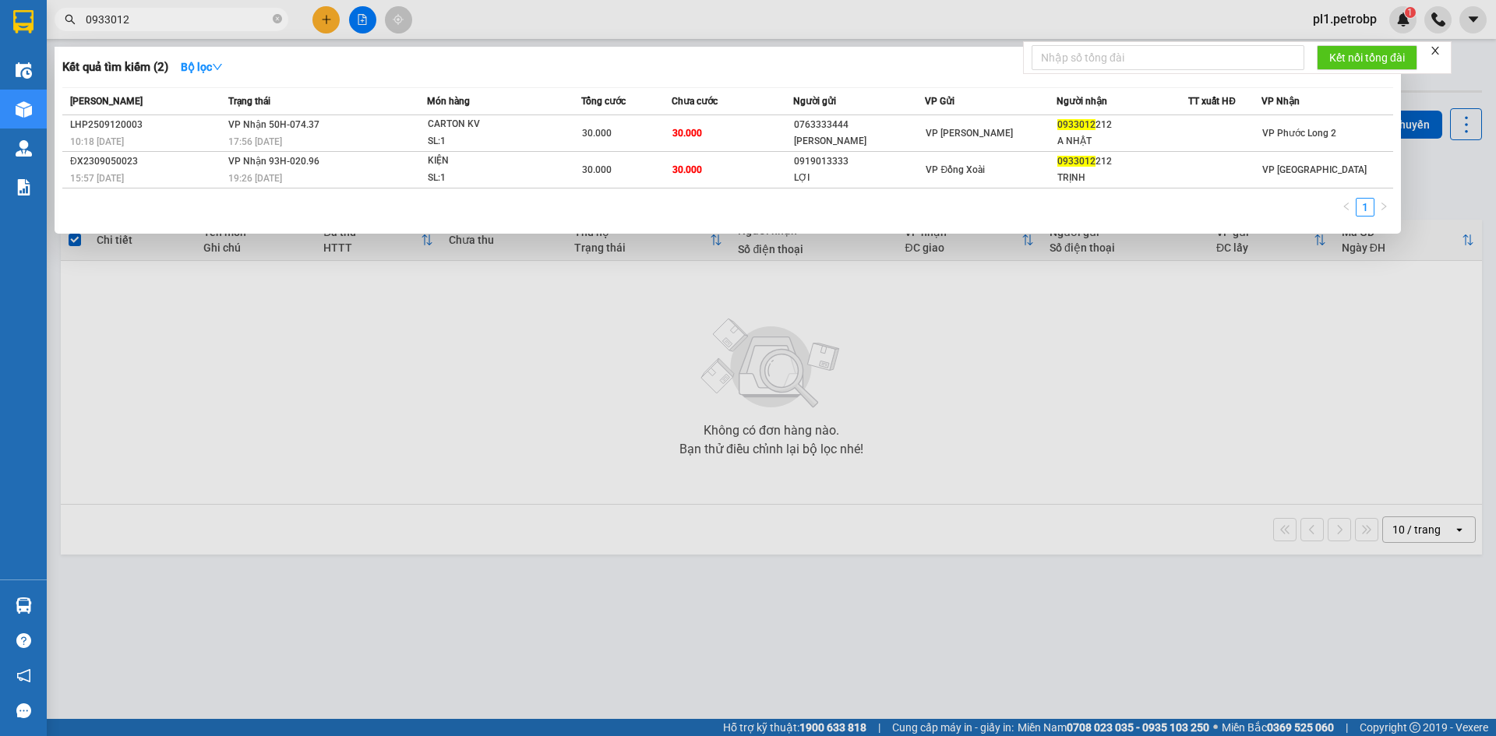
click at [179, 18] on input "0933012" at bounding box center [178, 19] width 184 height 17
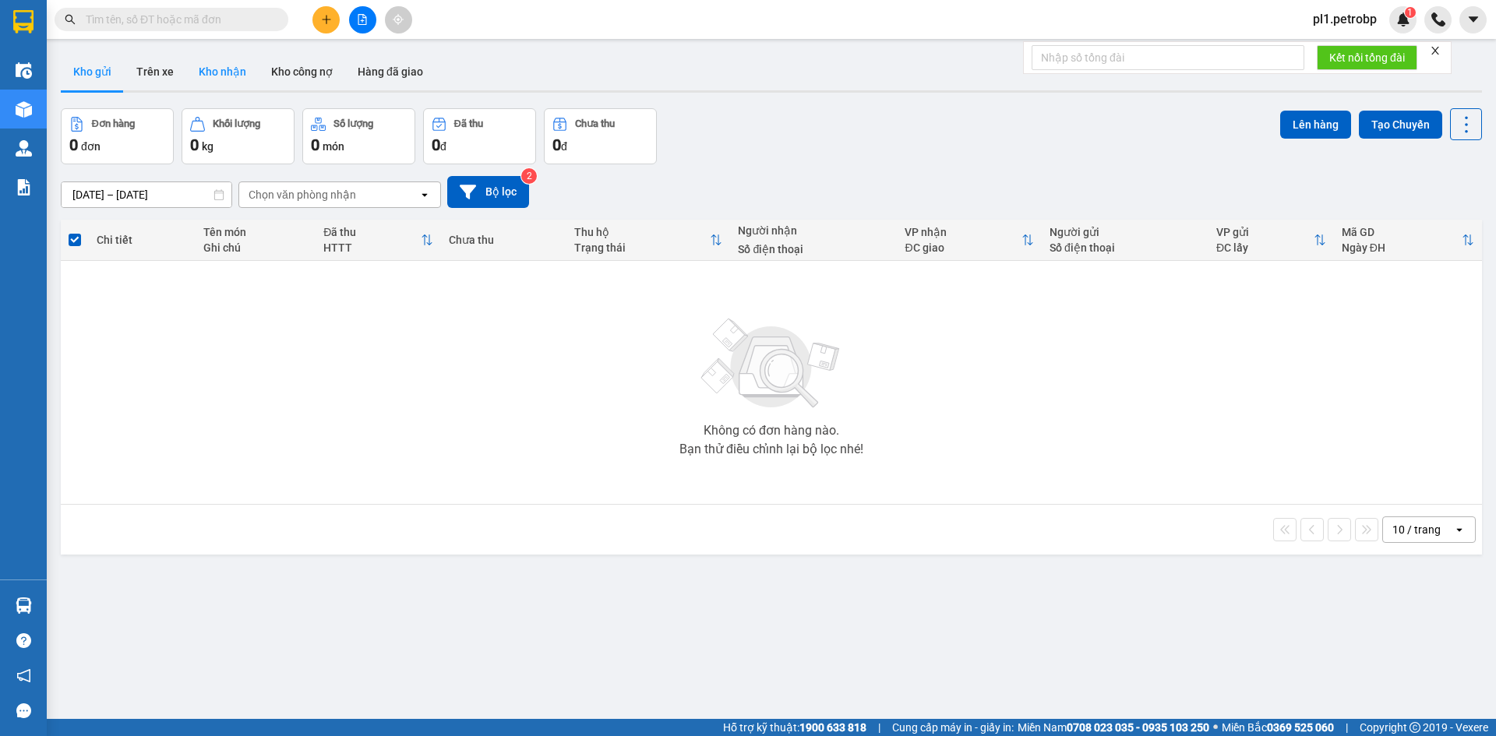
click at [219, 66] on button "Kho nhận" at bounding box center [222, 71] width 72 height 37
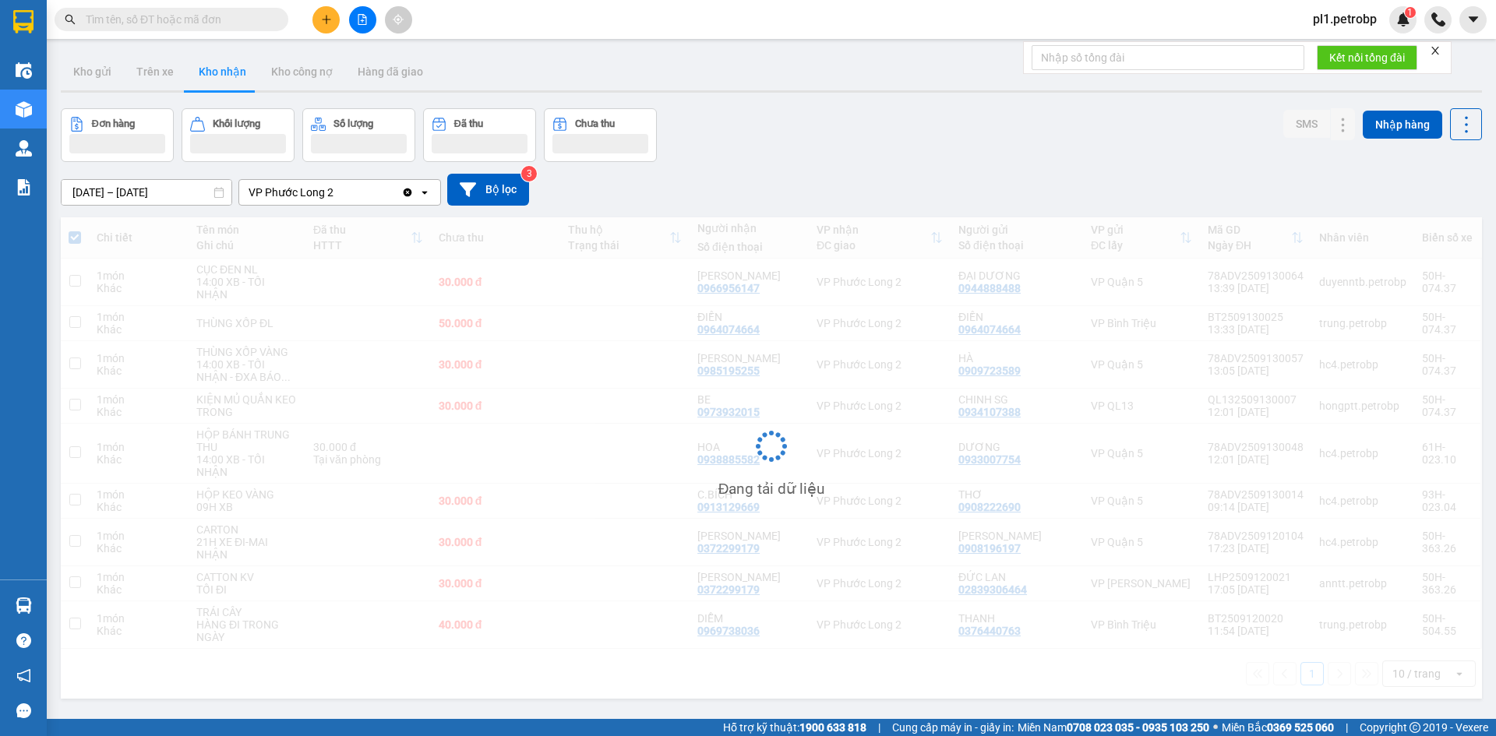
click at [205, 14] on input "text" at bounding box center [178, 19] width 184 height 17
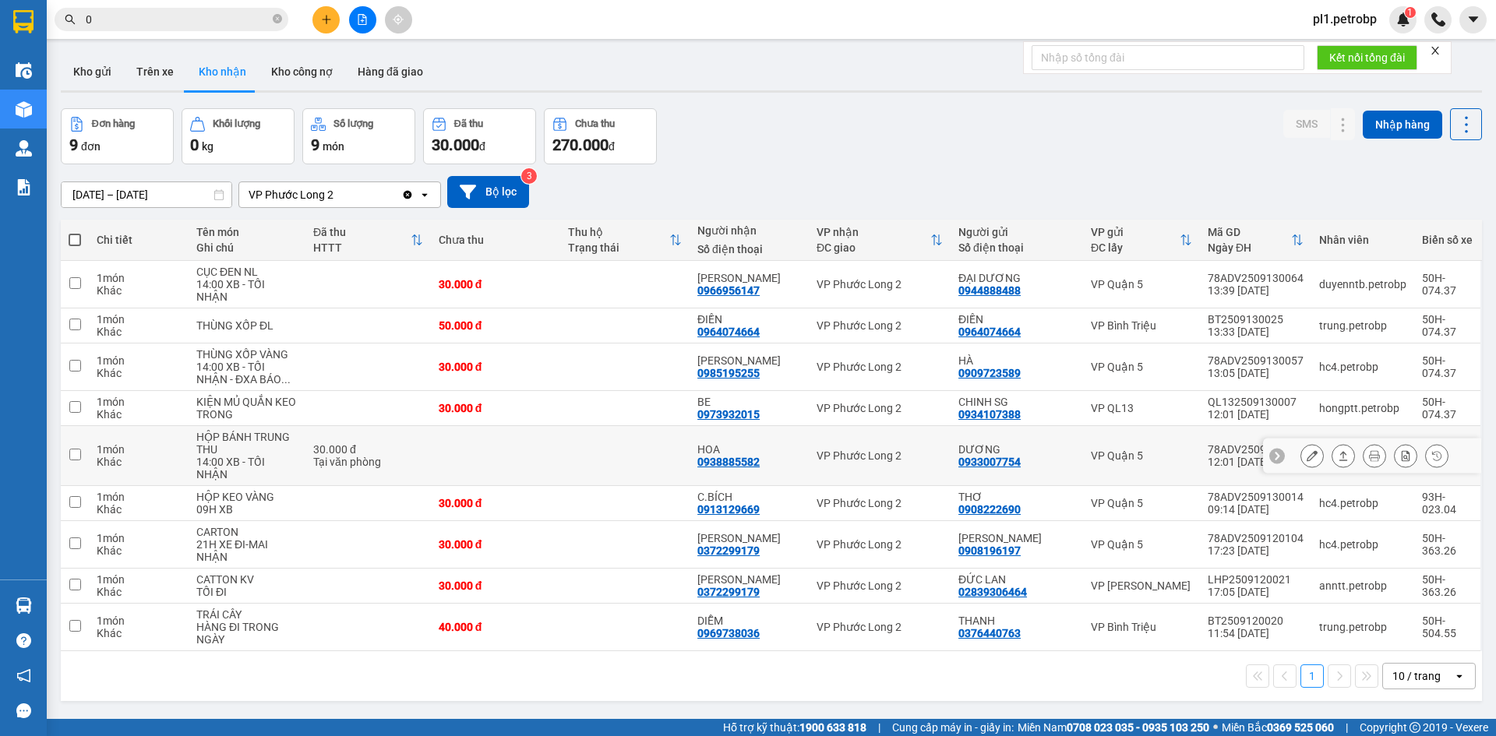
type input "0"
click at [1306, 445] on div at bounding box center [1311, 455] width 23 height 23
click at [1306, 459] on icon at bounding box center [1311, 455] width 11 height 11
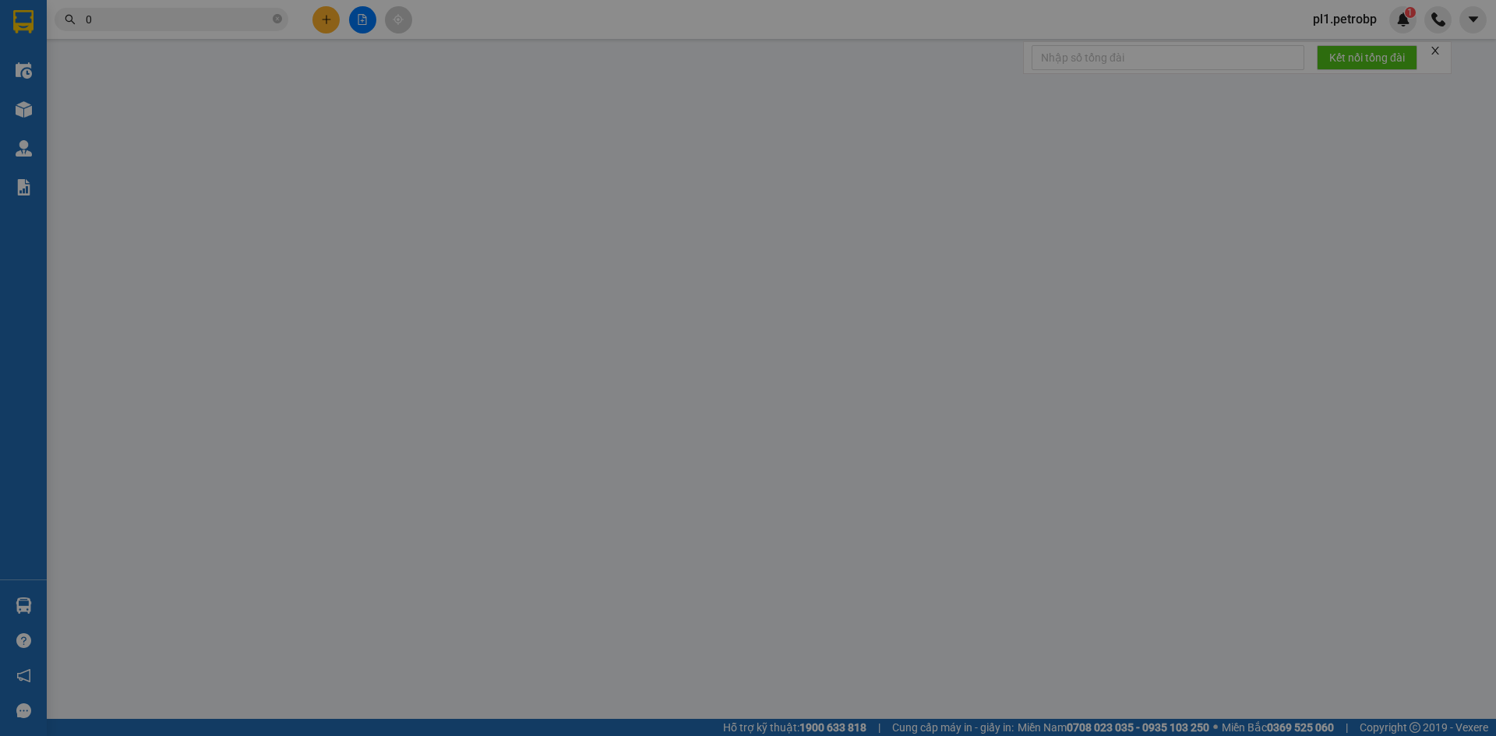
type input "0933007754"
type input "DƯƠNG"
type input "0938885582"
type input "HOA"
type input "30.000"
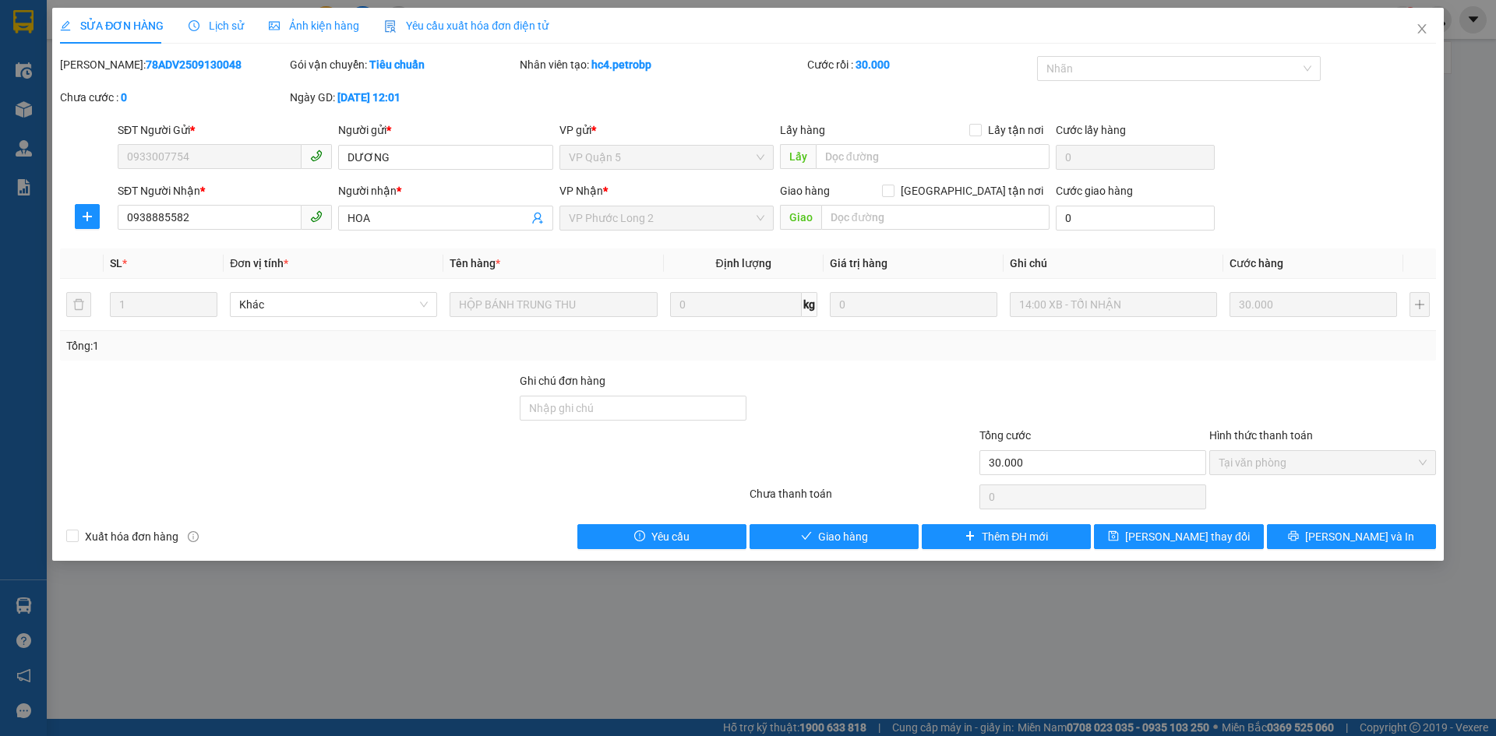
click at [1258, 451] on span "Tại văn phòng" at bounding box center [1322, 462] width 208 height 23
click at [869, 541] on button "Giao hàng" at bounding box center [833, 536] width 169 height 25
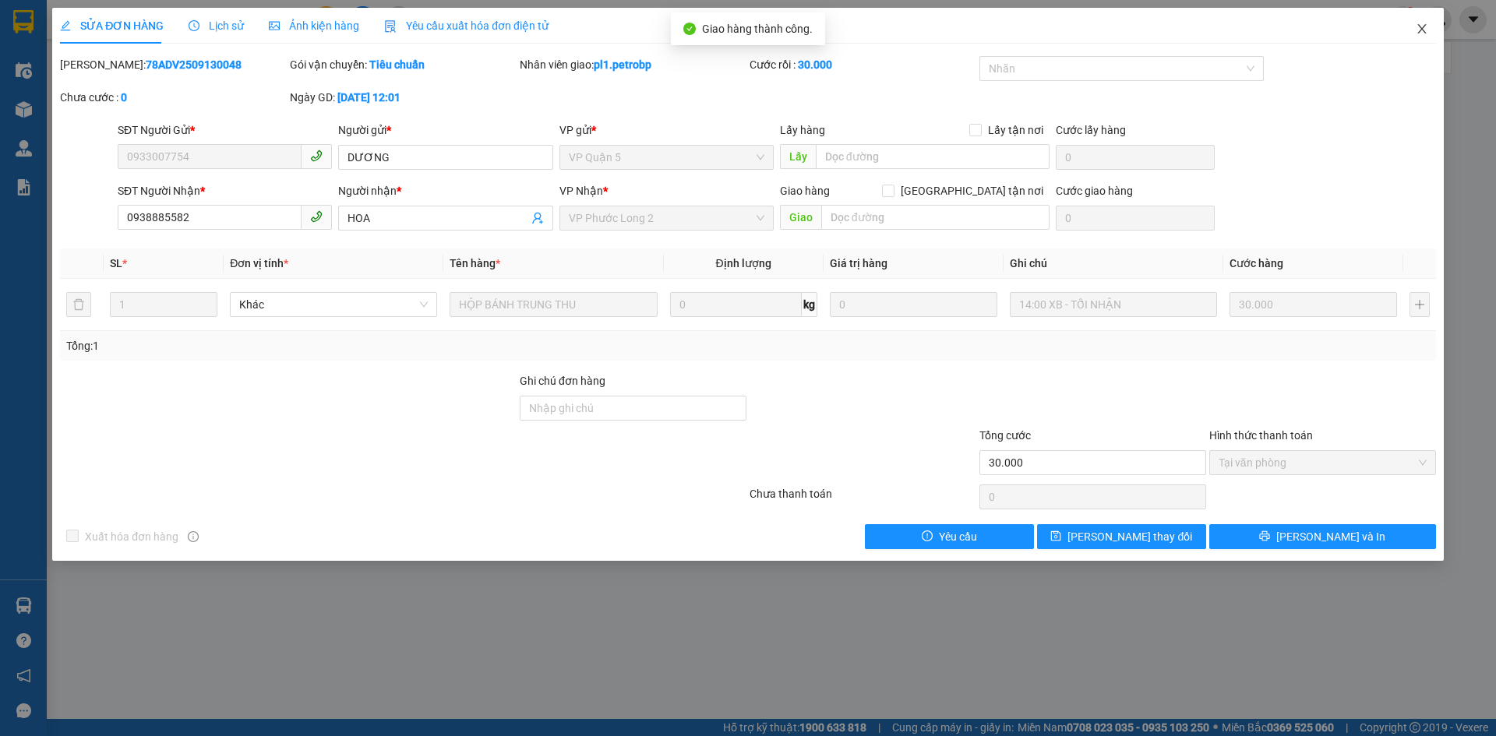
click at [1415, 18] on span "Close" at bounding box center [1422, 30] width 44 height 44
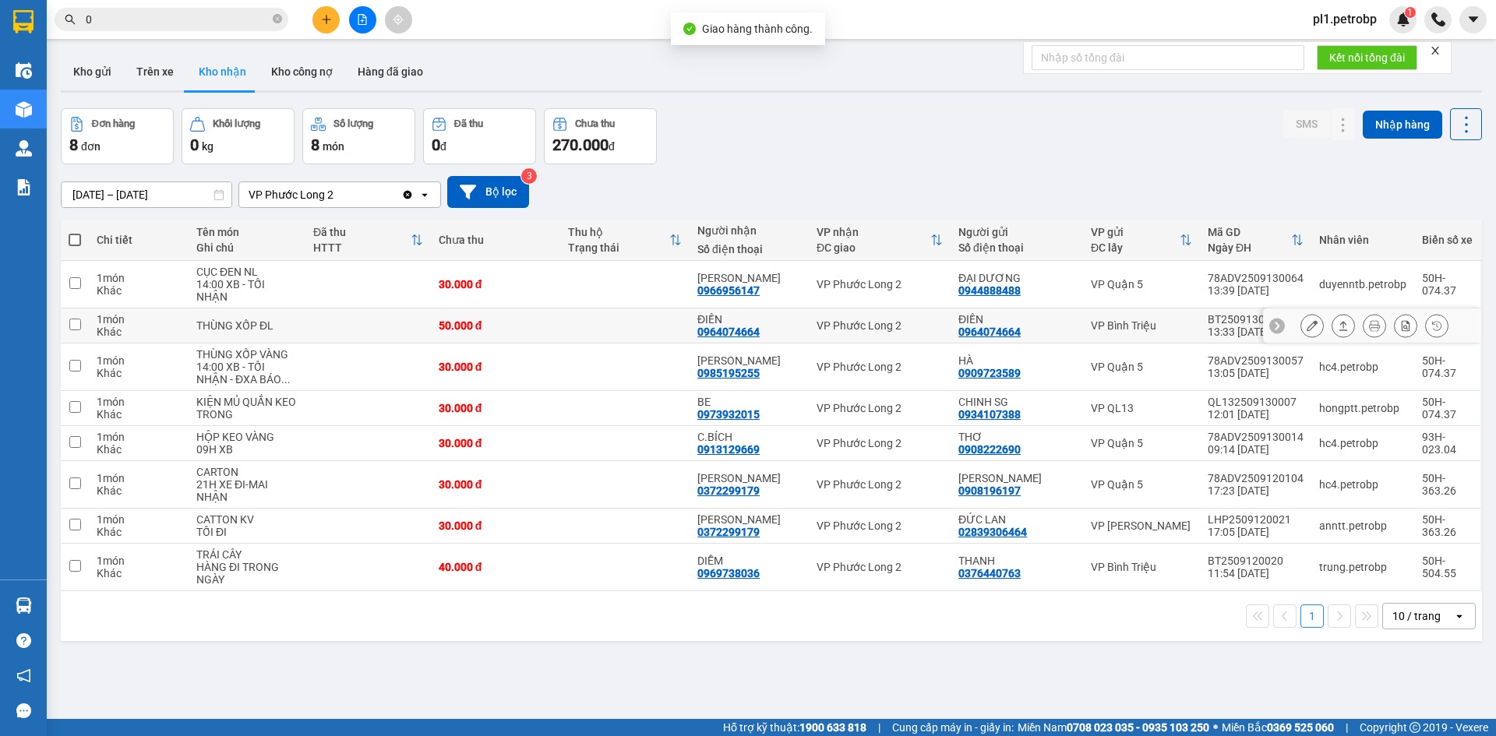
click at [1301, 331] on button at bounding box center [1312, 325] width 22 height 27
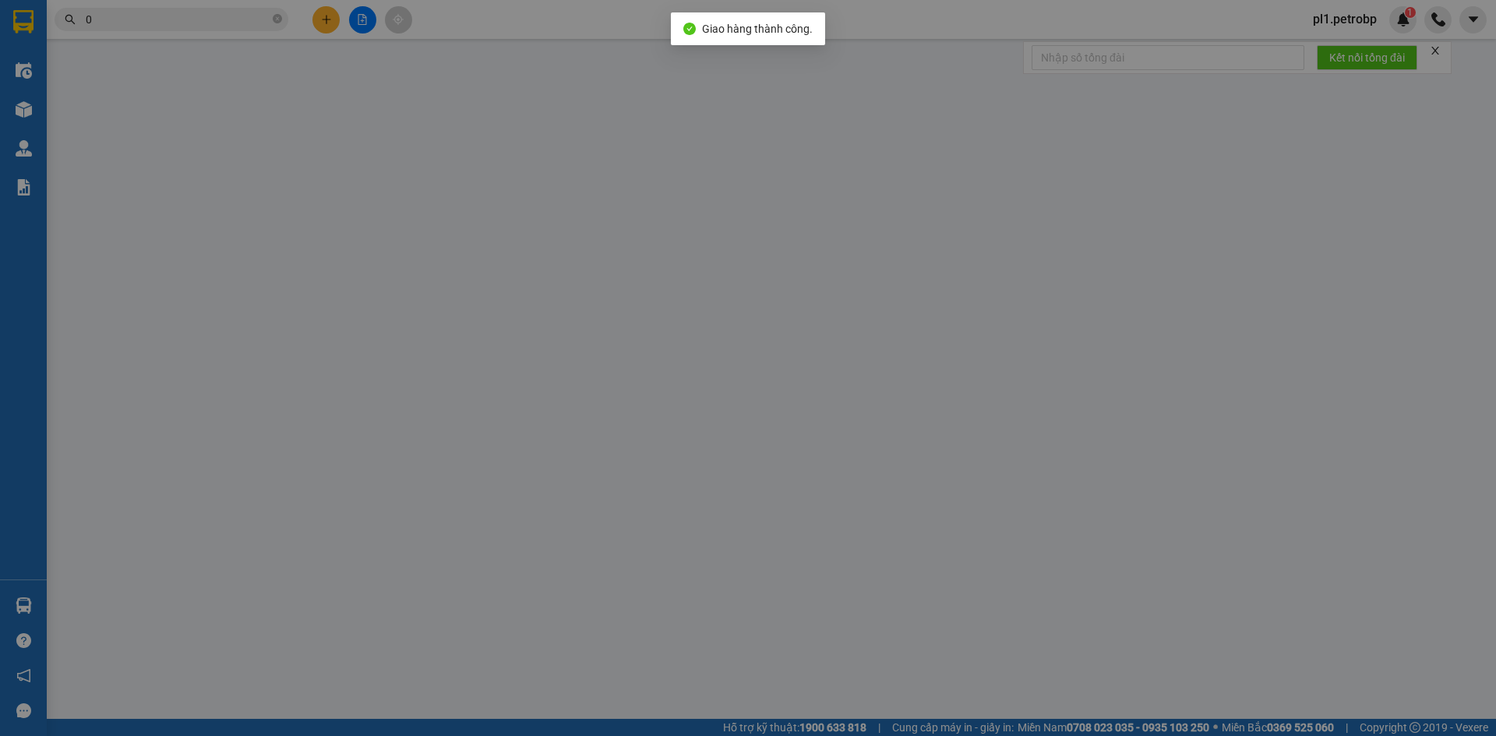
type input "0964074664"
type input "ĐIỀN"
type input "0964074664"
type input "ĐIỀN"
type input "50.000"
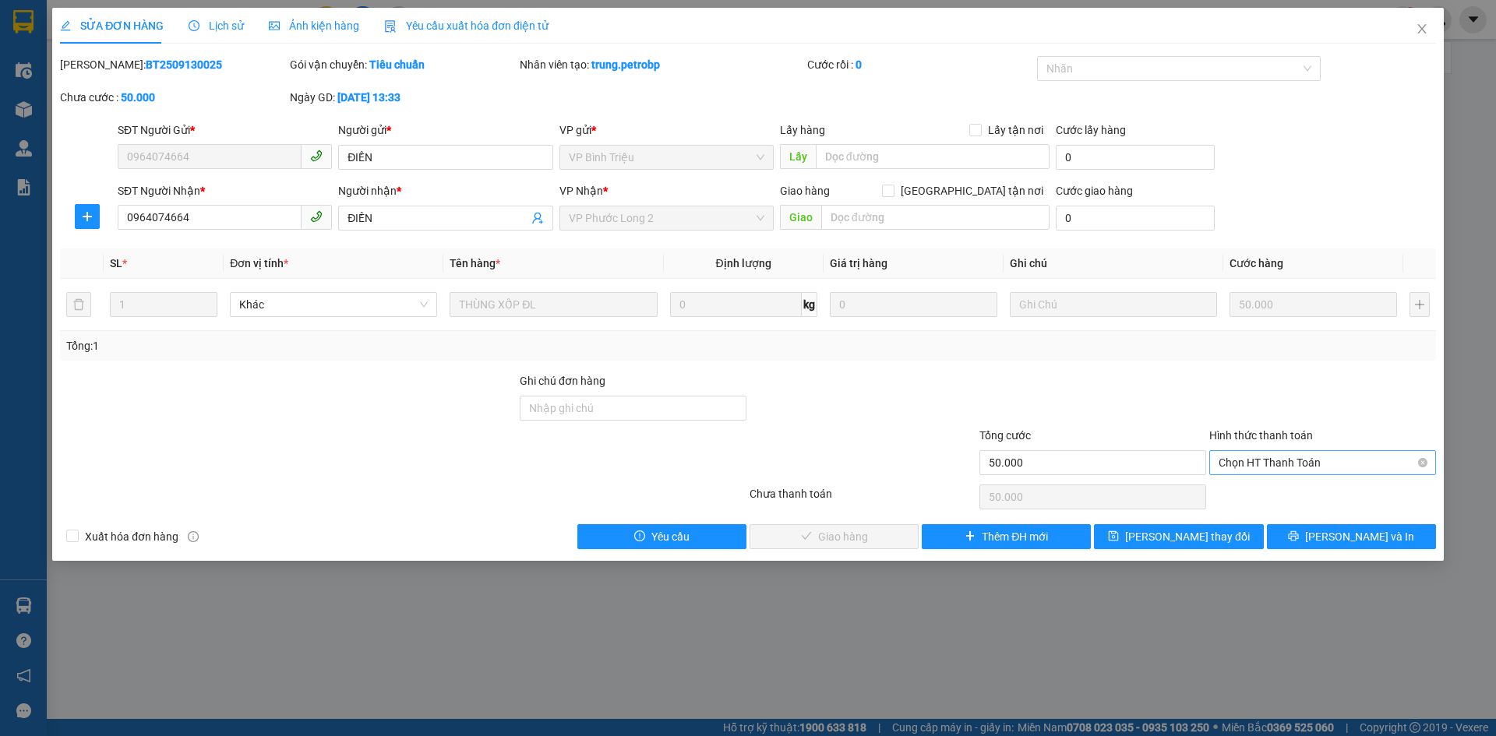
click at [1244, 471] on span "Chọn HT Thanh Toán" at bounding box center [1322, 462] width 208 height 23
click at [1241, 493] on div "Tại văn phòng" at bounding box center [1322, 493] width 208 height 17
type input "0"
click at [801, 538] on span "[PERSON_NAME] và Giao hàng" at bounding box center [854, 536] width 150 height 17
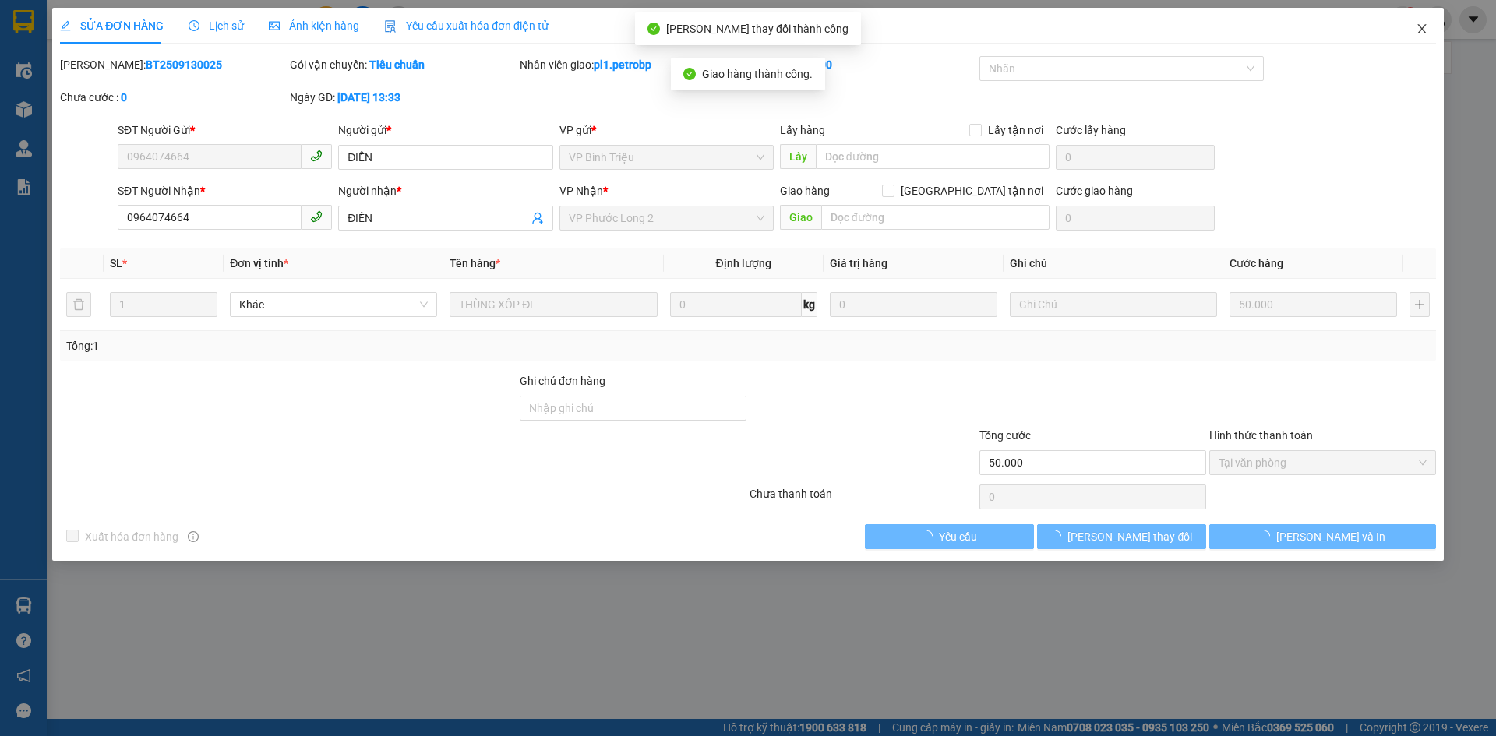
click at [1409, 39] on span "Close" at bounding box center [1422, 30] width 44 height 44
